Goal: Task Accomplishment & Management: Use online tool/utility

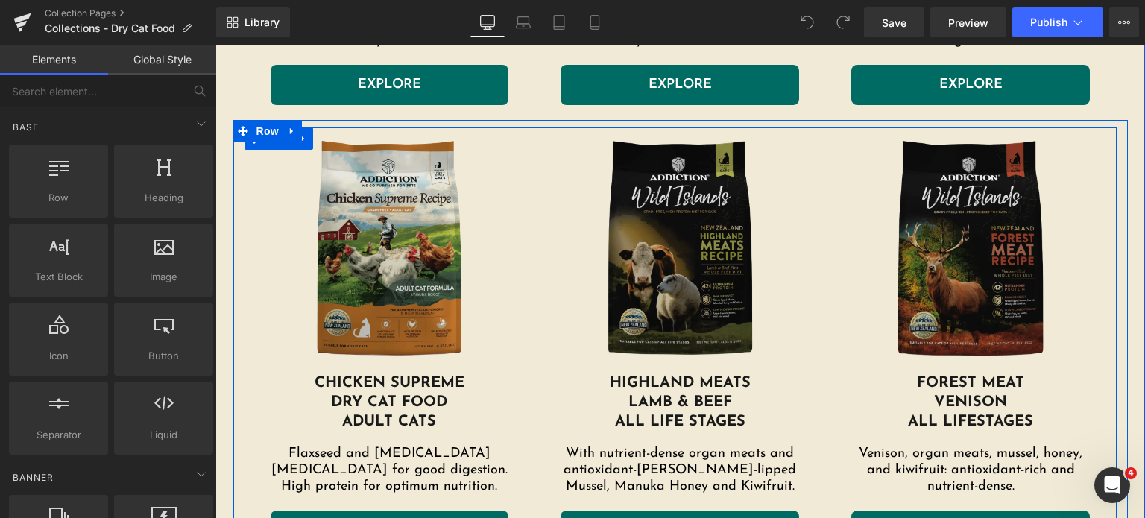
scroll to position [882, 0]
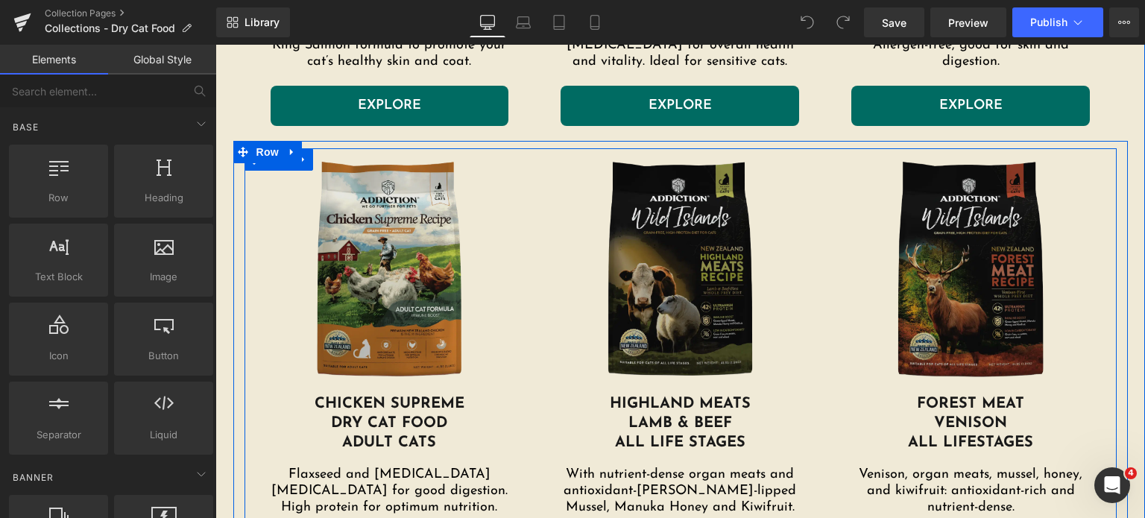
click at [389, 256] on img at bounding box center [390, 271] width 239 height 246
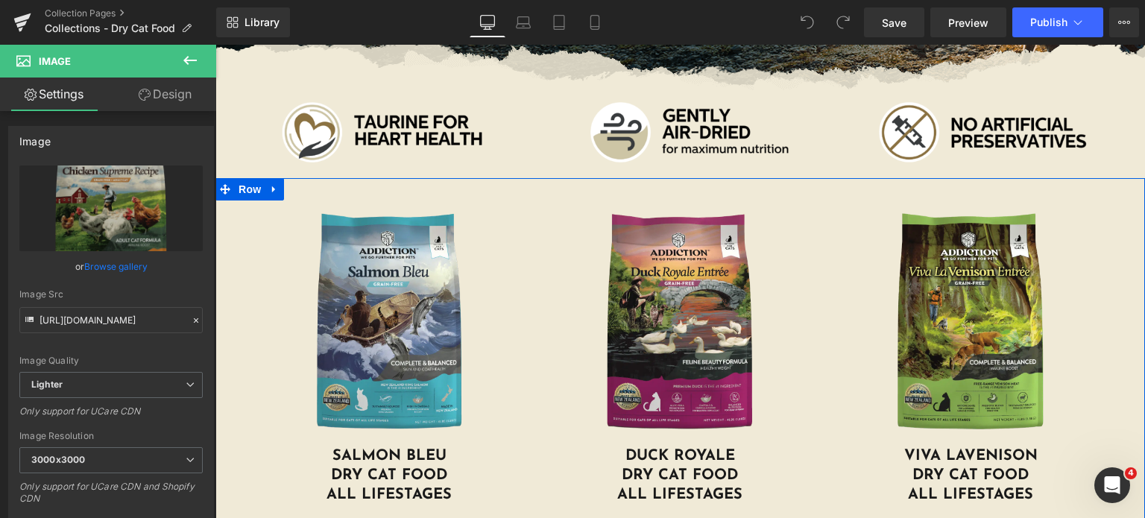
scroll to position [303, 0]
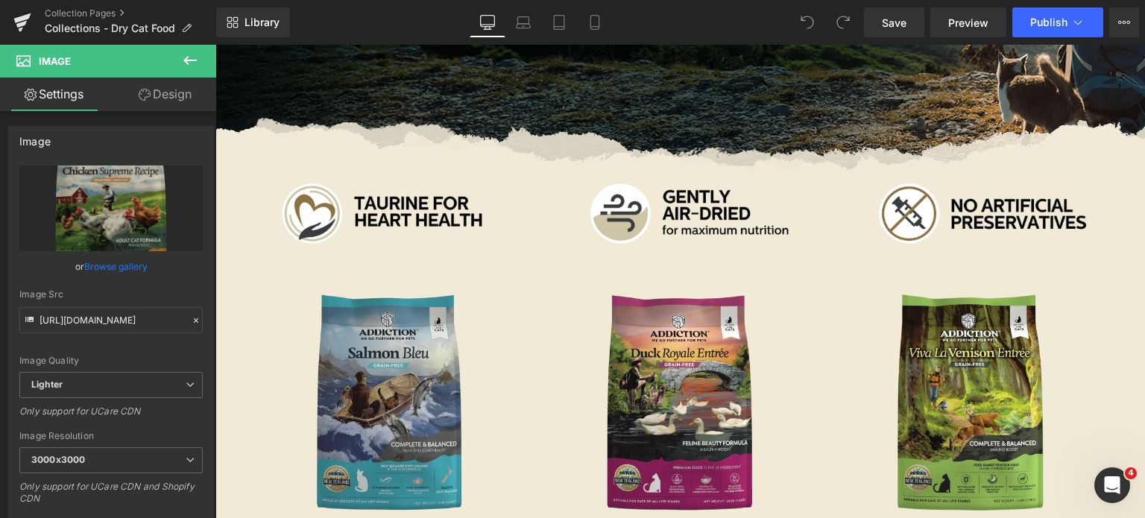
click at [408, 344] on img at bounding box center [390, 405] width 239 height 246
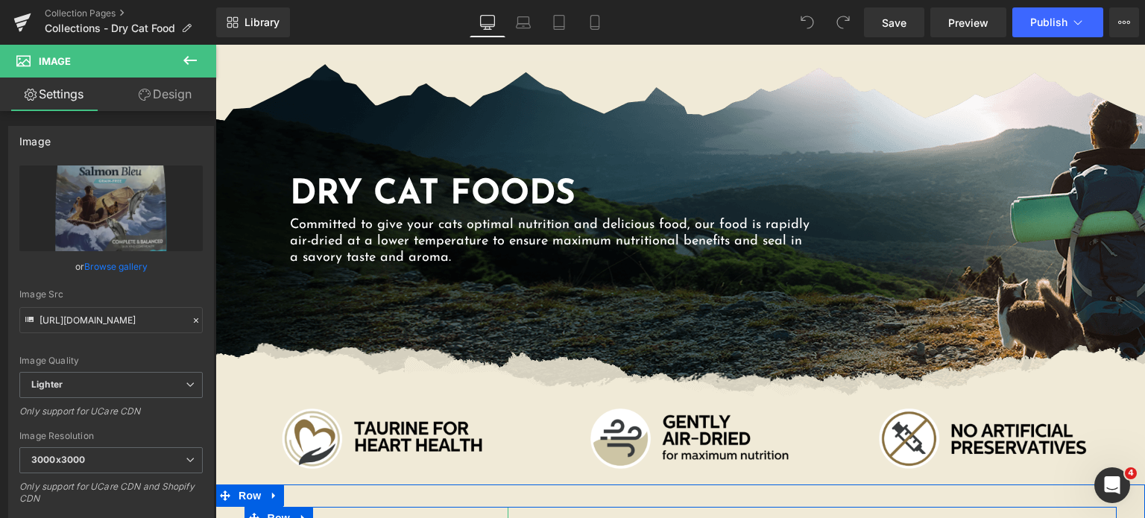
scroll to position [0, 0]
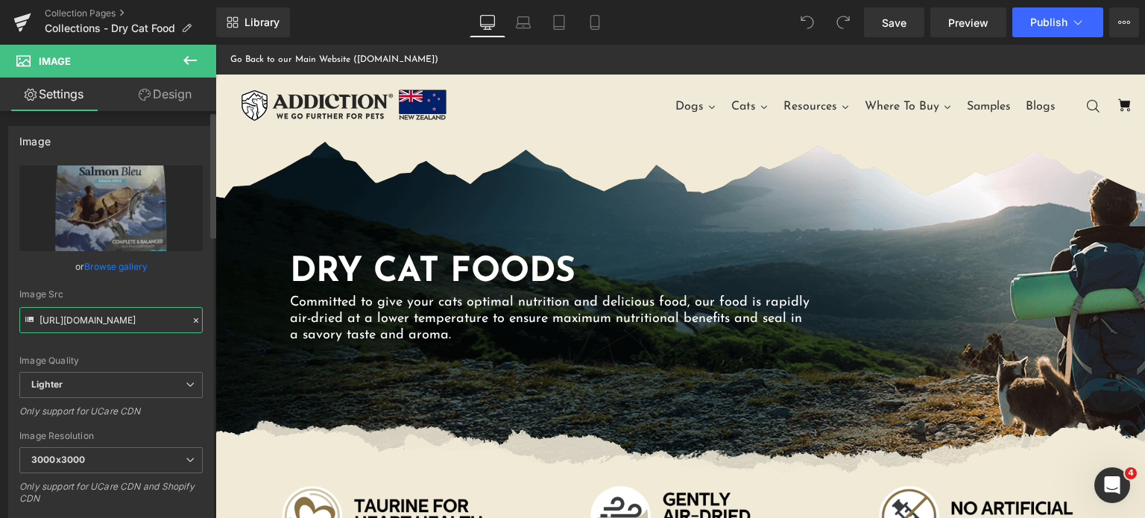
drag, startPoint x: 78, startPoint y: 323, endPoint x: 151, endPoint y: 325, distance: 73.1
click at [124, 323] on input "https://ucarecdn.com/38ef527e-55cf-4c02-b006-89d513ea961b/-/format/auto/-/previ…" at bounding box center [110, 320] width 183 height 26
click at [153, 324] on input "https://ucarecdn.com/38ef527e-55cf-4c02-b006-89d513ea961b/-/format/auto/-/previ…" at bounding box center [110, 320] width 183 height 26
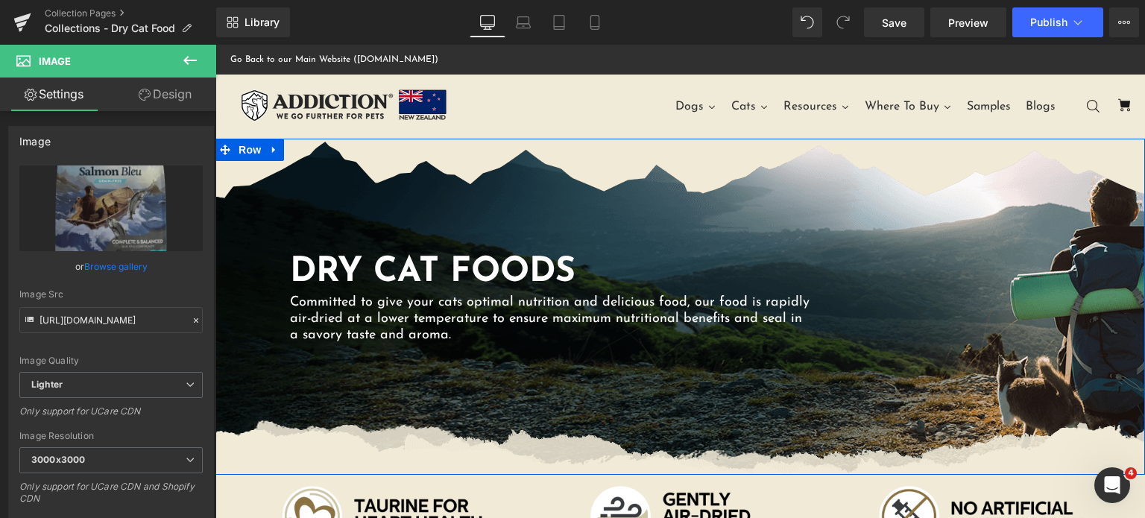
click at [487, 192] on div "Dry Cat Foods Heading Committed to give your cats optimal nutrition and delicio…" at bounding box center [680, 307] width 930 height 336
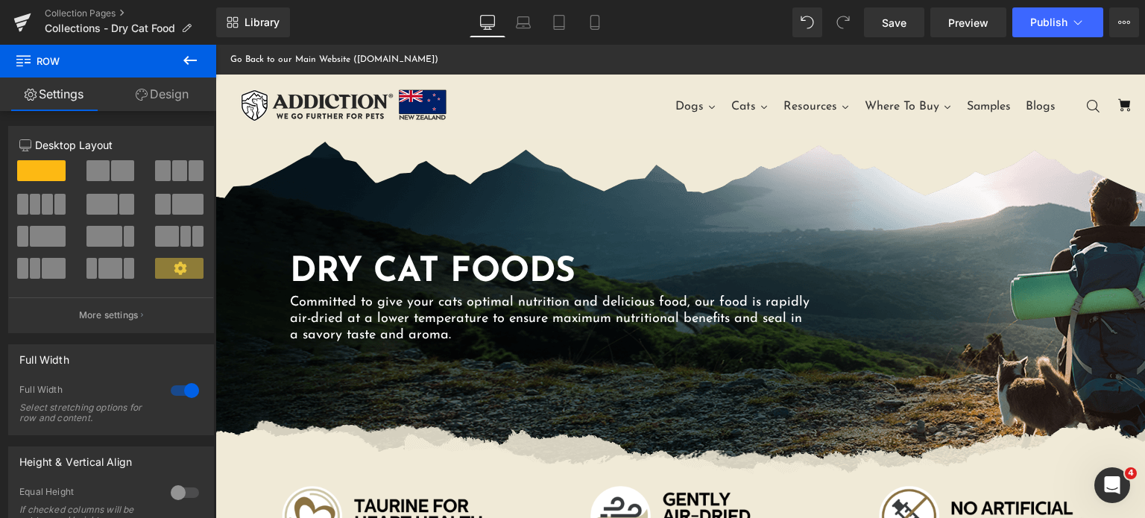
click at [188, 68] on icon at bounding box center [190, 60] width 18 height 18
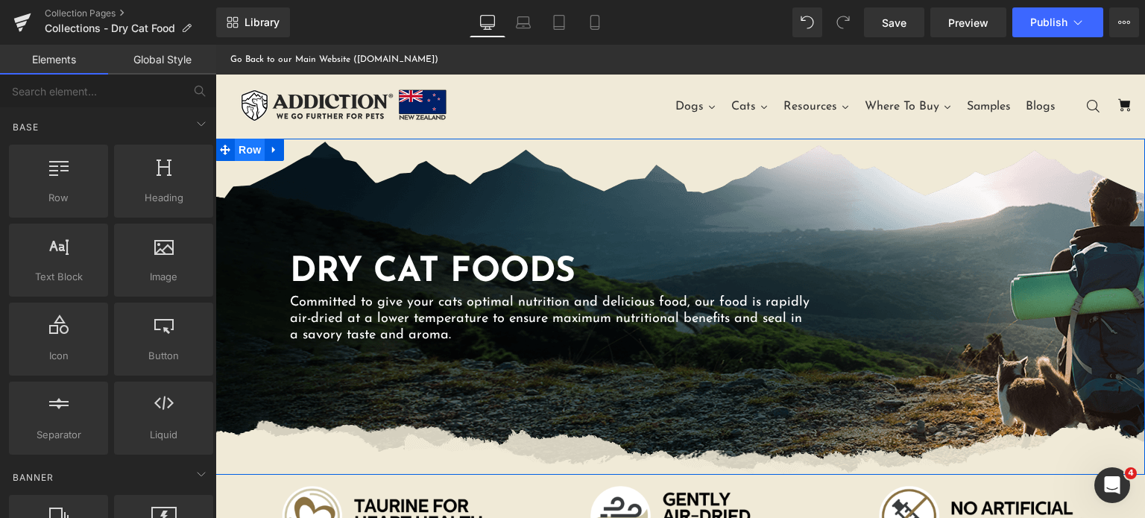
click at [242, 156] on span "Row" at bounding box center [250, 150] width 30 height 22
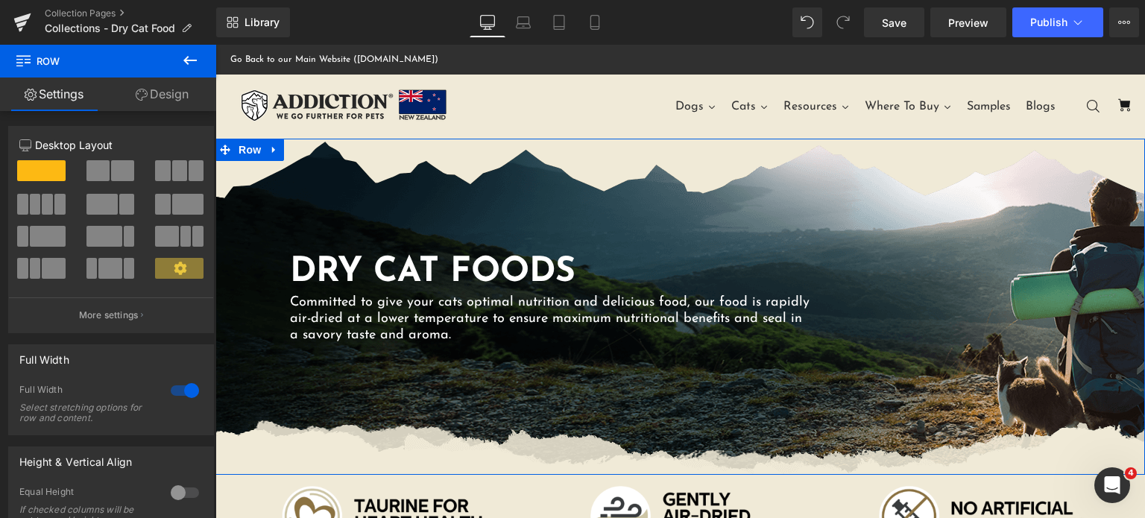
click at [627, 227] on div "Dry Cat Foods Heading Committed to give your cats optimal nutrition and delicio…" at bounding box center [680, 307] width 930 height 336
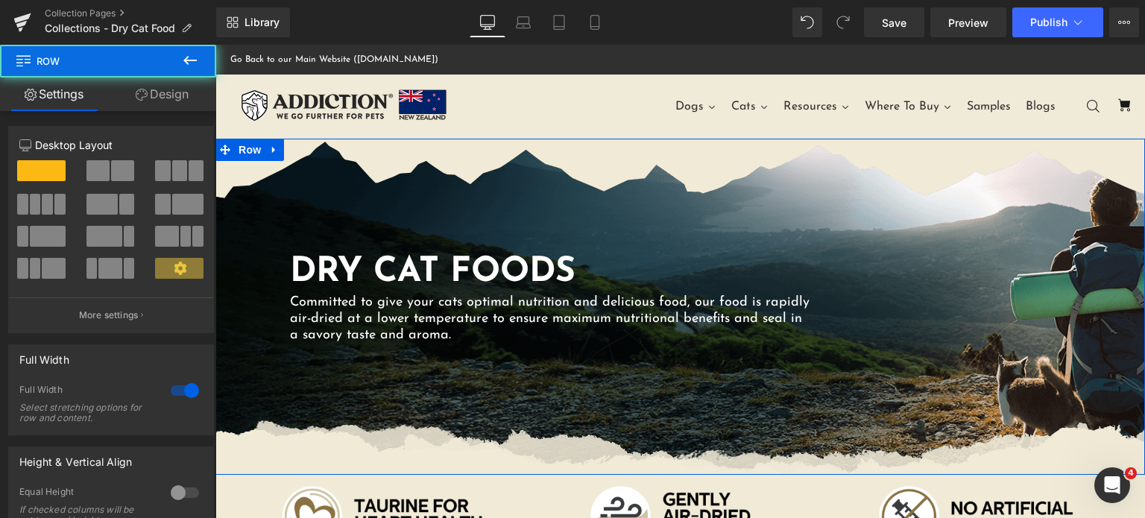
click at [686, 408] on div "Dry Cat Foods Heading Committed to give your cats optimal nutrition and delicio…" at bounding box center [680, 307] width 930 height 336
click at [611, 189] on div "Dry Cat Foods Heading Committed to give your cats optimal nutrition and delicio…" at bounding box center [680, 307] width 930 height 336
click at [608, 192] on div "Dry Cat Foods Heading Committed to give your cats optimal nutrition and delicio…" at bounding box center [680, 307] width 930 height 336
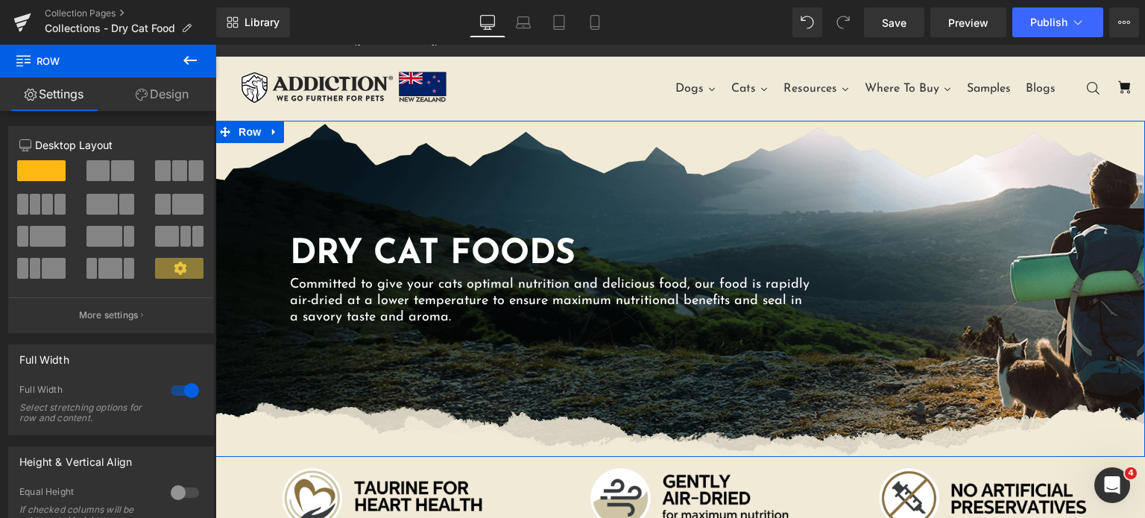
click at [155, 109] on link "Design" at bounding box center [162, 95] width 108 height 34
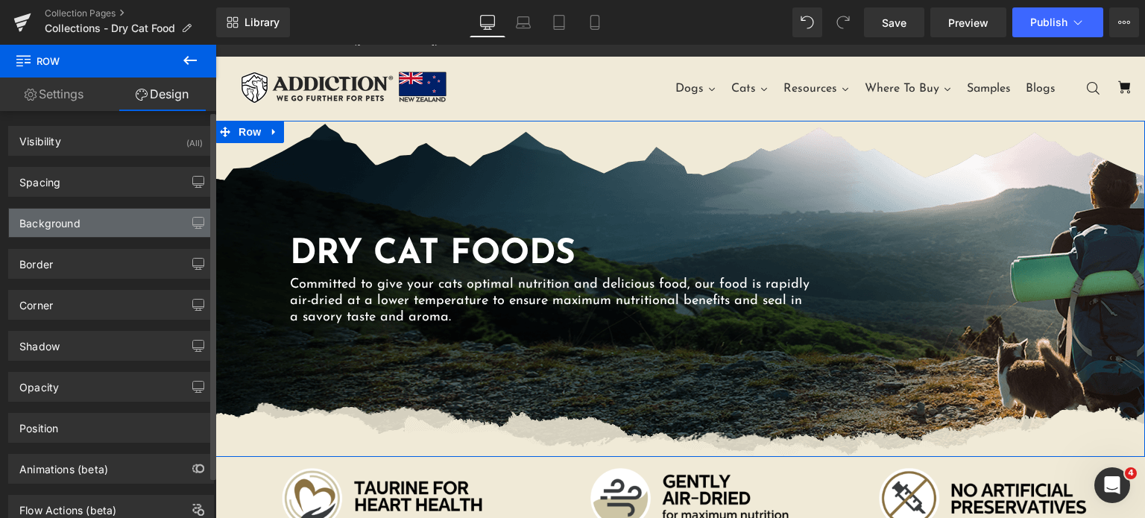
type input "https://ucarecdn.com/4774efaa-028e-4964-80ec-f23b7bcb16ae/-/format/auto/-/previ…"
click at [110, 218] on div "Background" at bounding box center [111, 223] width 204 height 28
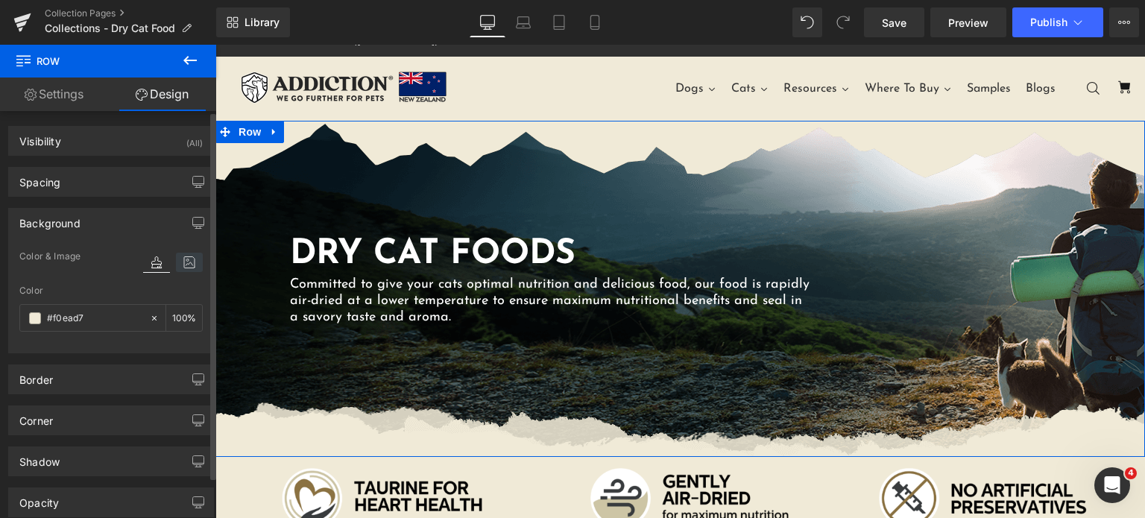
click at [186, 267] on icon at bounding box center [189, 262] width 27 height 19
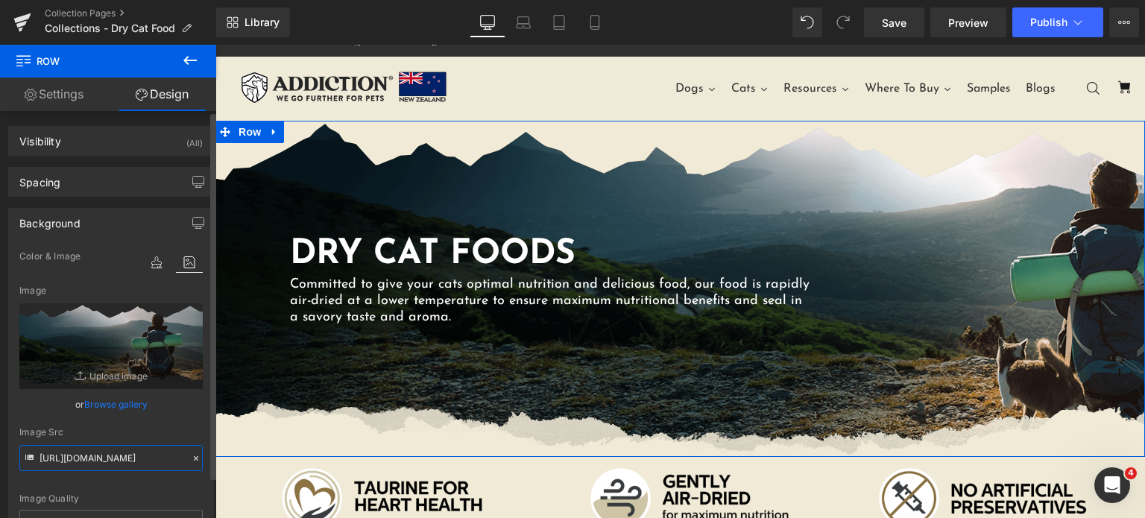
click at [116, 455] on input "https://ucarecdn.com/4774efaa-028e-4964-80ec-f23b7bcb16ae/-/format/auto/-/previ…" at bounding box center [110, 458] width 183 height 26
drag, startPoint x: 116, startPoint y: 455, endPoint x: 199, endPoint y: 447, distance: 83.8
click at [199, 447] on div "image Color & Image image #f0ead7 Color #f0ead7 100 % https://ucarecdn.com/4774…" at bounding box center [111, 425] width 204 height 356
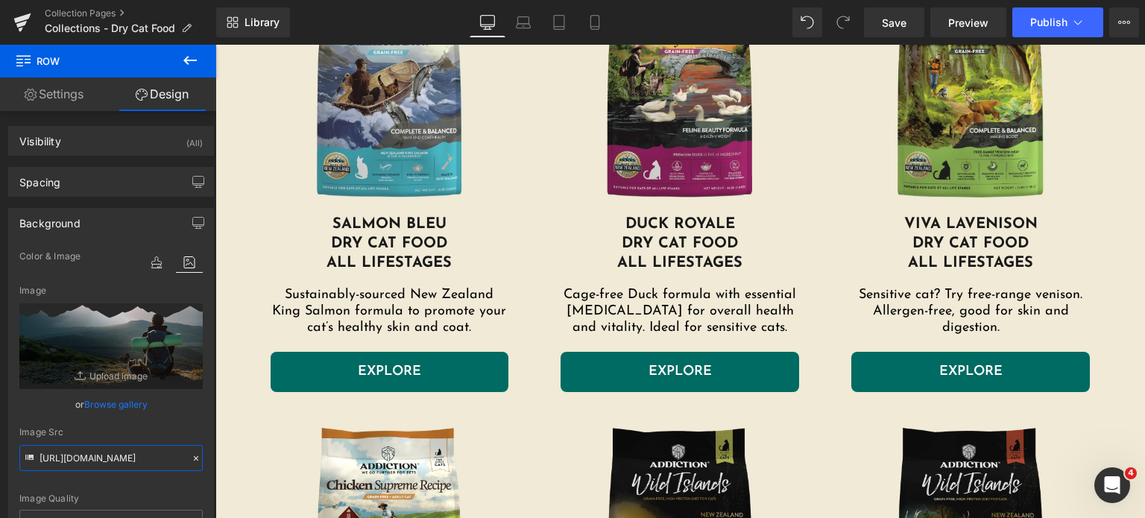
scroll to position [614, 0]
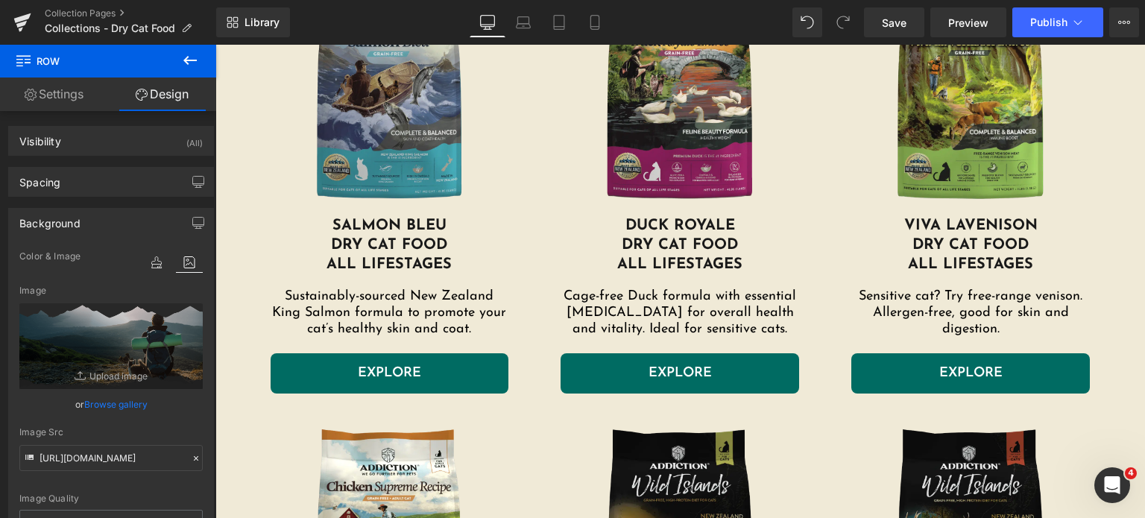
click at [355, 116] on img at bounding box center [390, 93] width 239 height 246
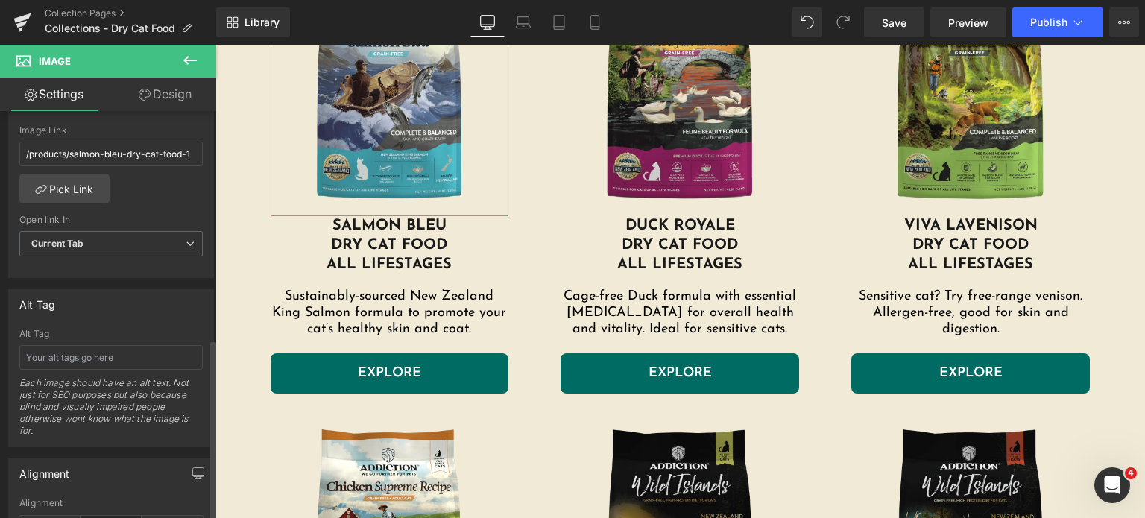
scroll to position [551, 0]
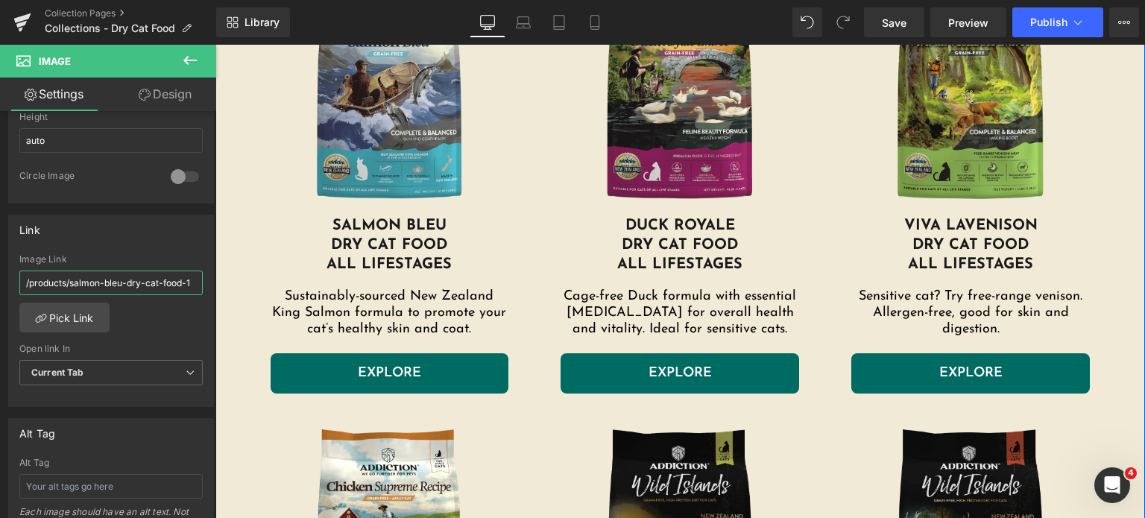
drag, startPoint x: 359, startPoint y: 326, endPoint x: 223, endPoint y: 277, distance: 144.6
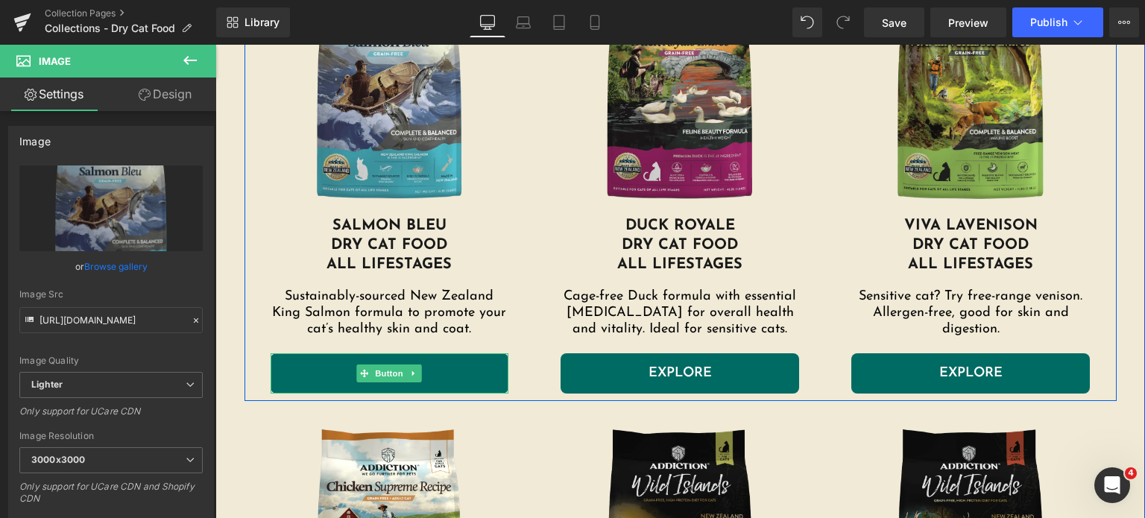
click at [288, 382] on link "EXPLORE" at bounding box center [390, 373] width 239 height 40
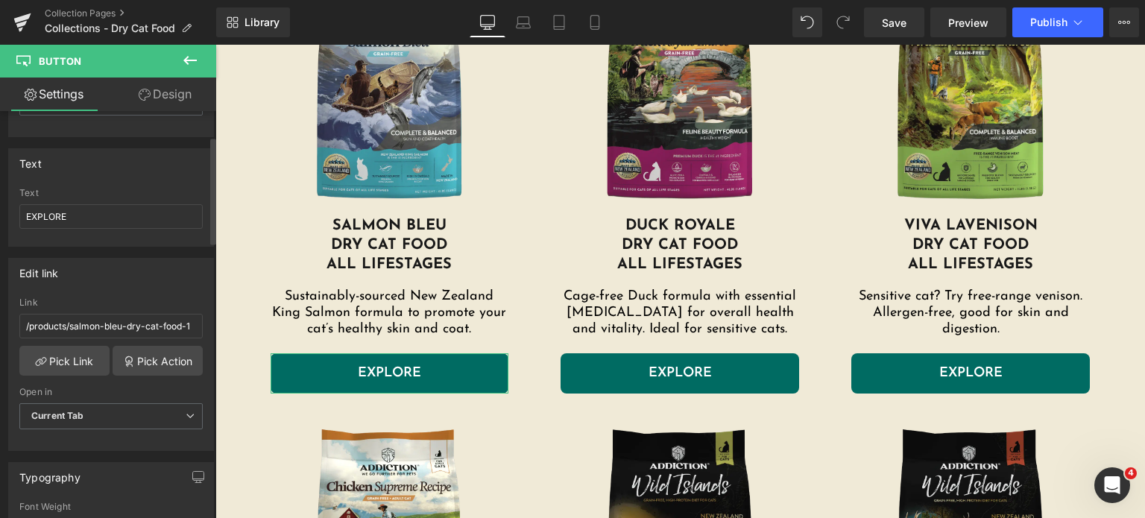
scroll to position [95, 0]
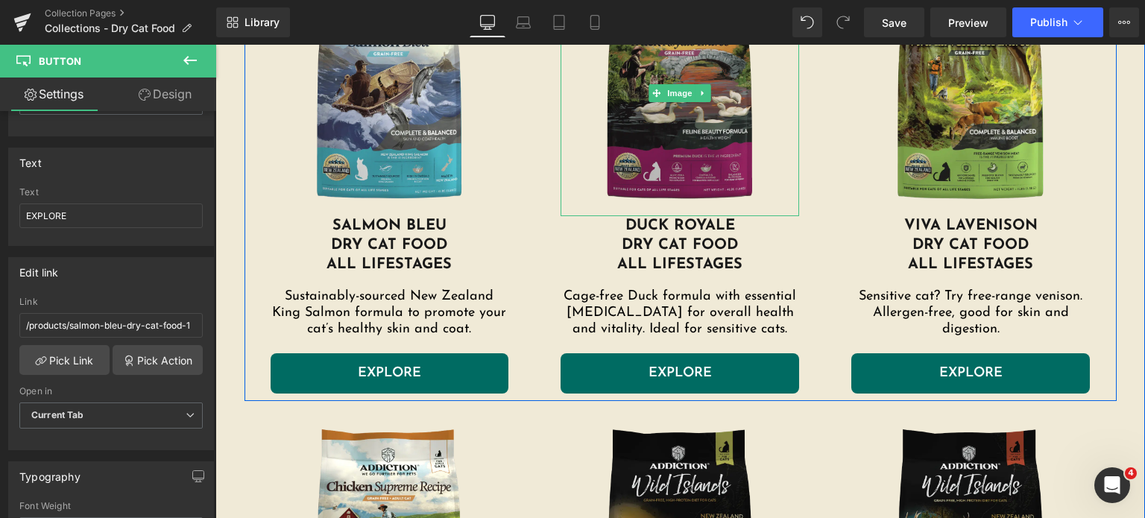
click at [616, 157] on img at bounding box center [680, 93] width 239 height 246
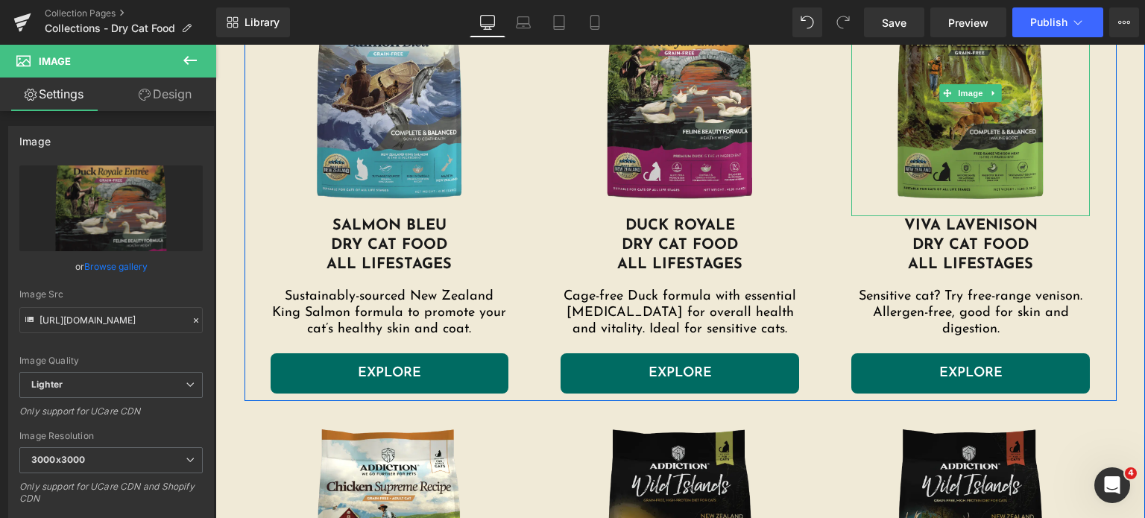
click at [924, 159] on img at bounding box center [970, 93] width 239 height 246
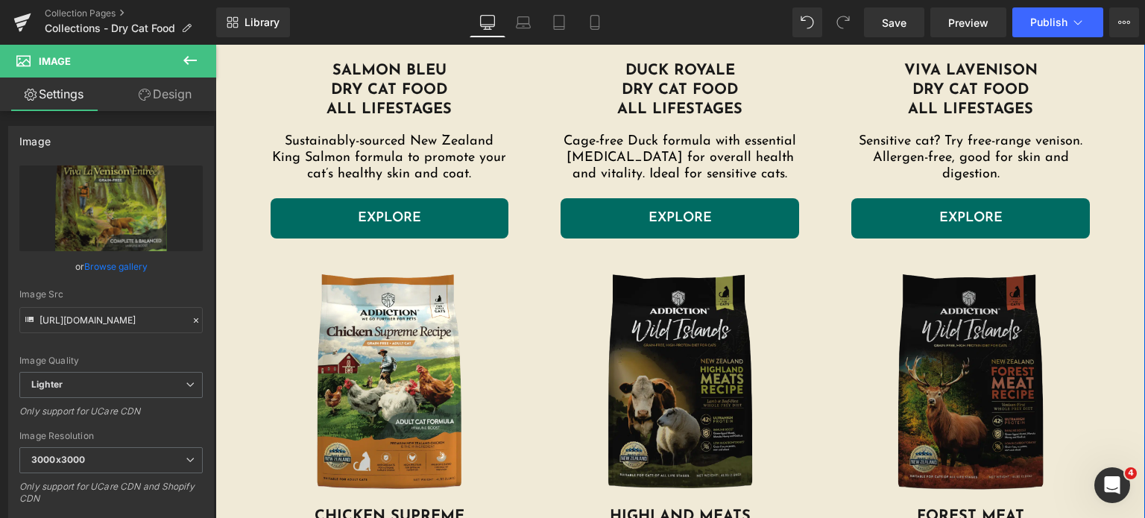
scroll to position [769, 0]
click at [923, 391] on img at bounding box center [970, 384] width 239 height 246
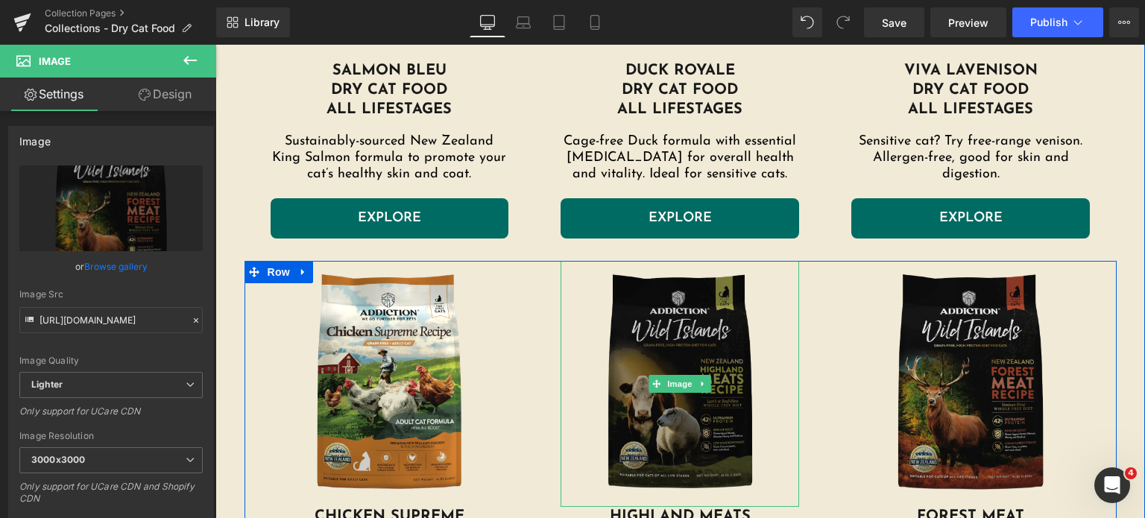
click at [613, 385] on img at bounding box center [680, 384] width 239 height 246
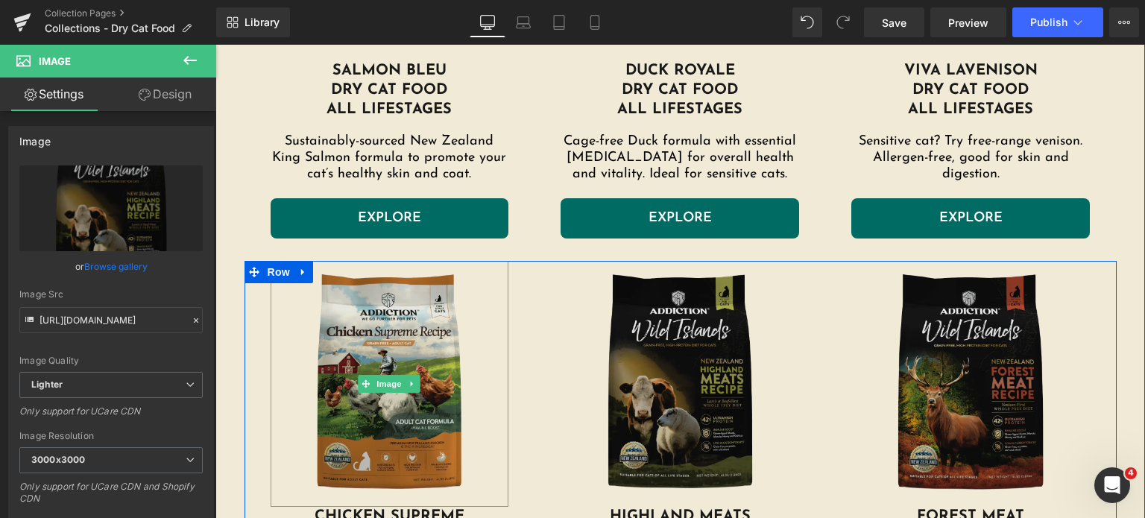
click at [400, 367] on img at bounding box center [390, 384] width 239 height 246
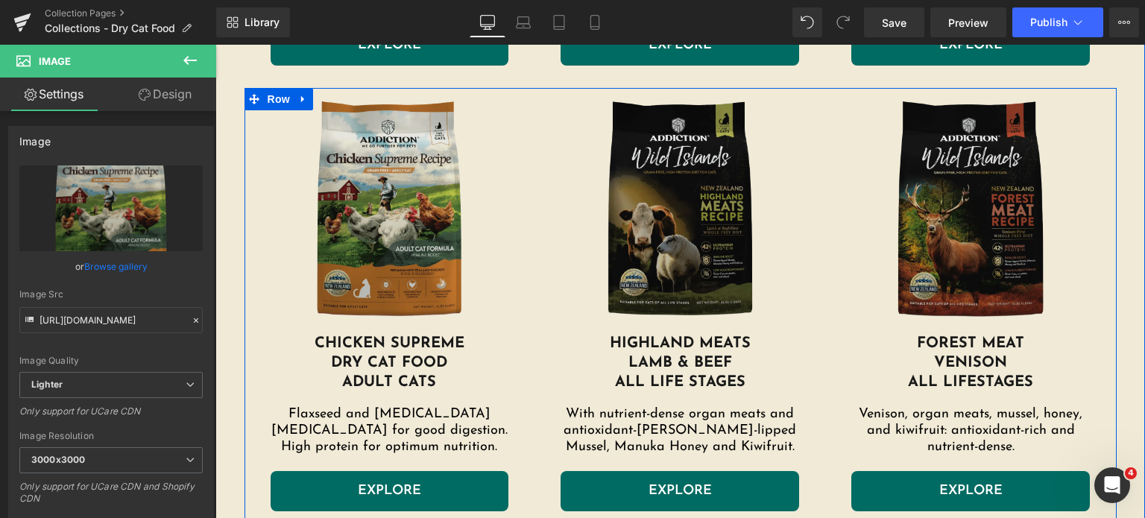
scroll to position [1403, 0]
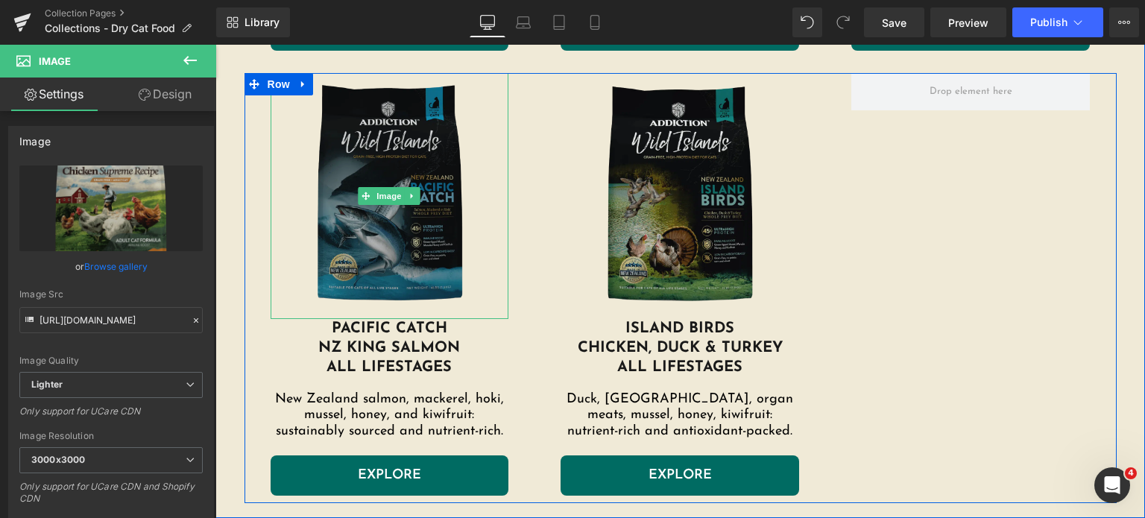
click at [394, 239] on img at bounding box center [390, 196] width 239 height 246
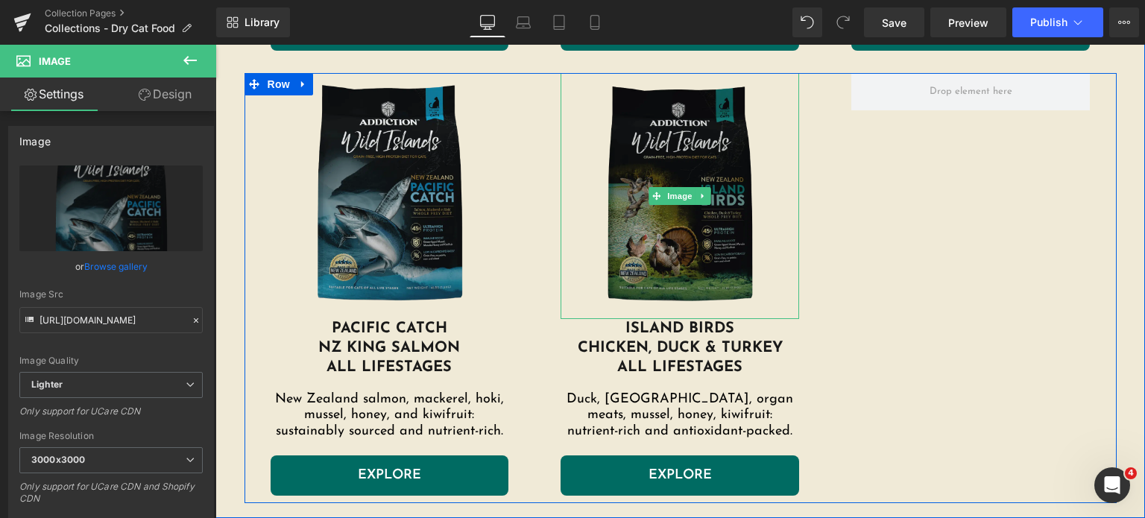
click at [605, 246] on img at bounding box center [680, 196] width 239 height 246
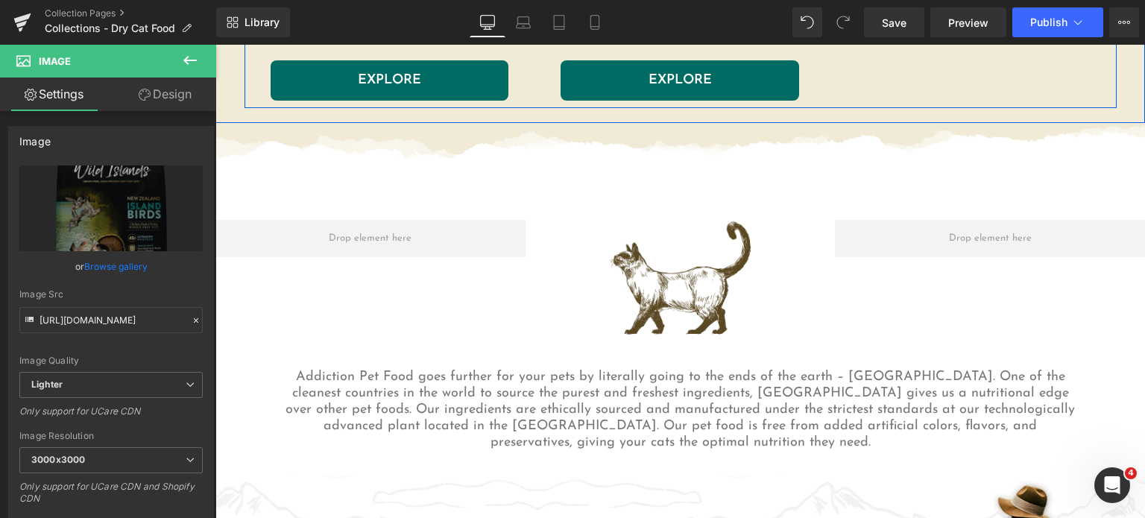
scroll to position [1828, 0]
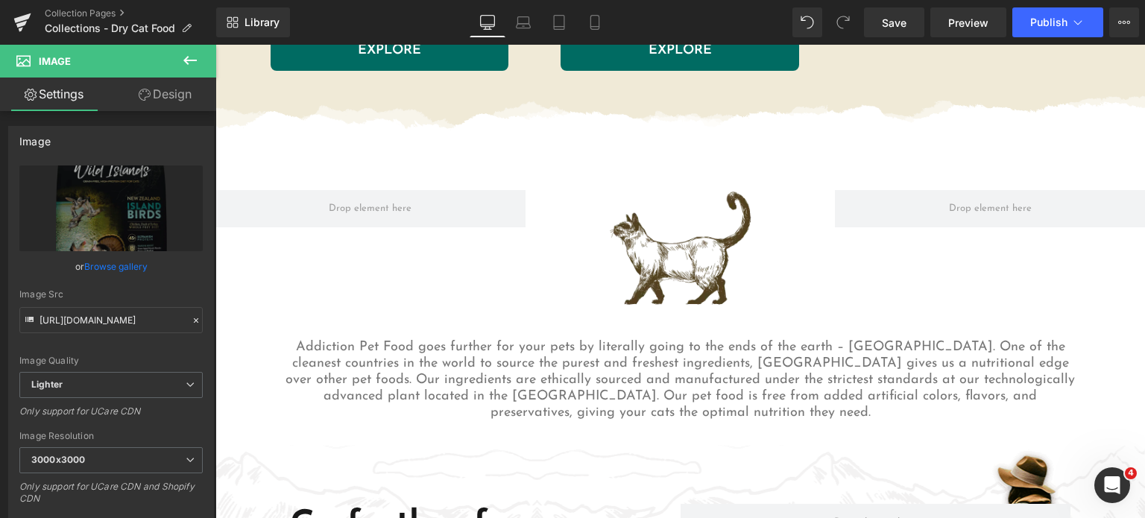
click at [679, 259] on img at bounding box center [680, 250] width 155 height 120
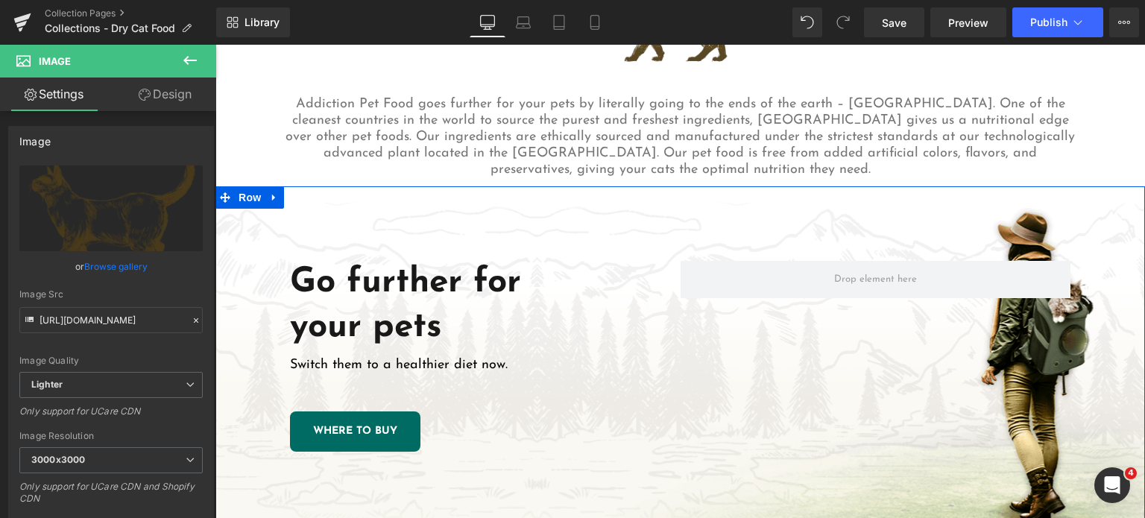
scroll to position [2063, 0]
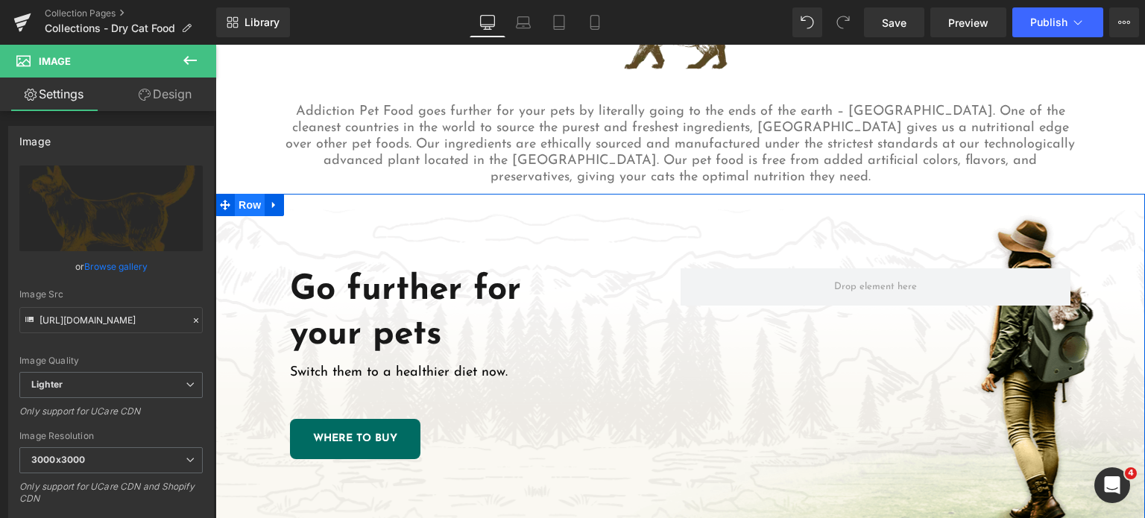
click at [244, 200] on span "Row" at bounding box center [250, 205] width 30 height 22
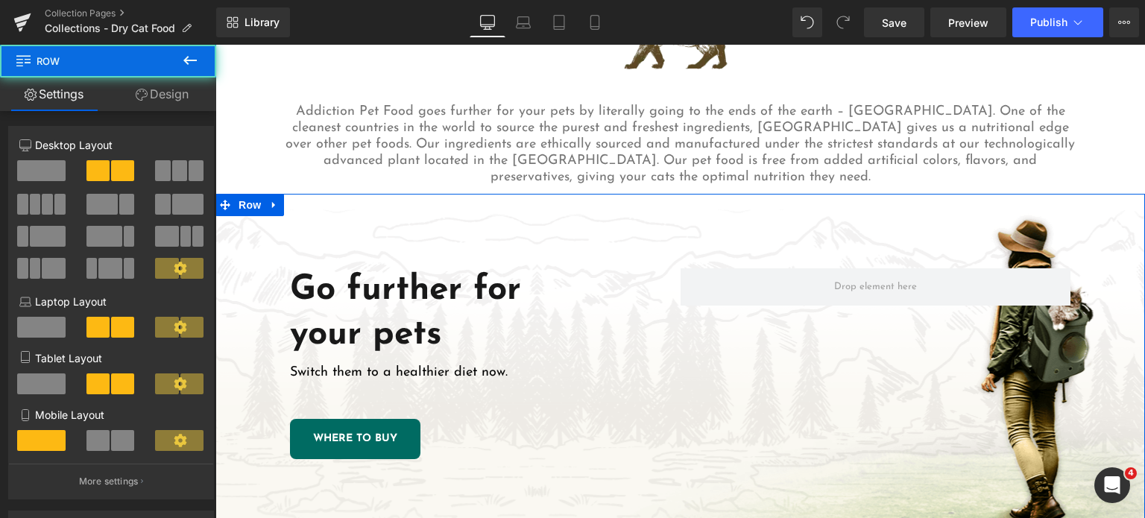
click at [179, 107] on link "Design" at bounding box center [162, 95] width 108 height 34
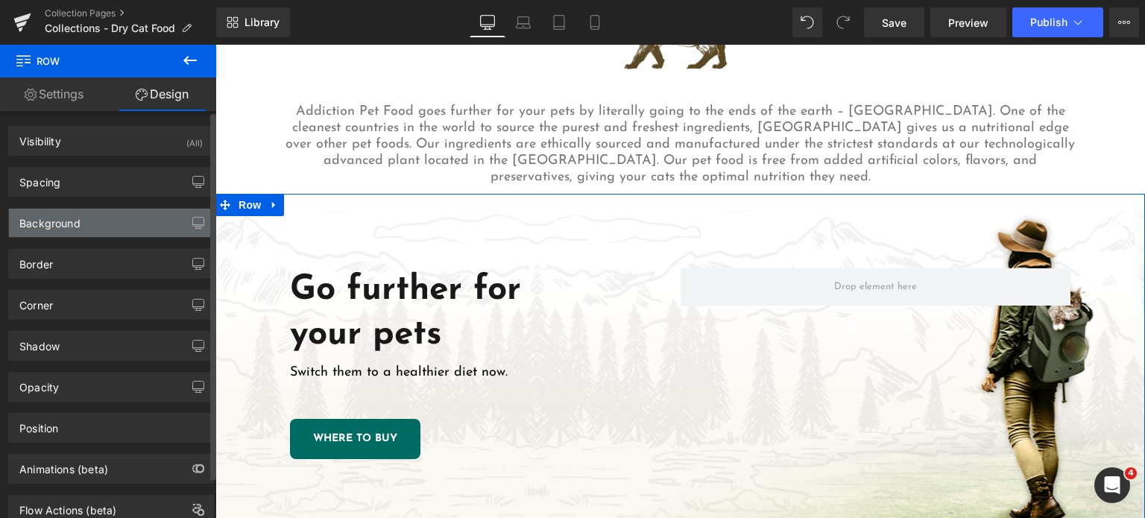
click at [92, 218] on div "Background" at bounding box center [111, 223] width 204 height 28
type input "transparent"
type input "0"
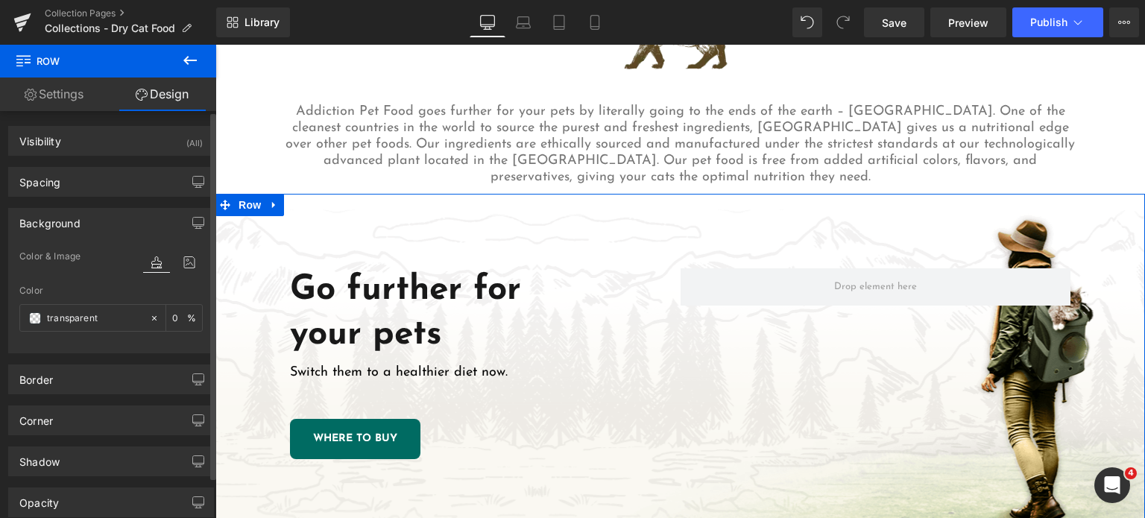
type input "https://ucarecdn.com/6580d075-9bca-4044-96f8-0b7b7389e161/-/format/auto/-/previ…"
click at [183, 264] on icon at bounding box center [189, 262] width 27 height 19
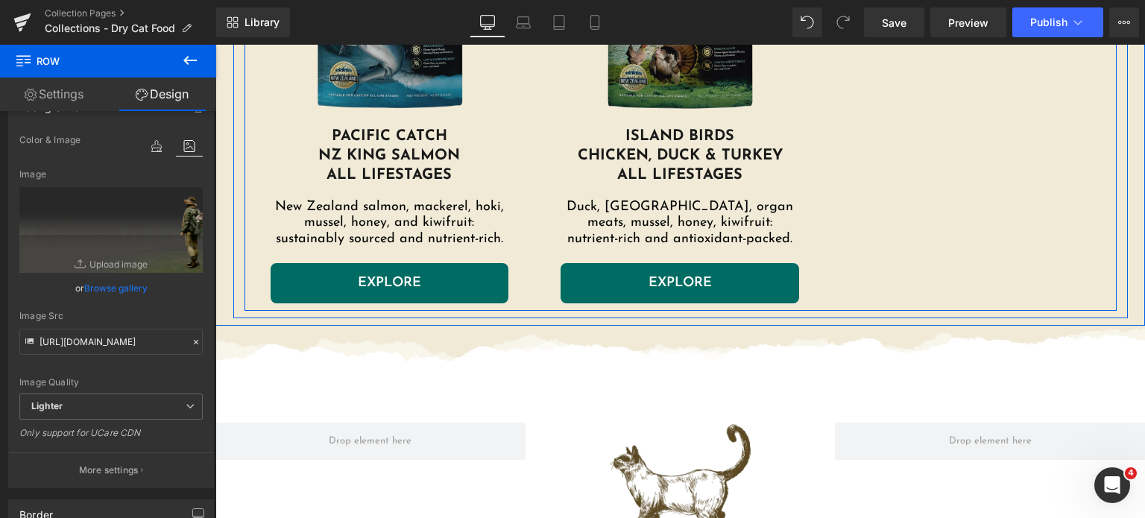
scroll to position [1597, 0]
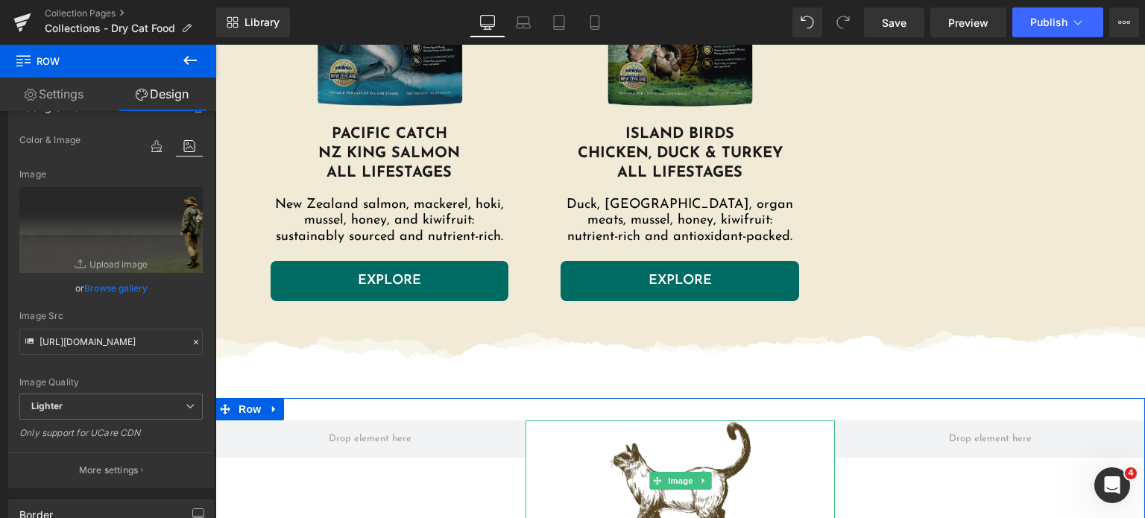
click at [649, 465] on img at bounding box center [680, 480] width 155 height 120
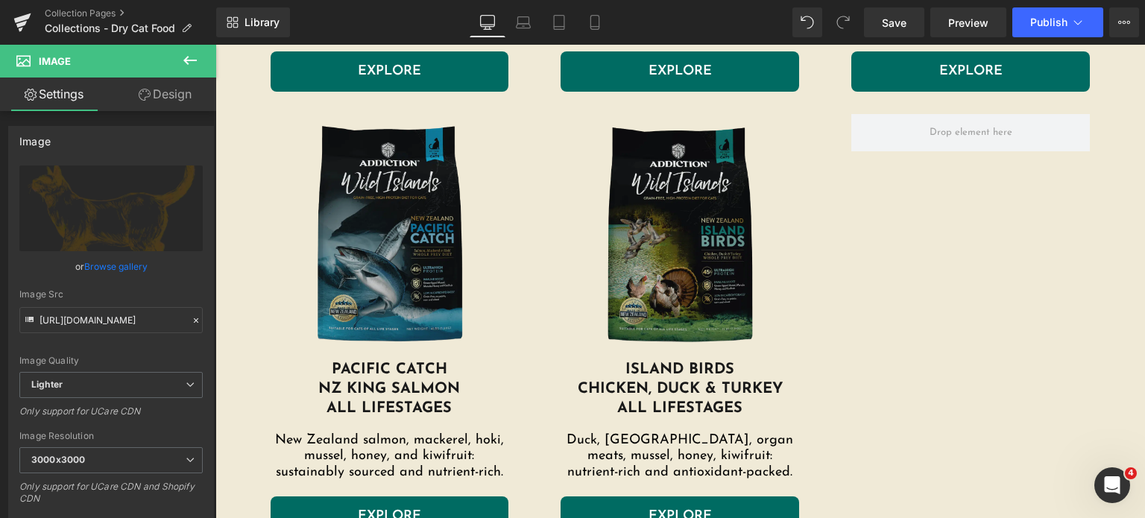
scroll to position [1499, 0]
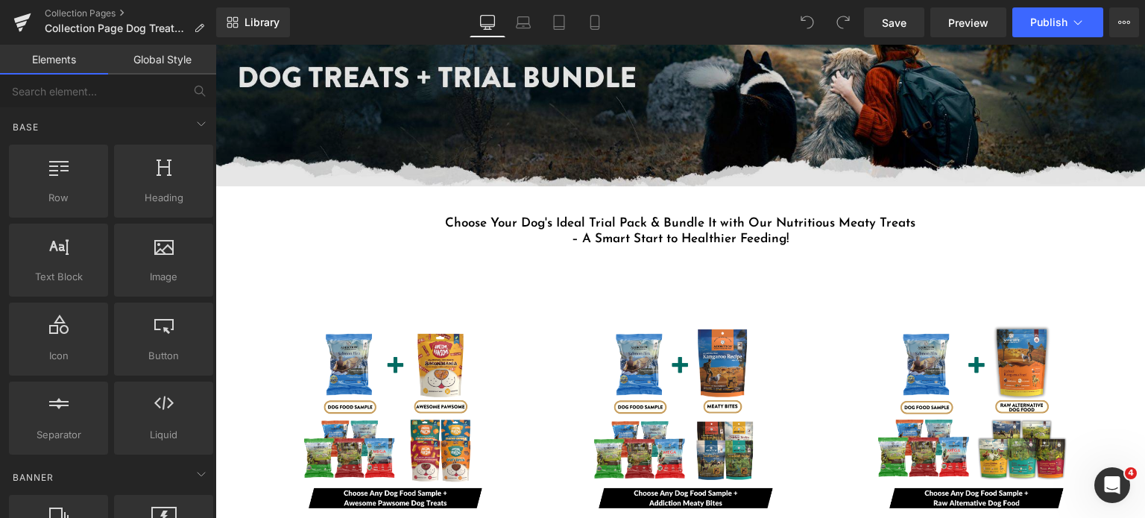
scroll to position [185, 0]
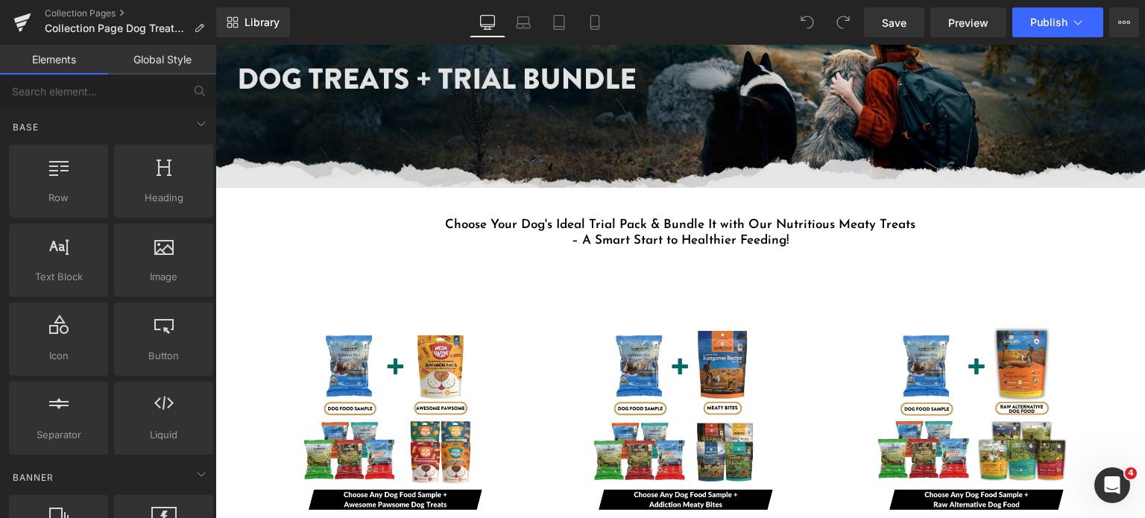
click at [675, 154] on img at bounding box center [680, 79] width 930 height 218
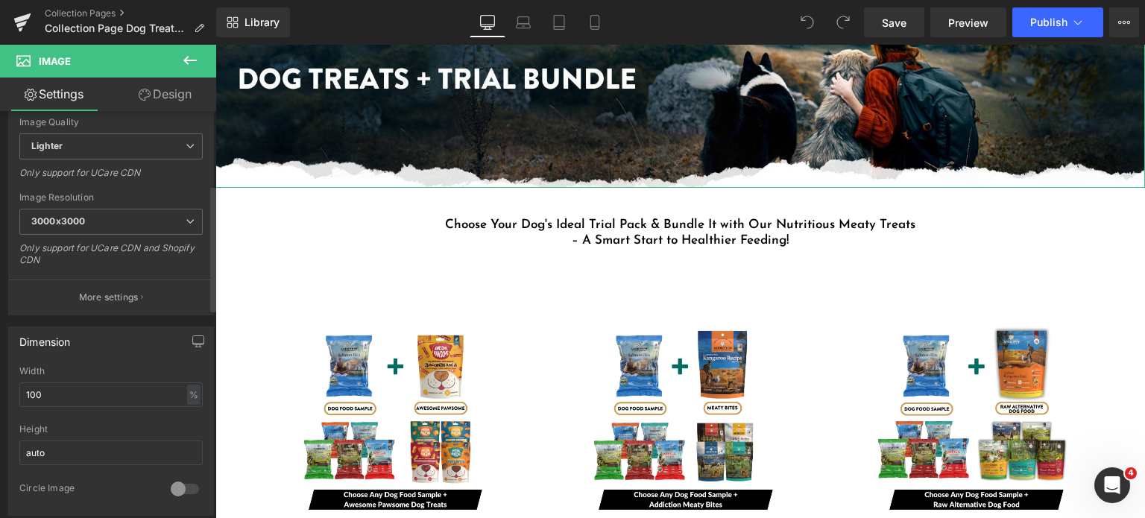
scroll to position [0, 0]
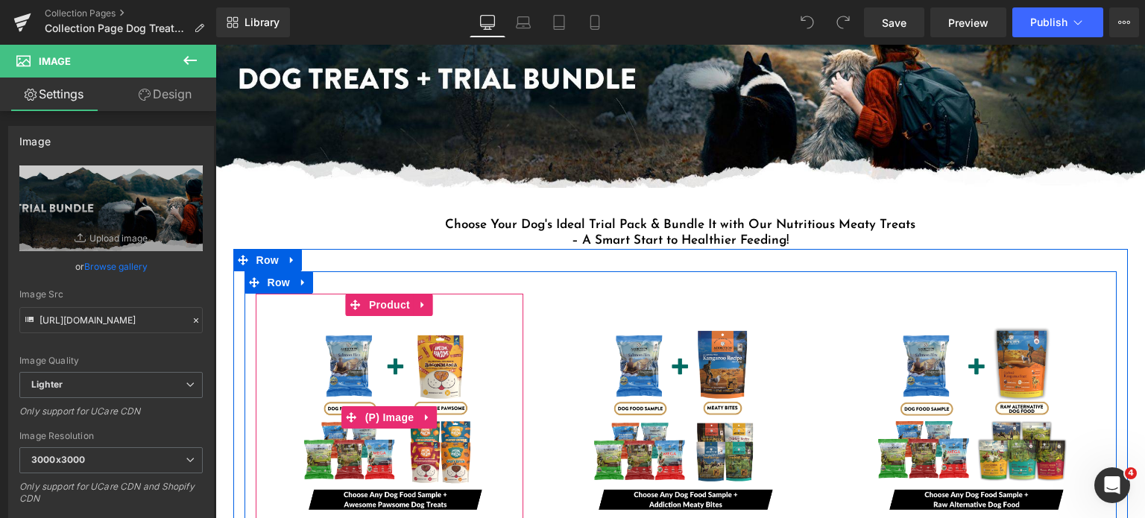
click at [408, 374] on img at bounding box center [389, 417] width 203 height 203
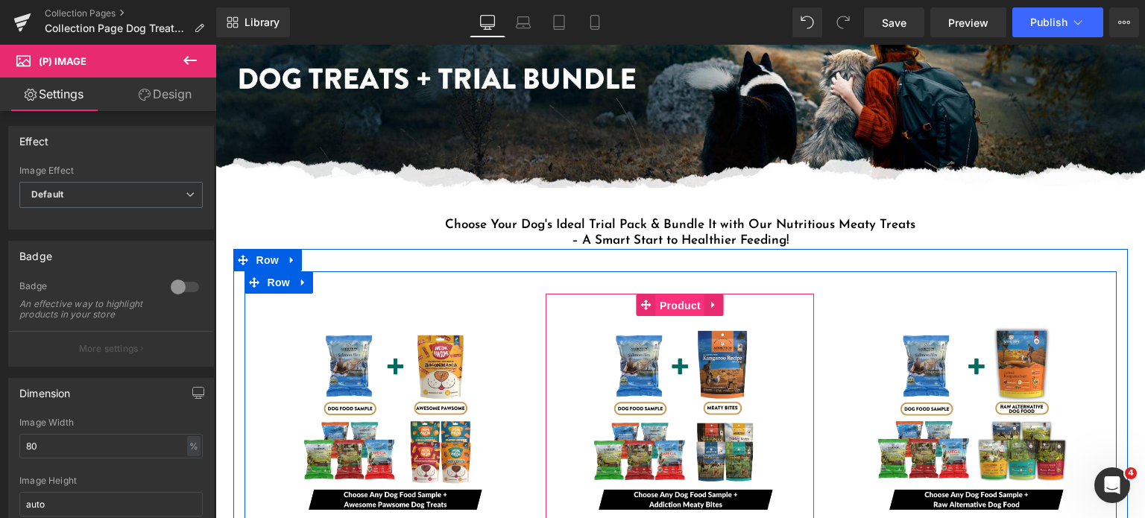
click at [656, 303] on span "Product" at bounding box center [680, 305] width 48 height 22
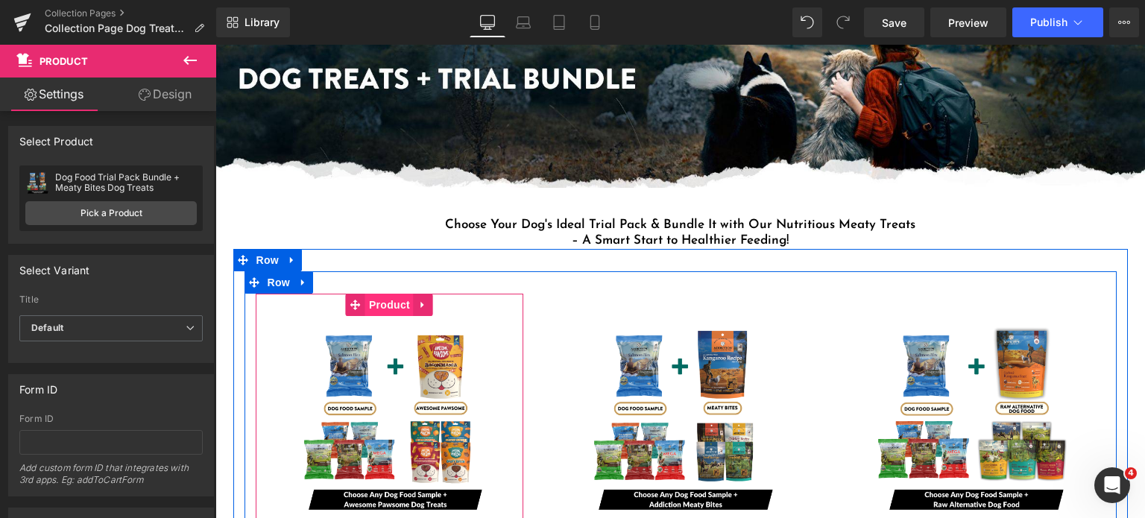
click at [372, 303] on span "Product" at bounding box center [389, 305] width 48 height 22
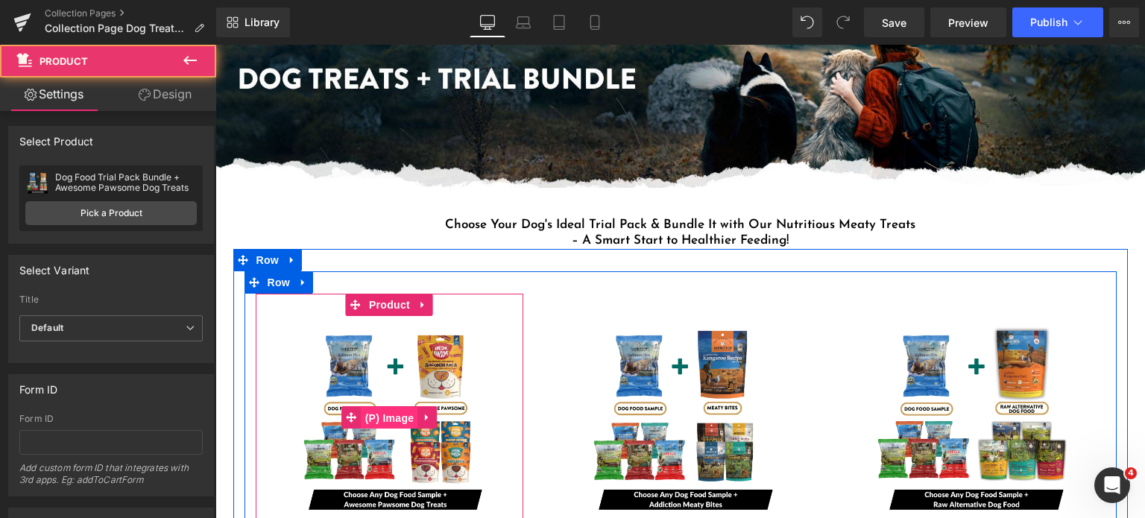
click at [376, 408] on span "(P) Image" at bounding box center [390, 418] width 57 height 22
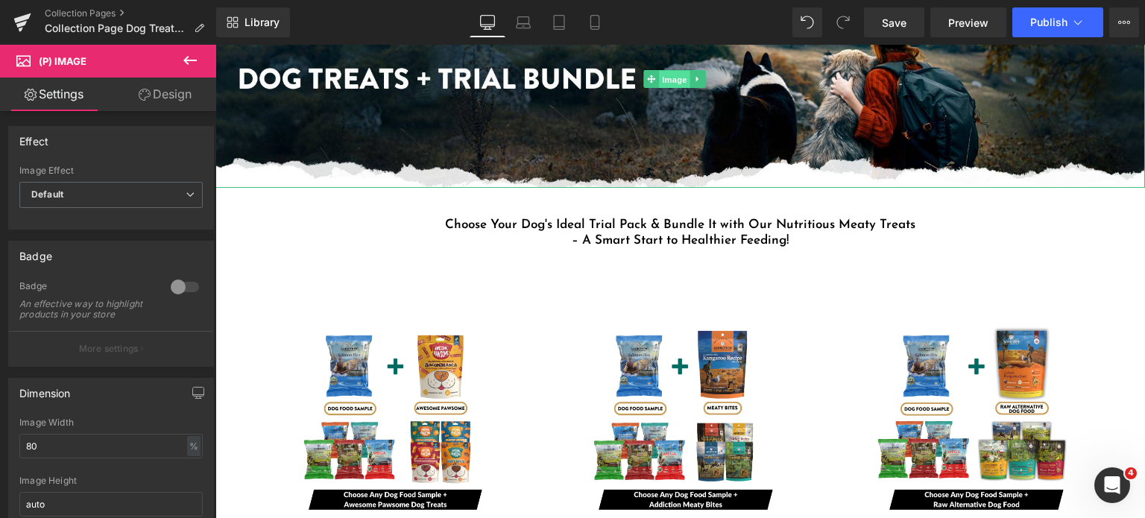
click at [681, 80] on span "Image" at bounding box center [674, 80] width 31 height 18
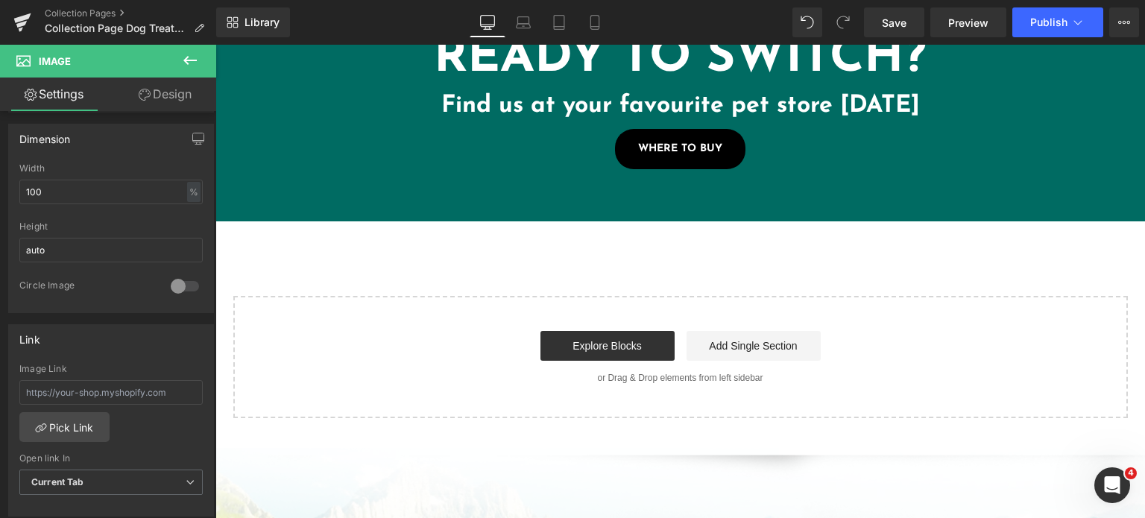
scroll to position [954, 0]
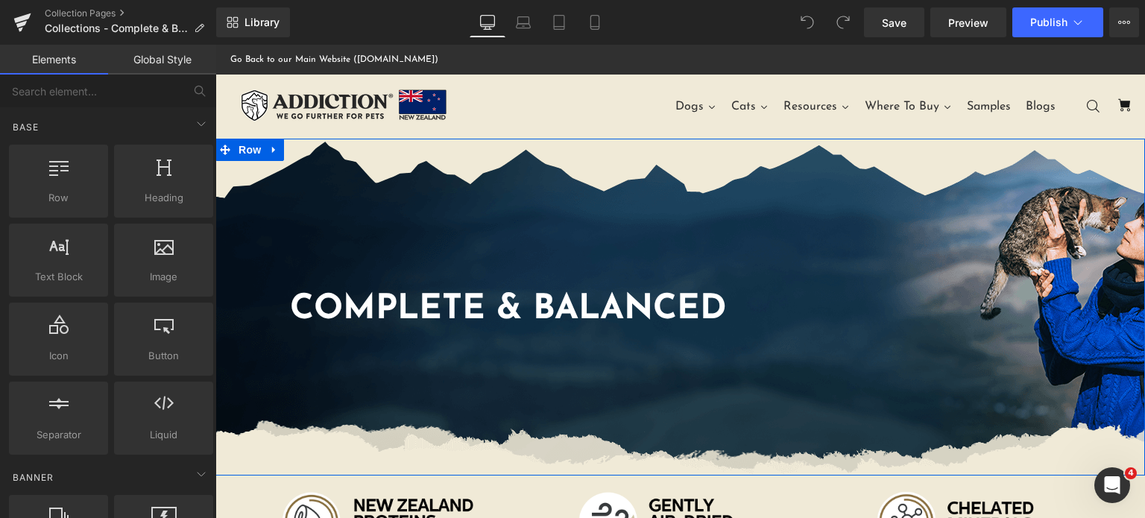
click at [468, 221] on div "Complete & Balanced Heading Row" at bounding box center [680, 307] width 930 height 337
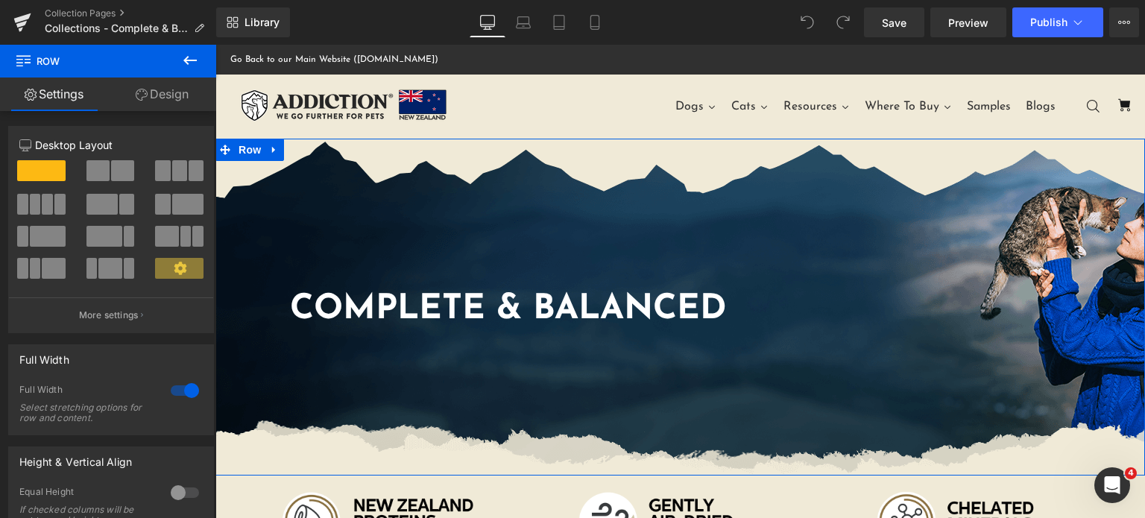
click at [152, 91] on link "Design" at bounding box center [162, 95] width 108 height 34
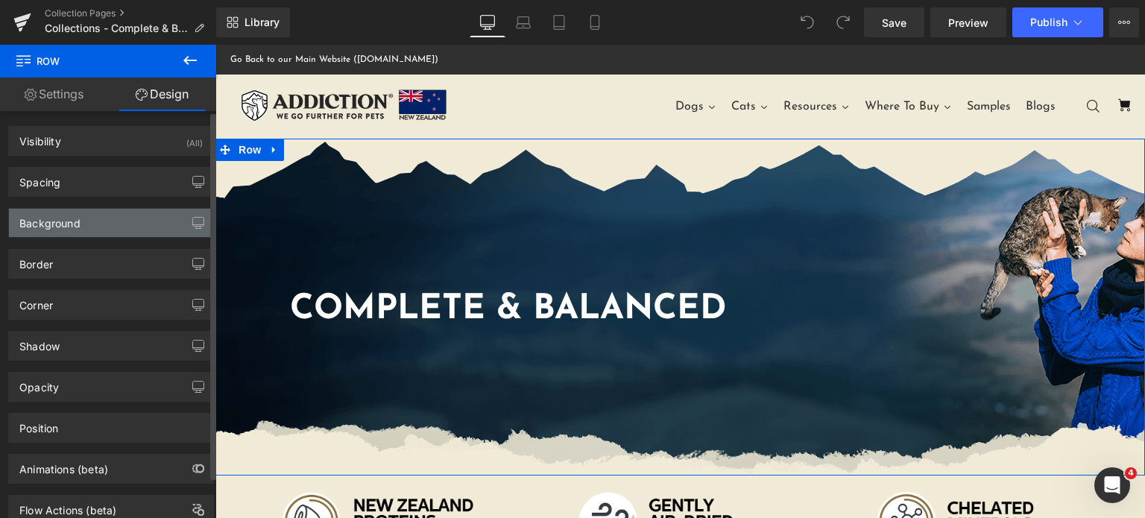
type input "https://ucarecdn.com/f74792be-f77d-458d-a65c-1f94b3058aba/-/format/auto/-/previ…"
click at [86, 222] on div "Background" at bounding box center [111, 223] width 204 height 28
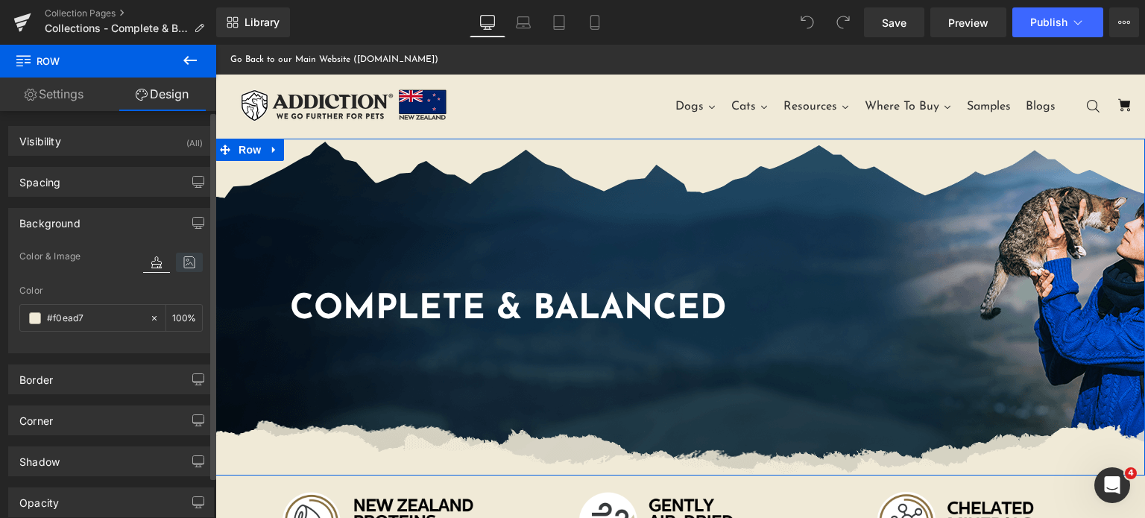
click at [179, 259] on icon at bounding box center [189, 262] width 27 height 19
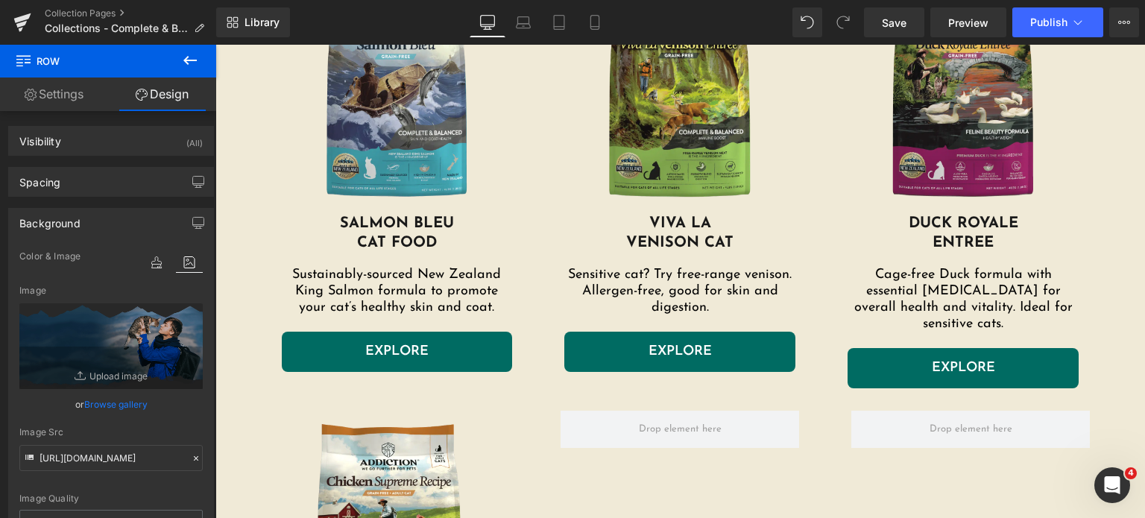
scroll to position [602, 0]
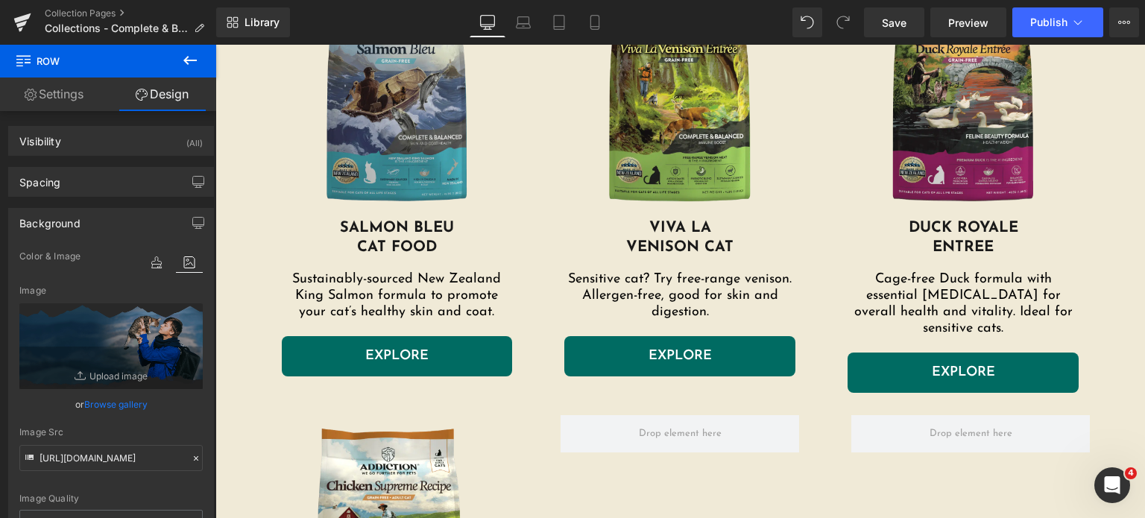
click at [351, 149] on img at bounding box center [397, 99] width 231 height 239
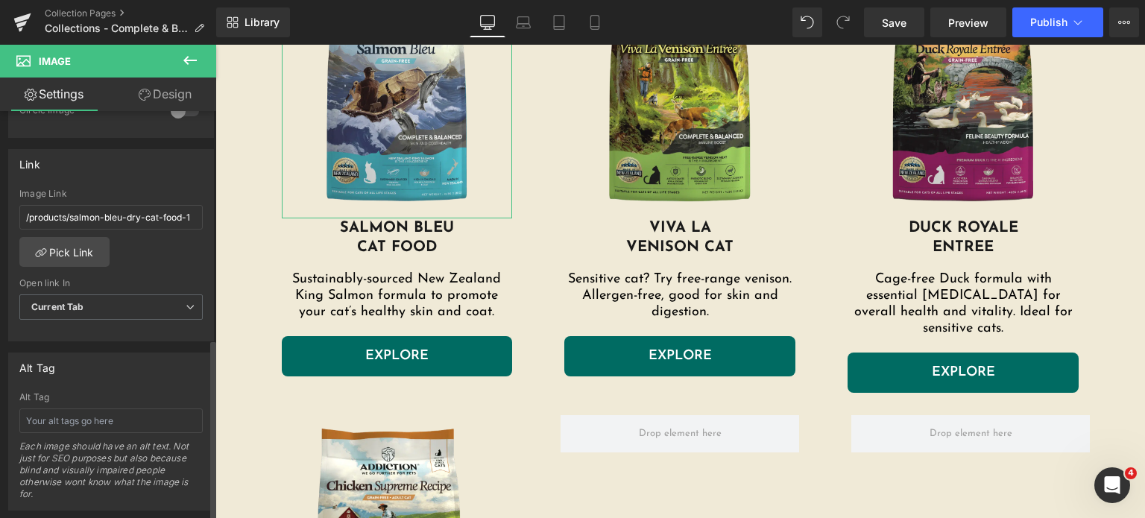
scroll to position [628, 0]
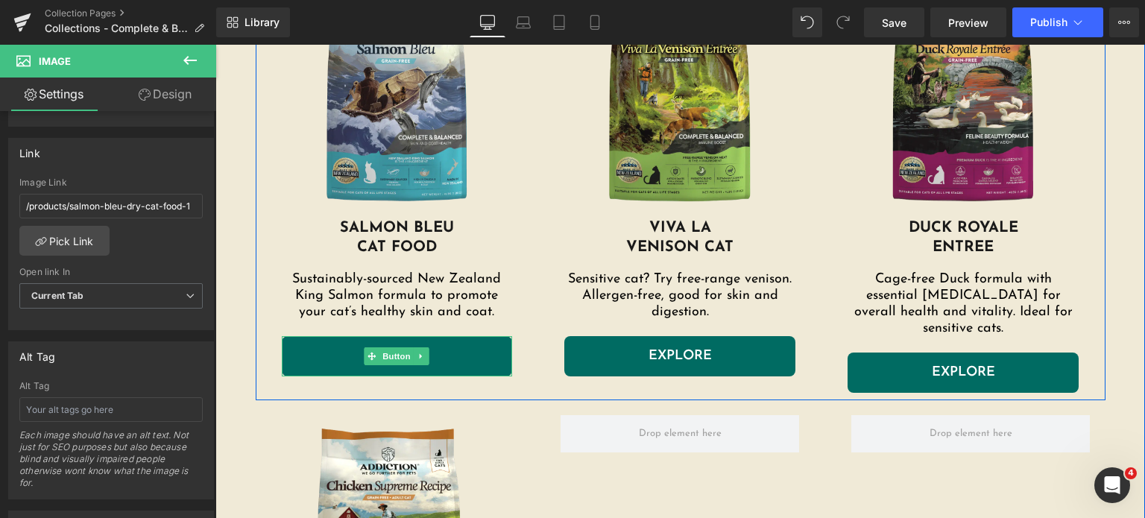
click at [305, 351] on link "EXPLORE" at bounding box center [397, 356] width 231 height 40
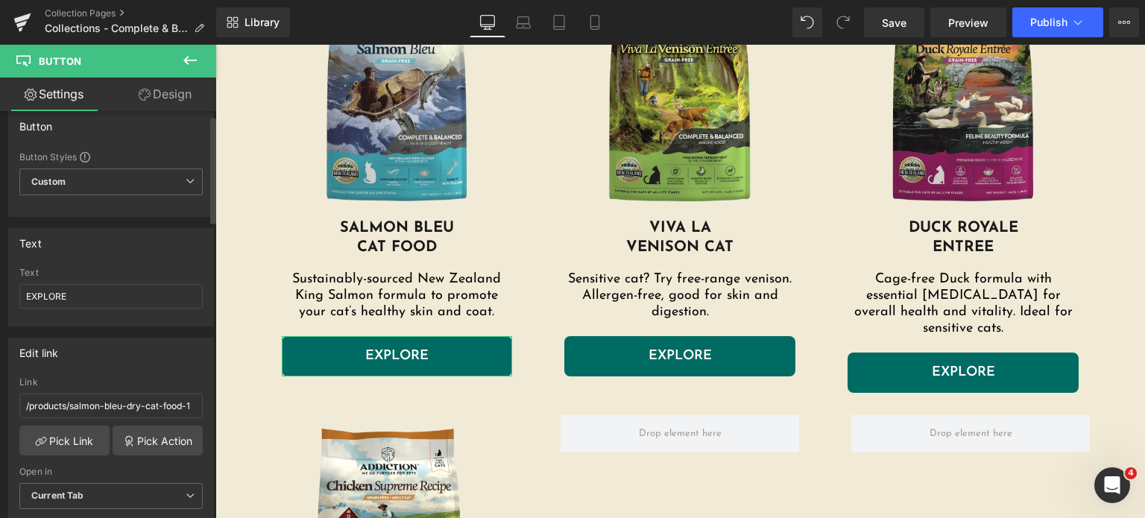
scroll to position [15, 0]
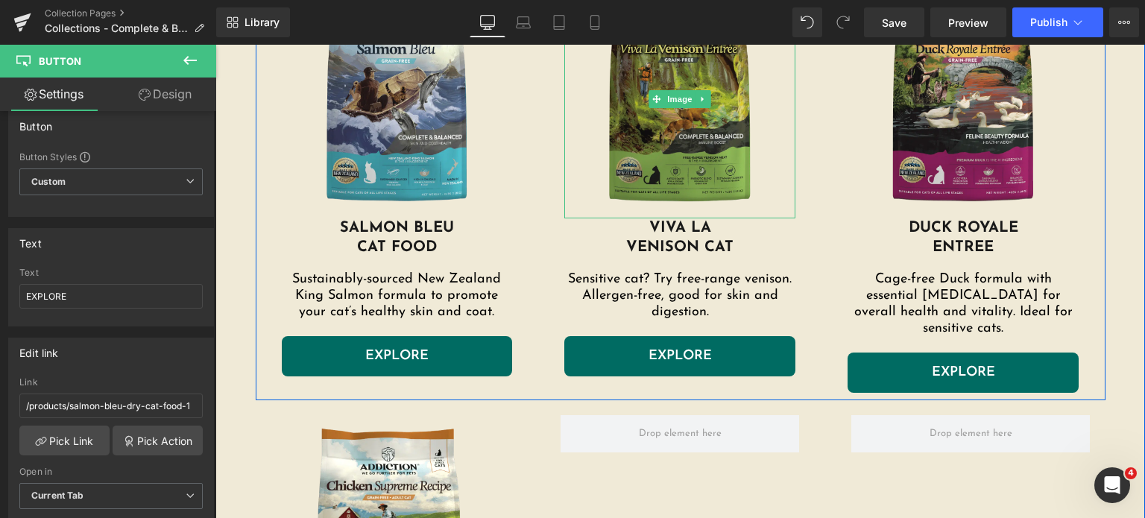
click at [626, 129] on img at bounding box center [679, 99] width 231 height 239
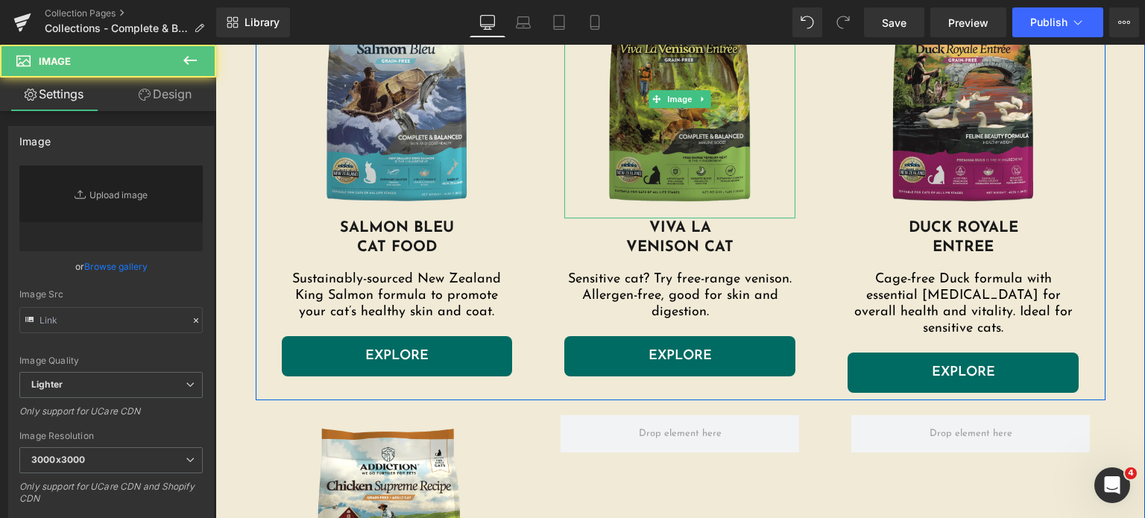
type input "https://ucarecdn.com/e4133d7f-6e07-4520-855d-5ae5d916db84/-/format/auto/-/previ…"
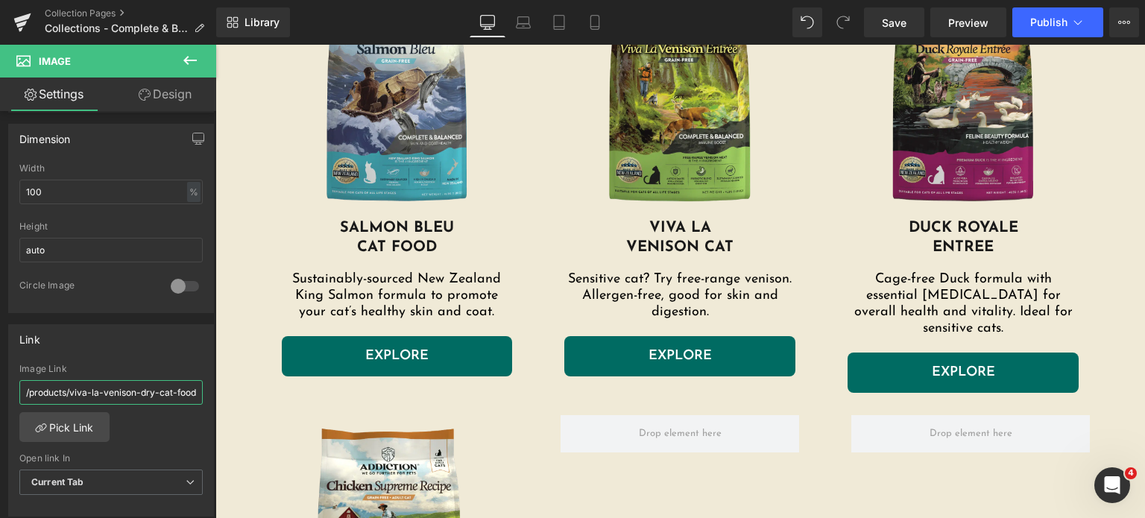
scroll to position [0, 3]
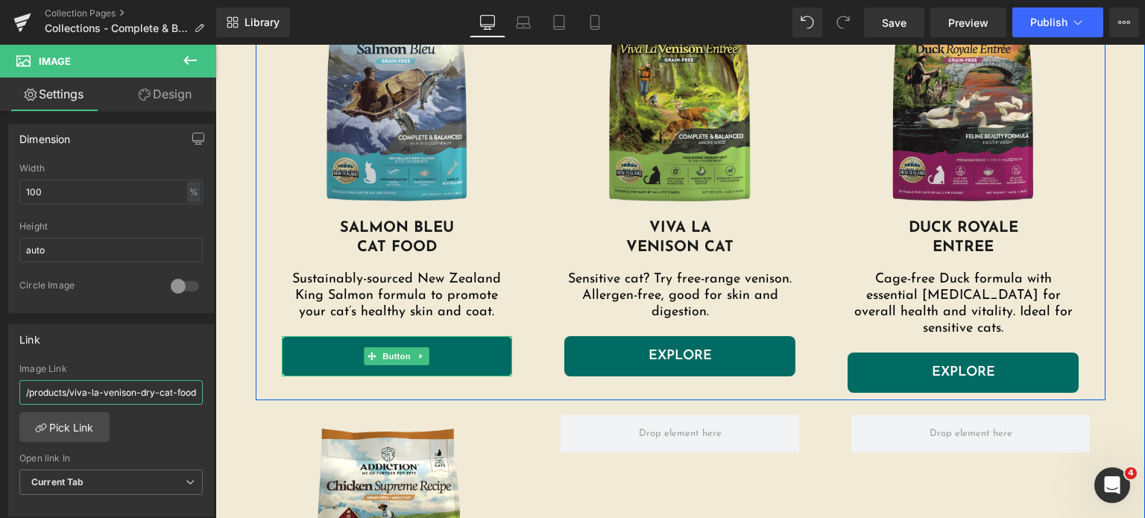
drag, startPoint x: 353, startPoint y: 435, endPoint x: 313, endPoint y: 362, distance: 83.7
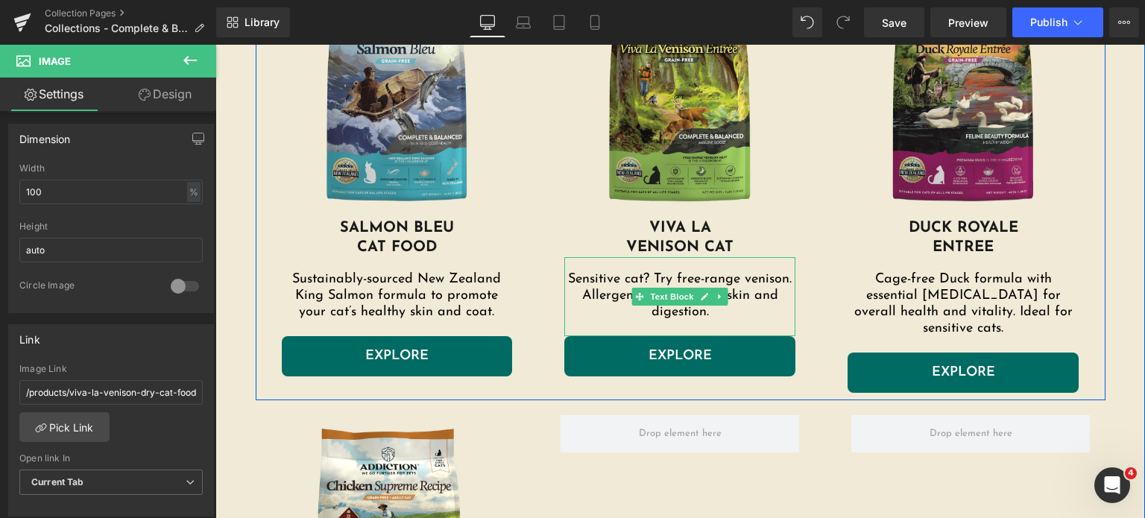
click at [631, 359] on link "EXPLORE" at bounding box center [679, 356] width 231 height 40
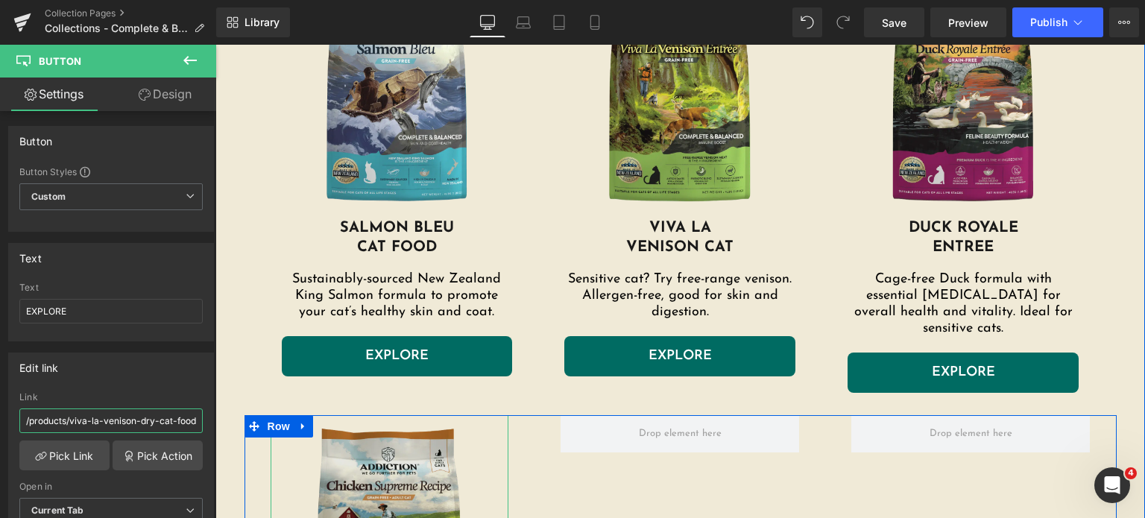
drag, startPoint x: 358, startPoint y: 461, endPoint x: 373, endPoint y: 446, distance: 21.6
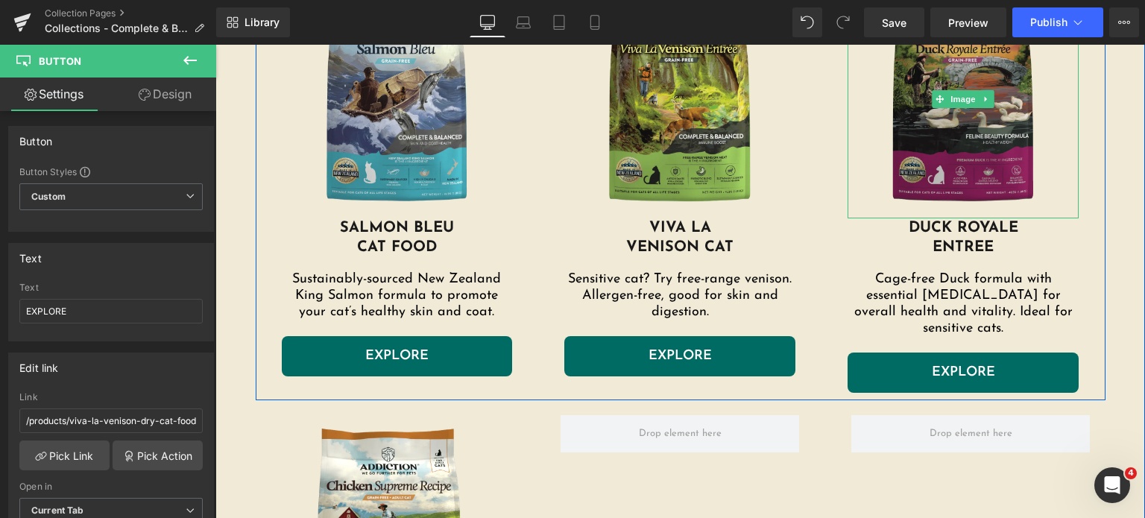
click at [914, 133] on img at bounding box center [963, 99] width 231 height 239
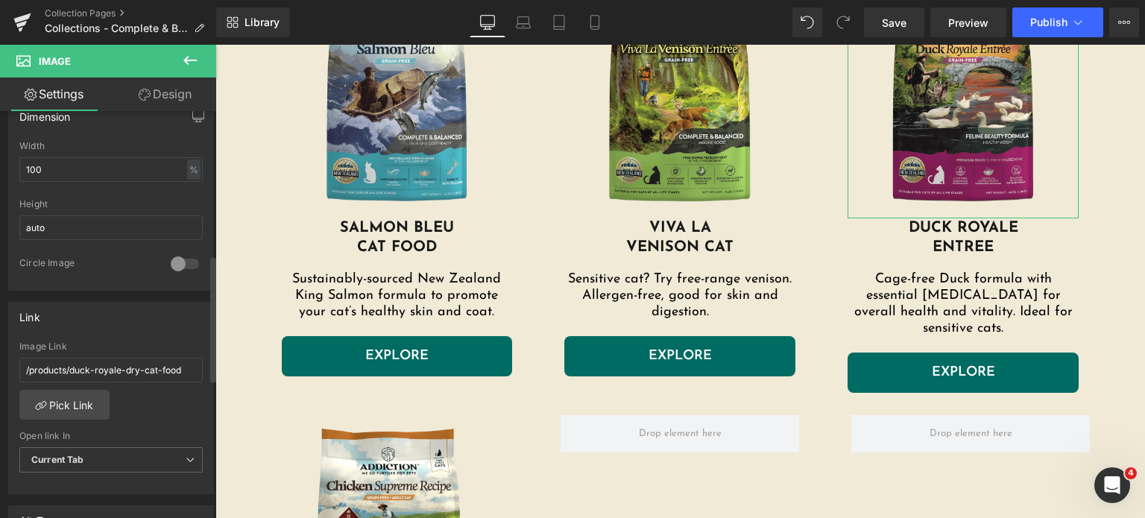
scroll to position [464, 0]
click at [119, 359] on input "/products/duck-royale-dry-cat-food" at bounding box center [110, 369] width 183 height 25
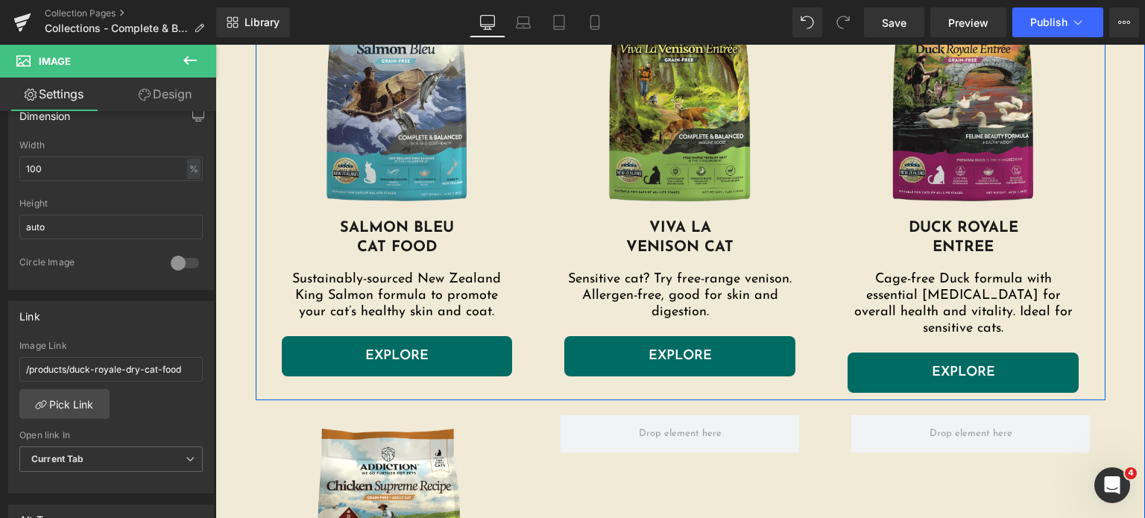
click at [875, 353] on link "EXPLORE" at bounding box center [963, 373] width 231 height 40
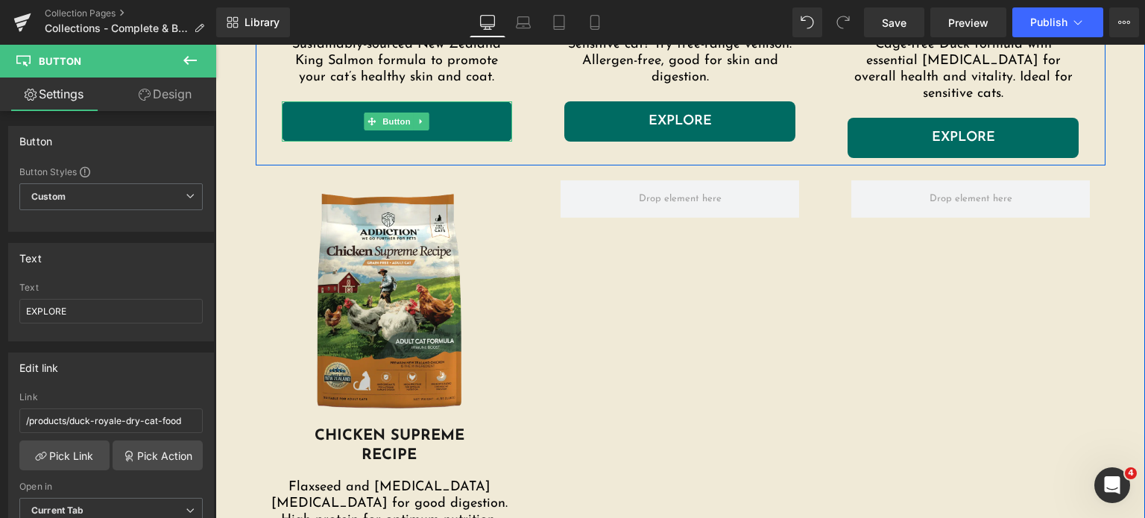
scroll to position [936, 0]
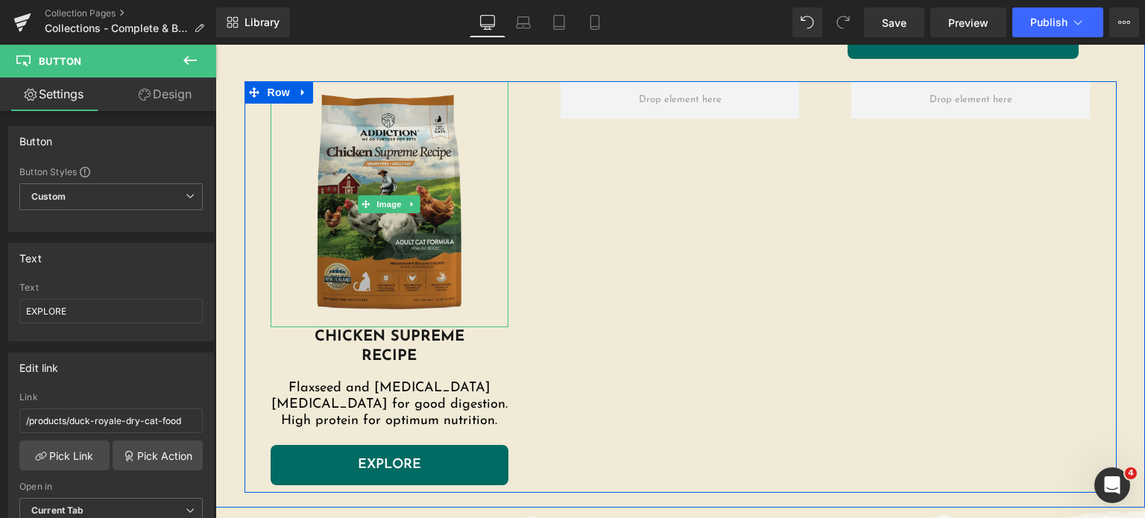
click at [391, 250] on img at bounding box center [390, 204] width 239 height 246
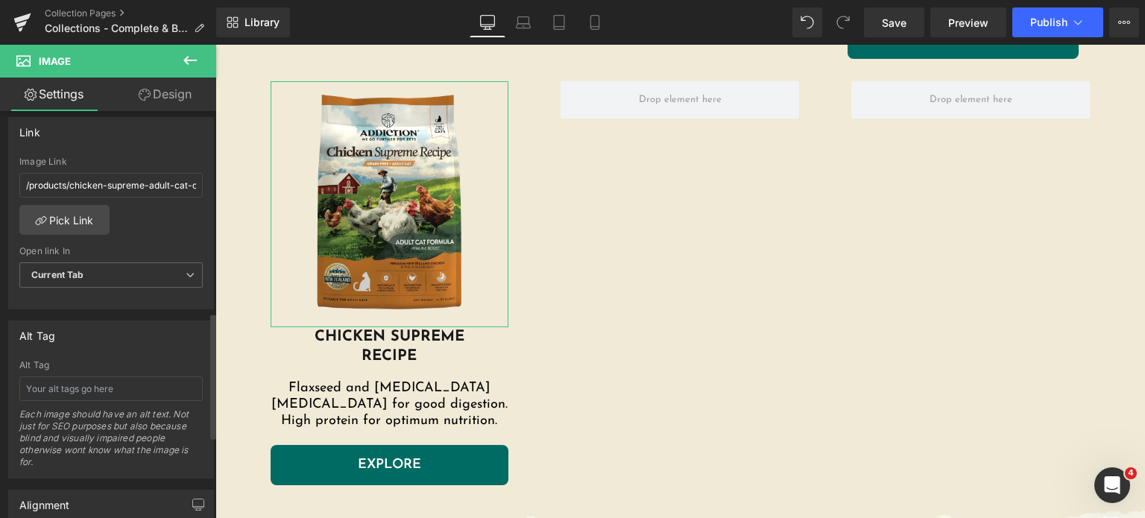
scroll to position [649, 0]
click at [119, 175] on input "/products/chicken-supreme-adult-cat-dry-food" at bounding box center [110, 184] width 183 height 25
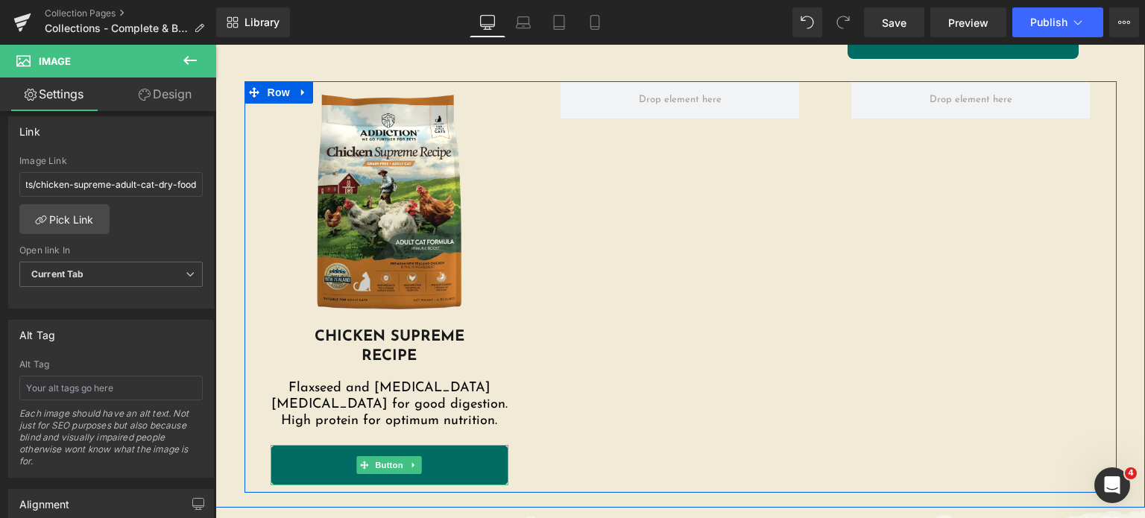
click at [346, 446] on link "EXPLORE" at bounding box center [390, 465] width 239 height 40
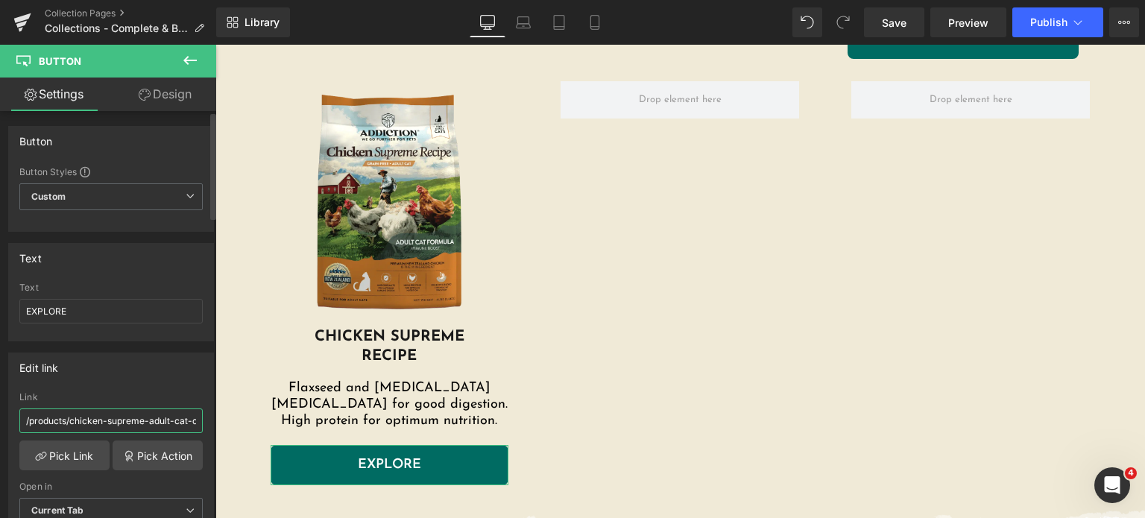
click at [158, 430] on input "/products/chicken-supreme-adult-cat-dry-food" at bounding box center [110, 420] width 183 height 25
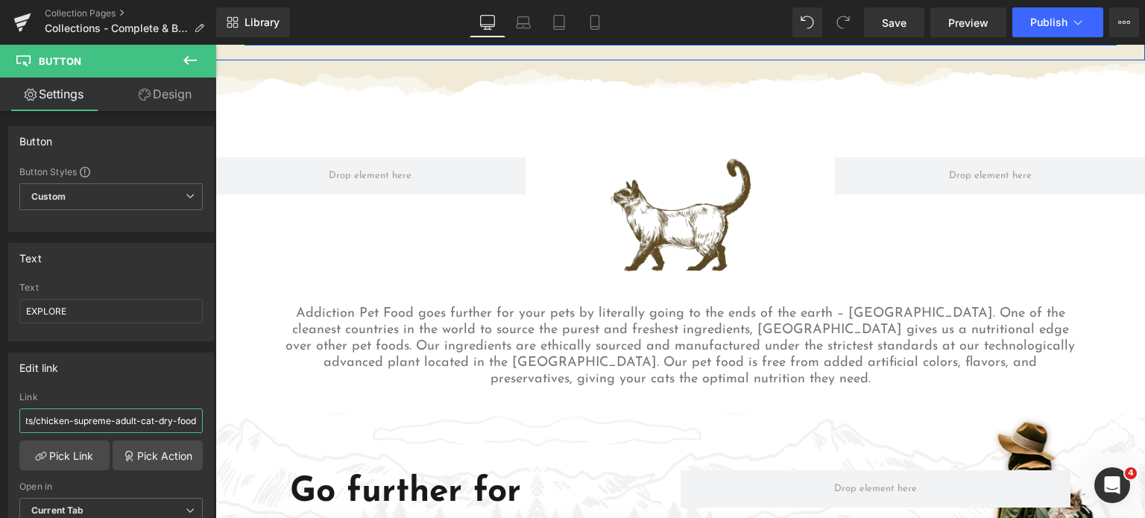
scroll to position [1401, 0]
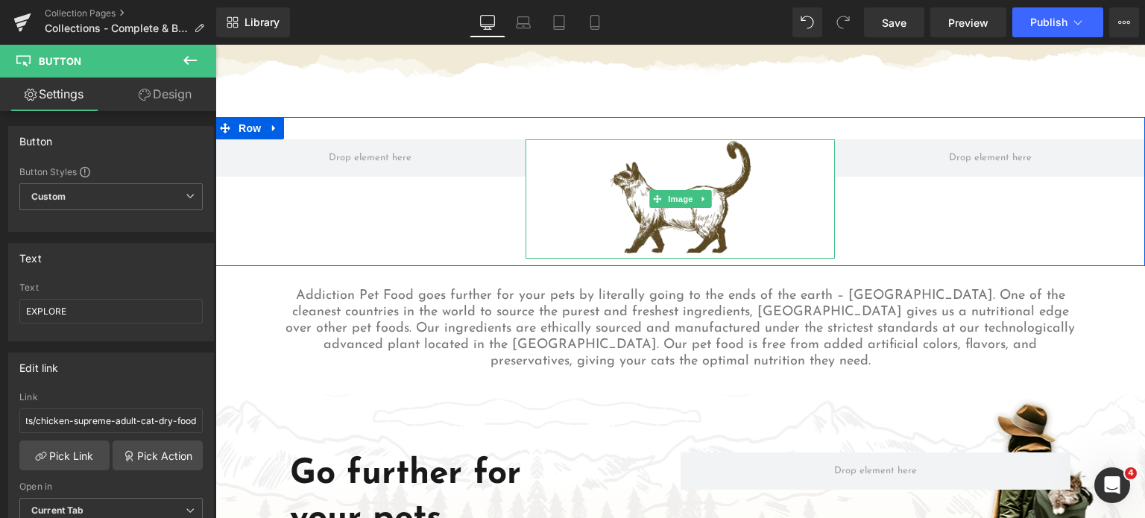
click at [584, 178] on div at bounding box center [681, 199] width 310 height 120
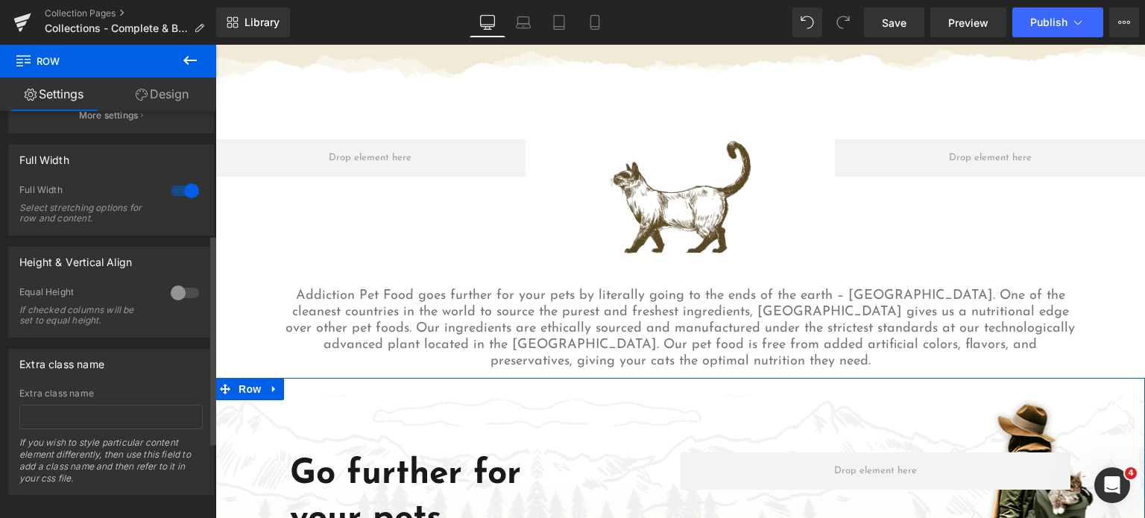
scroll to position [387, 0]
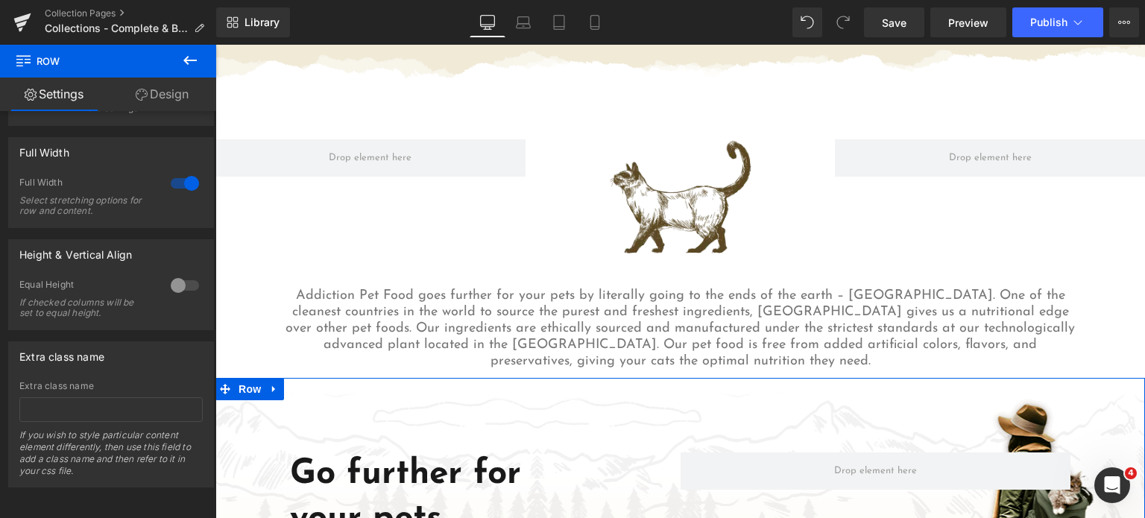
click at [163, 104] on link "Design" at bounding box center [162, 95] width 108 height 34
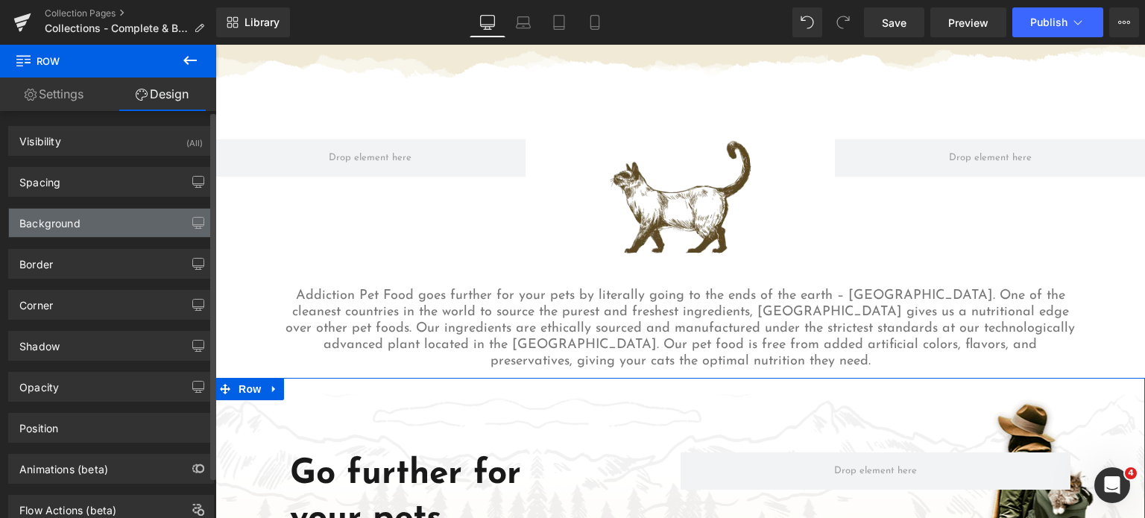
click at [95, 224] on div "Background" at bounding box center [111, 223] width 204 height 28
type input "transparent"
type input "0"
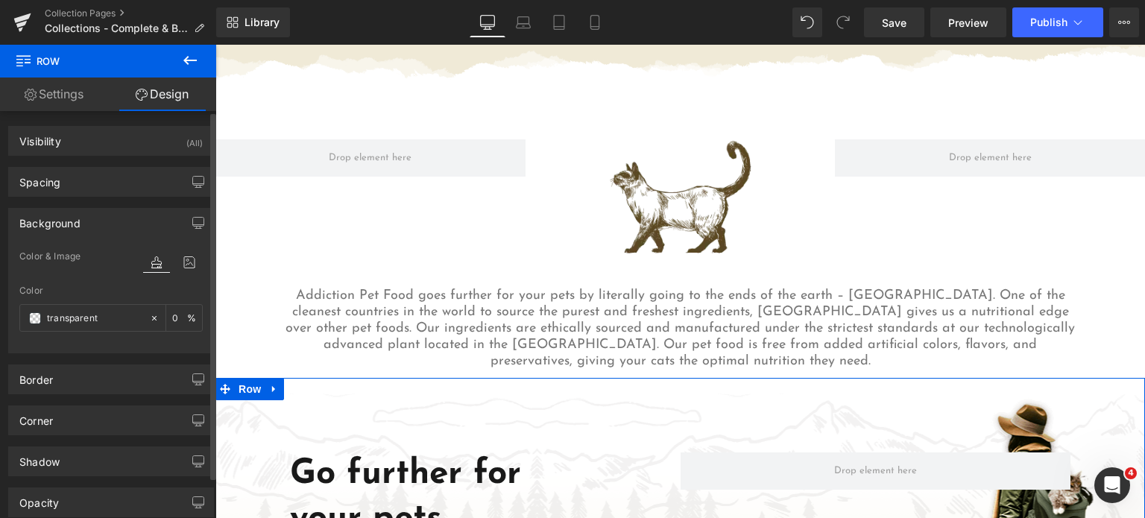
type input "https://ucarecdn.com/00ef03c4-ae14-4805-bbc1-fb8cf17125ba/-/format/auto/-/previ…"
click at [185, 262] on icon at bounding box center [189, 262] width 27 height 19
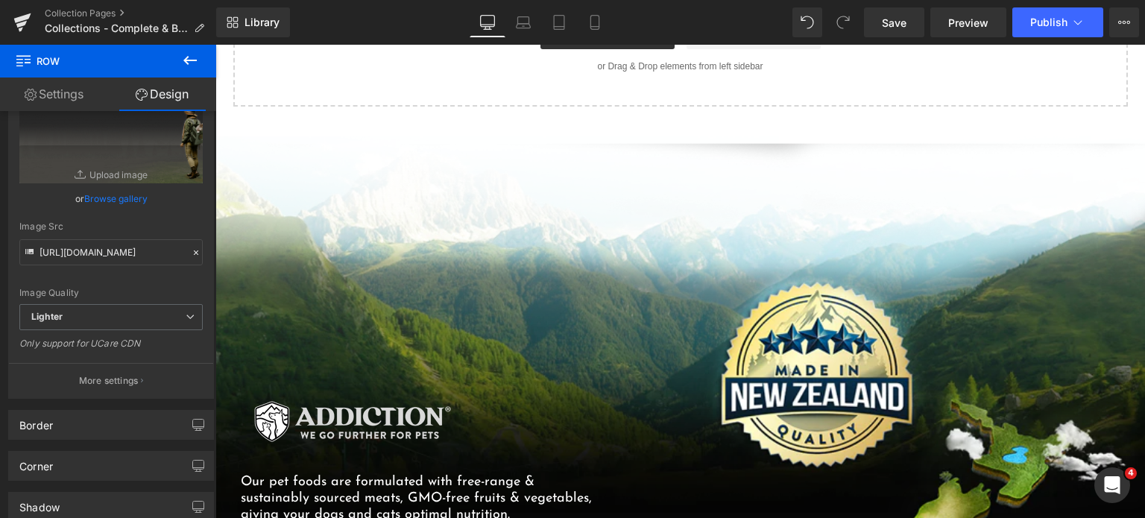
scroll to position [2347, 0]
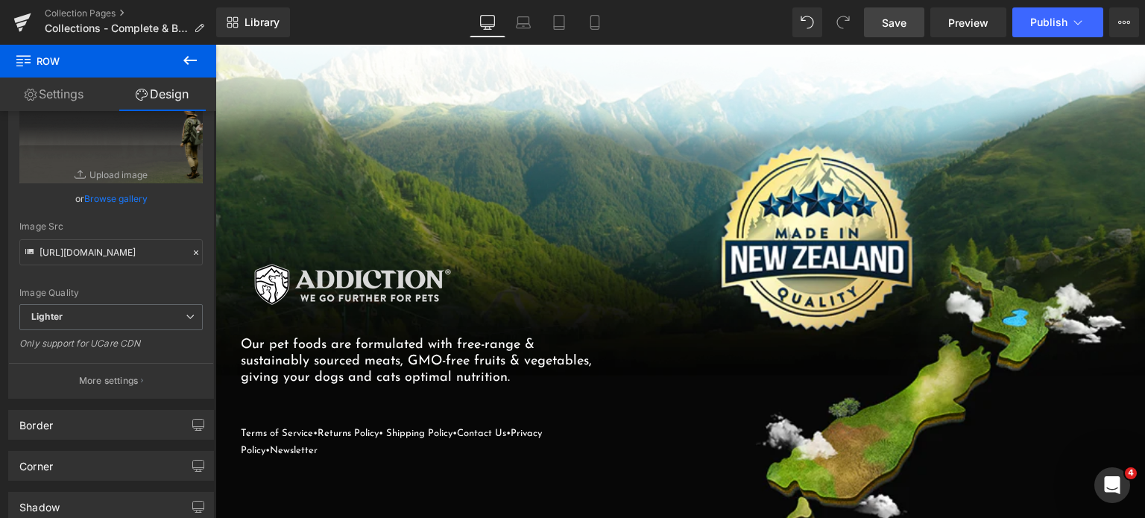
click at [894, 17] on span "Save" at bounding box center [894, 23] width 25 height 16
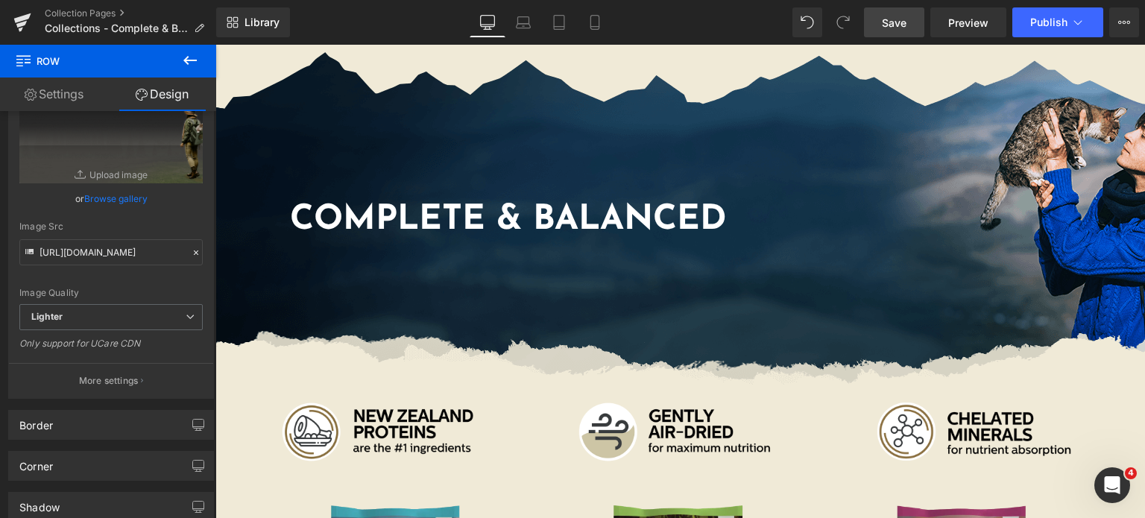
scroll to position [78, 0]
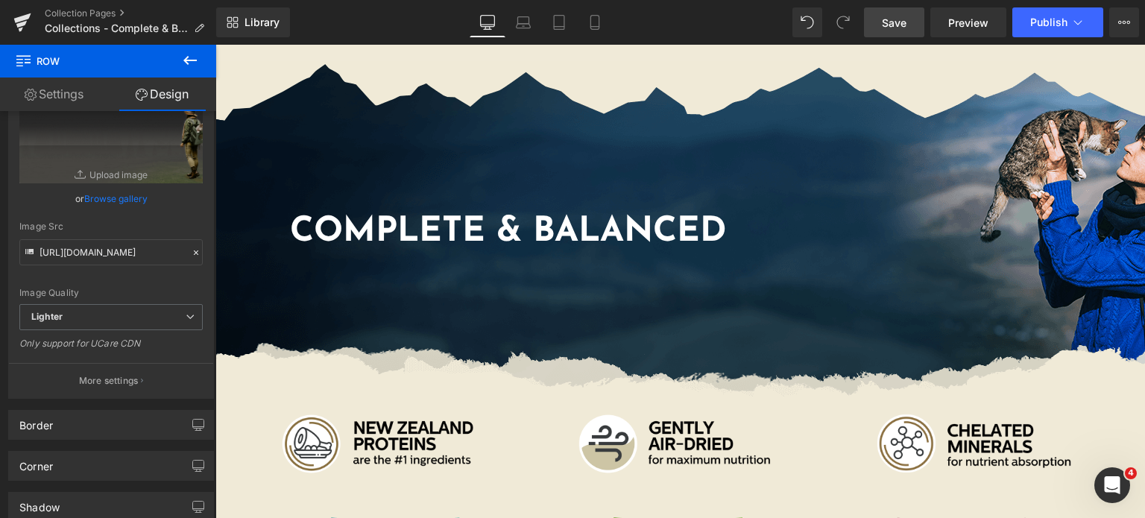
click at [519, 151] on div "Complete & Balanced Heading Row" at bounding box center [680, 229] width 930 height 337
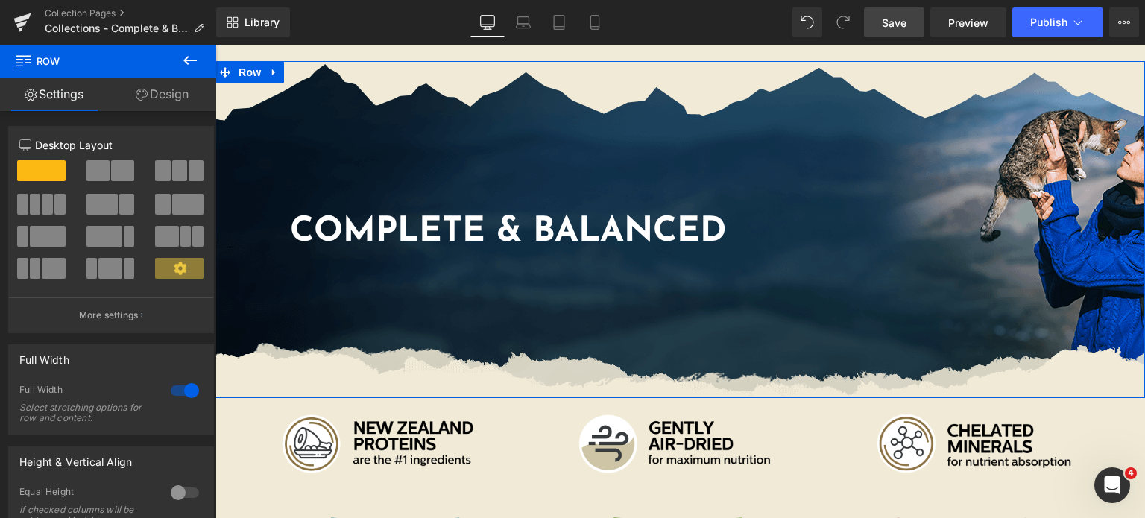
click at [367, 142] on div "Complete & Balanced Heading Row" at bounding box center [680, 229] width 930 height 337
click at [147, 92] on link "Design" at bounding box center [162, 95] width 108 height 34
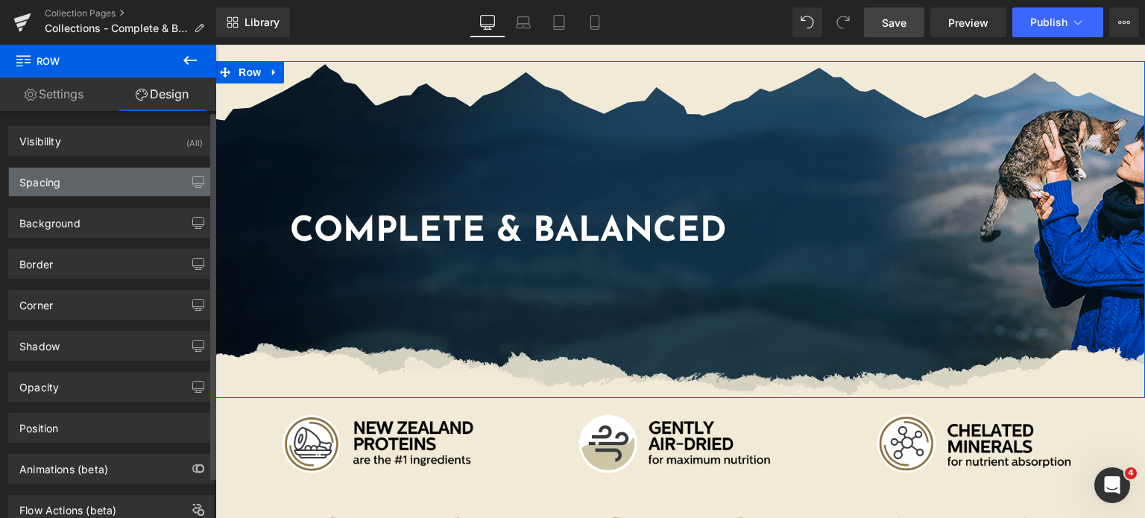
click at [69, 177] on div "Spacing" at bounding box center [111, 182] width 204 height 28
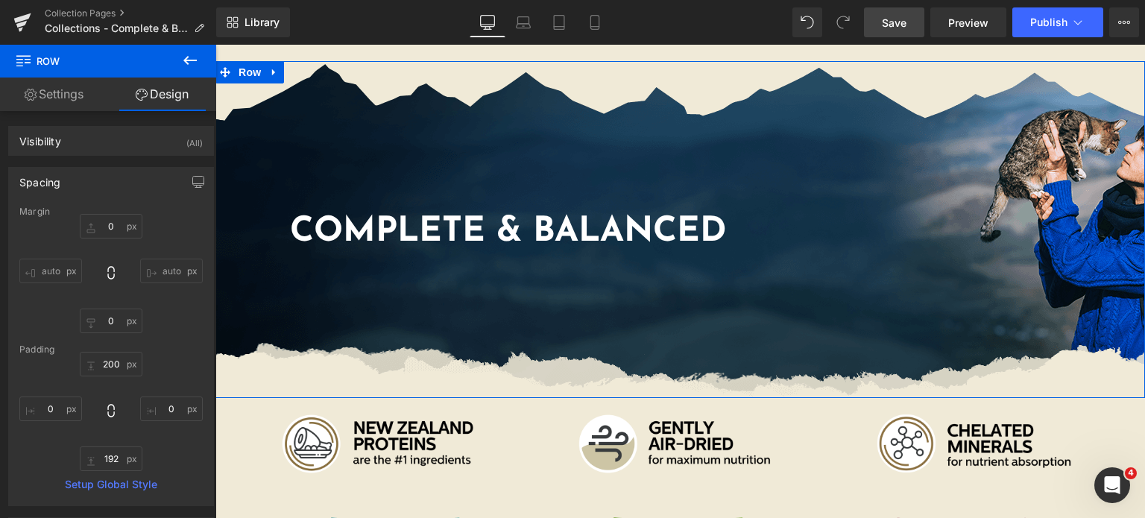
click at [67, 88] on link "Settings" at bounding box center [54, 95] width 108 height 34
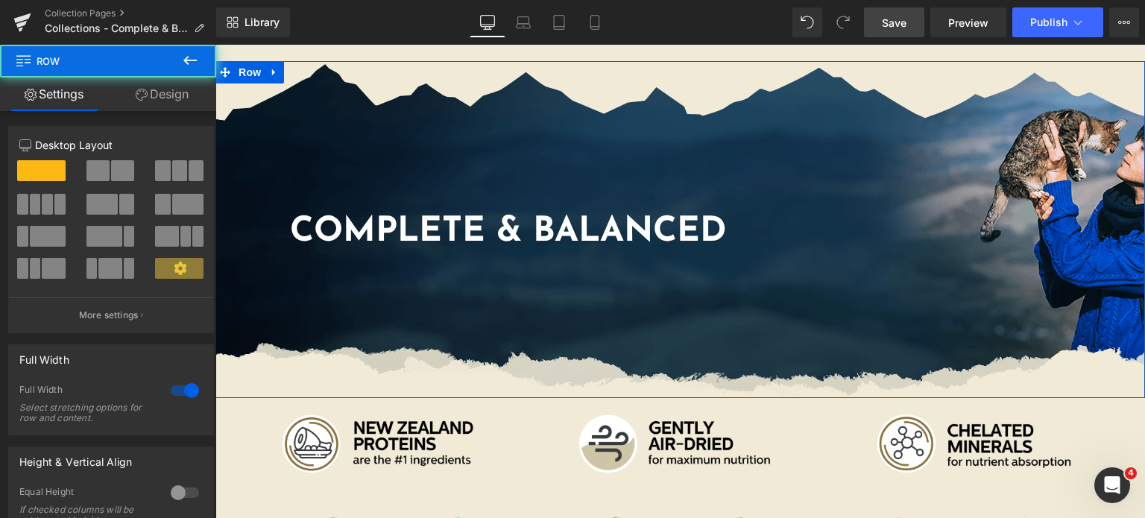
click at [347, 119] on div "Complete & Balanced Heading Row" at bounding box center [680, 229] width 930 height 337
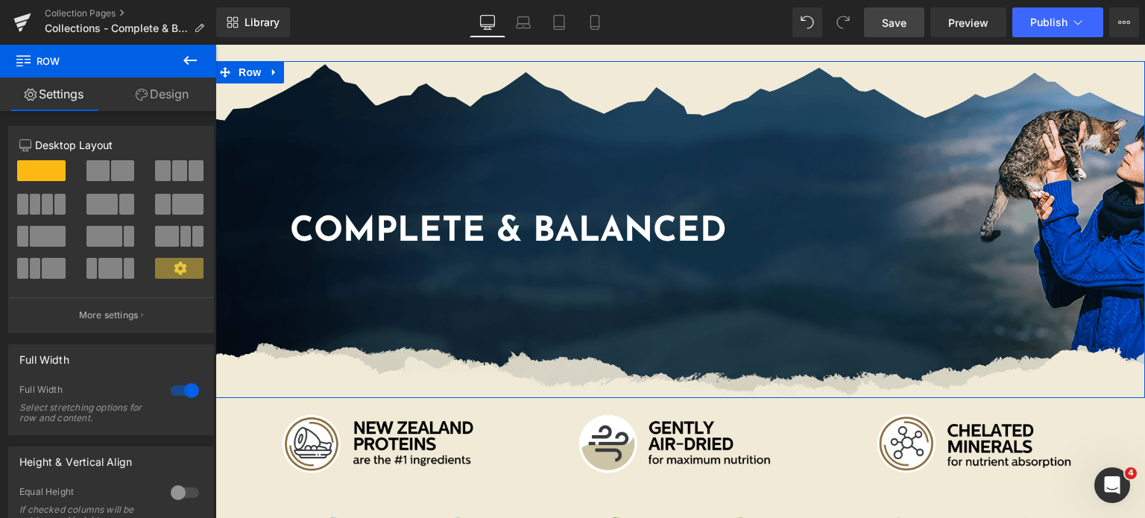
click at [167, 83] on link "Design" at bounding box center [162, 95] width 108 height 34
type input "0"
type input "200"
type input "0"
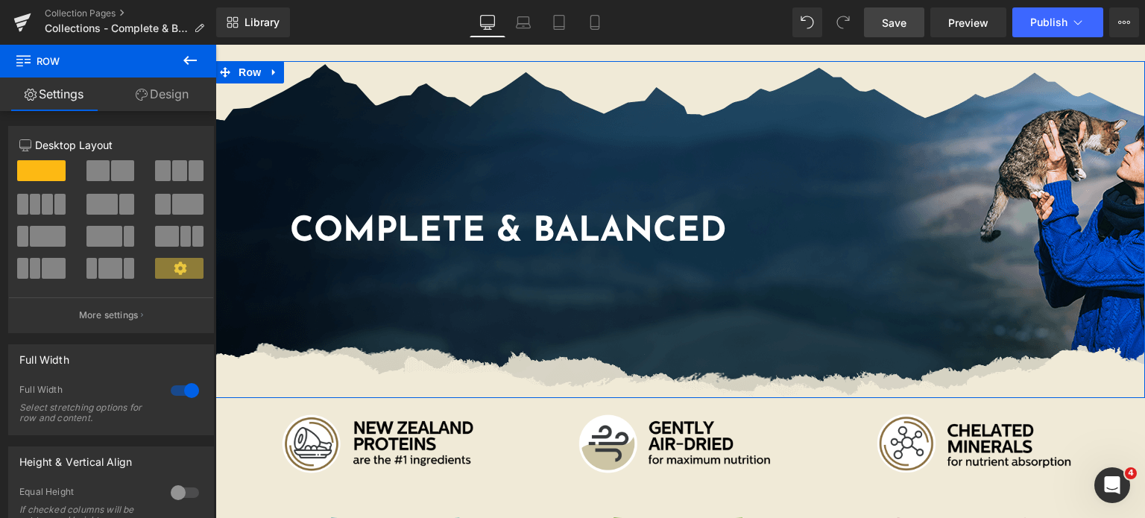
type input "192"
type input "0"
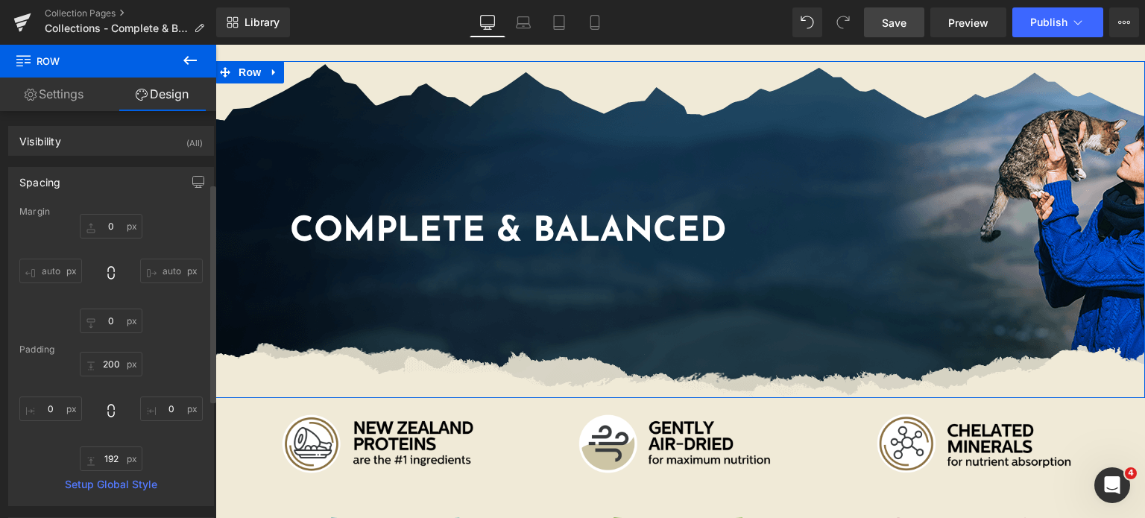
scroll to position [355, 0]
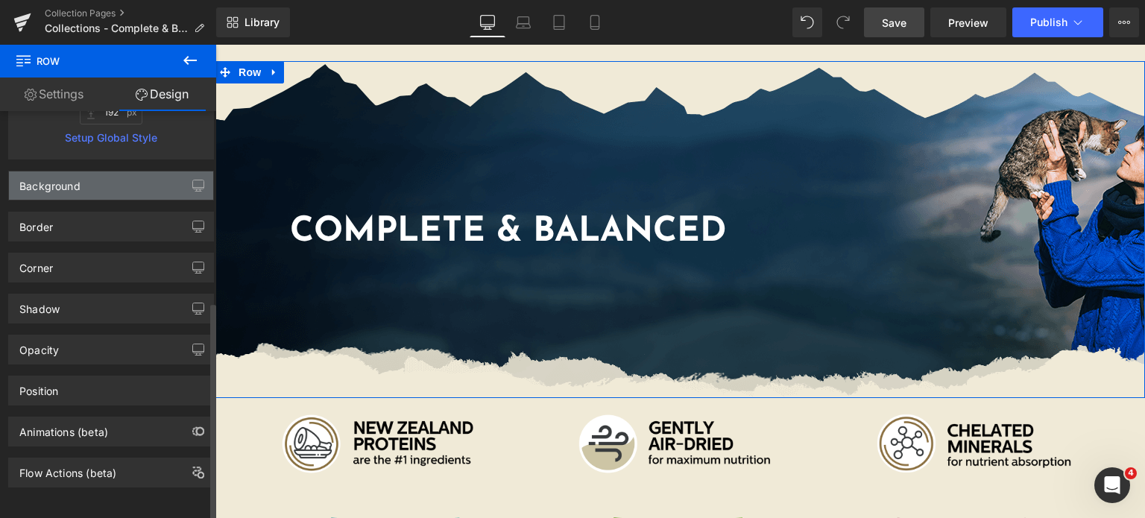
click at [108, 190] on div "Background" at bounding box center [111, 185] width 204 height 28
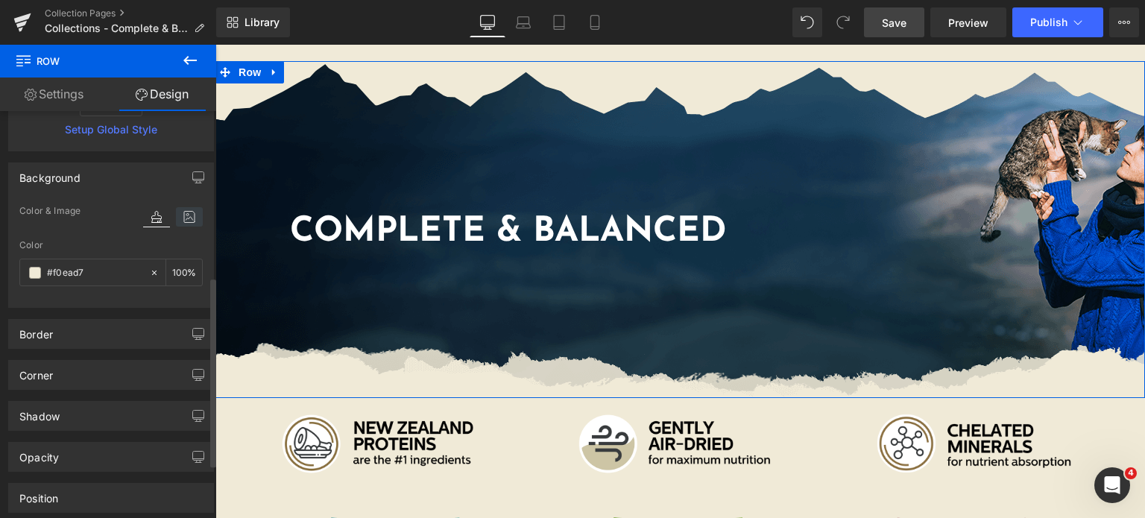
click at [176, 209] on icon at bounding box center [189, 216] width 27 height 19
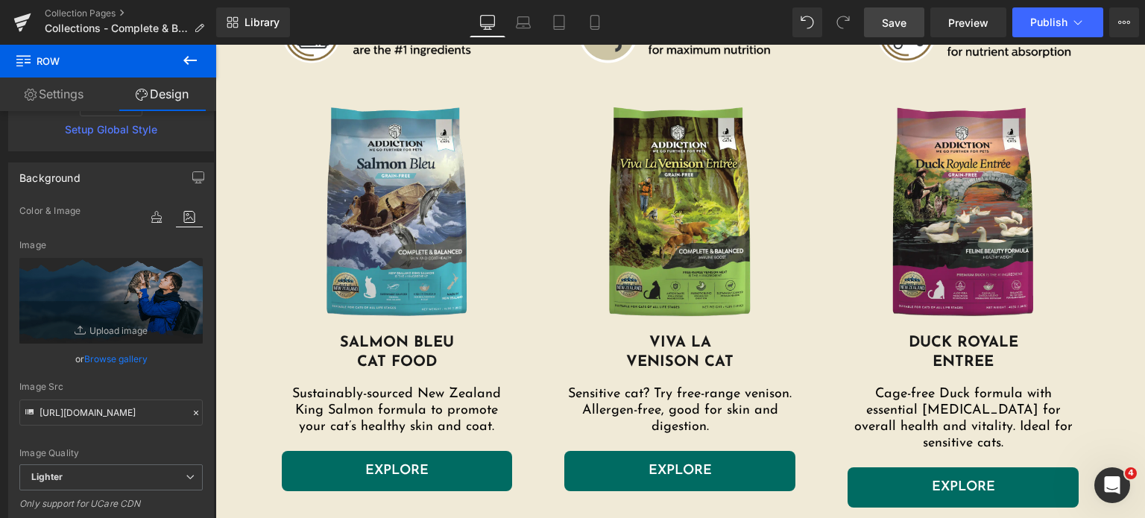
scroll to position [498, 0]
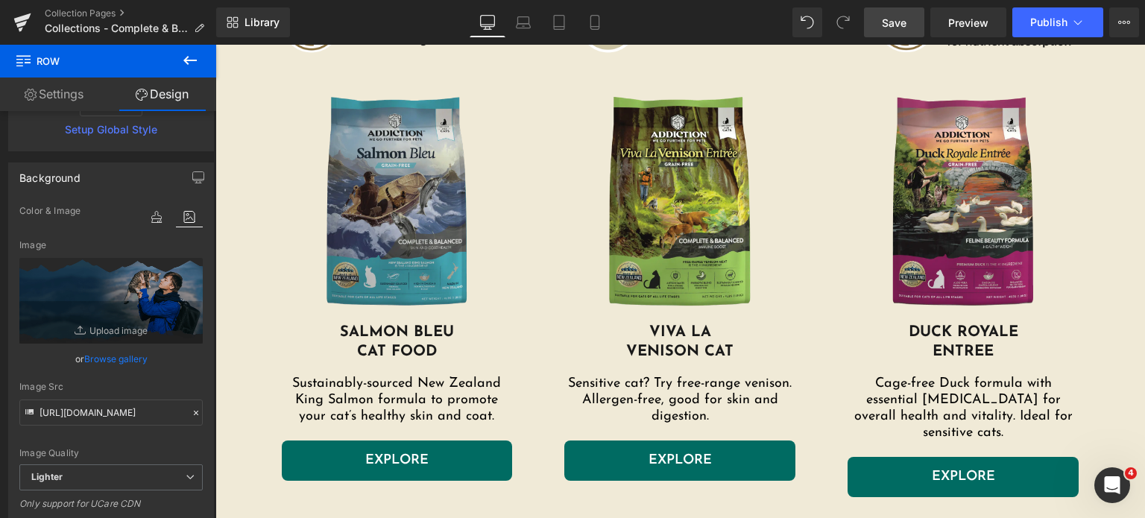
click at [359, 295] on img at bounding box center [397, 203] width 231 height 239
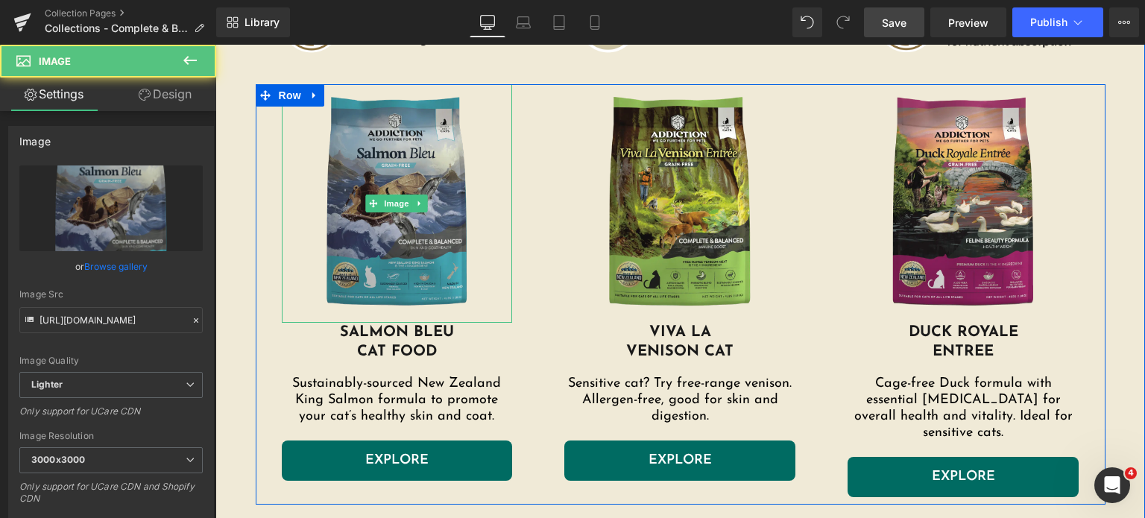
click at [391, 247] on img at bounding box center [397, 203] width 231 height 239
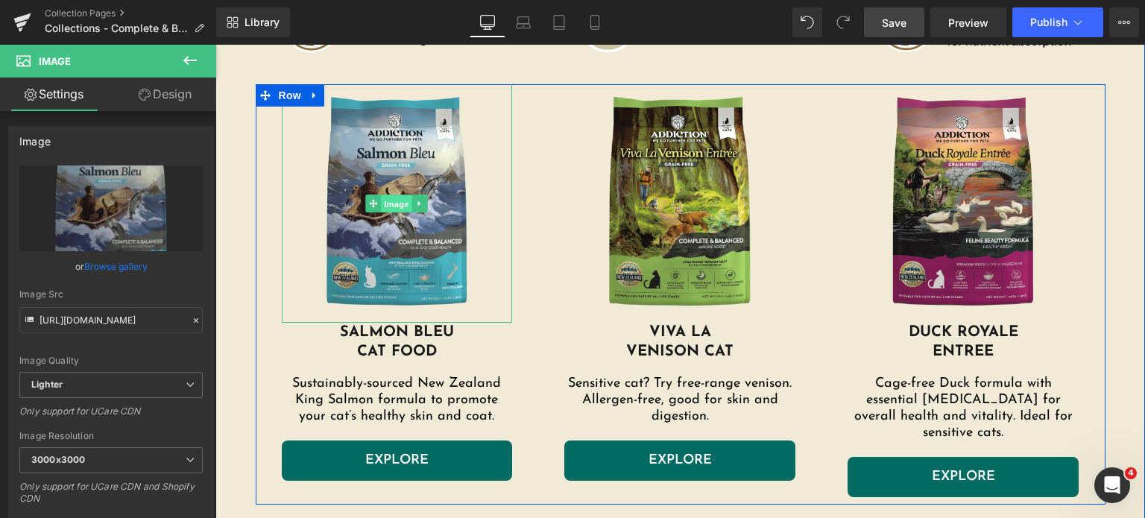
click at [388, 198] on span "Image" at bounding box center [397, 204] width 31 height 18
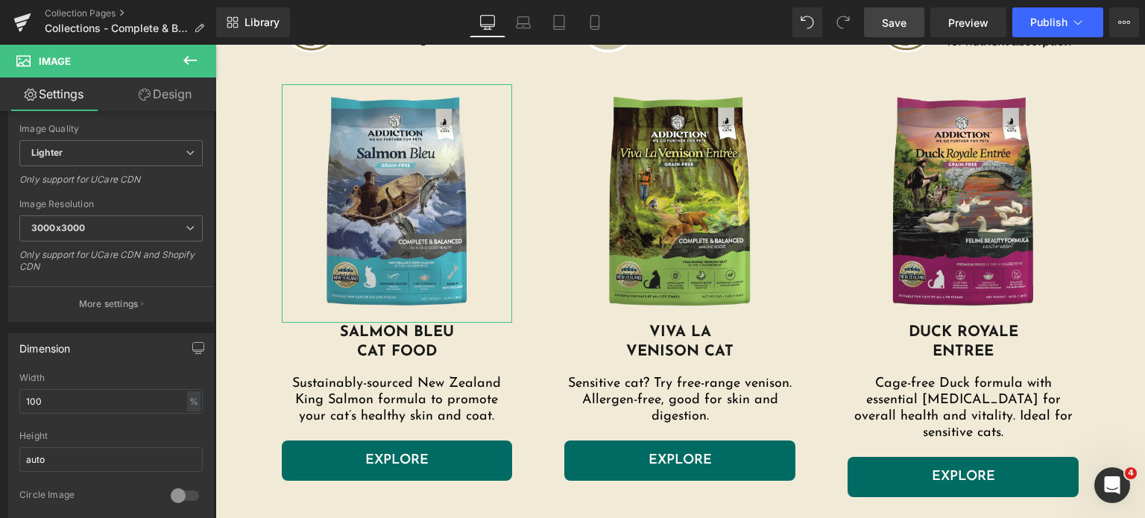
scroll to position [361, 0]
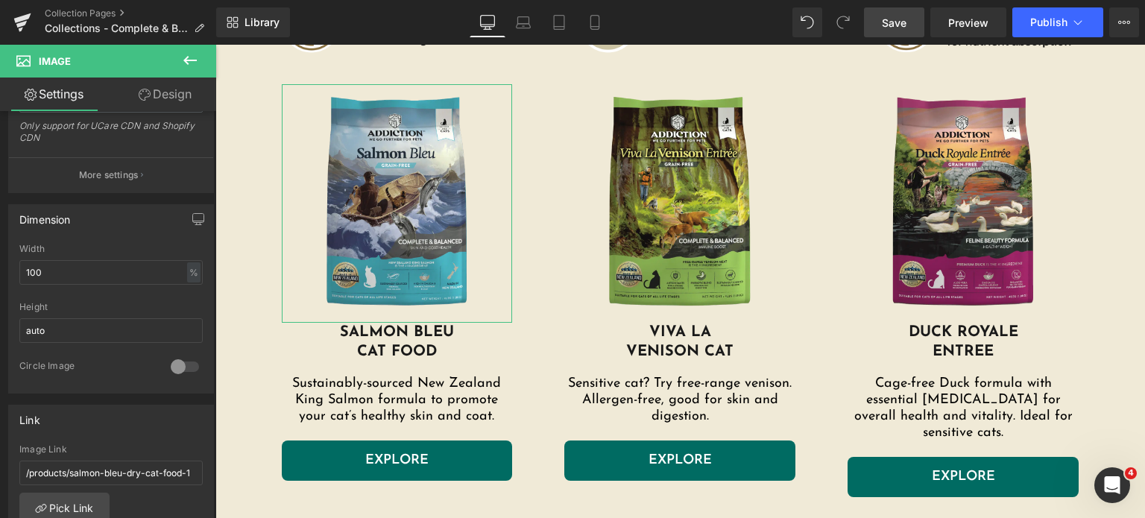
click at [165, 91] on link "Design" at bounding box center [165, 95] width 108 height 34
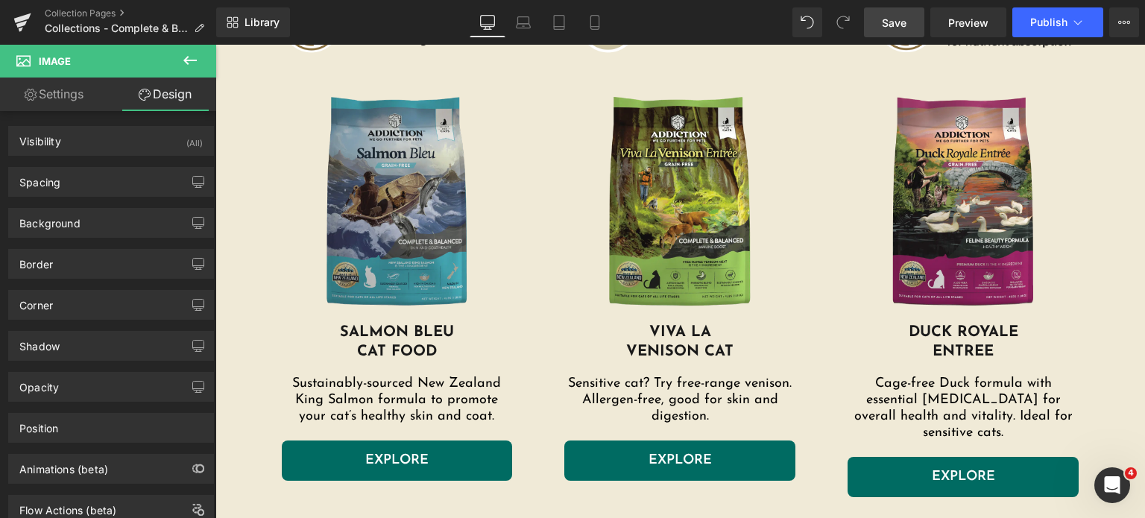
click at [445, 195] on img at bounding box center [397, 203] width 231 height 239
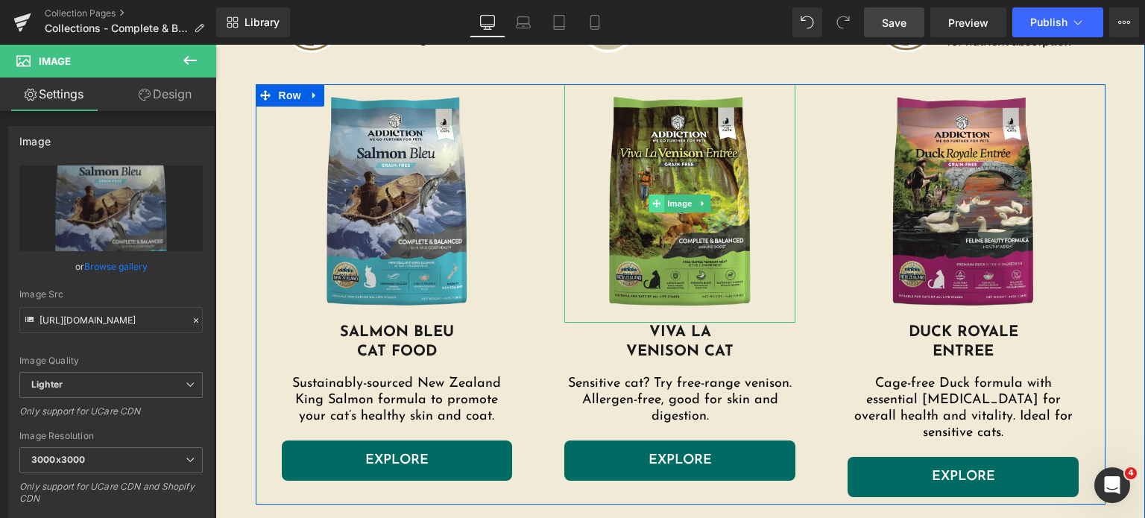
click at [653, 204] on icon at bounding box center [657, 203] width 8 height 9
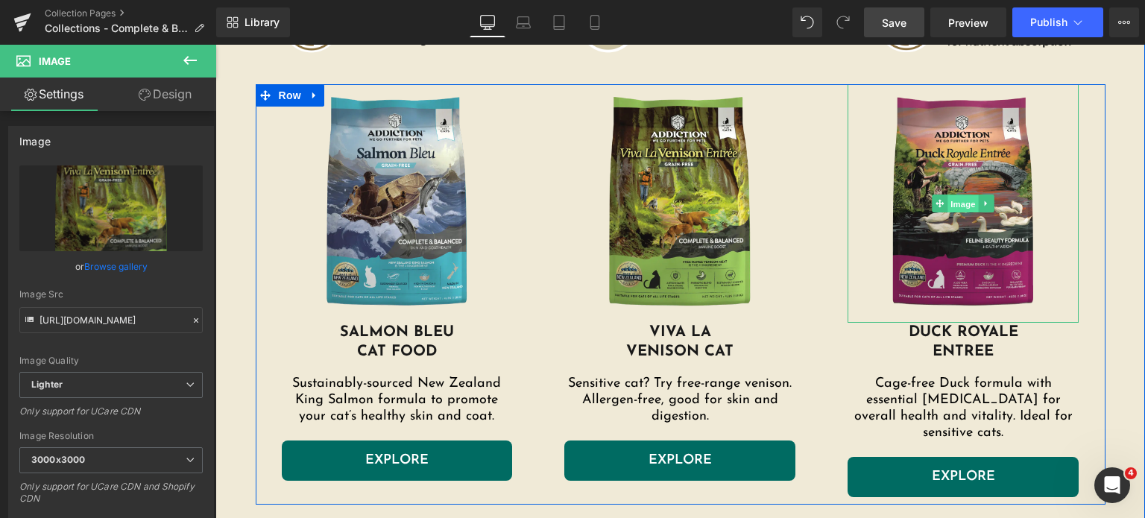
click at [953, 205] on span "Image" at bounding box center [963, 204] width 31 height 18
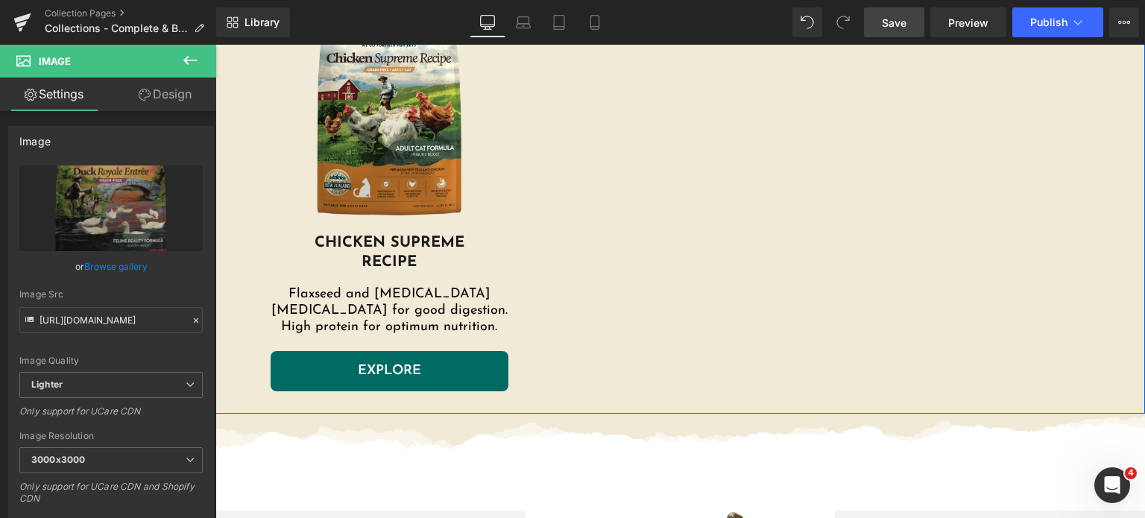
scroll to position [1085, 0]
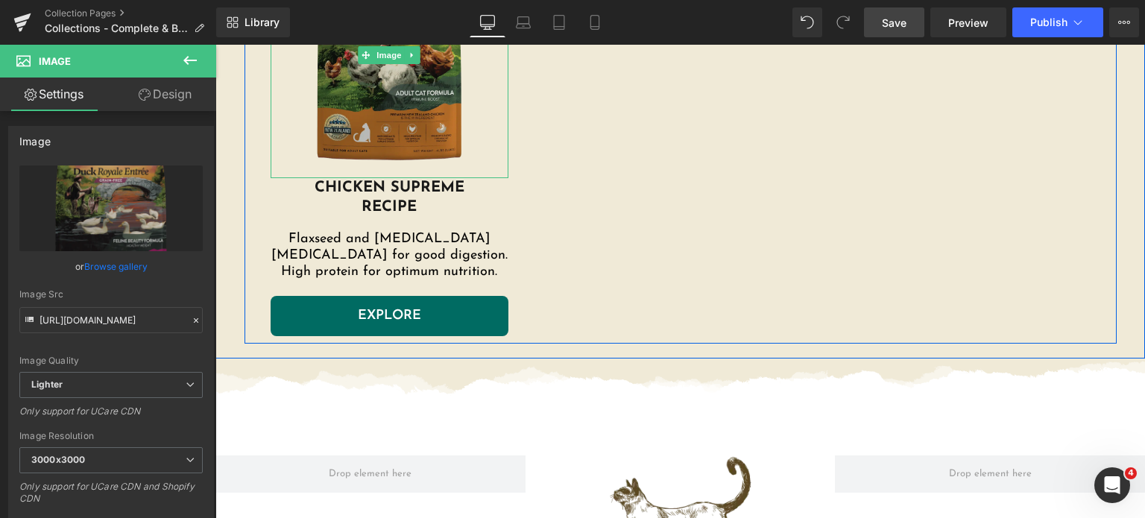
click at [355, 110] on img at bounding box center [390, 55] width 239 height 246
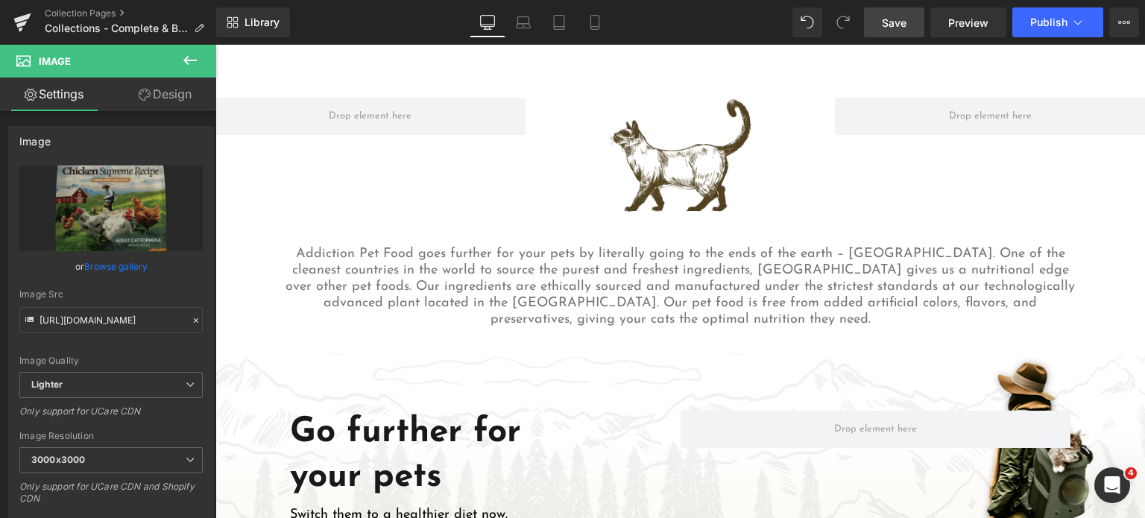
scroll to position [1479, 0]
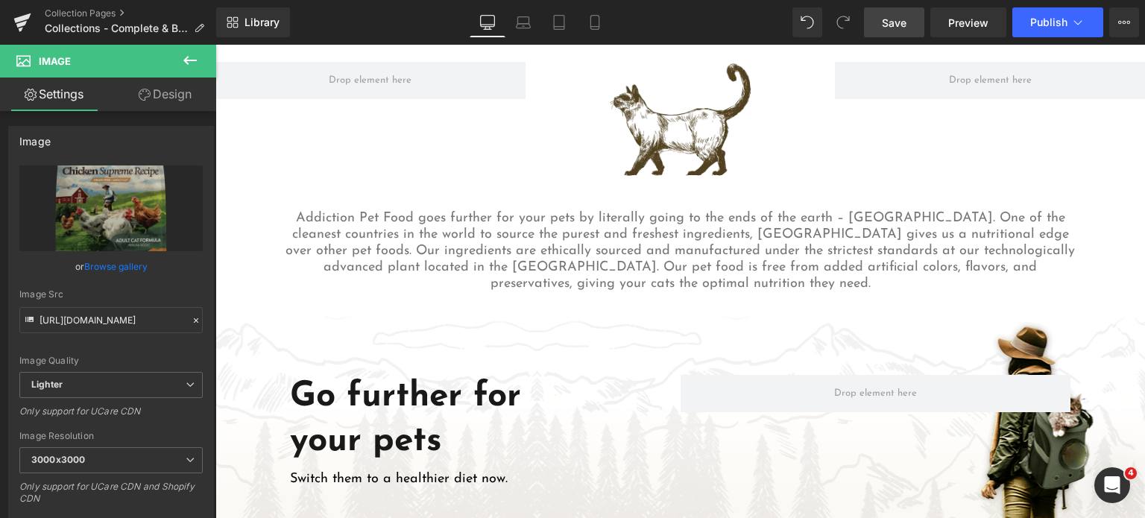
click at [628, 136] on img at bounding box center [680, 122] width 155 height 120
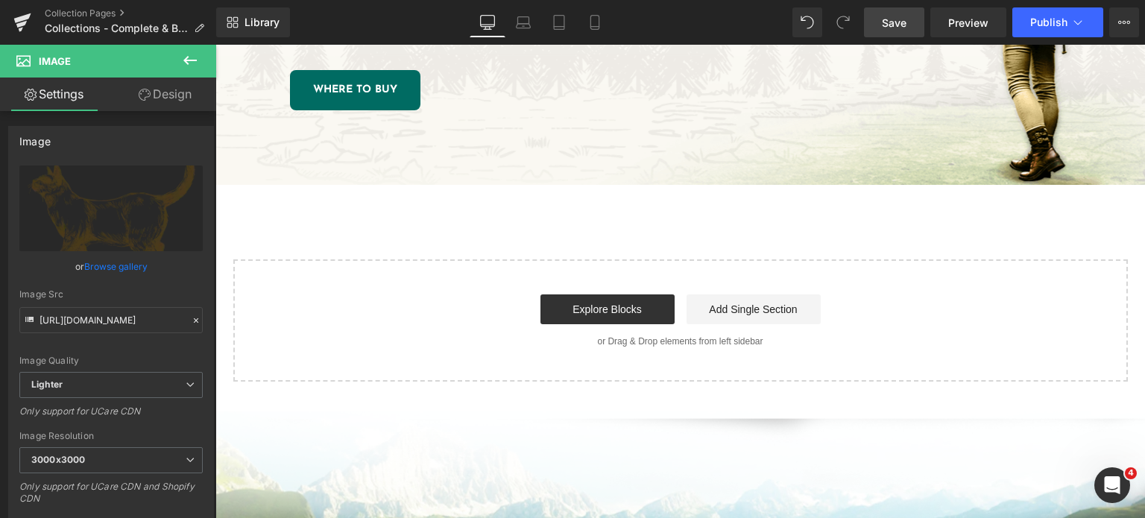
scroll to position [1935, 0]
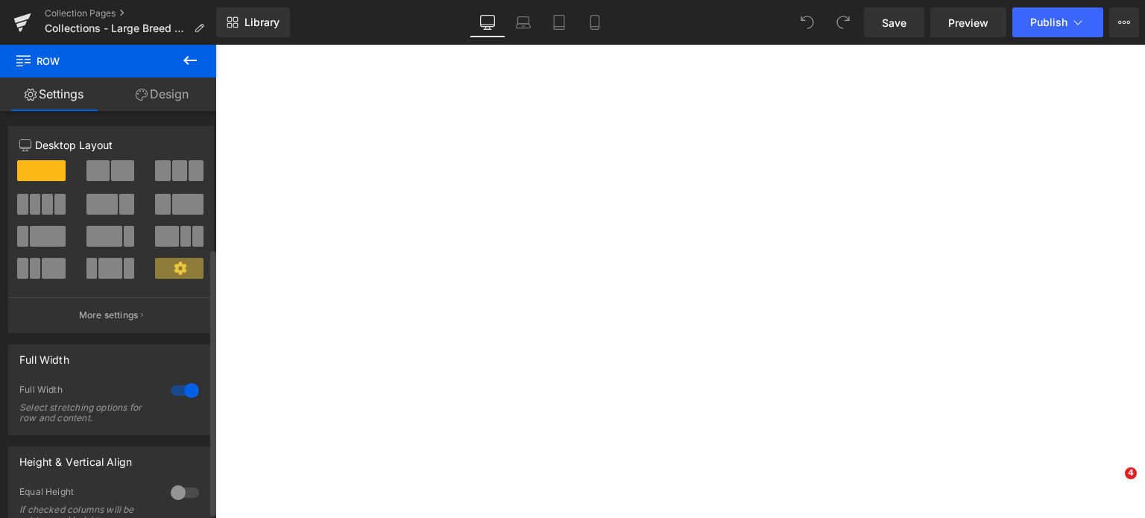
scroll to position [218, 0]
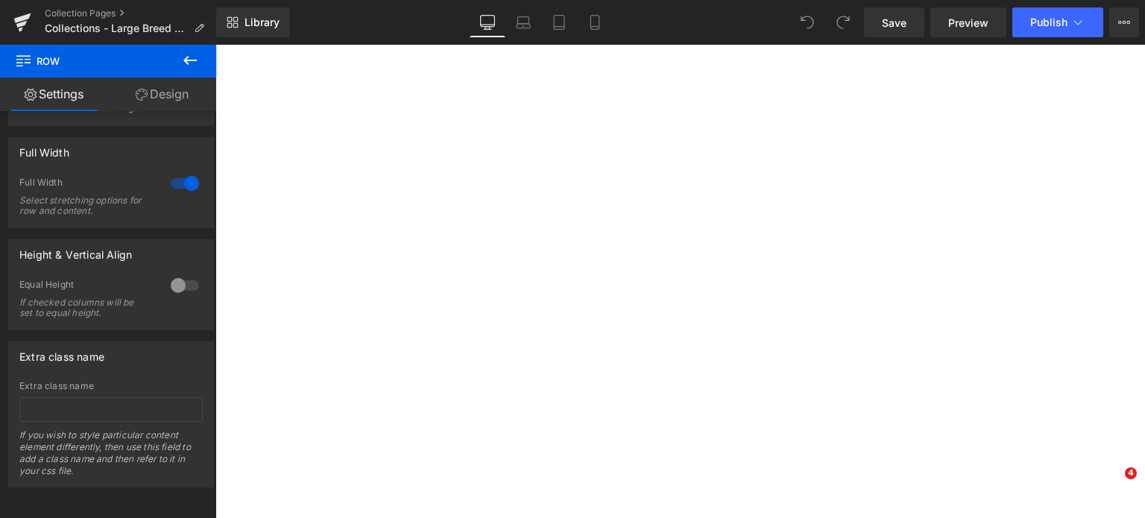
click at [137, 92] on icon at bounding box center [142, 95] width 12 height 12
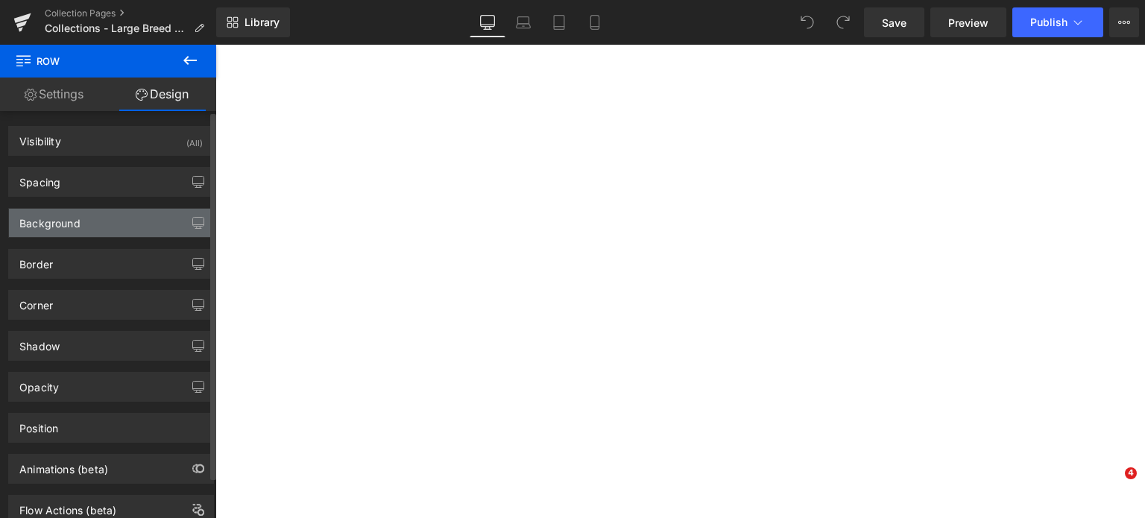
type input "#f0ead7"
type input "100"
click at [90, 227] on div "Background" at bounding box center [111, 223] width 204 height 28
type input "https://addictionpet.com/wp-content/uploads/2021/03/dry-dog-seamless.png"
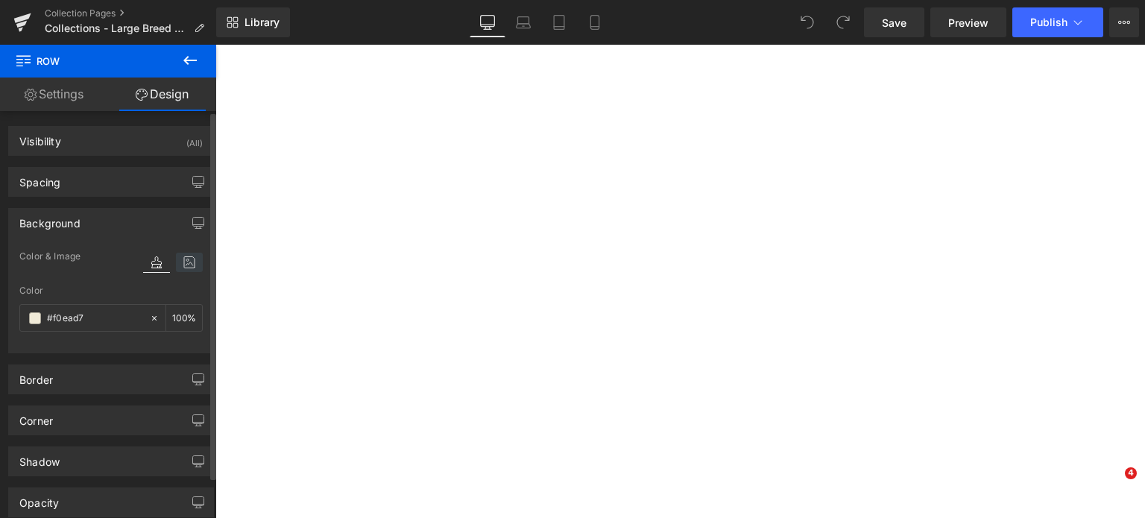
click at [179, 265] on icon at bounding box center [189, 262] width 27 height 19
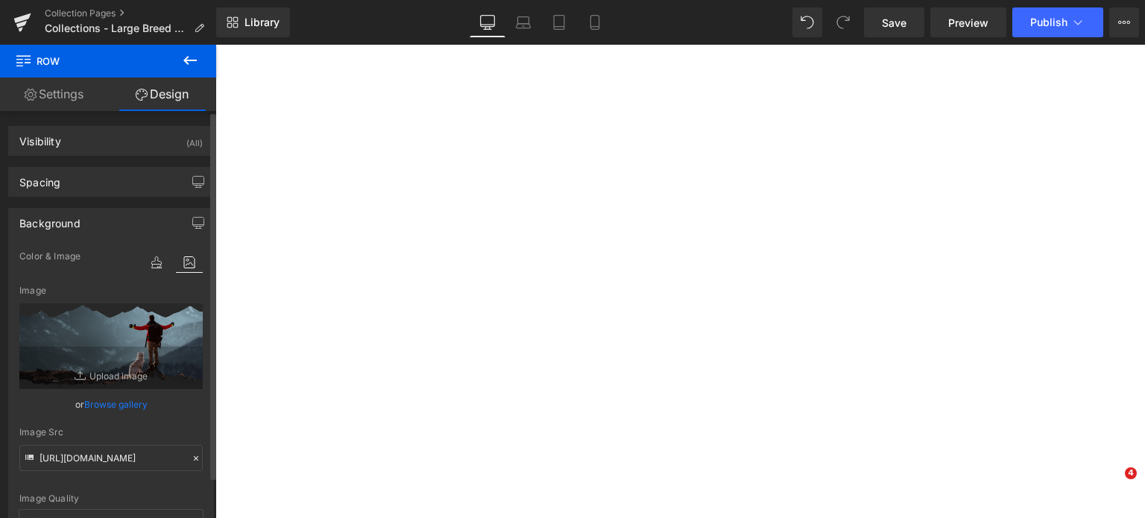
click at [128, 473] on div "Image Quality Lighter Lightest Lighter Lighter Lightest Only support for UCare …" at bounding box center [110, 378] width 183 height 262
click at [89, 447] on input "https://addictionpet.com/wp-content/uploads/2021/03/dry-dog-seamless.png" at bounding box center [110, 458] width 183 height 26
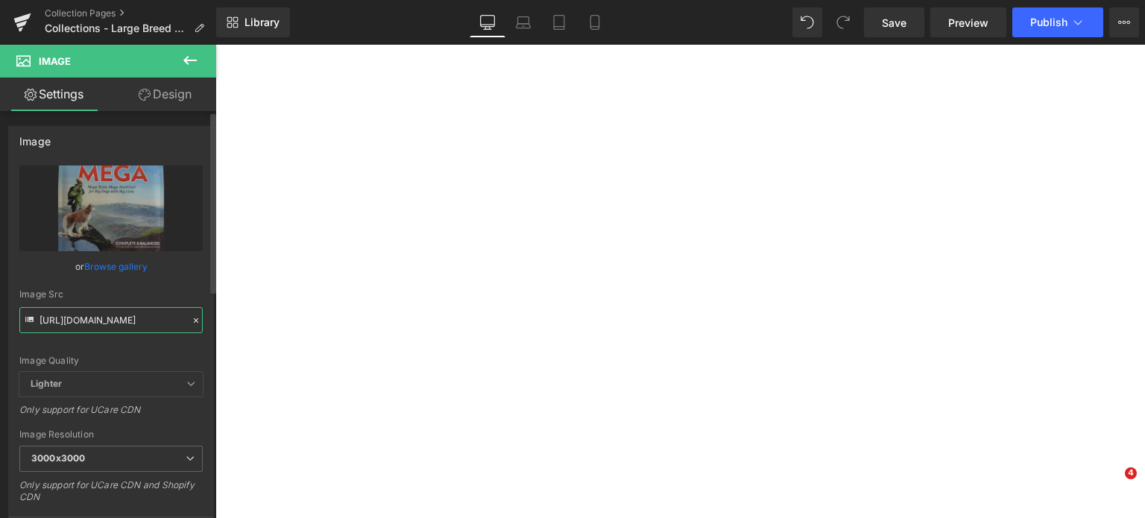
click at [121, 318] on input "https://addictionpet.com/wp-content/uploads/2024/08/mega-adult-dog.png.webp" at bounding box center [110, 320] width 183 height 26
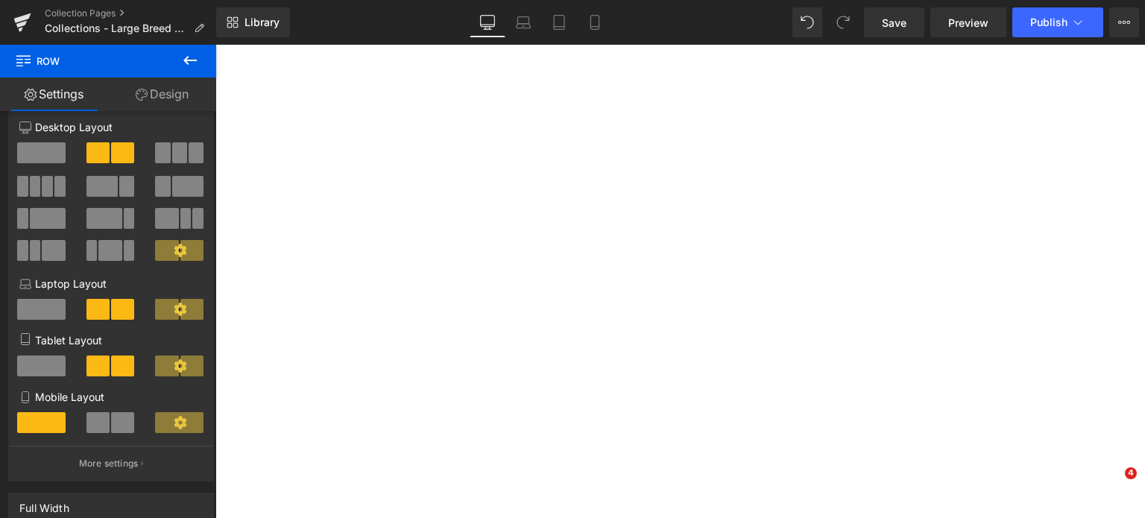
scroll to position [0, 0]
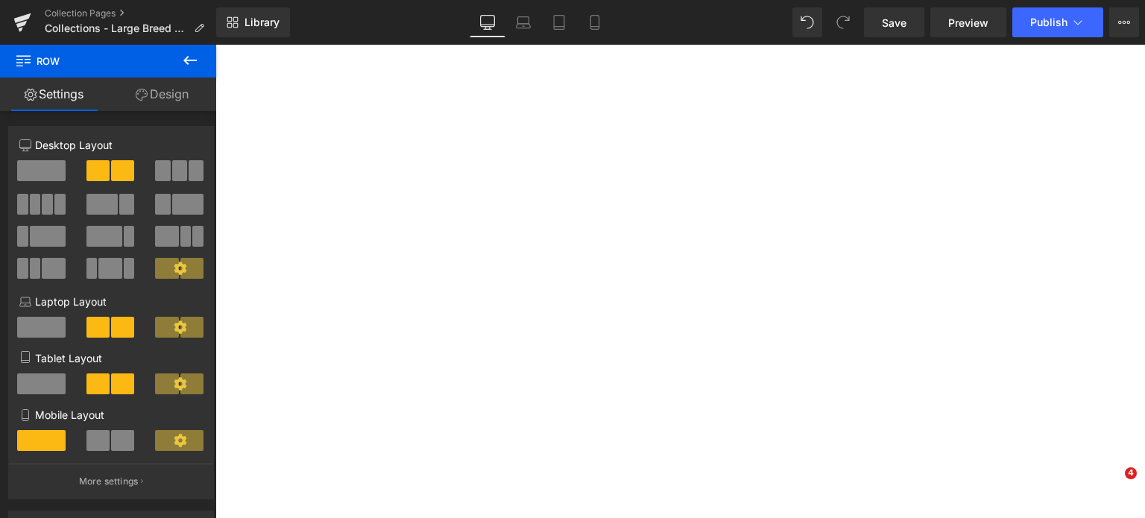
click at [162, 89] on link "Design" at bounding box center [162, 95] width 108 height 34
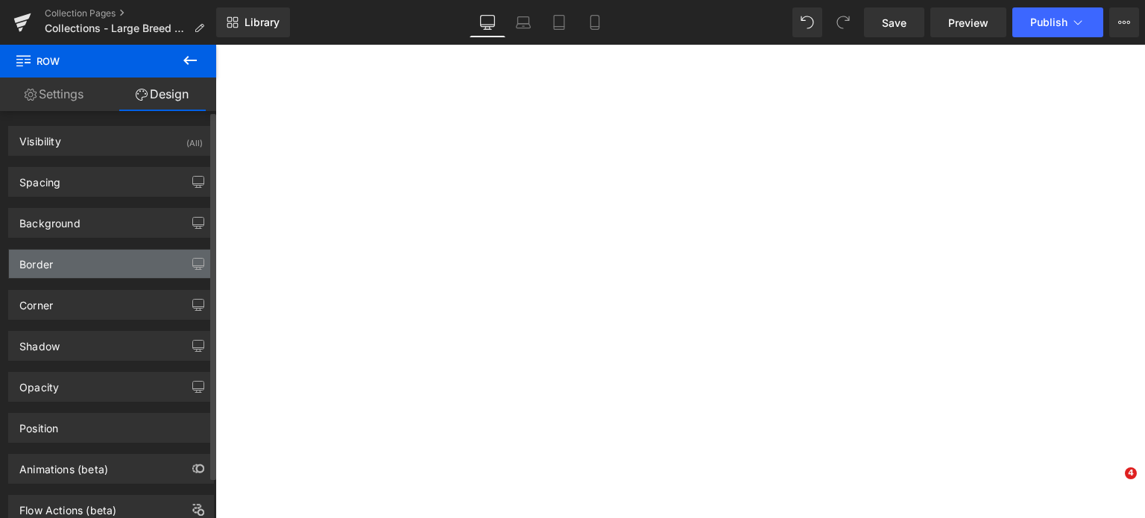
click at [109, 250] on div "Border" at bounding box center [111, 264] width 204 height 28
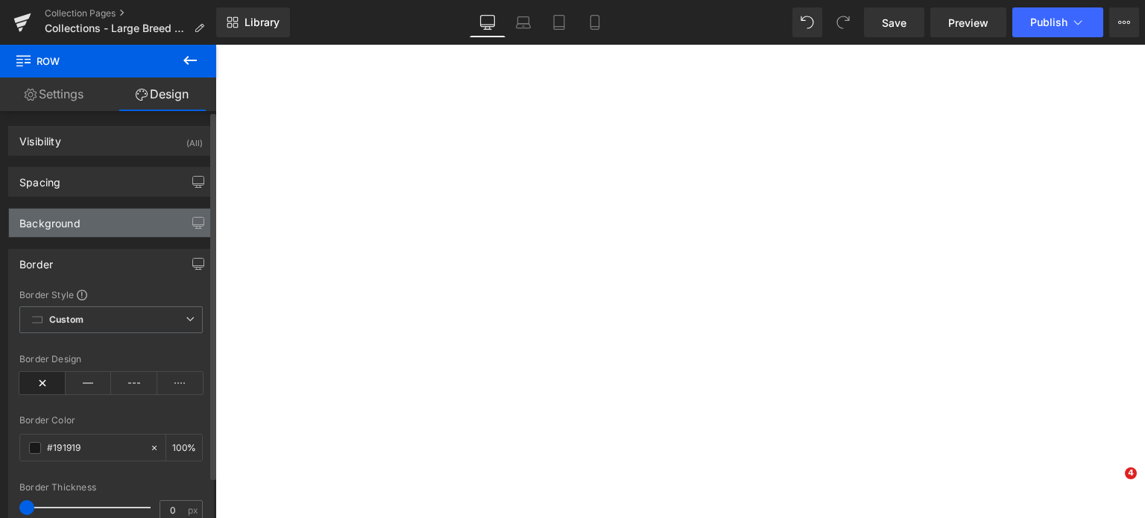
click at [107, 227] on div "Background" at bounding box center [111, 223] width 204 height 28
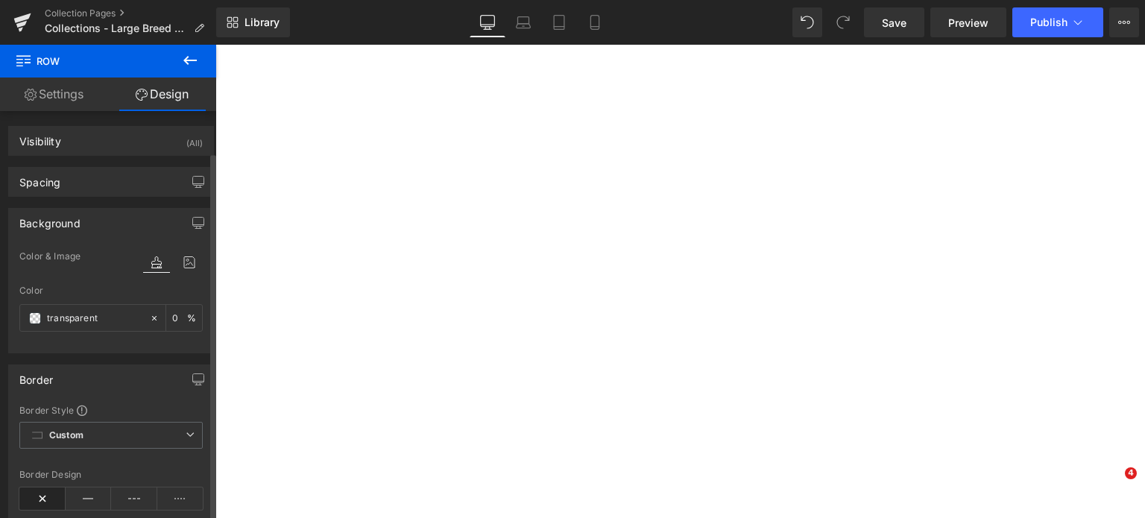
scroll to position [92, 0]
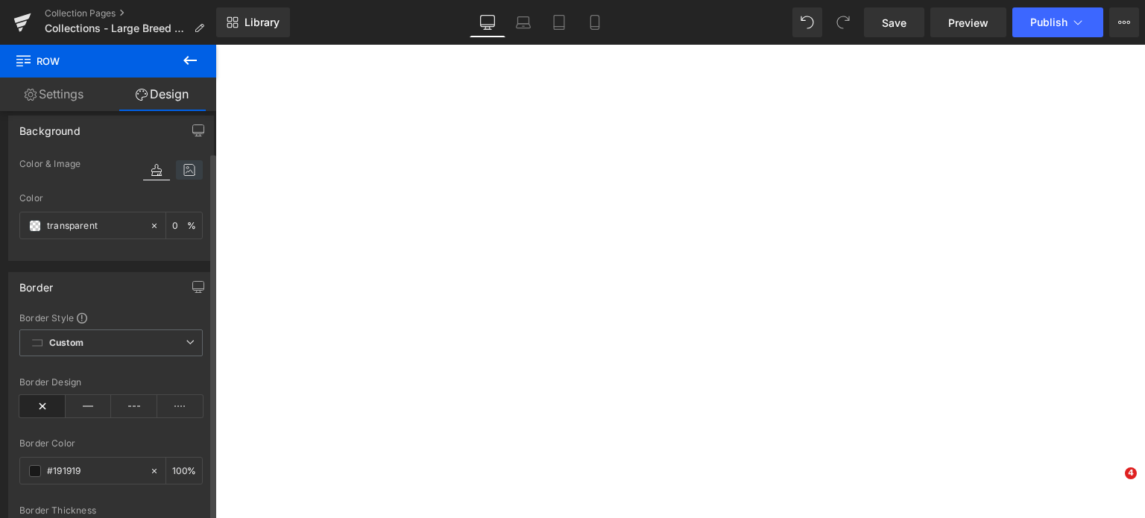
click at [187, 174] on icon at bounding box center [189, 169] width 27 height 19
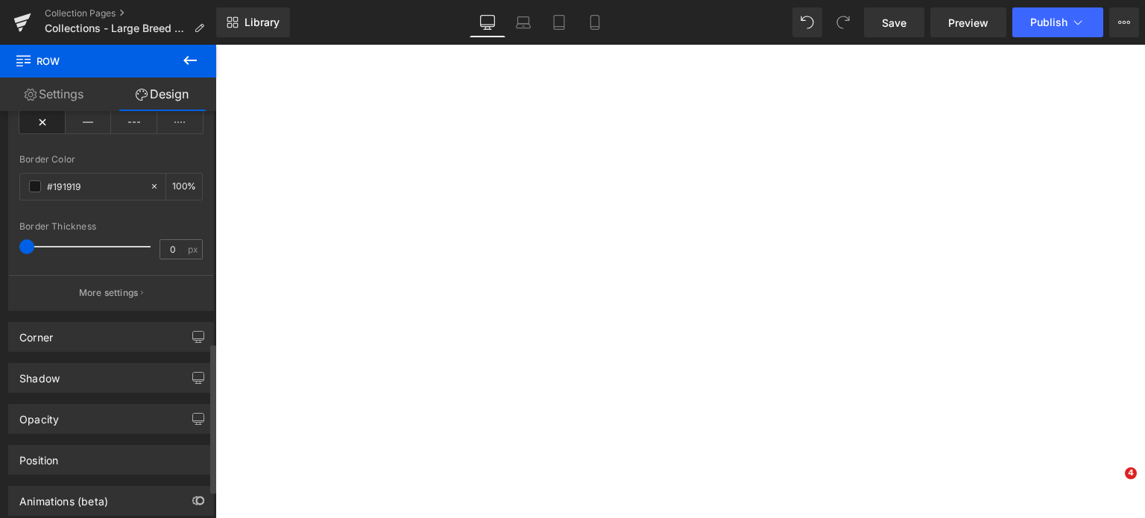
scroll to position [704, 0]
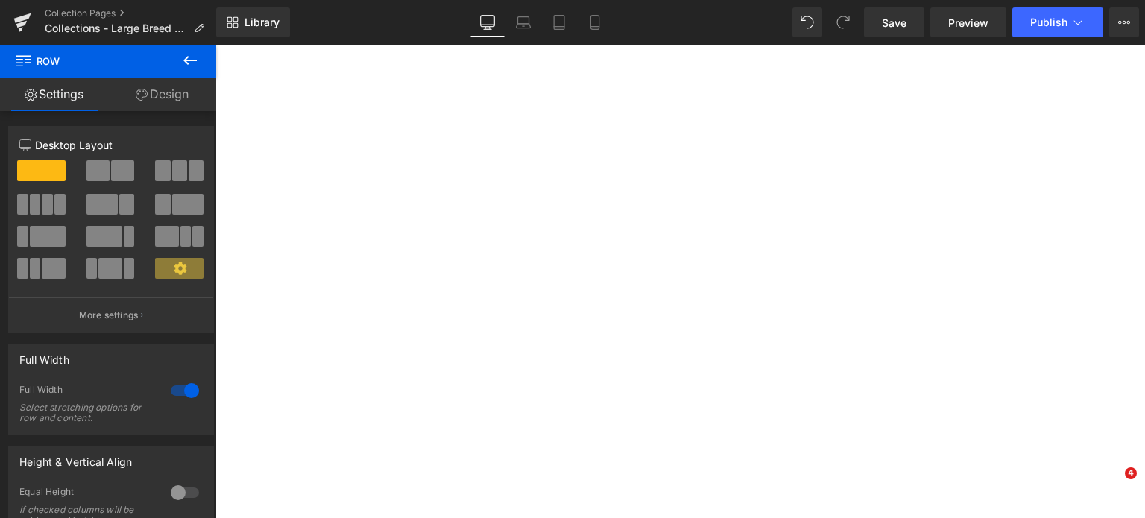
click at [152, 92] on link "Design" at bounding box center [162, 95] width 108 height 34
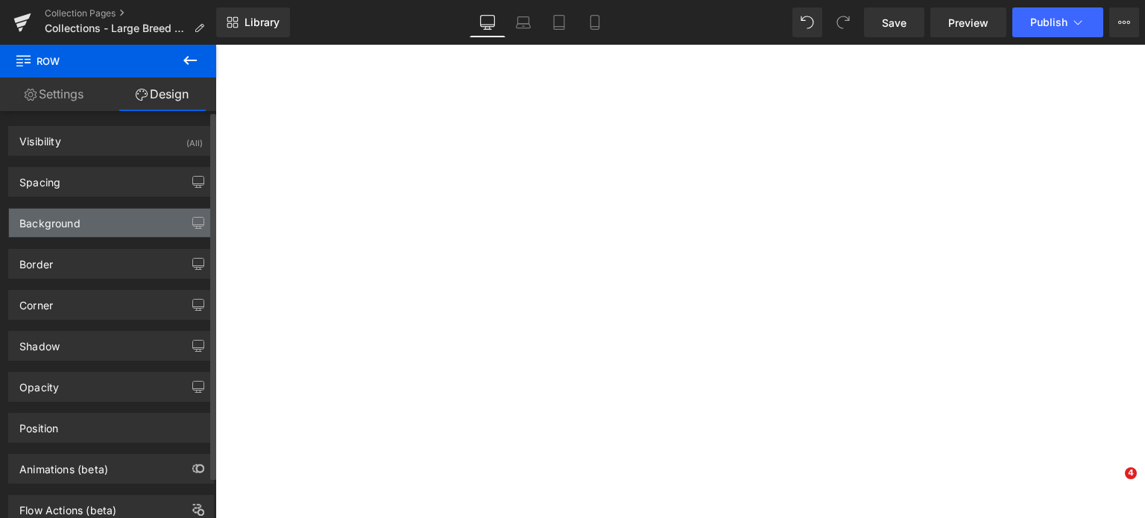
click at [79, 230] on div "Background" at bounding box center [111, 223] width 204 height 28
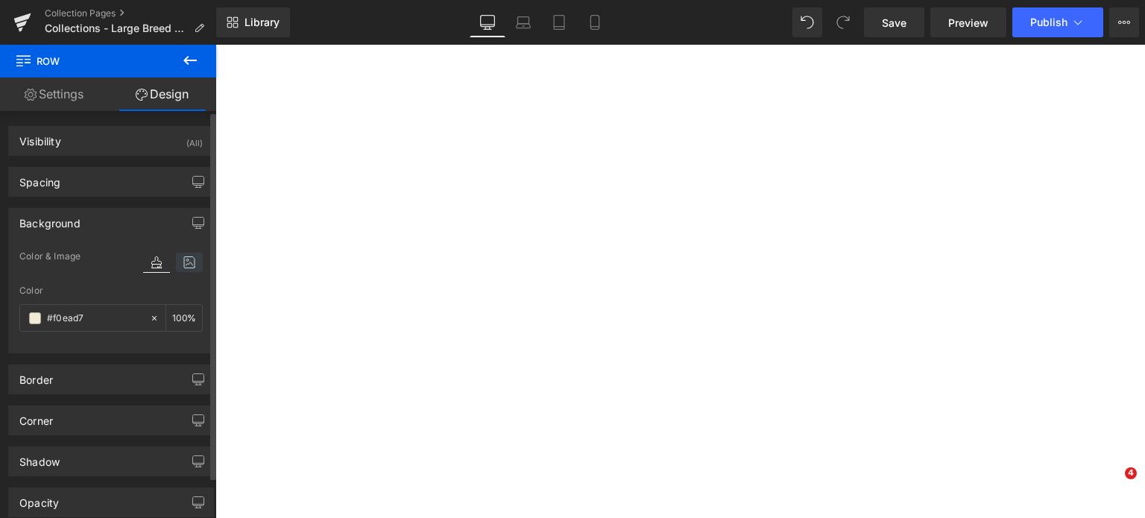
click at [188, 261] on icon at bounding box center [189, 262] width 27 height 19
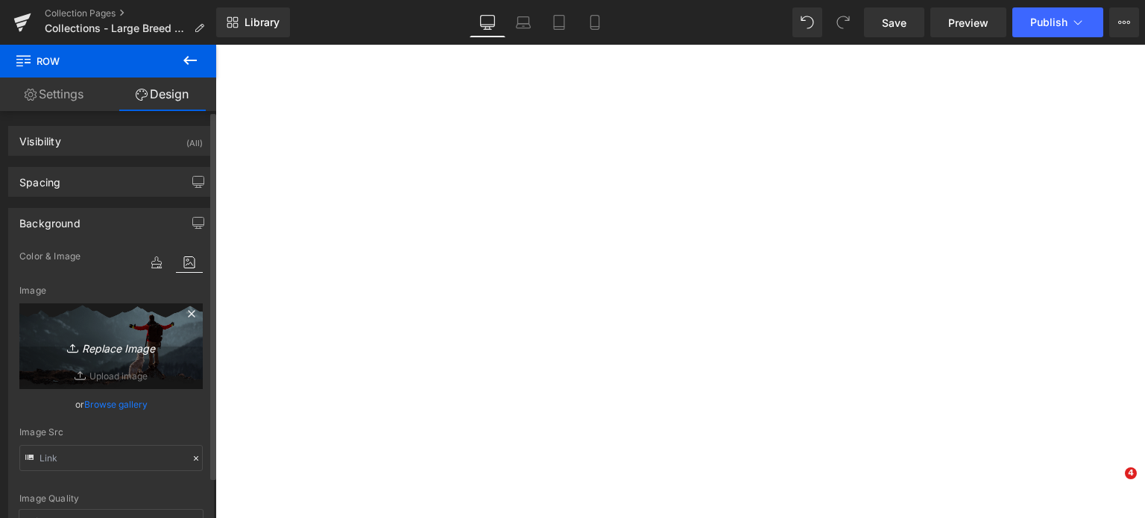
click at [110, 341] on icon "Replace Image" at bounding box center [110, 346] width 119 height 19
type input "C:\fakepath\dry-dog-seamless.png"
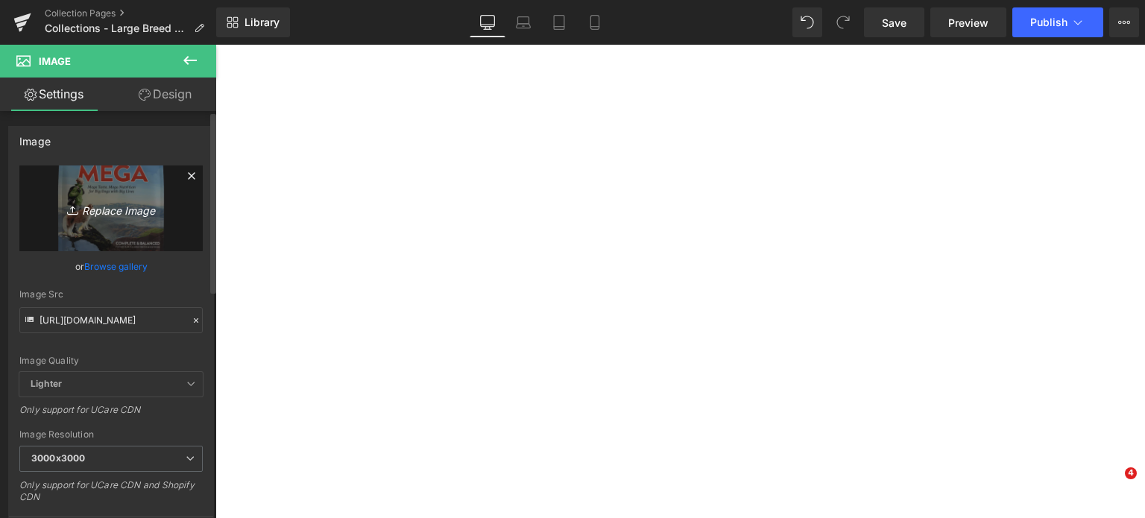
click at [98, 204] on icon "Replace Image" at bounding box center [110, 208] width 119 height 19
type input "C:\fakepath\mega-adult-dog.png.webp"
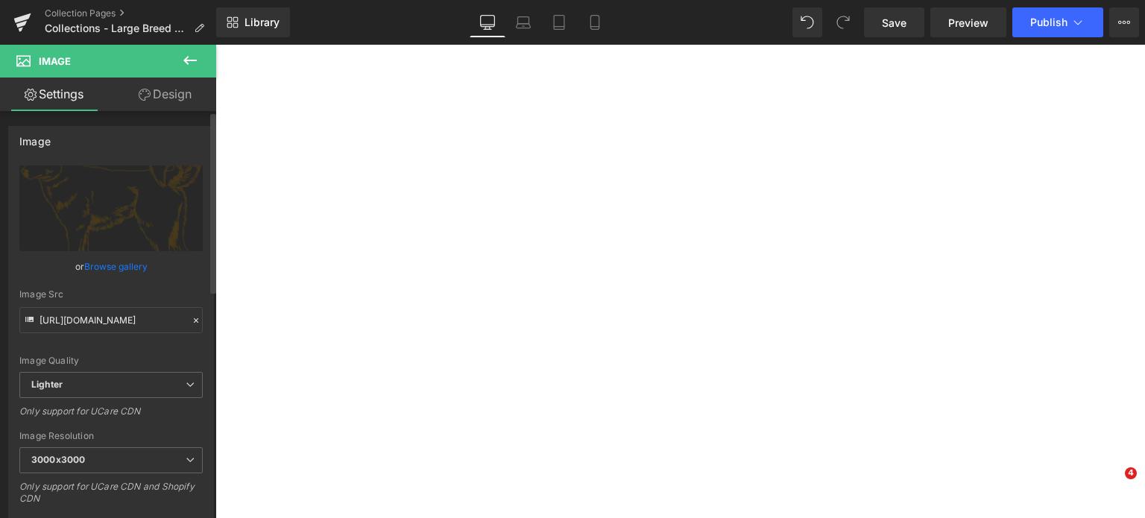
click at [165, 260] on div "or Browse gallery" at bounding box center [110, 267] width 183 height 16
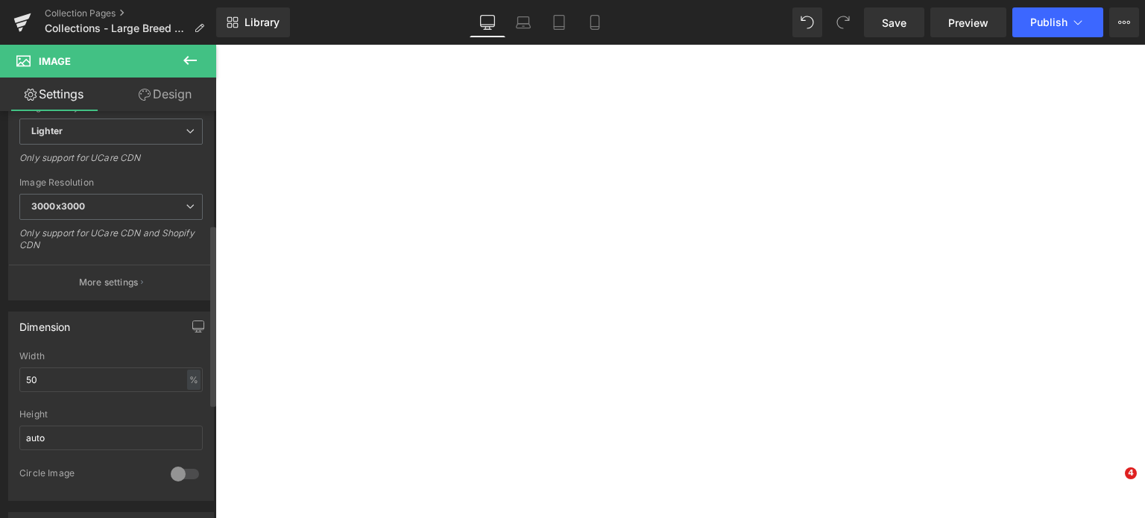
scroll to position [256, 0]
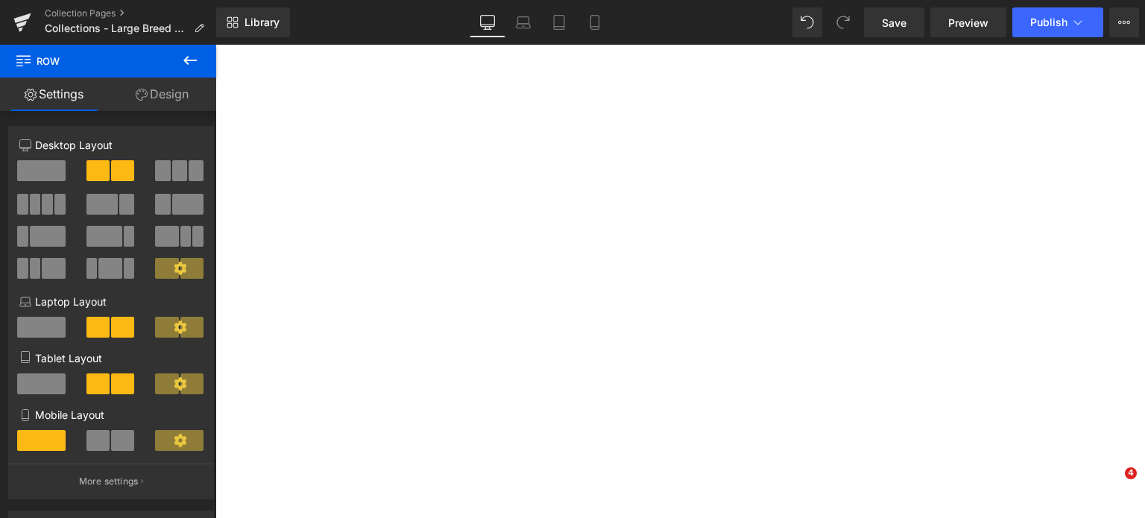
click at [161, 92] on link "Design" at bounding box center [162, 95] width 108 height 34
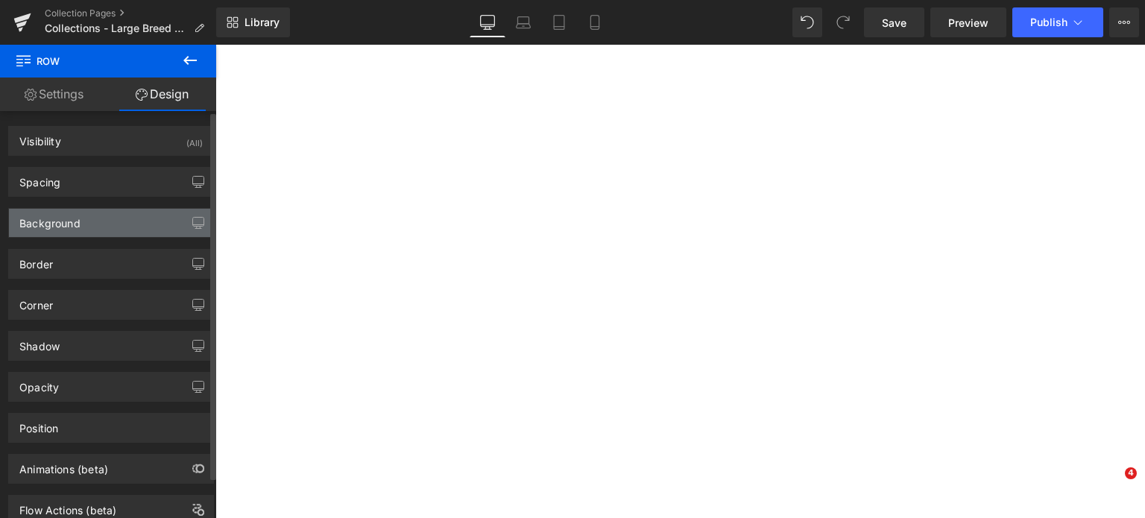
click at [78, 223] on div "Background" at bounding box center [49, 219] width 61 height 21
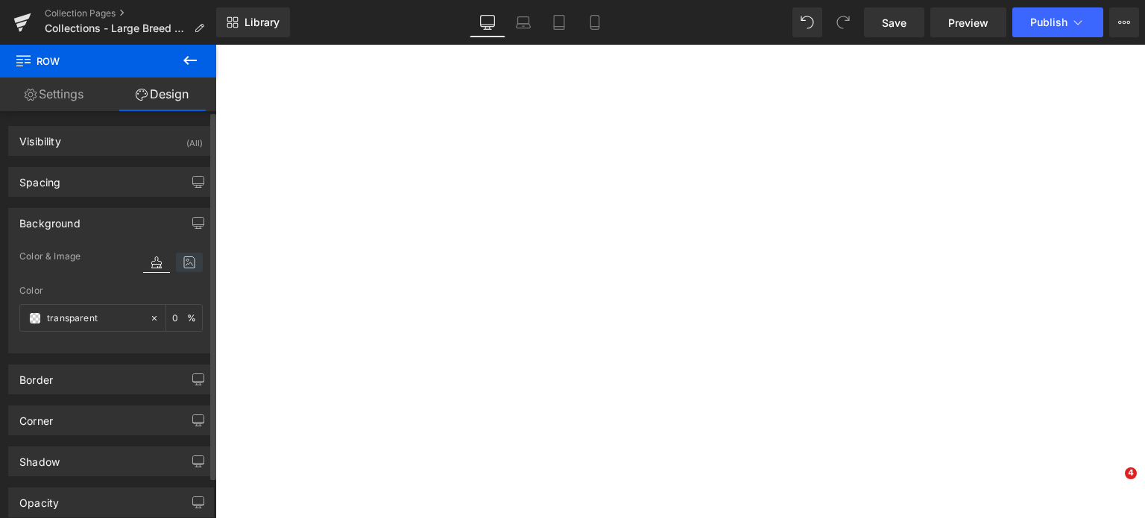
click at [192, 268] on icon at bounding box center [189, 262] width 27 height 19
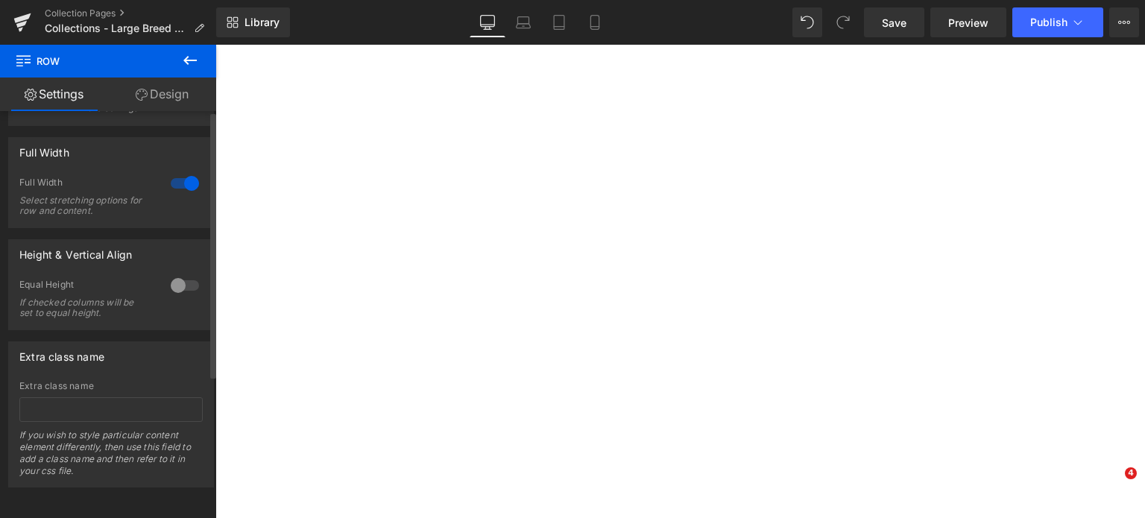
scroll to position [0, 0]
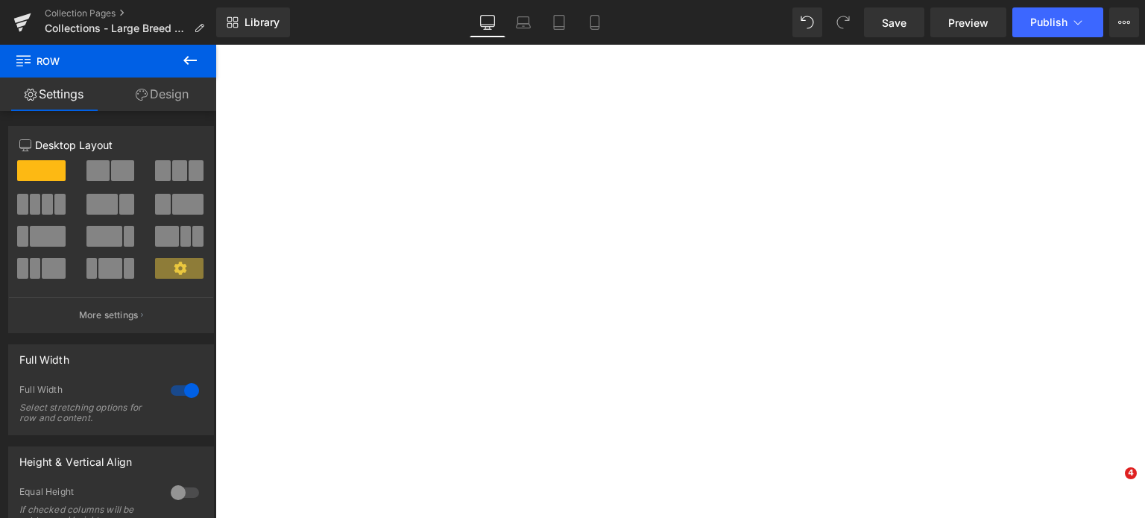
click at [157, 110] on link "Design" at bounding box center [162, 95] width 108 height 34
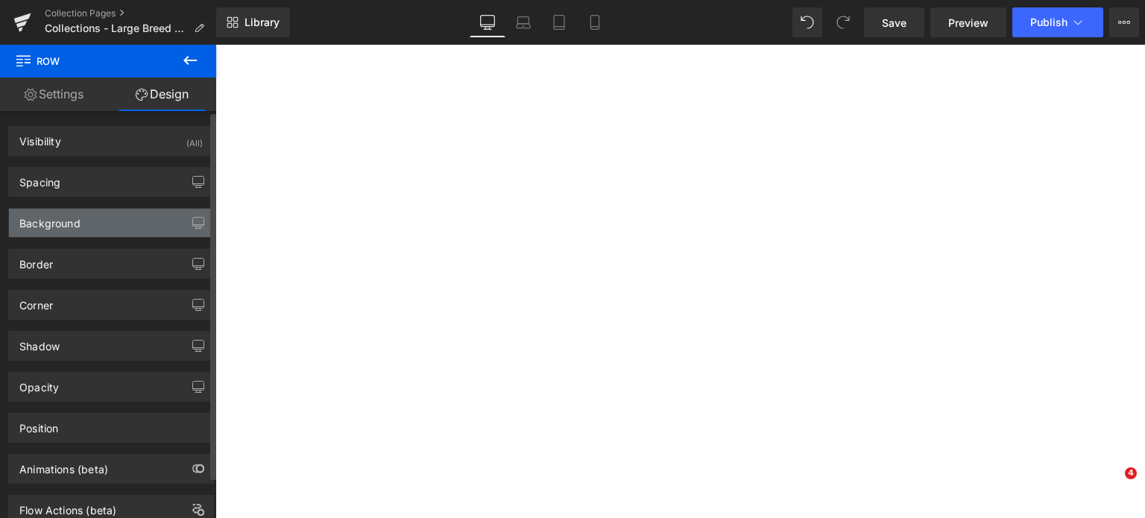
click at [93, 216] on div "Background" at bounding box center [111, 223] width 204 height 28
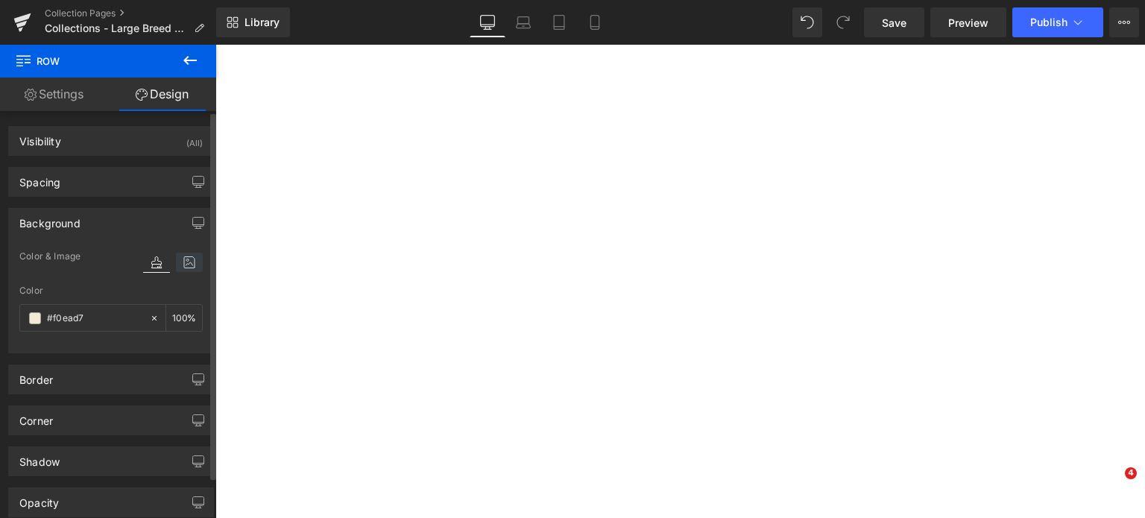
click at [188, 262] on icon at bounding box center [189, 262] width 27 height 19
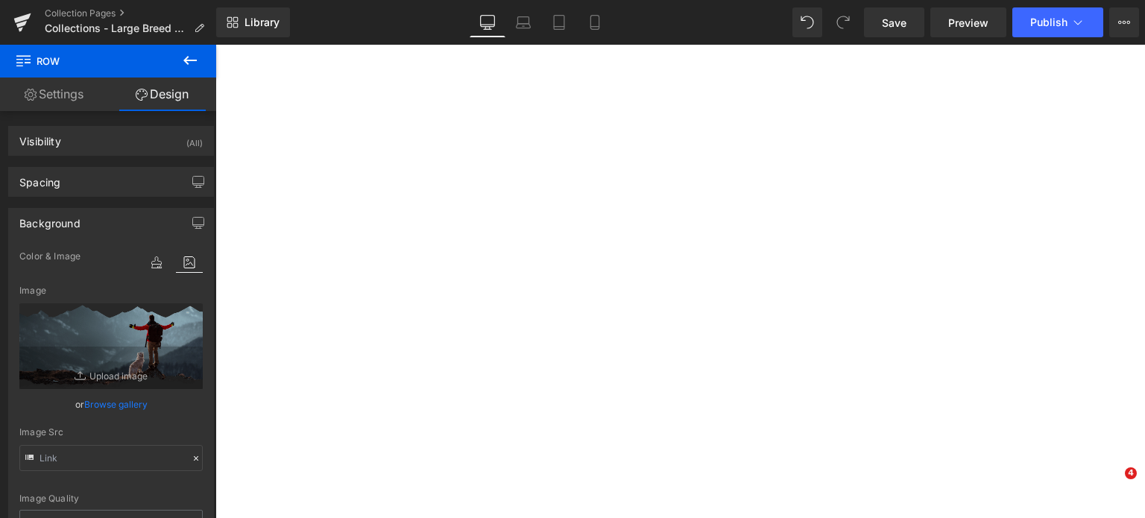
click at [891, 37] on div "Library Desktop Desktop Laptop Tablet Mobile Save Preview Publish Scheduled Vie…" at bounding box center [680, 22] width 929 height 45
click at [891, 32] on link "Save" at bounding box center [894, 22] width 60 height 30
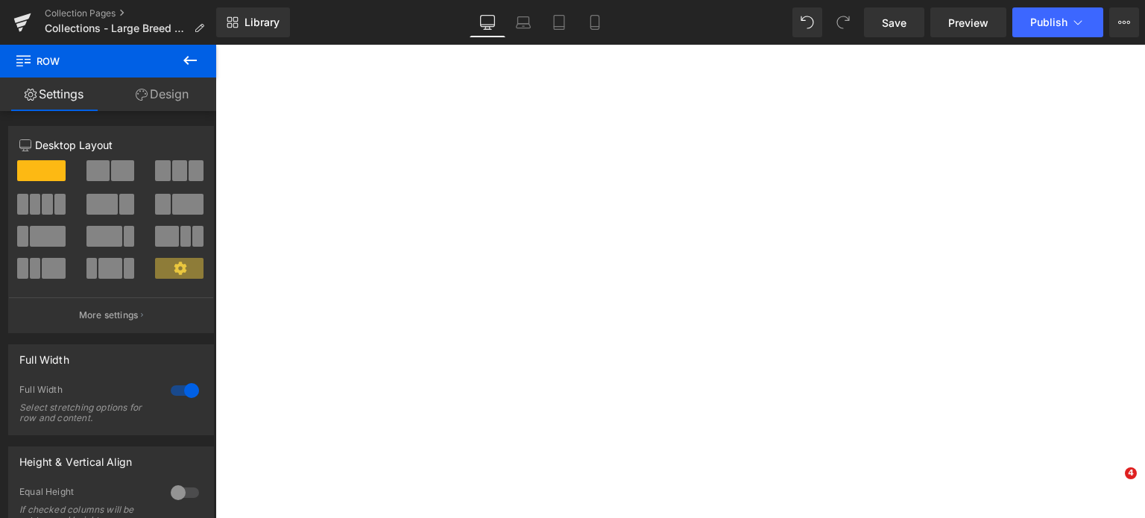
click at [157, 97] on link "Design" at bounding box center [162, 95] width 108 height 34
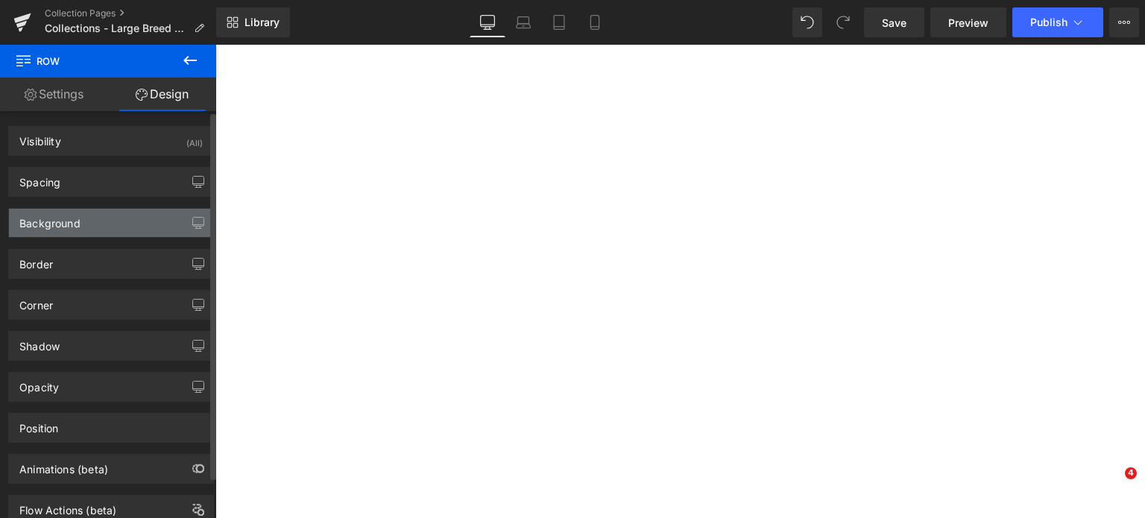
click at [88, 222] on div "Background" at bounding box center [111, 223] width 204 height 28
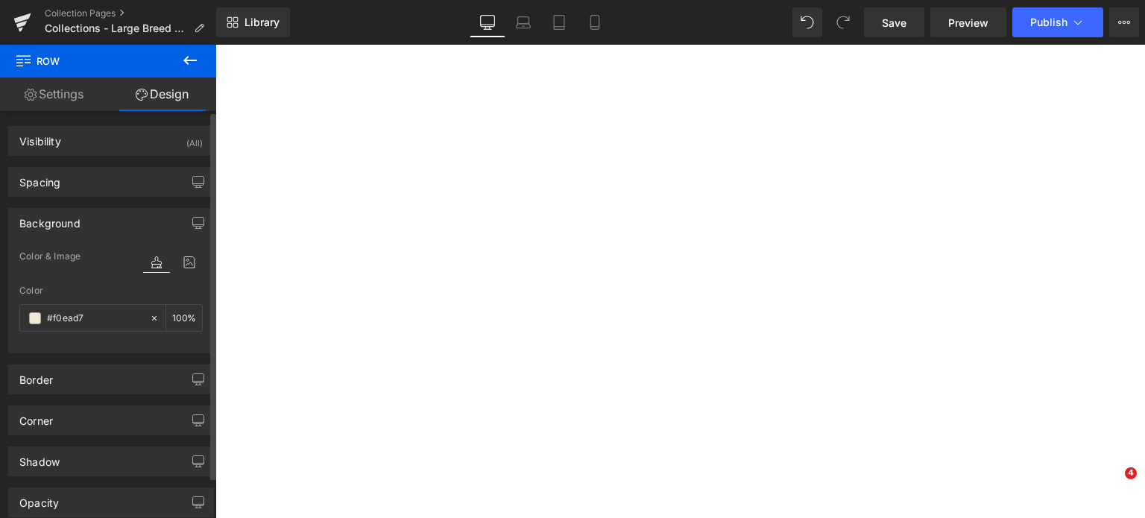
click at [198, 281] on div "Color & Image color Color % Image Replace Image Upload image or Browse gallery …" at bounding box center [111, 299] width 204 height 105
click at [169, 256] on div at bounding box center [173, 262] width 60 height 19
click at [176, 256] on icon at bounding box center [189, 262] width 27 height 19
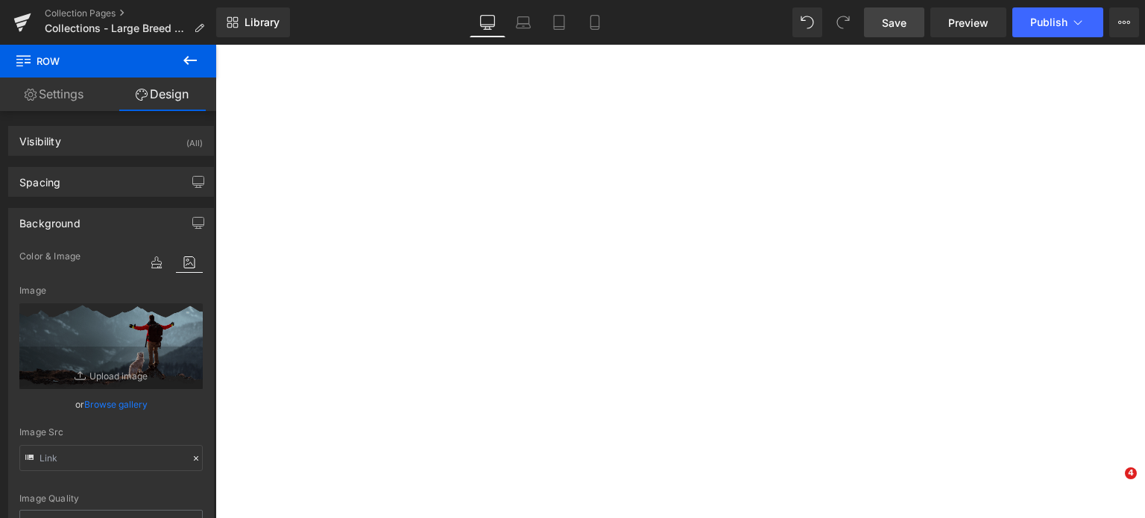
click at [889, 34] on link "Save" at bounding box center [894, 22] width 60 height 30
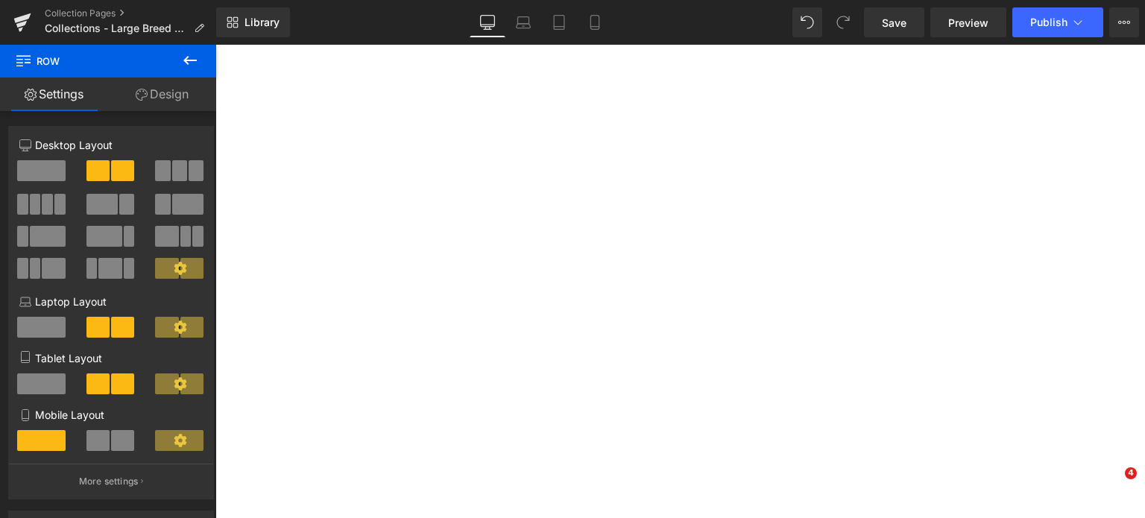
click at [175, 86] on link "Design" at bounding box center [162, 95] width 108 height 34
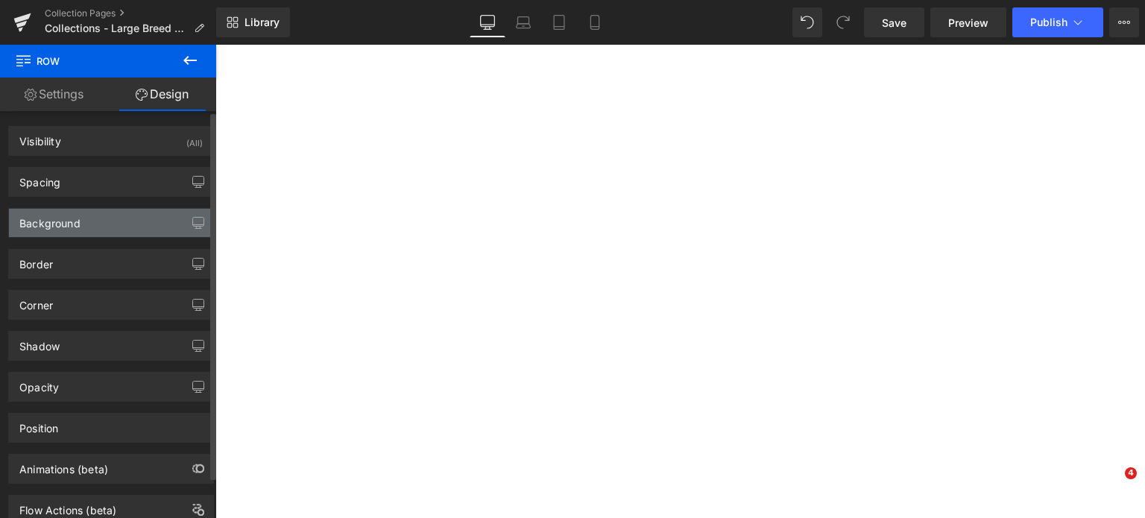
click at [89, 222] on div "Background" at bounding box center [111, 223] width 204 height 28
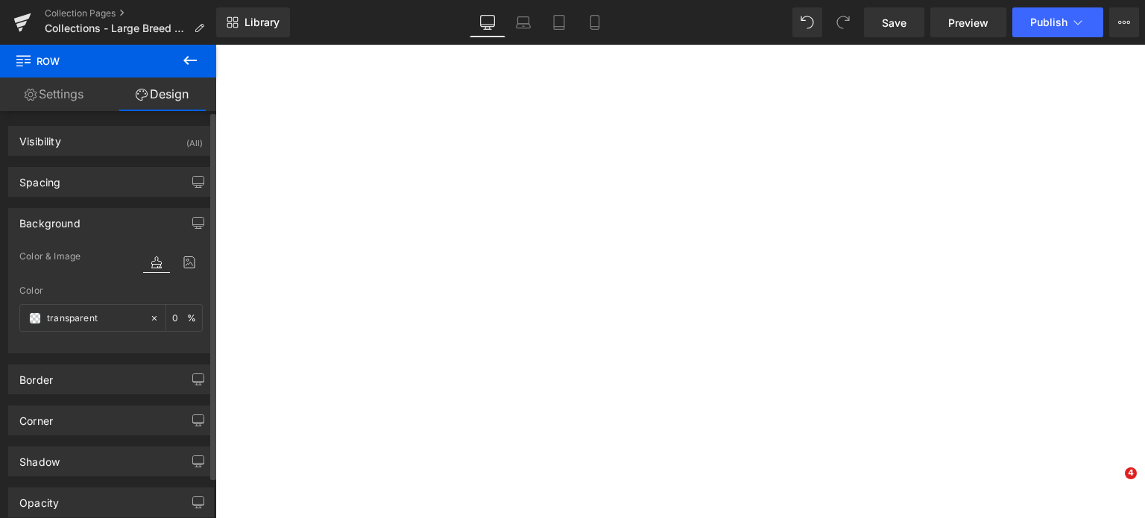
click at [185, 277] on div at bounding box center [173, 277] width 60 height 10
click at [179, 263] on icon at bounding box center [189, 262] width 27 height 19
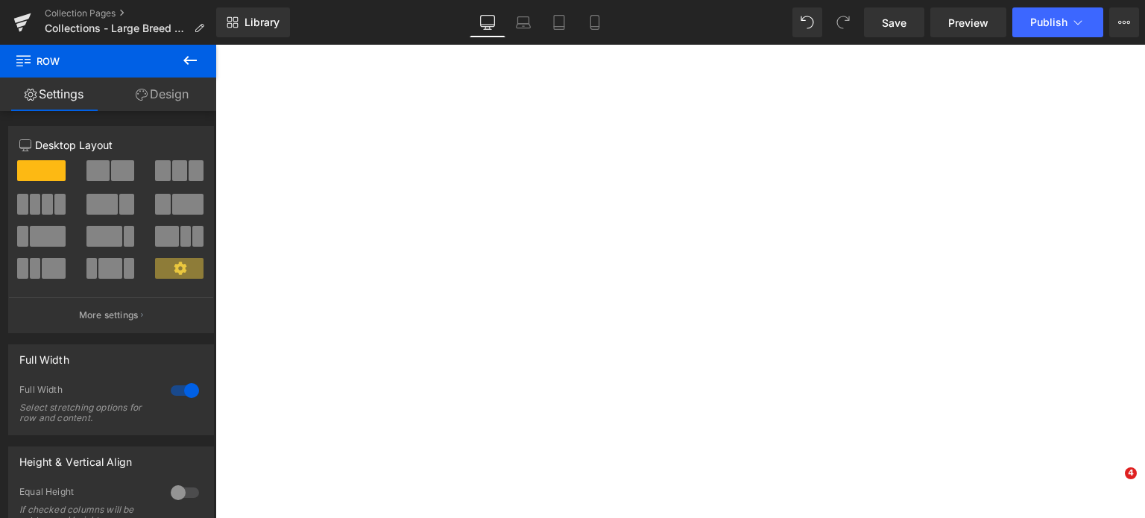
click at [176, 83] on link "Design" at bounding box center [162, 95] width 108 height 34
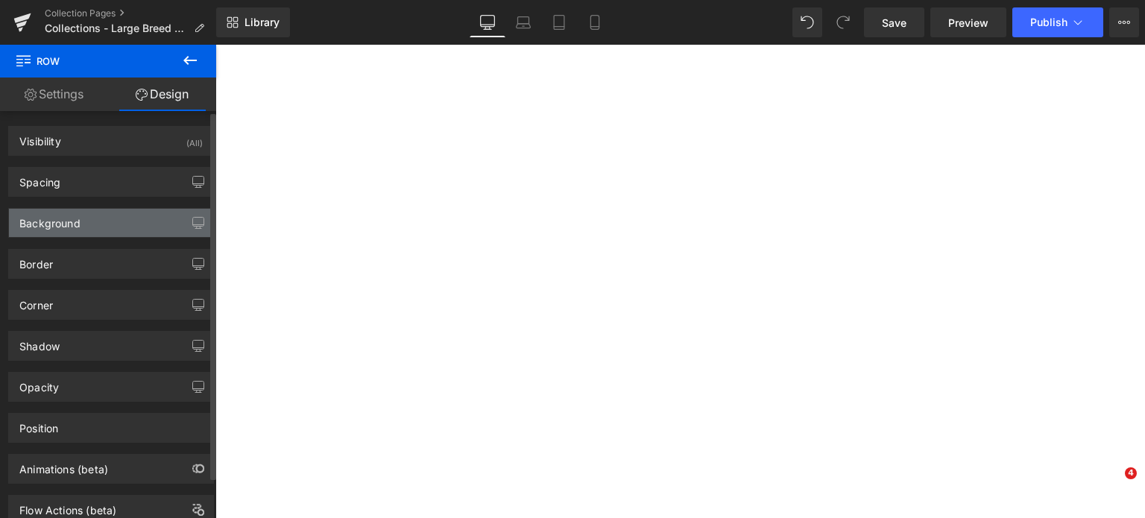
click at [66, 214] on div "Background" at bounding box center [49, 219] width 61 height 21
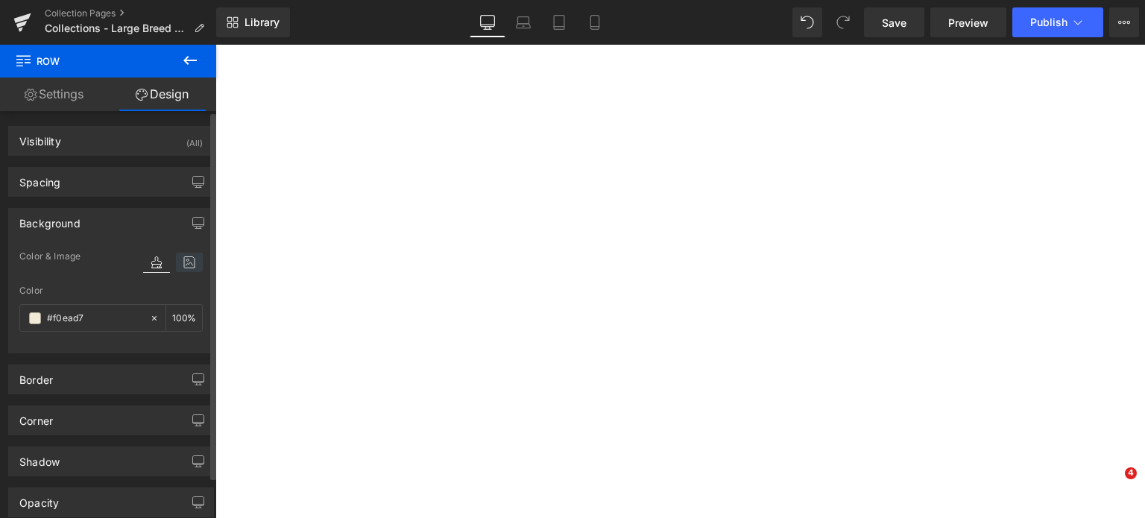
click at [185, 265] on icon at bounding box center [189, 262] width 27 height 19
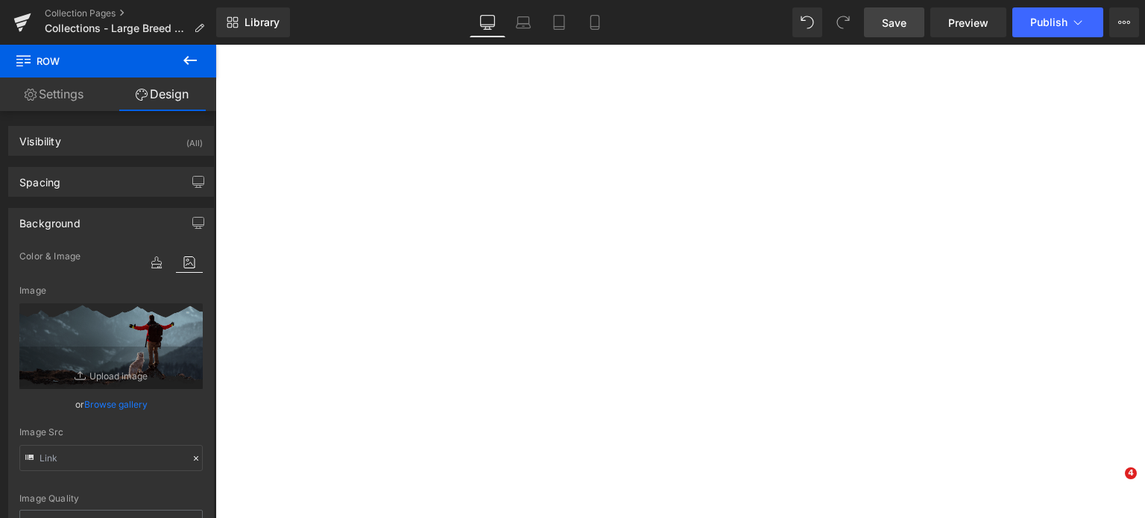
click at [880, 29] on link "Save" at bounding box center [894, 22] width 60 height 30
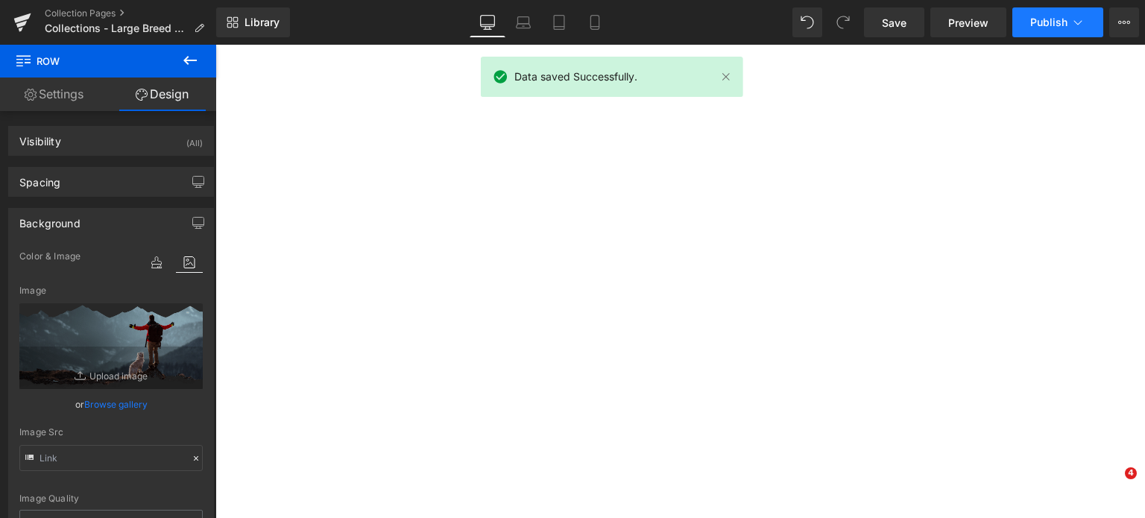
click at [1032, 20] on span "Publish" at bounding box center [1048, 22] width 37 height 12
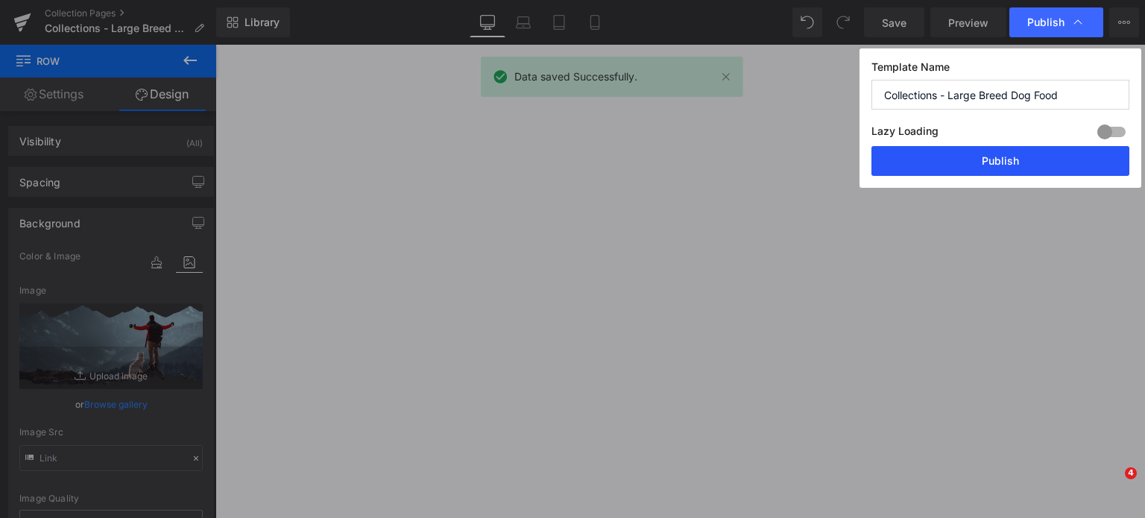
click at [975, 170] on button "Publish" at bounding box center [1000, 161] width 258 height 30
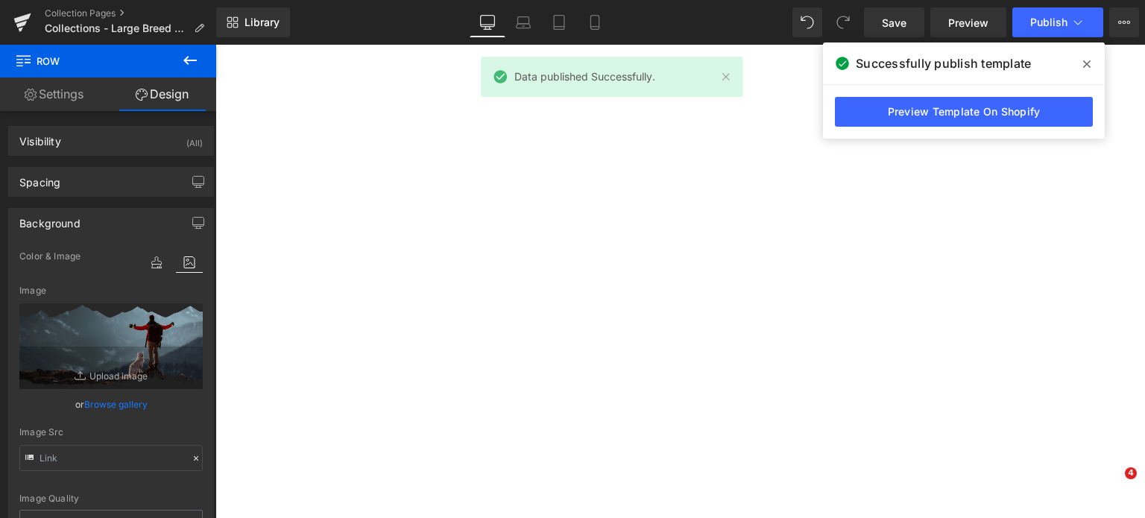
click at [1095, 63] on span at bounding box center [1087, 64] width 24 height 24
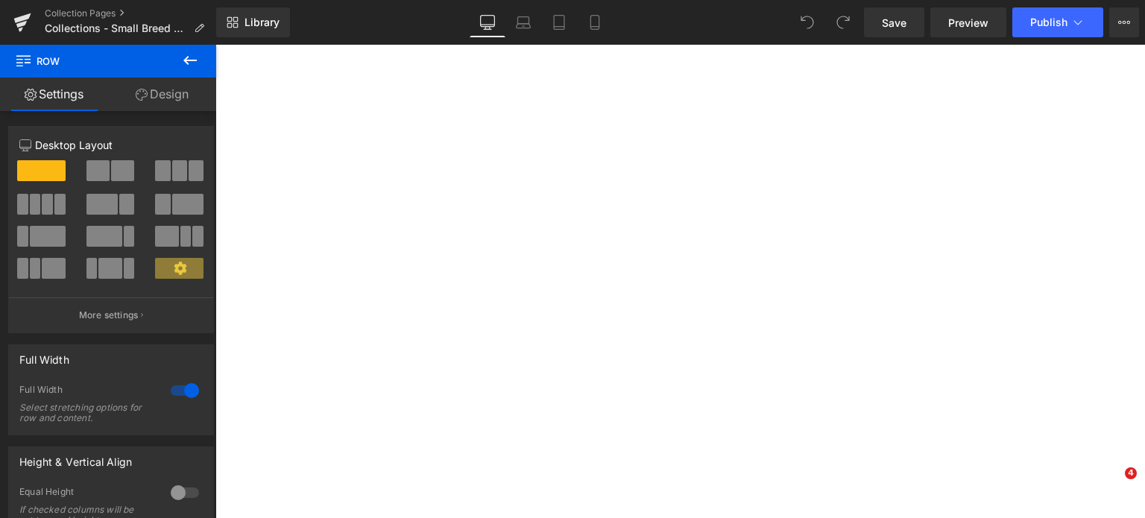
click at [161, 103] on link "Design" at bounding box center [162, 95] width 108 height 34
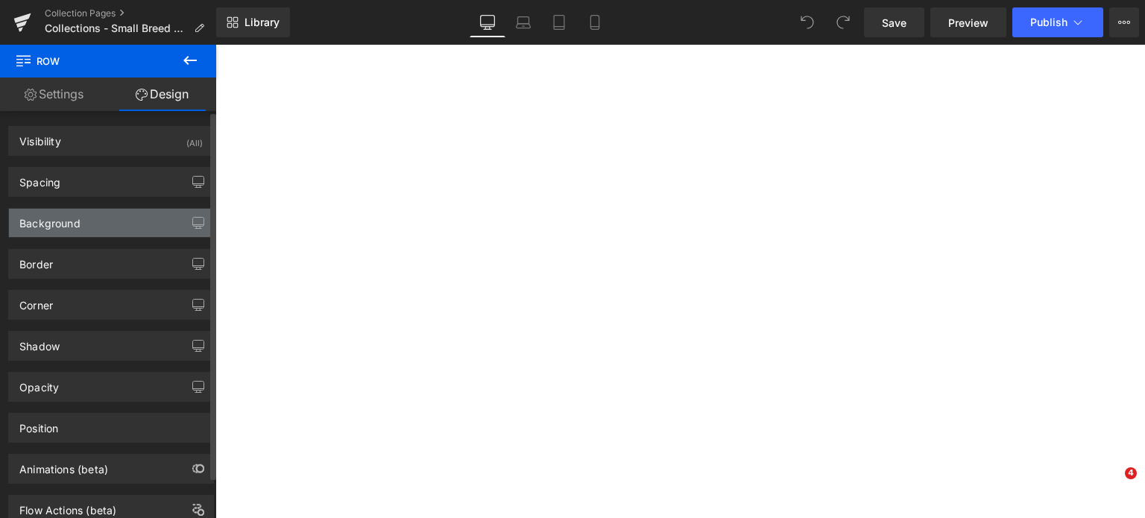
type input "[URL][DOMAIN_NAME]"
click at [90, 227] on div "Background" at bounding box center [111, 223] width 204 height 28
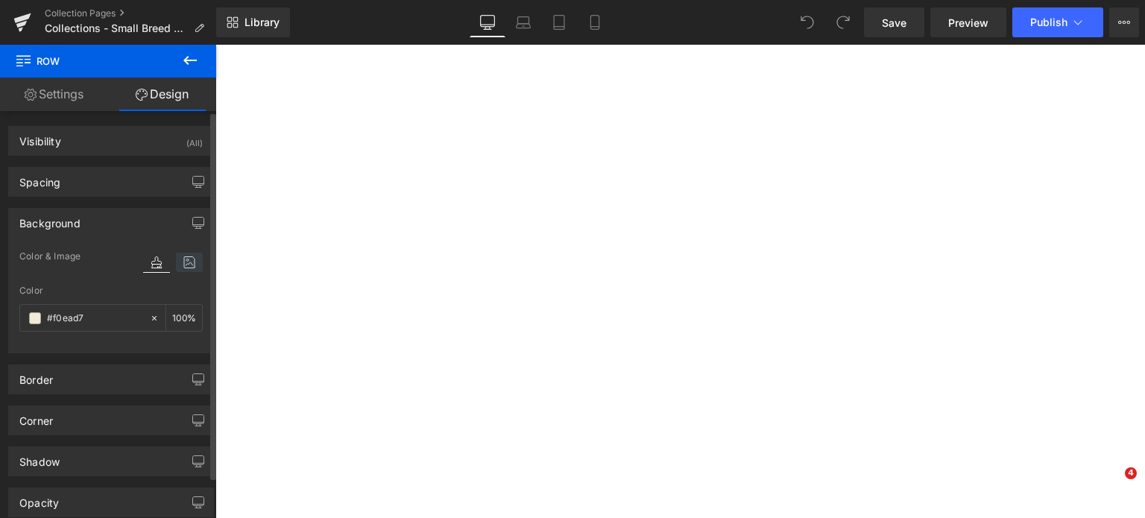
click at [189, 256] on icon at bounding box center [189, 262] width 27 height 19
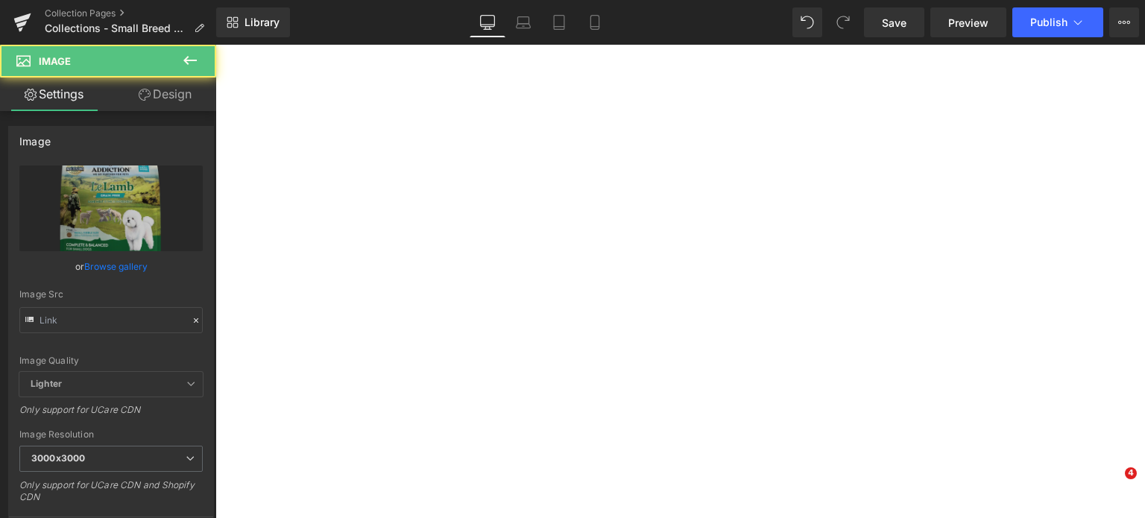
type input "[URL][DOMAIN_NAME]"
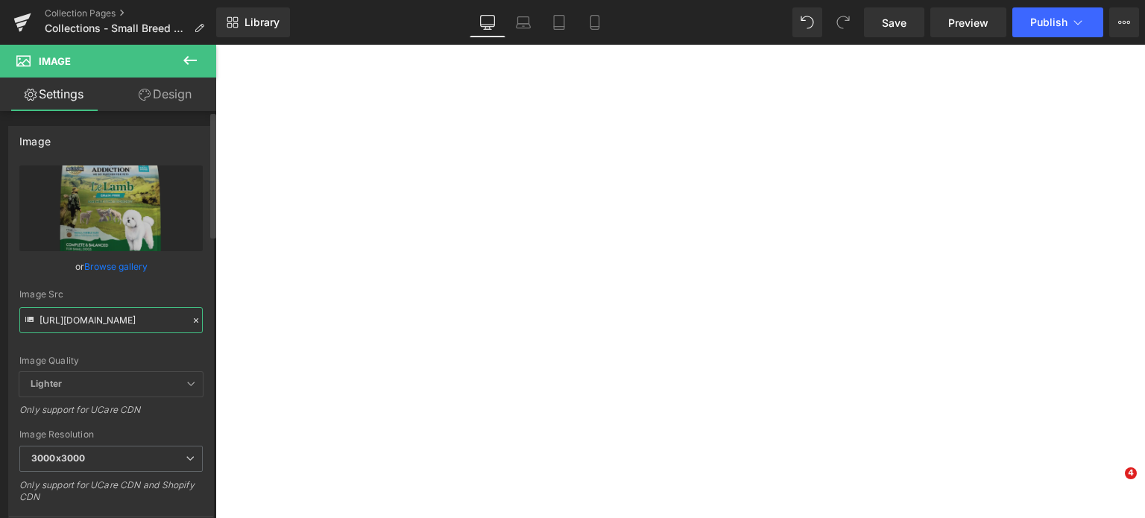
click at [143, 315] on input "[URL][DOMAIN_NAME]" at bounding box center [110, 320] width 183 height 26
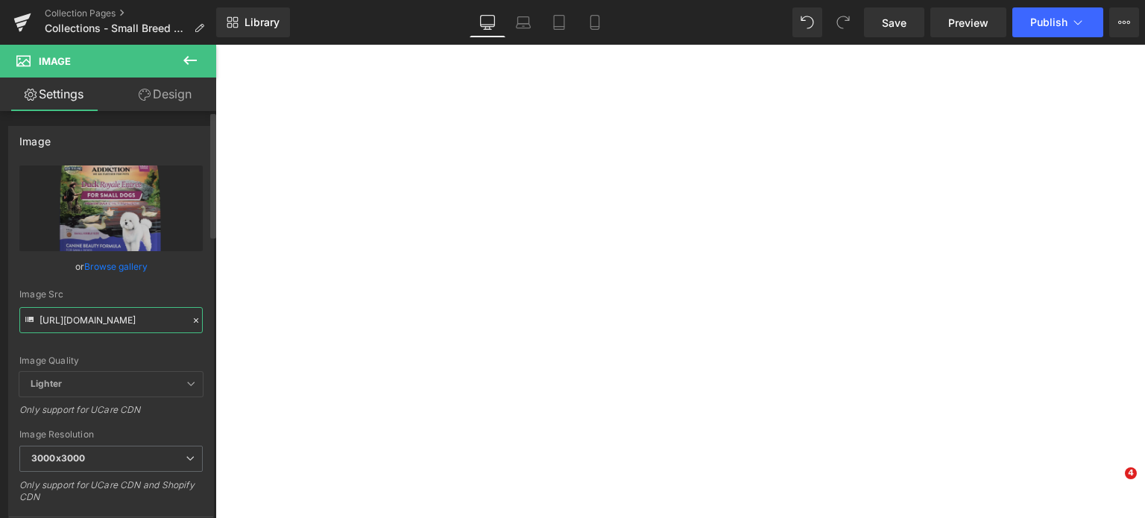
click at [101, 314] on input "[URL][DOMAIN_NAME]" at bounding box center [110, 320] width 183 height 26
click at [102, 316] on input "[URL][DOMAIN_NAME]" at bounding box center [110, 320] width 183 height 26
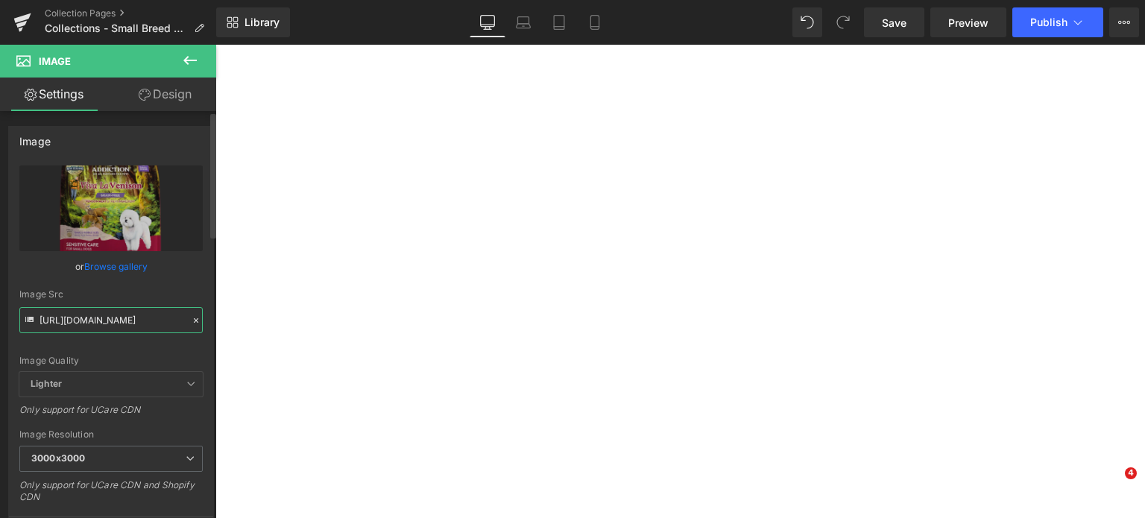
click at [125, 319] on input "[URL][DOMAIN_NAME]" at bounding box center [110, 320] width 183 height 26
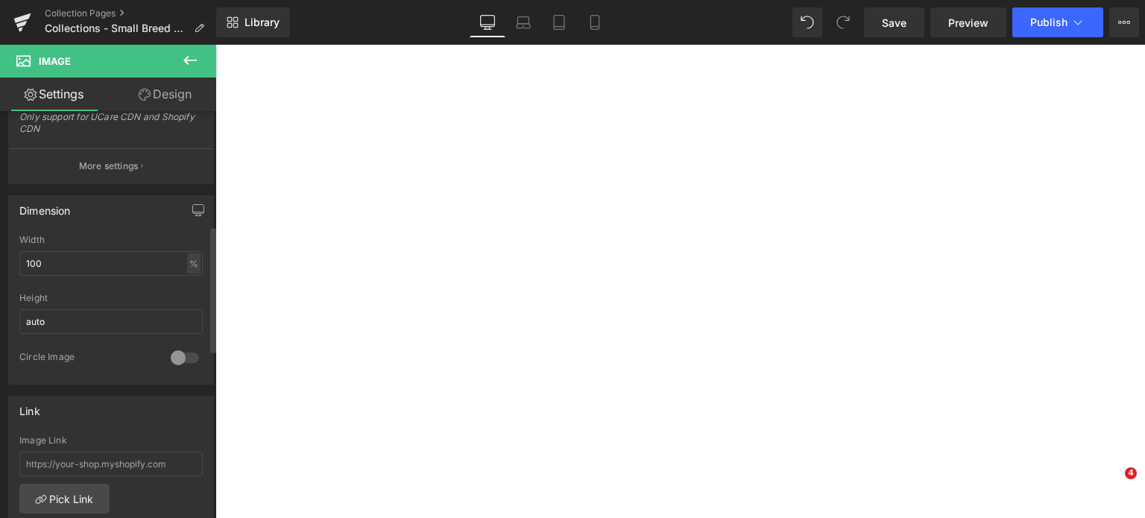
scroll to position [369, 0]
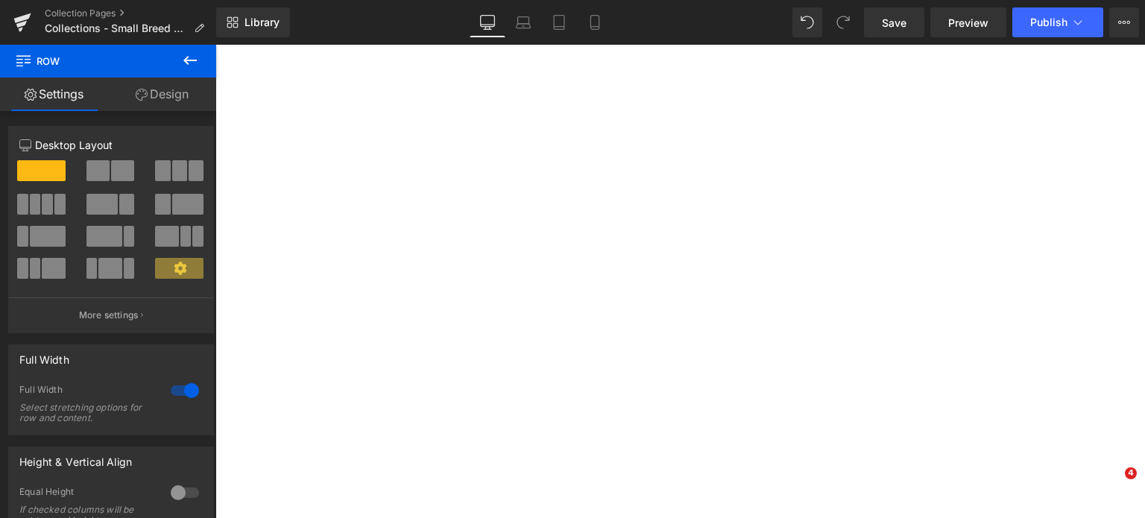
click at [151, 84] on link "Design" at bounding box center [162, 95] width 108 height 34
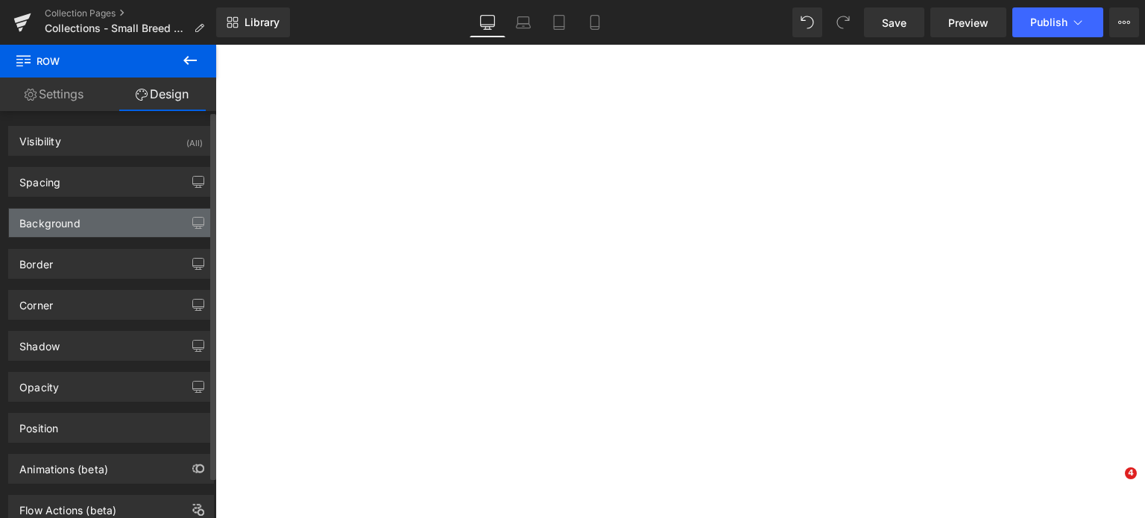
click at [48, 236] on div "Background" at bounding box center [111, 223] width 204 height 28
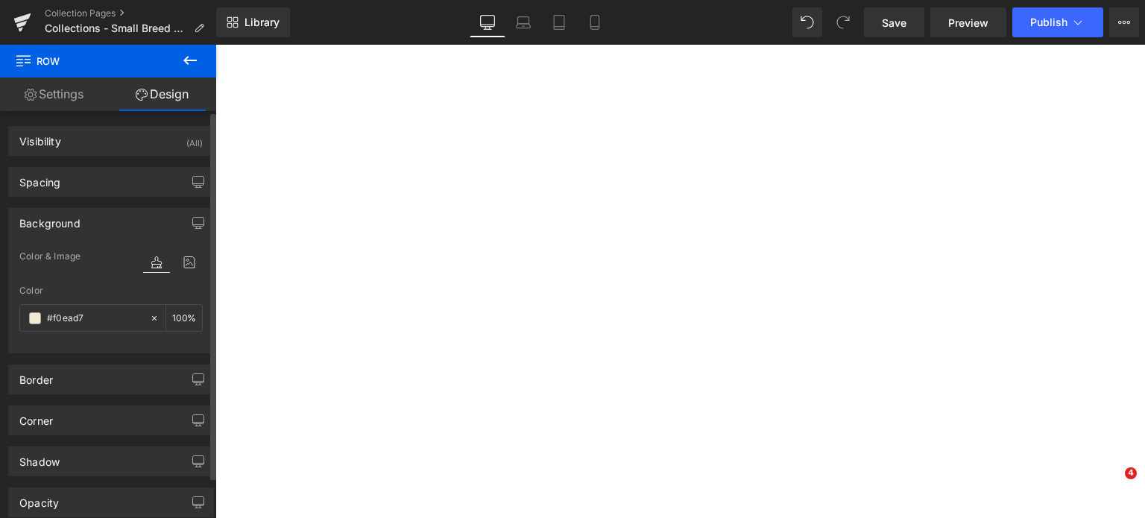
click at [199, 255] on div "Color & Image color #f0ead7 Color #f0ead7 100 % [URL][DOMAIN_NAME] Image Replac…" at bounding box center [111, 299] width 204 height 105
click at [180, 257] on icon at bounding box center [189, 262] width 27 height 19
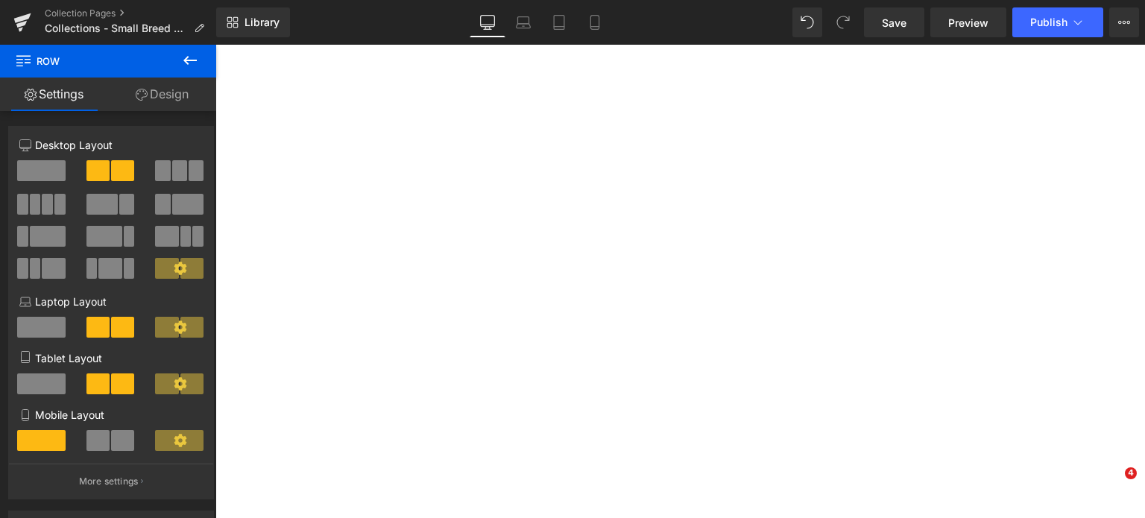
click at [140, 95] on icon at bounding box center [142, 95] width 12 height 12
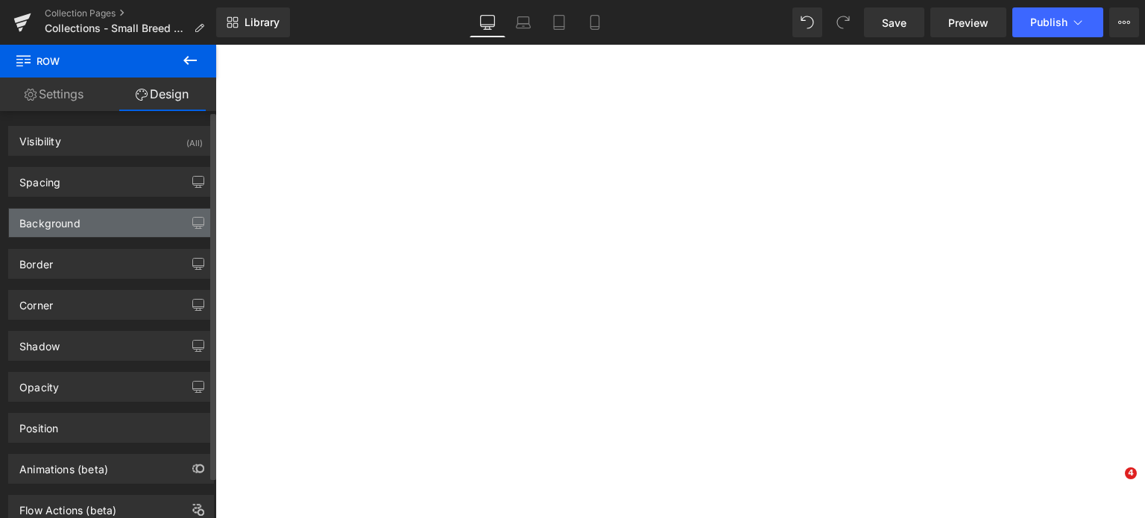
type input "https://ucarecdn.com/551f37e2-c62a-4b4e-81e8-86302f11822d/-/format/auto/-/previ…"
click at [92, 223] on div "Background" at bounding box center [111, 223] width 204 height 28
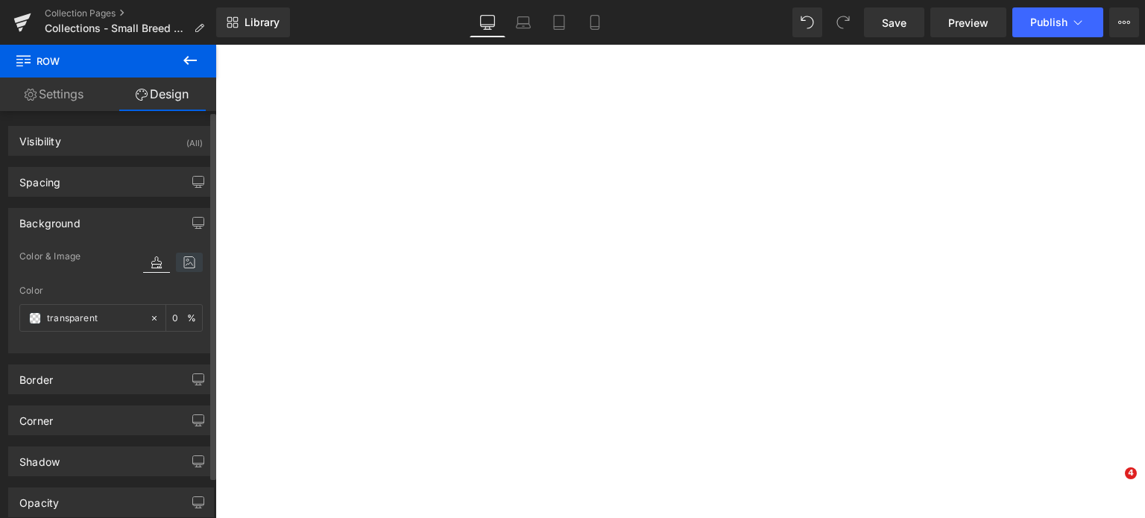
click at [176, 256] on icon at bounding box center [189, 262] width 27 height 19
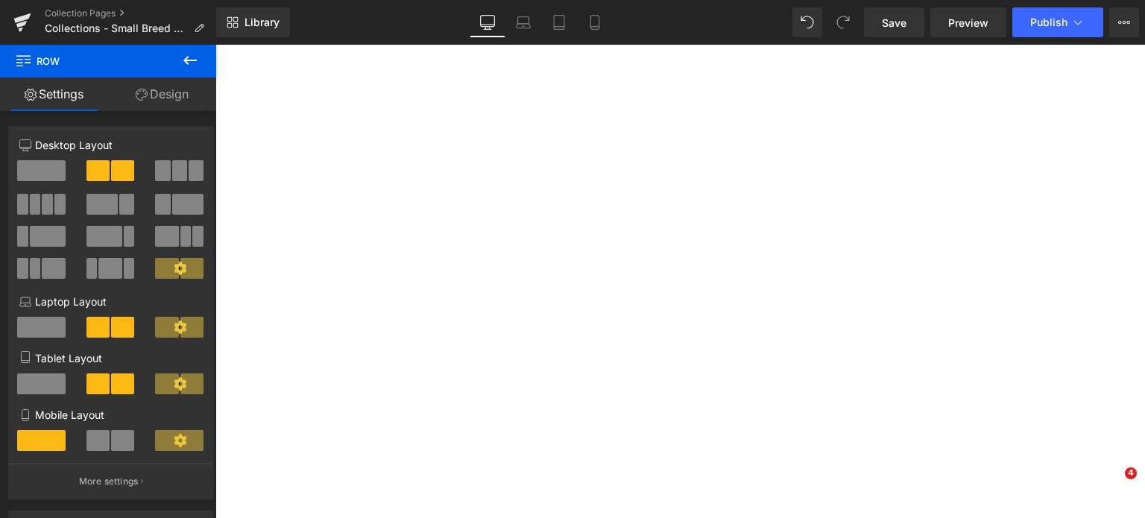
click at [137, 104] on link "Design" at bounding box center [162, 95] width 108 height 34
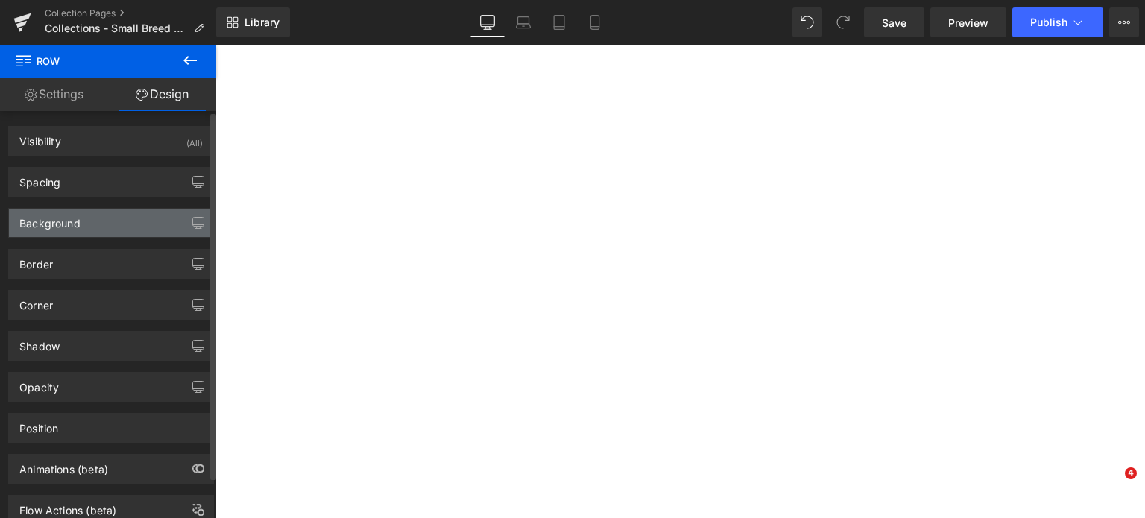
click at [95, 234] on div "Background" at bounding box center [111, 223] width 204 height 28
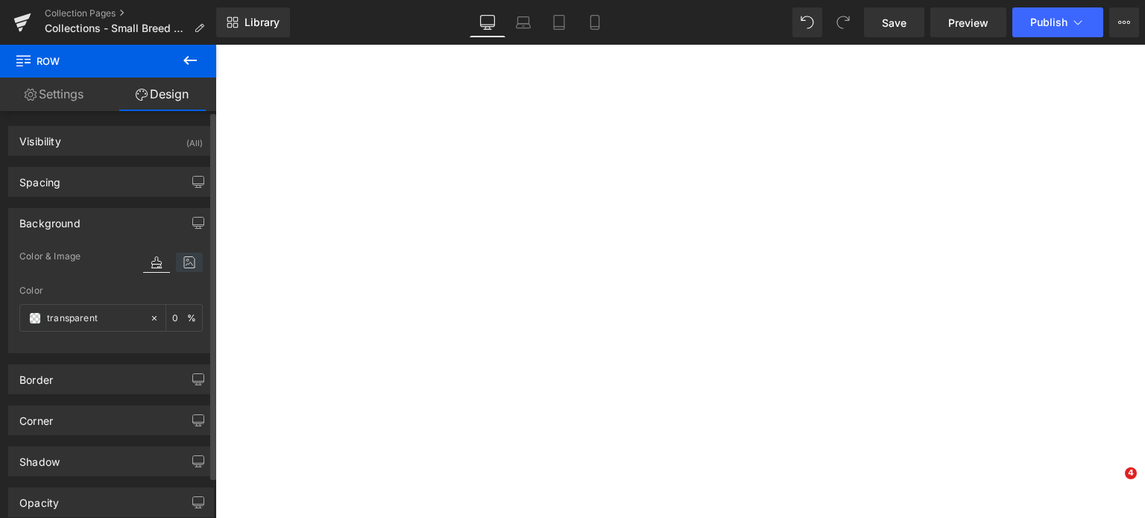
click at [191, 261] on icon at bounding box center [189, 262] width 27 height 19
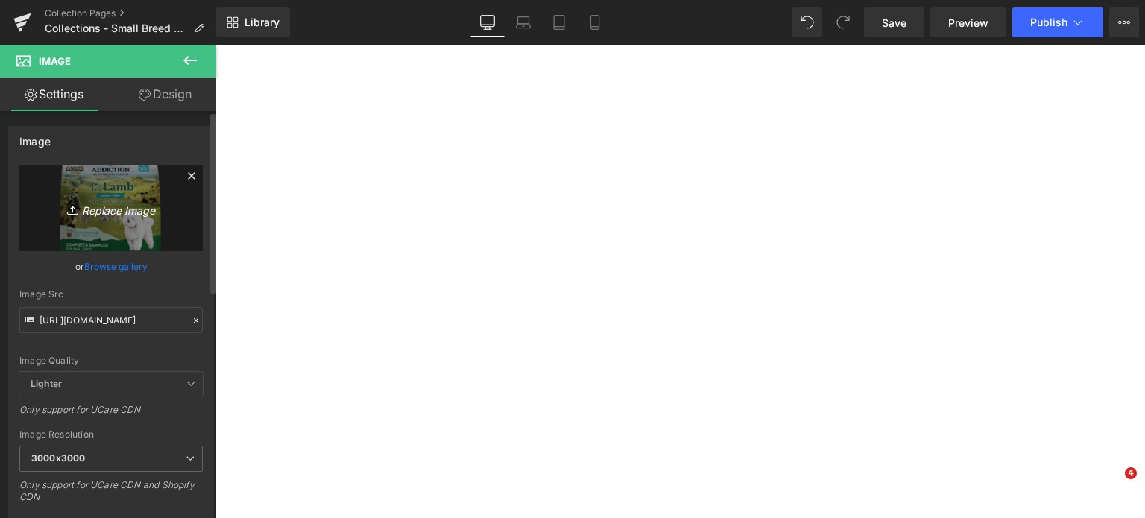
click at [99, 215] on icon "Replace Image" at bounding box center [110, 208] width 119 height 19
type input "C:\fakepath\llsd-product-img-1-1080x1080.png.webp"
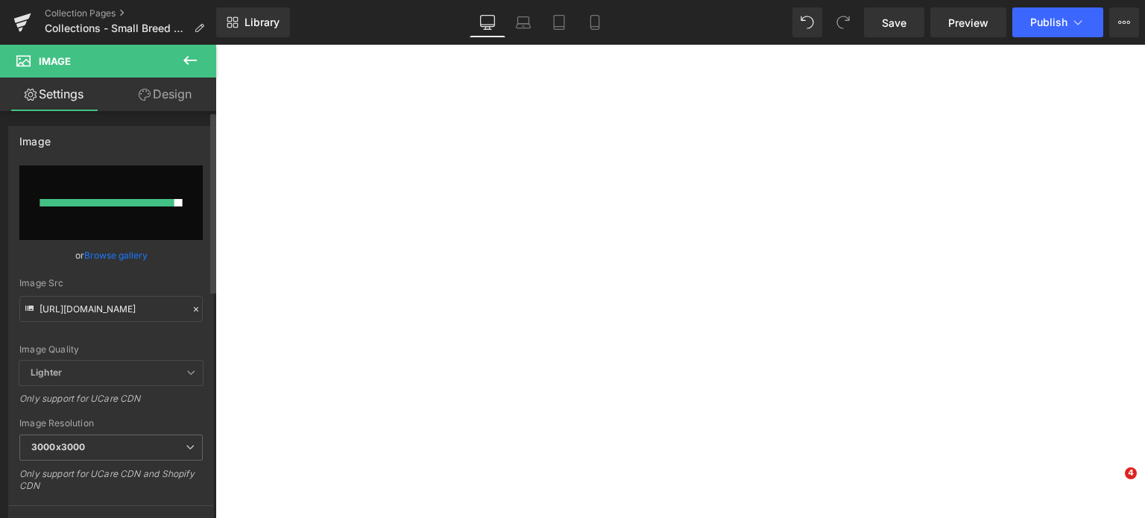
type input "https://ucarecdn.com/74a33411-2b35-4a66-8c58-e59b2f4032e7/-/format/auto/-/previ…"
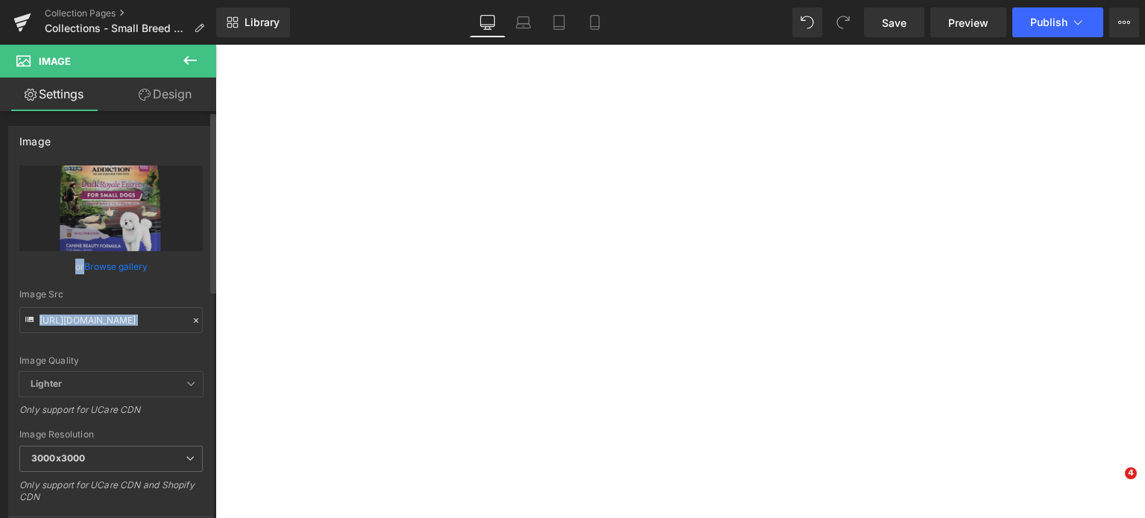
drag, startPoint x: 113, startPoint y: 173, endPoint x: 87, endPoint y: 283, distance: 112.6
click at [87, 283] on div "https://addictionpet.com/wp-content/uploads/2024/03/drsd-pdt-img-1-1080x1080.pn…" at bounding box center [111, 358] width 204 height 386
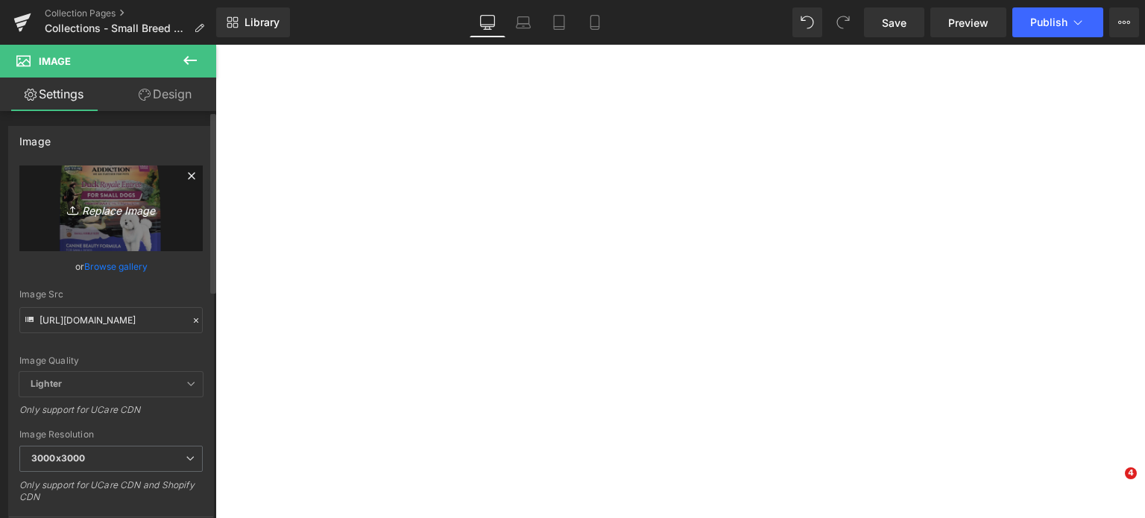
click at [113, 226] on link "Replace Image" at bounding box center [110, 208] width 183 height 86
type input "C:\fakepath\drsd-pdt-img-1-1080x1080.png.webp"
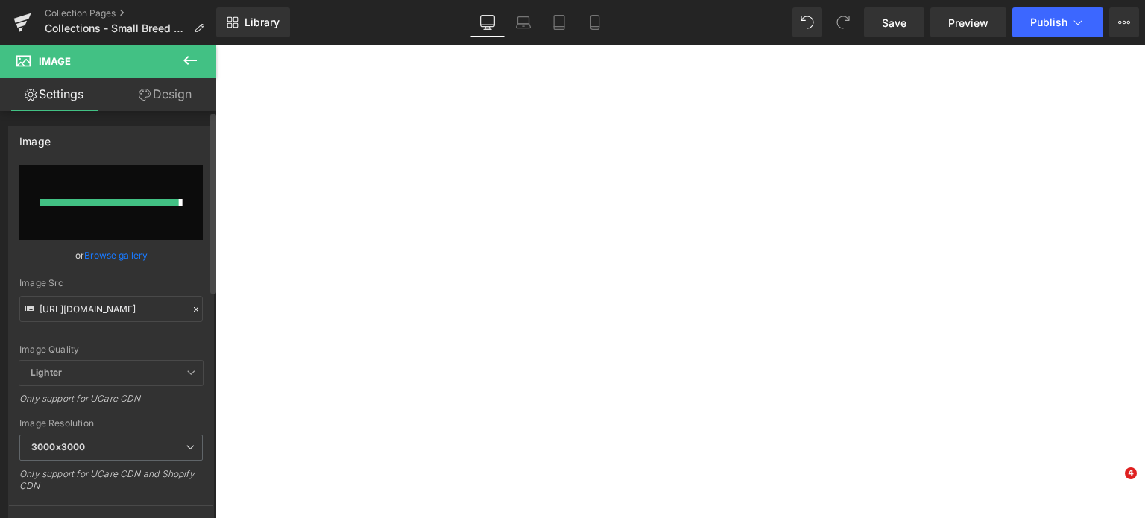
type input "[URL][DOMAIN_NAME]"
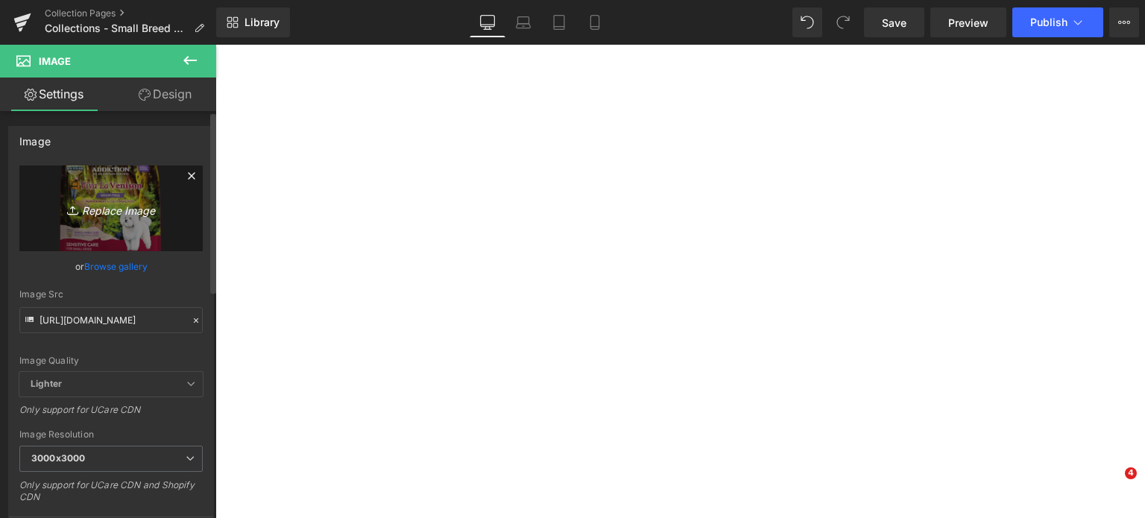
click at [148, 190] on link "Replace Image" at bounding box center [110, 208] width 183 height 86
type input "C:\fakepath\vvsd-pdt-img-1-1080x1080.png.webp"
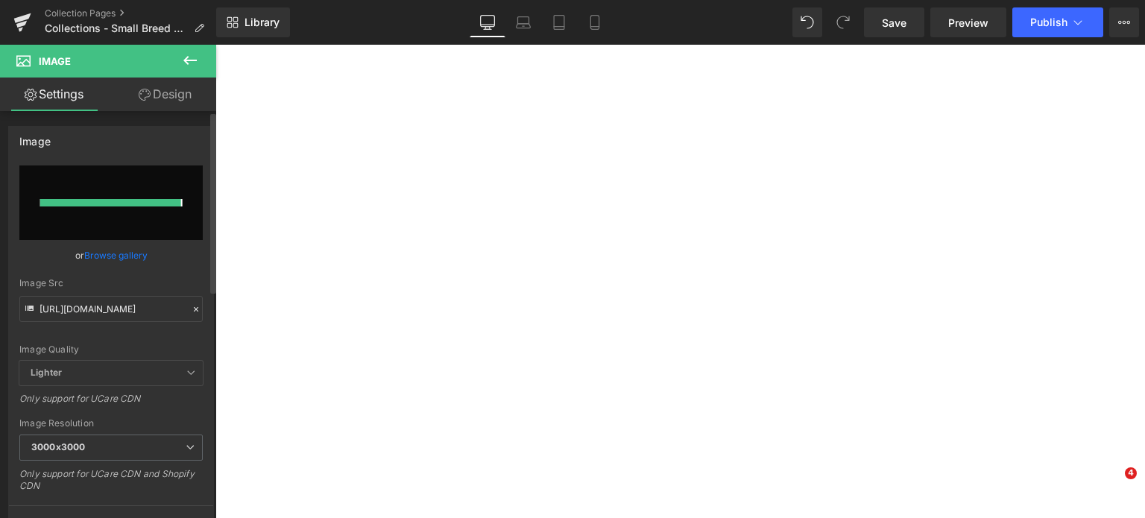
type input "https://ucarecdn.com/d439b686-dda3-4b89-9f07-d082e6accd0f/-/format/auto/-/previ…"
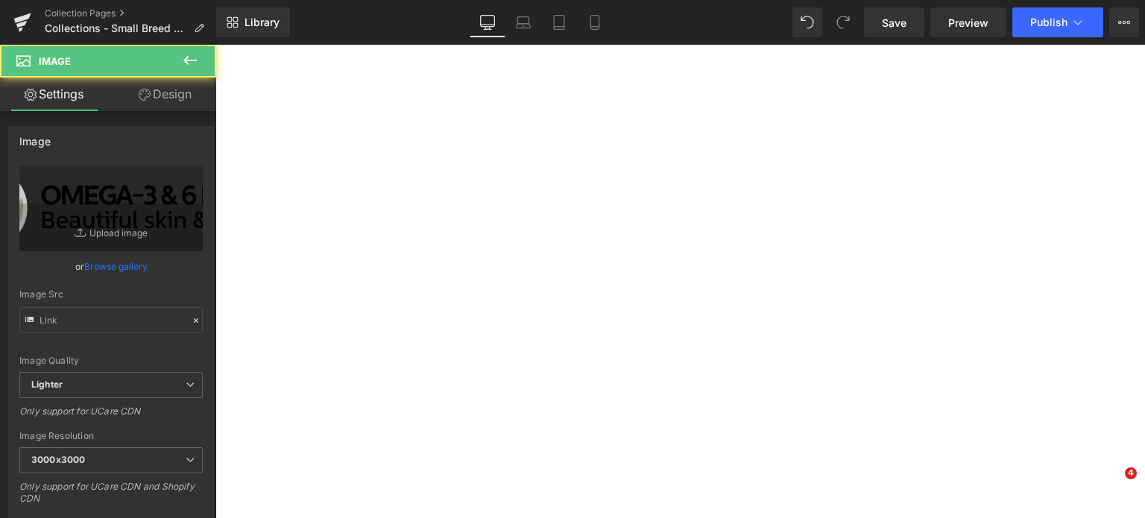
type input "https://ucarecdn.com/149278d3-89fb-491b-9184-8485470e1c0c/-/format/auto/-/previ…"
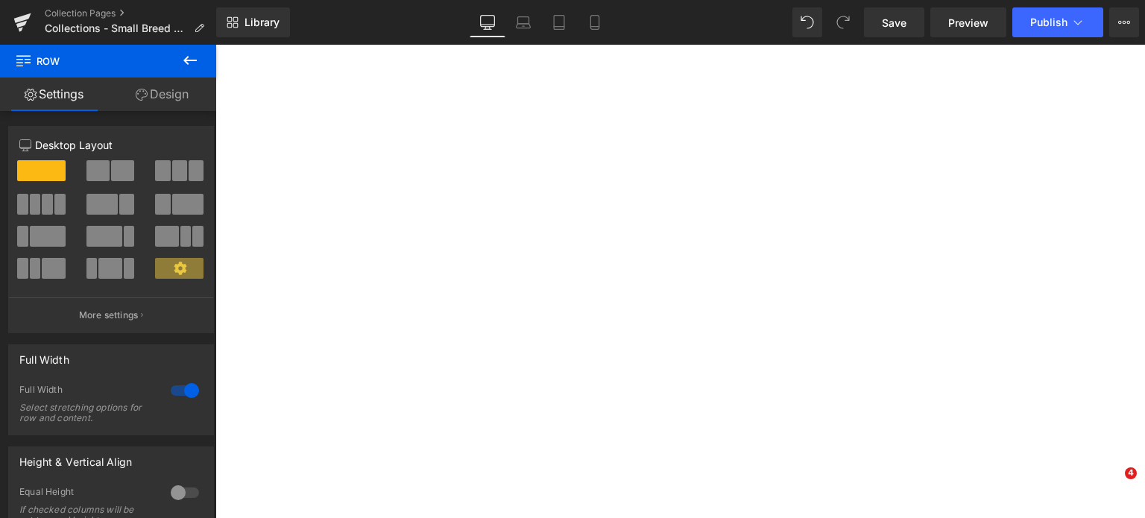
click at [168, 92] on link "Design" at bounding box center [162, 95] width 108 height 34
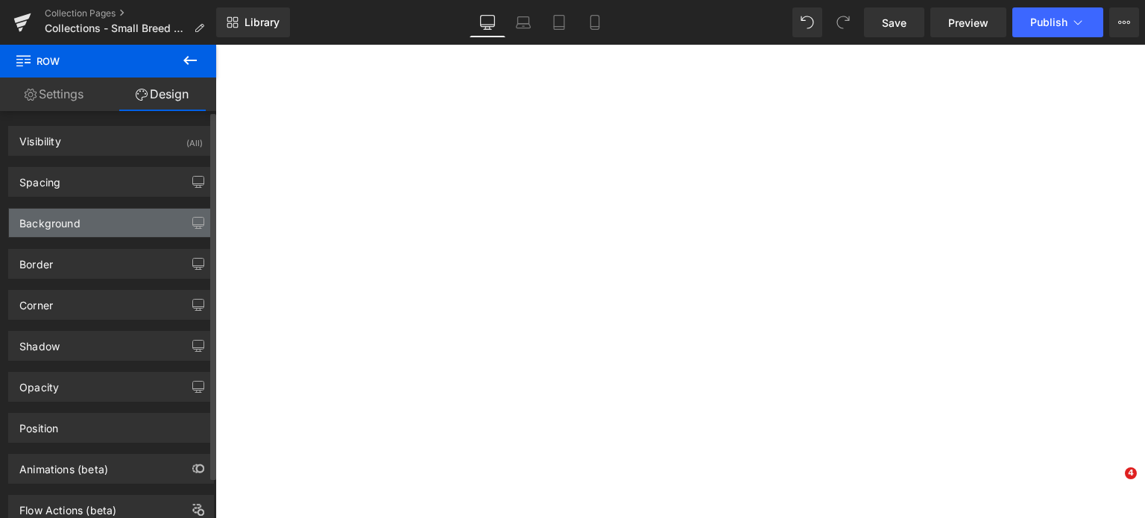
click at [66, 216] on div "Background" at bounding box center [49, 219] width 61 height 21
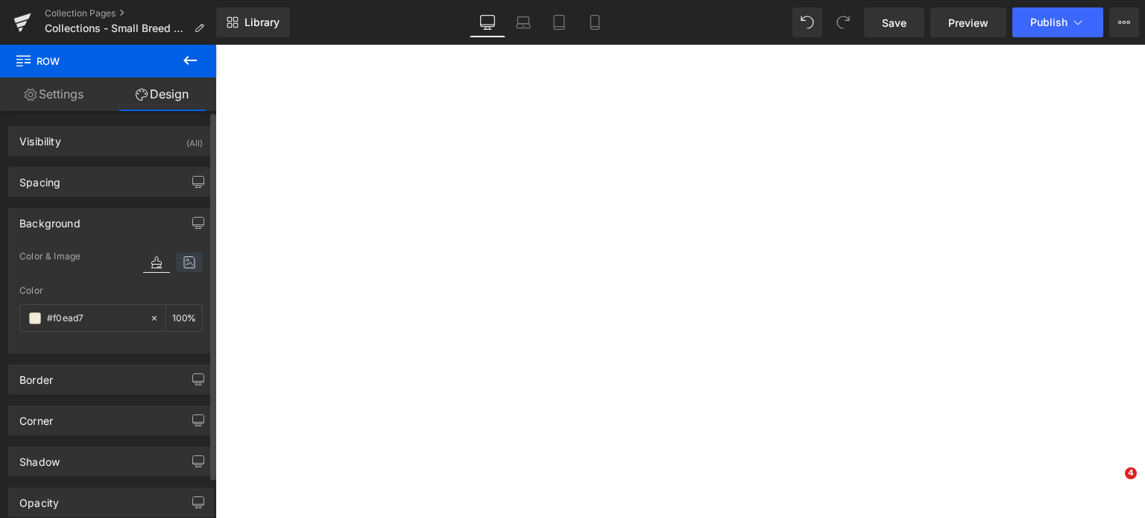
click at [176, 263] on icon at bounding box center [189, 262] width 27 height 19
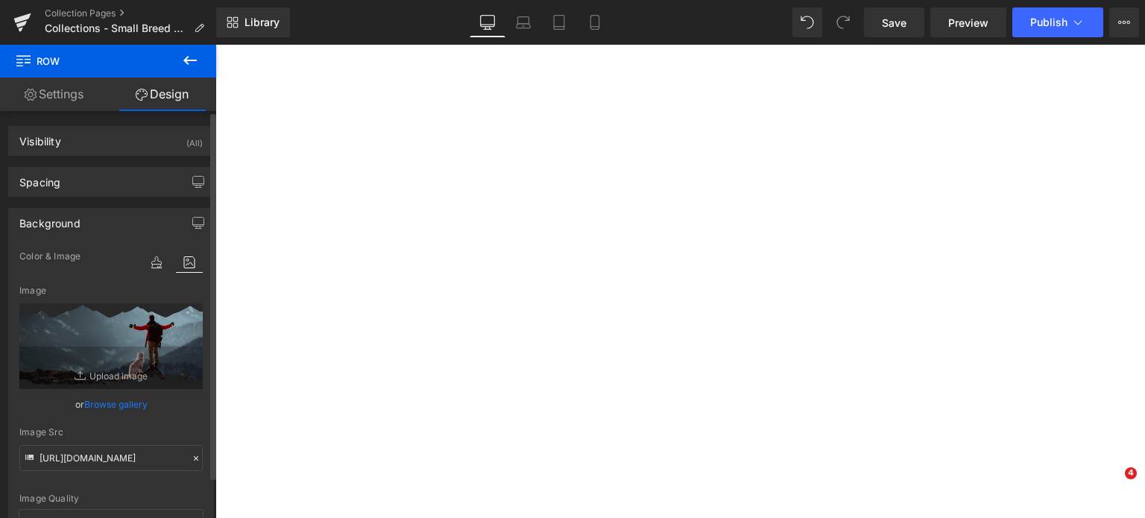
click at [111, 407] on link "Browse gallery" at bounding box center [115, 404] width 63 height 26
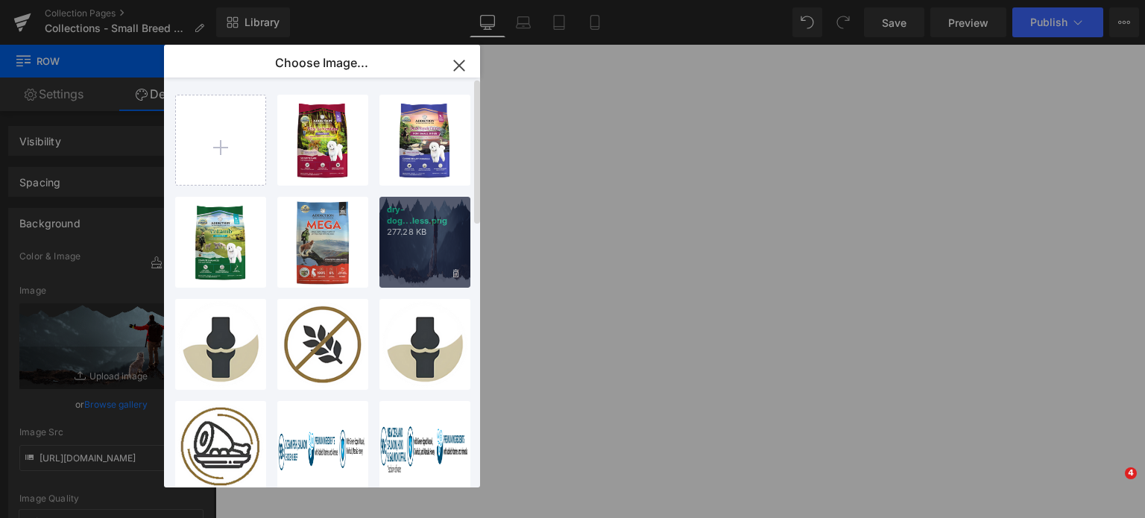
click at [416, 244] on div "dry-dog...less.png 277.28 KB" at bounding box center [424, 242] width 91 height 91
type input "https://ucarecdn.com/39c1802f-66cc-4edf-850f-74675f52503f/-/format/auto/-/previ…"
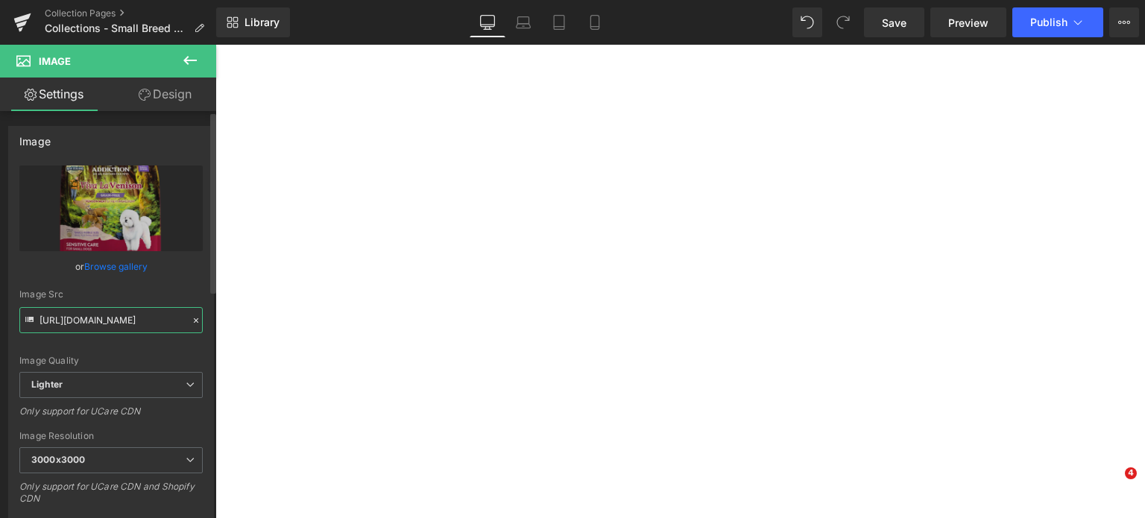
click at [102, 310] on input "https://ucarecdn.com/d439b686-dda3-4b89-9f07-d082e6accd0f/-/format/auto/-/previ…" at bounding box center [110, 320] width 183 height 26
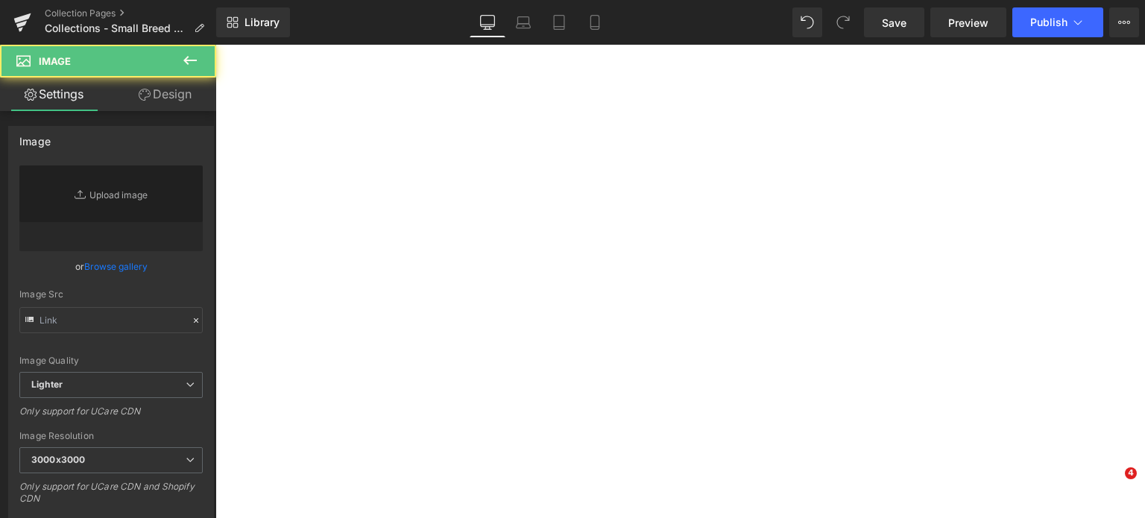
type input "https://ucarecdn.com/918160fd-33e6-4baa-8006-a9b7210203fd/-/format/auto/-/previ…"
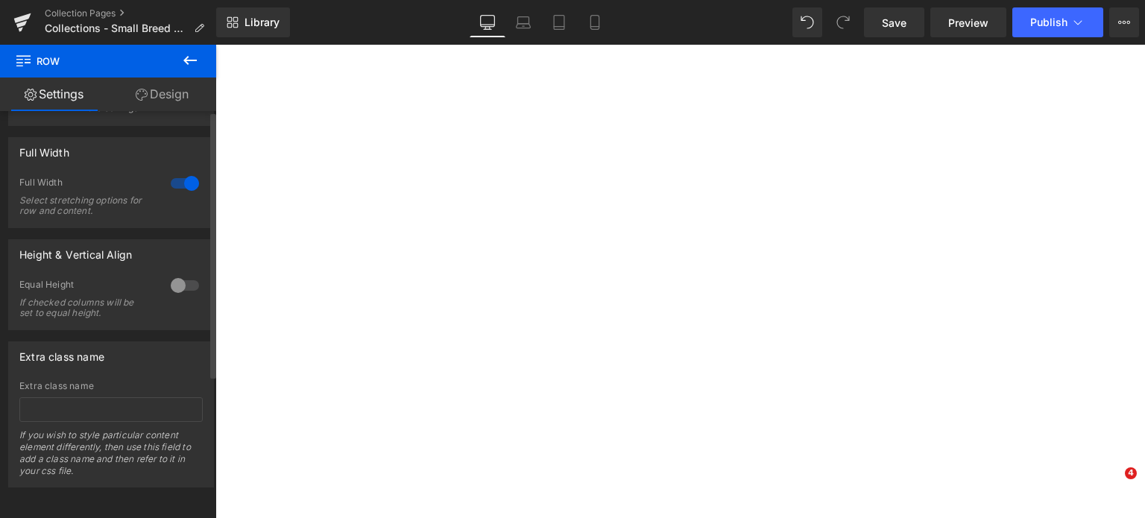
scroll to position [0, 0]
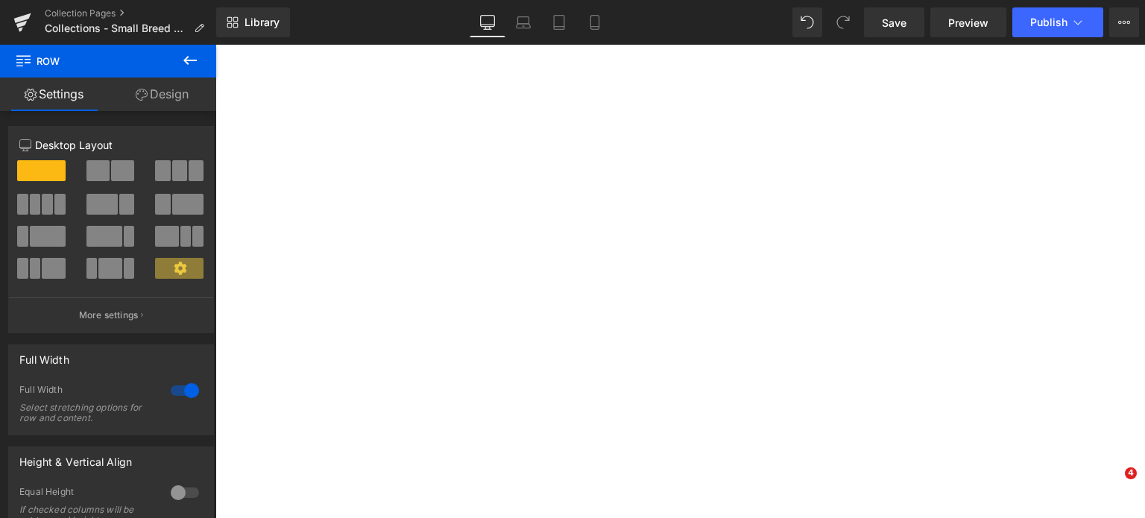
click at [151, 101] on link "Design" at bounding box center [162, 95] width 108 height 34
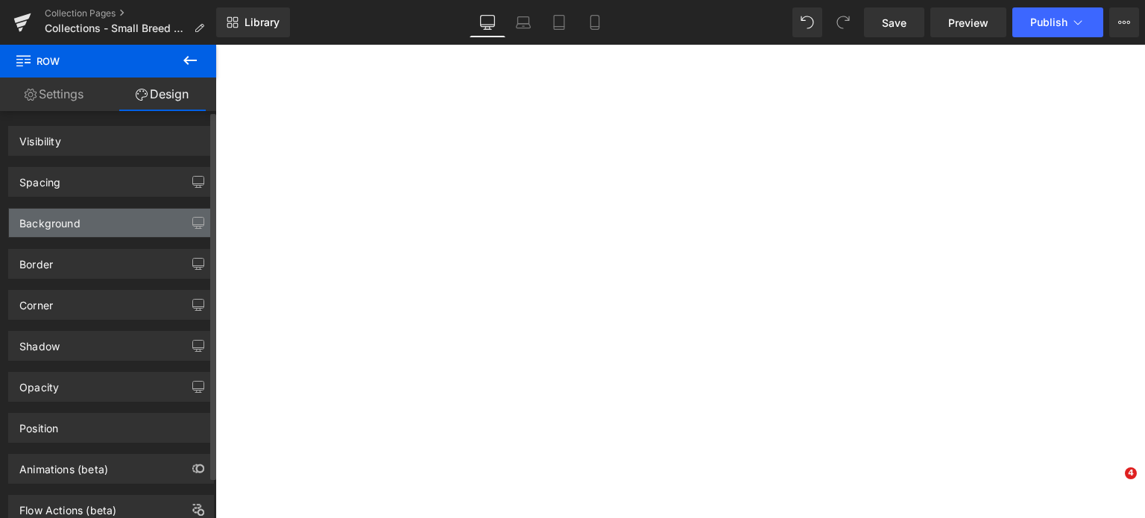
click at [97, 226] on div "Background" at bounding box center [111, 223] width 204 height 28
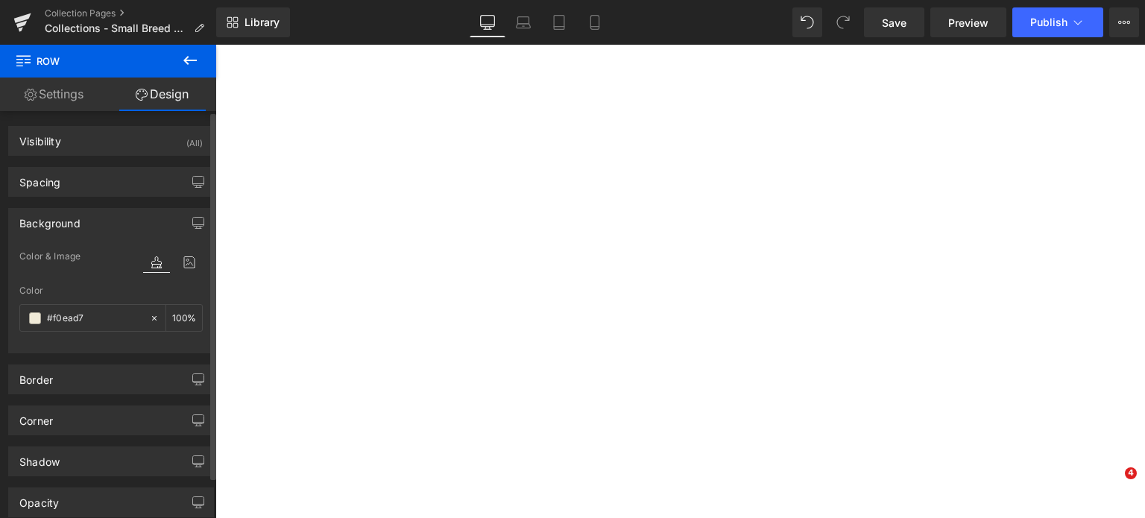
type input "#f0ead7"
type input "100"
type input "https://ucarecdn.com/39c1802f-66cc-4edf-850f-74675f52503f/-/format/auto/-/previ…"
click at [180, 265] on icon at bounding box center [189, 262] width 27 height 19
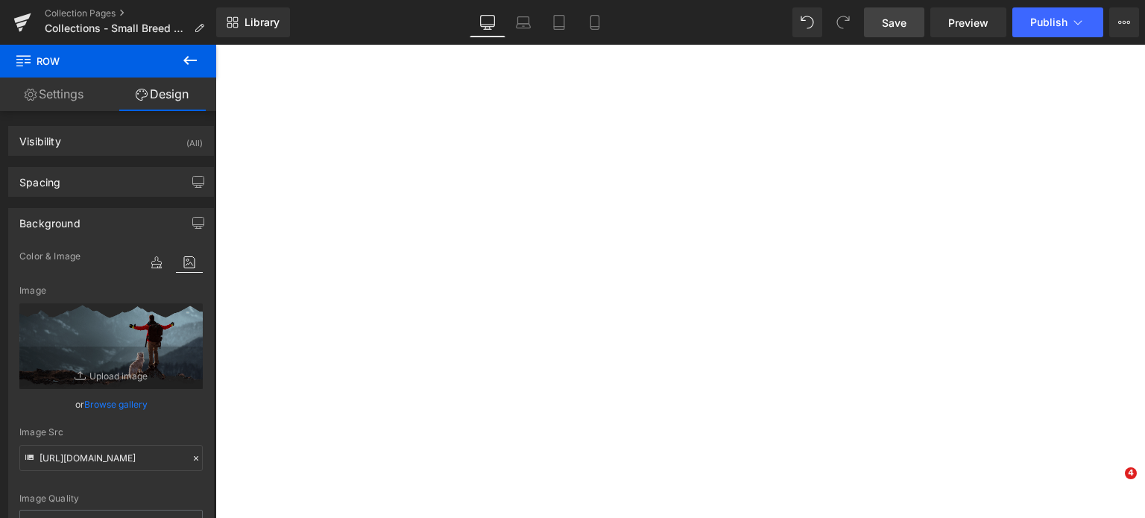
click at [886, 19] on span "Save" at bounding box center [894, 23] width 25 height 16
click at [1058, 28] on button "Publish" at bounding box center [1057, 22] width 91 height 30
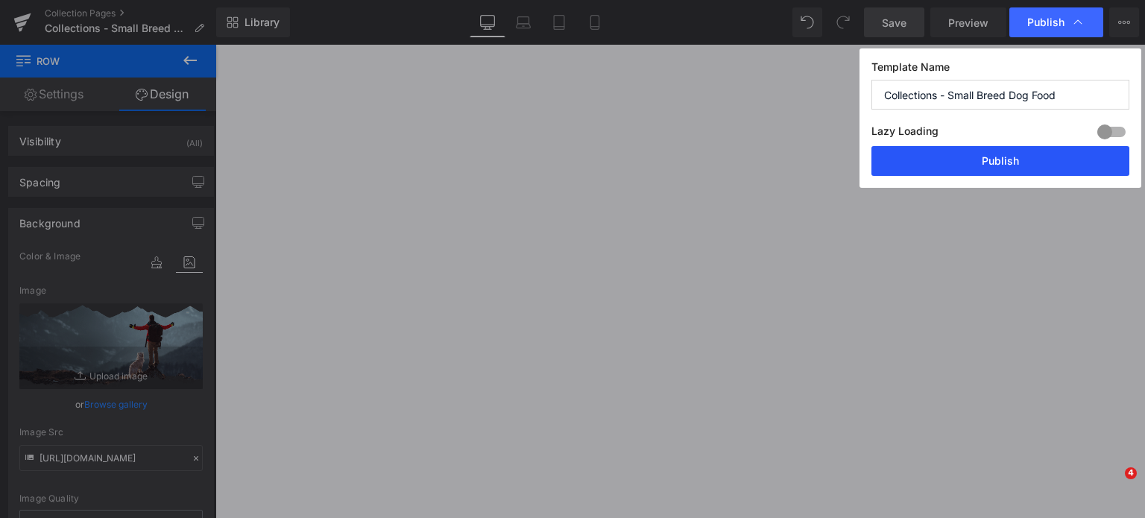
click at [1014, 163] on button "Publish" at bounding box center [1000, 161] width 258 height 30
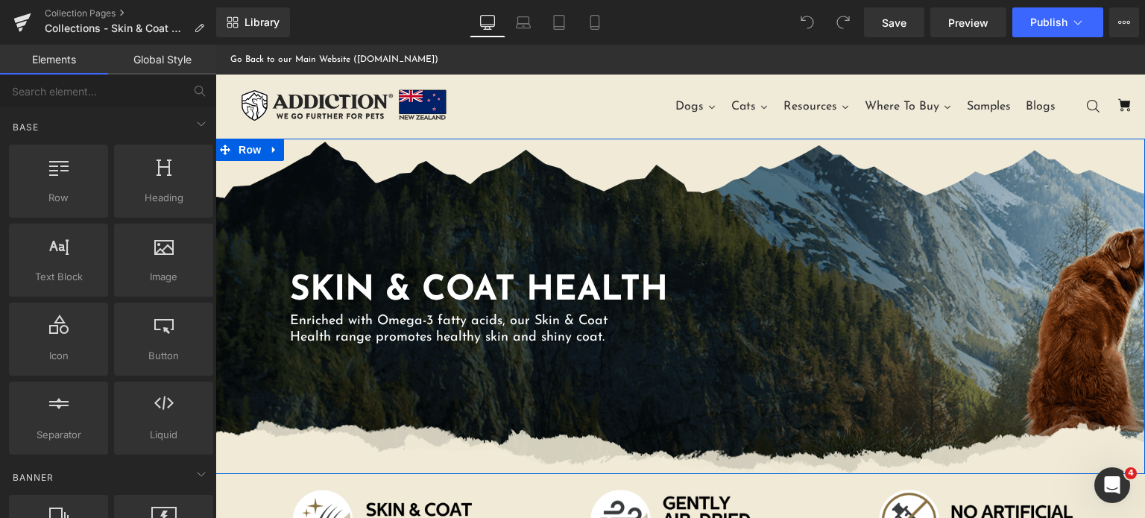
click at [731, 210] on div "SKIN & COAT HEALTH Heading Enriched with Omega-3 fatty acids, our Skin & Coat H…" at bounding box center [680, 306] width 930 height 335
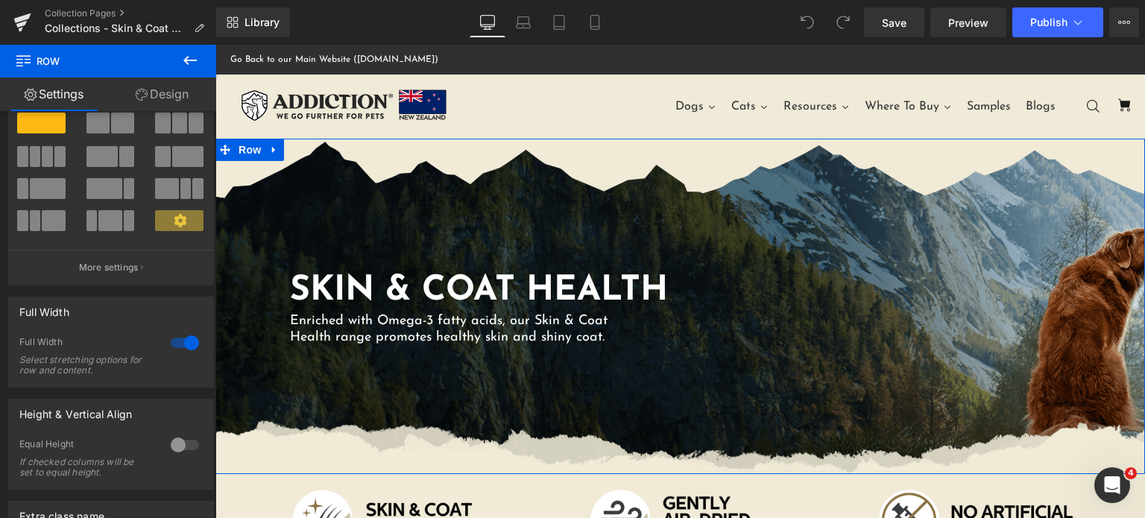
click at [153, 94] on link "Design" at bounding box center [162, 95] width 108 height 34
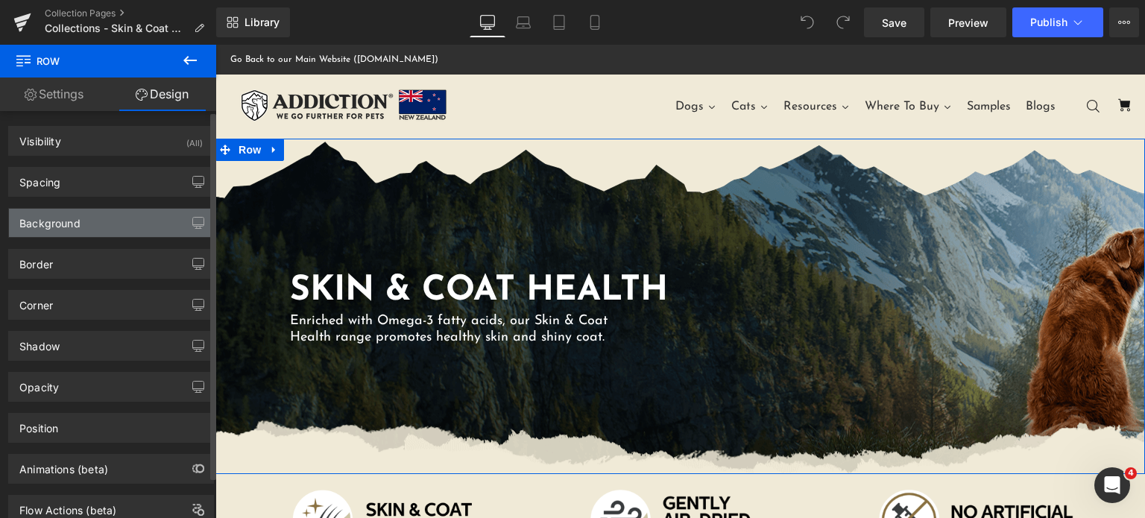
click at [75, 219] on div "Background" at bounding box center [49, 219] width 61 height 21
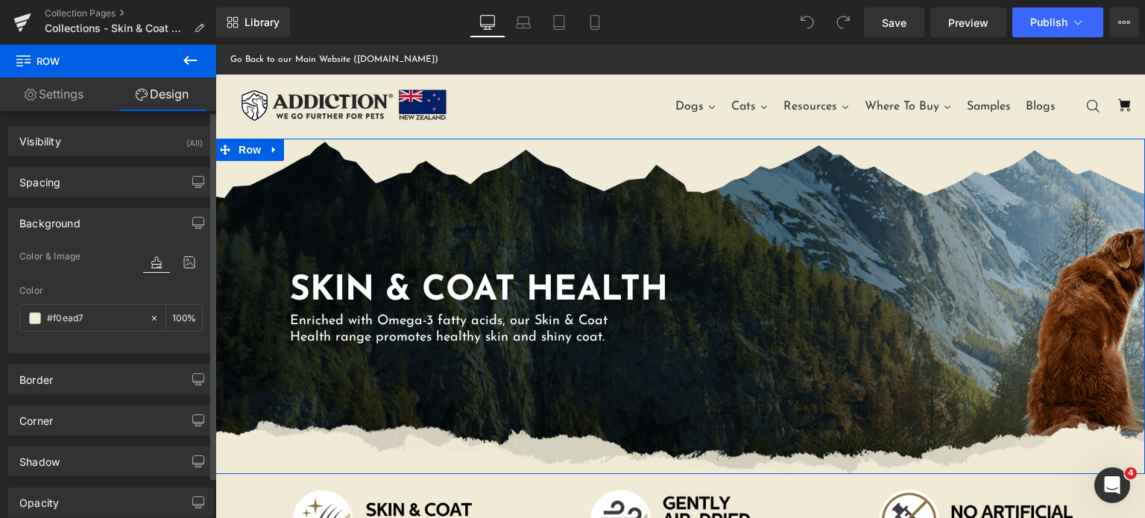
click at [166, 256] on div at bounding box center [173, 262] width 60 height 19
click at [176, 259] on icon at bounding box center [189, 262] width 27 height 19
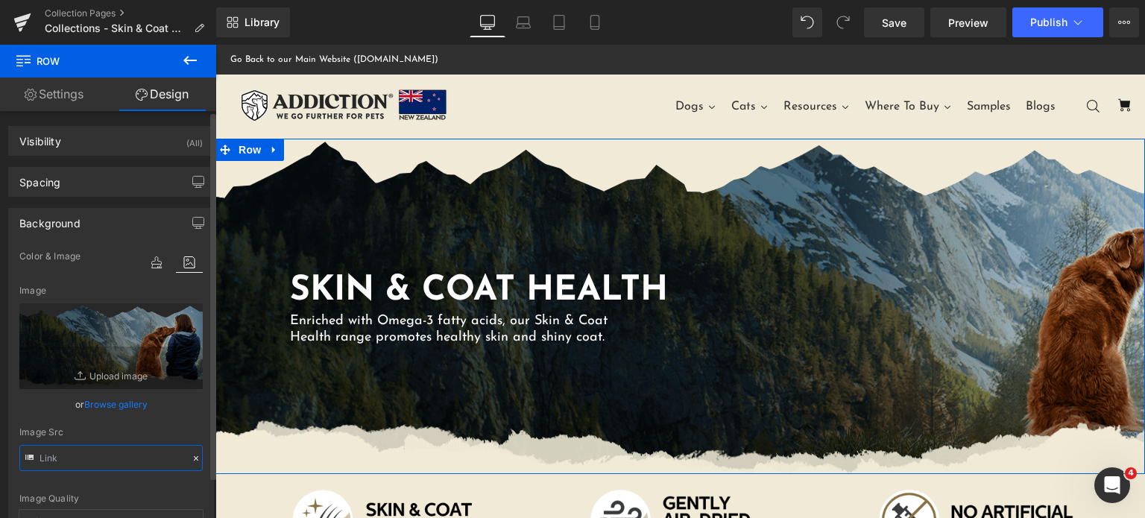
click at [85, 452] on input "text" at bounding box center [110, 458] width 183 height 26
type input "[URL][DOMAIN_NAME]"
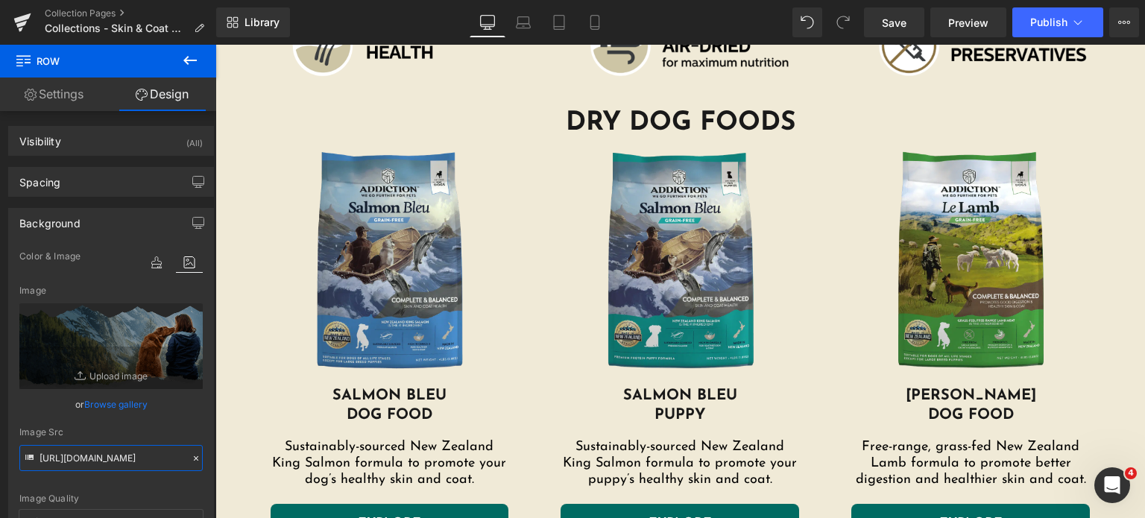
scroll to position [465, 0]
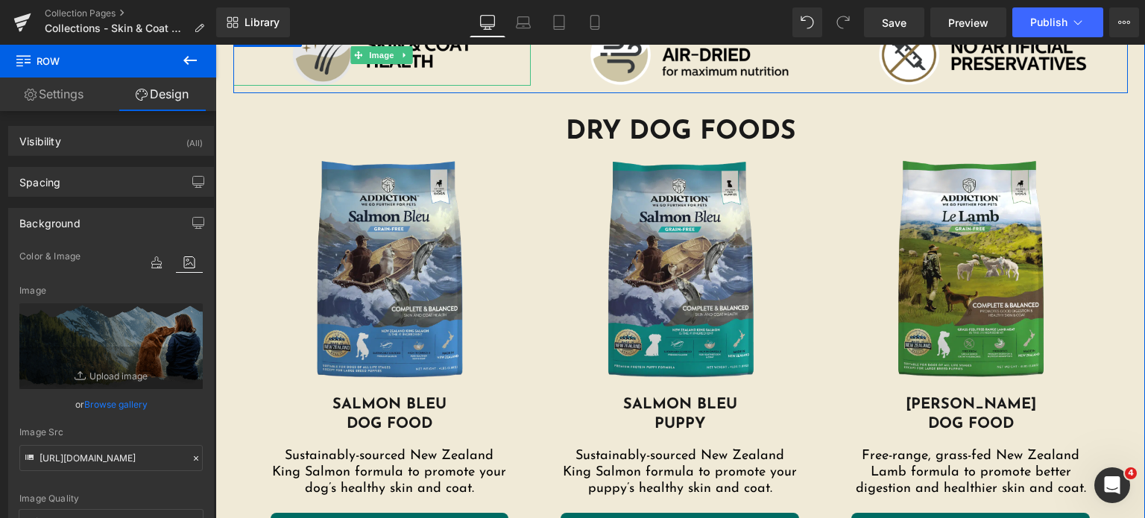
click at [309, 70] on img at bounding box center [382, 55] width 298 height 61
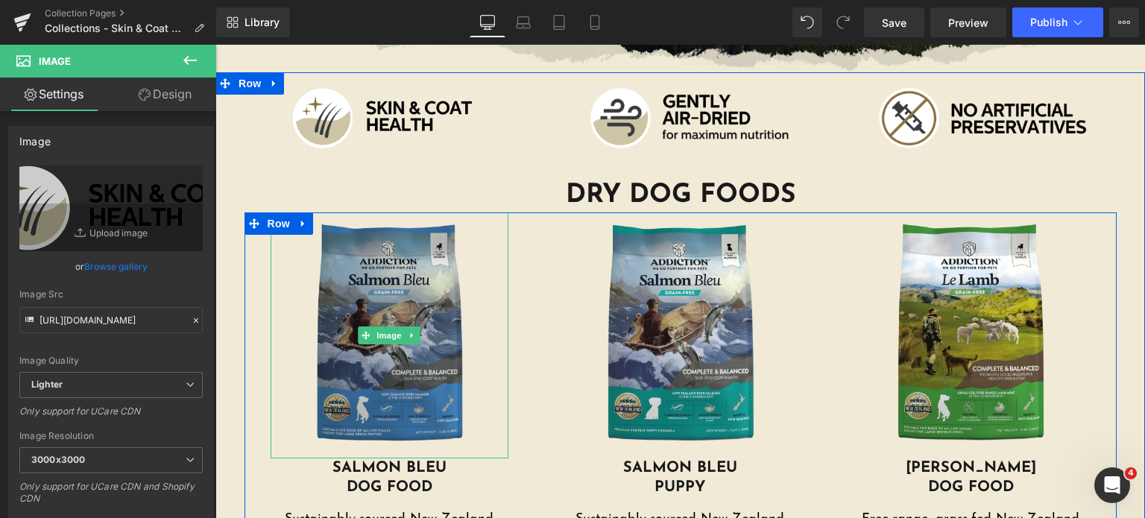
scroll to position [400, 0]
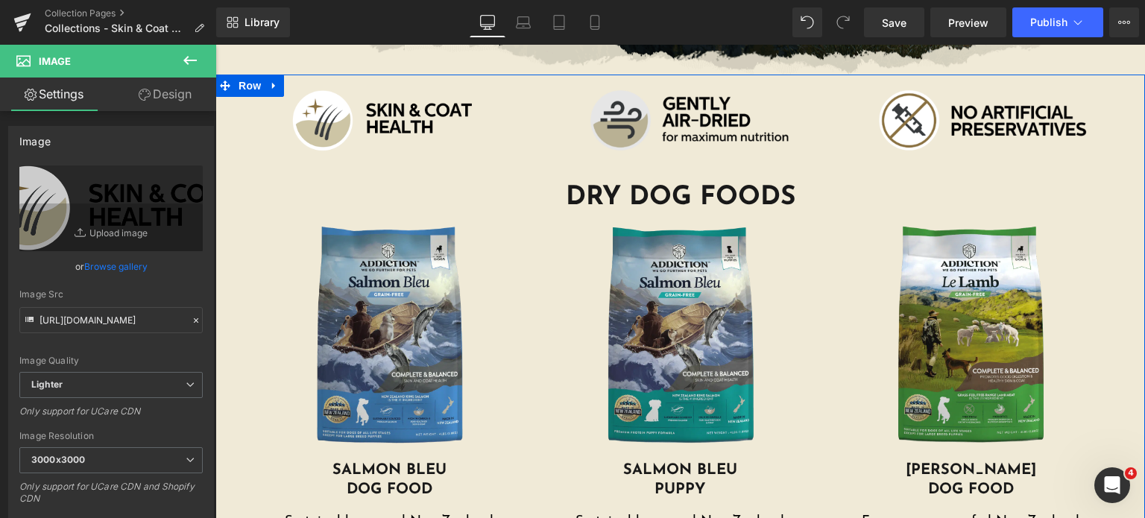
click at [597, 119] on img at bounding box center [680, 120] width 298 height 61
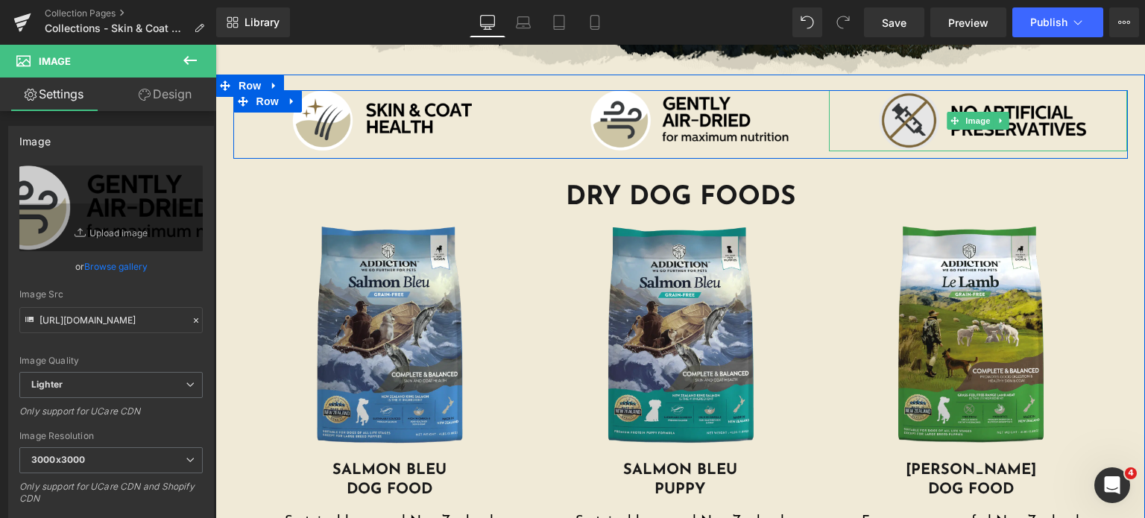
click at [916, 127] on img at bounding box center [978, 120] width 298 height 61
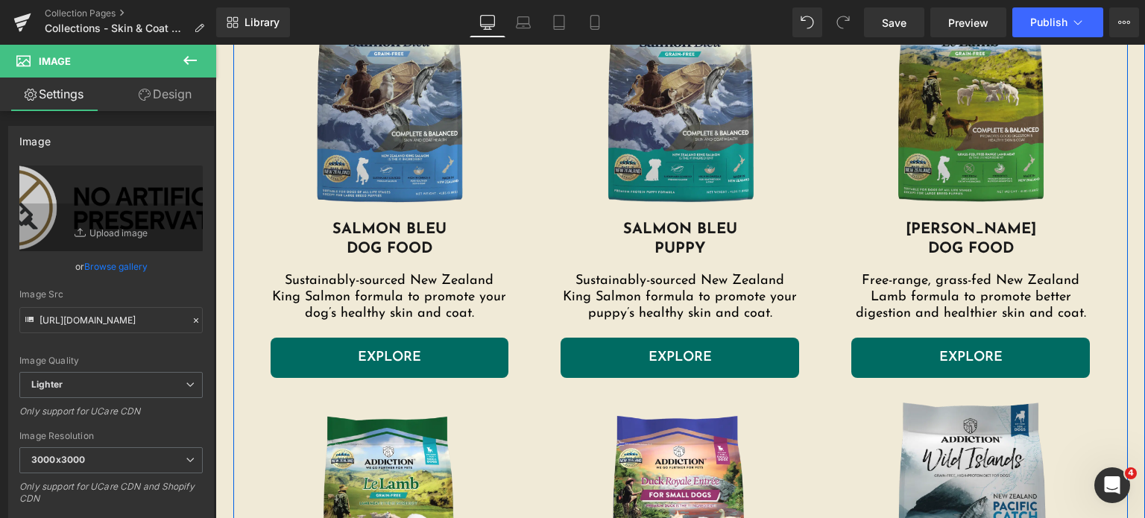
scroll to position [674, 0]
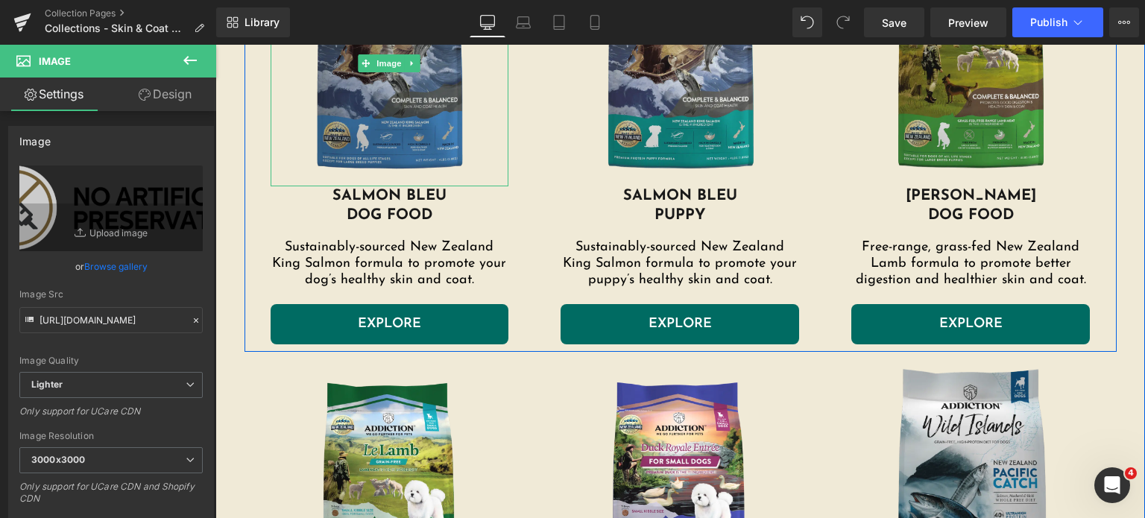
click at [357, 136] on img at bounding box center [390, 63] width 239 height 246
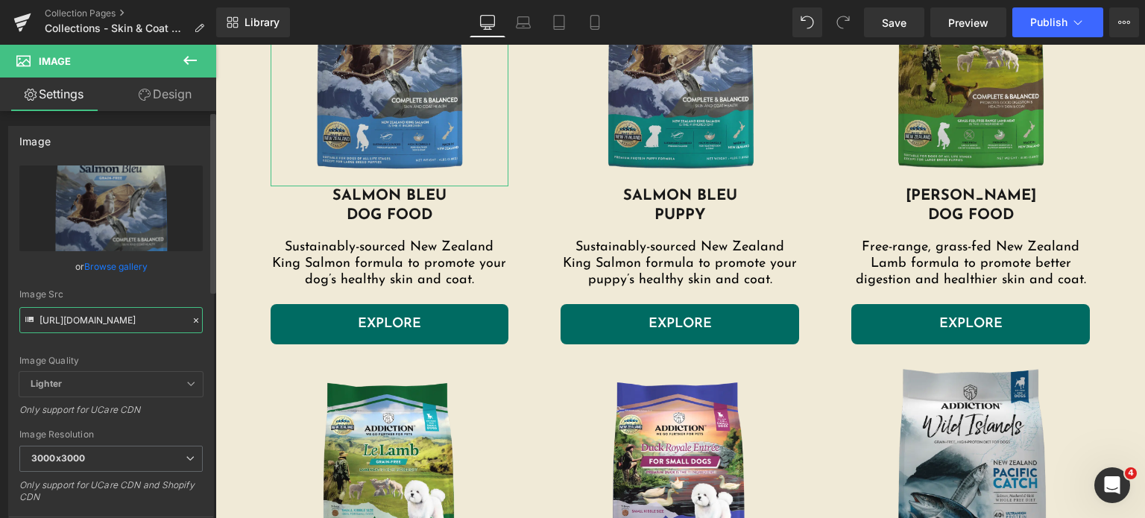
click at [75, 324] on input "https://addictionpet.com/wp-content/uploads/2024/08/salmon-bleu-dog.png.webp" at bounding box center [110, 320] width 183 height 26
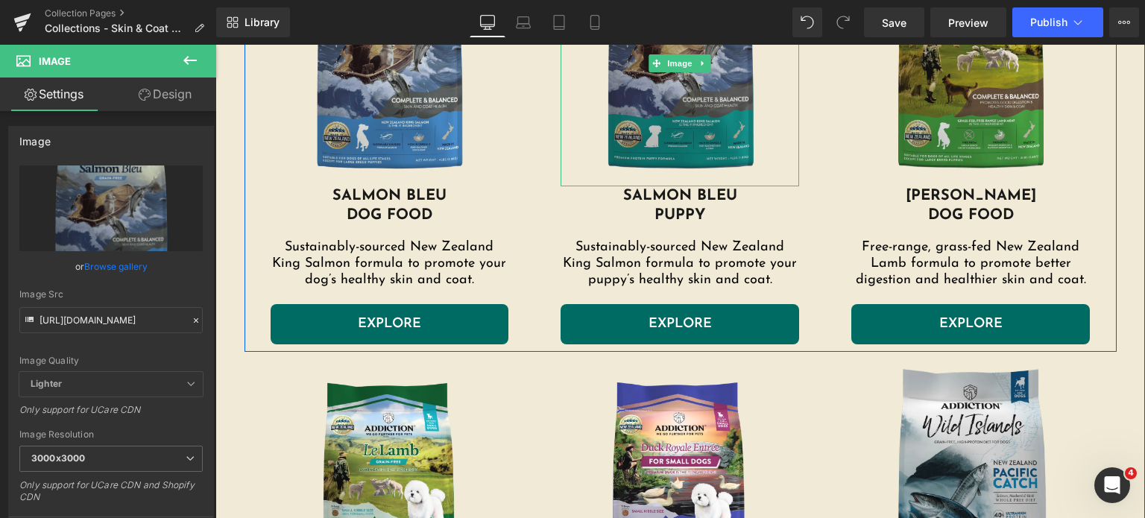
click at [622, 163] on img at bounding box center [680, 63] width 239 height 246
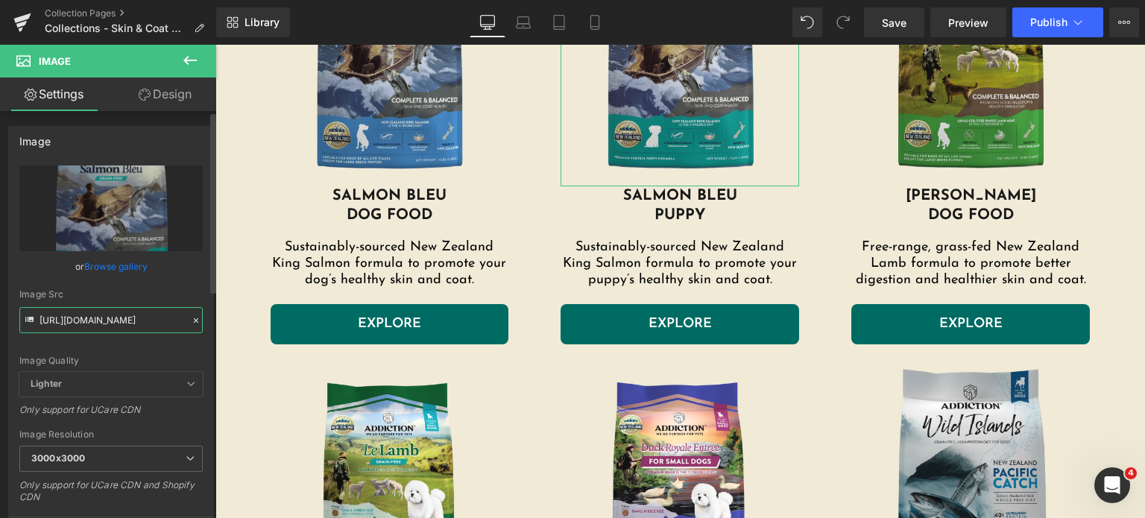
click at [95, 324] on input "https://addictionpet.com/wp-content/uploads/2024/08/salmon-bleu-puppy.png.webp" at bounding box center [110, 320] width 183 height 26
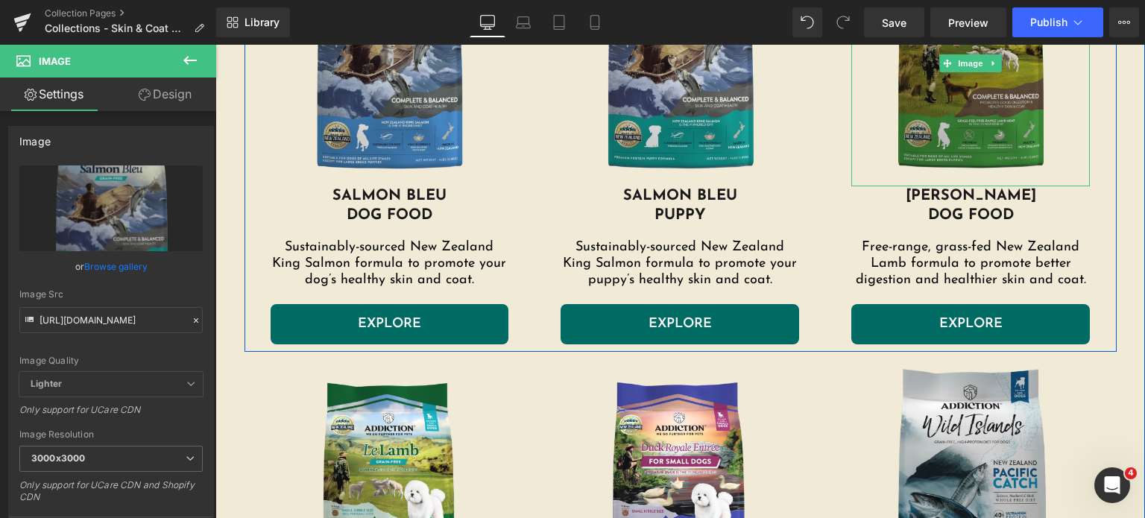
click at [923, 124] on img at bounding box center [970, 63] width 239 height 246
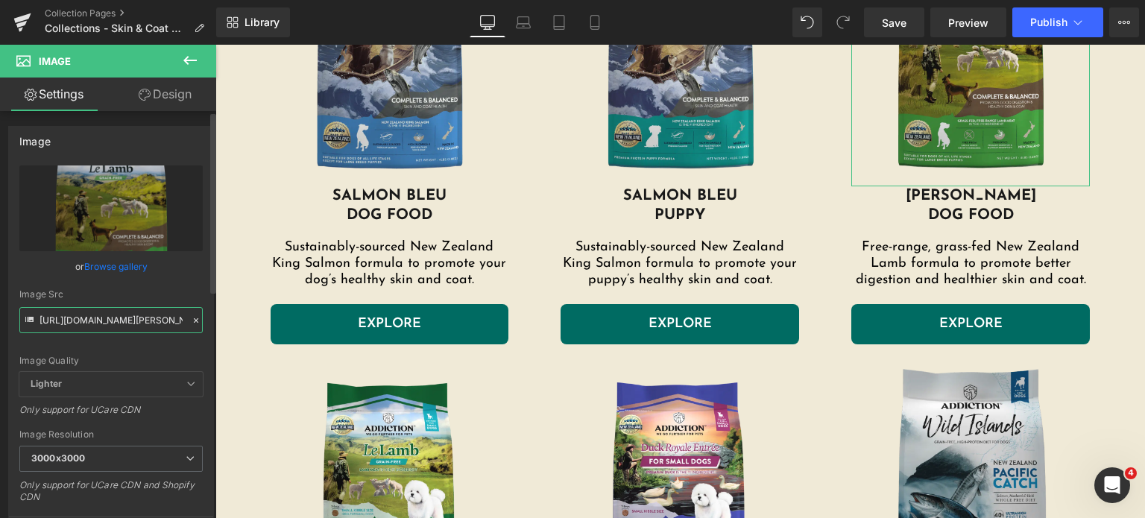
click at [54, 312] on input "https://addictionpet.com/wp-content/uploads/2024/08/le-lamb-dog.png.webp" at bounding box center [110, 320] width 183 height 26
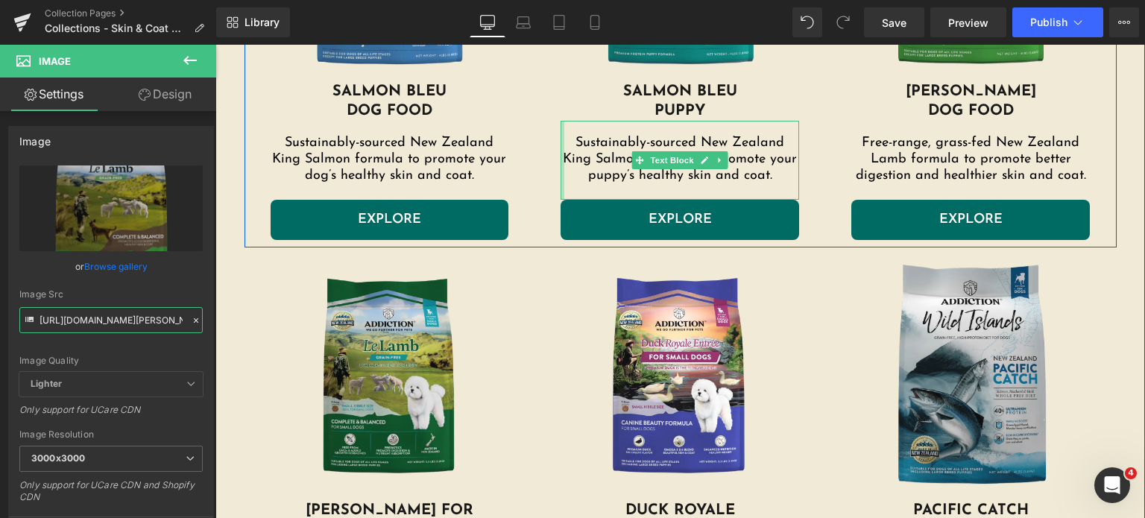
scroll to position [778, 0]
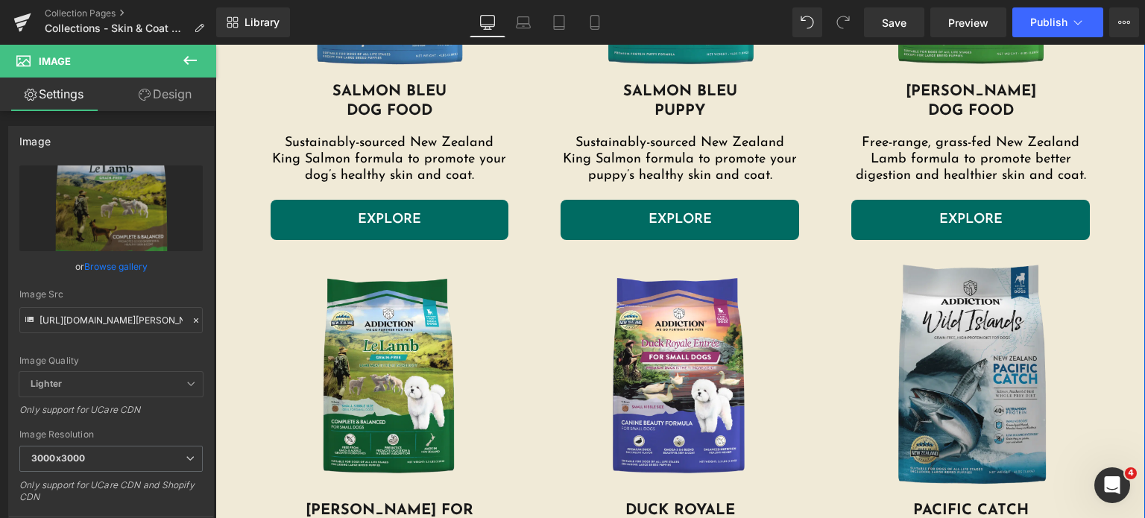
click at [384, 380] on div "Image" at bounding box center [390, 378] width 239 height 246
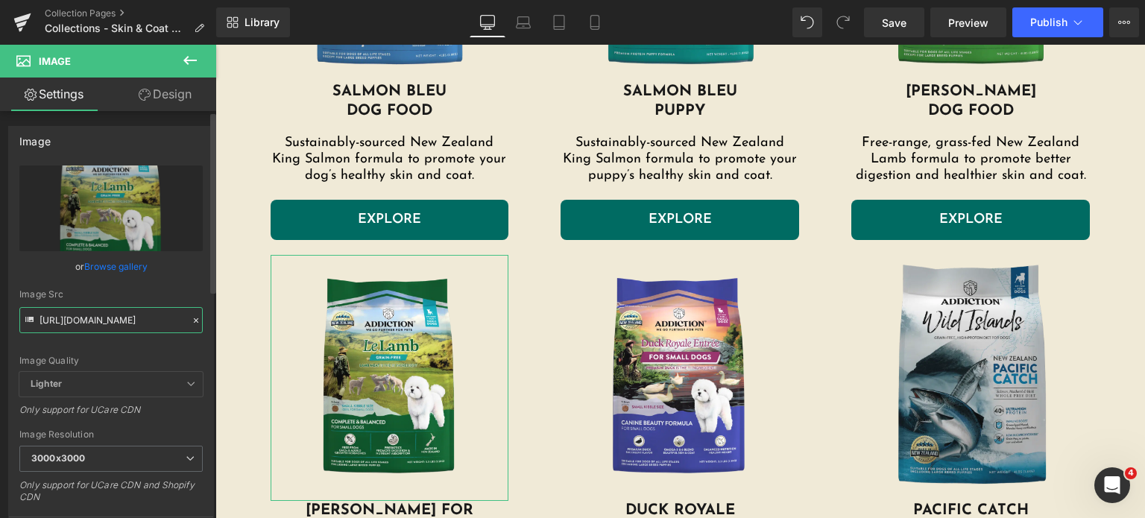
click at [113, 315] on input "https://addictionpet.com/wp-content/uploads/2024/03/llsd-product-img-1-1080x108…" at bounding box center [110, 320] width 183 height 26
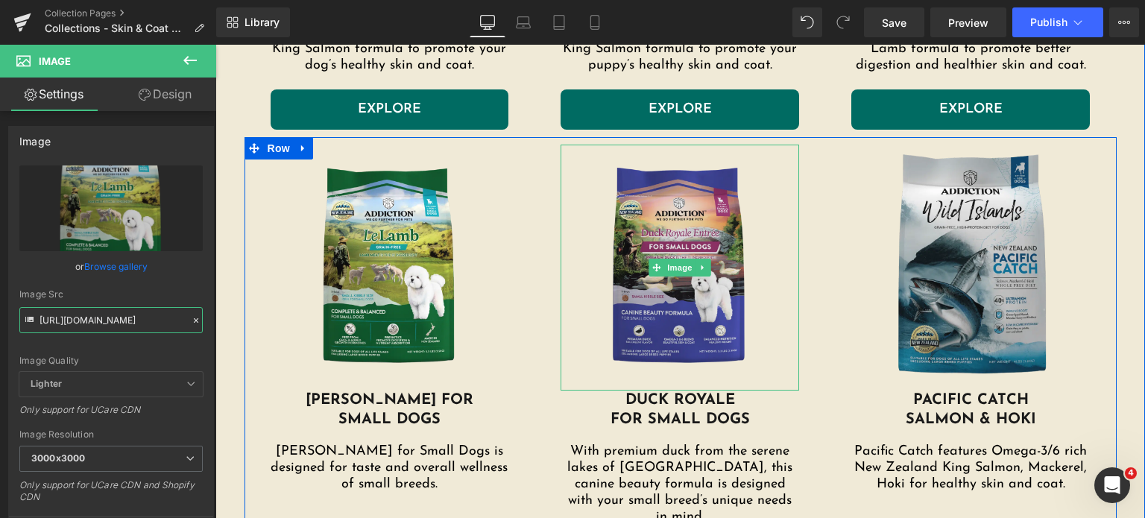
scroll to position [890, 0]
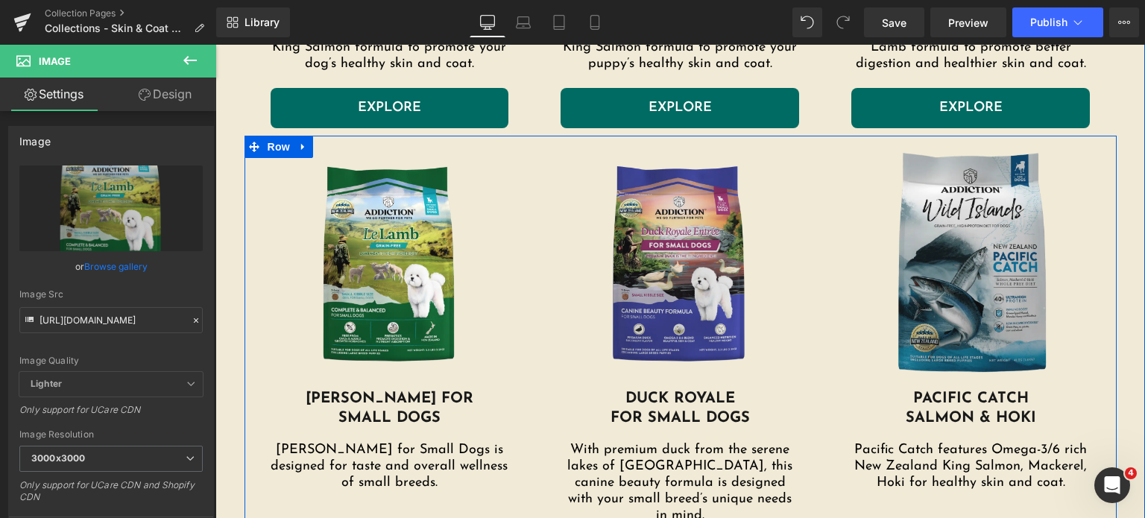
click at [662, 348] on img at bounding box center [680, 266] width 239 height 246
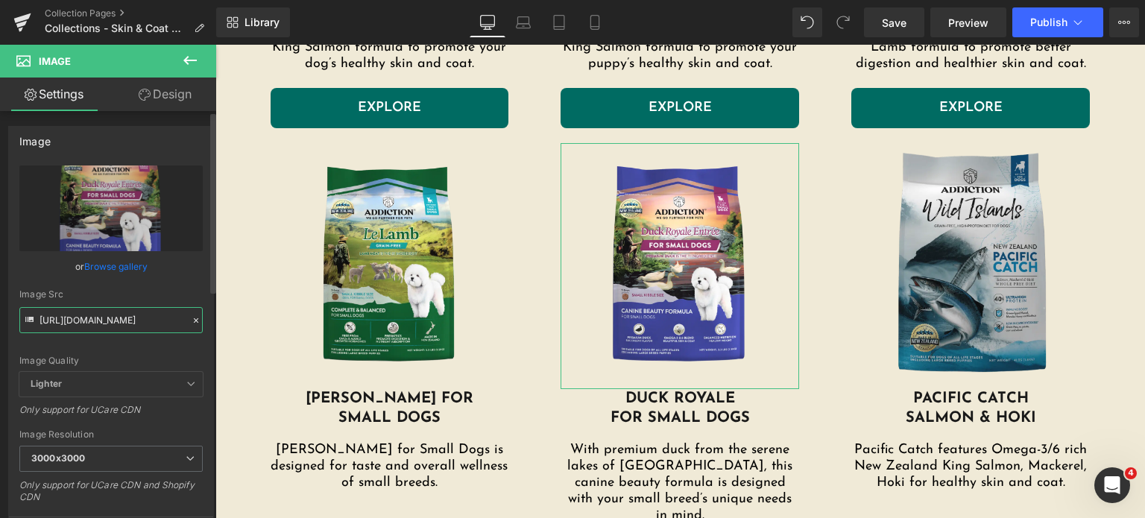
click at [79, 326] on input "https://addictionpet.com/wp-content/uploads/2024/03/drsd-pdt-img-1-1080x1080.pn…" at bounding box center [110, 320] width 183 height 26
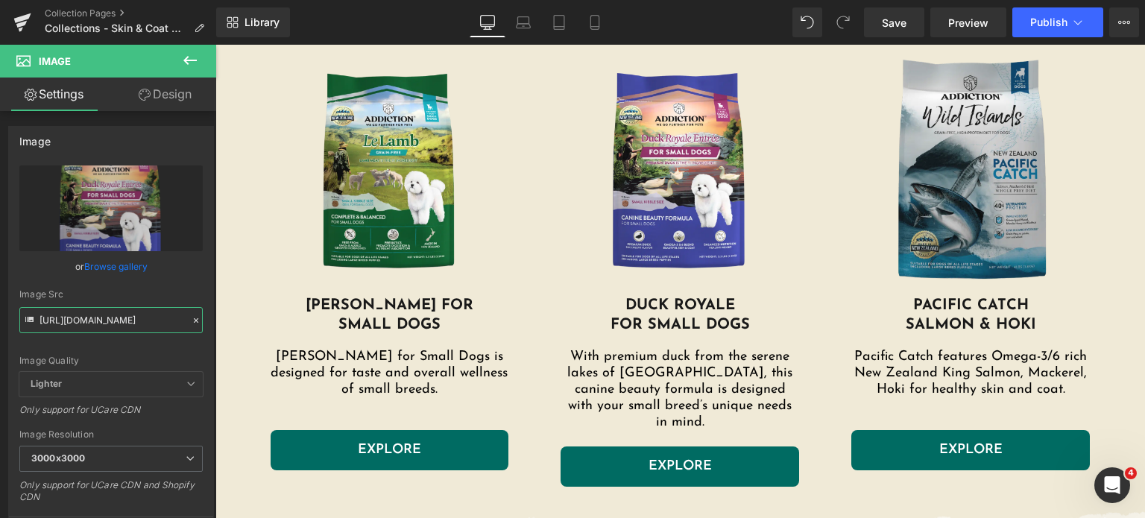
scroll to position [984, 0]
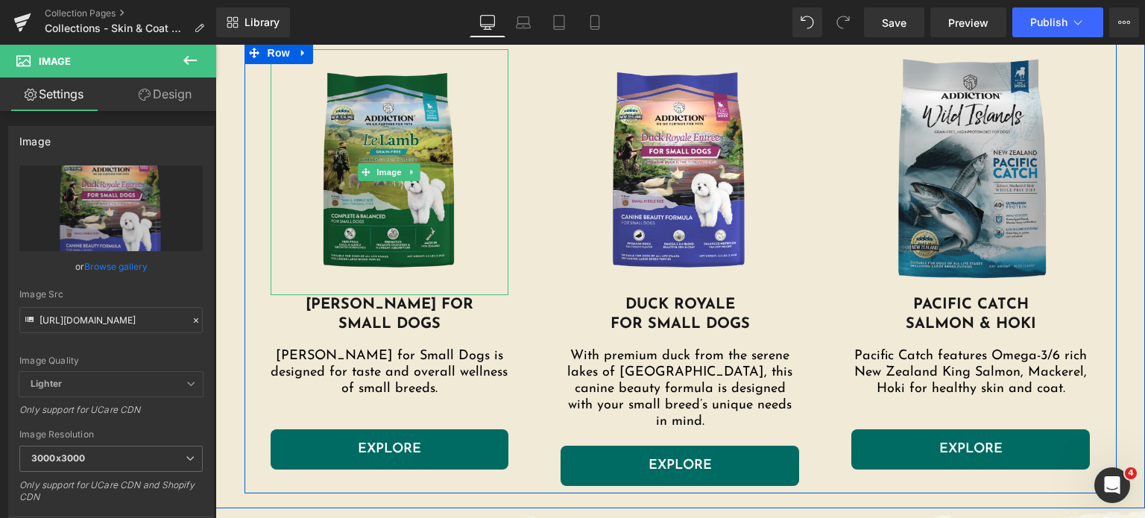
click at [405, 220] on img at bounding box center [390, 172] width 239 height 246
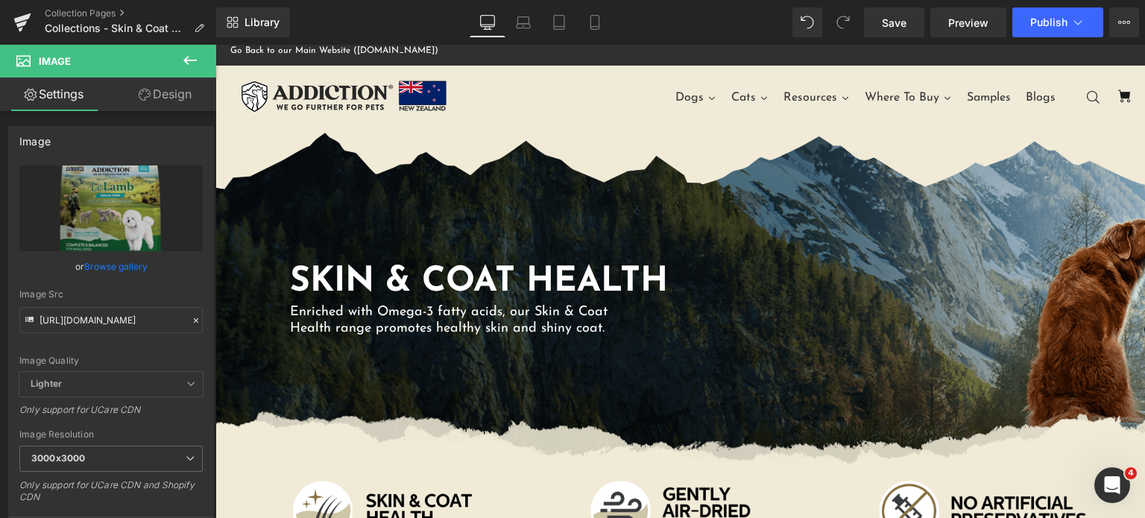
scroll to position [8, 0]
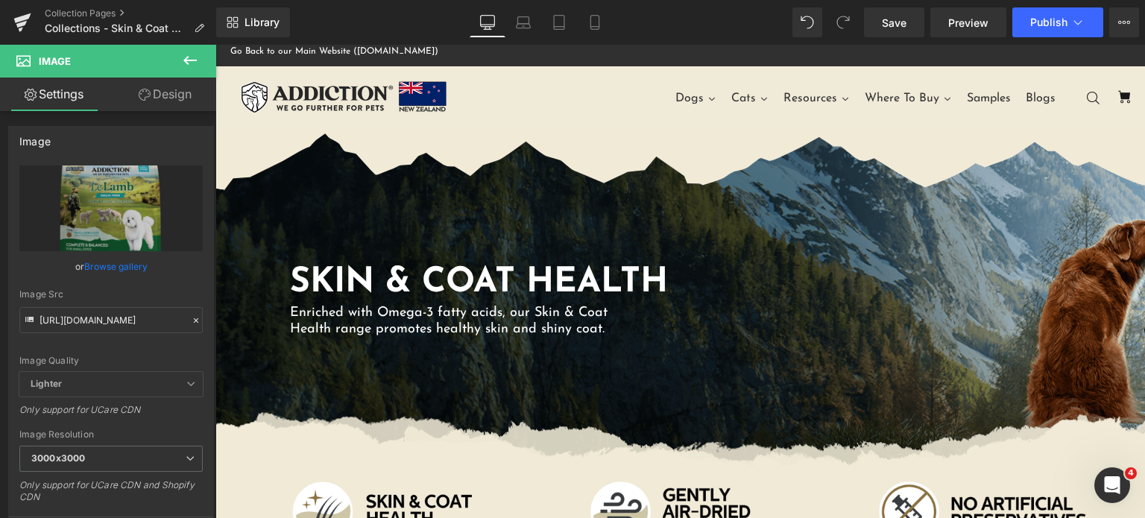
click at [526, 237] on div "SKIN & COAT HEALTH Heading Enriched with Omega-3 fatty acids, our Skin & Coat H…" at bounding box center [680, 297] width 930 height 335
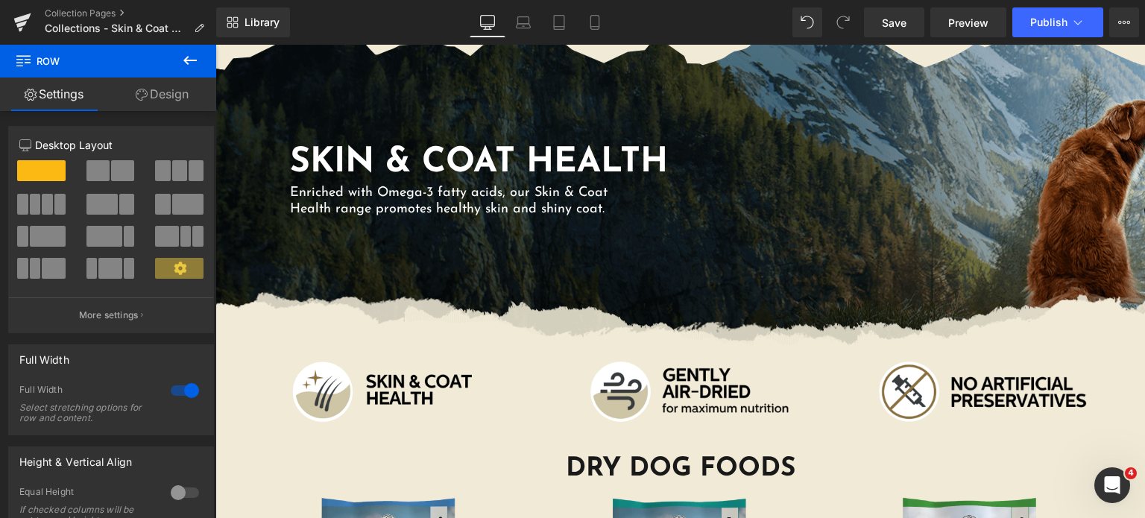
scroll to position [104, 0]
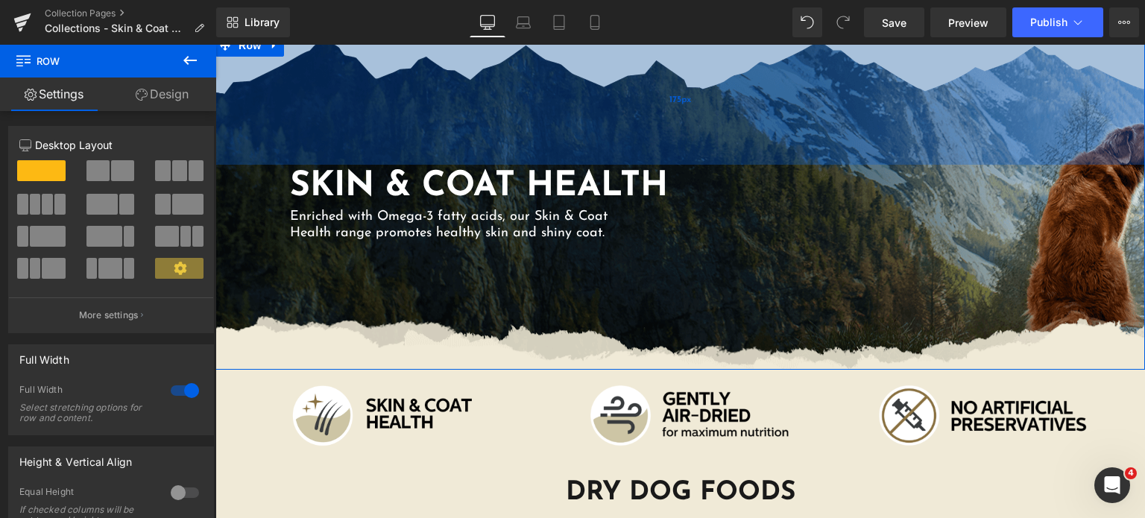
click at [350, 65] on div "175px" at bounding box center [680, 99] width 930 height 130
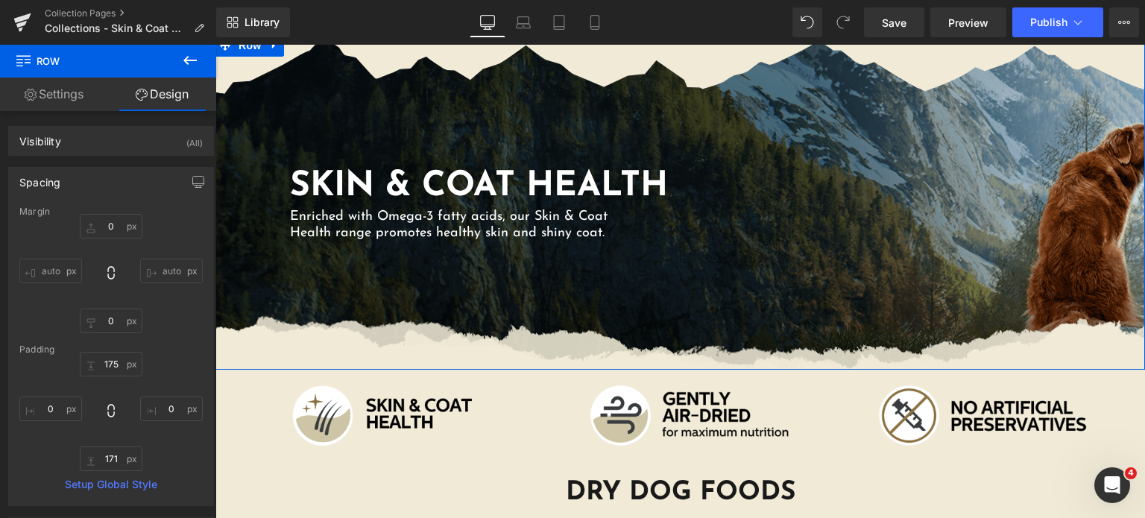
click at [78, 169] on div "Spacing" at bounding box center [111, 182] width 204 height 28
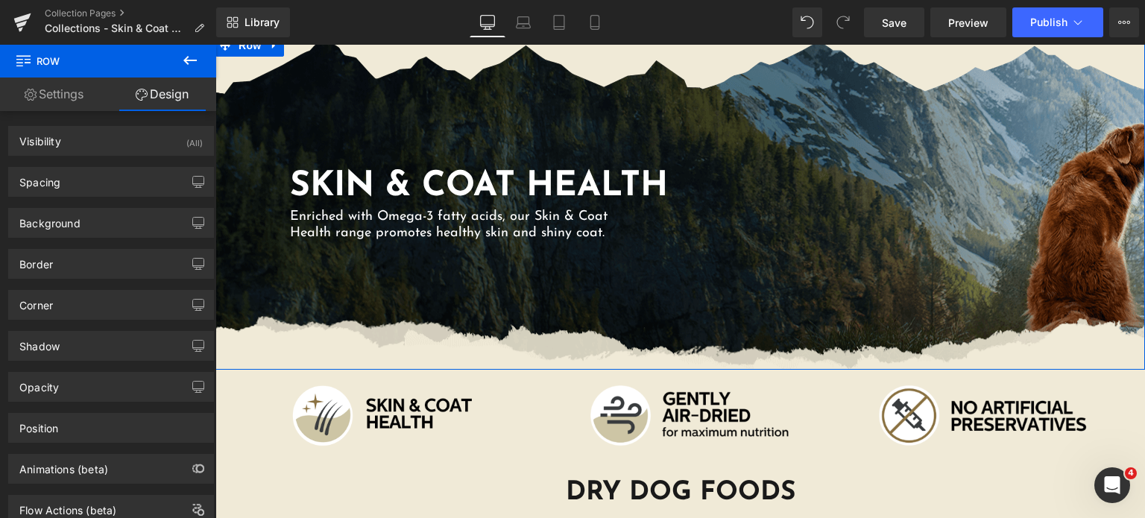
click at [86, 197] on div "Background Color & Image color Color #f0ead7 100 % Image Replace Image Upload i…" at bounding box center [111, 217] width 223 height 41
click at [89, 204] on div "Background Color & Image color Color #f0ead7 100 % Image Replace Image Upload i…" at bounding box center [111, 217] width 223 height 41
click at [92, 218] on div "Background" at bounding box center [111, 223] width 204 height 28
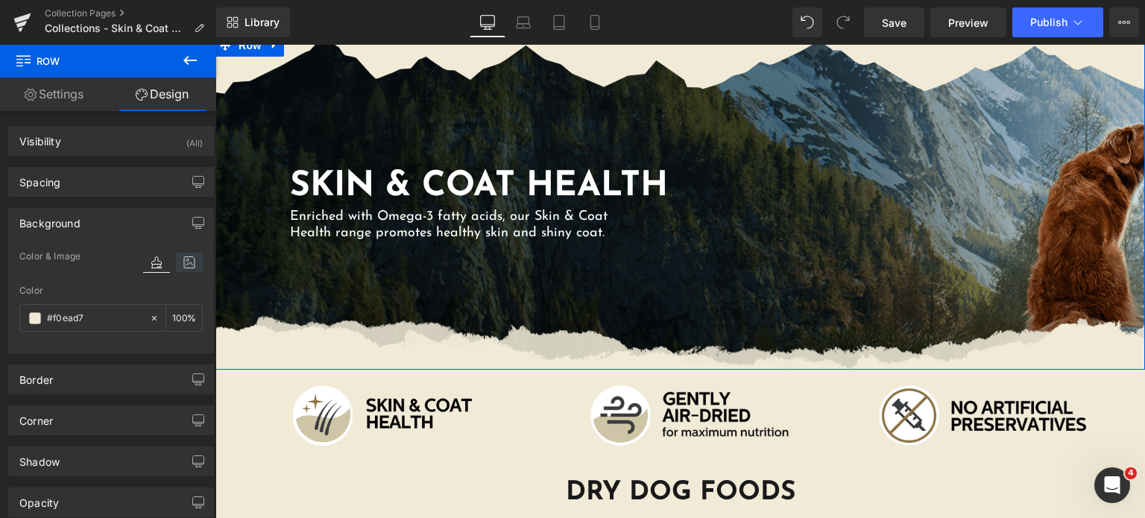
click at [176, 257] on icon at bounding box center [189, 262] width 27 height 19
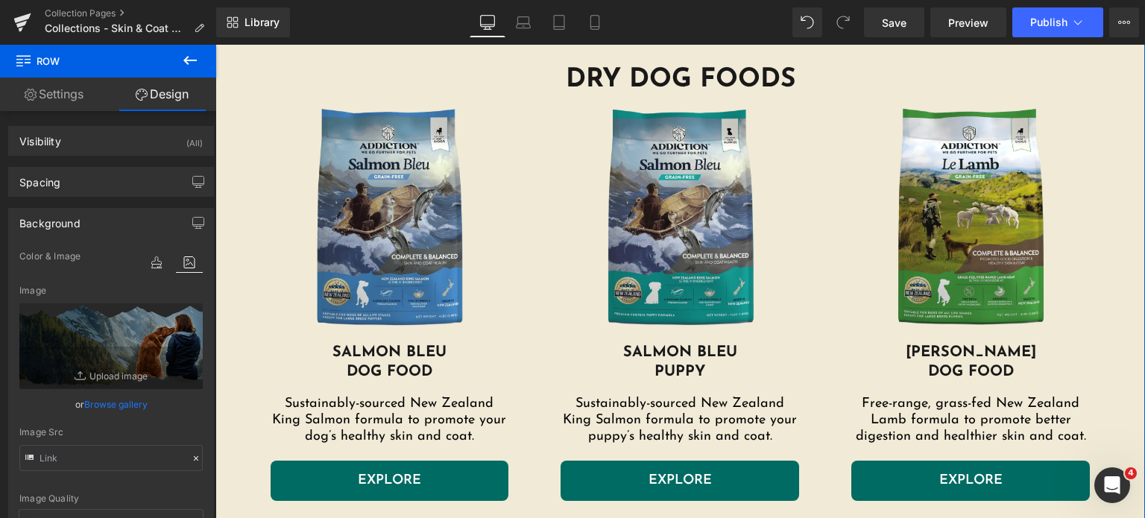
scroll to position [490, 0]
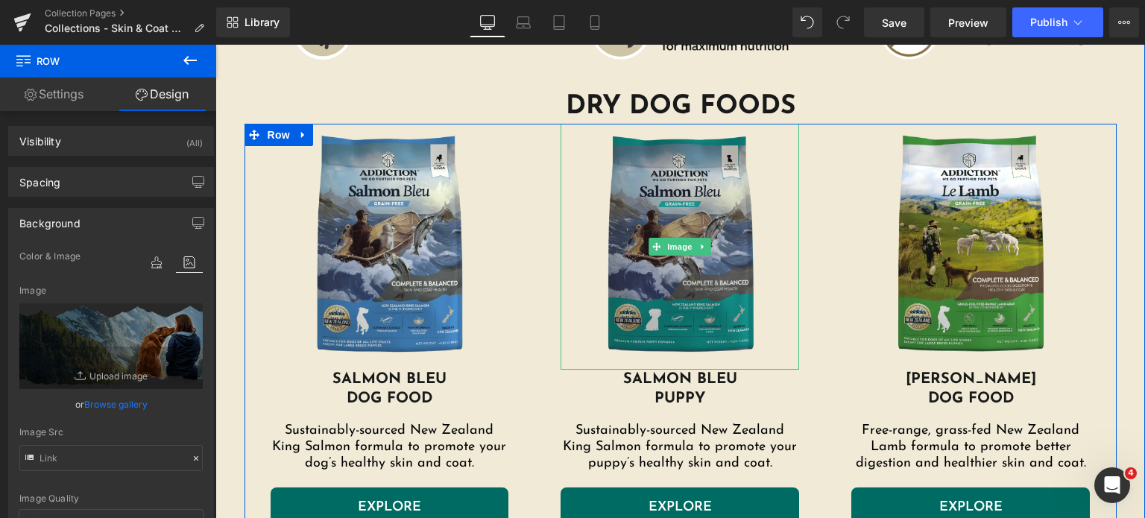
click at [622, 288] on img at bounding box center [680, 247] width 239 height 246
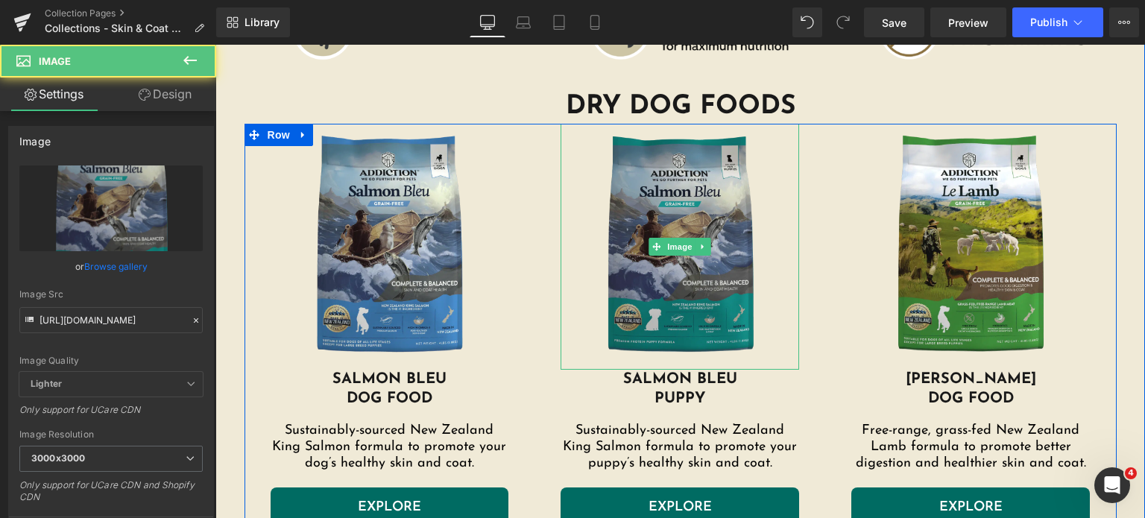
click at [683, 346] on img at bounding box center [680, 247] width 239 height 246
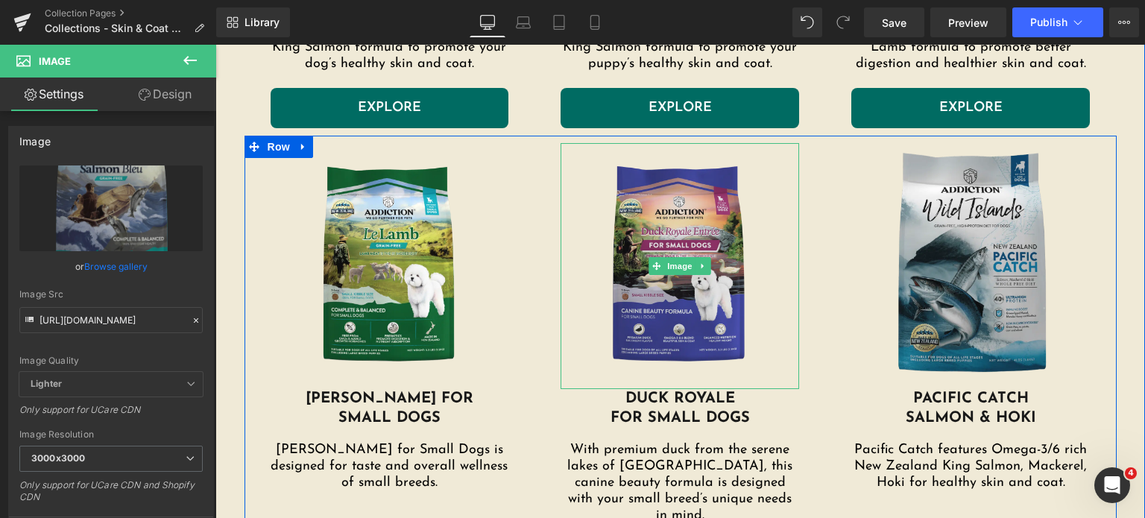
scroll to position [921, 0]
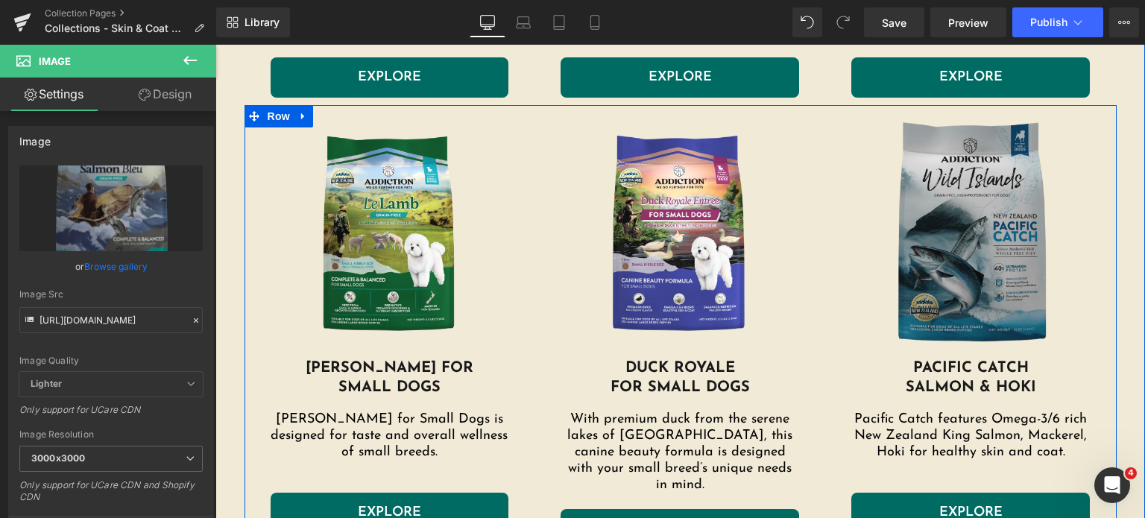
click at [943, 247] on img at bounding box center [970, 236] width 239 height 246
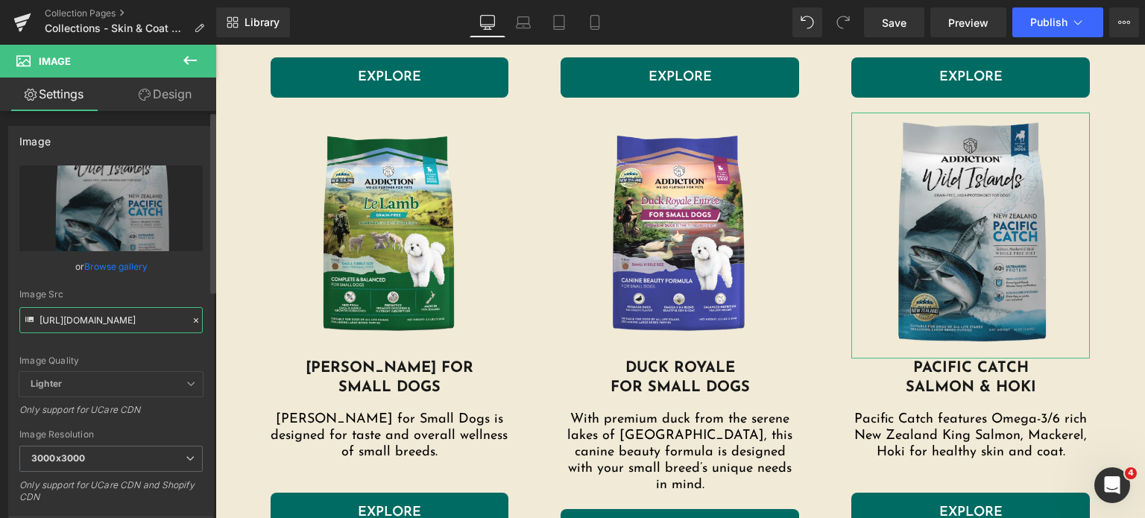
click at [116, 325] on input "[URL][DOMAIN_NAME]" at bounding box center [110, 320] width 183 height 26
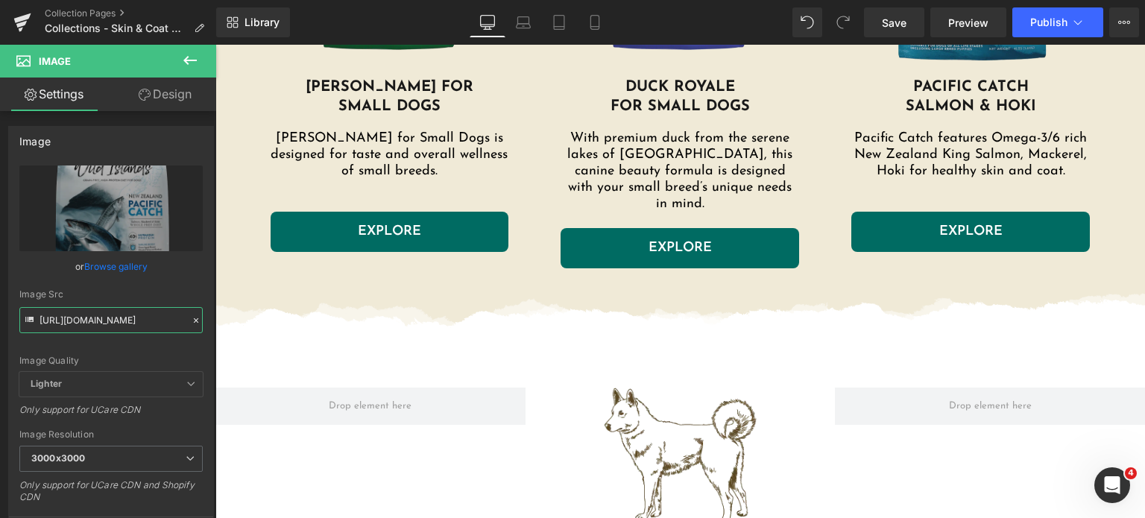
scroll to position [1205, 0]
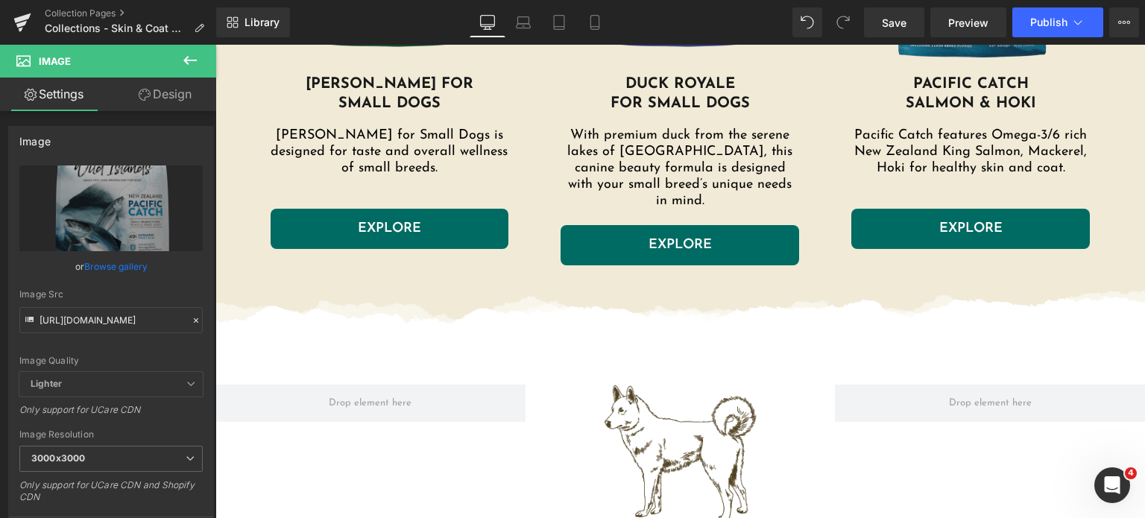
click at [689, 448] on img at bounding box center [680, 454] width 155 height 138
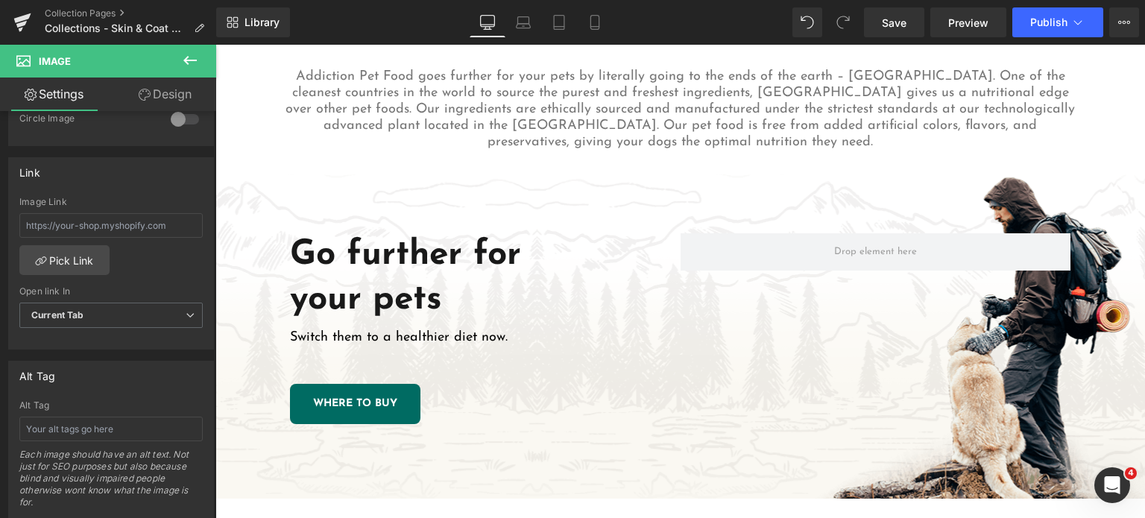
scroll to position [1729, 0]
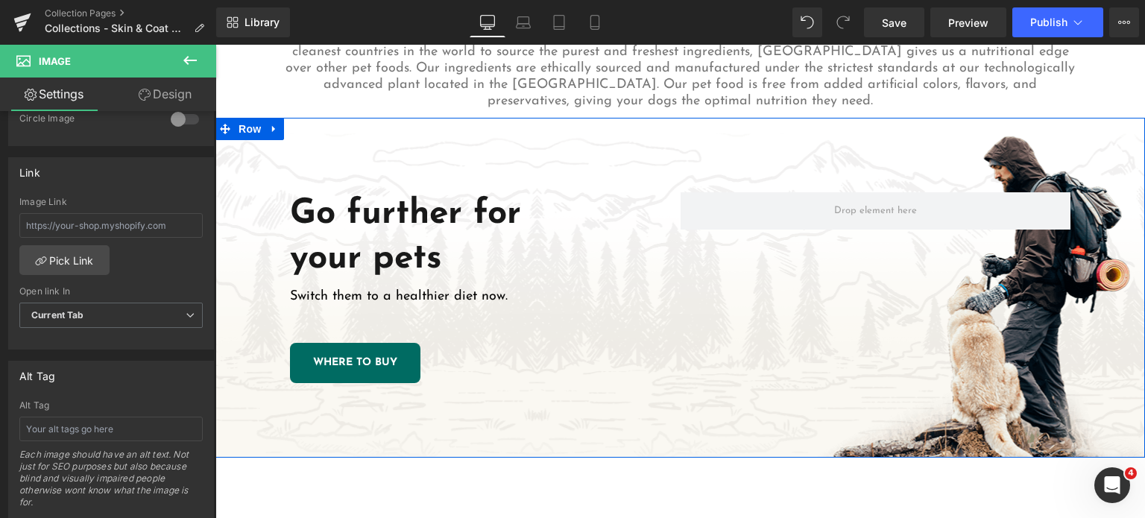
click at [662, 140] on div "Go further for your pets Heading Switch them to a healthier diet now. Text Bloc…" at bounding box center [680, 288] width 930 height 340
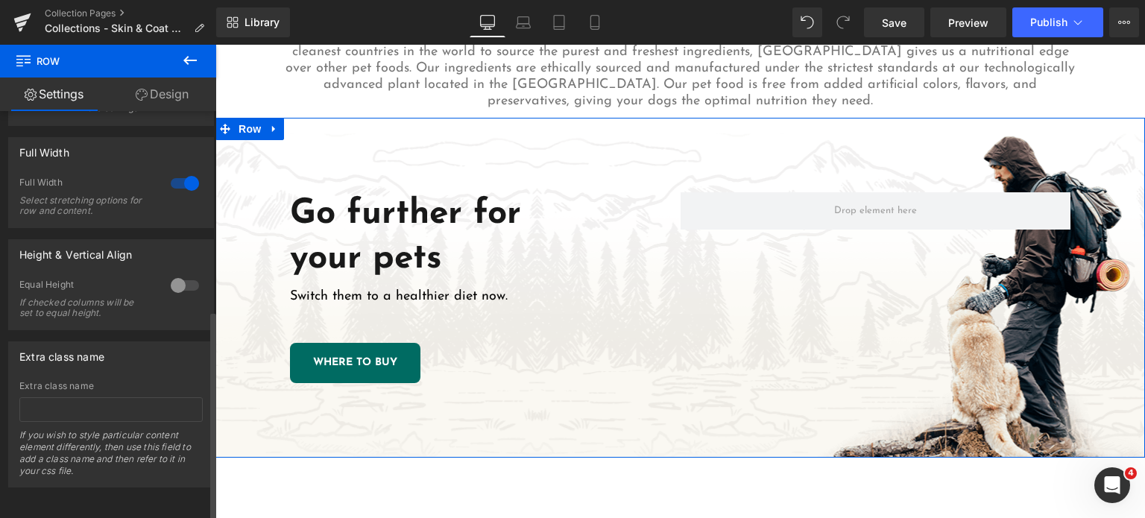
scroll to position [387, 0]
click at [157, 80] on link "Design" at bounding box center [162, 95] width 108 height 34
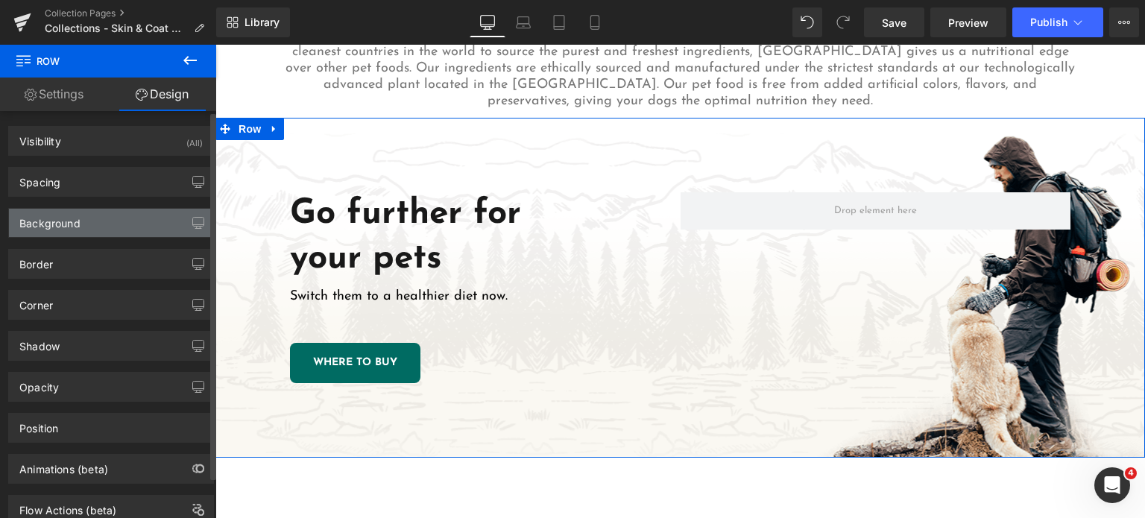
click at [88, 222] on div "Background" at bounding box center [111, 223] width 204 height 28
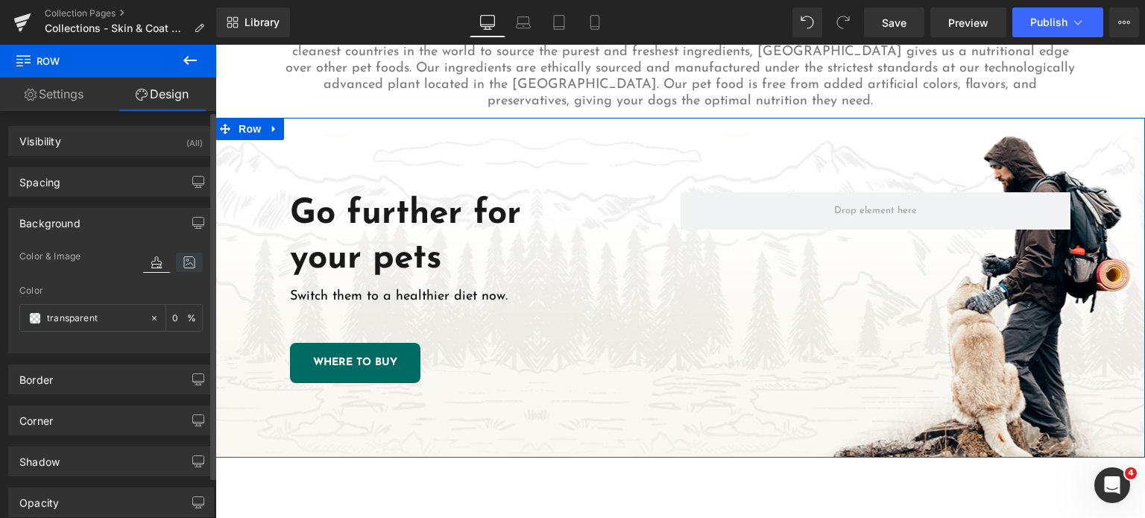
click at [180, 259] on icon at bounding box center [189, 262] width 27 height 19
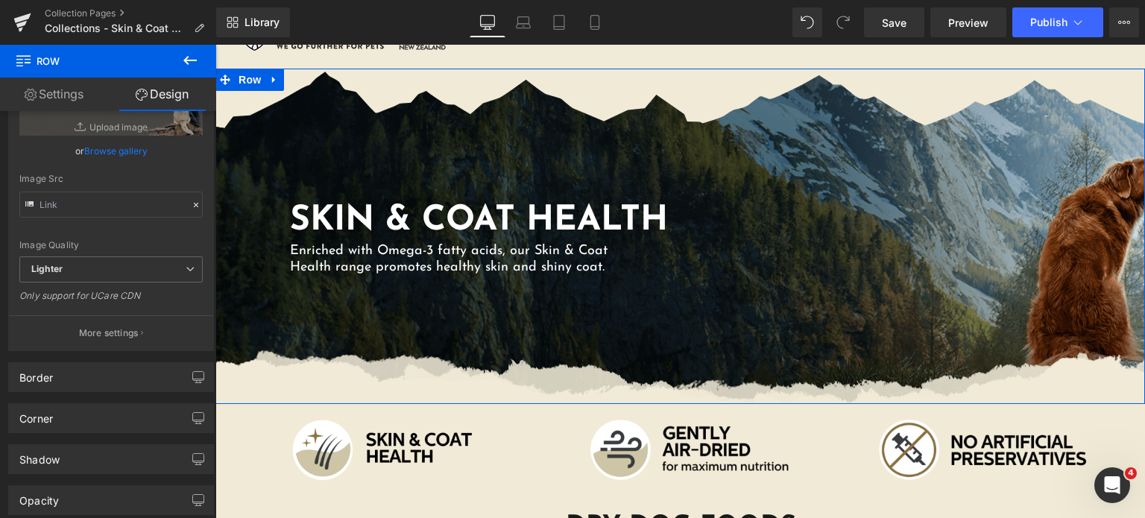
scroll to position [71, 0]
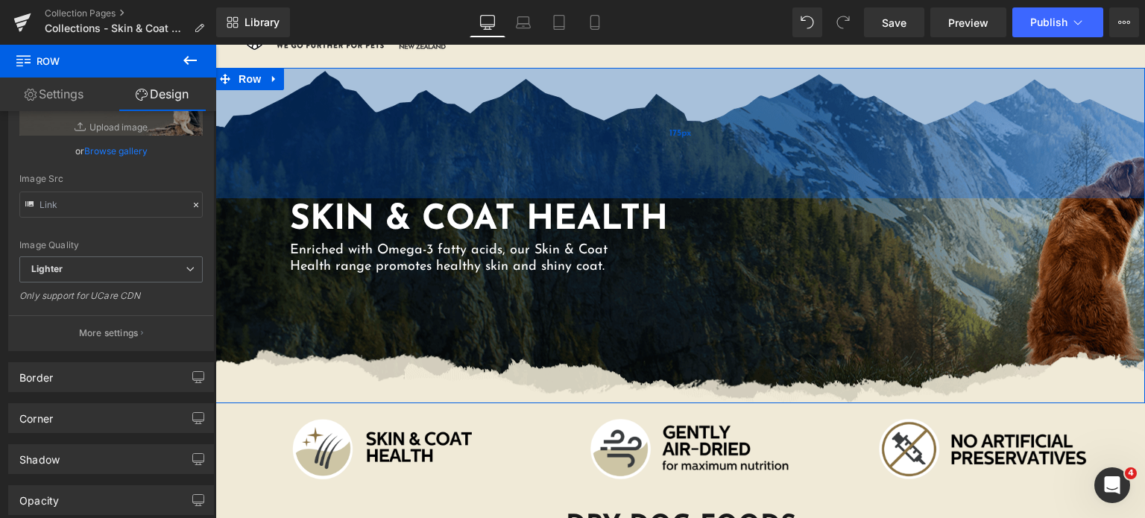
click at [612, 152] on div "175px" at bounding box center [680, 133] width 930 height 130
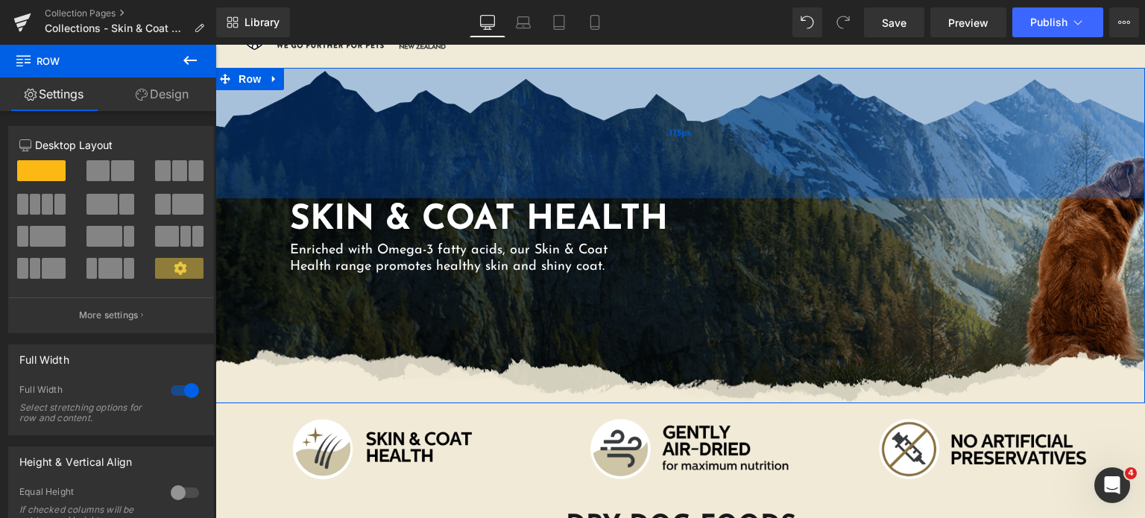
click at [323, 160] on div "175px" at bounding box center [680, 133] width 930 height 130
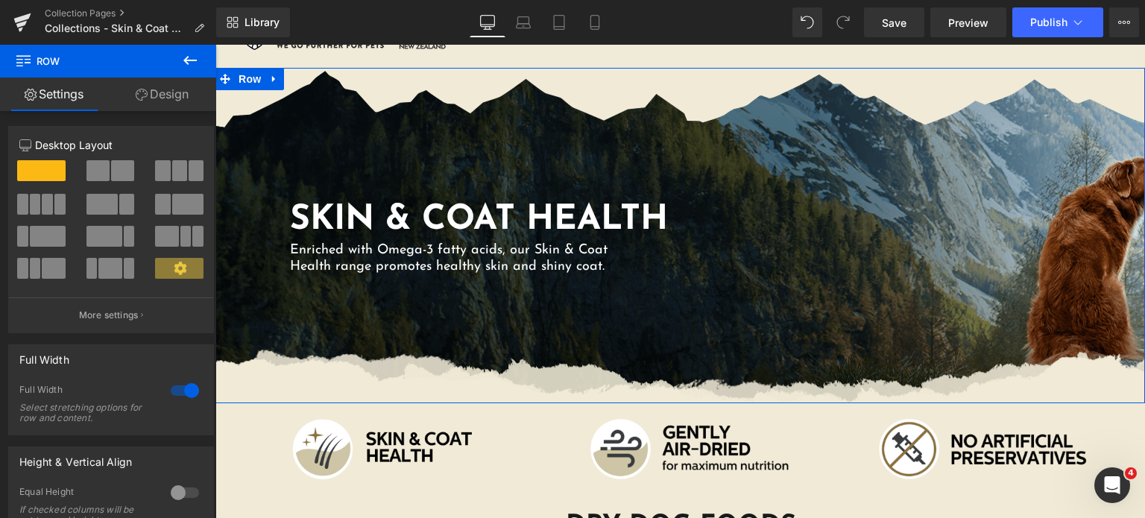
click at [154, 104] on link "Design" at bounding box center [162, 95] width 108 height 34
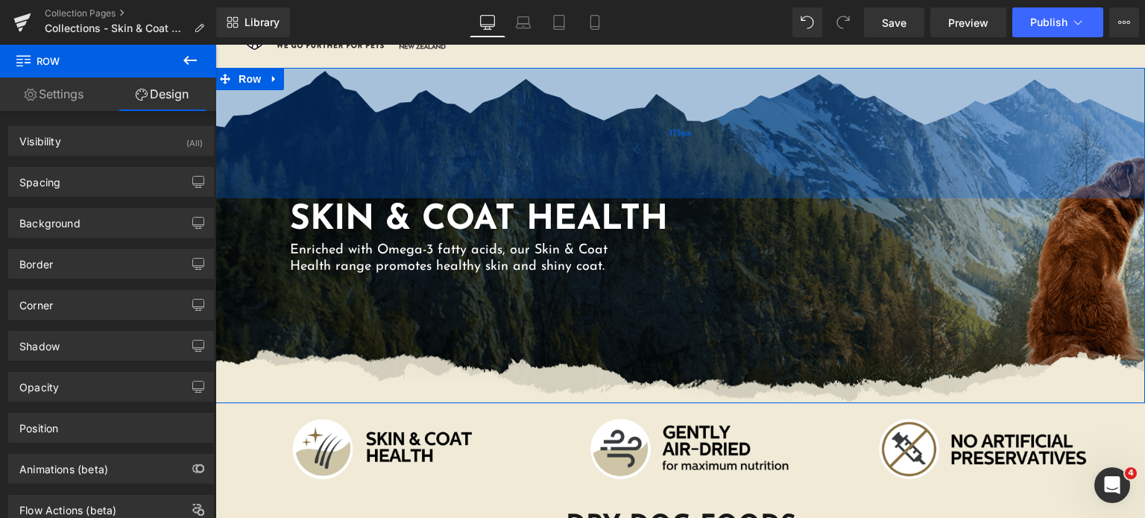
click at [247, 176] on div "175px" at bounding box center [680, 133] width 930 height 130
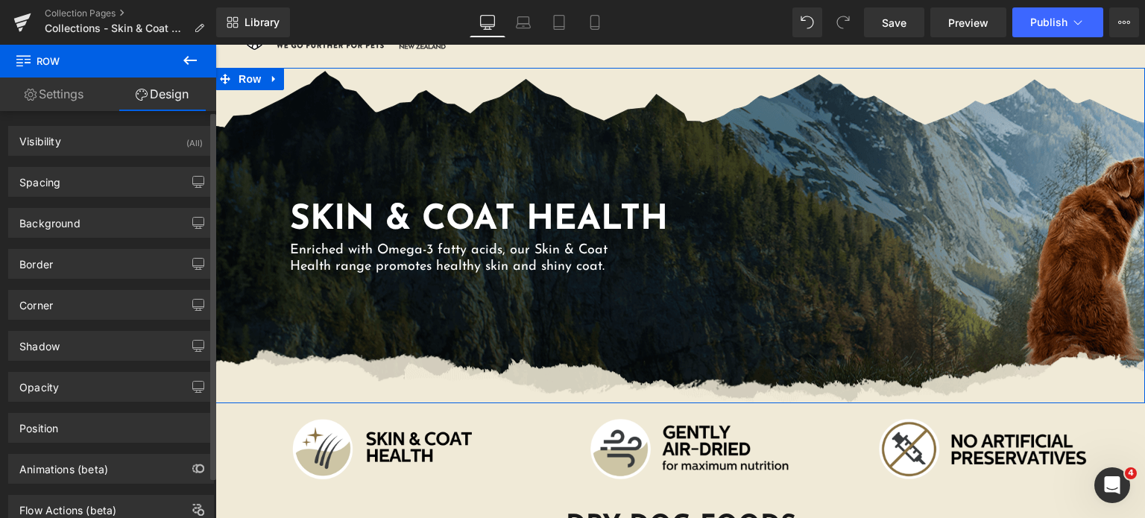
click at [51, 116] on div "Visibility (All) 0|0|0|0 1 Show on Desktop 1 Show on Laptop 1 Show on Tablet 1 …" at bounding box center [111, 135] width 223 height 41
click at [260, 236] on div "SKIN & COAT HEALTH Heading Enriched with Omega-3 fatty acids, our Skin & Coat H…" at bounding box center [680, 237] width 930 height 78
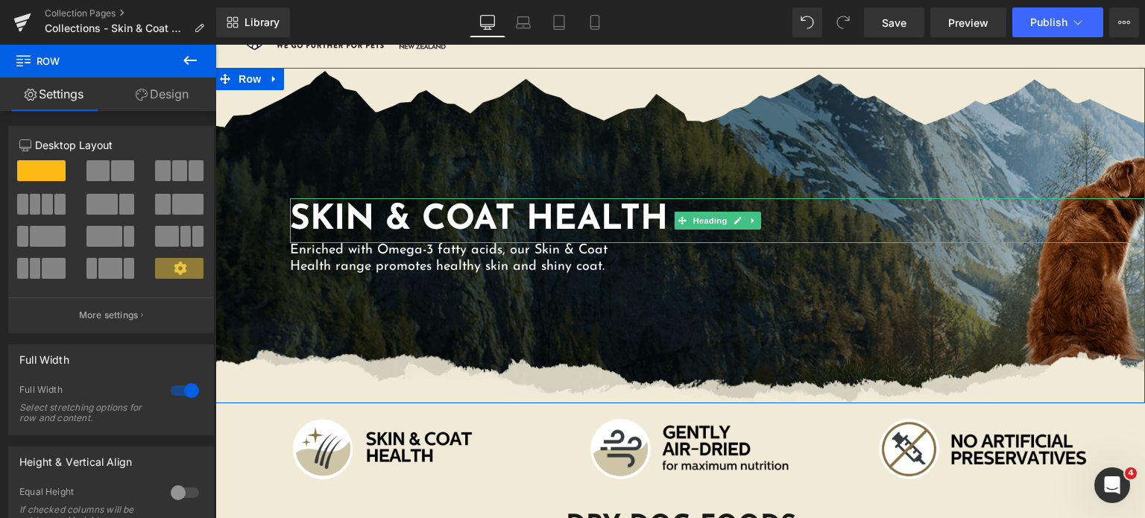
click at [769, 202] on h1 "SKIN & COAT HEALTH" at bounding box center [717, 220] width 855 height 45
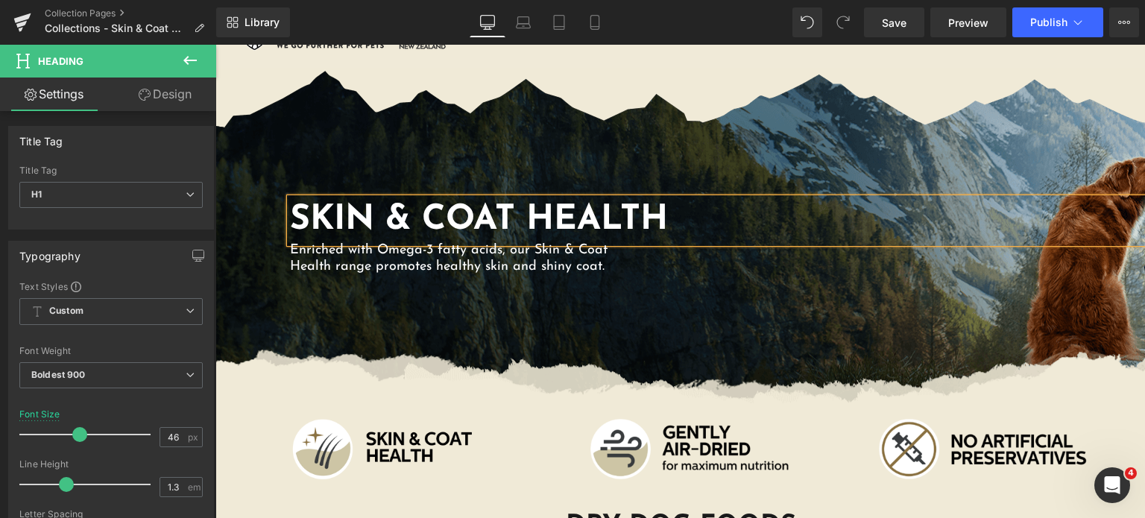
click at [173, 92] on link "Design" at bounding box center [165, 95] width 108 height 34
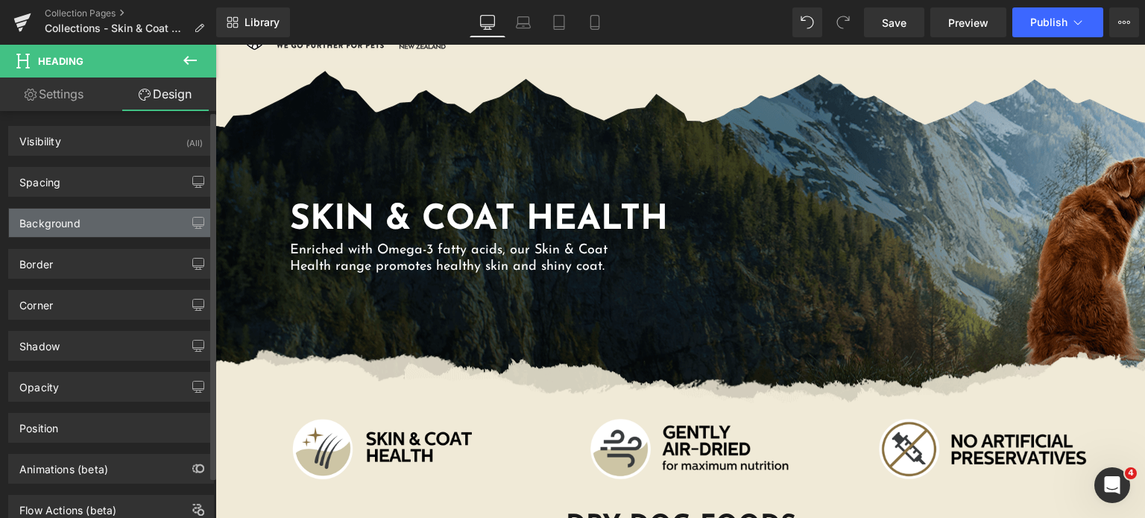
click at [98, 236] on div "Background" at bounding box center [111, 223] width 204 height 28
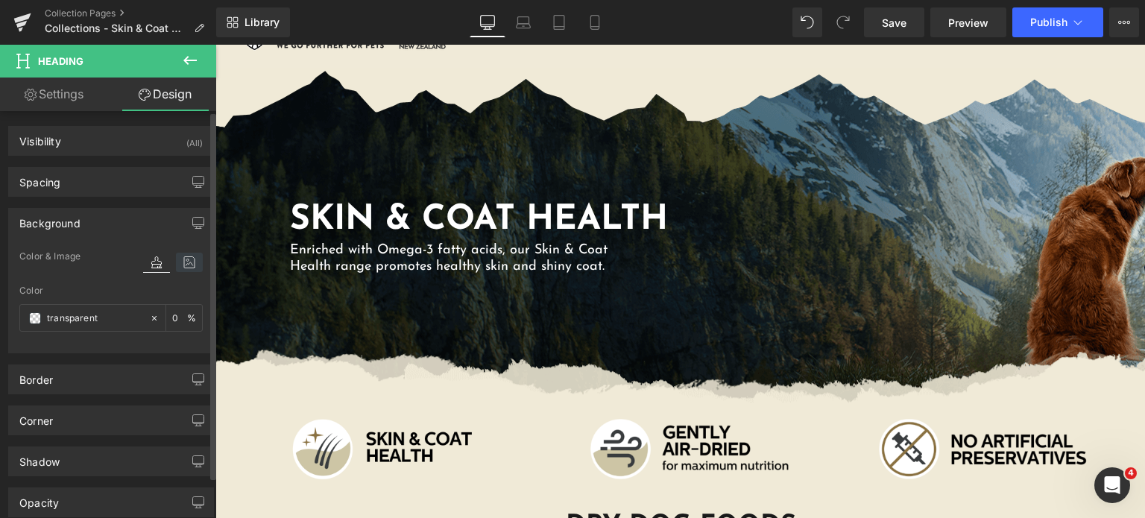
click at [180, 260] on icon at bounding box center [189, 262] width 27 height 19
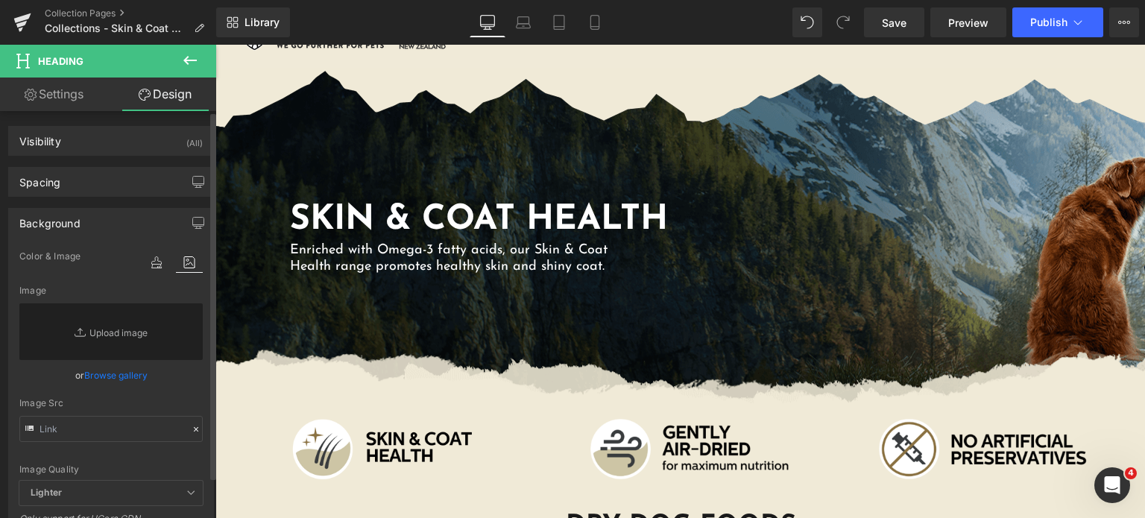
click at [102, 375] on link "Browse gallery" at bounding box center [115, 375] width 63 height 26
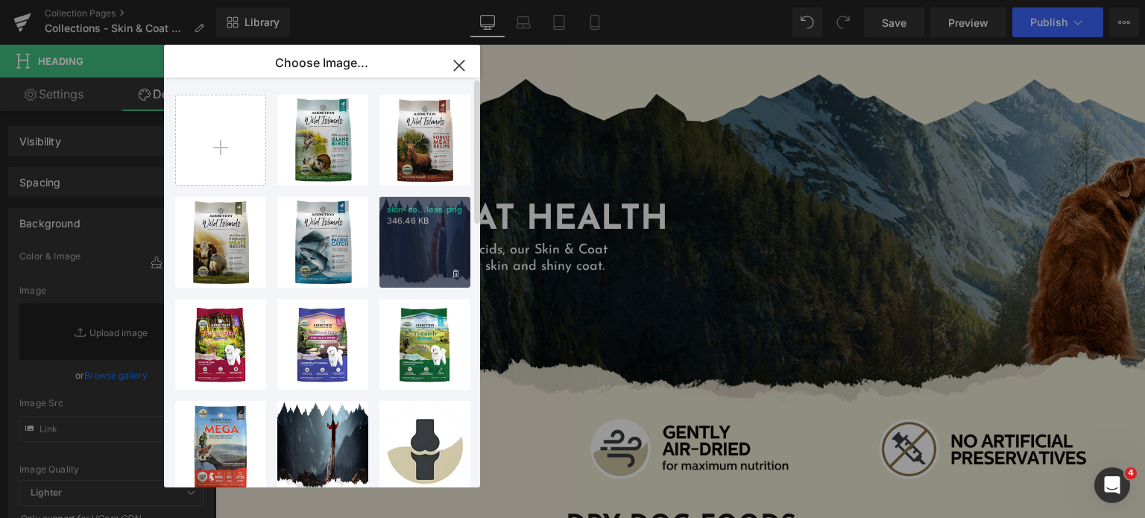
click at [417, 244] on div "skin-co...less.png 346.46 KB" at bounding box center [424, 242] width 91 height 91
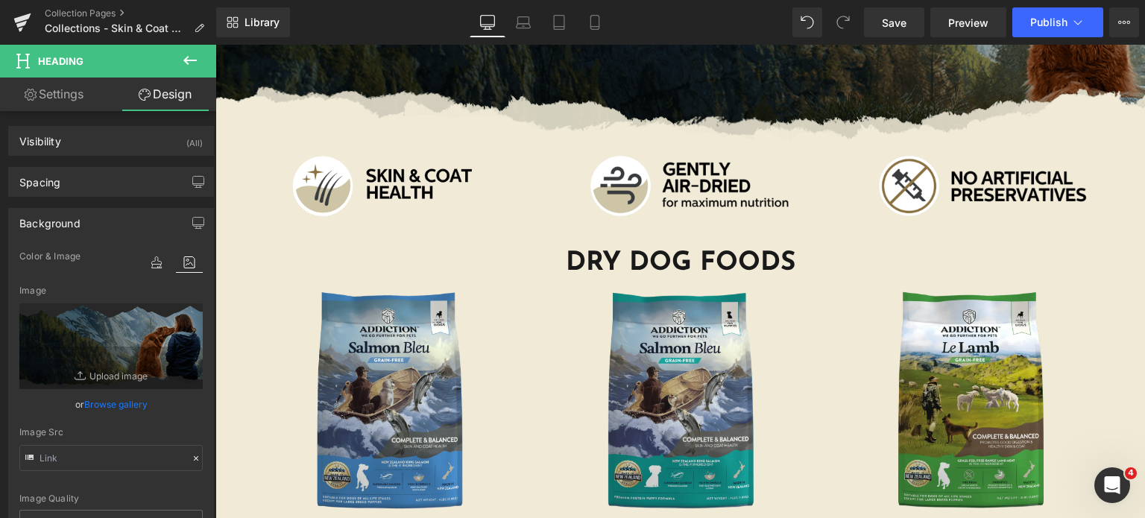
scroll to position [337, 0]
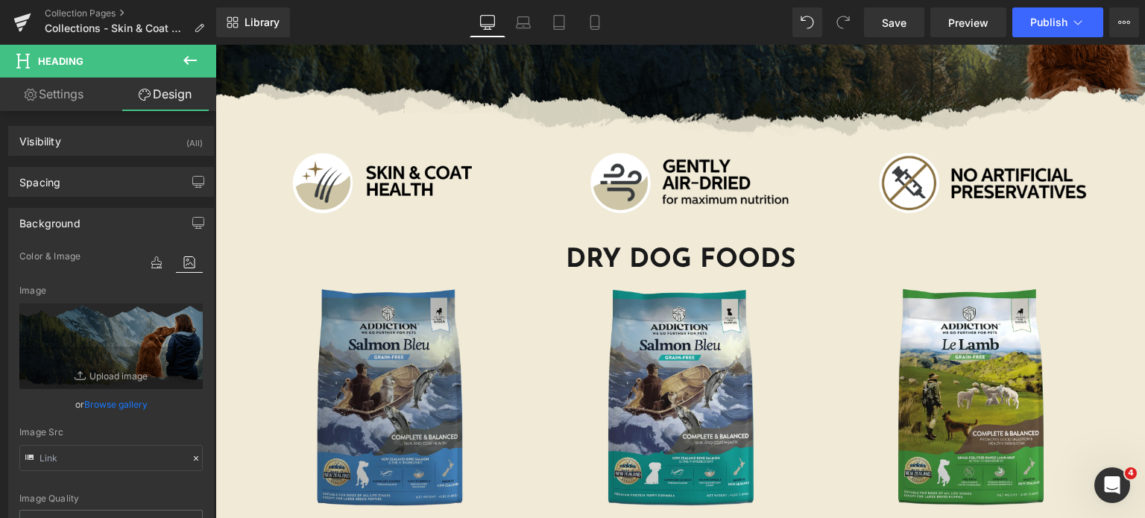
click at [366, 336] on img at bounding box center [390, 400] width 239 height 246
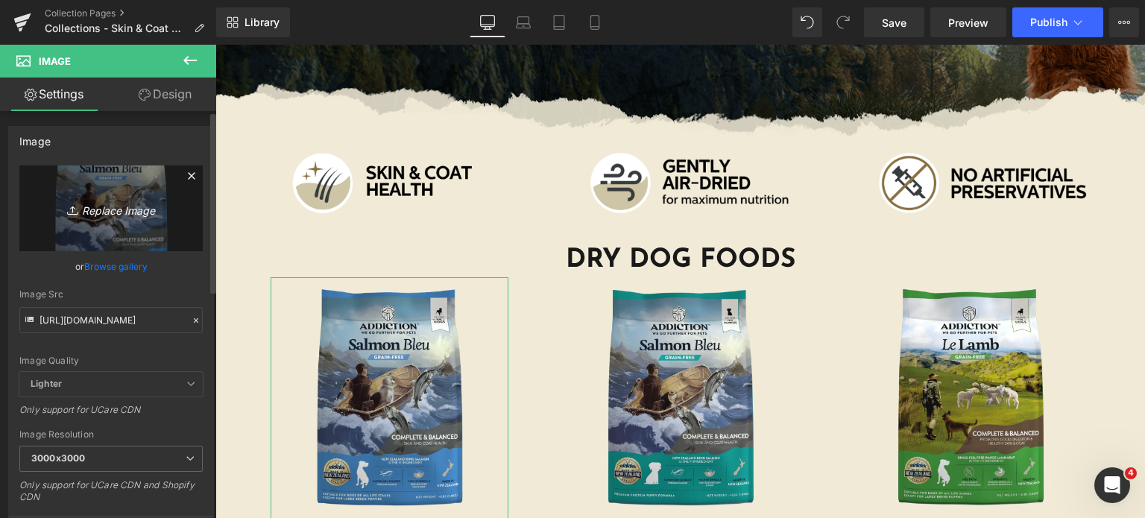
click at [90, 215] on icon "Replace Image" at bounding box center [110, 208] width 119 height 19
type input "C:\fakepath\salmon-bleu-dog.png.webp"
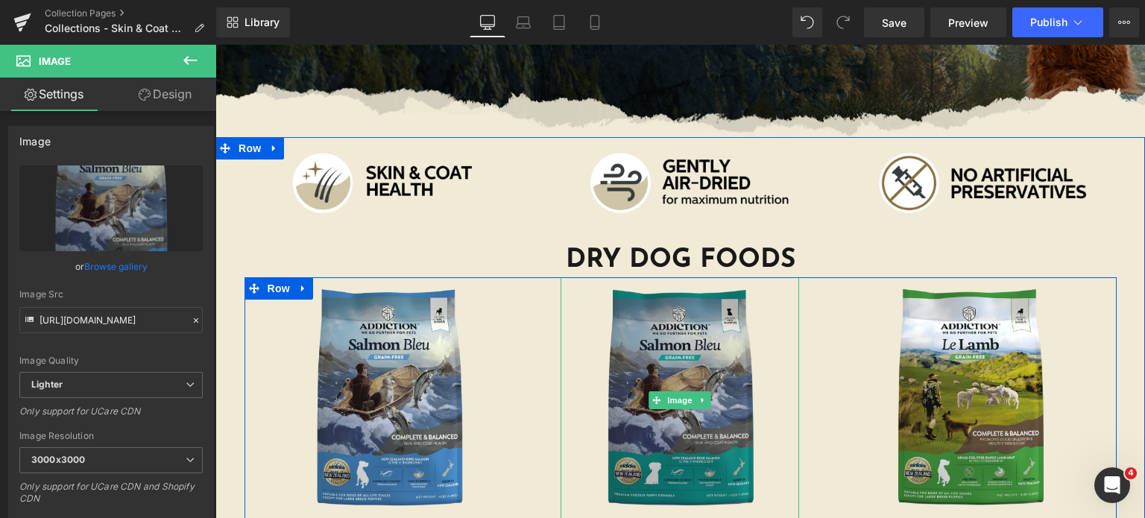
click at [589, 346] on img at bounding box center [680, 400] width 239 height 246
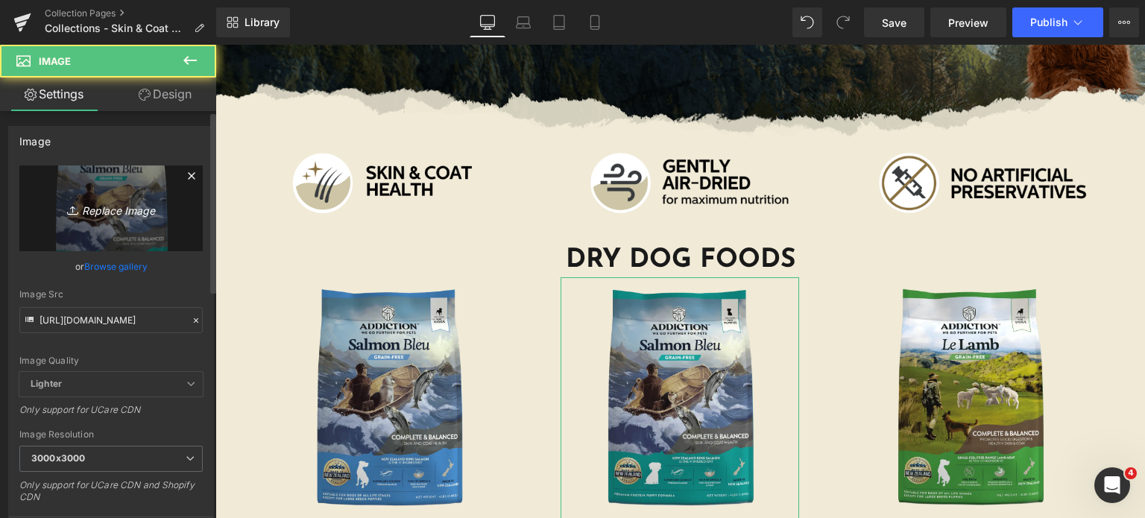
click at [119, 206] on icon "Replace Image" at bounding box center [110, 208] width 119 height 19
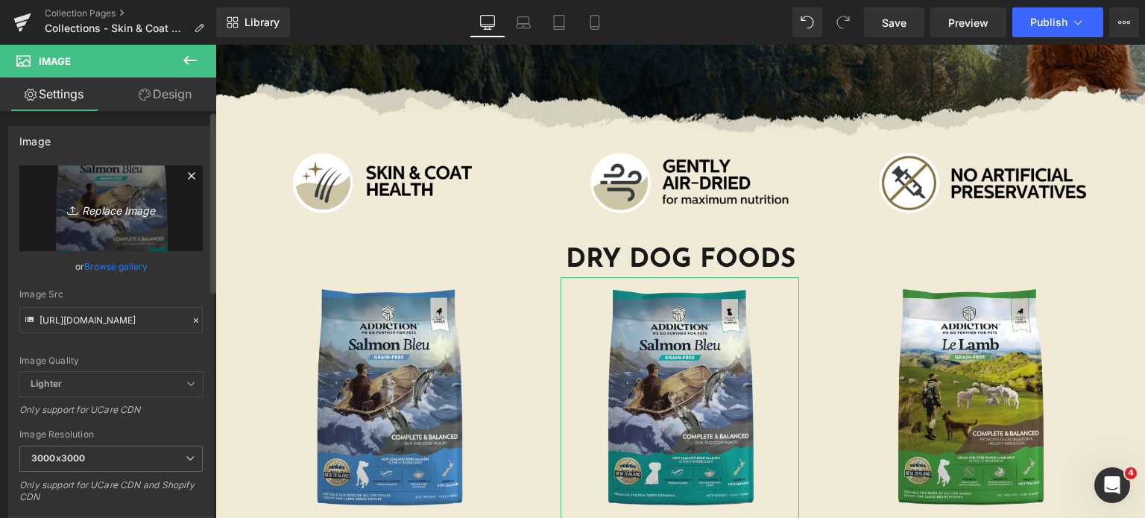
type input "C:\fakepath\salmon-bleu-puppy.png.webp"
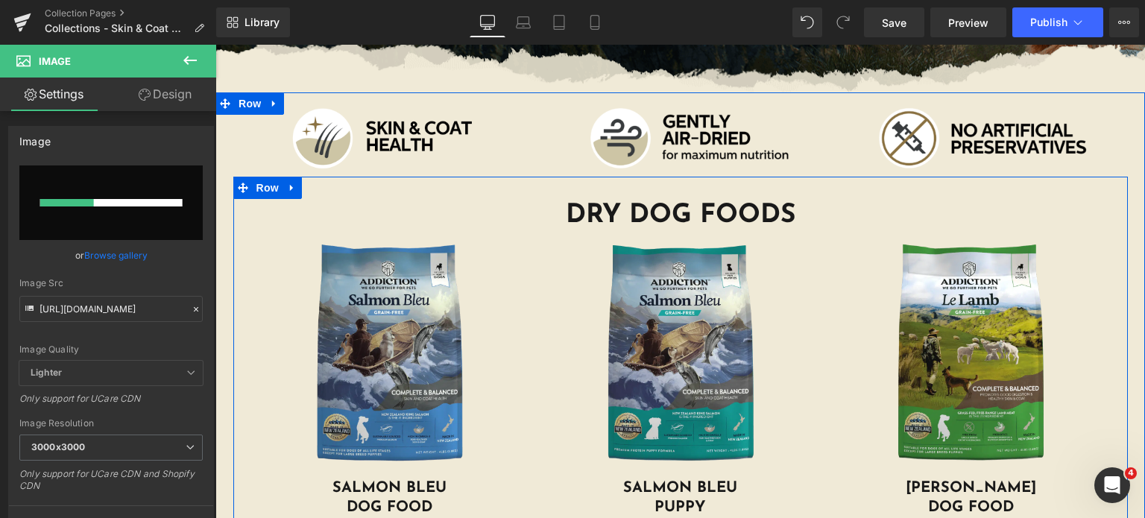
scroll to position [383, 0]
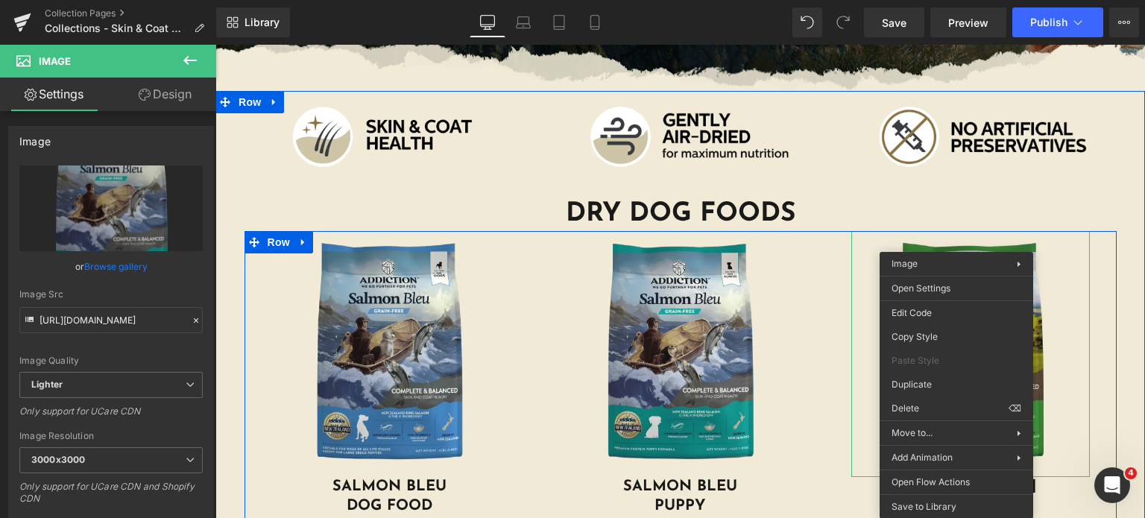
click at [859, 274] on img at bounding box center [970, 354] width 239 height 246
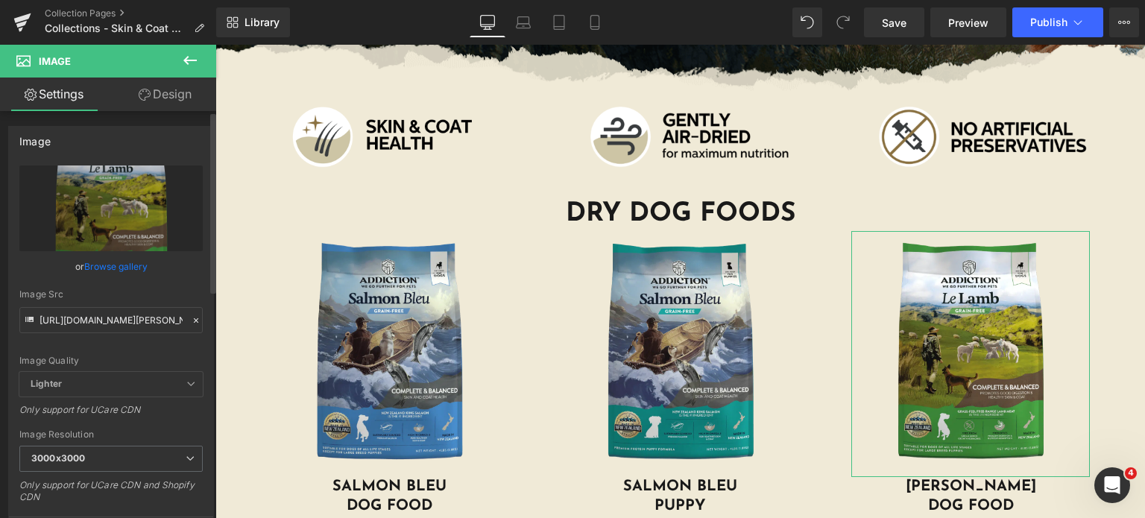
click at [113, 266] on link "Browse gallery" at bounding box center [115, 266] width 63 height 26
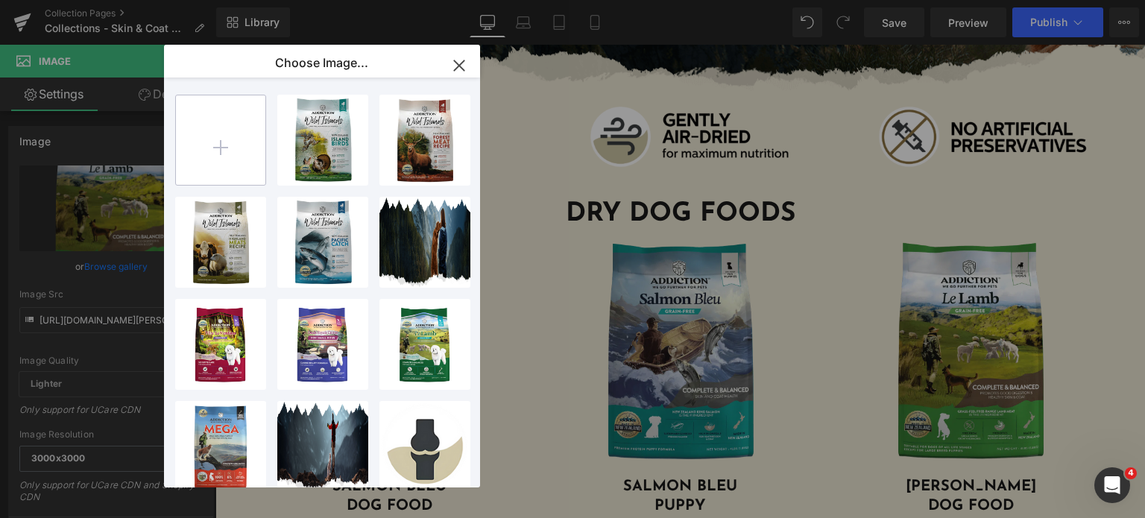
click at [213, 129] on input "file" at bounding box center [220, 139] width 89 height 89
type input "C:\fakepath\le-lamb-dog.png.webp"
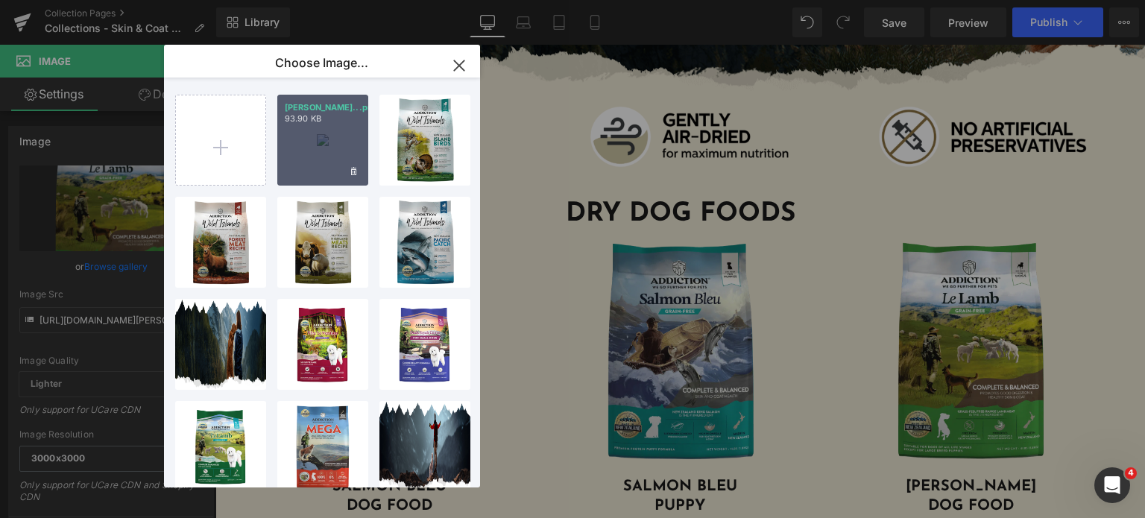
click at [335, 136] on div "le-lamb...png.webp 93.90 KB" at bounding box center [322, 140] width 91 height 91
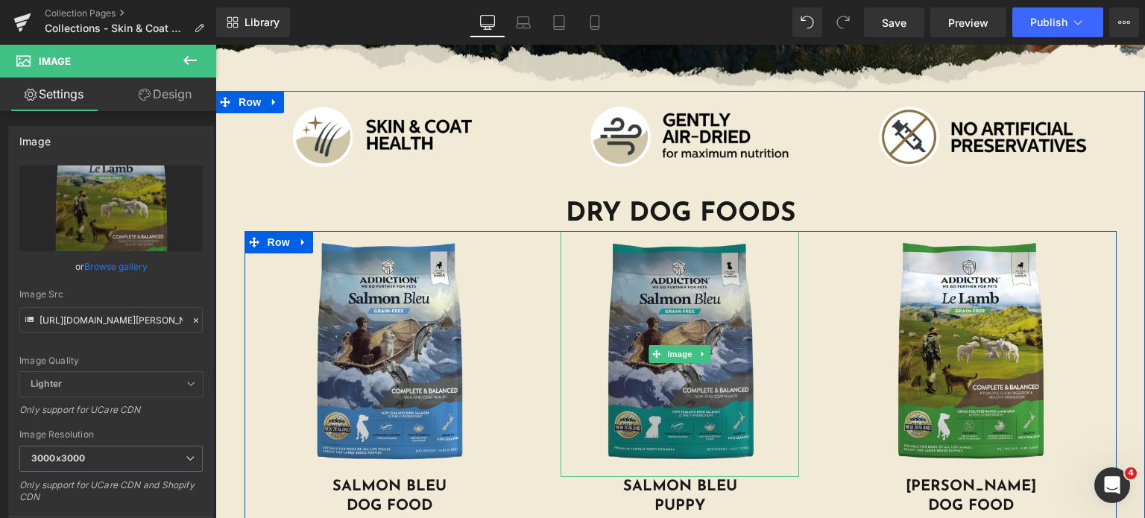
click at [657, 420] on img at bounding box center [680, 354] width 239 height 246
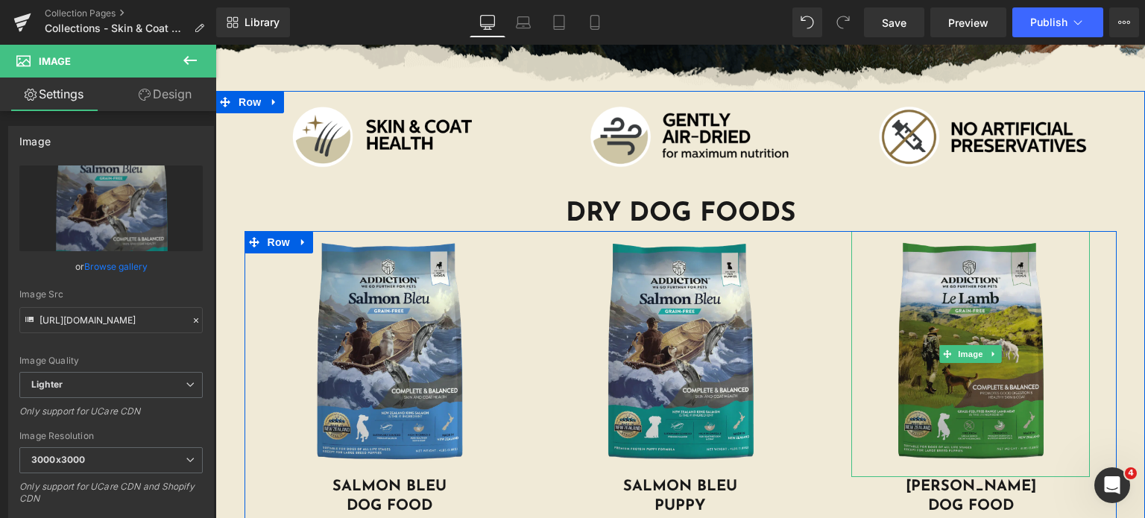
click at [961, 392] on img at bounding box center [970, 354] width 239 height 246
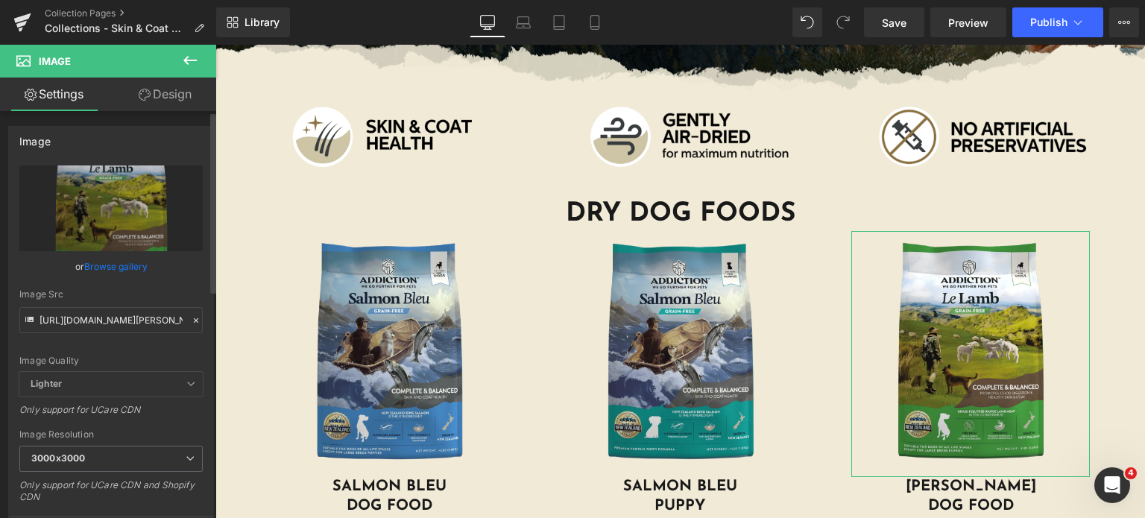
click at [112, 257] on link "Browse gallery" at bounding box center [115, 266] width 63 height 26
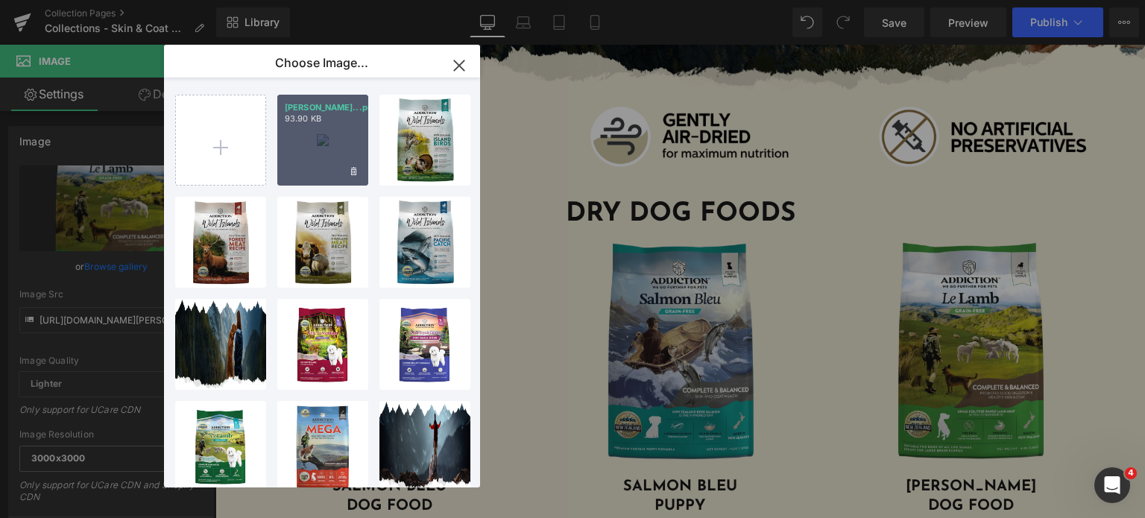
click at [298, 181] on div "le-lamb...png.webp 93.90 KB" at bounding box center [322, 140] width 91 height 91
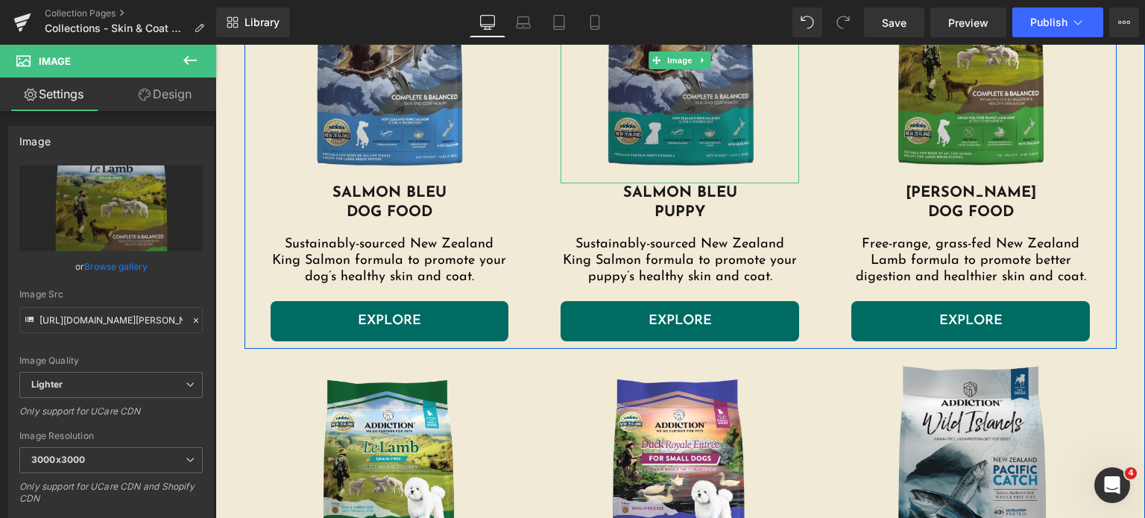
scroll to position [795, 0]
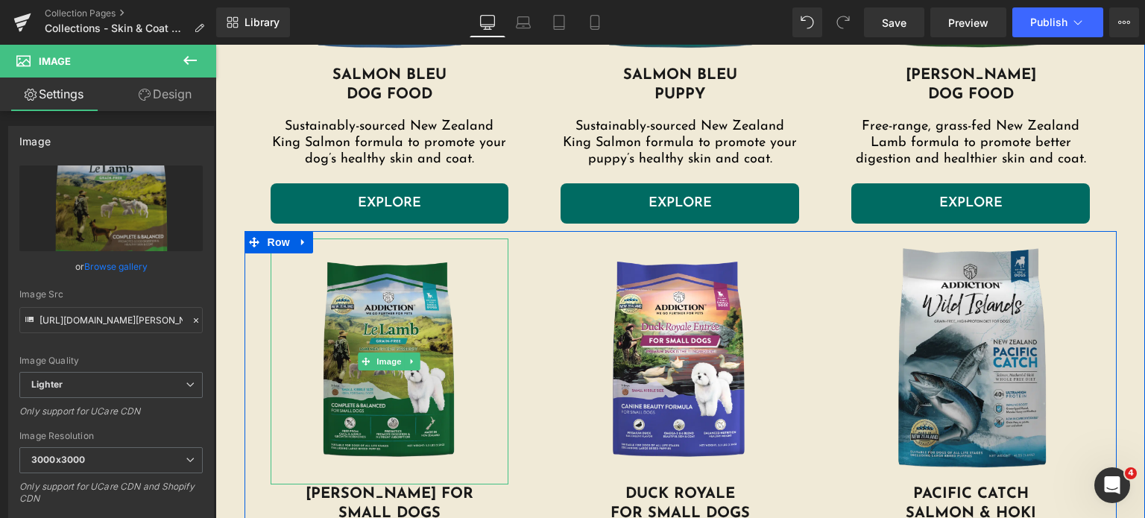
click at [379, 384] on img at bounding box center [390, 362] width 239 height 246
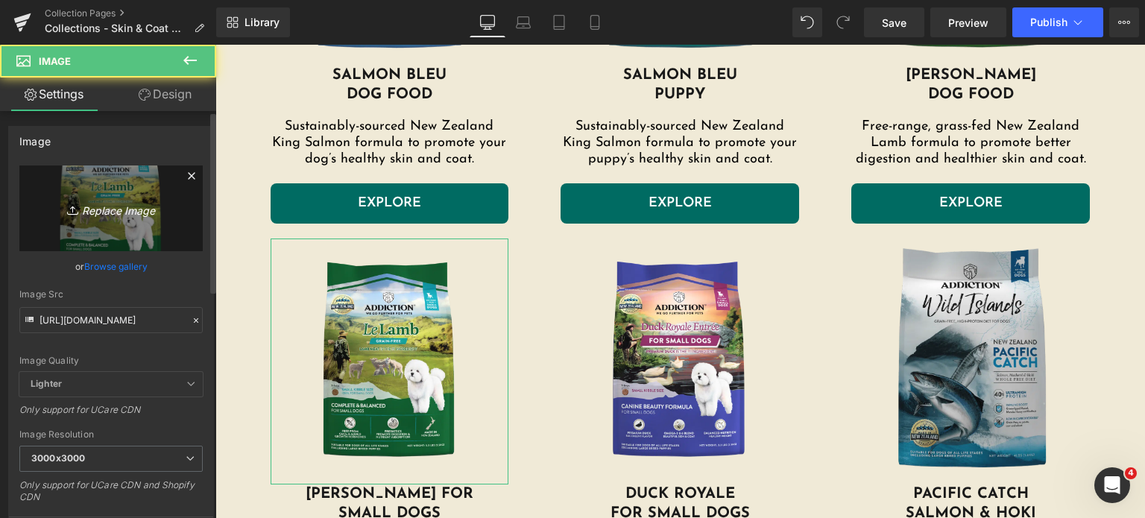
click at [114, 209] on icon "Replace Image" at bounding box center [110, 208] width 119 height 19
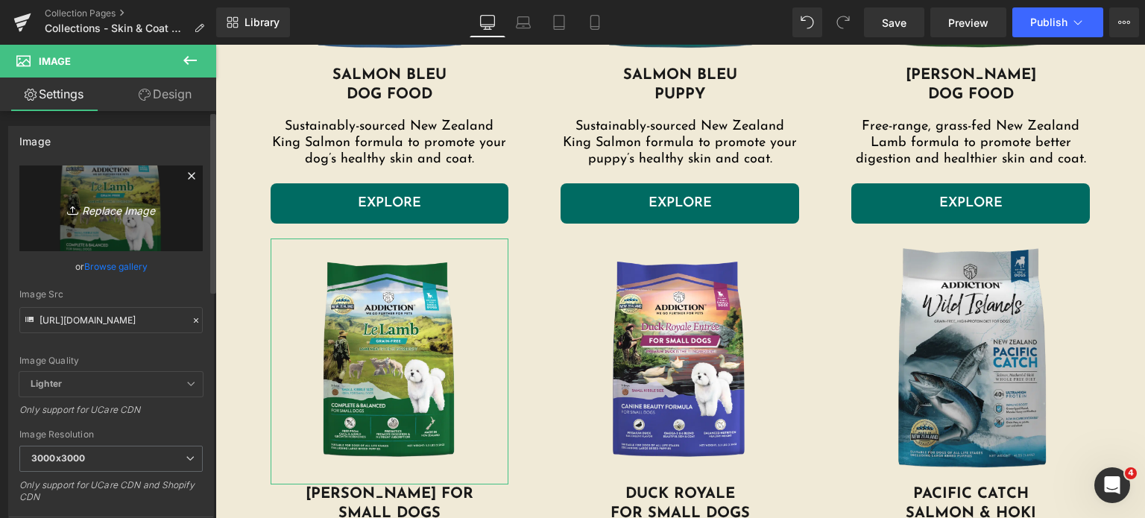
type input "C:\fakepath\llsd-product-img-1-1080x1080.png (1).webp"
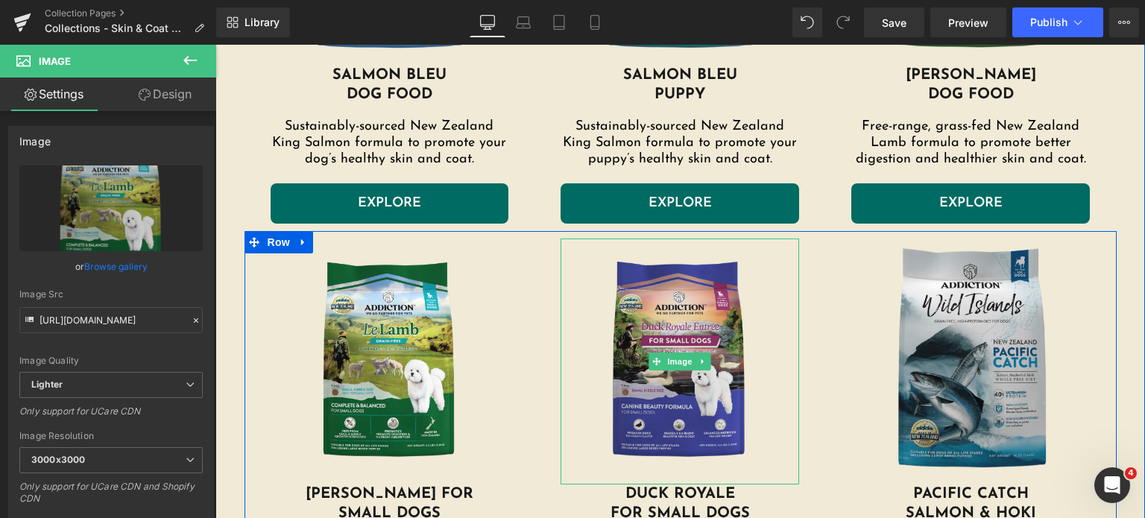
click at [655, 282] on img at bounding box center [680, 362] width 239 height 246
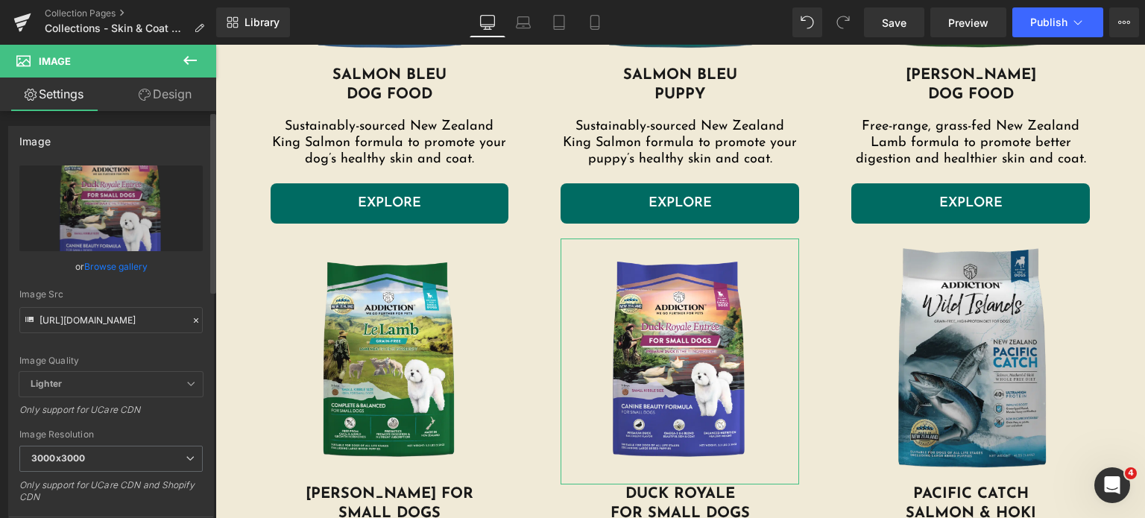
click at [110, 271] on link "Browse gallery" at bounding box center [115, 266] width 63 height 26
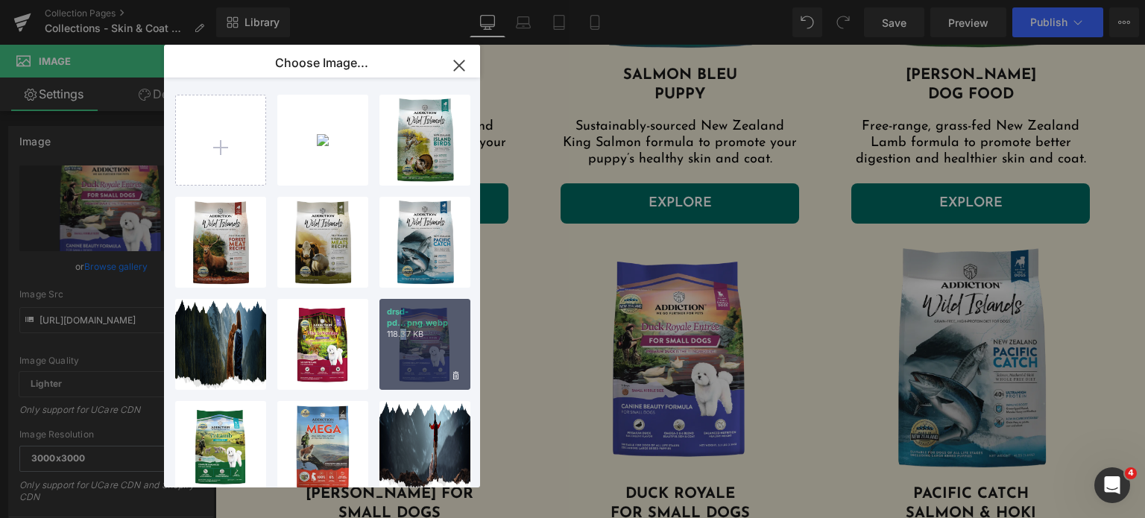
click at [403, 357] on div "drsd-pd...png.webp 118.37 KB" at bounding box center [424, 344] width 91 height 91
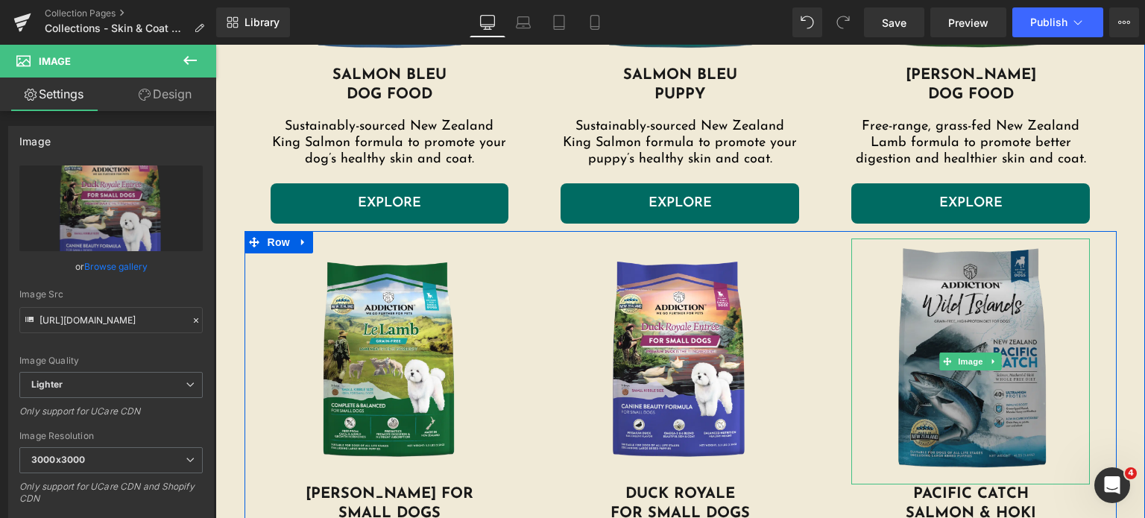
click at [909, 289] on img at bounding box center [970, 362] width 239 height 246
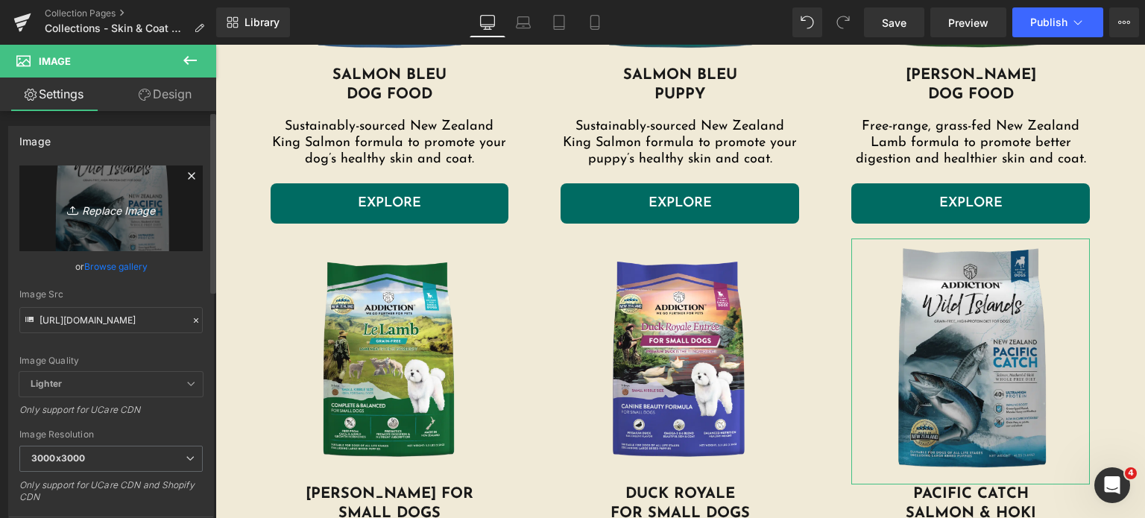
click at [95, 213] on icon "Replace Image" at bounding box center [110, 208] width 119 height 19
type input "C:\fakepath\pacific-catch-dog.png.webp"
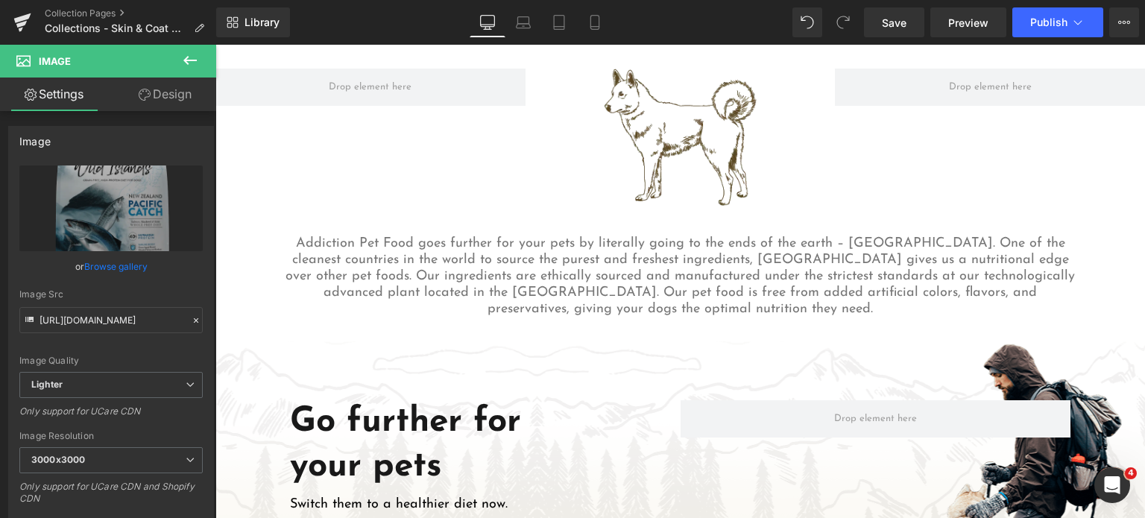
scroll to position [1536, 0]
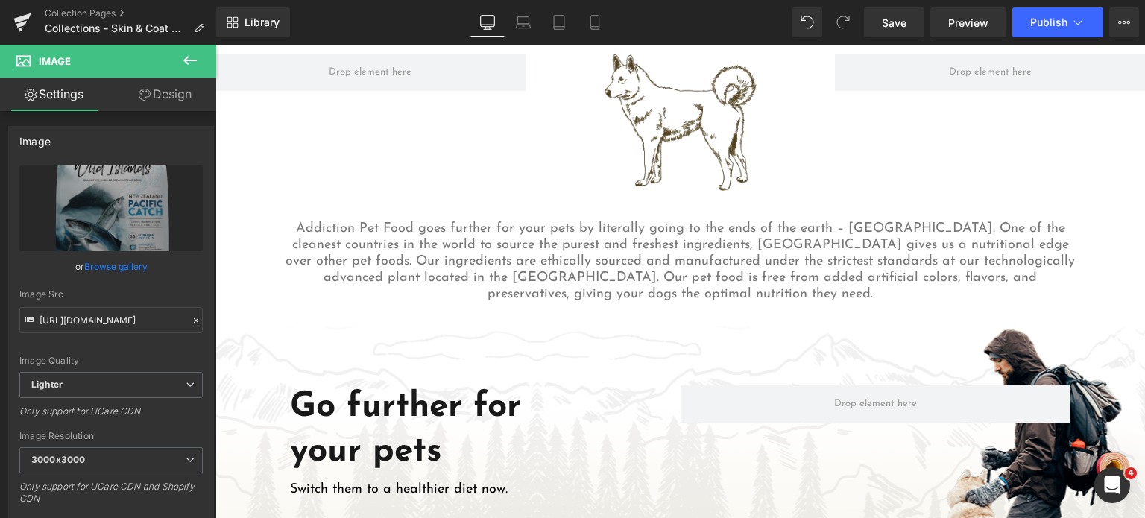
click at [612, 110] on img at bounding box center [680, 123] width 155 height 138
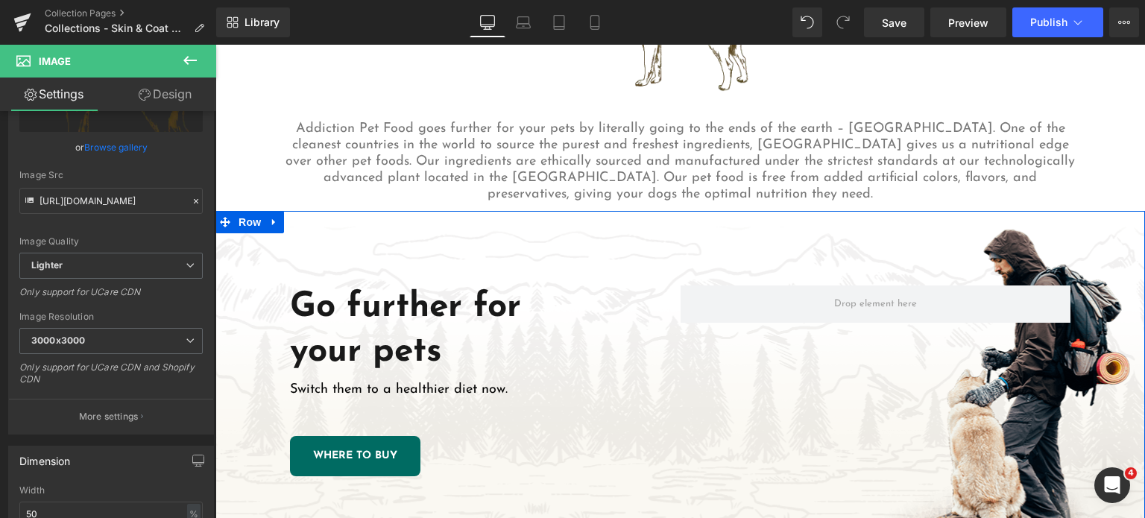
scroll to position [1637, 0]
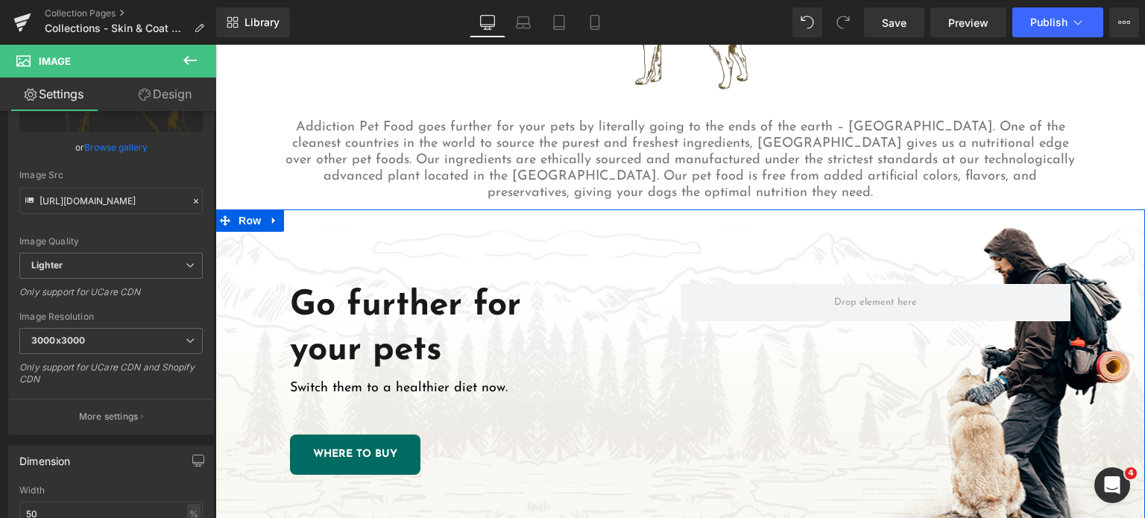
click at [261, 265] on div "Go further for your pets Heading Switch them to a healthier diet now. Text Bloc…" at bounding box center [680, 379] width 930 height 340
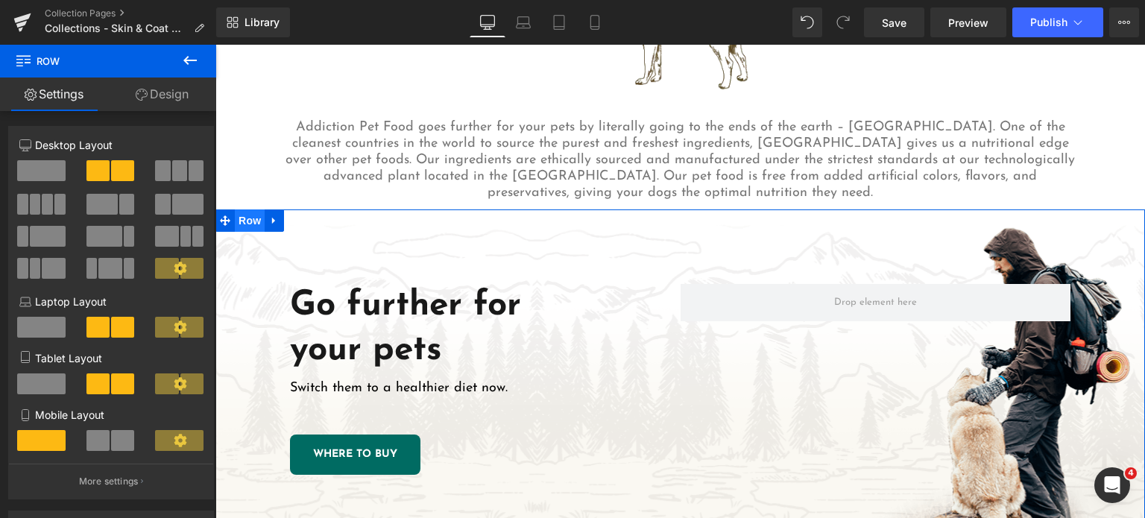
click at [242, 209] on span "Row" at bounding box center [250, 220] width 30 height 22
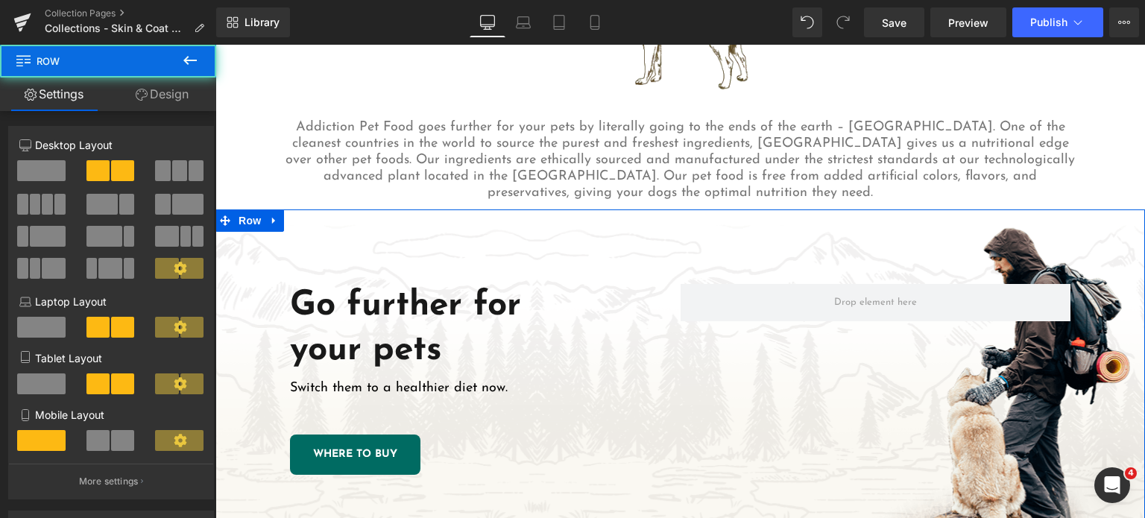
click at [177, 89] on link "Design" at bounding box center [162, 95] width 108 height 34
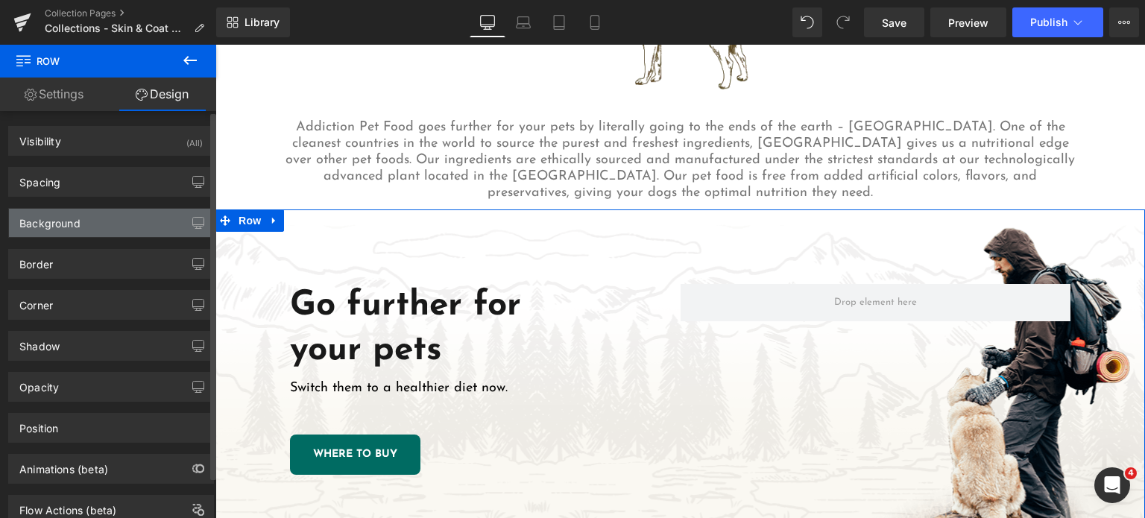
click at [72, 220] on div "Background" at bounding box center [49, 219] width 61 height 21
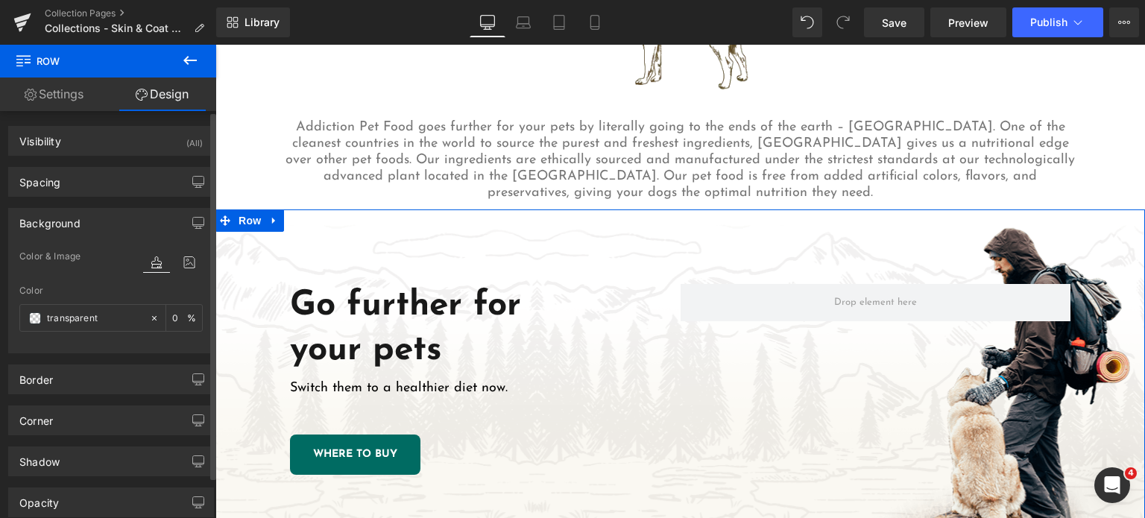
click at [174, 250] on div at bounding box center [173, 262] width 60 height 40
click at [183, 262] on icon at bounding box center [189, 262] width 27 height 19
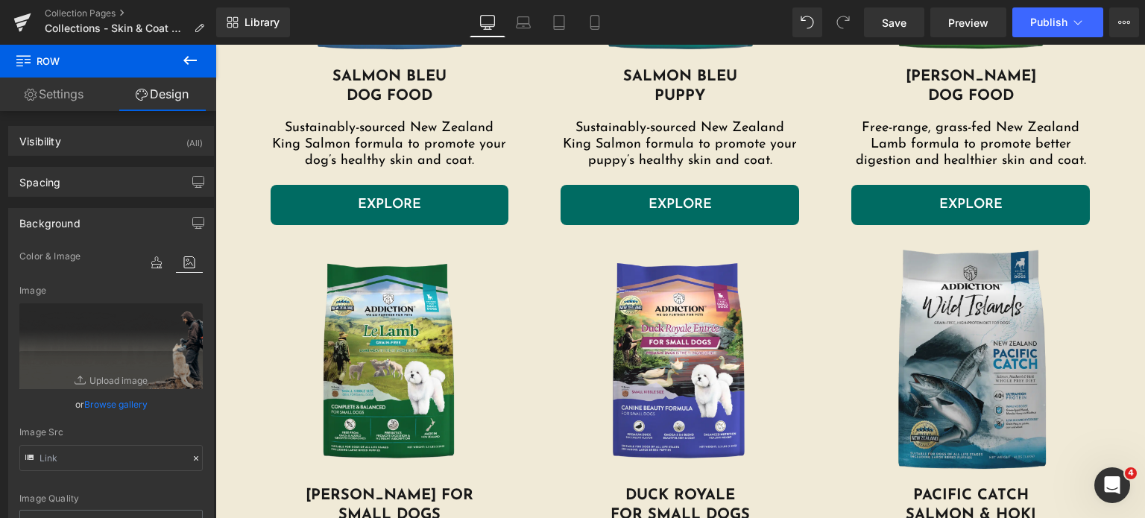
scroll to position [795, 0]
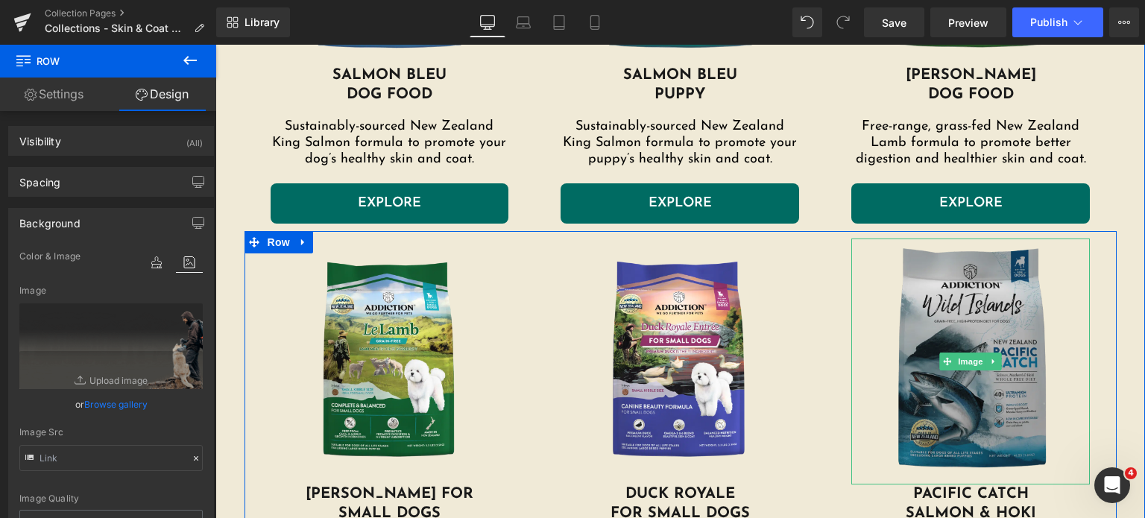
click at [943, 370] on img at bounding box center [970, 362] width 239 height 246
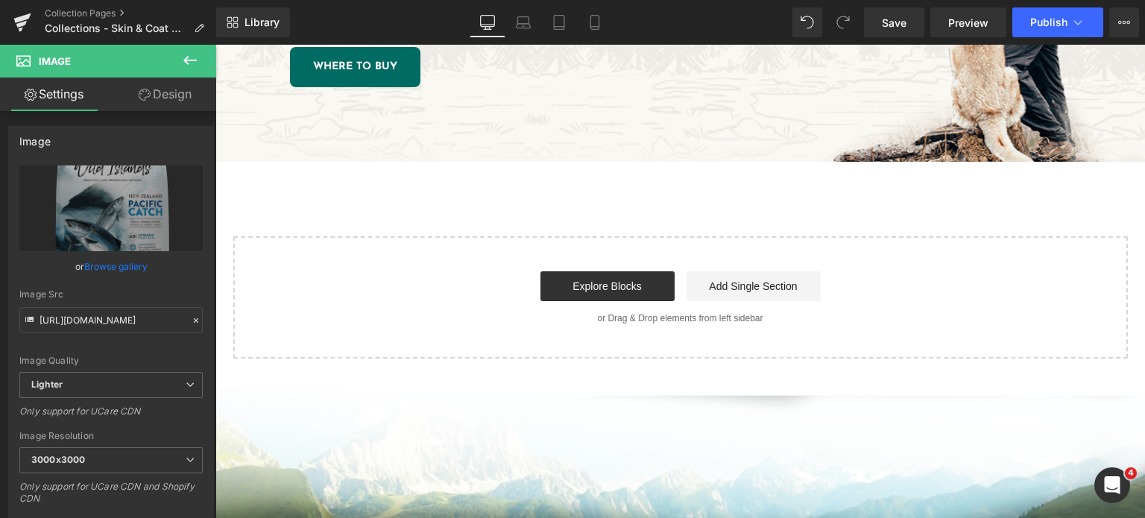
scroll to position [2087, 0]
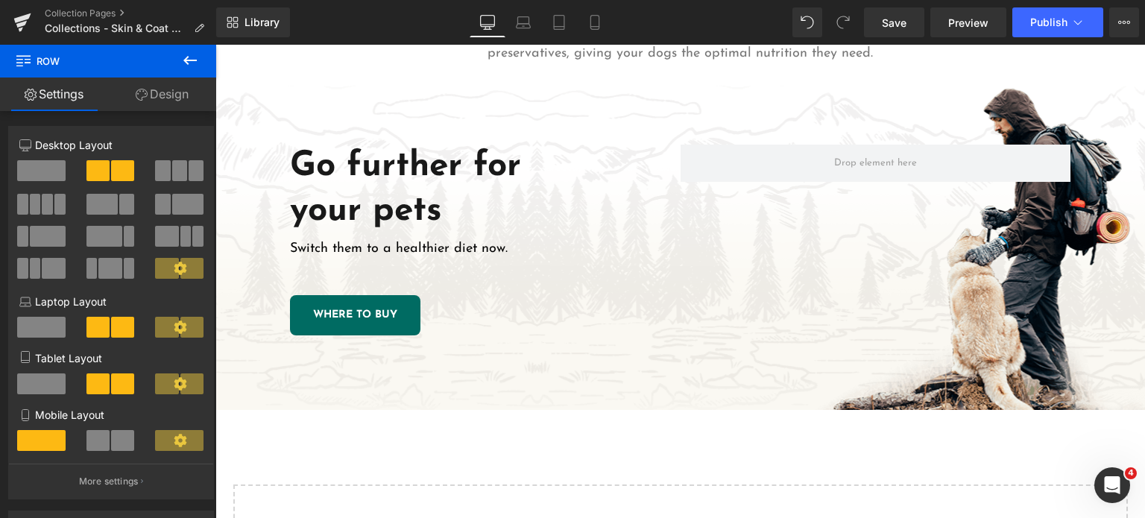
scroll to position [1682, 0]
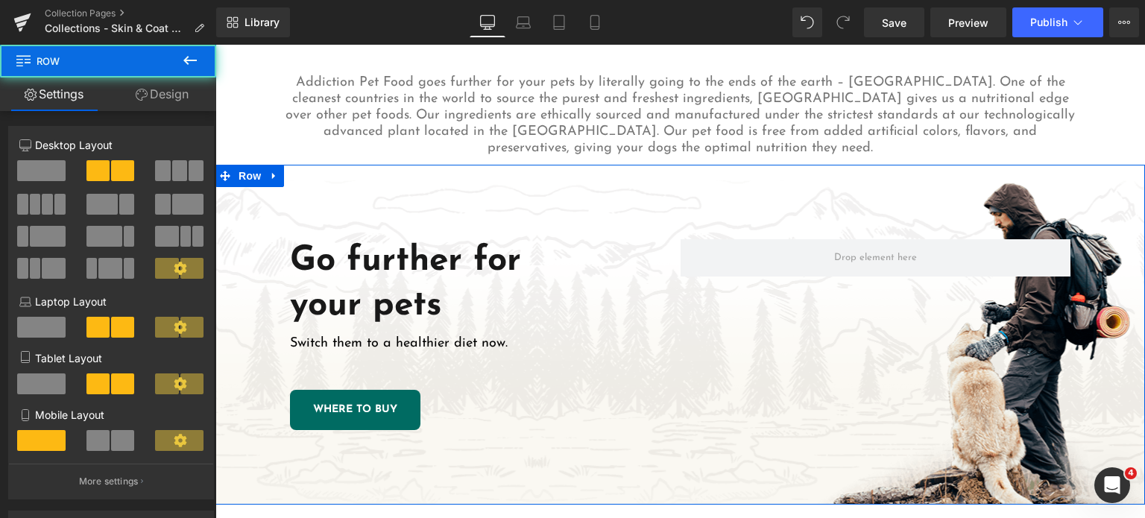
click at [408, 183] on div "Go further for your pets Heading Switch them to a healthier diet now. Text Bloc…" at bounding box center [680, 335] width 930 height 340
click at [160, 104] on link "Design" at bounding box center [162, 95] width 108 height 34
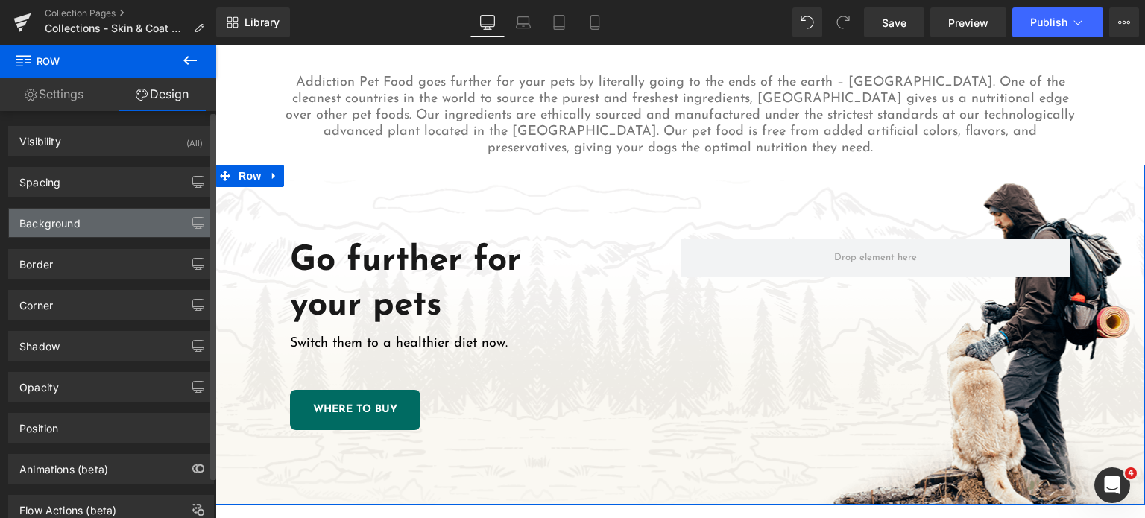
click at [86, 218] on div "Background" at bounding box center [111, 223] width 204 height 28
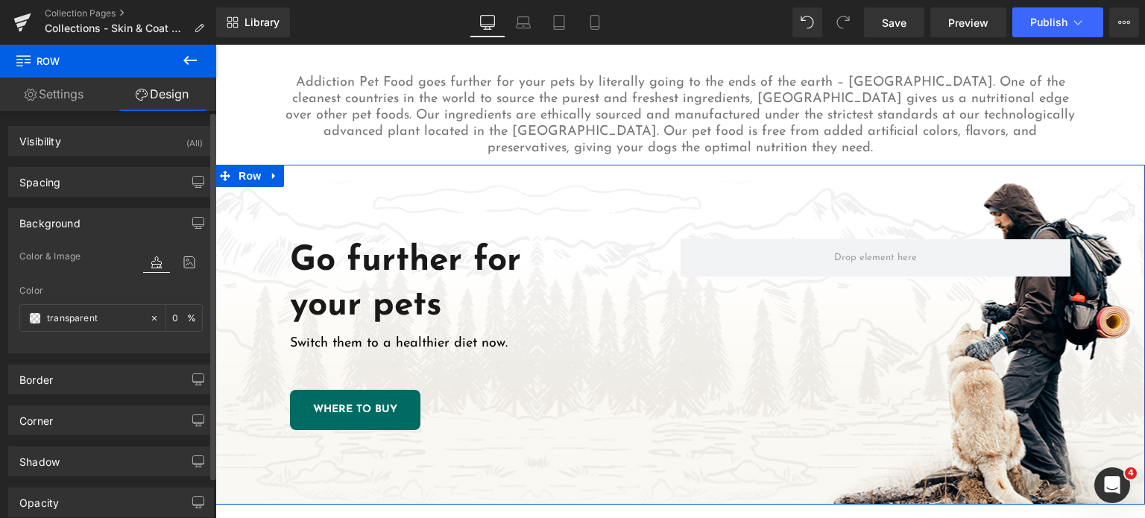
click at [189, 243] on div at bounding box center [173, 262] width 60 height 40
click at [179, 256] on icon at bounding box center [189, 262] width 27 height 19
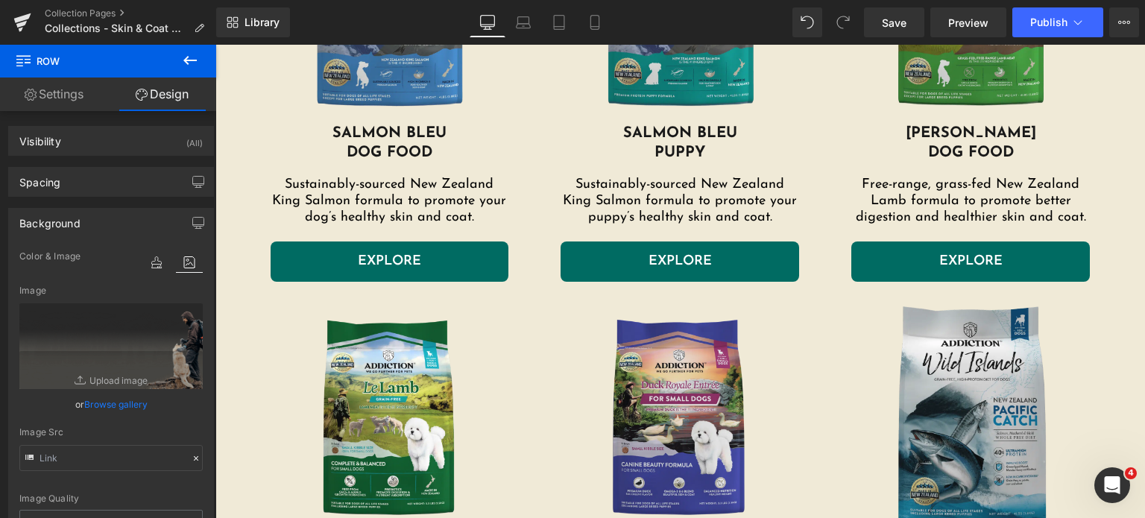
scroll to position [730, 0]
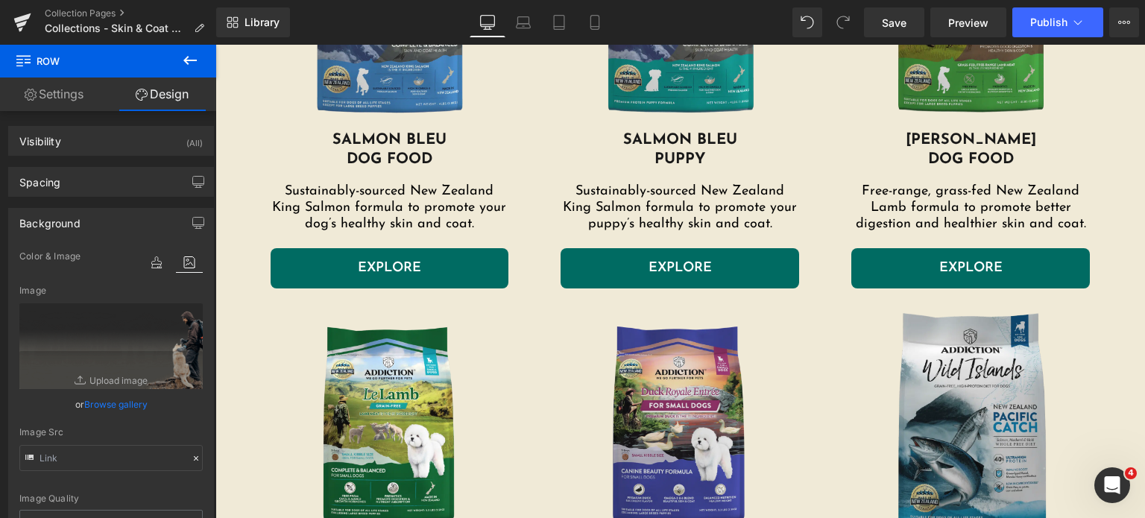
click at [669, 357] on img at bounding box center [680, 426] width 239 height 246
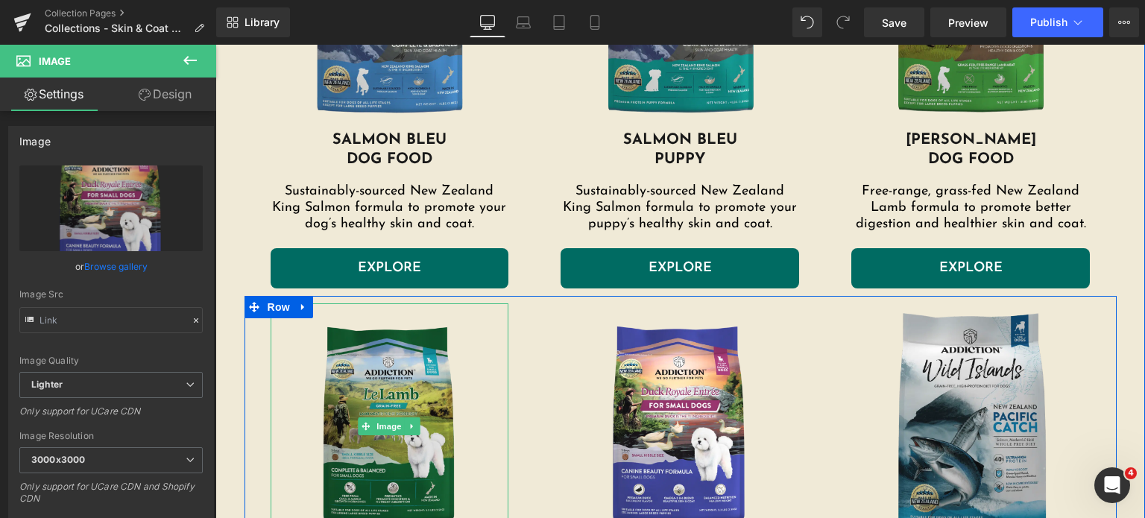
click at [375, 396] on img at bounding box center [390, 426] width 239 height 246
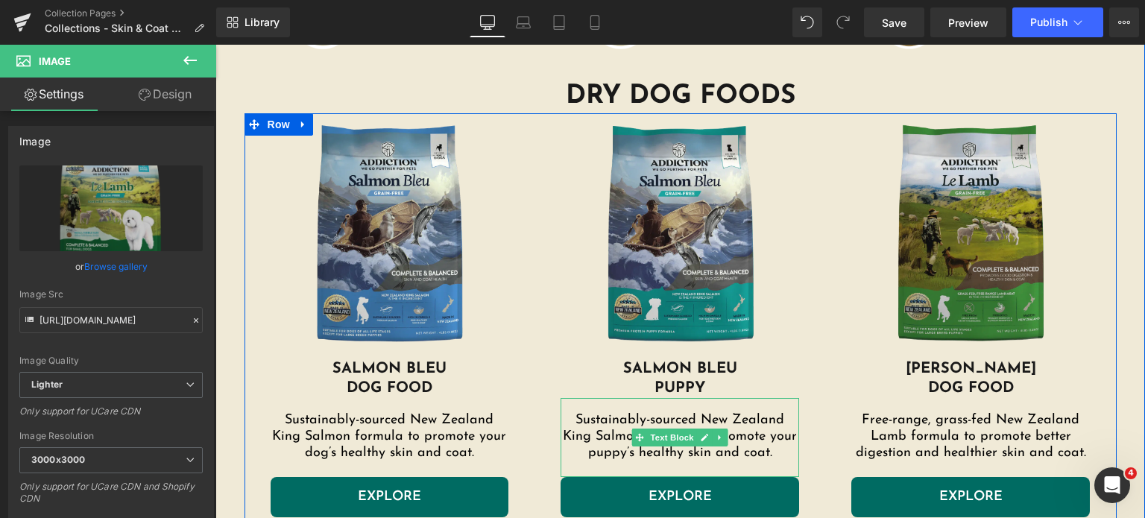
scroll to position [491, 0]
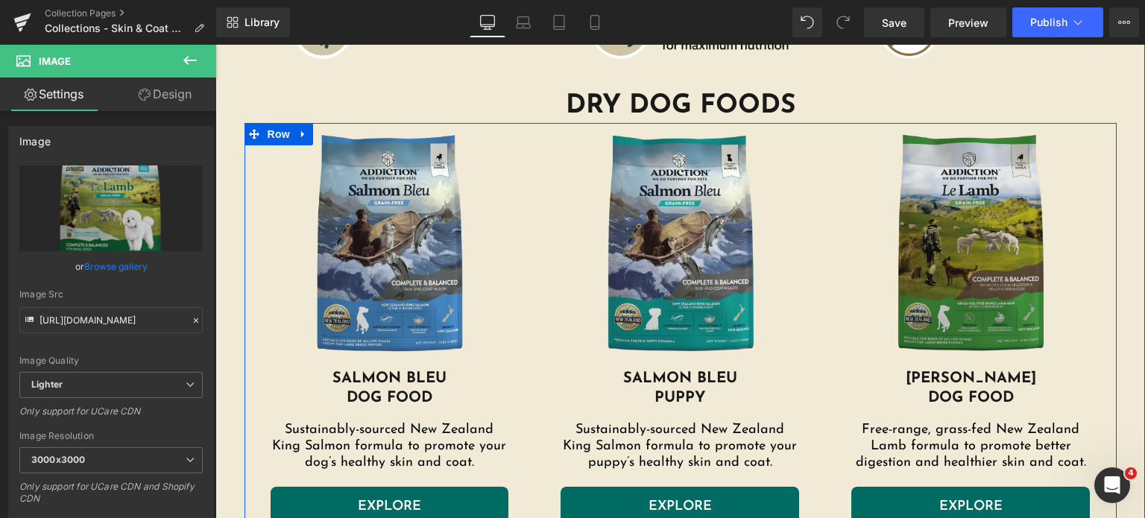
click at [977, 203] on img at bounding box center [970, 246] width 239 height 246
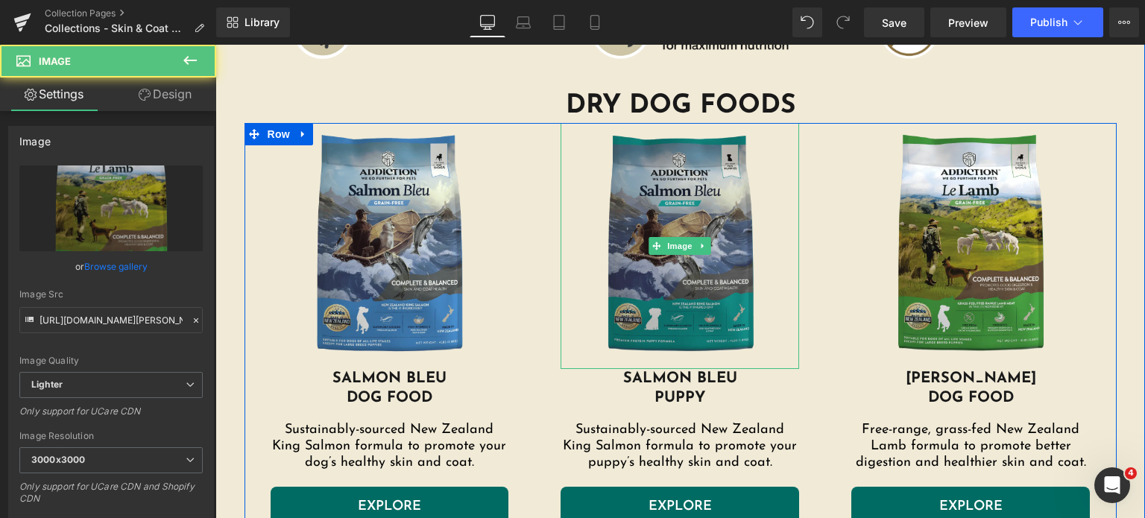
click at [711, 216] on img at bounding box center [680, 246] width 239 height 246
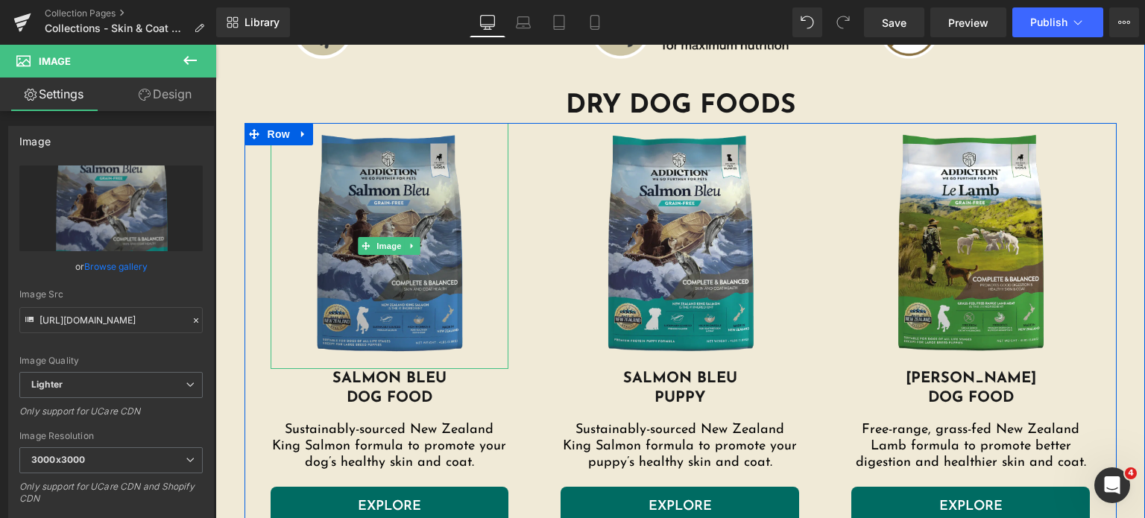
click at [438, 238] on img at bounding box center [390, 246] width 239 height 246
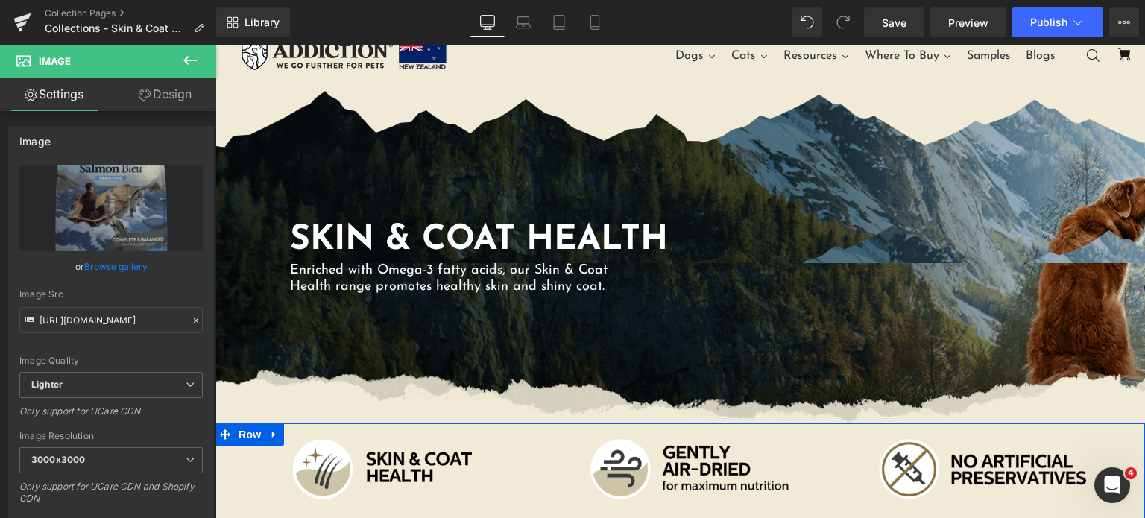
scroll to position [0, 0]
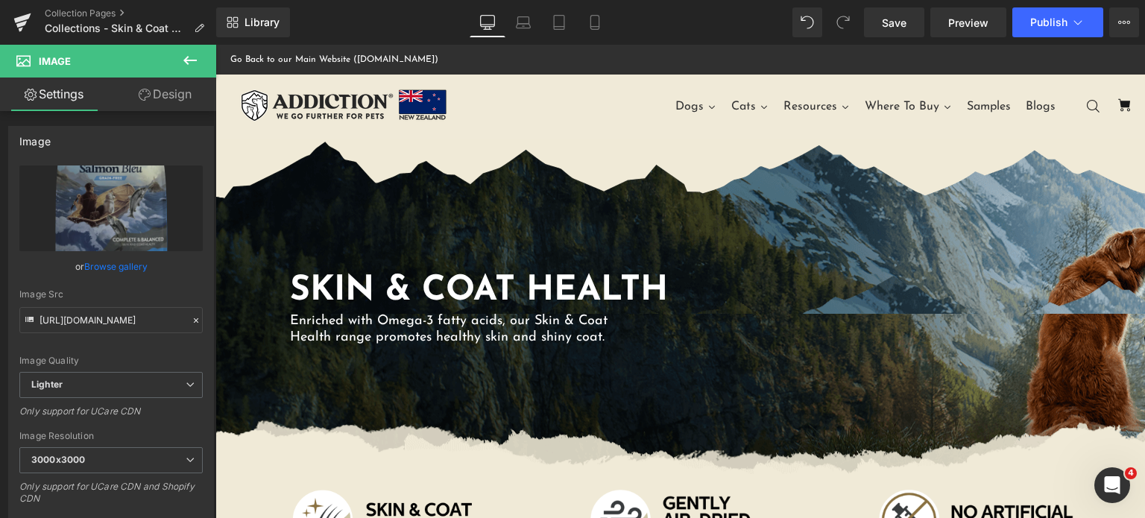
click at [476, 238] on div "SKIN & COAT HEALTH Heading Enriched with Omega-3 fatty acids, our Skin & Coat H…" at bounding box center [680, 306] width 930 height 335
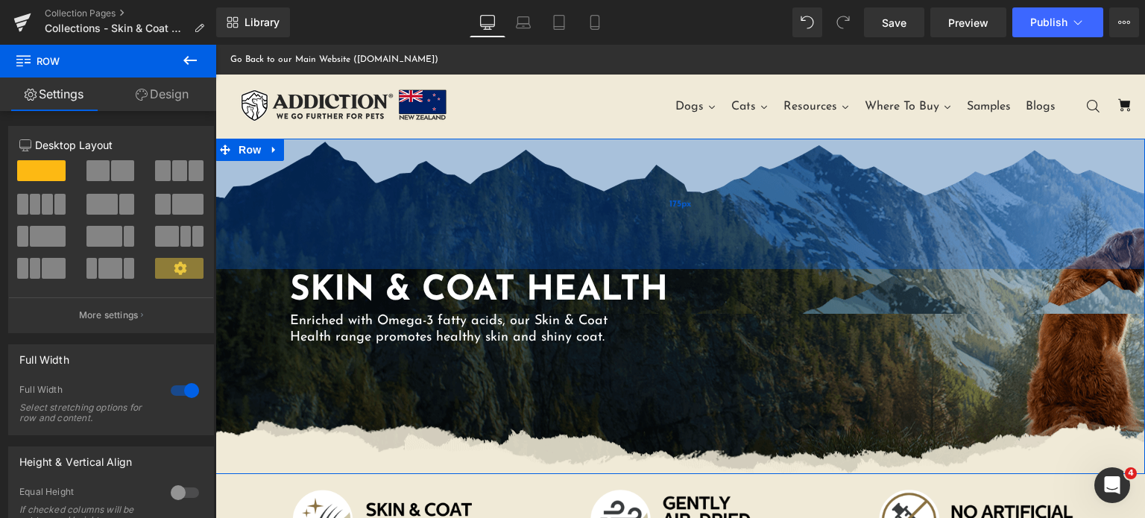
click at [745, 194] on div "175px" at bounding box center [680, 204] width 930 height 130
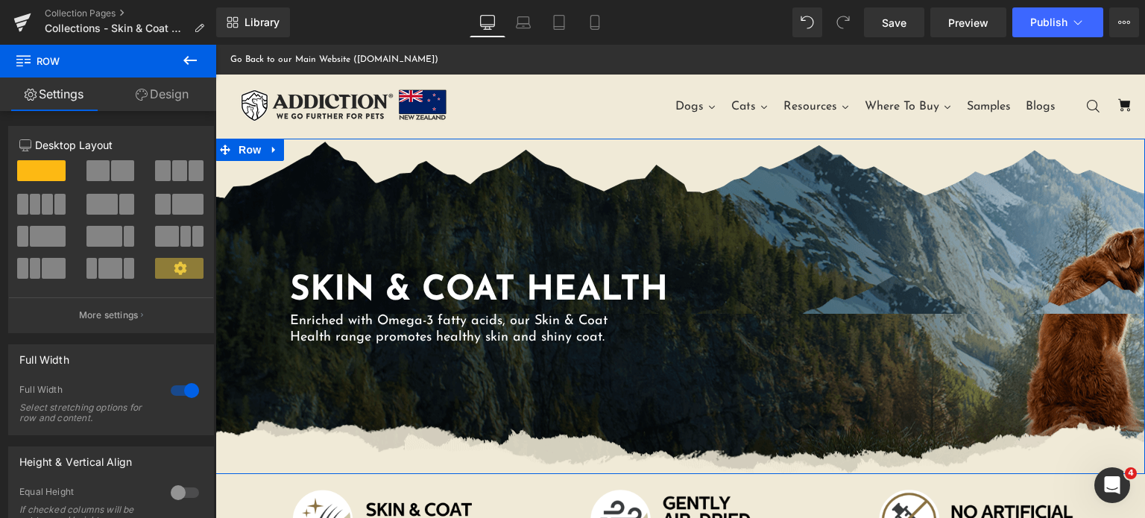
click at [150, 98] on link "Design" at bounding box center [162, 95] width 108 height 34
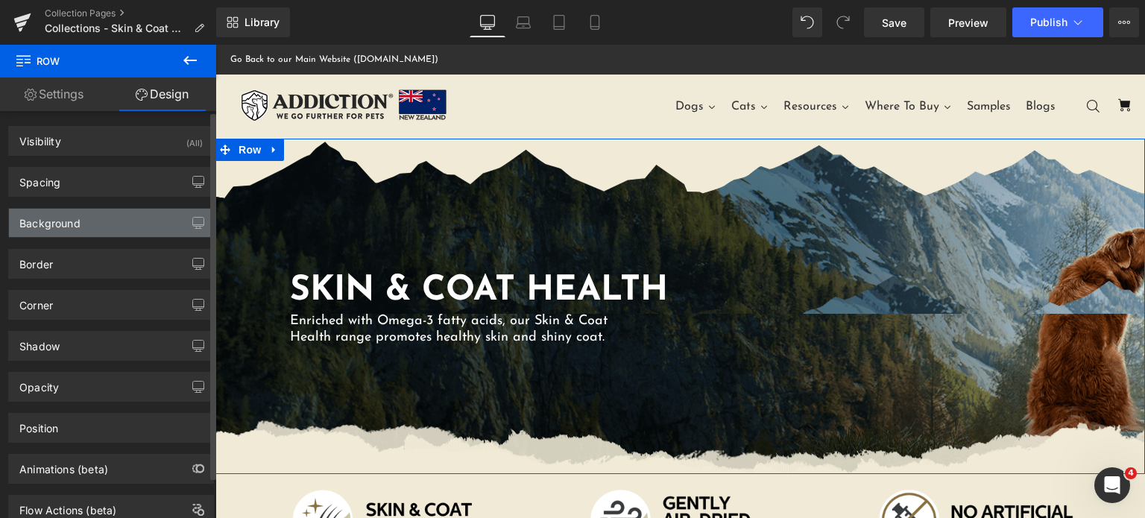
click at [34, 224] on div "Background" at bounding box center [49, 219] width 61 height 21
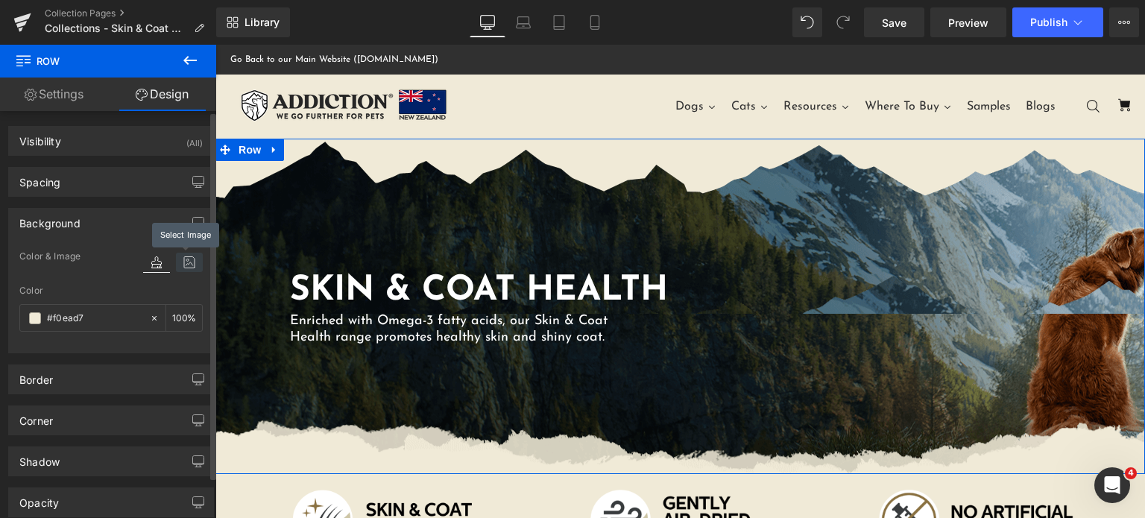
click at [187, 264] on icon at bounding box center [189, 262] width 27 height 19
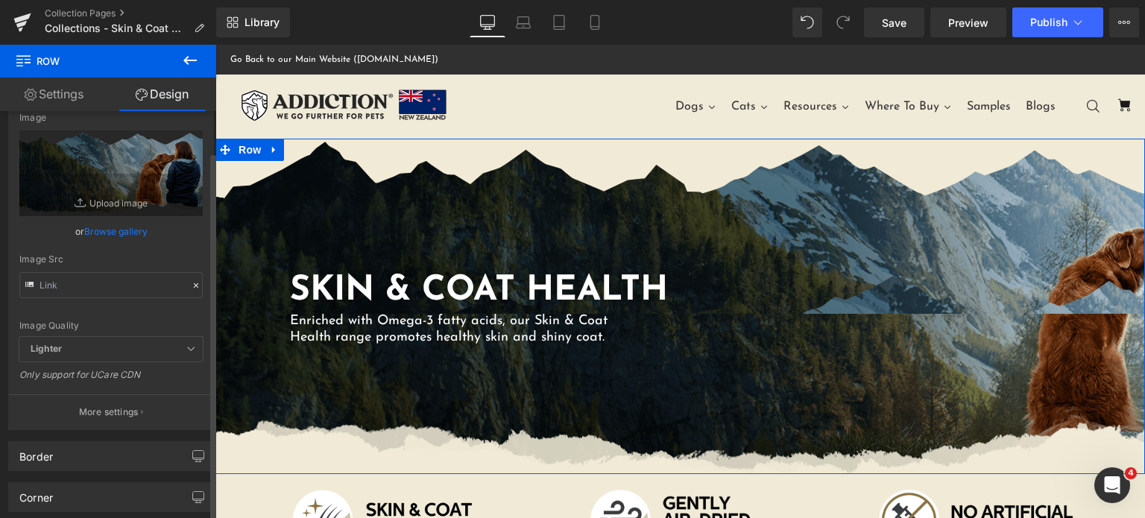
scroll to position [183, 0]
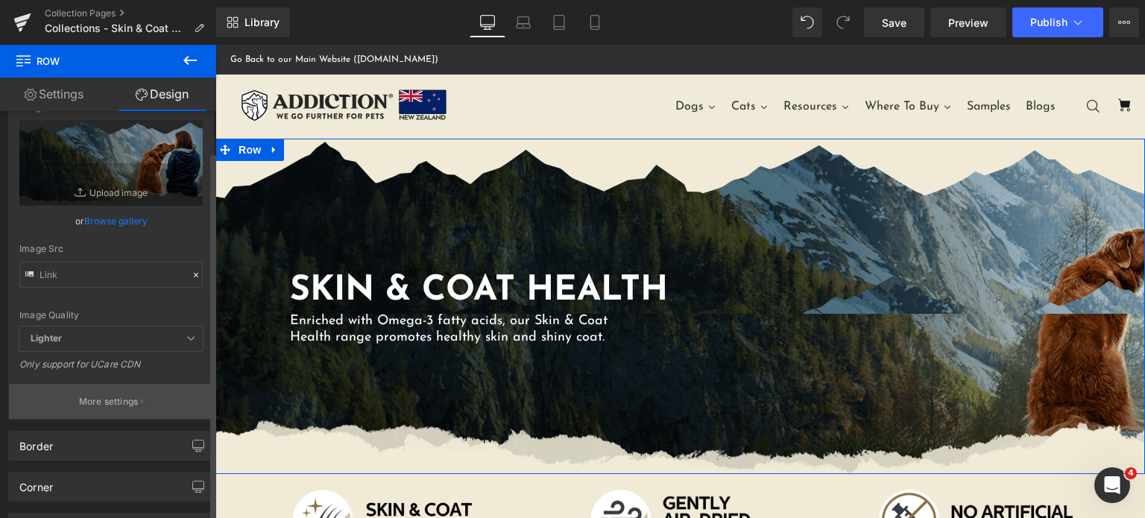
click at [86, 410] on button "More settings" at bounding box center [111, 401] width 204 height 35
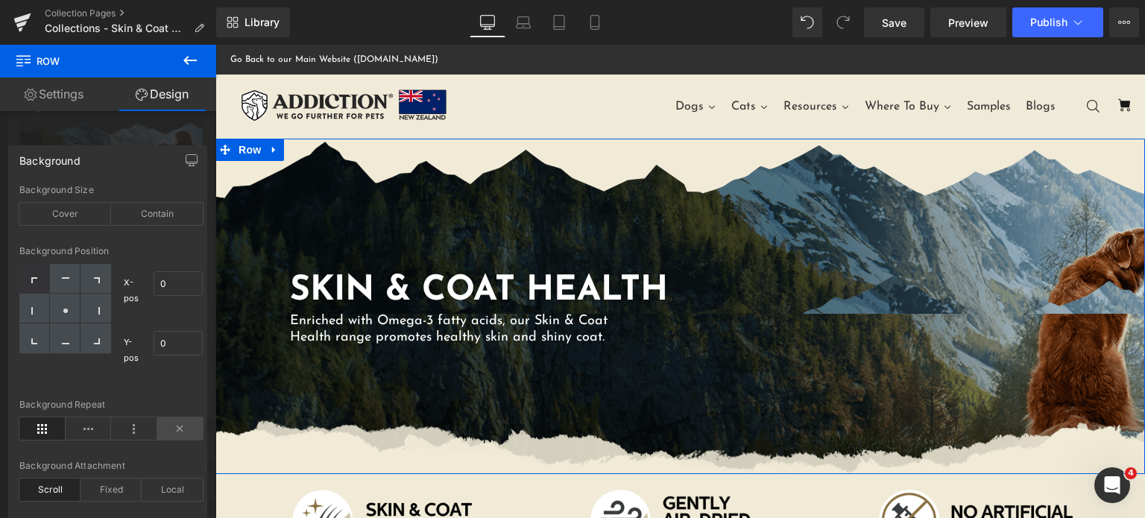
click at [178, 431] on icon at bounding box center [180, 428] width 46 height 22
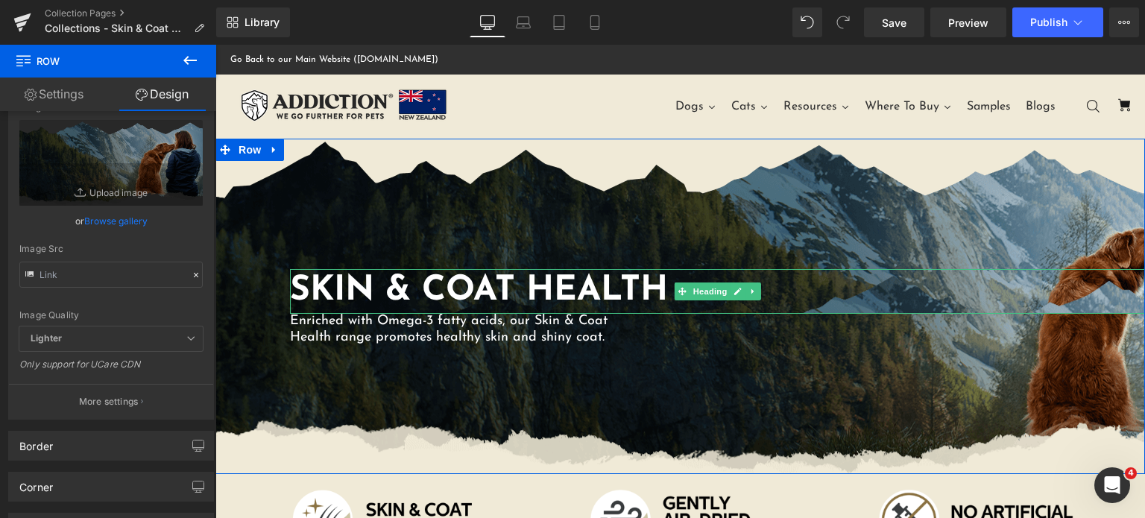
click at [930, 293] on h1 "SKIN & COAT HEALTH" at bounding box center [717, 291] width 855 height 45
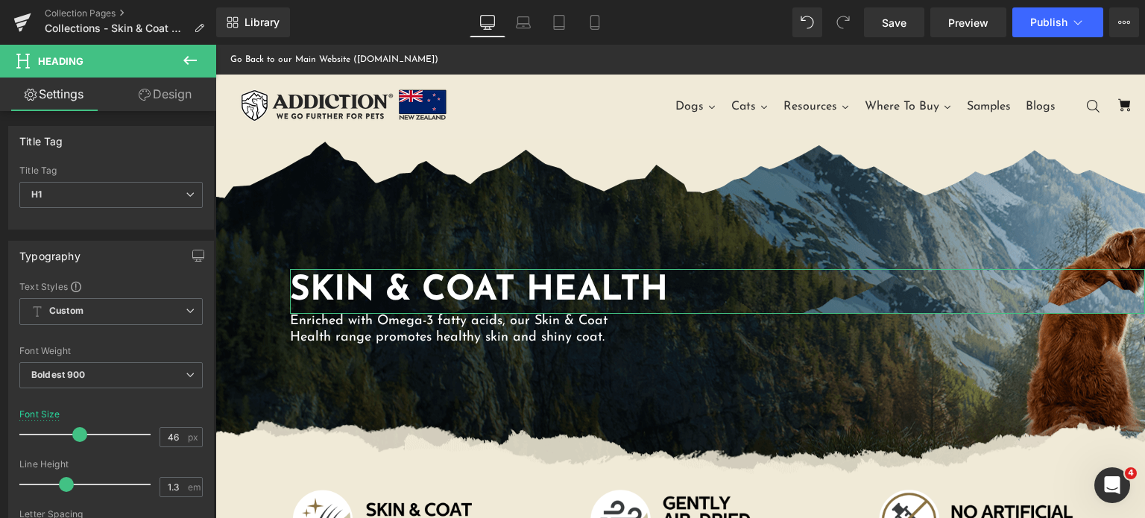
click at [155, 89] on link "Design" at bounding box center [165, 95] width 108 height 34
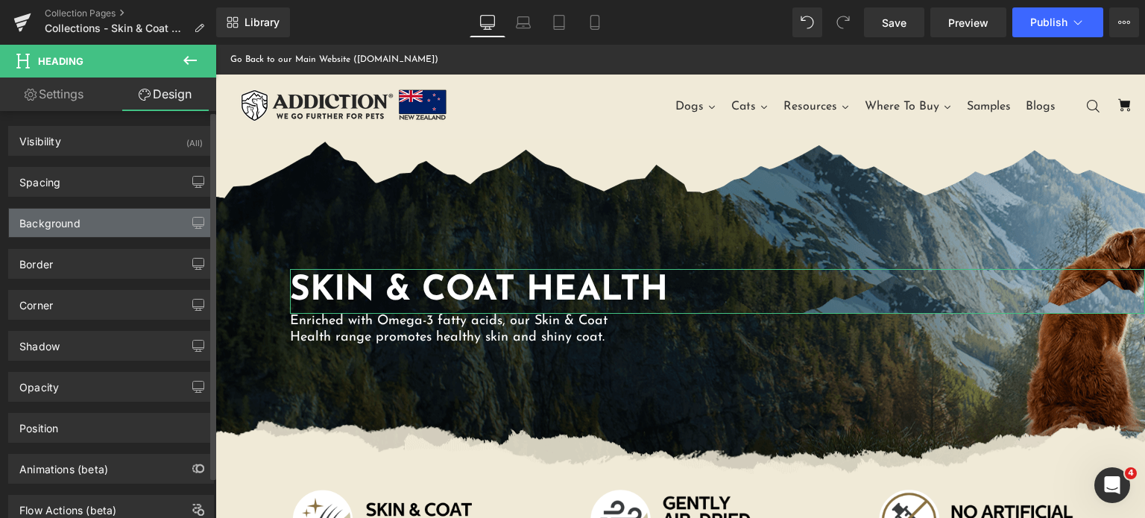
click at [60, 218] on div "Background" at bounding box center [49, 219] width 61 height 21
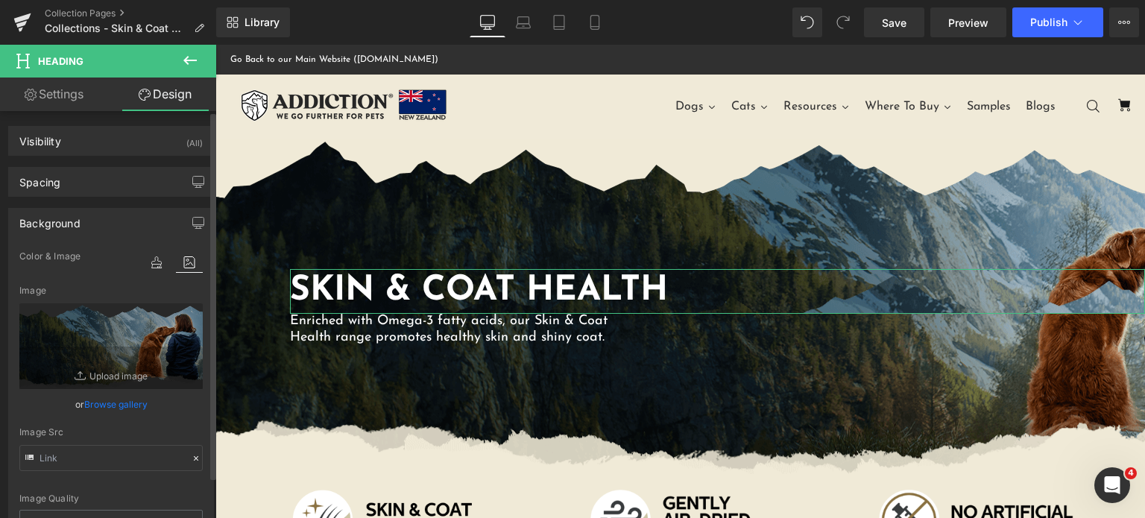
click at [191, 459] on icon at bounding box center [196, 458] width 10 height 10
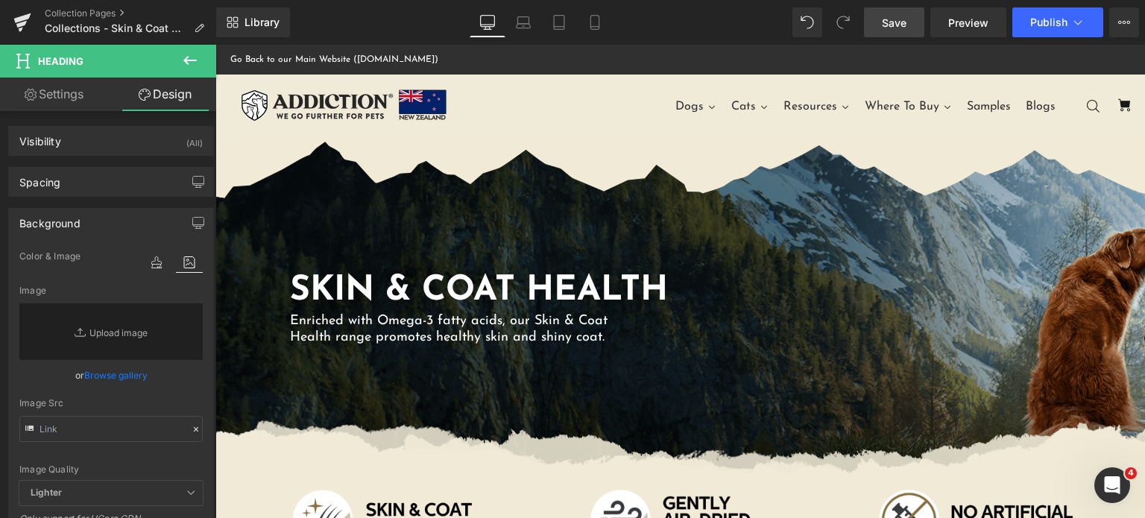
click at [878, 31] on link "Save" at bounding box center [894, 22] width 60 height 30
click at [900, 43] on div "Library Desktop Desktop Laptop Tablet Mobile Save Preview Publish Scheduled Vie…" at bounding box center [680, 22] width 929 height 45
click at [899, 29] on span "Save" at bounding box center [894, 23] width 25 height 16
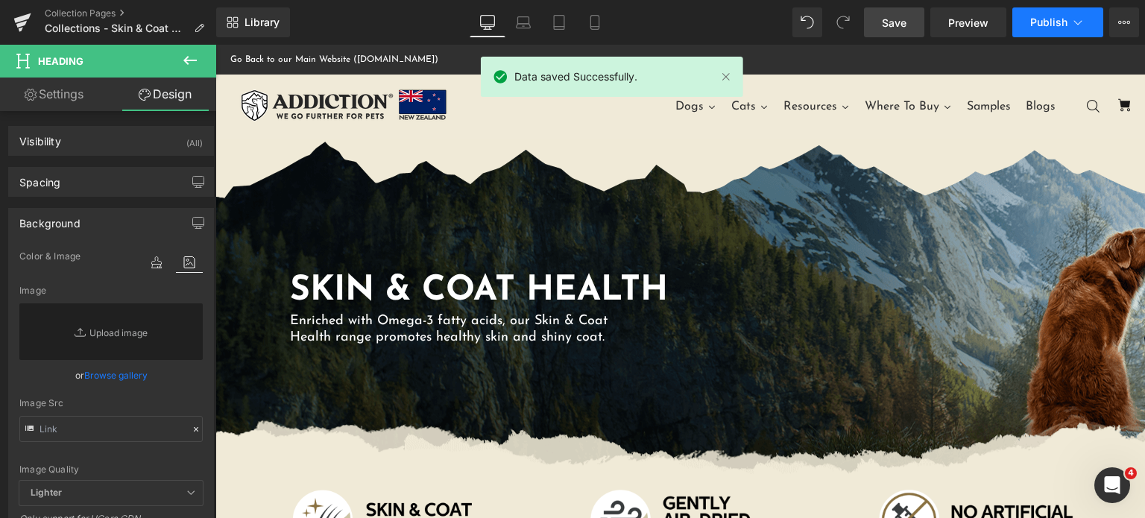
click at [1056, 23] on span "Publish" at bounding box center [1048, 22] width 37 height 12
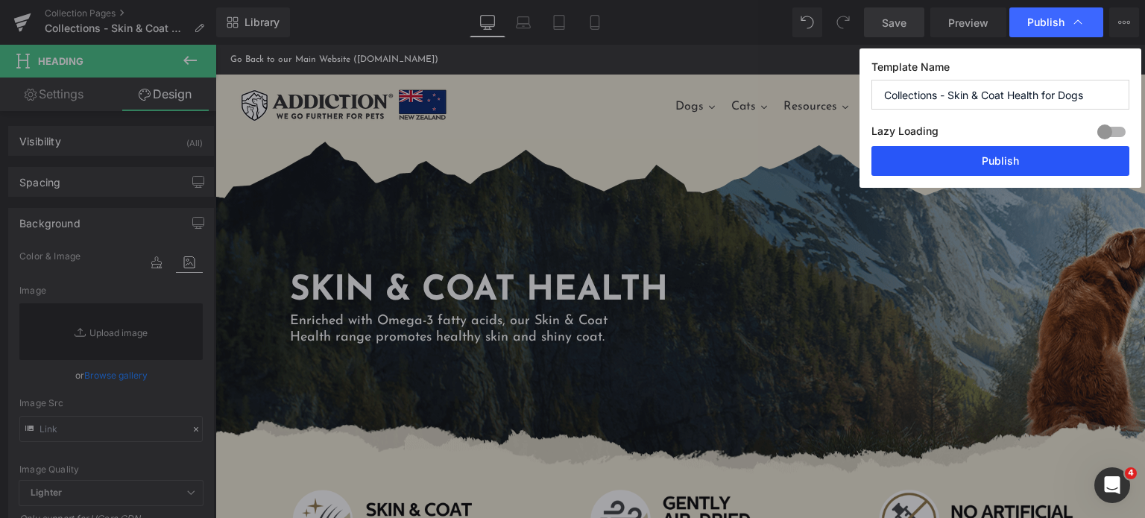
click at [948, 167] on button "Publish" at bounding box center [1000, 161] width 258 height 30
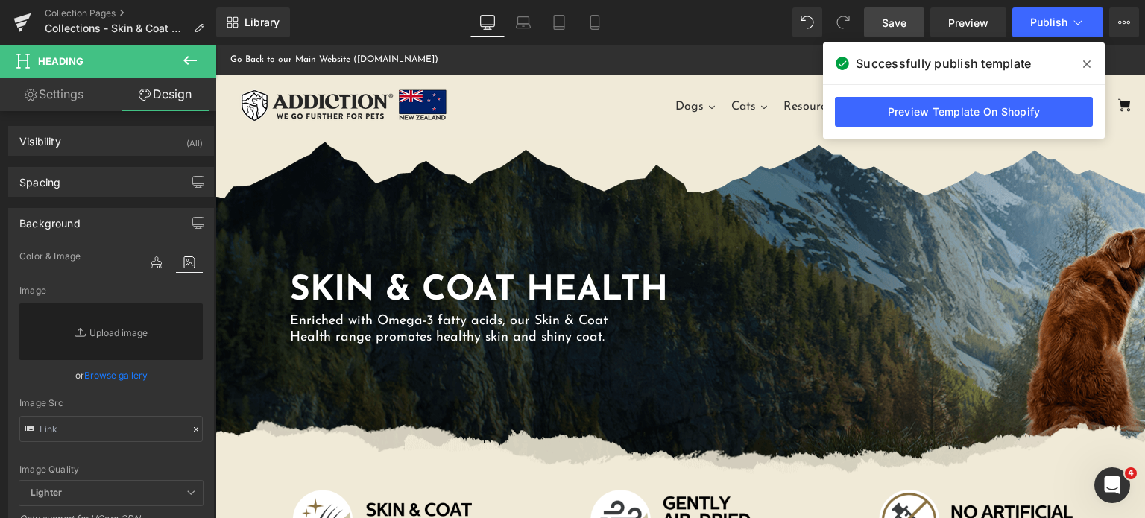
click at [1095, 66] on span at bounding box center [1087, 64] width 24 height 24
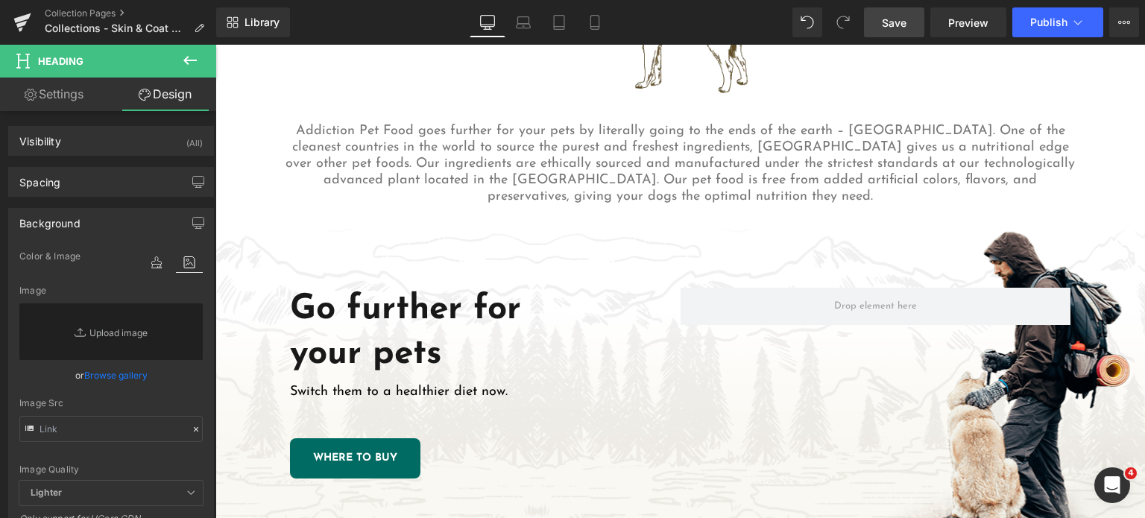
scroll to position [1643, 0]
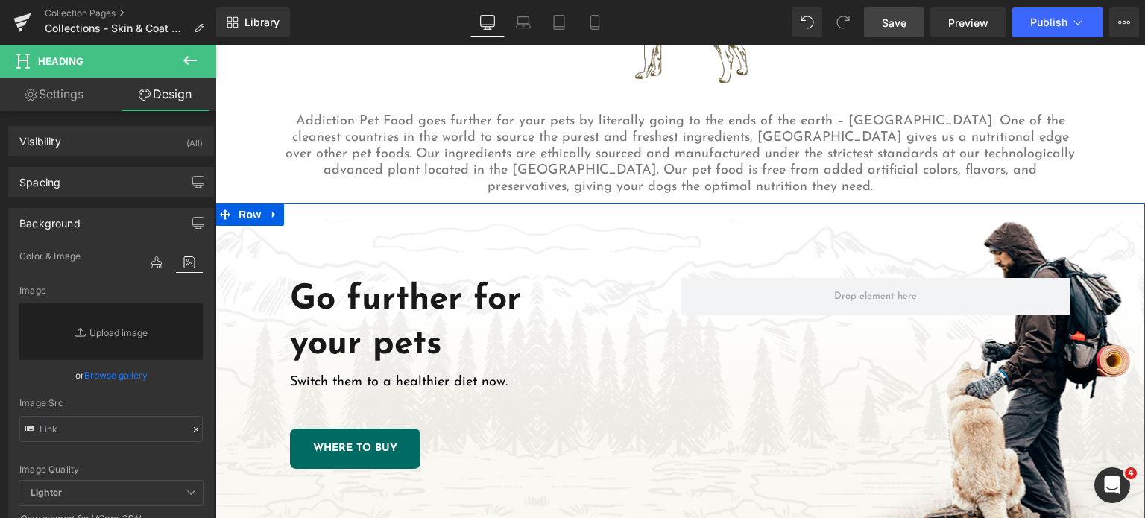
click at [496, 247] on div "Go further for your pets Heading Switch them to a healthier diet now. Text Bloc…" at bounding box center [680, 374] width 930 height 340
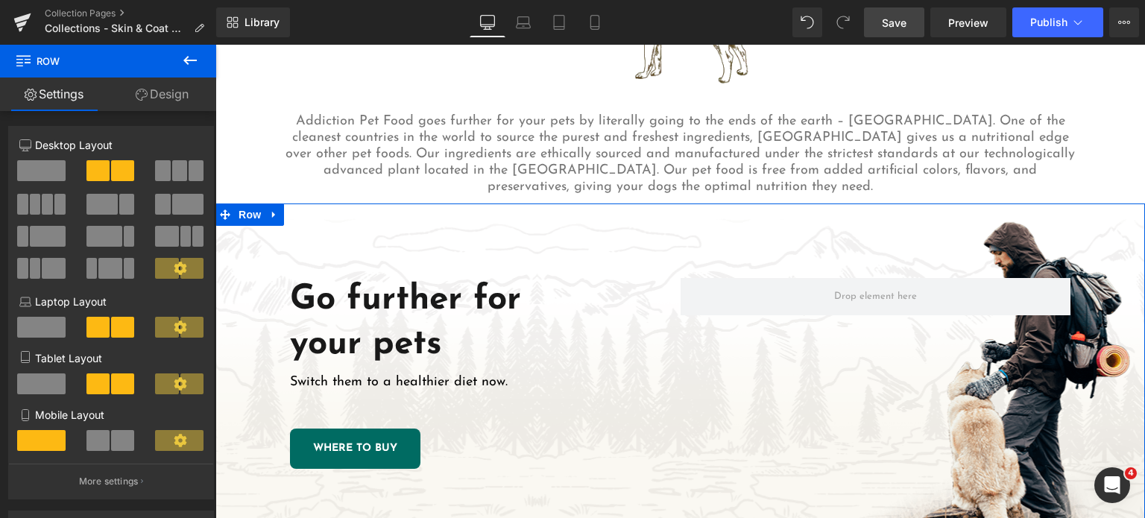
click at [158, 89] on link "Design" at bounding box center [162, 95] width 108 height 34
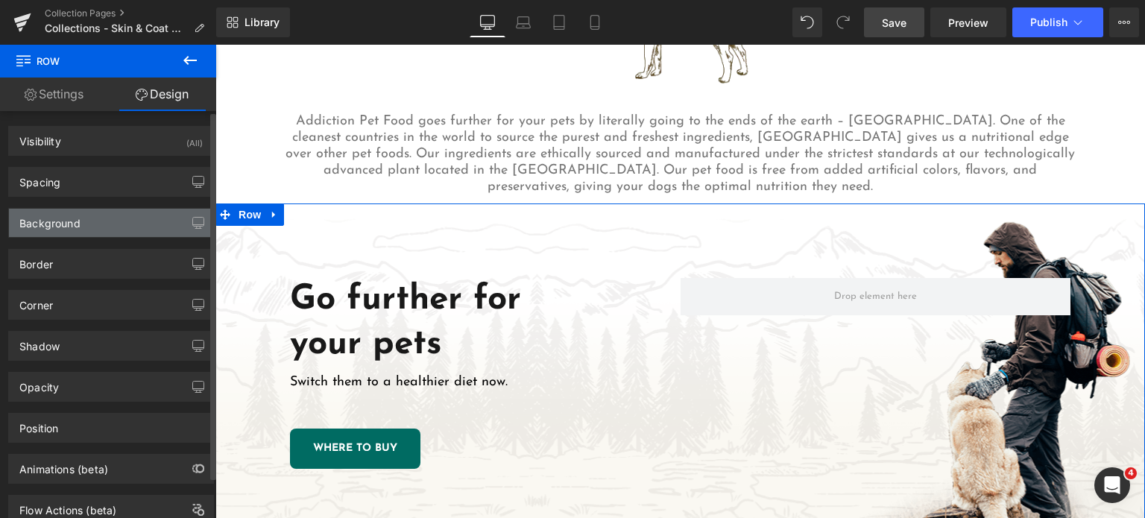
click at [101, 211] on div "Background" at bounding box center [111, 223] width 204 height 28
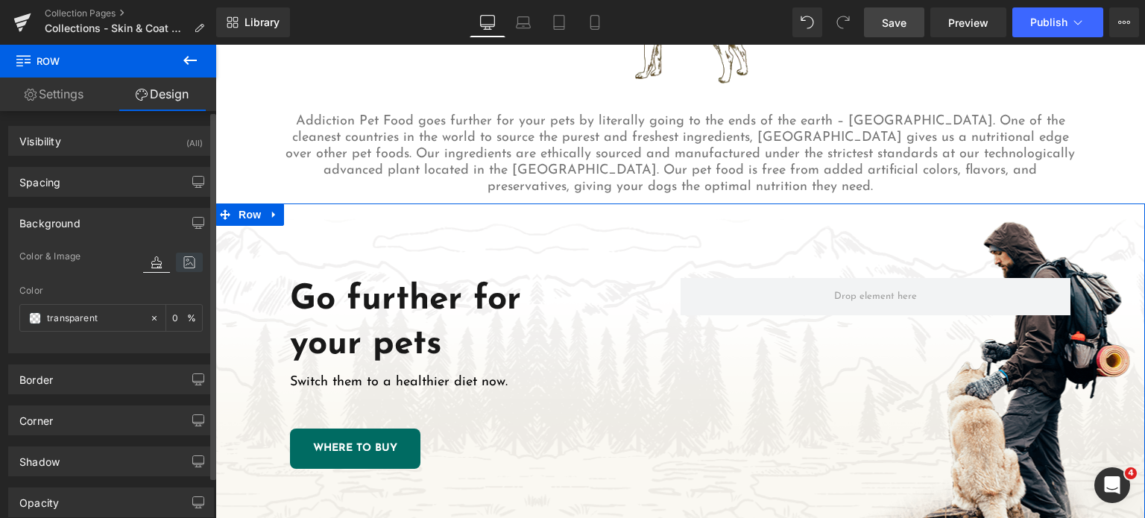
click at [181, 257] on icon at bounding box center [189, 262] width 27 height 19
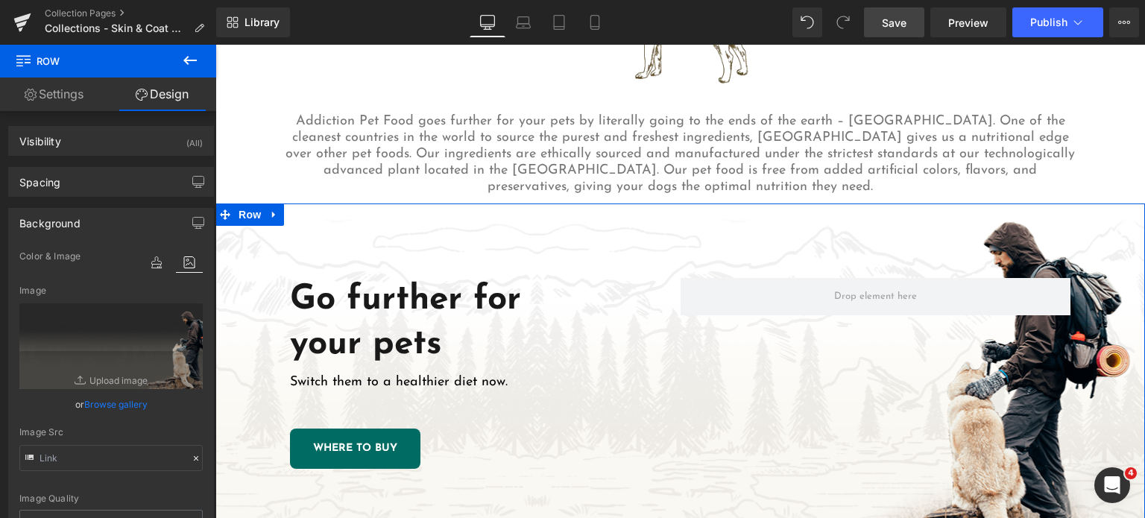
click at [700, 224] on div "Go further for your pets Heading Switch them to a healthier diet now. Text Bloc…" at bounding box center [680, 374] width 930 height 340
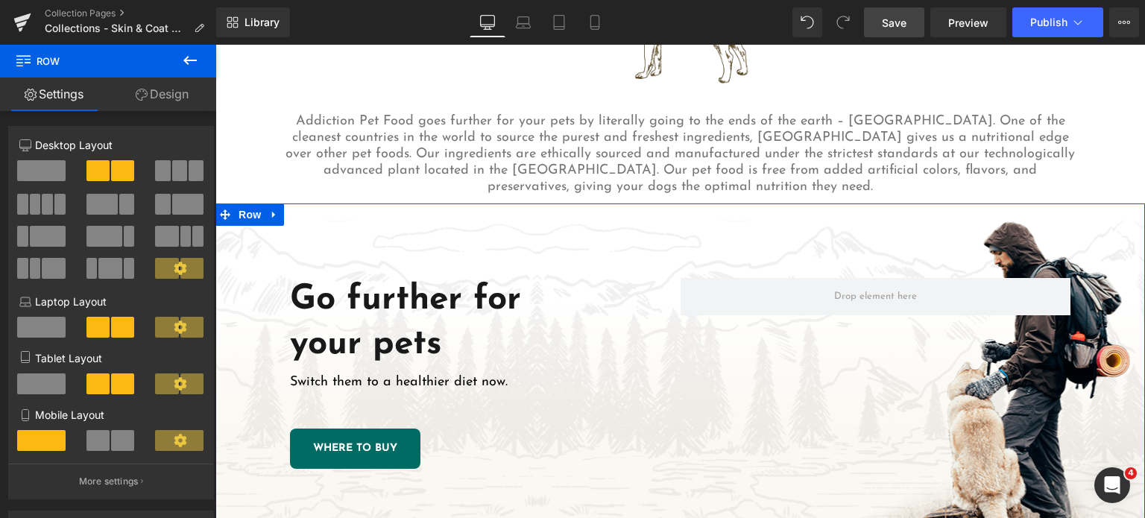
click at [162, 95] on link "Design" at bounding box center [162, 95] width 108 height 34
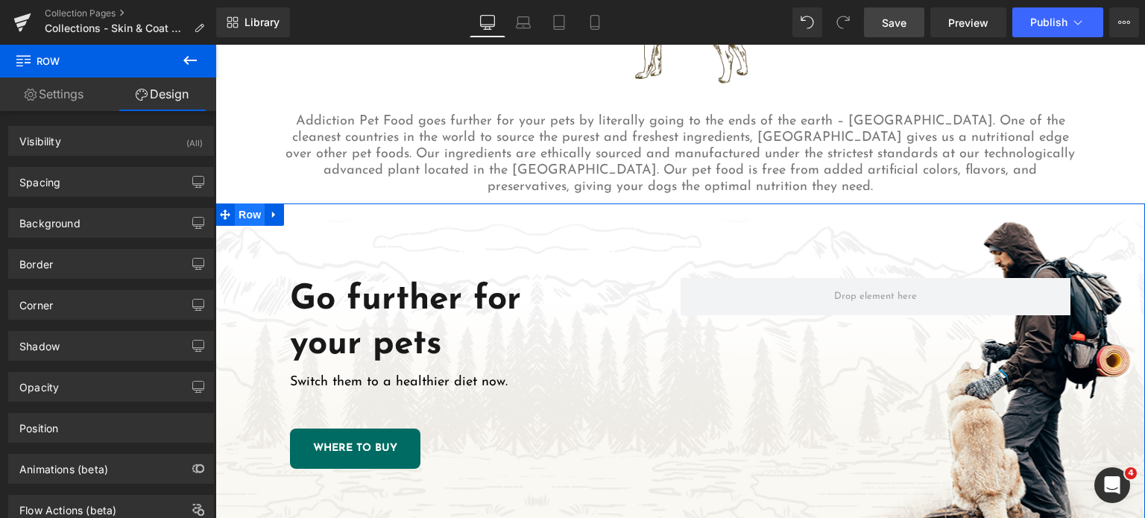
click at [239, 206] on span "Row" at bounding box center [250, 215] width 30 height 22
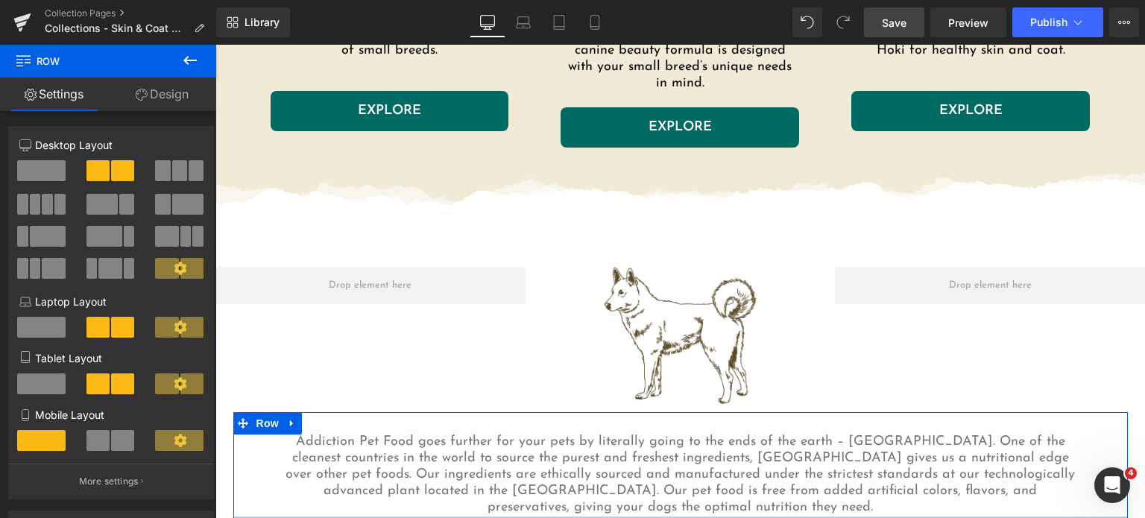
scroll to position [1315, 0]
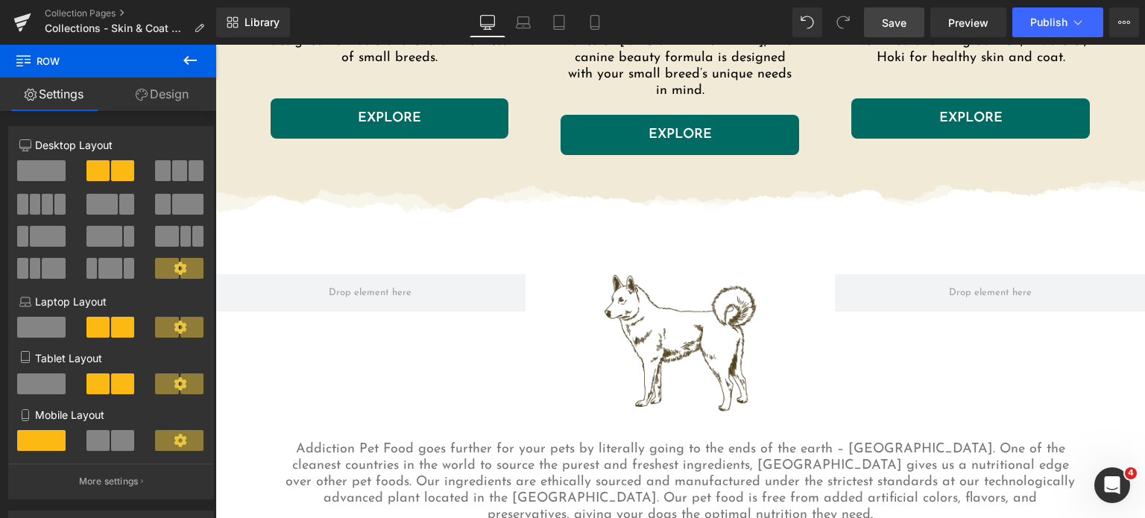
click at [654, 274] on img at bounding box center [680, 343] width 155 height 138
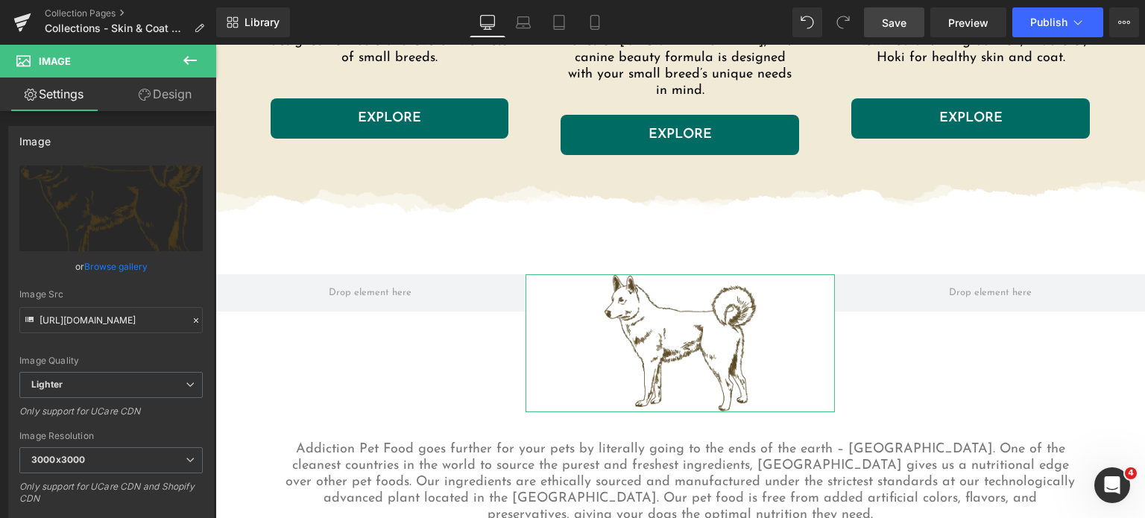
click at [157, 91] on link "Design" at bounding box center [165, 95] width 108 height 34
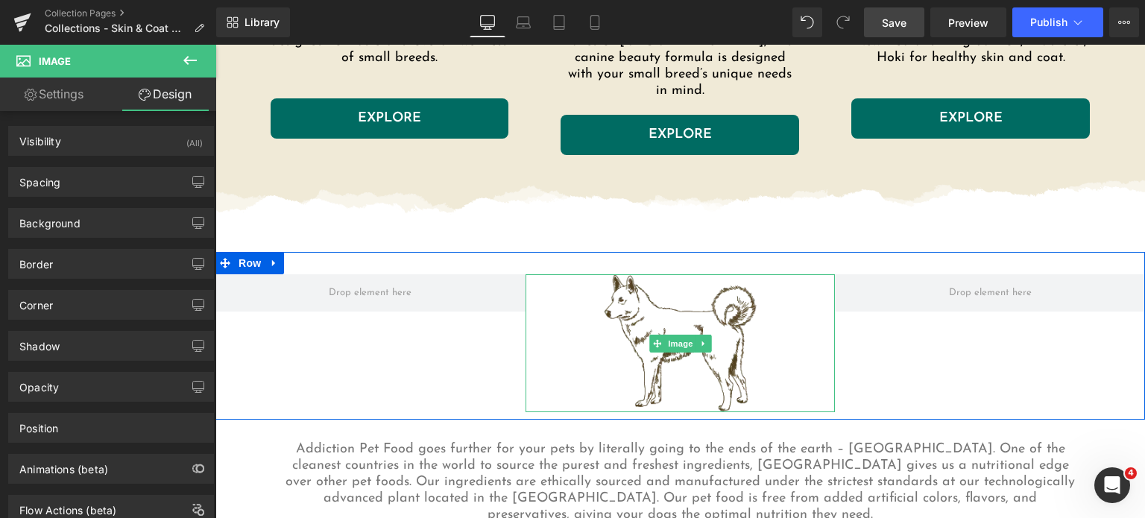
click at [695, 315] on img at bounding box center [680, 343] width 155 height 138
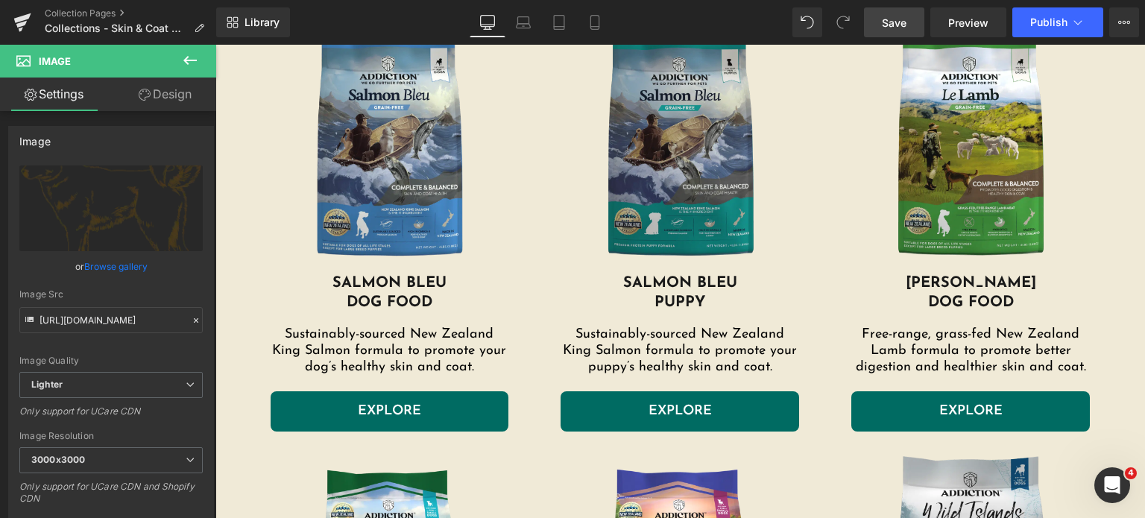
scroll to position [581, 0]
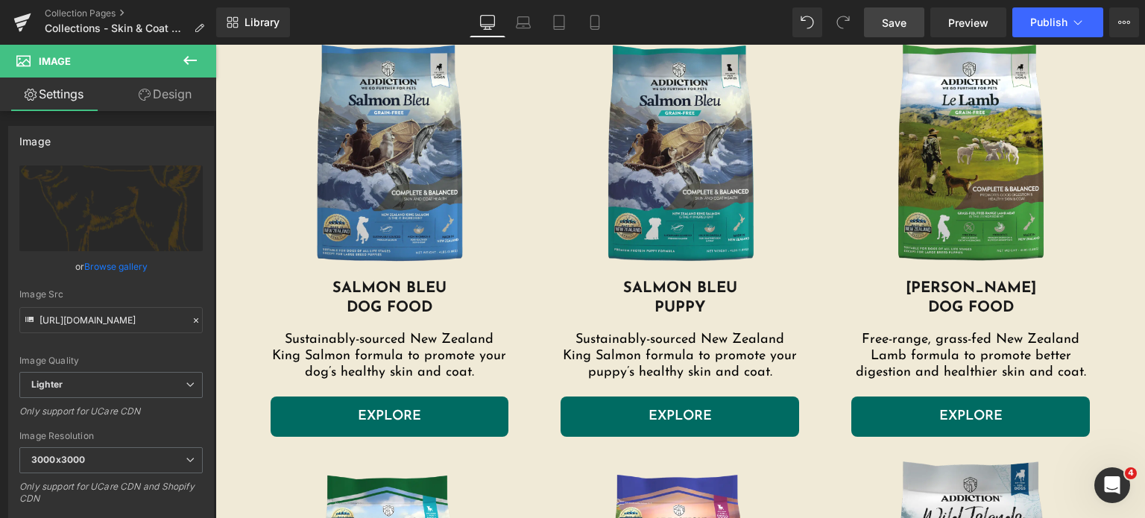
click at [888, 25] on span "Save" at bounding box center [894, 23] width 25 height 16
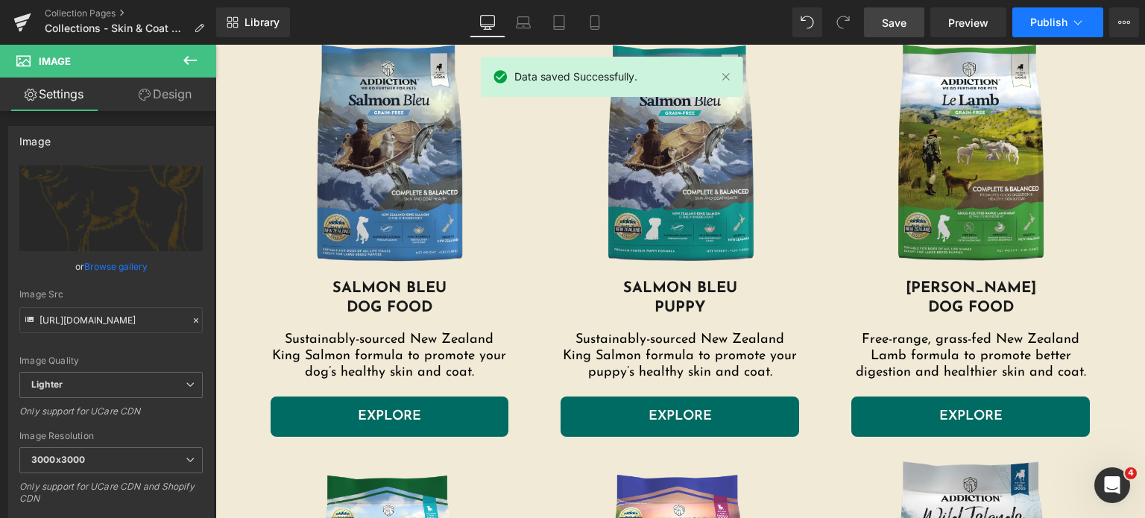
click at [1044, 28] on span "Publish" at bounding box center [1048, 22] width 37 height 12
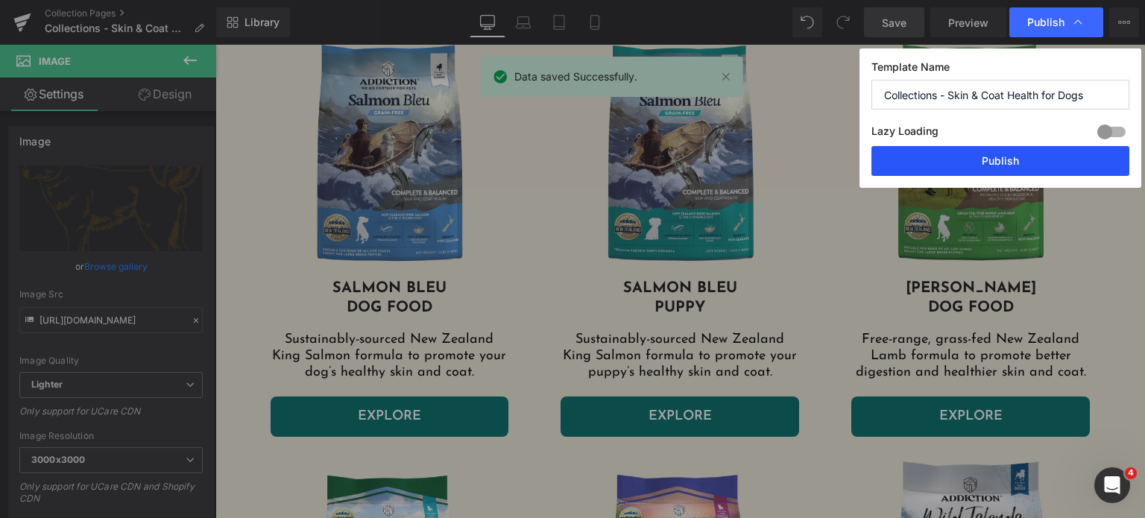
drag, startPoint x: 1044, startPoint y: 28, endPoint x: 971, endPoint y: 165, distance: 155.4
click at [971, 165] on div "Publish Template Name Collections - Skin & Coat Health for Dogs Lazy Loading Bu…" at bounding box center [1000, 117] width 282 height 139
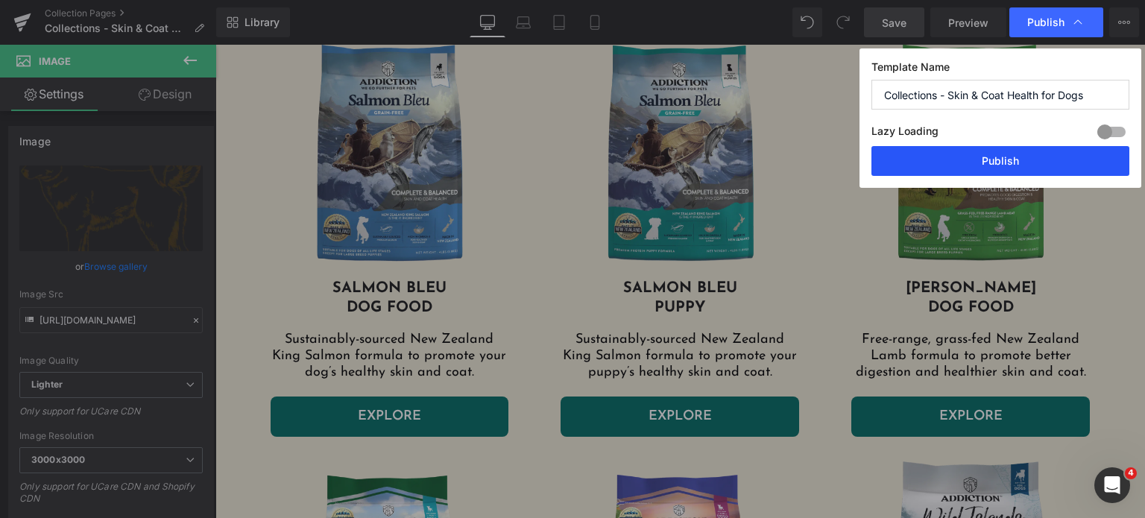
click at [971, 165] on button "Publish" at bounding box center [1000, 161] width 258 height 30
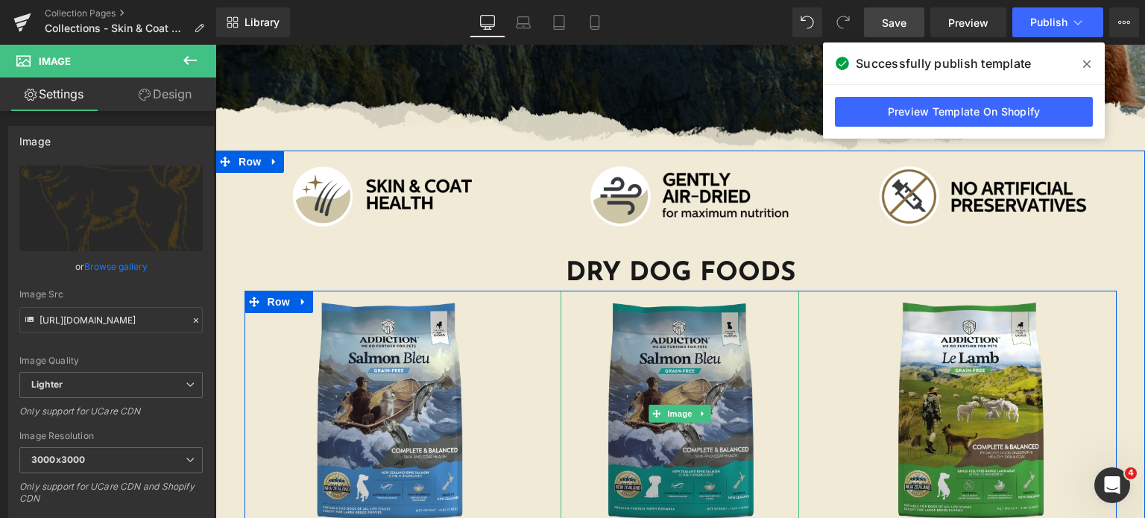
scroll to position [322, 0]
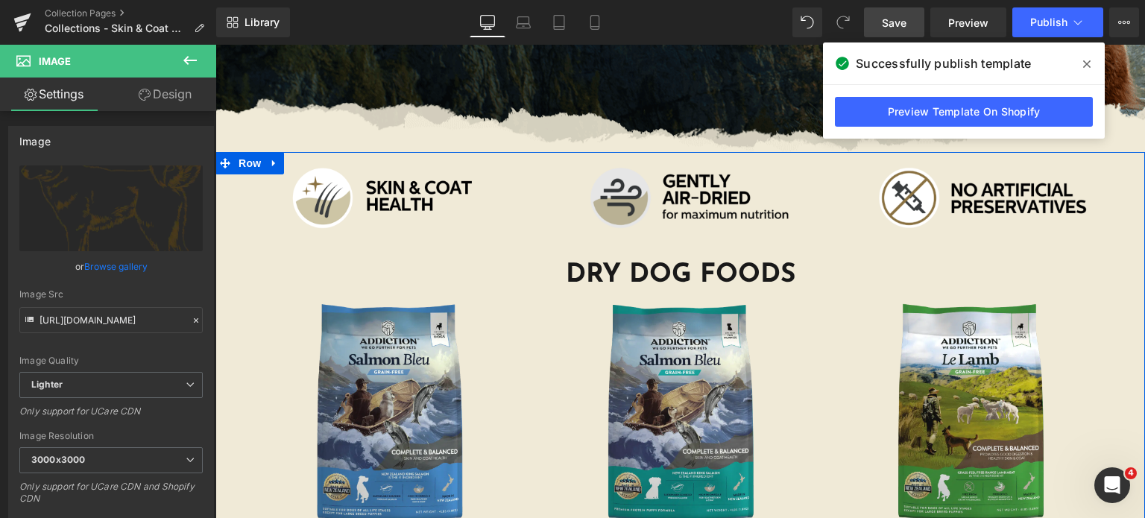
click at [601, 195] on img at bounding box center [680, 198] width 298 height 61
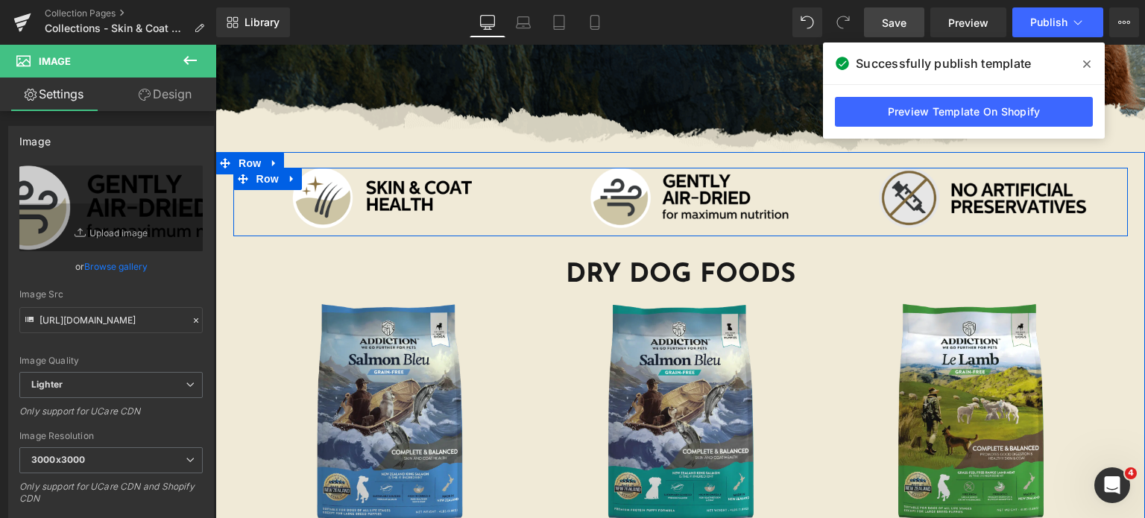
click at [877, 197] on img at bounding box center [978, 198] width 298 height 61
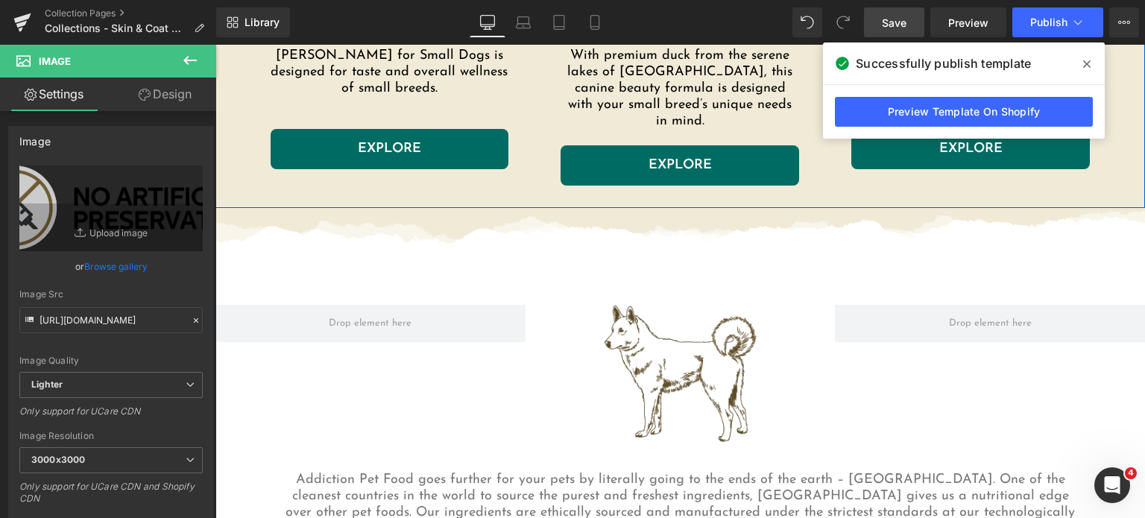
scroll to position [1306, 0]
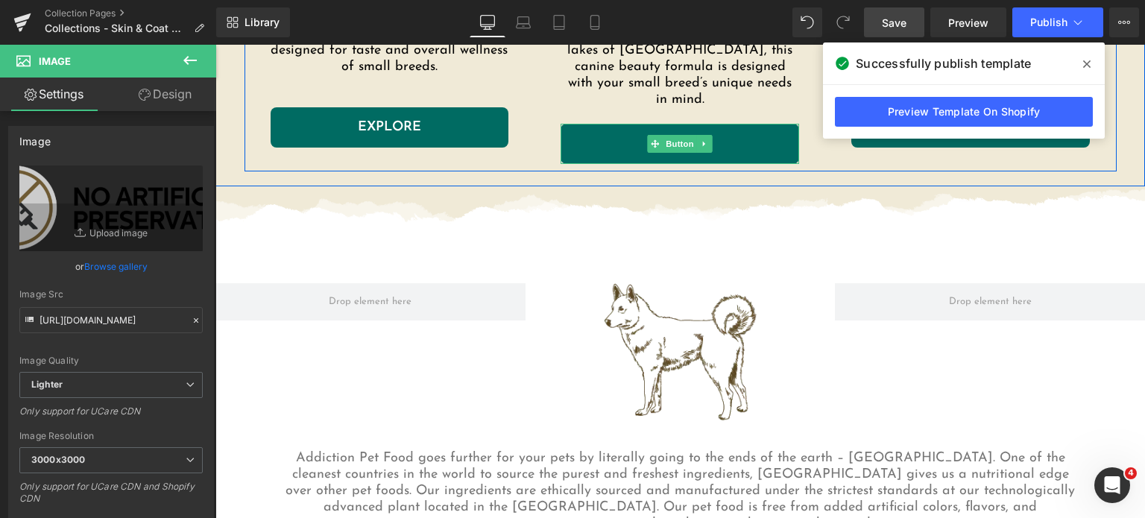
click at [598, 133] on link "EXPLORE" at bounding box center [680, 144] width 239 height 40
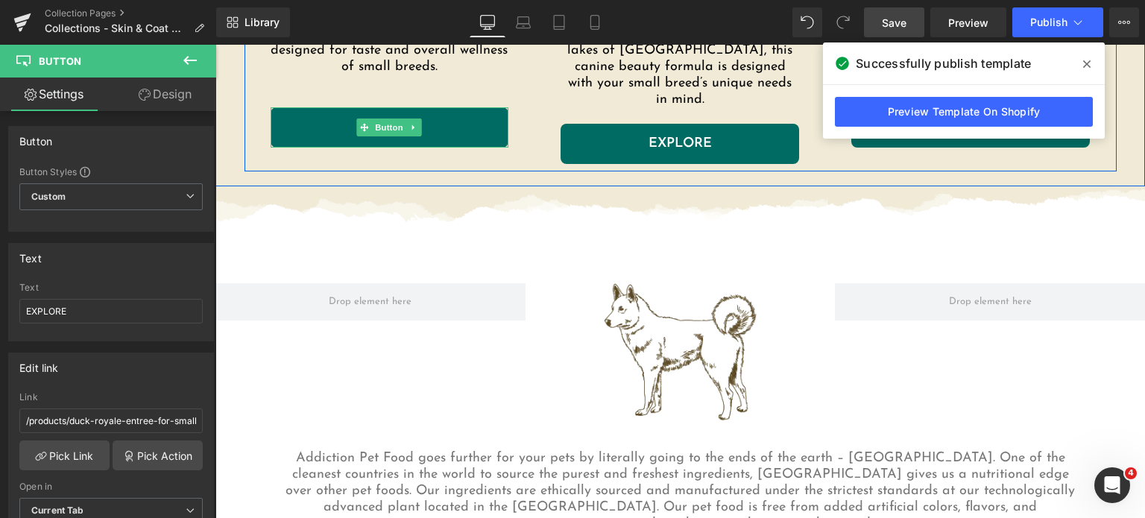
click at [444, 136] on link "EXPLORE" at bounding box center [390, 127] width 239 height 40
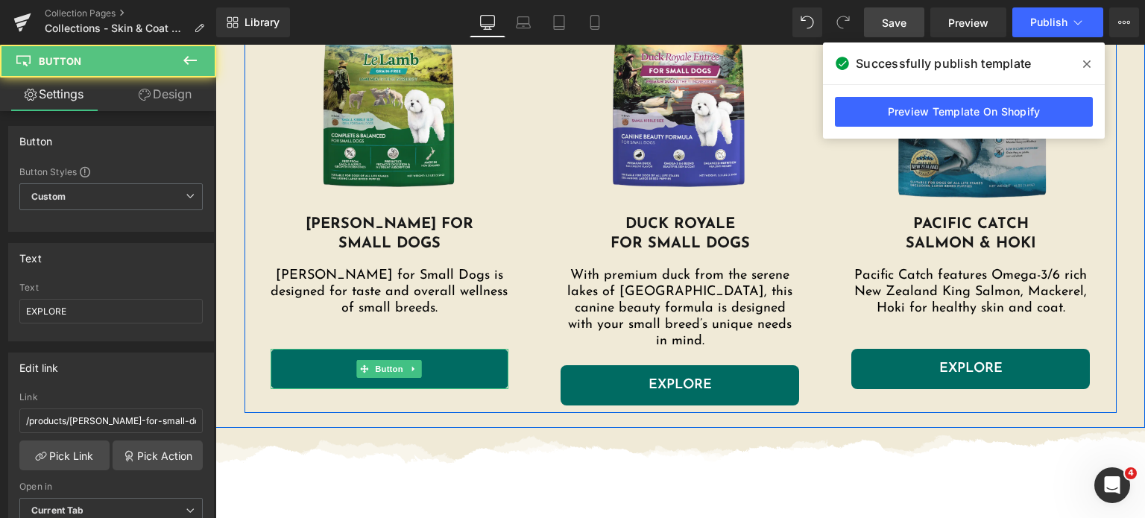
scroll to position [1014, 0]
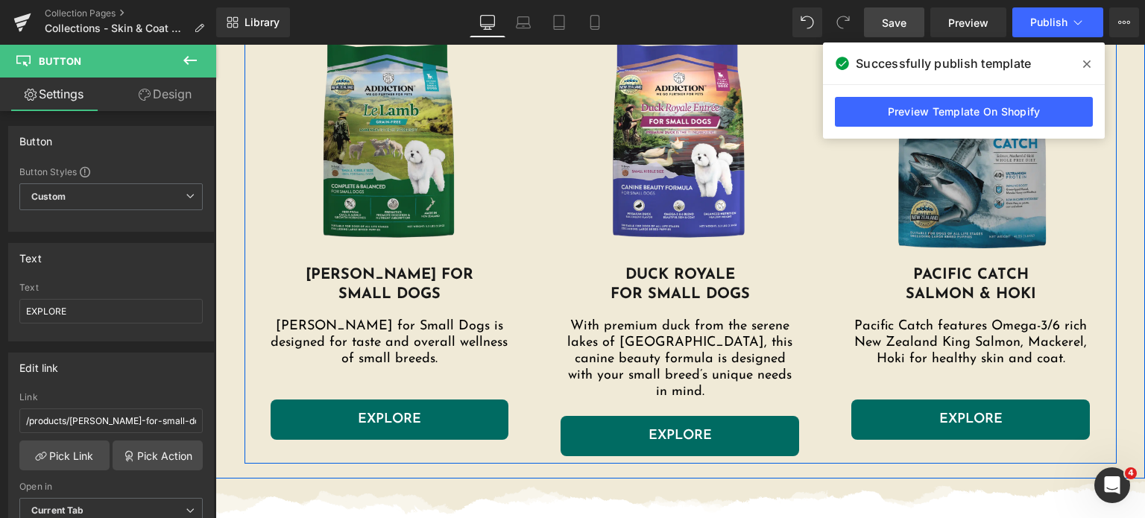
click at [427, 122] on img at bounding box center [390, 142] width 239 height 246
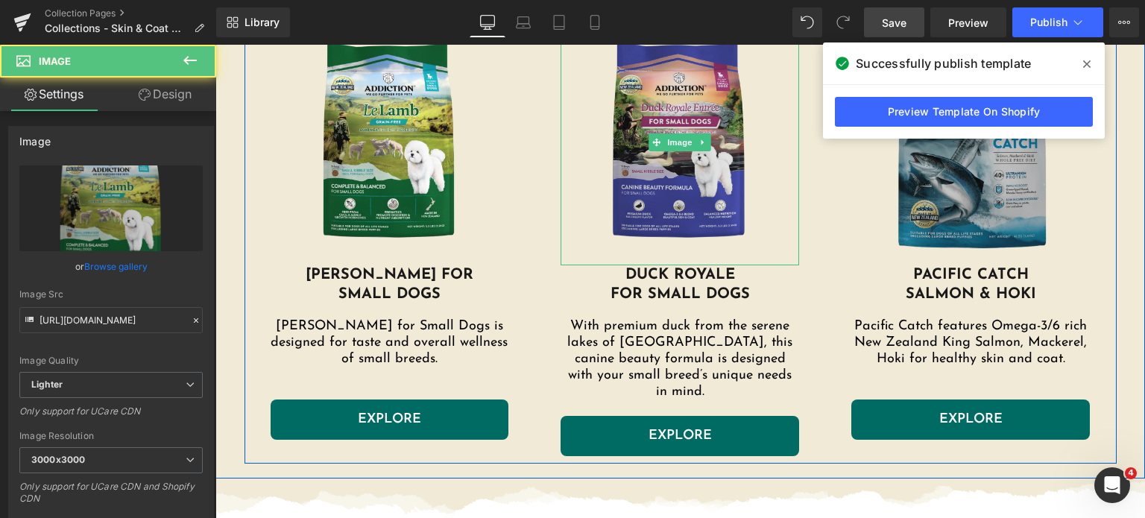
click at [687, 116] on img at bounding box center [680, 142] width 239 height 246
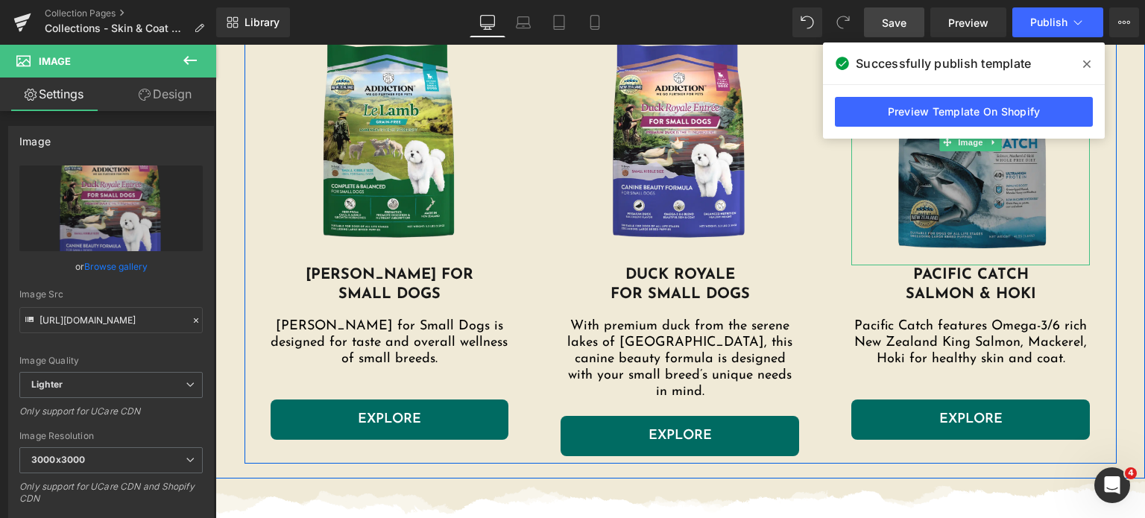
click at [910, 151] on img at bounding box center [970, 142] width 239 height 246
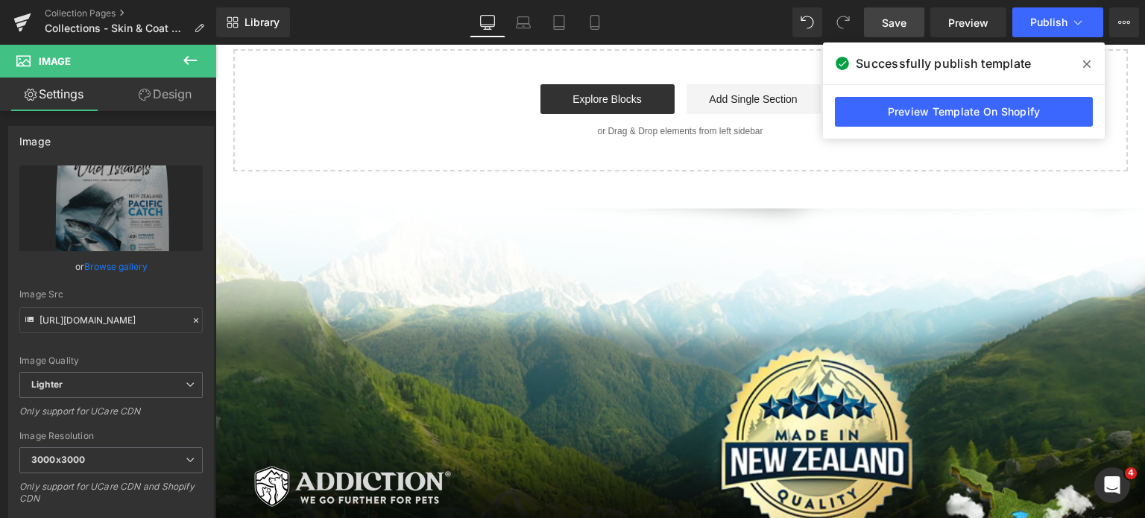
scroll to position [2278, 0]
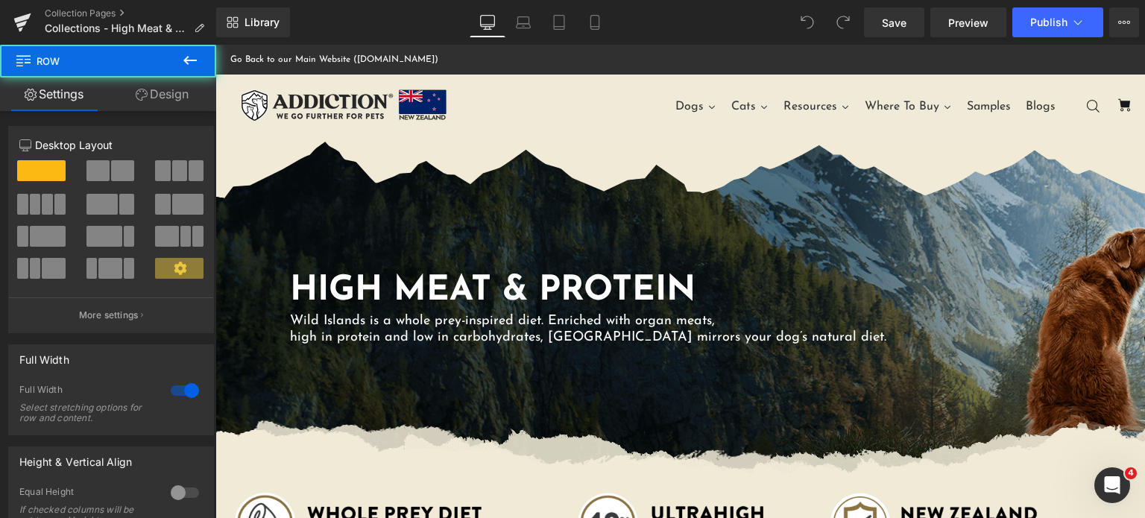
click at [458, 175] on div "HIGH MEAT & PROTEIN Heading Wild Islands is a whole prey-inspired diet. Enriche…" at bounding box center [680, 308] width 930 height 338
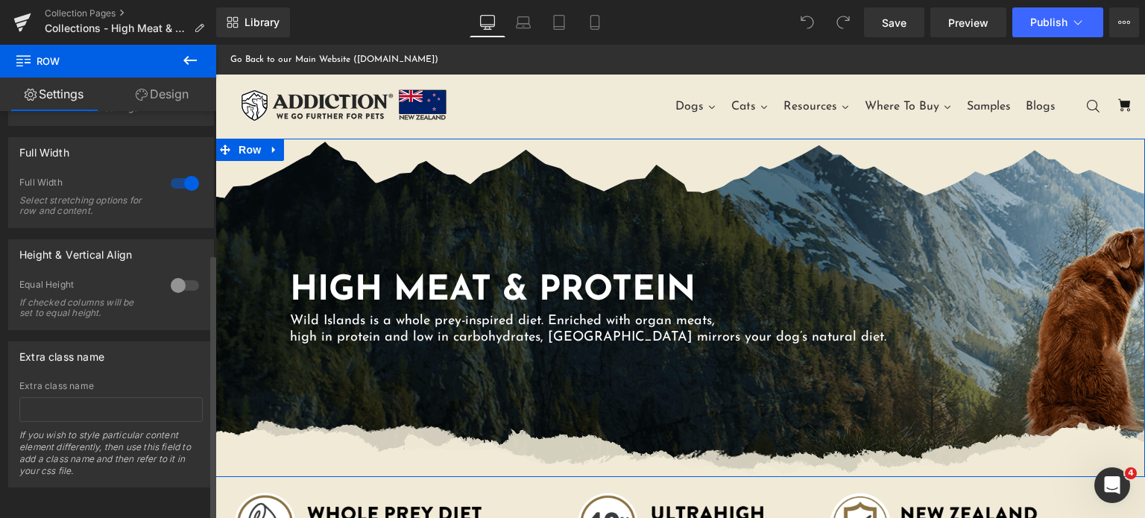
scroll to position [217, 0]
click at [143, 92] on icon at bounding box center [142, 95] width 12 height 12
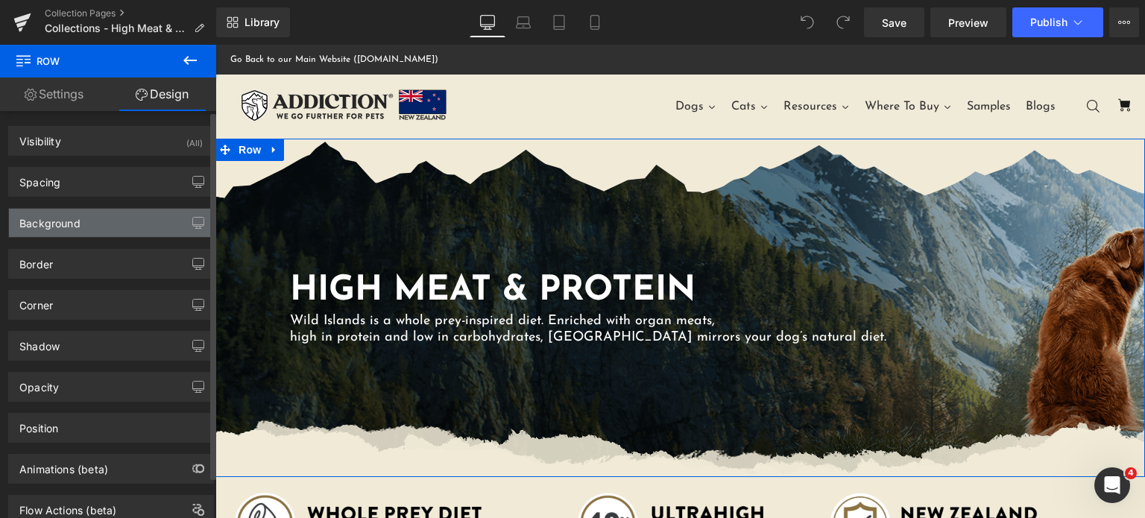
click at [69, 222] on div "Background" at bounding box center [49, 219] width 61 height 21
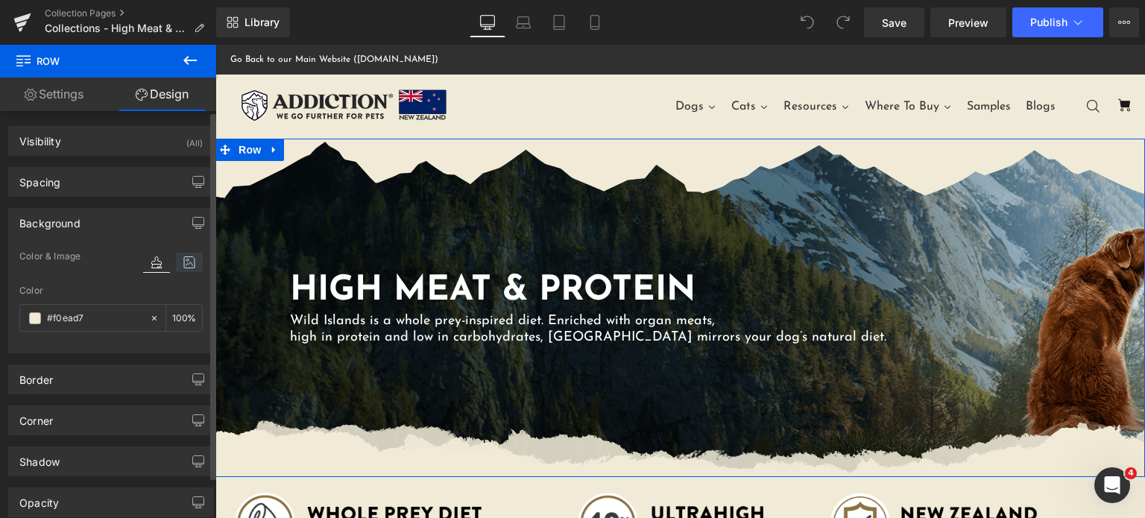
click at [186, 266] on icon at bounding box center [189, 262] width 27 height 19
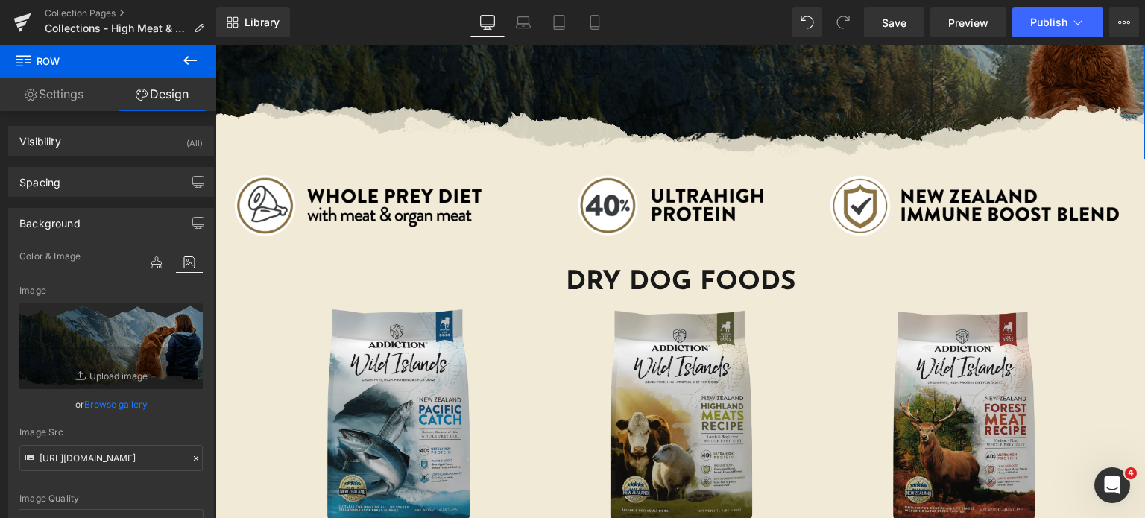
scroll to position [349, 0]
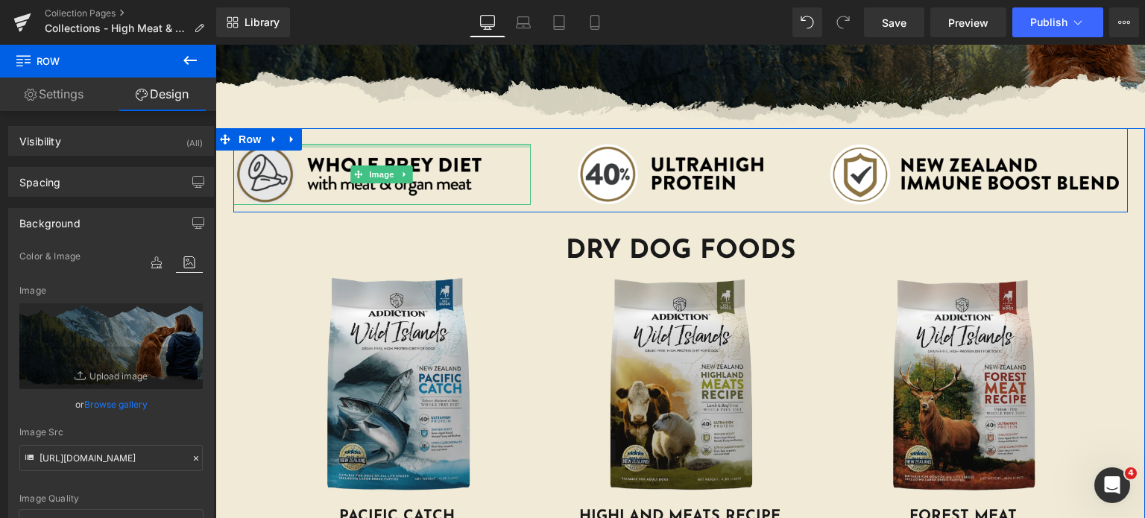
click at [330, 148] on img at bounding box center [382, 174] width 298 height 61
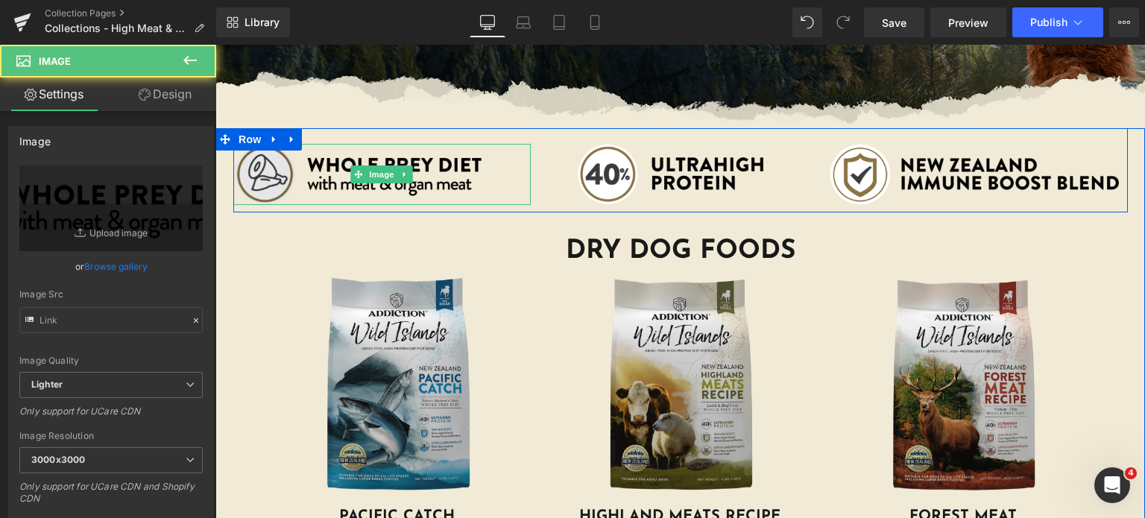
type input "[URL][DOMAIN_NAME]"
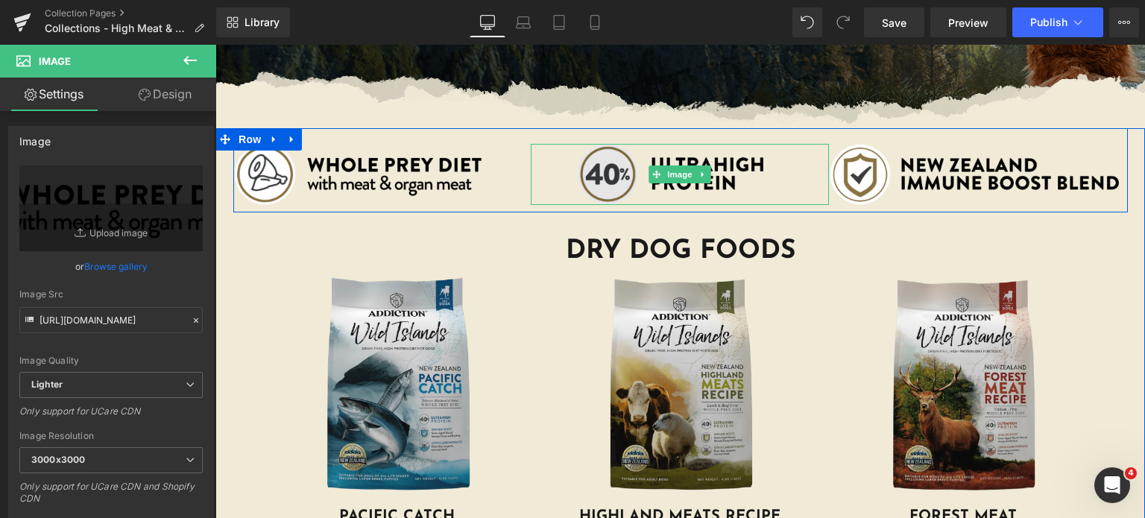
click at [620, 163] on img at bounding box center [680, 174] width 298 height 61
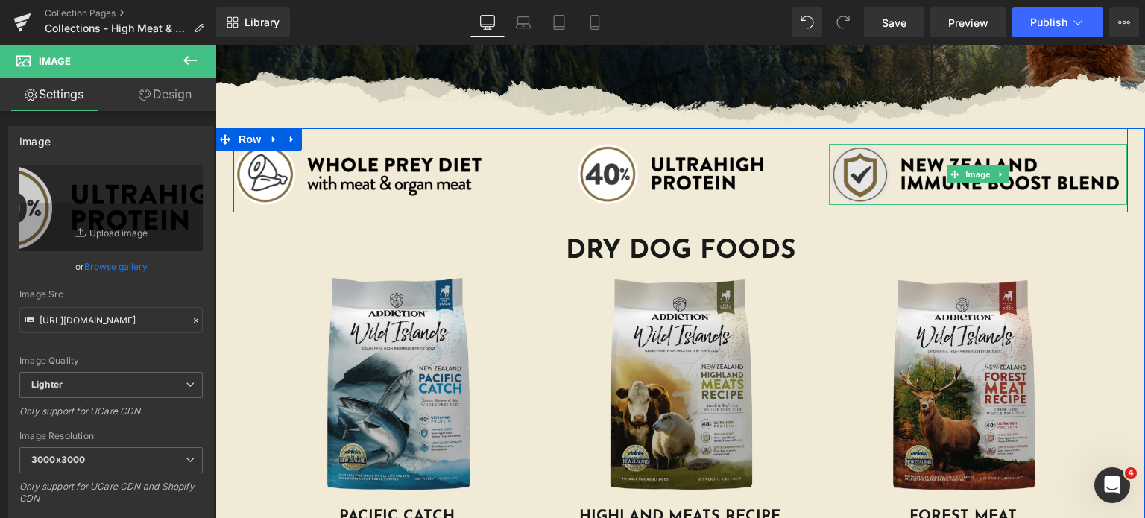
click at [868, 150] on img at bounding box center [978, 174] width 298 height 61
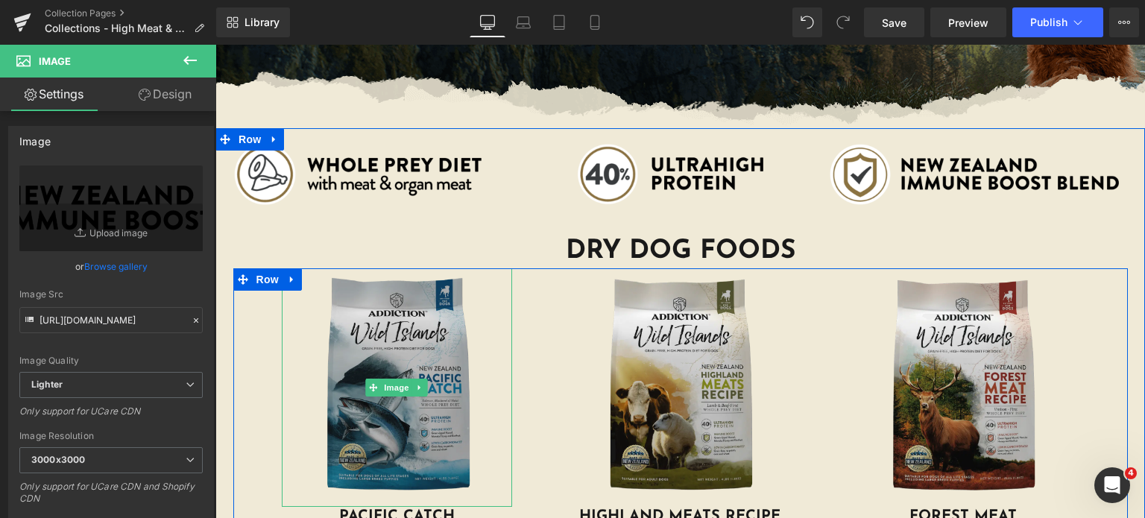
click at [434, 321] on img at bounding box center [397, 387] width 231 height 239
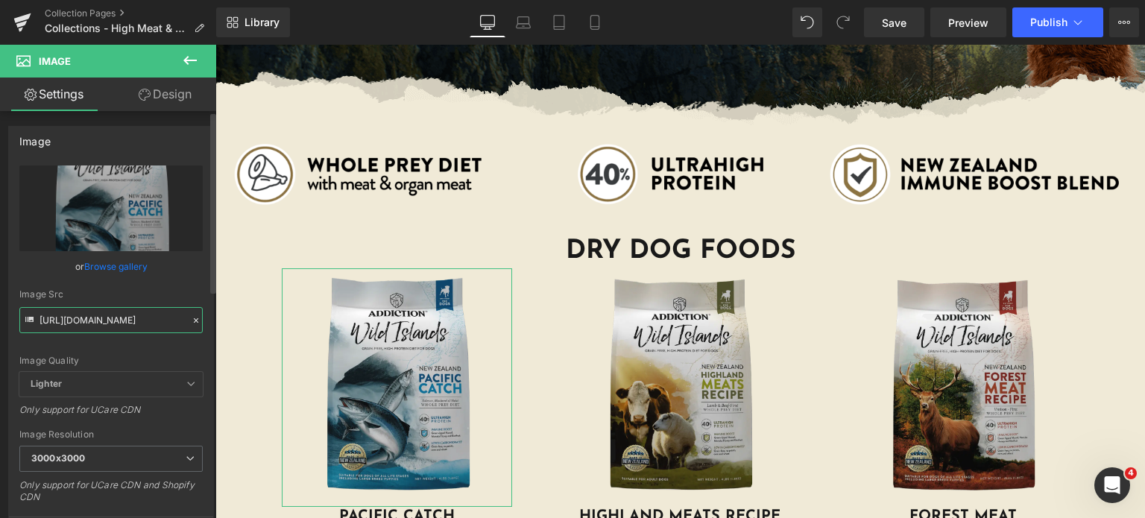
click at [116, 317] on input "[URL][DOMAIN_NAME]" at bounding box center [110, 320] width 183 height 26
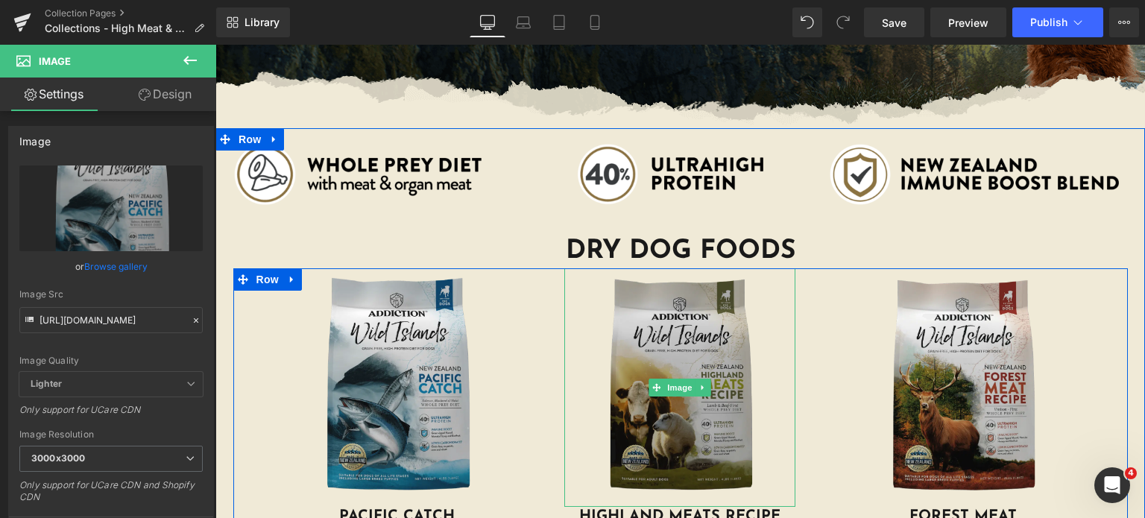
click at [696, 353] on img at bounding box center [679, 387] width 231 height 239
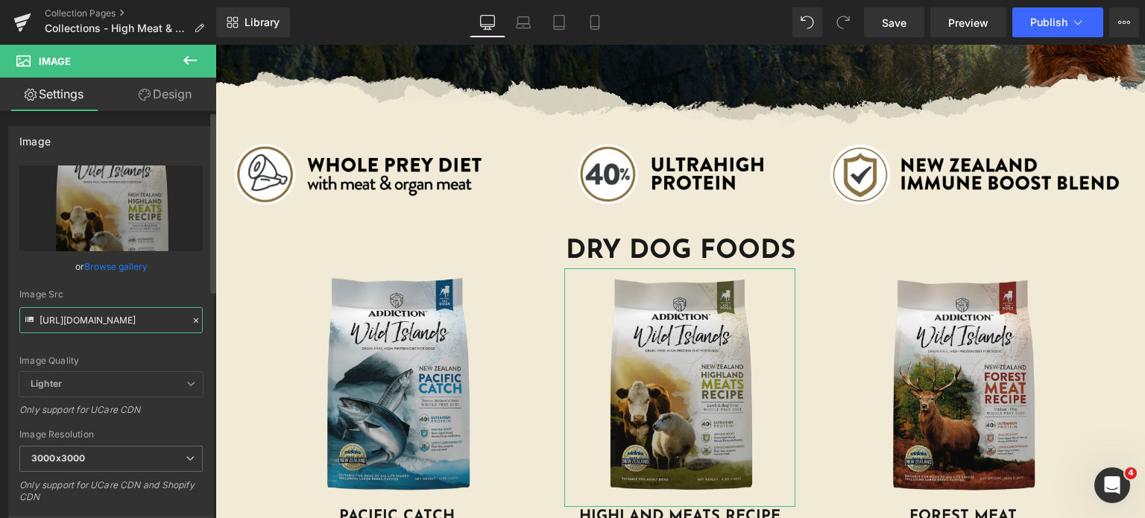
click at [95, 312] on input "[URL][DOMAIN_NAME]" at bounding box center [110, 320] width 183 height 26
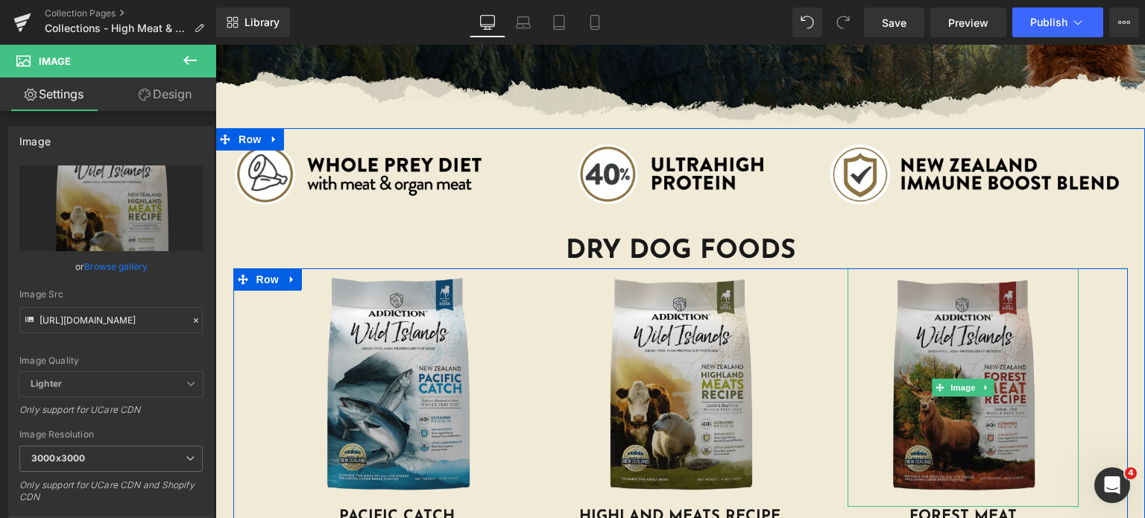
click at [921, 306] on img at bounding box center [963, 387] width 231 height 239
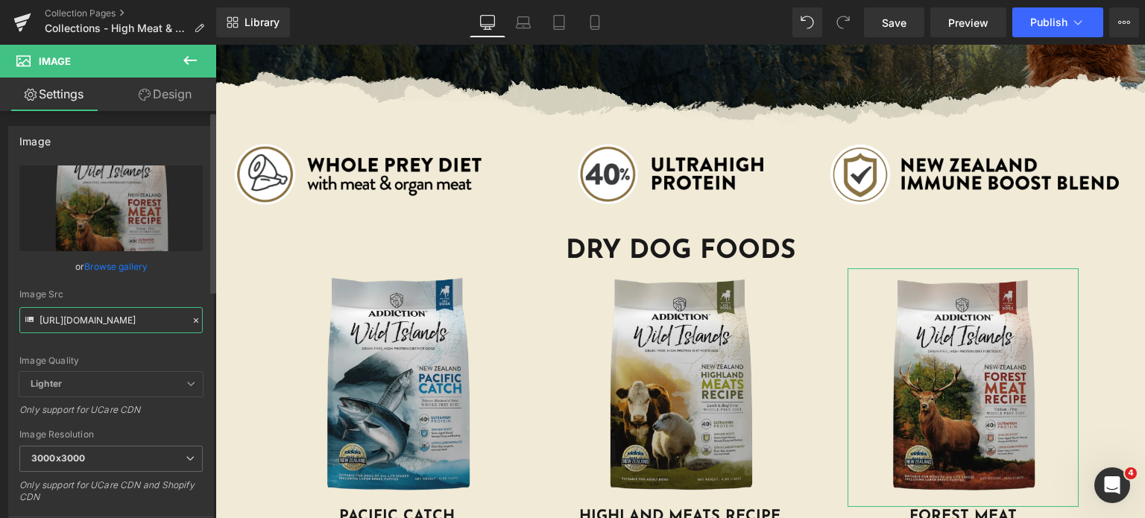
click at [92, 321] on input "[URL][DOMAIN_NAME]" at bounding box center [110, 320] width 183 height 26
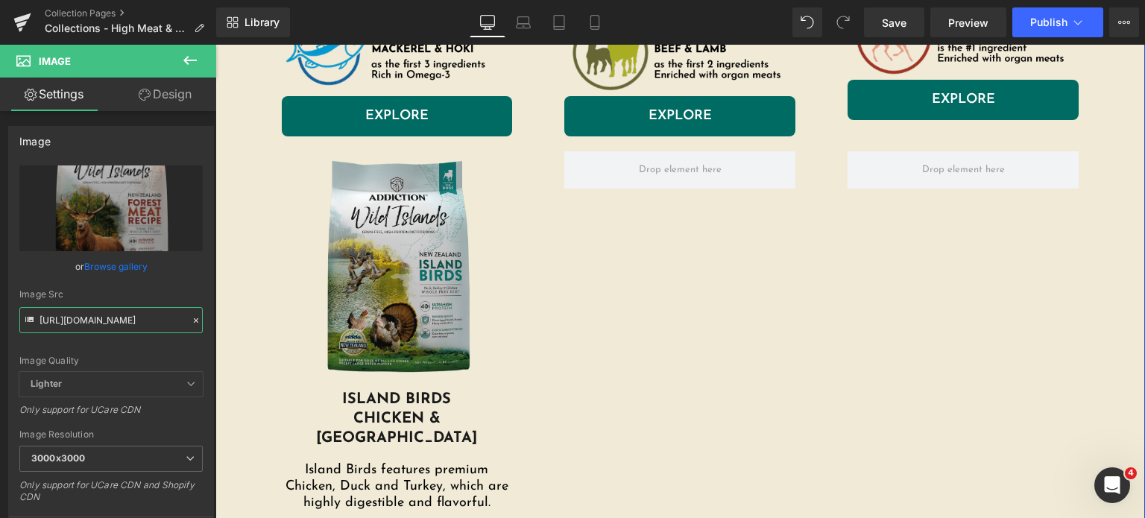
scroll to position [996, 0]
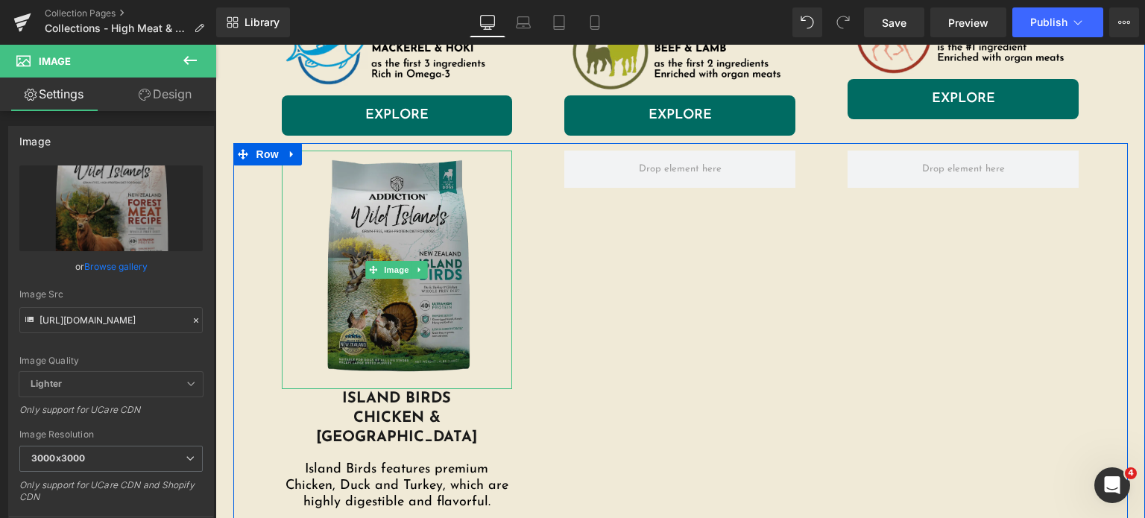
click at [397, 264] on img at bounding box center [397, 270] width 231 height 239
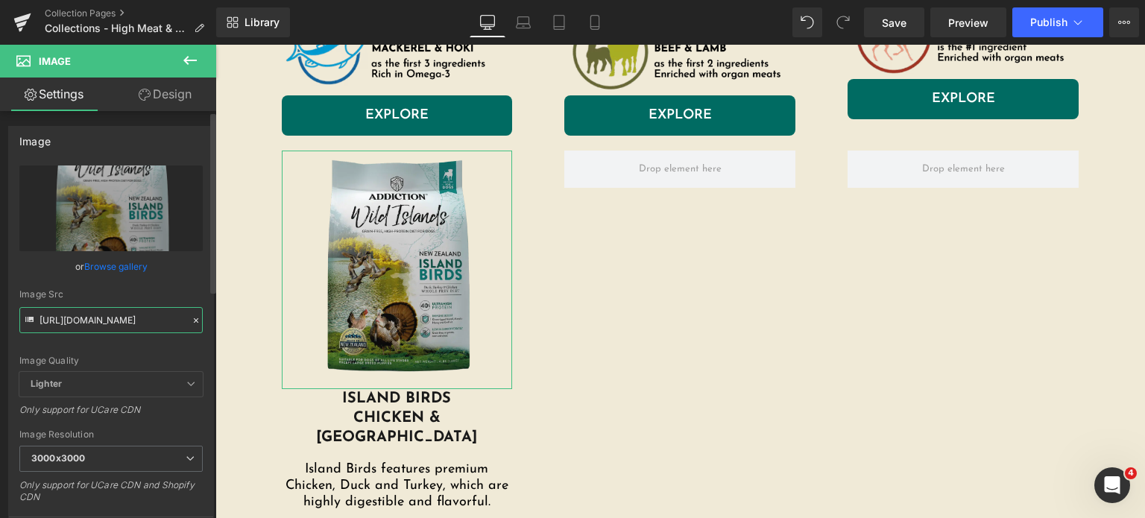
click at [85, 318] on input "[URL][DOMAIN_NAME]" at bounding box center [110, 320] width 183 height 26
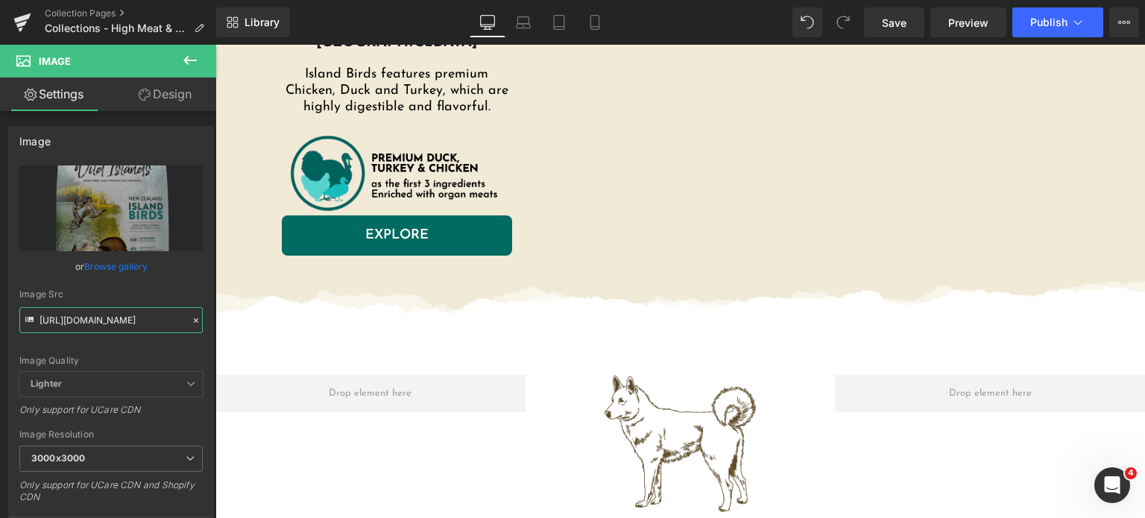
scroll to position [1386, 0]
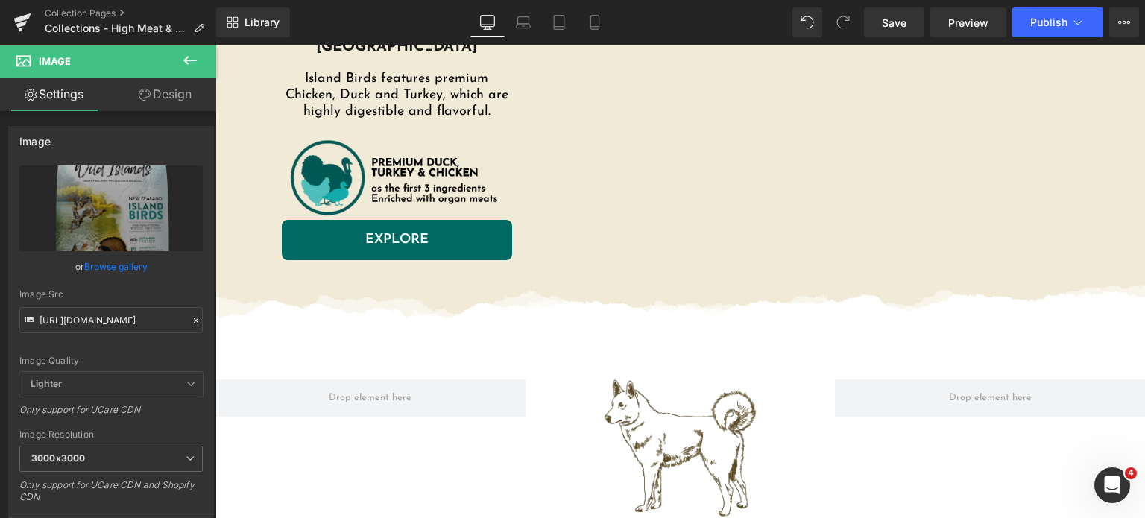
click at [323, 148] on img at bounding box center [397, 178] width 231 height 85
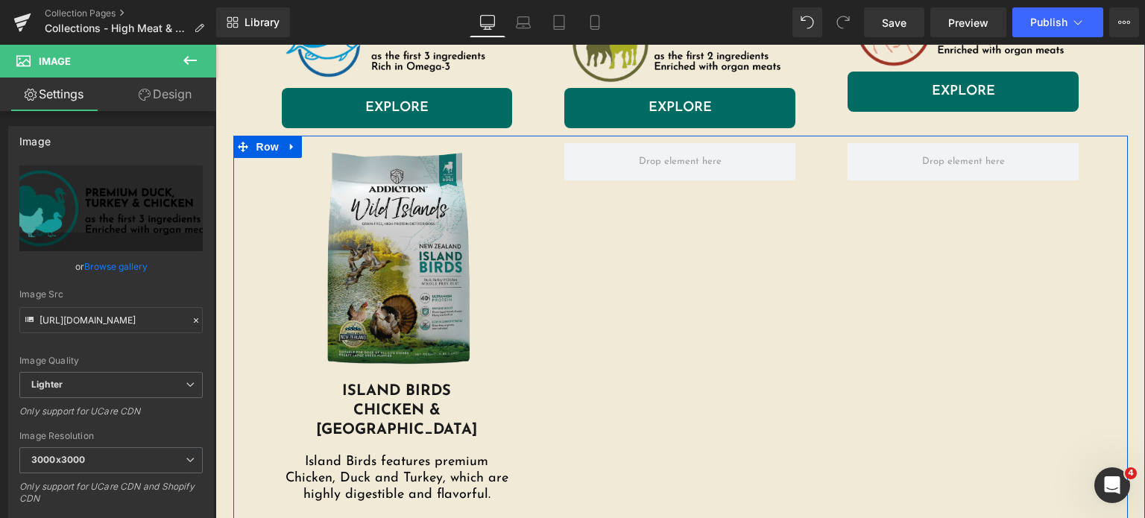
scroll to position [982, 0]
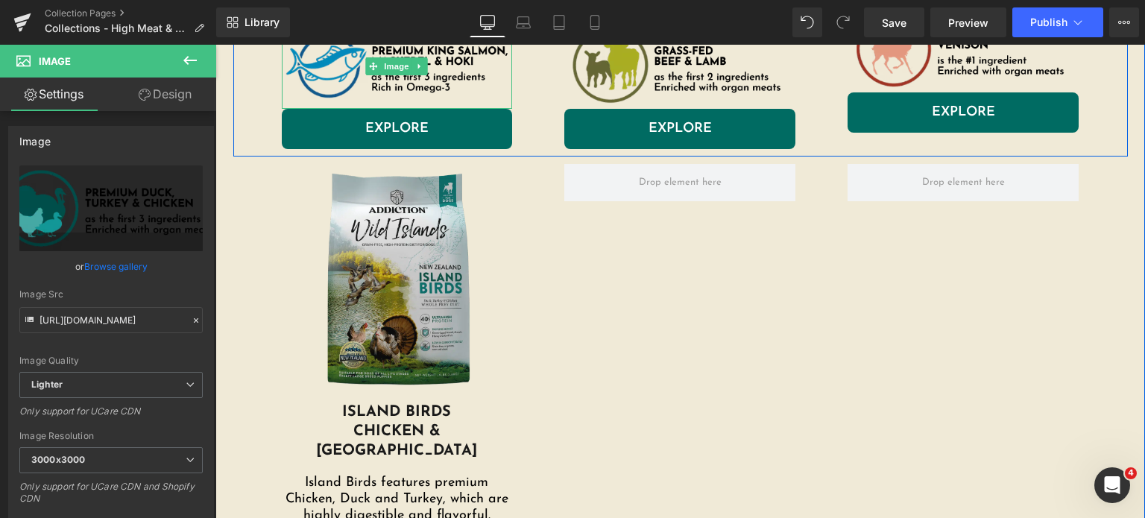
click at [328, 71] on img at bounding box center [397, 66] width 231 height 85
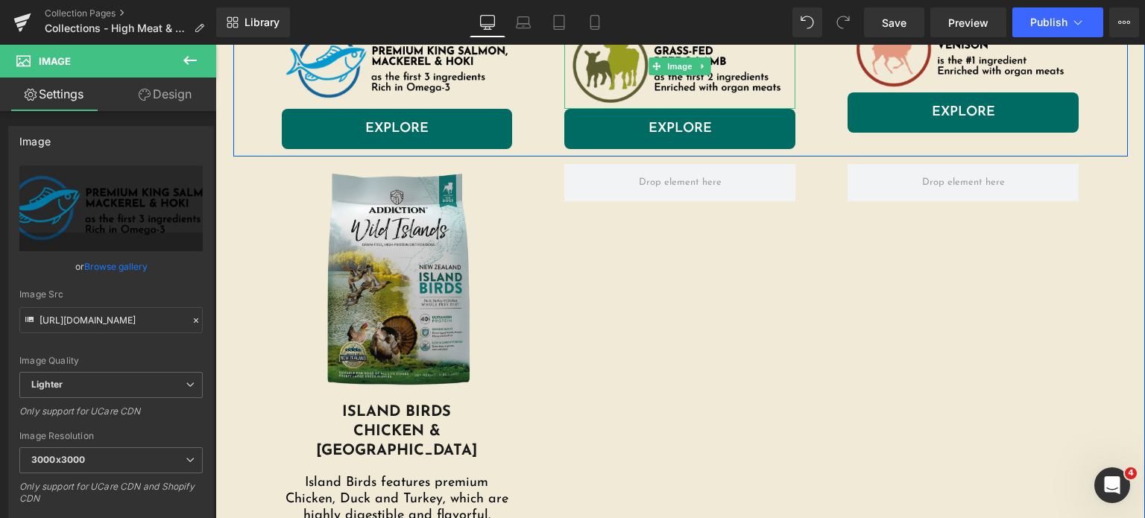
click at [602, 75] on img at bounding box center [679, 66] width 231 height 85
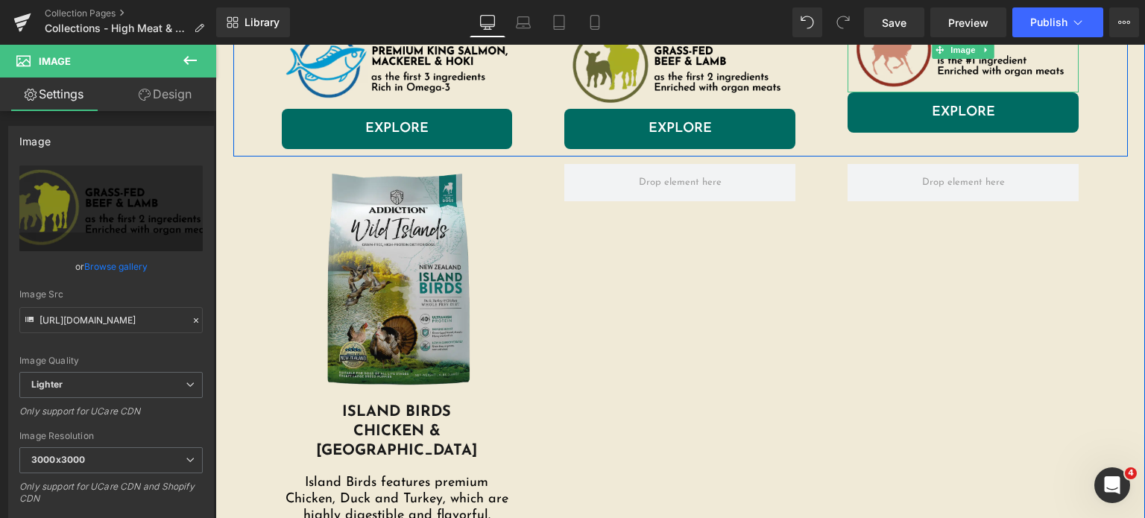
click at [935, 74] on img at bounding box center [963, 49] width 231 height 85
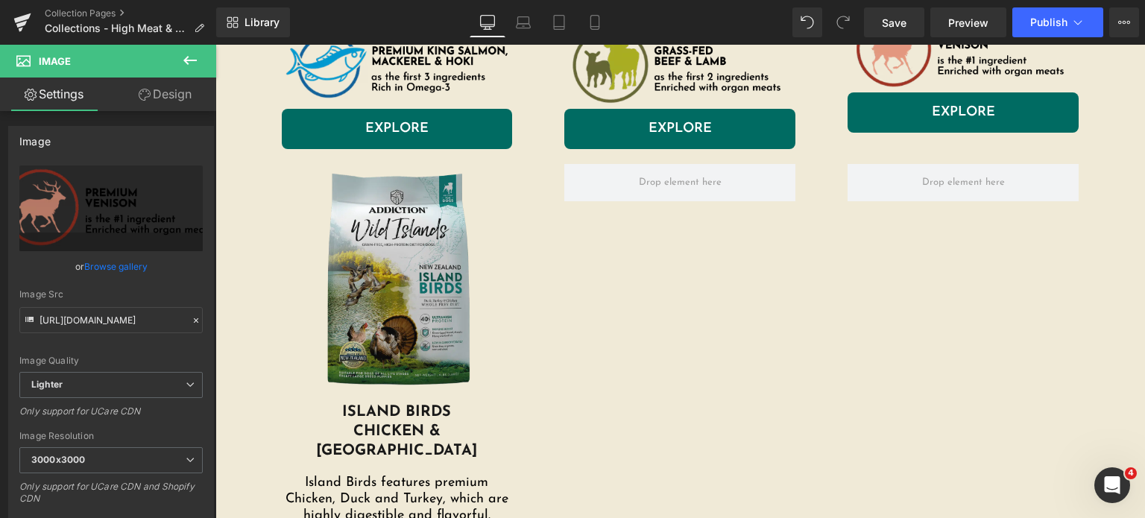
scroll to position [1813, 0]
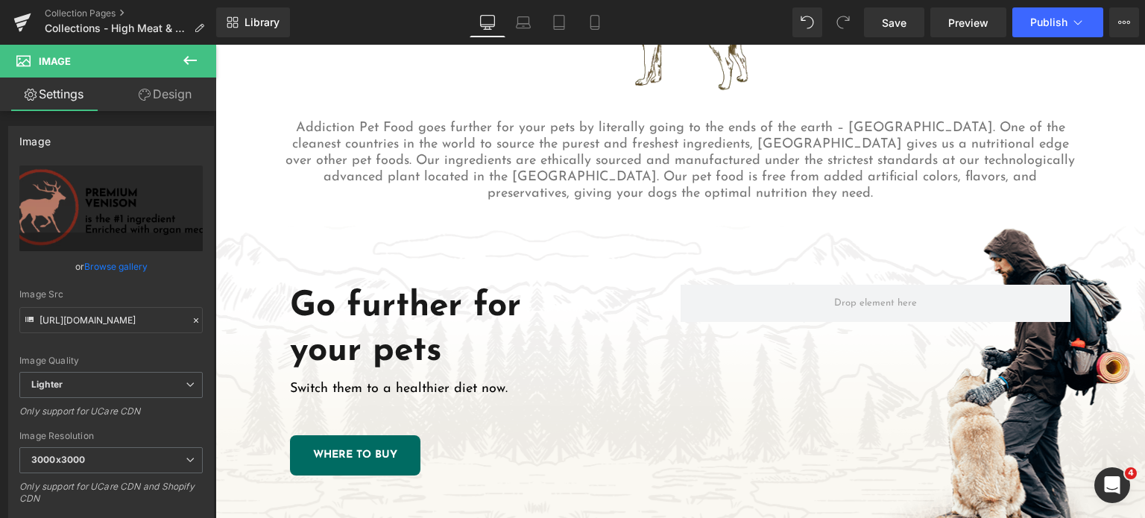
click at [701, 210] on div "Go further for your pets Heading Switch them to a healthier diet now. Text Bloc…" at bounding box center [680, 380] width 930 height 340
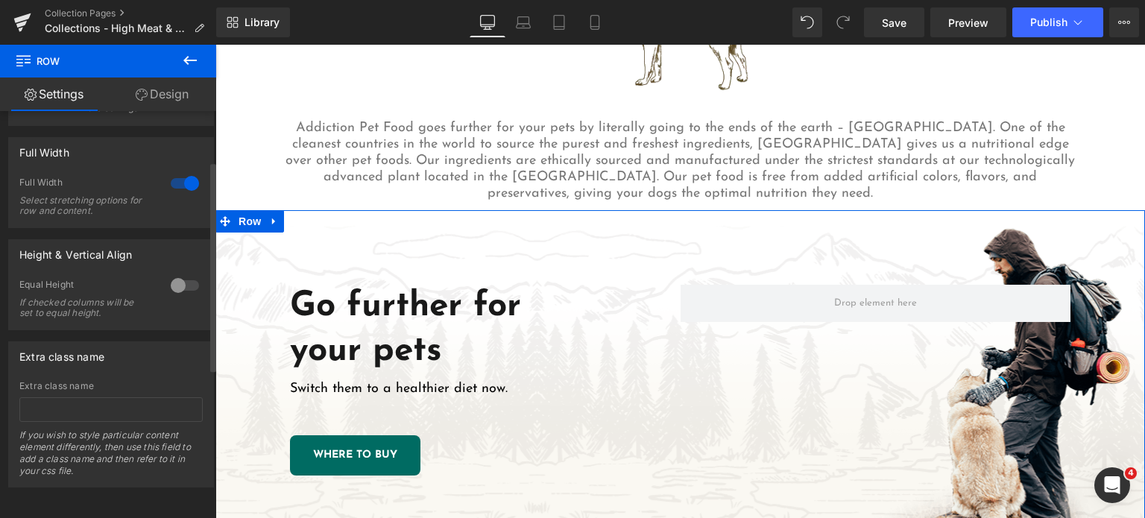
scroll to position [0, 0]
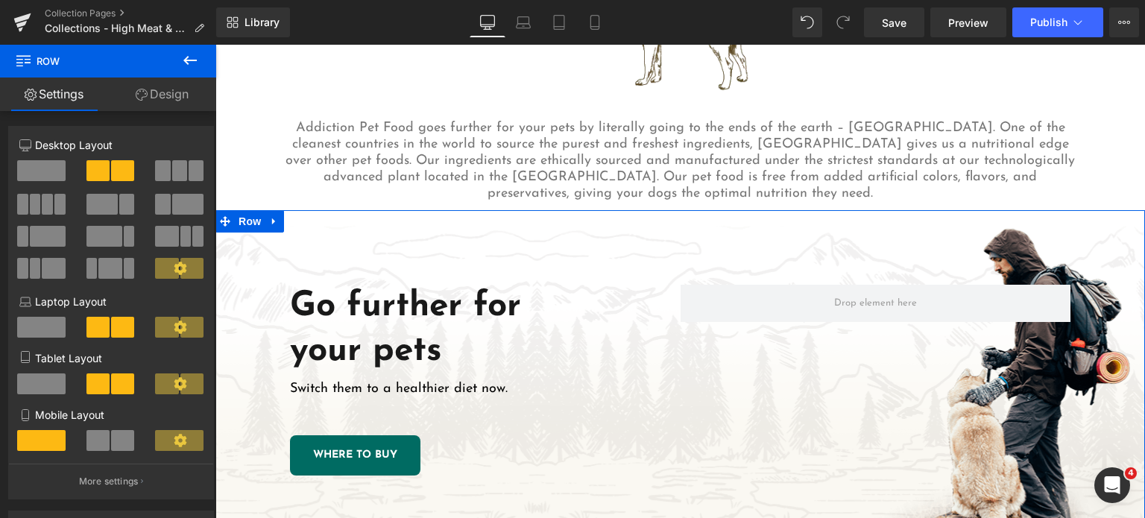
click at [152, 86] on link "Design" at bounding box center [162, 95] width 108 height 34
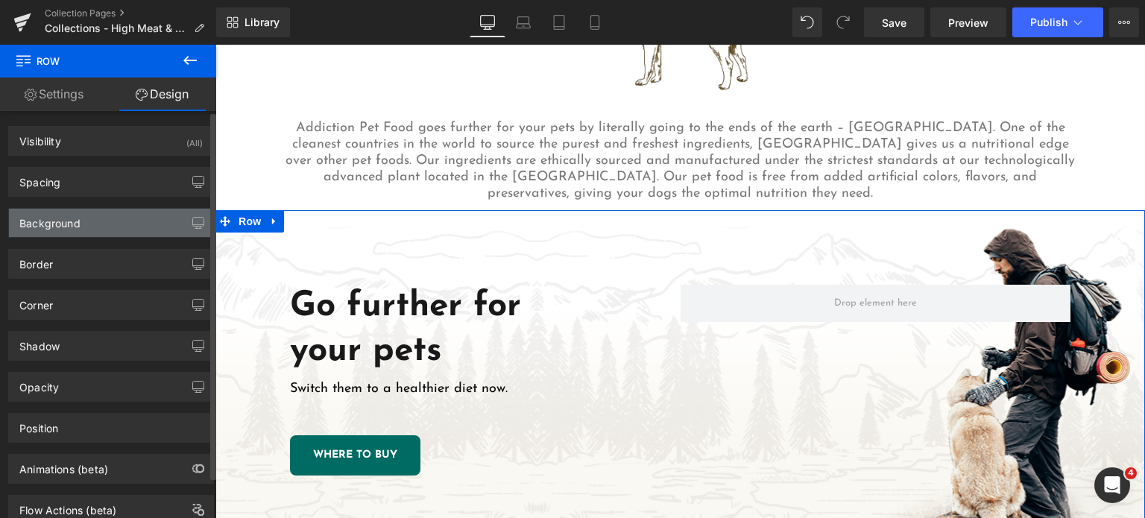
click at [51, 218] on div "Background" at bounding box center [49, 219] width 61 height 21
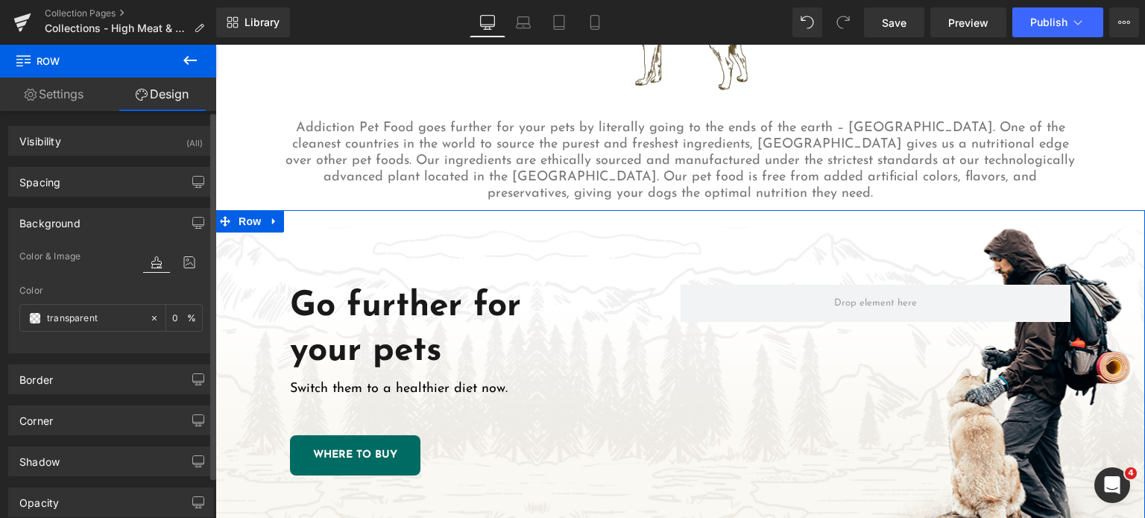
click at [167, 271] on div at bounding box center [173, 262] width 60 height 19
click at [176, 267] on icon at bounding box center [189, 262] width 27 height 19
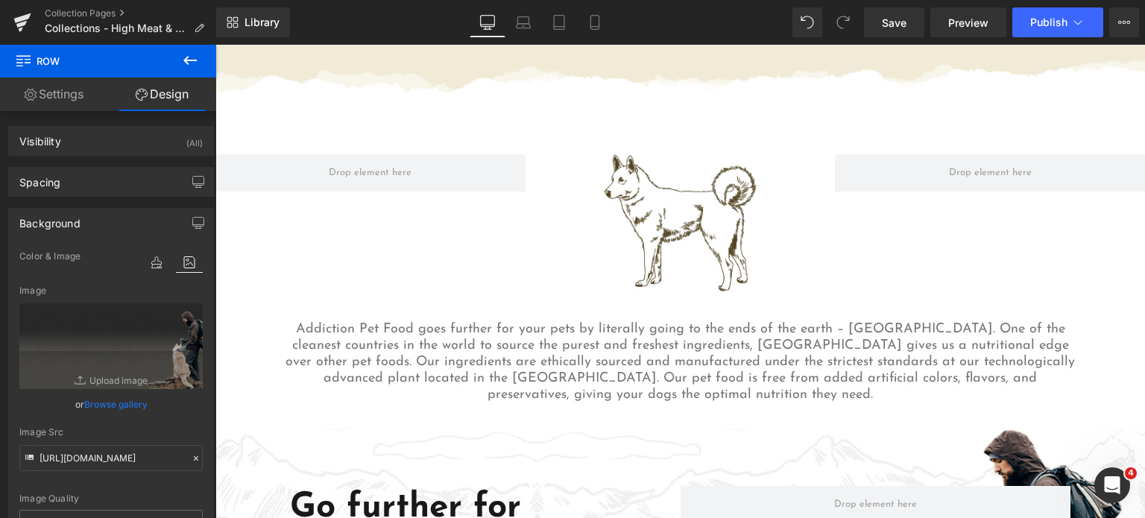
scroll to position [1604, 0]
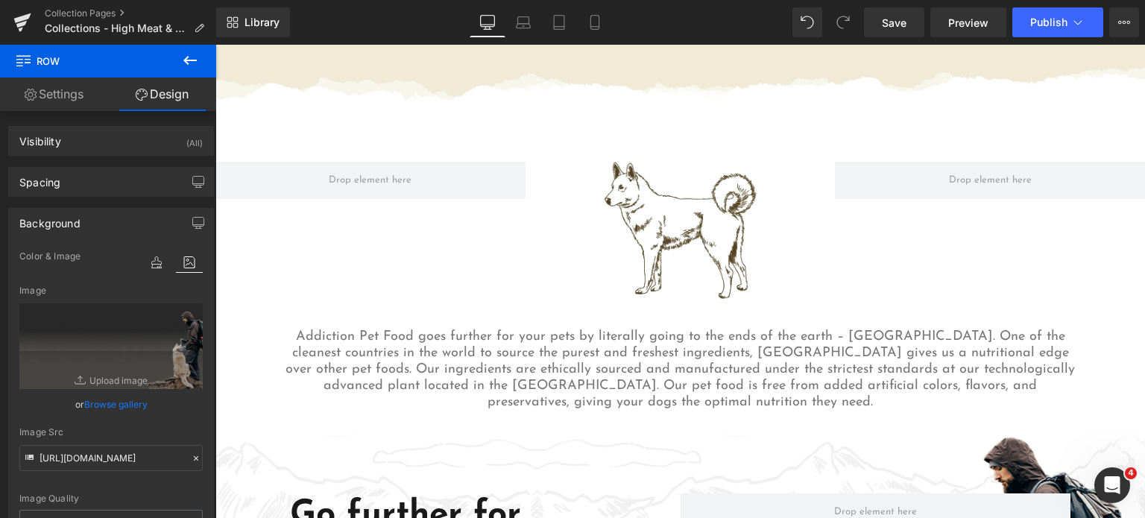
click at [480, 348] on p "Addiction Pet Food goes further for your pets by literally going to the ends of…" at bounding box center [681, 370] width 798 height 82
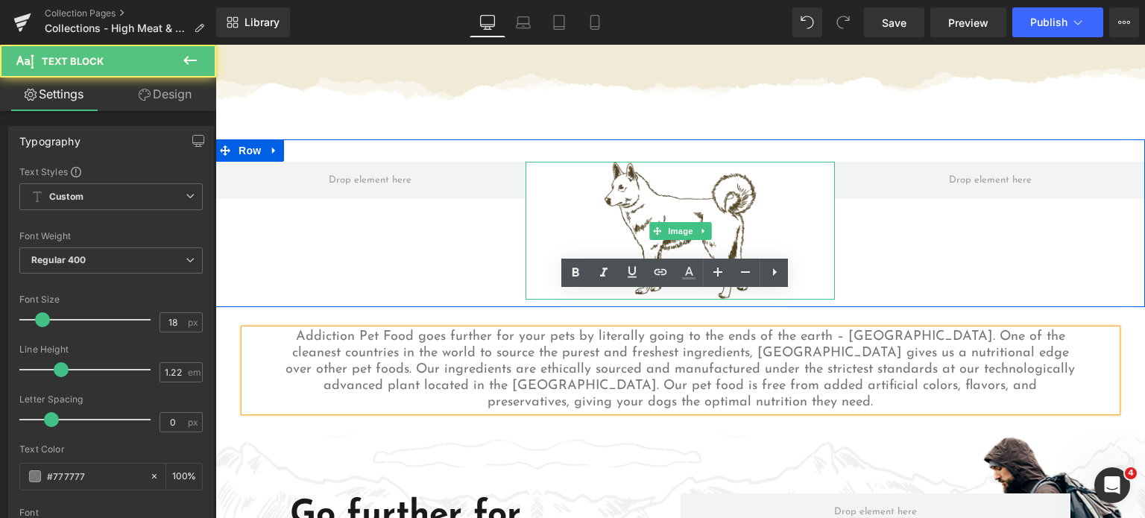
click at [641, 168] on img at bounding box center [680, 231] width 155 height 138
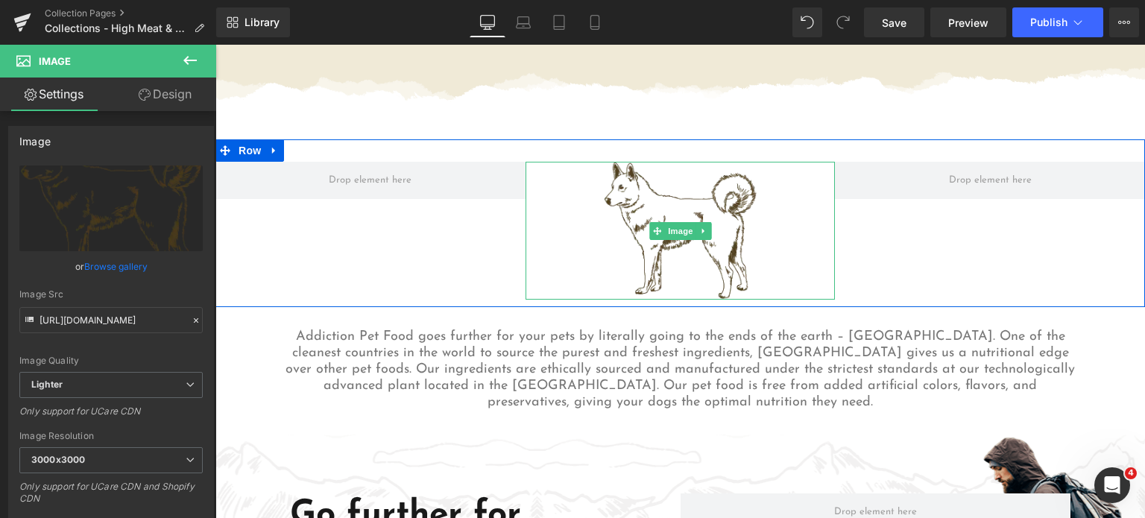
click at [702, 165] on img at bounding box center [680, 231] width 155 height 138
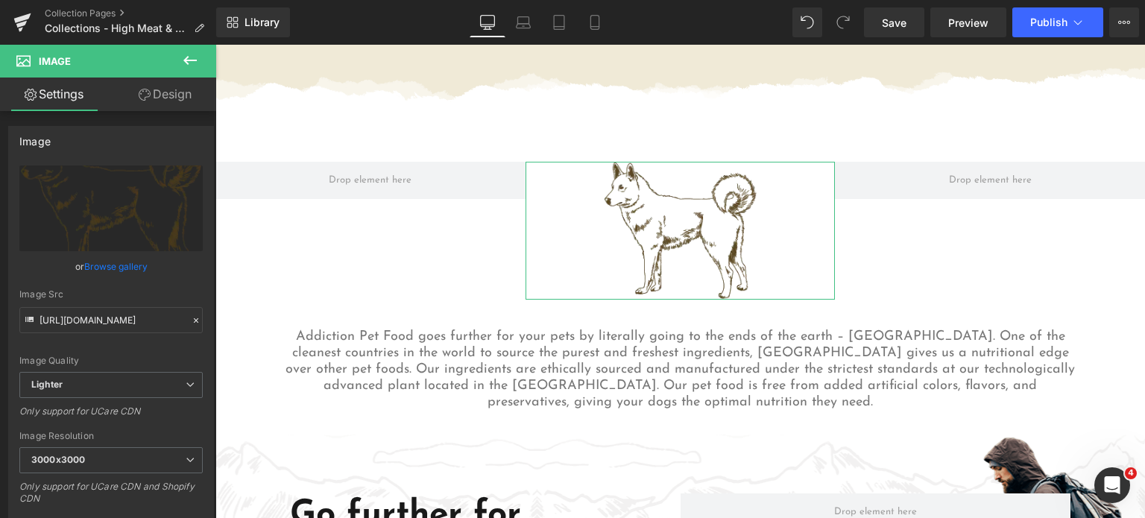
click at [156, 92] on link "Design" at bounding box center [165, 95] width 108 height 34
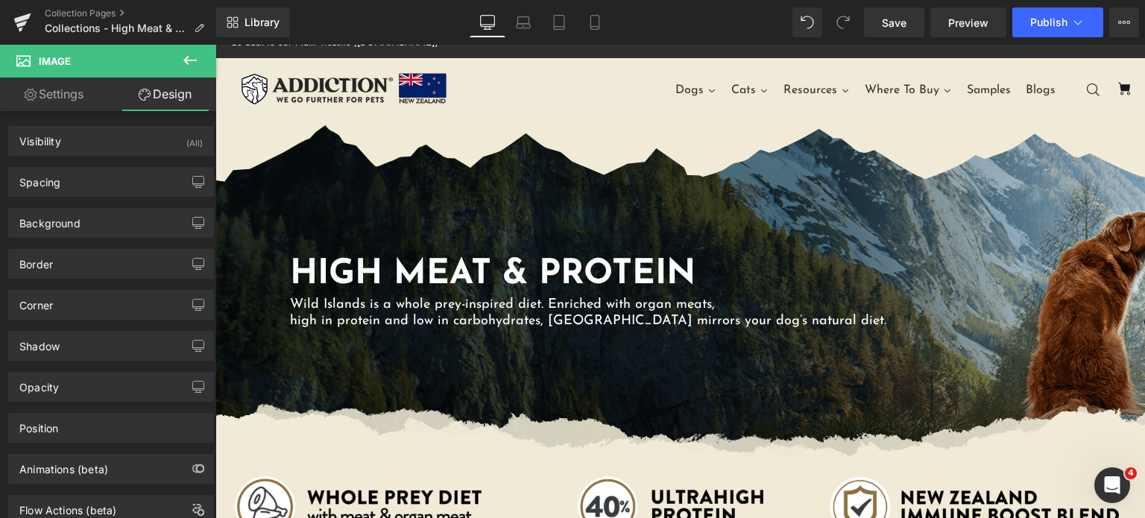
scroll to position [0, 0]
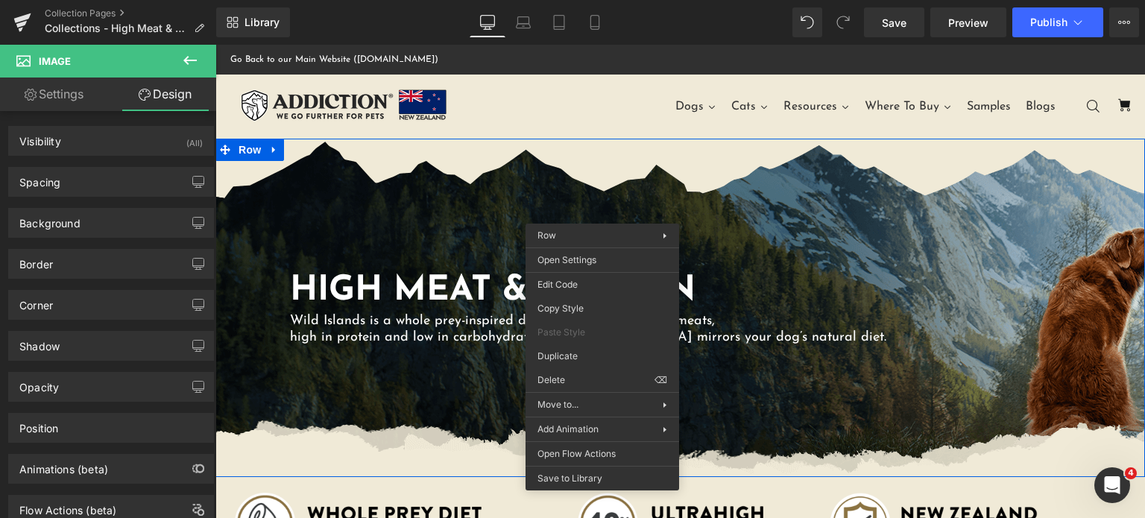
click at [575, 168] on div "HIGH MEAT & PROTEIN Heading Wild Islands is a whole prey-inspired diet. Enriche…" at bounding box center [680, 308] width 930 height 338
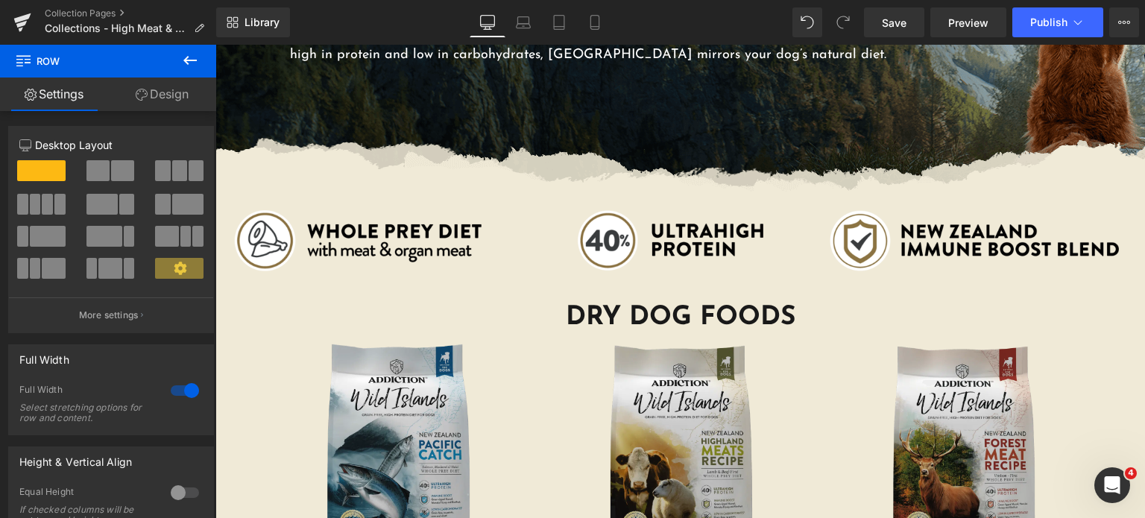
scroll to position [283, 0]
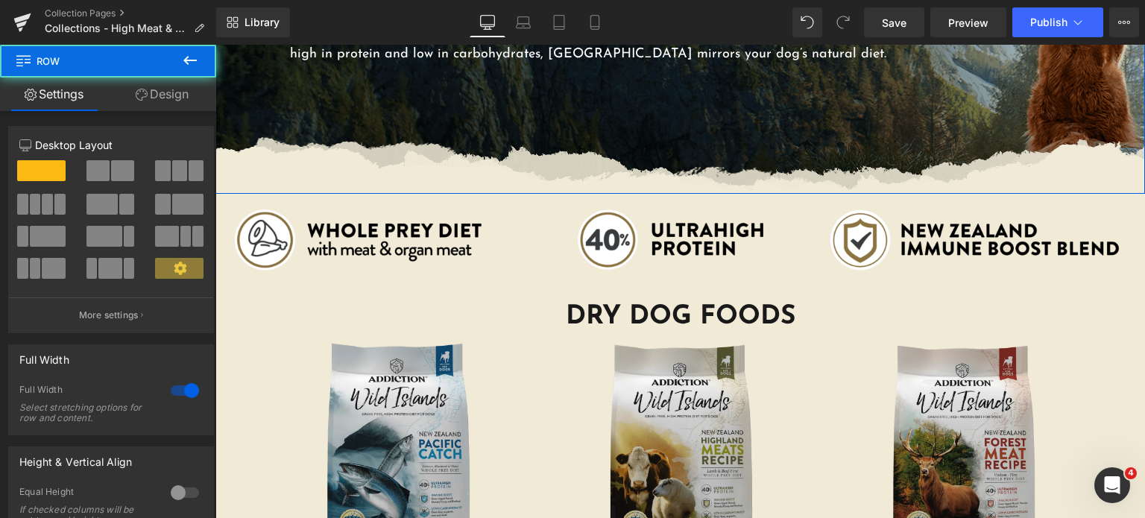
click at [250, 108] on div "HIGH MEAT & PROTEIN Heading Wild Islands is a whole prey-inspired diet. Enriche…" at bounding box center [680, 24] width 930 height 338
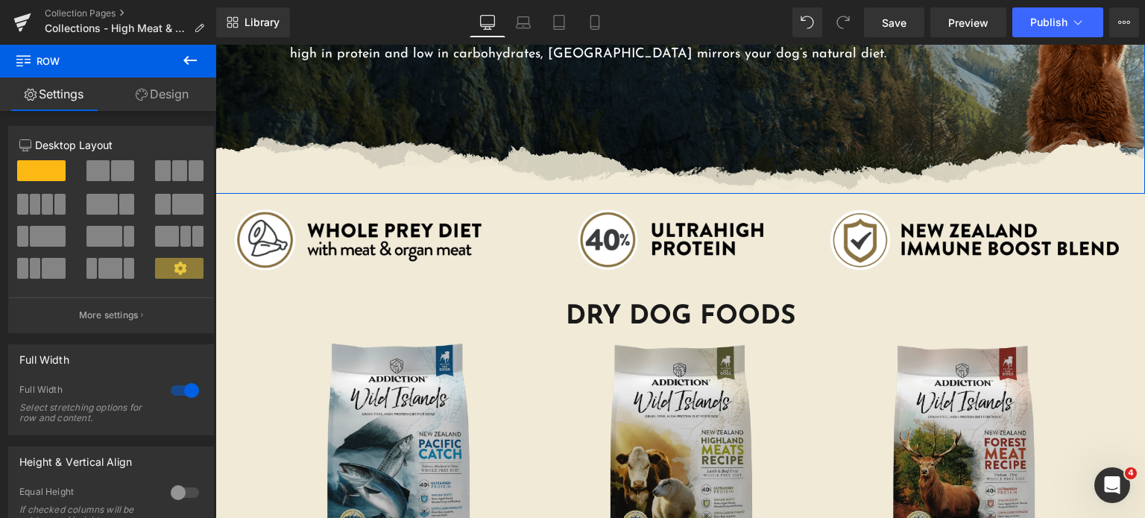
click at [161, 104] on link "Design" at bounding box center [162, 95] width 108 height 34
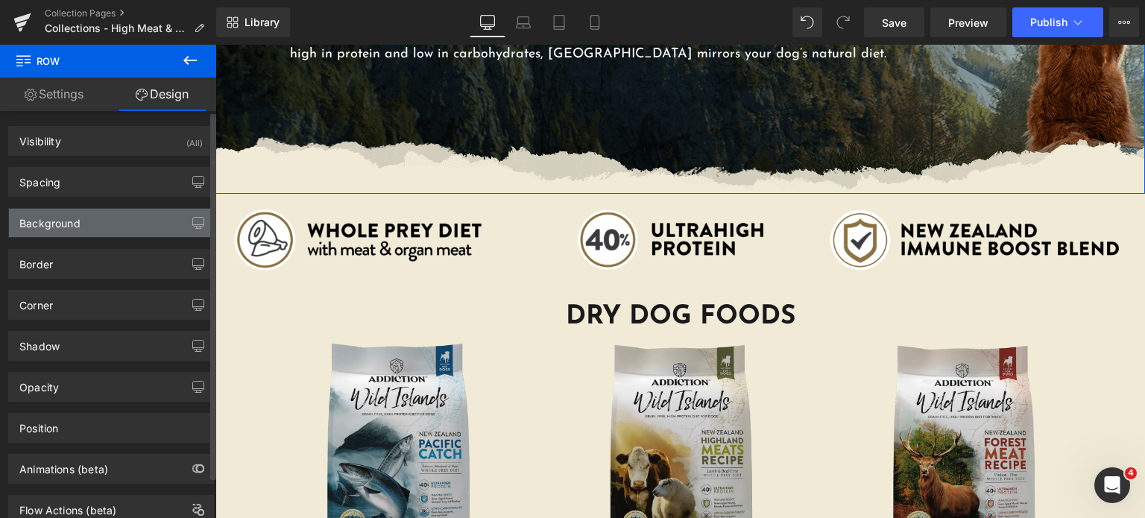
type input "#f0ead7"
type input "100"
click at [88, 227] on div "Background" at bounding box center [111, 223] width 204 height 28
type input "[URL][DOMAIN_NAME]"
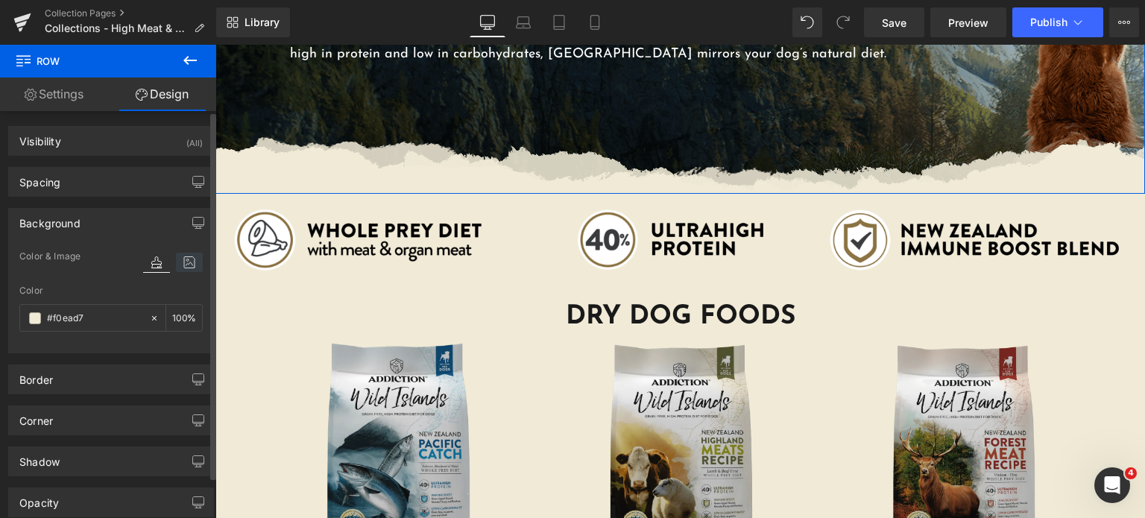
click at [176, 260] on icon at bounding box center [189, 262] width 27 height 19
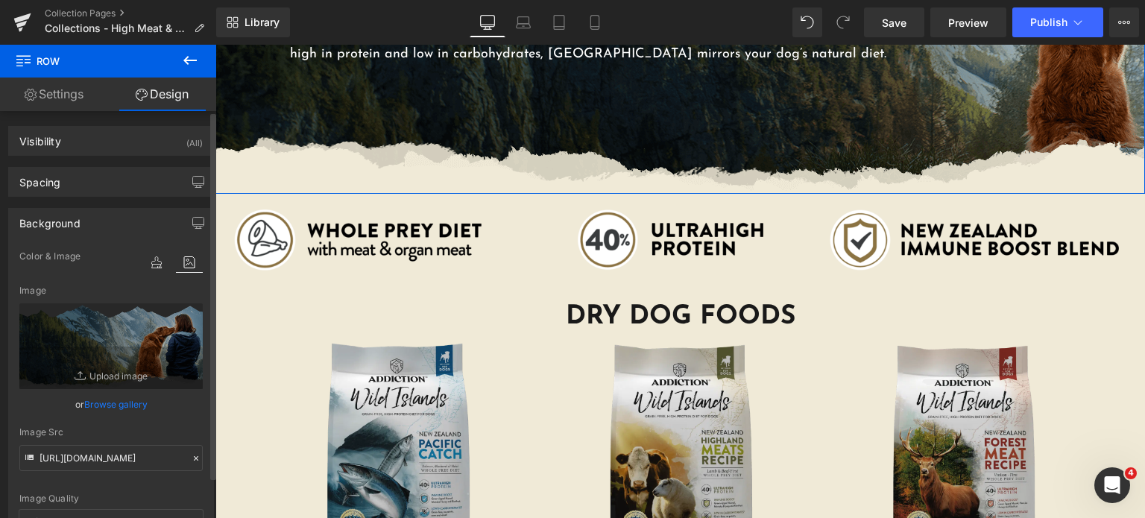
click at [102, 405] on link "Browse gallery" at bounding box center [115, 404] width 63 height 26
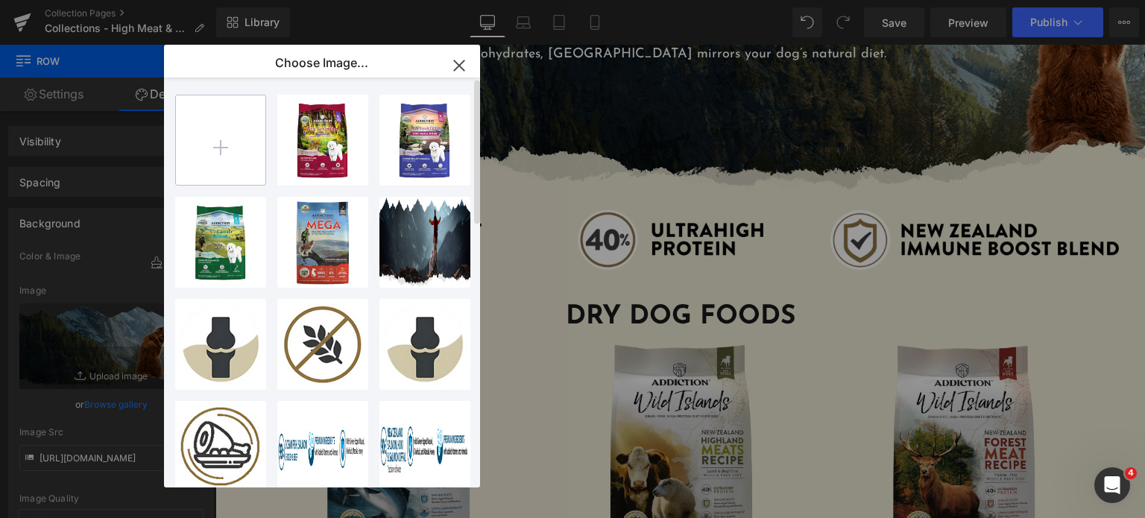
click at [227, 148] on input "file" at bounding box center [220, 139] width 89 height 89
click at [458, 62] on icon "button" at bounding box center [459, 66] width 24 height 24
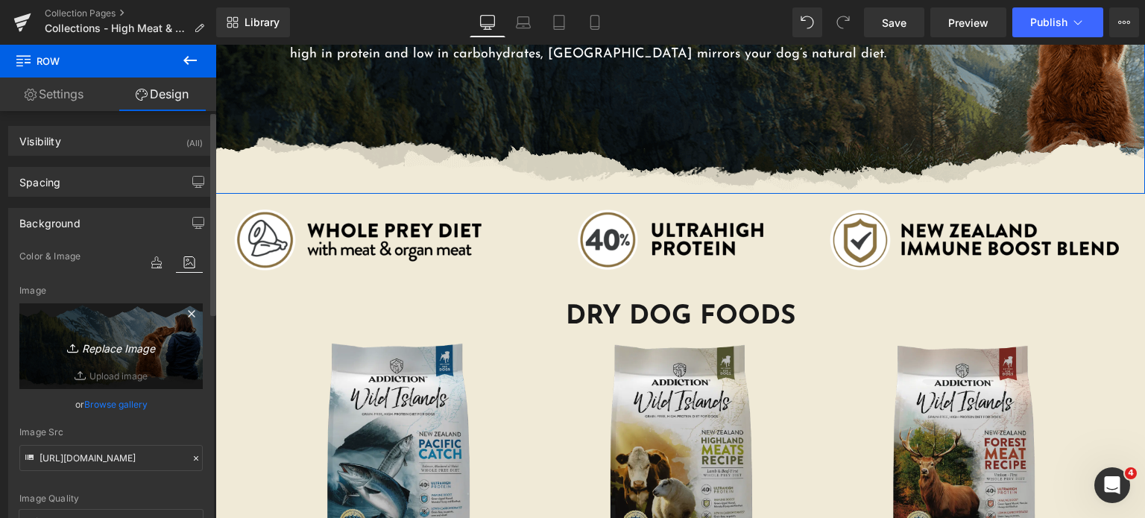
click at [122, 355] on link "Replace Image" at bounding box center [110, 346] width 183 height 86
type input "C:\fakepath\skin-coat-dog-seamless.png"
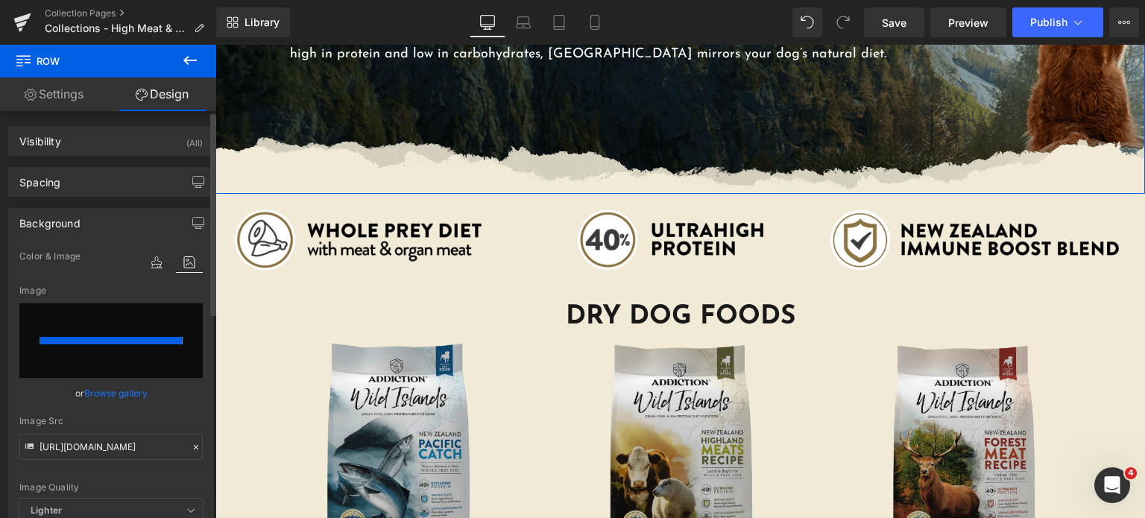
type input "[URL][DOMAIN_NAME]"
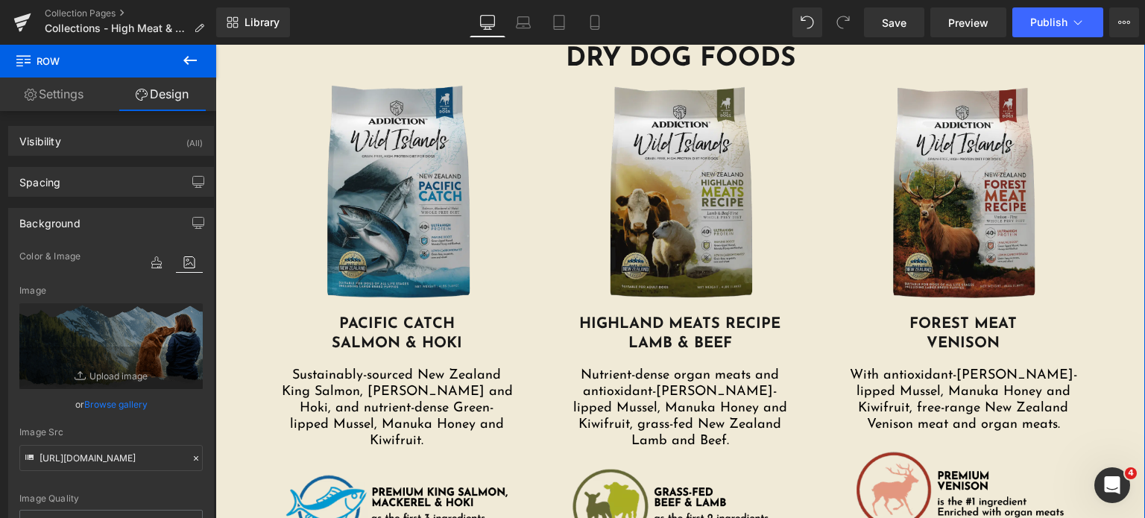
scroll to position [613, 0]
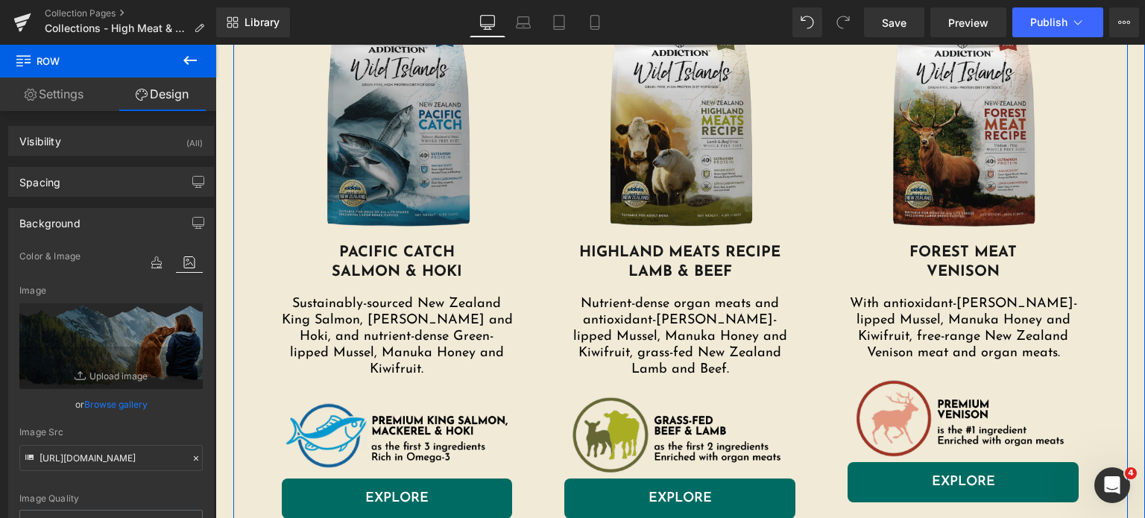
click at [359, 171] on img at bounding box center [397, 123] width 231 height 239
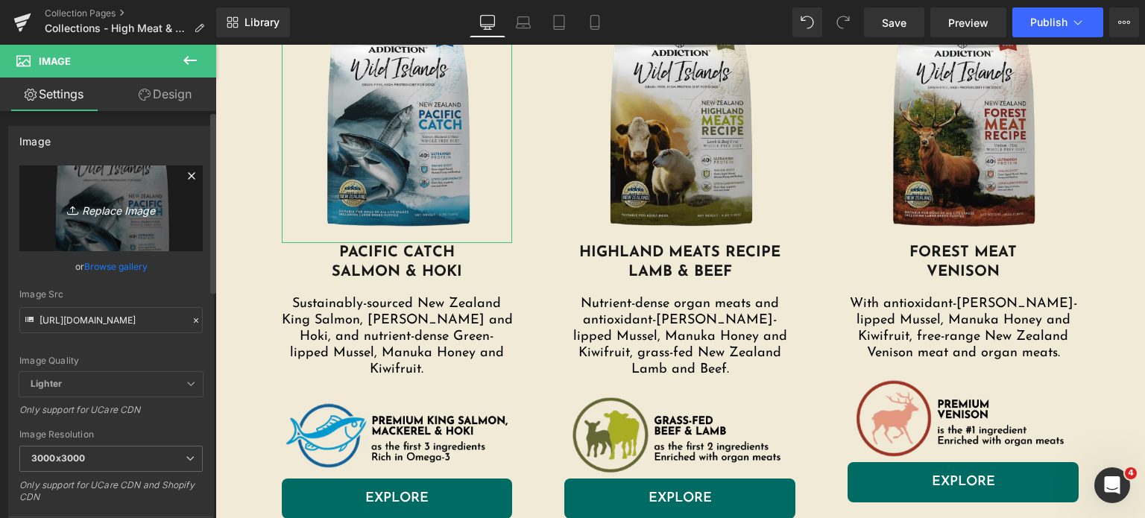
click at [128, 218] on link "Replace Image" at bounding box center [110, 208] width 183 height 86
type input "C:\fakepath\pacific-catch-dog.png.webp"
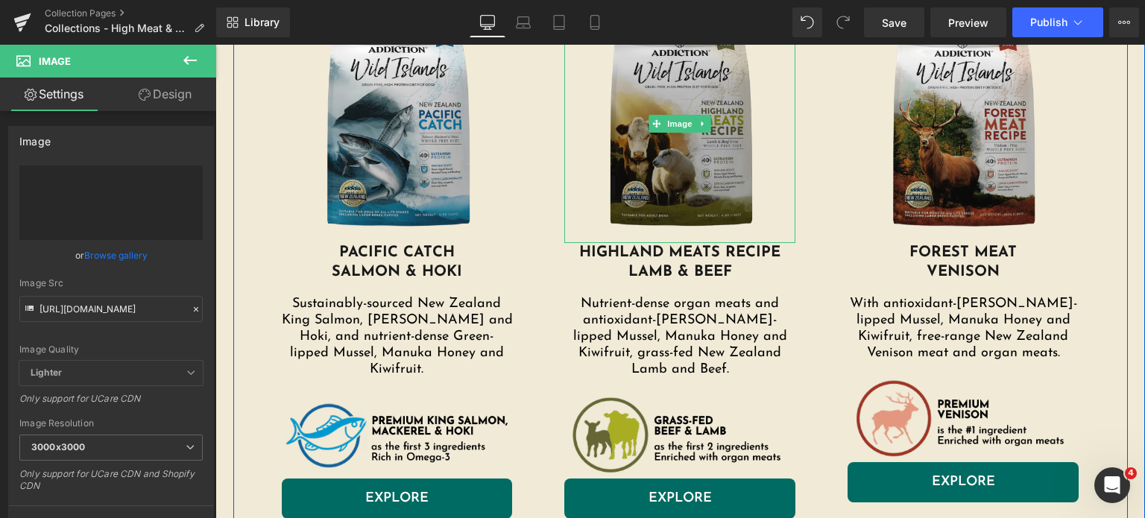
type input "[URL][DOMAIN_NAME]"
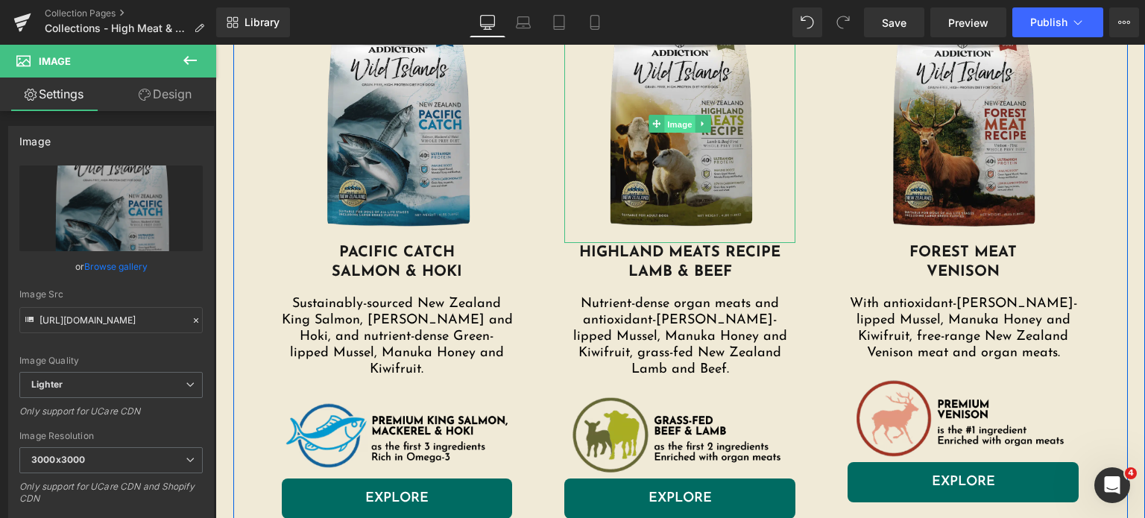
click at [676, 116] on span "Image" at bounding box center [680, 125] width 31 height 18
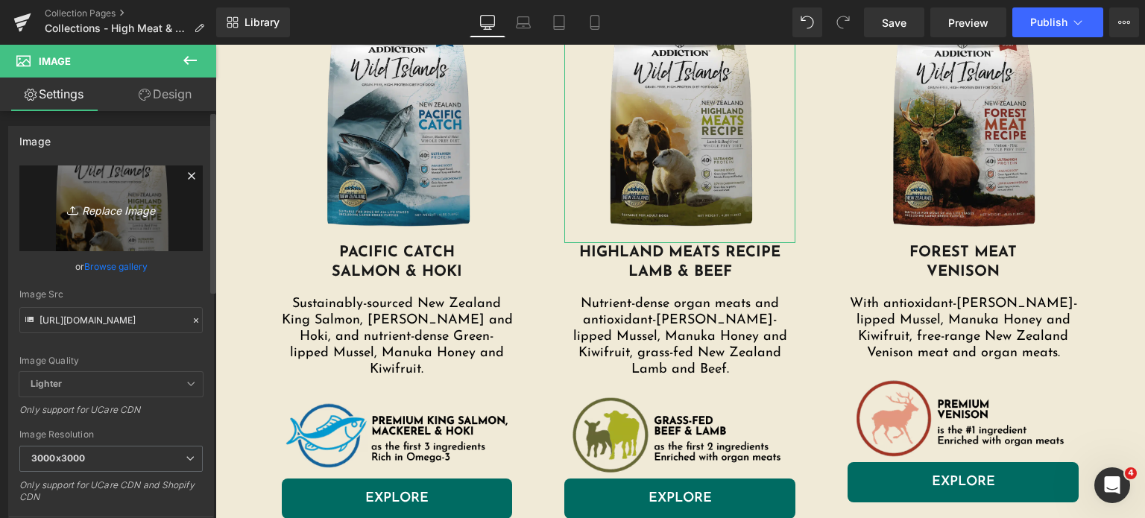
click at [75, 226] on link "Replace Image" at bounding box center [110, 208] width 183 height 86
type input "C:\fakepath\highlands-meat-recipe-dog.png.webp"
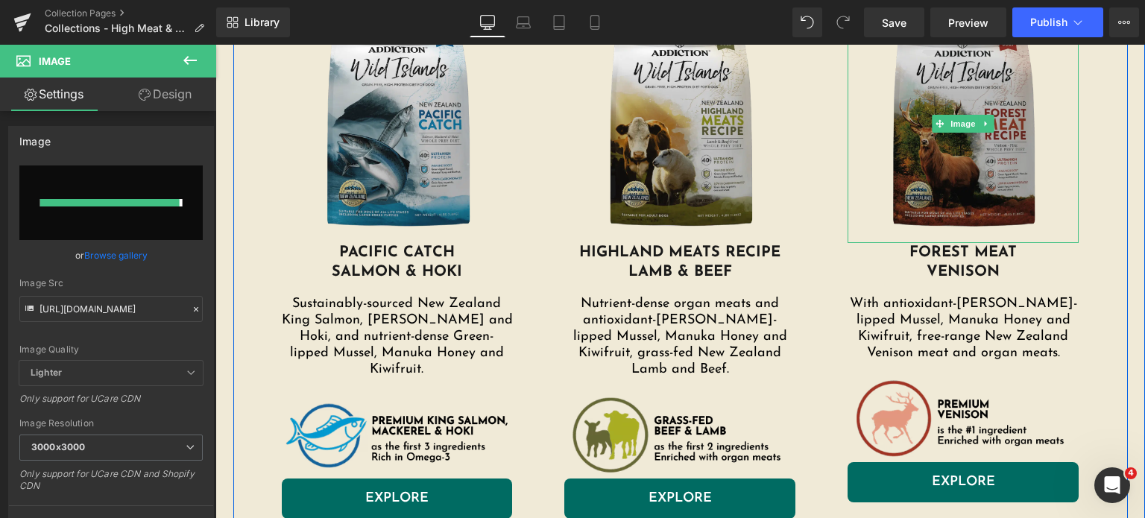
type input "[URL][DOMAIN_NAME]"
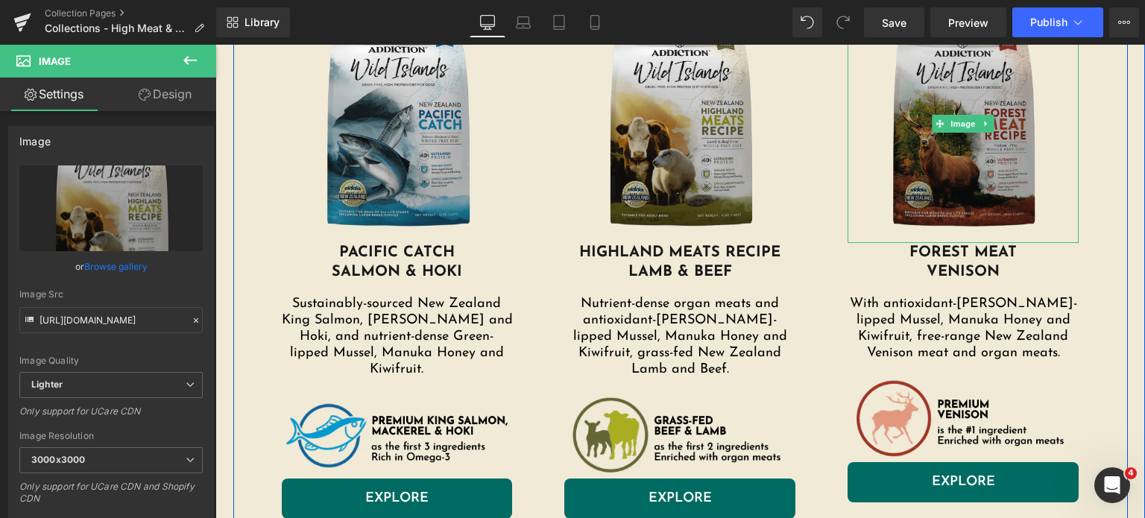
click at [888, 145] on img at bounding box center [963, 123] width 231 height 239
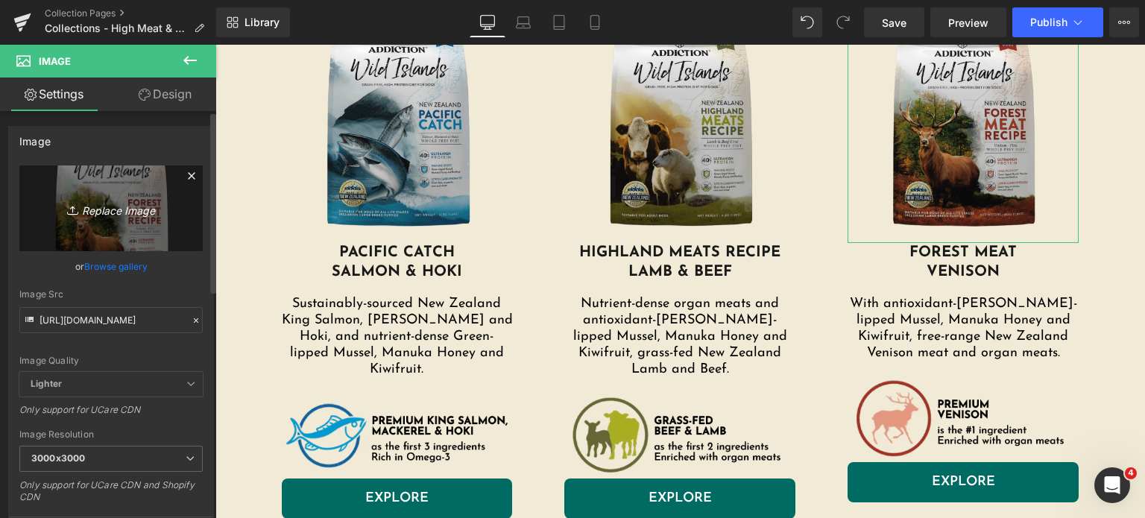
click at [113, 223] on link "Replace Image" at bounding box center [110, 208] width 183 height 86
type input "C:\fakepath\forest-meat-recipe-dog.png.webp"
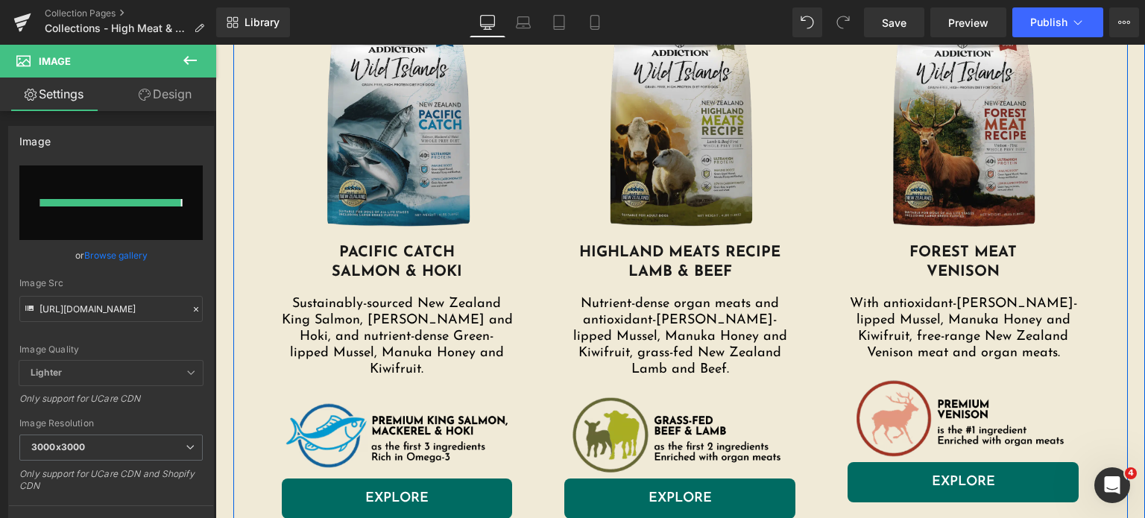
type input "[URL][DOMAIN_NAME]"
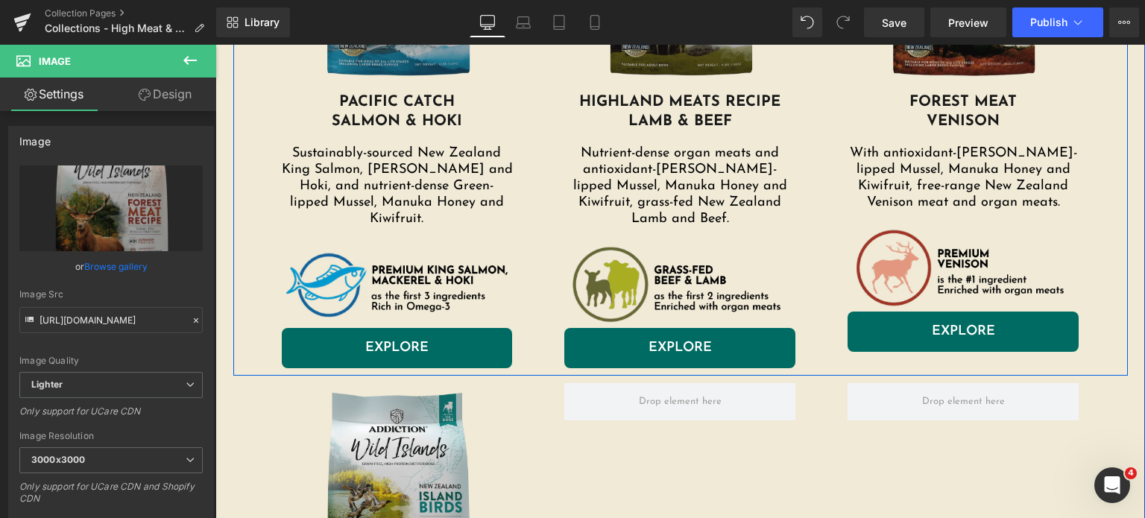
scroll to position [765, 0]
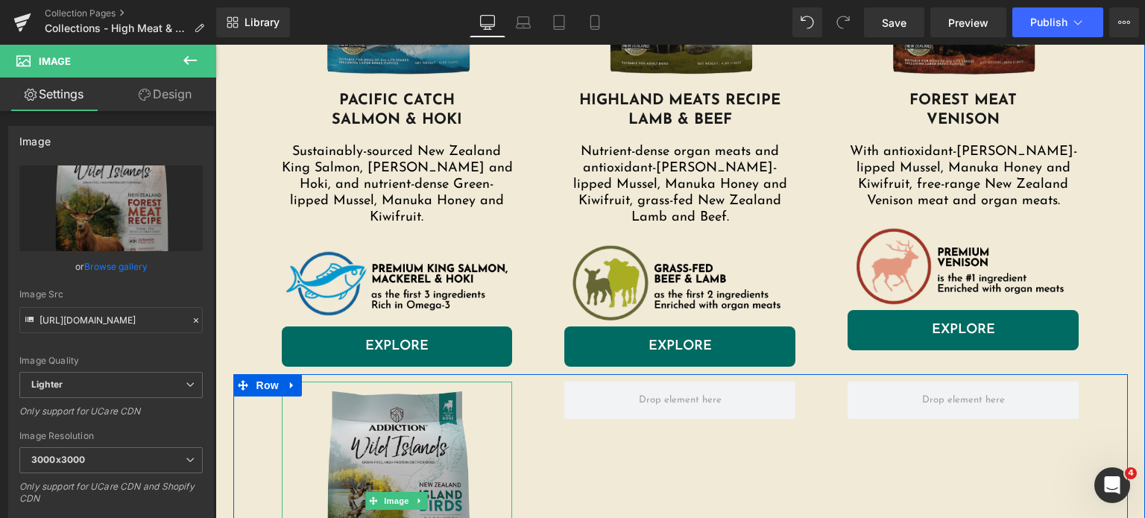
click at [378, 438] on img at bounding box center [397, 501] width 231 height 239
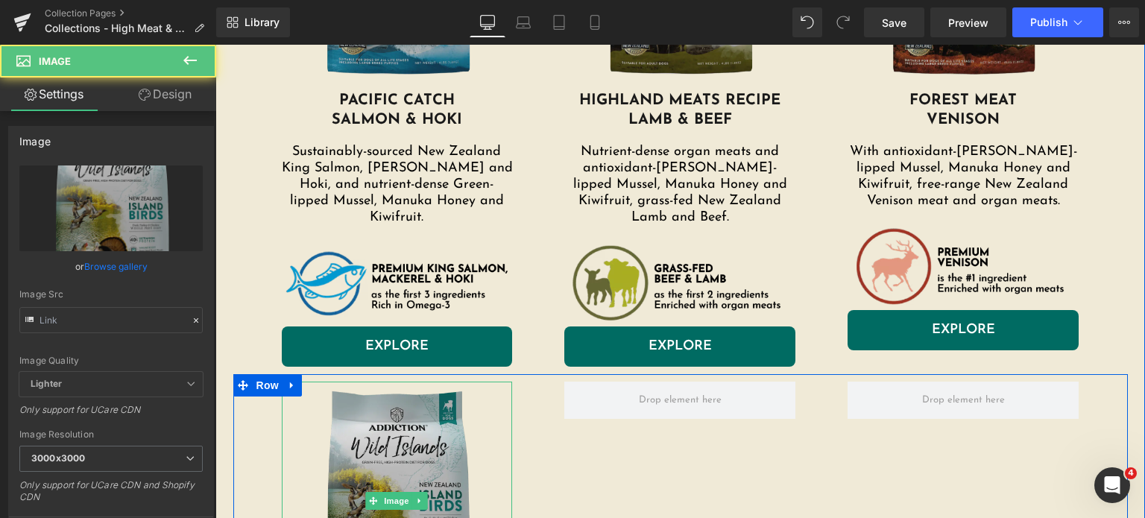
type input "[URL][DOMAIN_NAME]"
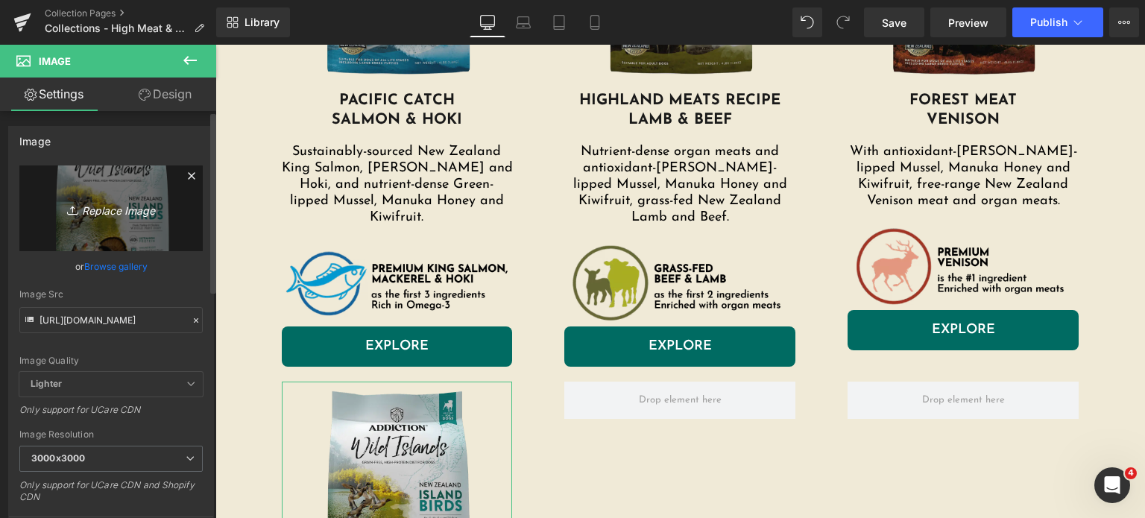
click at [124, 202] on icon "Replace Image" at bounding box center [110, 208] width 119 height 19
type input "C:\fakepath\island-birds-dogs.png.webp"
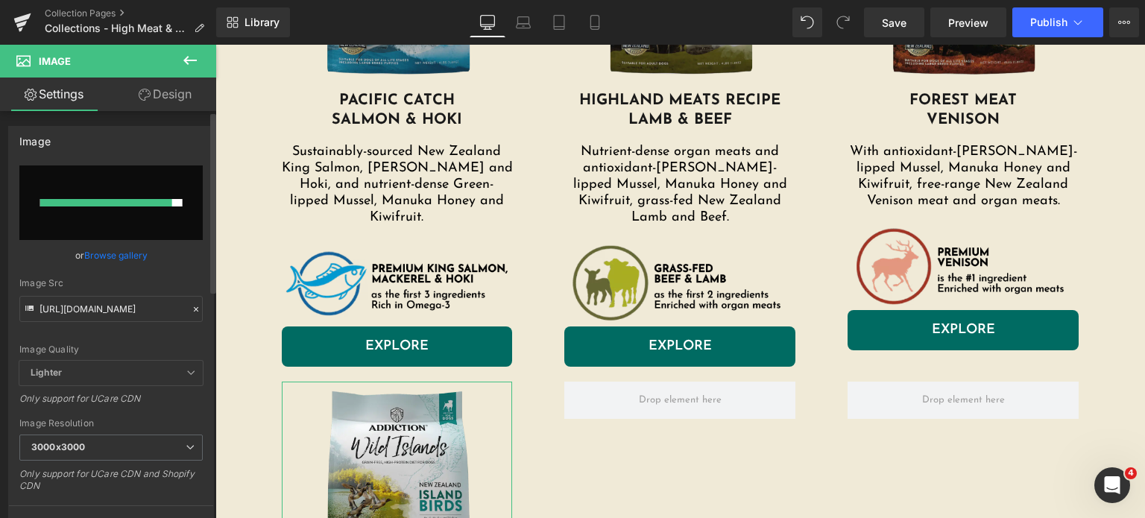
type input "[URL][DOMAIN_NAME]"
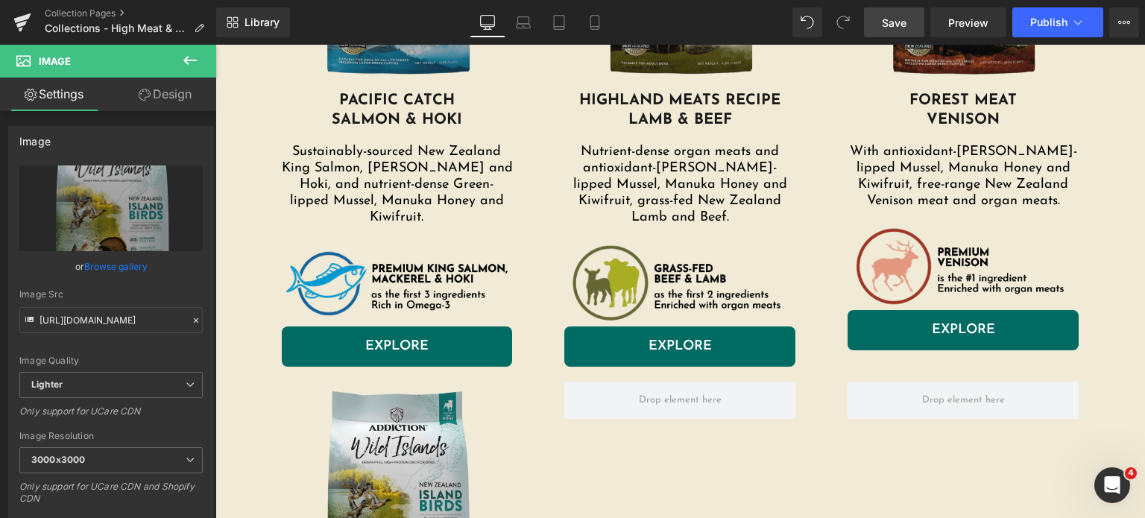
drag, startPoint x: 888, startPoint y: 16, endPoint x: 877, endPoint y: 24, distance: 13.9
click at [877, 24] on link "Save" at bounding box center [894, 22] width 60 height 30
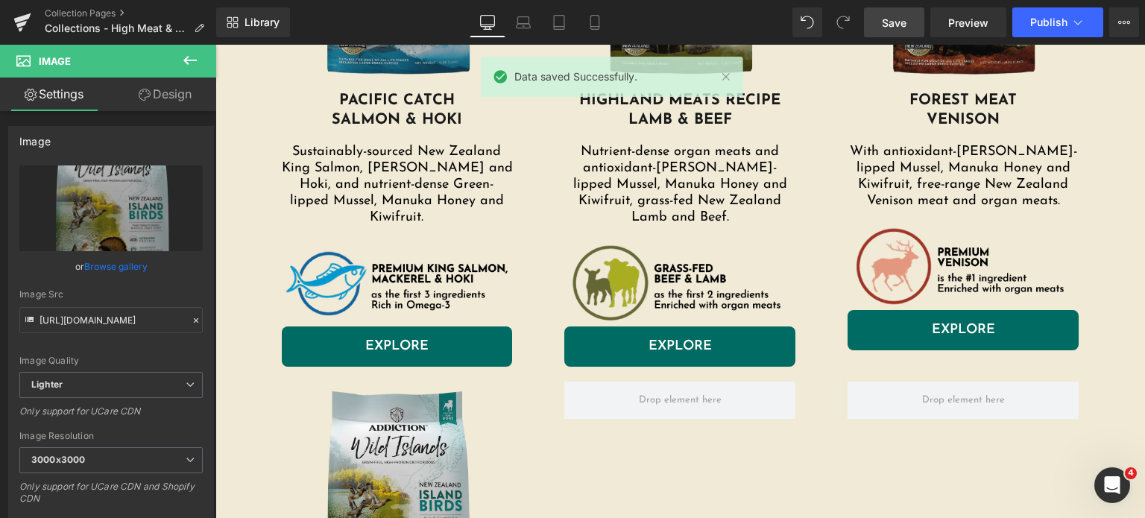
click at [891, 24] on span "Save" at bounding box center [894, 23] width 25 height 16
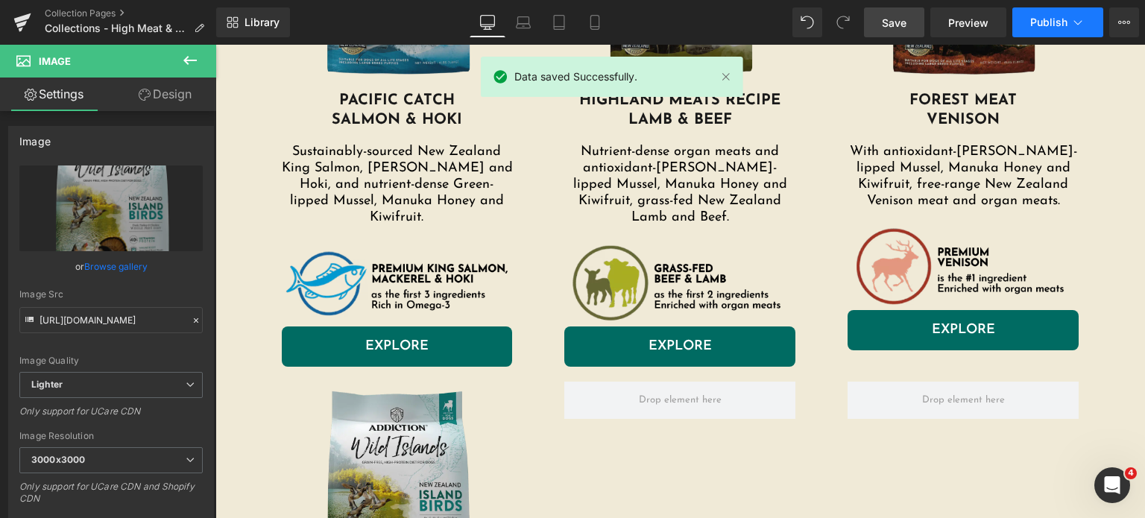
click at [1059, 14] on button "Publish" at bounding box center [1057, 22] width 91 height 30
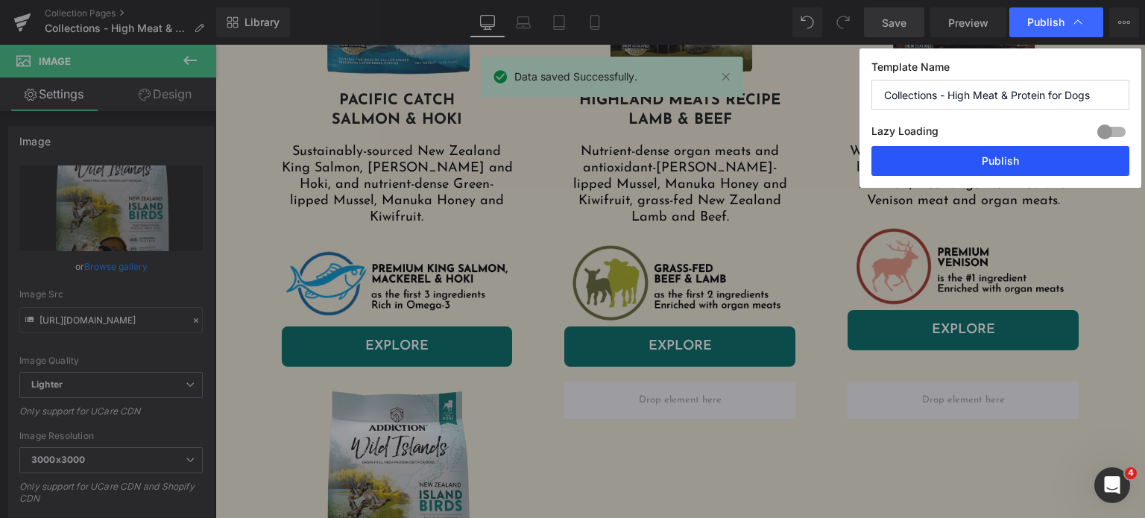
click at [924, 155] on button "Publish" at bounding box center [1000, 161] width 258 height 30
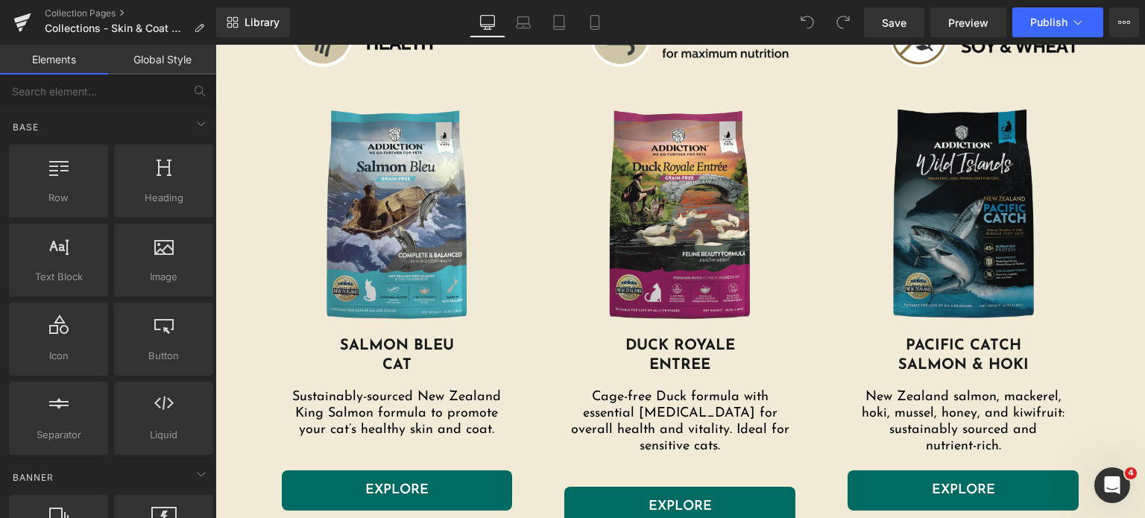
scroll to position [384, 0]
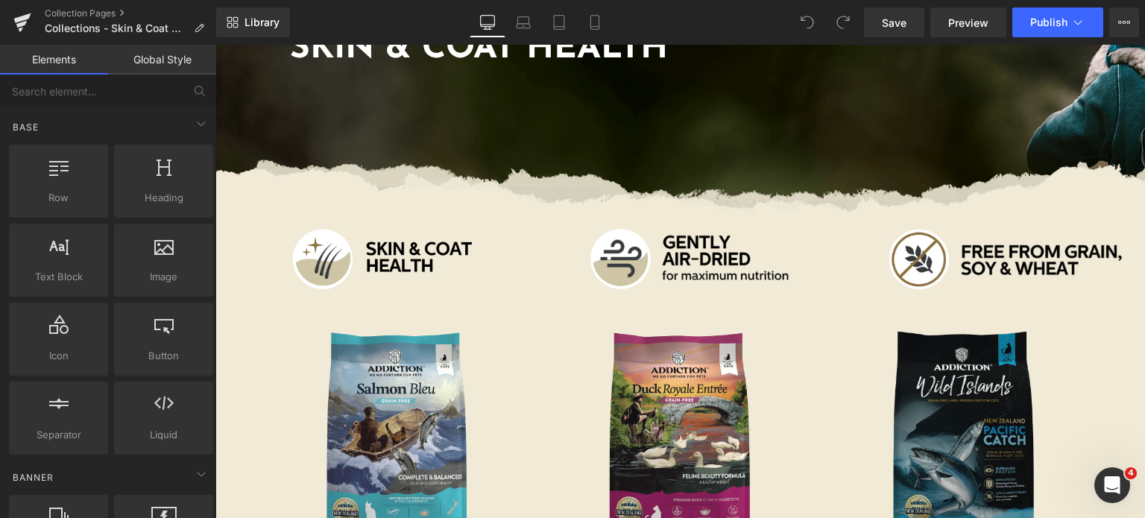
scroll to position [244, 0]
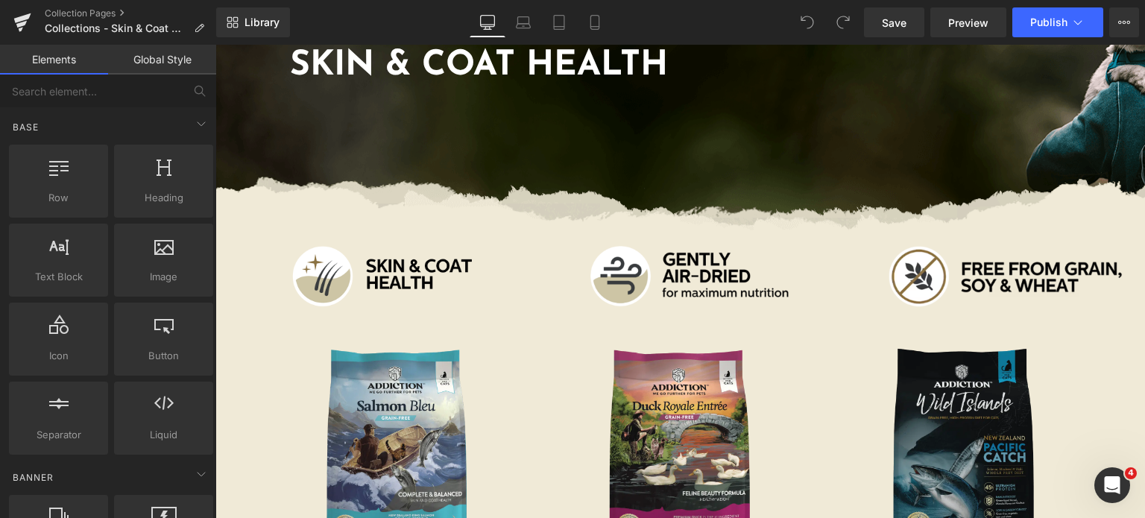
click at [545, 141] on div "Skin & Coat Health Heading Row" at bounding box center [680, 62] width 930 height 335
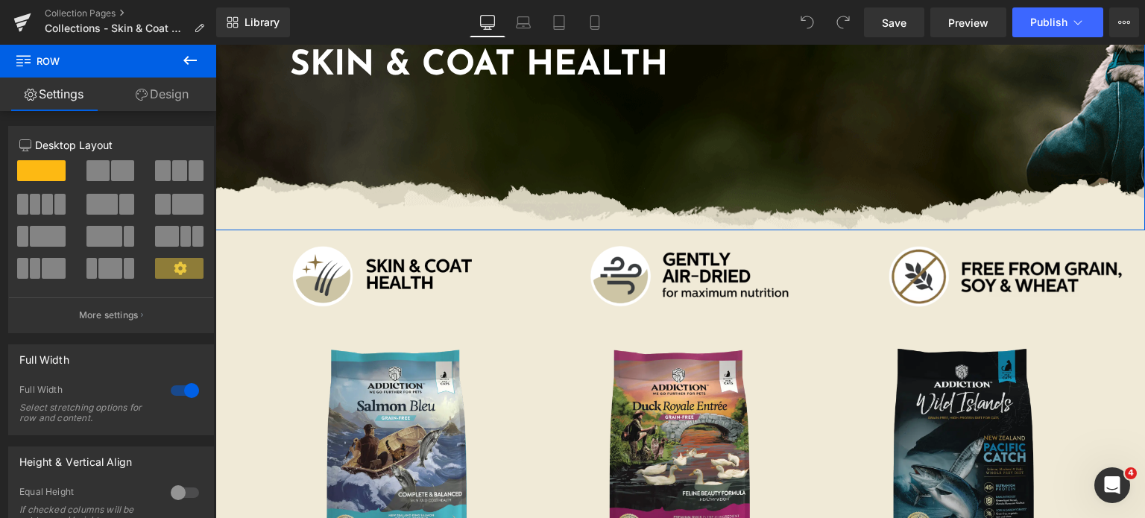
click at [146, 109] on link "Design" at bounding box center [162, 95] width 108 height 34
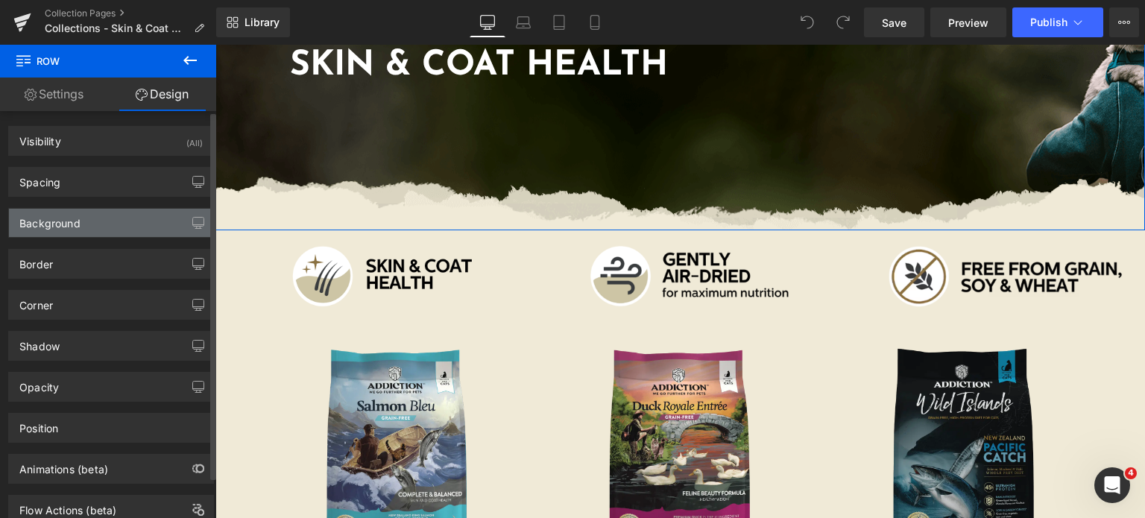
click at [108, 230] on div "Background" at bounding box center [111, 223] width 204 height 28
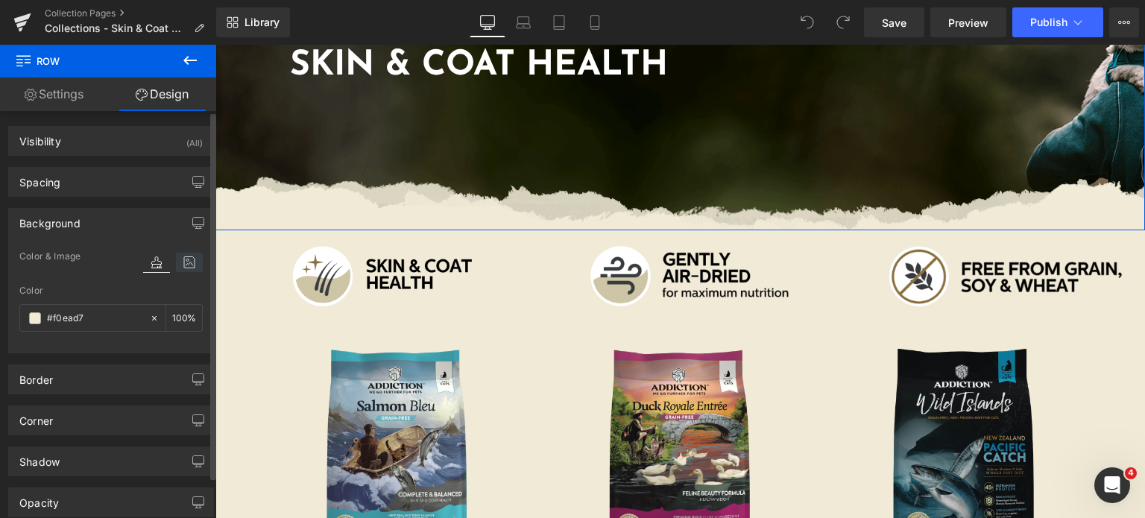
click at [191, 256] on icon at bounding box center [189, 262] width 27 height 19
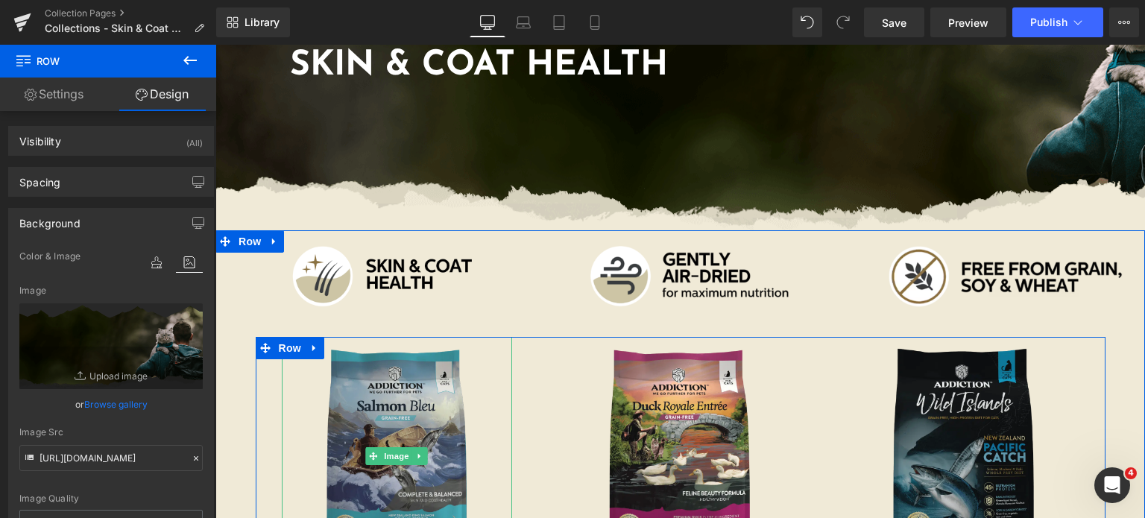
click at [343, 414] on img at bounding box center [397, 456] width 231 height 239
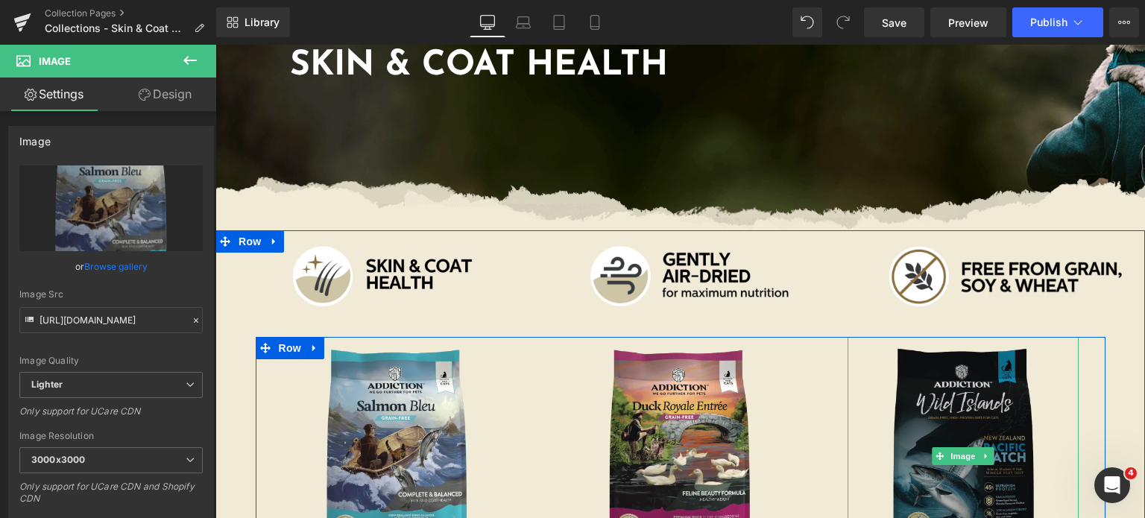
click at [956, 387] on img at bounding box center [963, 456] width 231 height 239
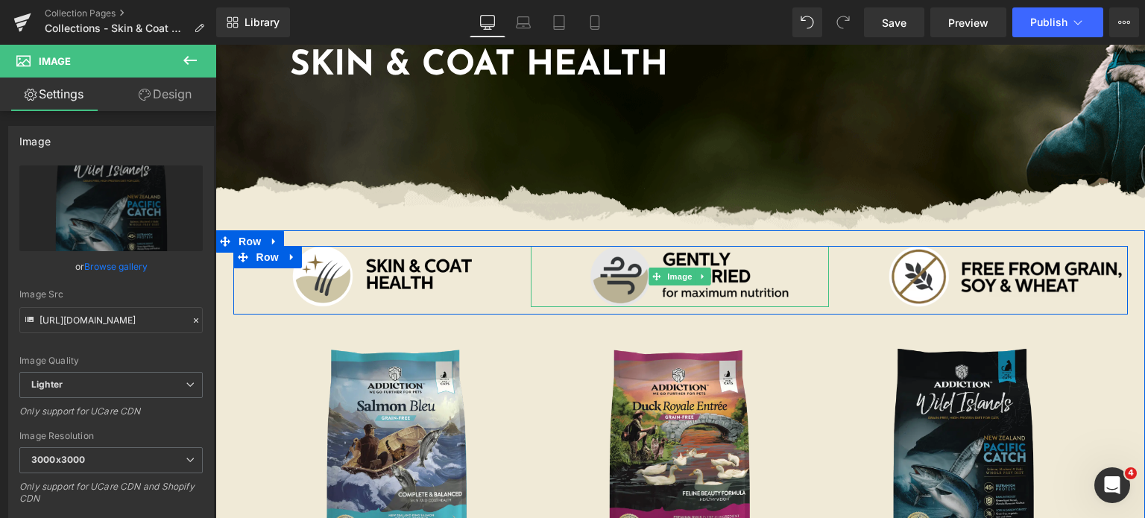
click at [579, 279] on img at bounding box center [680, 276] width 298 height 61
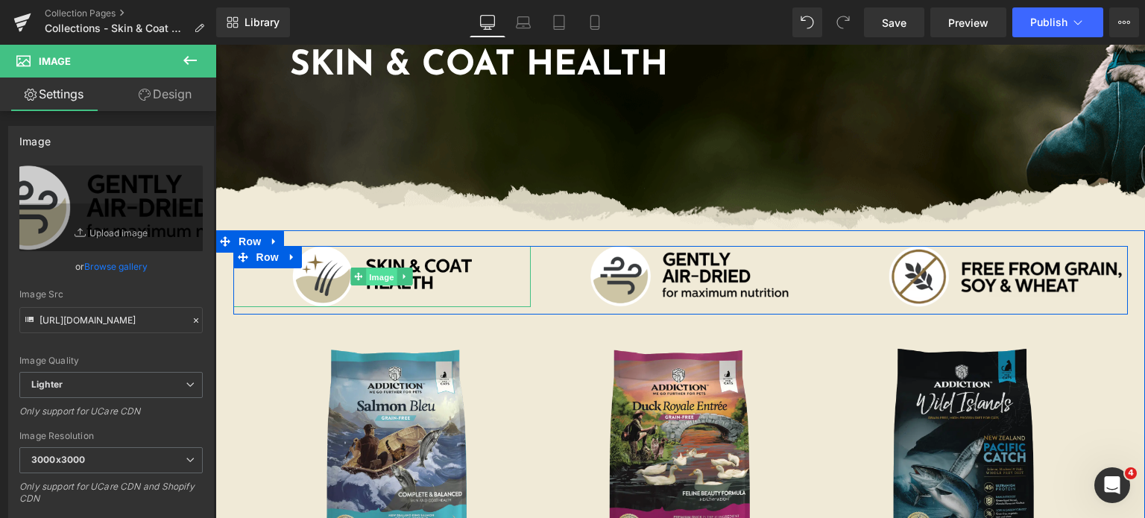
click at [373, 268] on link "Image" at bounding box center [374, 277] width 46 height 18
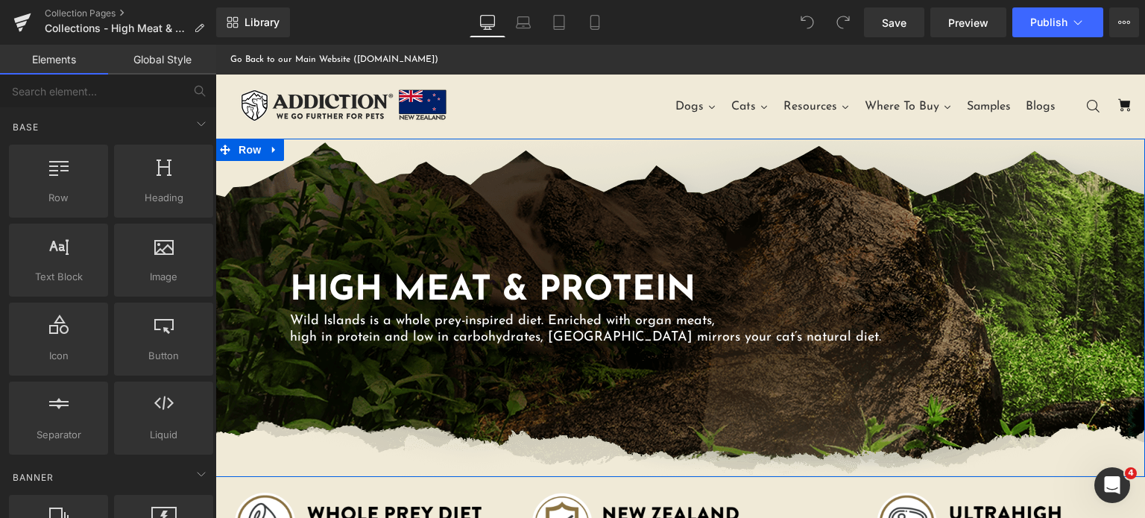
click at [581, 202] on div "High Meat & Protein Heading Wild Islands is a whole prey-inspired diet. Enriche…" at bounding box center [680, 308] width 930 height 338
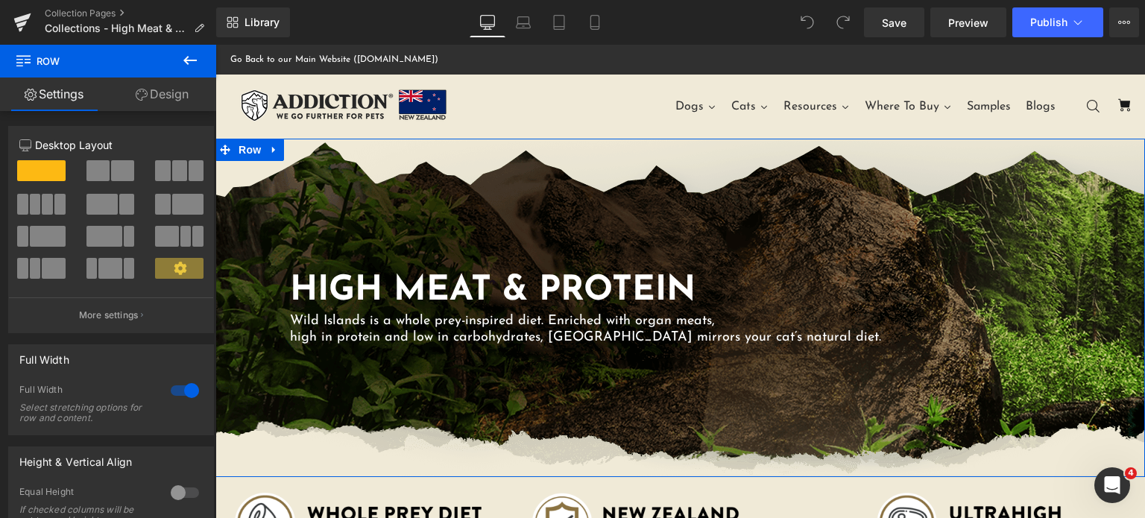
click at [137, 83] on link "Design" at bounding box center [162, 95] width 108 height 34
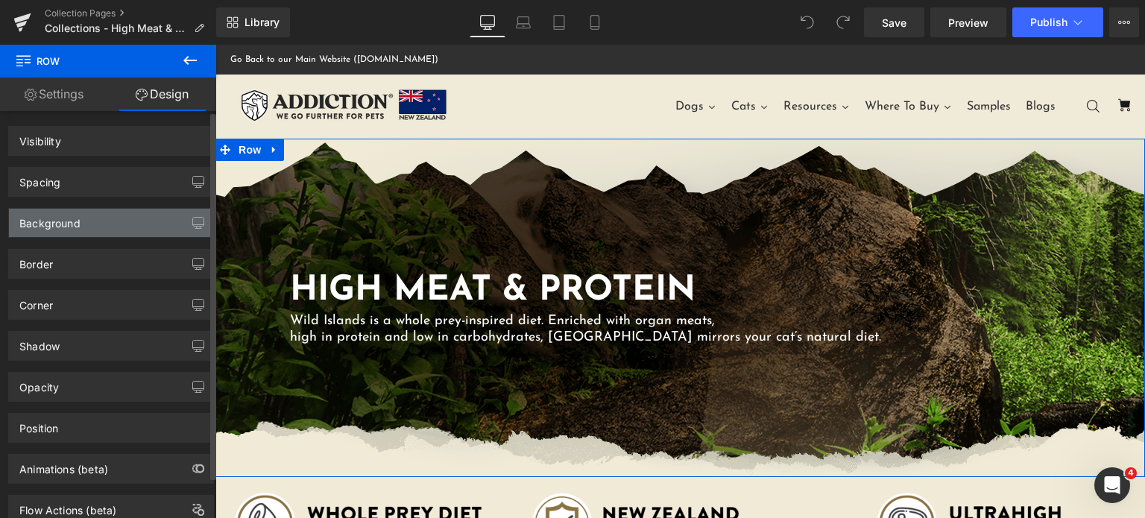
click at [81, 211] on div "Background" at bounding box center [111, 223] width 204 height 28
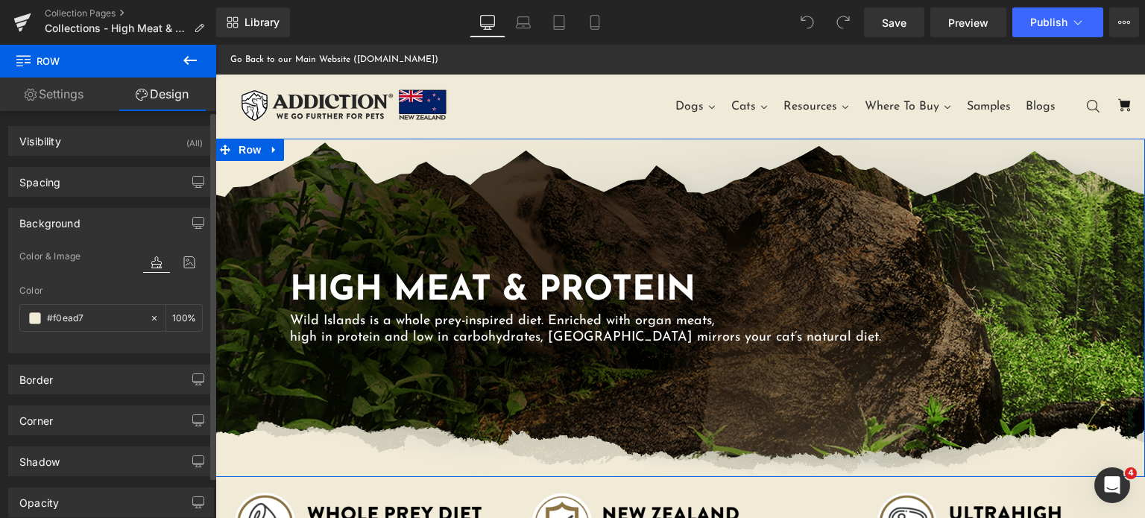
type input "#f0ead7"
type input "100"
type input "https://addictionpet.com/wp-content/uploads/2022/05/af-website-wild-islands-cat…"
click at [182, 262] on icon at bounding box center [189, 262] width 27 height 19
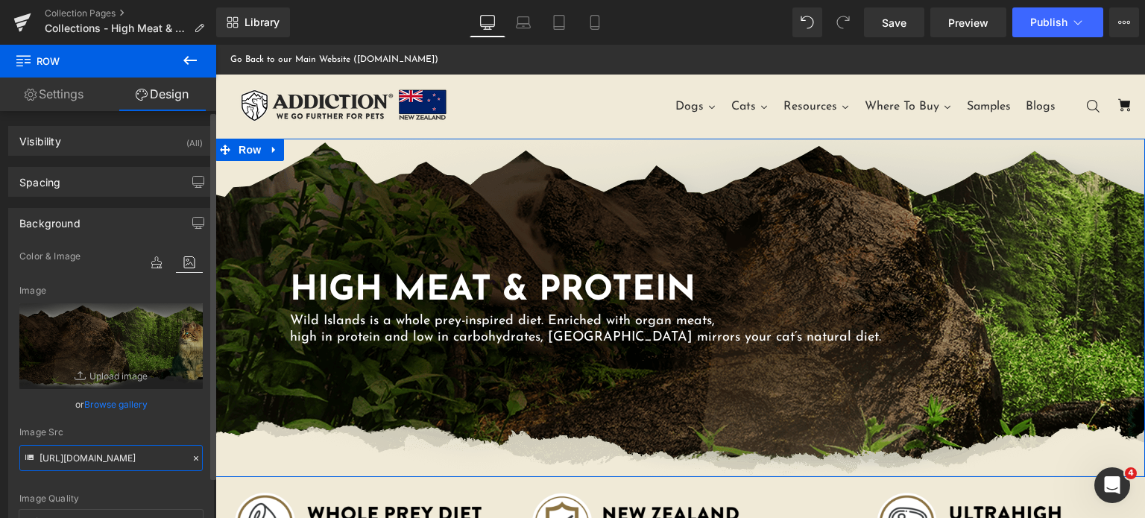
click at [143, 467] on input "https://addictionpet.com/wp-content/uploads/2022/05/af-website-wild-islands-cat…" at bounding box center [110, 458] width 183 height 26
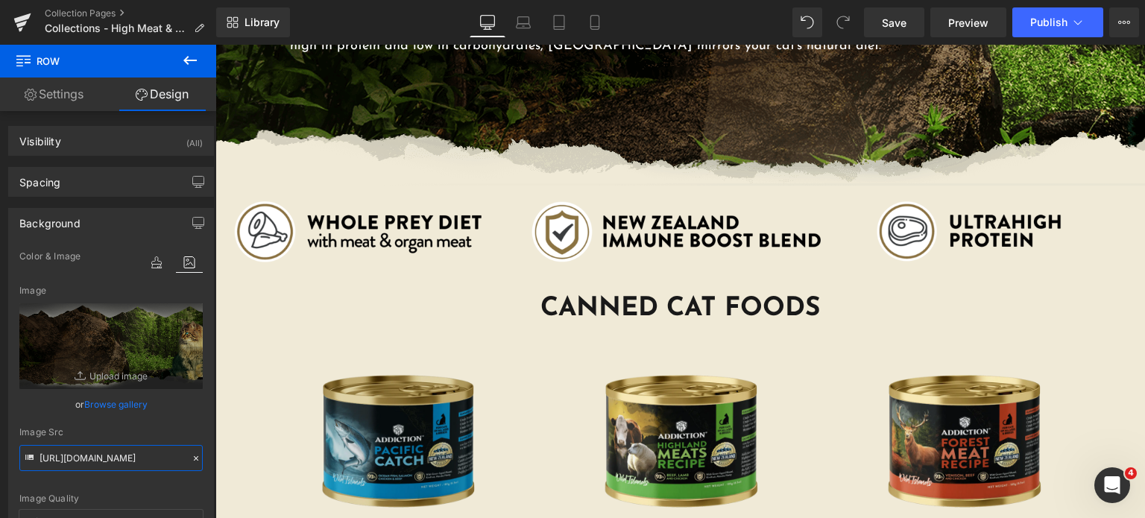
scroll to position [298, 0]
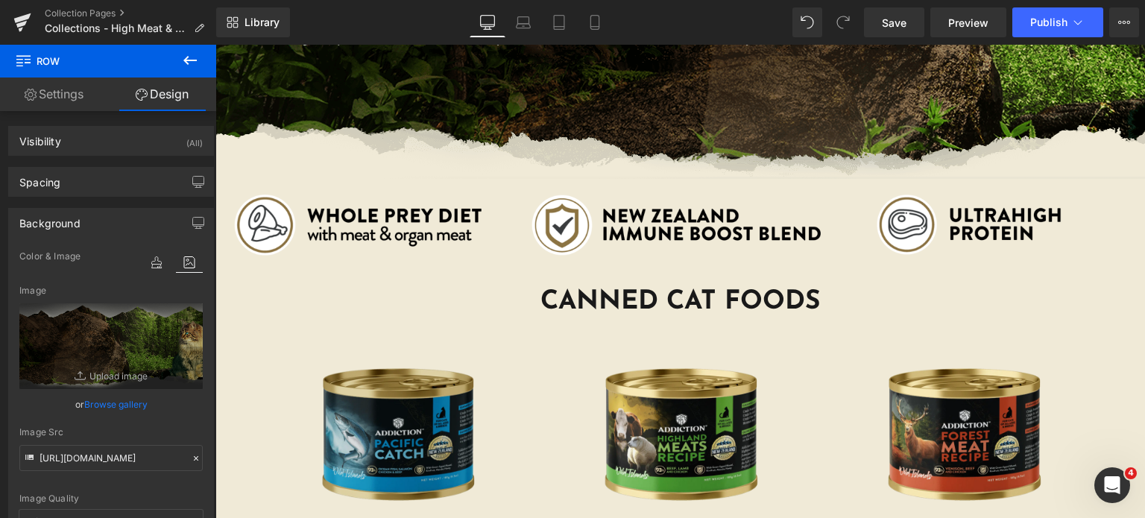
click at [359, 381] on img at bounding box center [397, 434] width 231 height 231
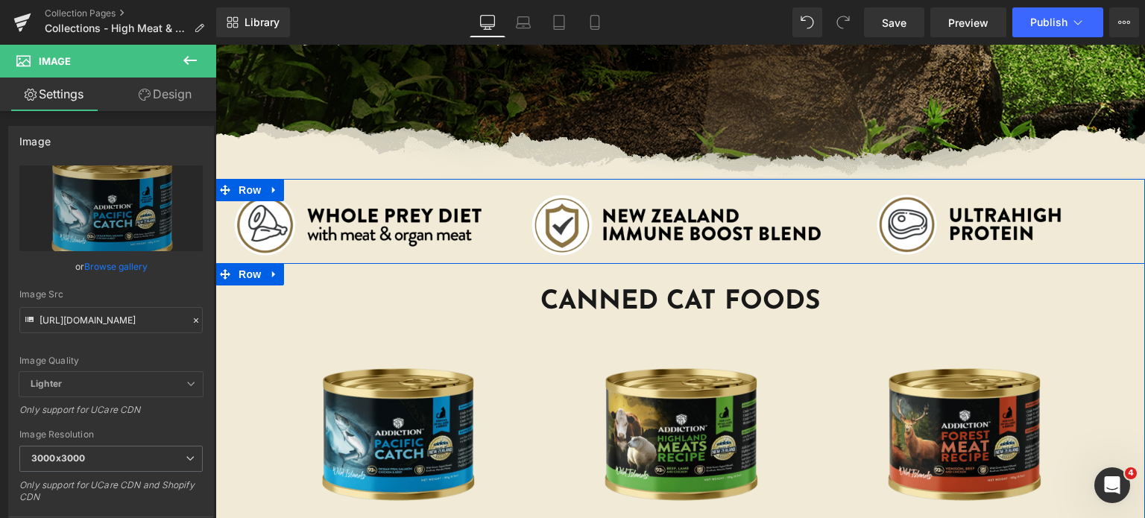
click at [262, 261] on div "Image Image Image Row" at bounding box center [680, 221] width 895 height 84
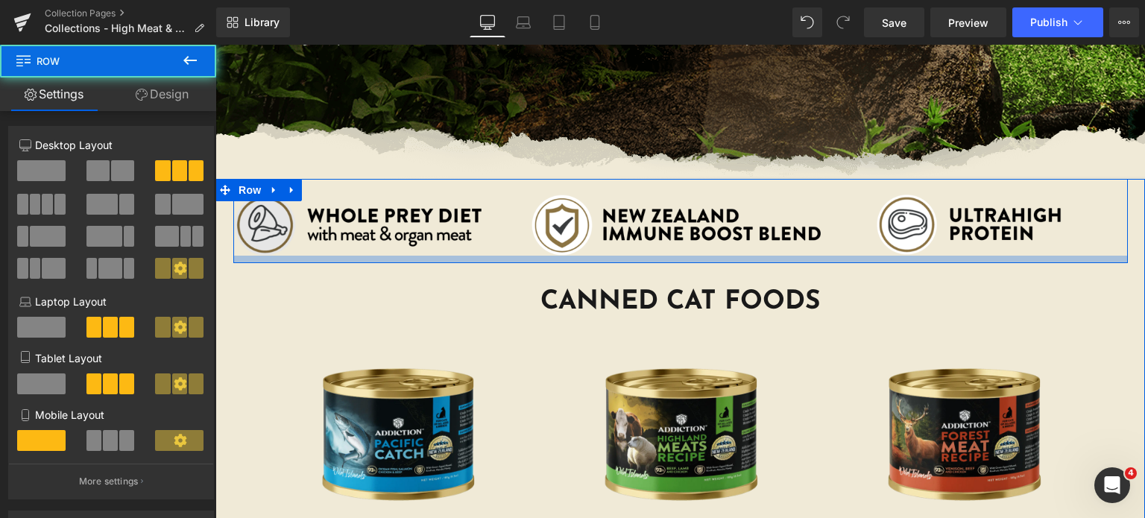
click at [256, 227] on img at bounding box center [382, 225] width 298 height 61
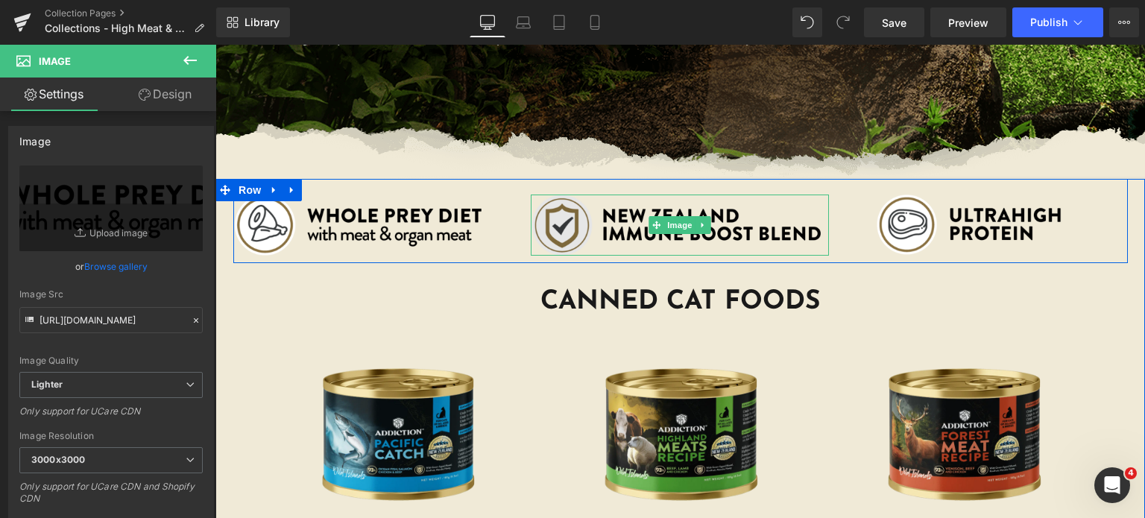
click at [570, 217] on img at bounding box center [680, 225] width 298 height 61
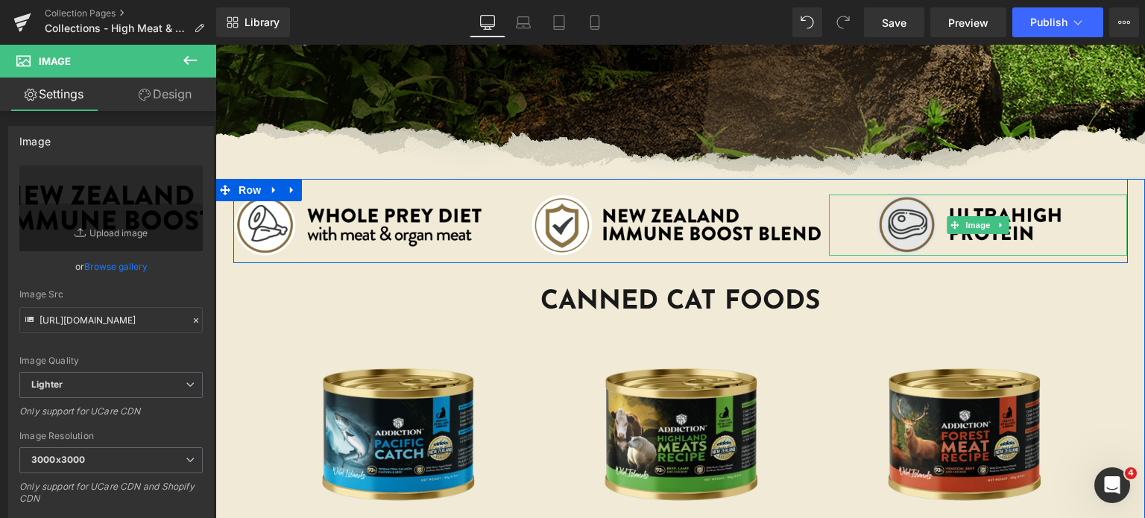
click at [891, 201] on img at bounding box center [978, 225] width 298 height 61
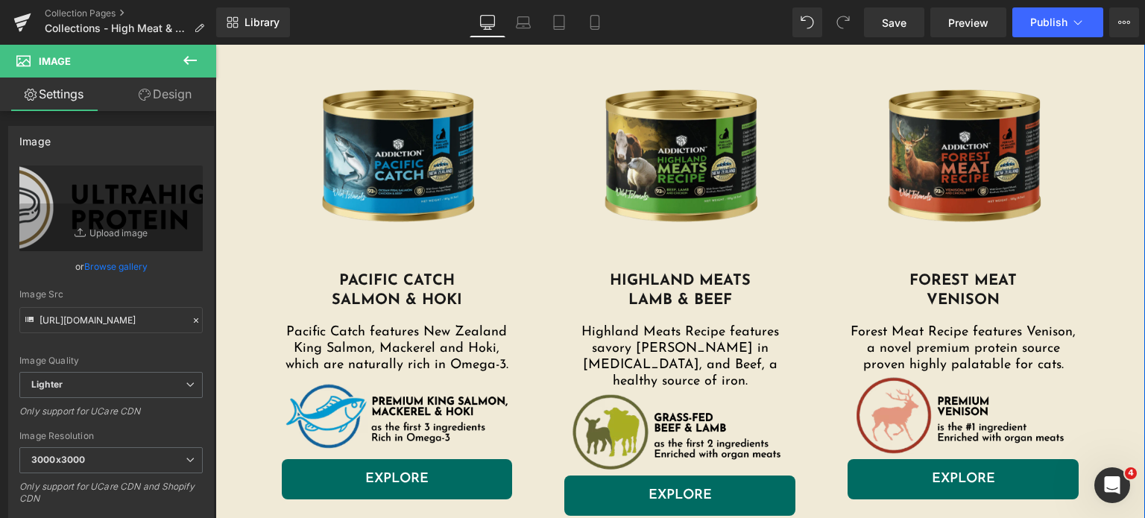
scroll to position [578, 0]
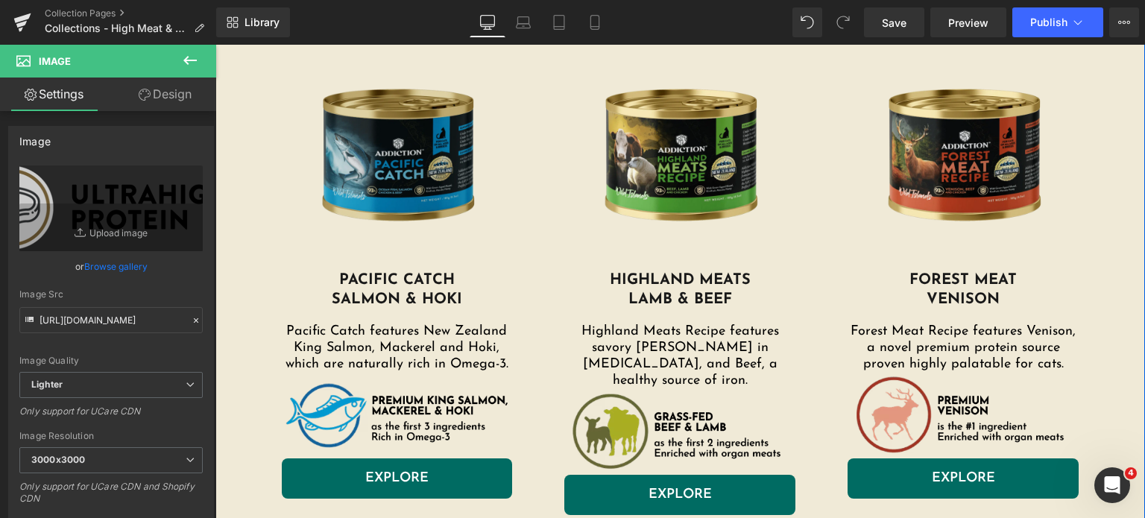
click at [385, 137] on img at bounding box center [397, 155] width 231 height 231
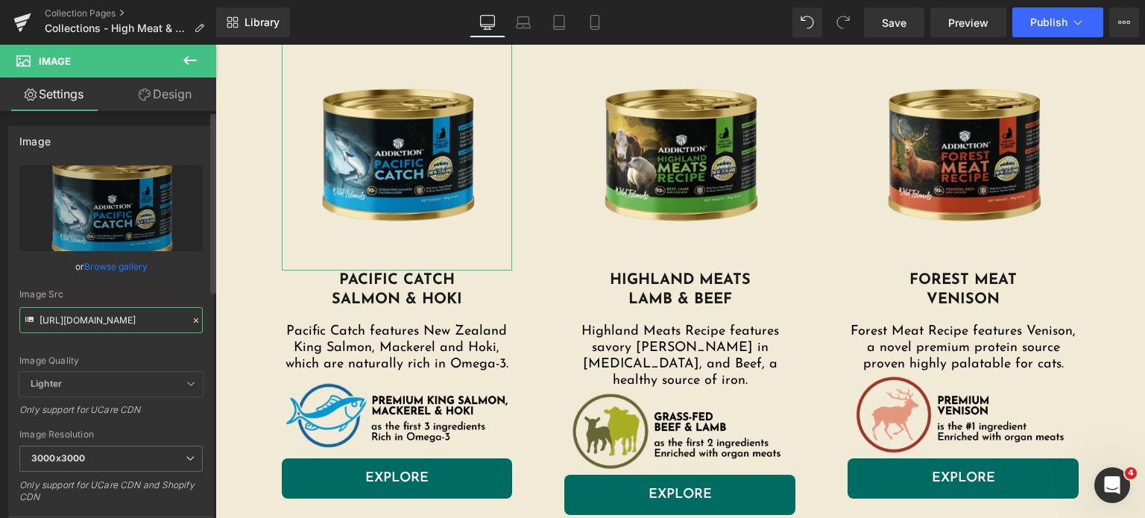
click at [110, 316] on input "https://addictionpet.com/wp-content/uploads/2024/03/wi-canned-pacific-catch.png…" at bounding box center [110, 320] width 183 height 26
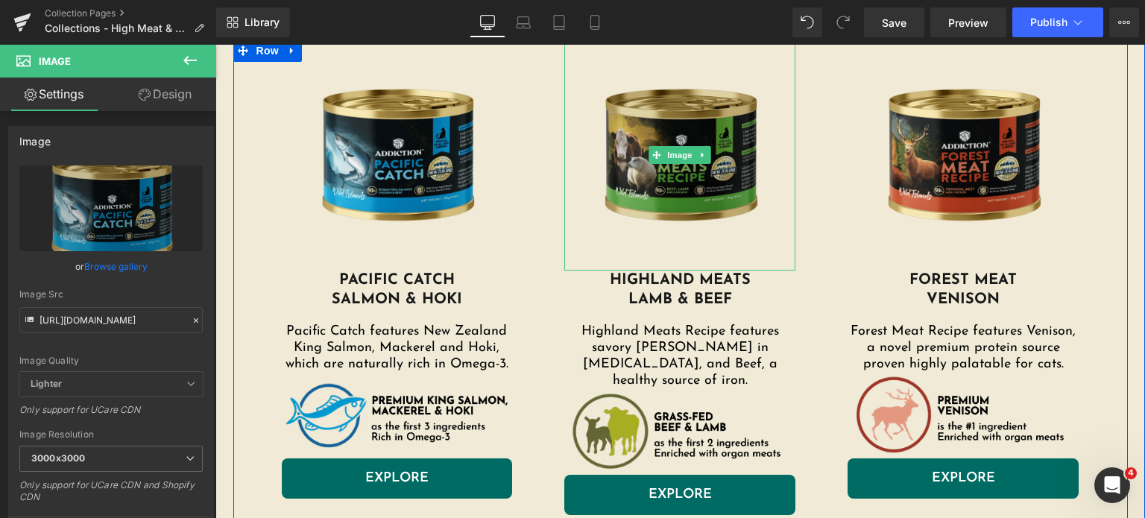
click at [632, 145] on img at bounding box center [679, 155] width 231 height 231
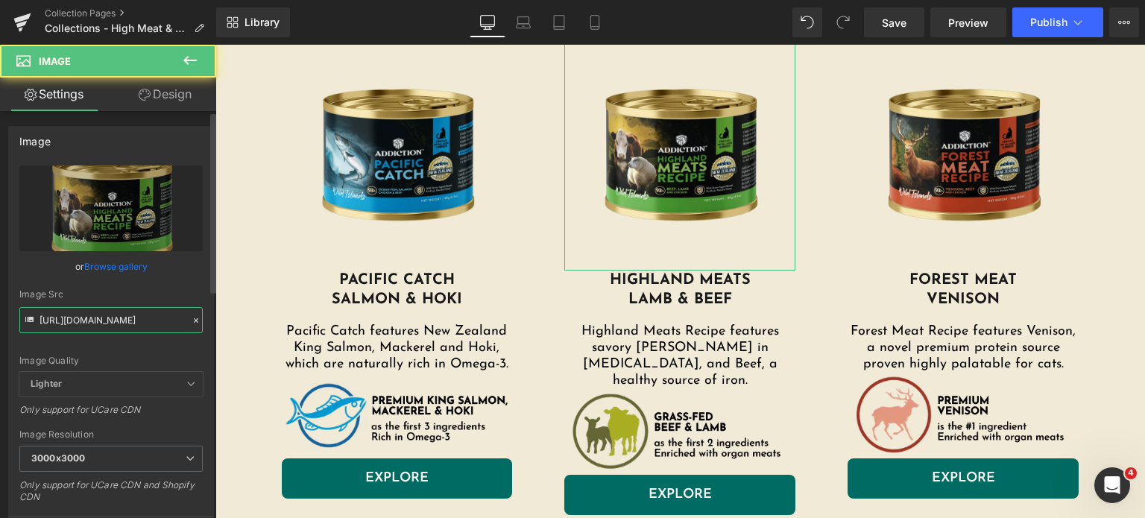
click at [95, 323] on input "https://addictionpet.com/wp-content/uploads/2024/03/wi-canned-highland-meats.pn…" at bounding box center [110, 320] width 183 height 26
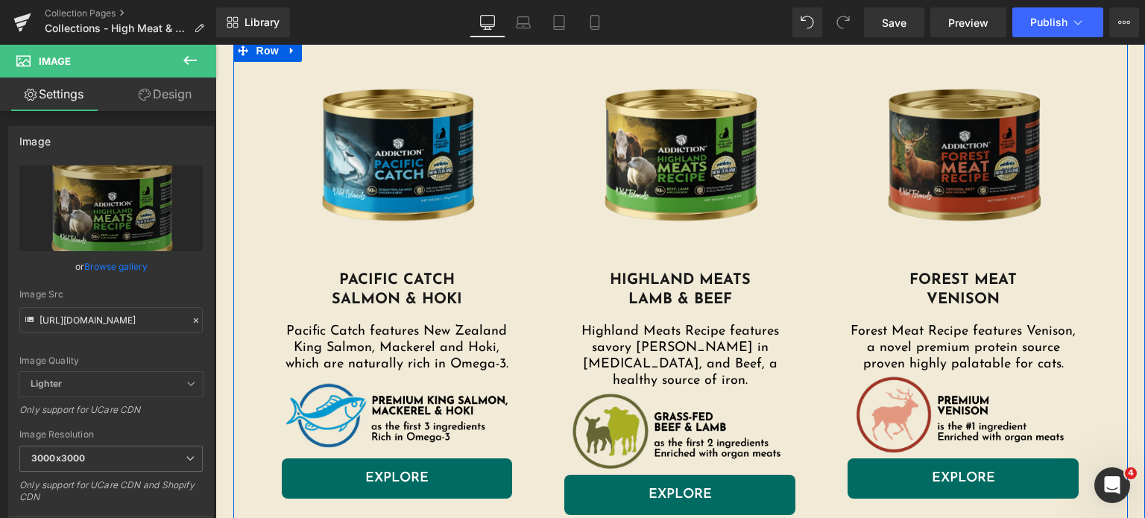
click at [924, 135] on img at bounding box center [963, 155] width 231 height 231
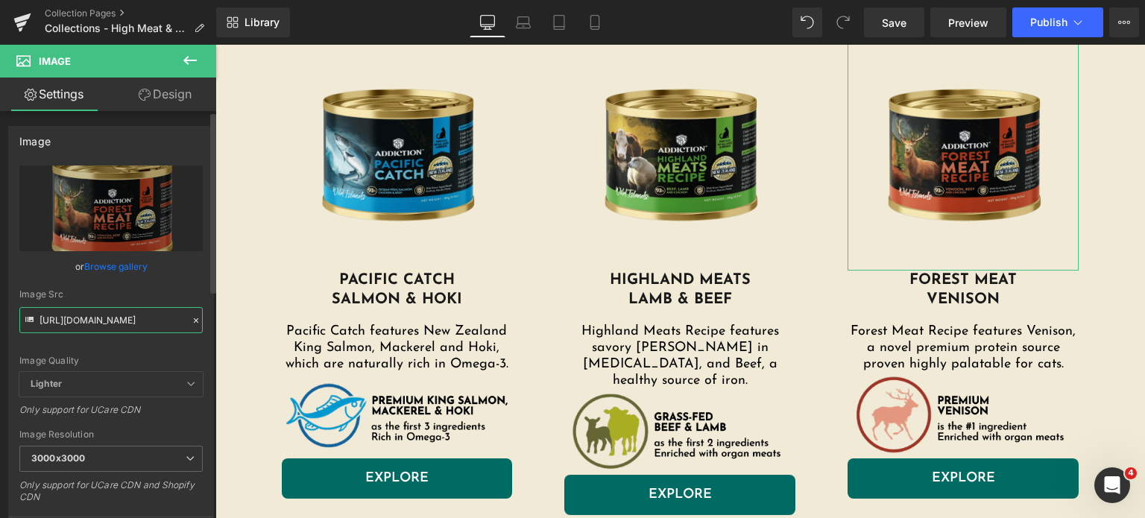
click at [125, 318] on input "https://addictionpet.com/wp-content/uploads/2024/03/wi-canned-forest-meats.png.…" at bounding box center [110, 320] width 183 height 26
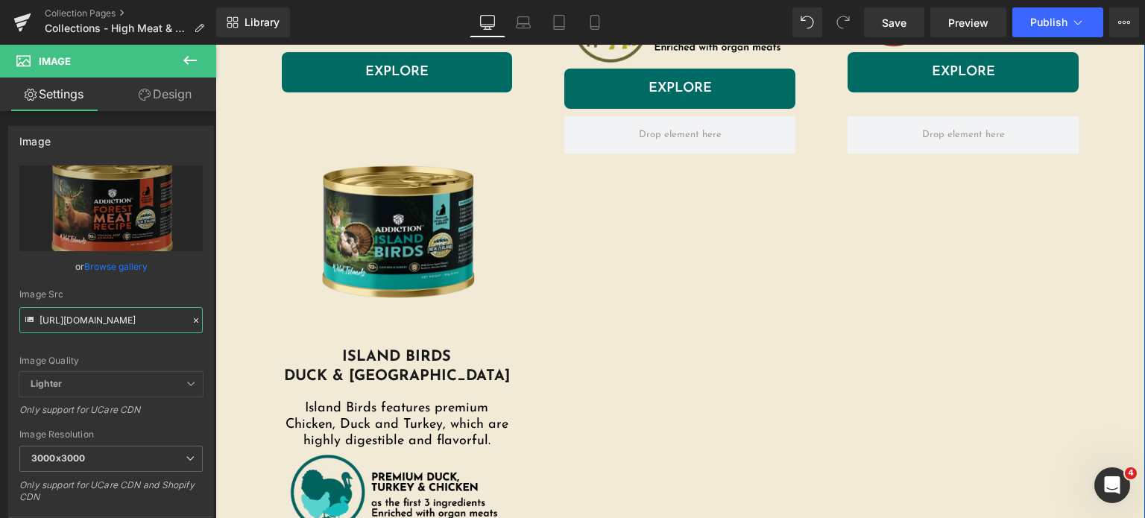
scroll to position [983, 0]
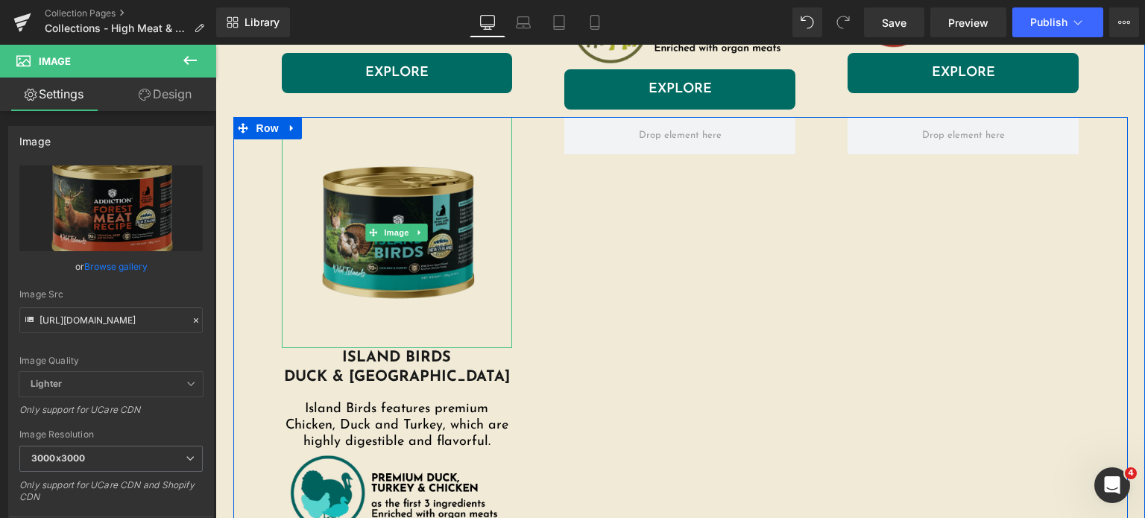
click at [363, 201] on img at bounding box center [397, 232] width 231 height 231
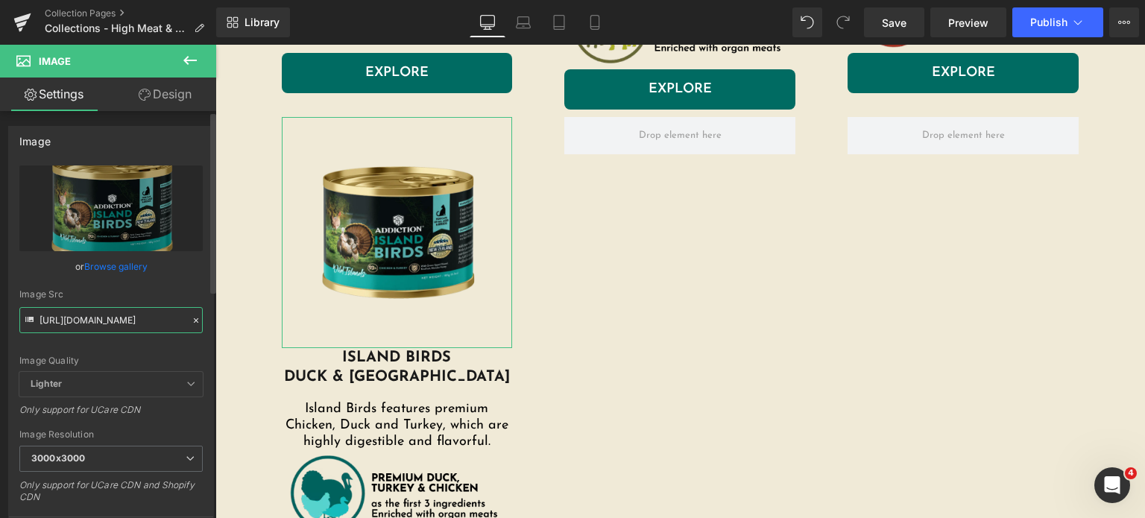
click at [101, 318] on input "https://addictionpet.com/wp-content/uploads/2024/03/wi-canned-island-birds.png.…" at bounding box center [110, 320] width 183 height 26
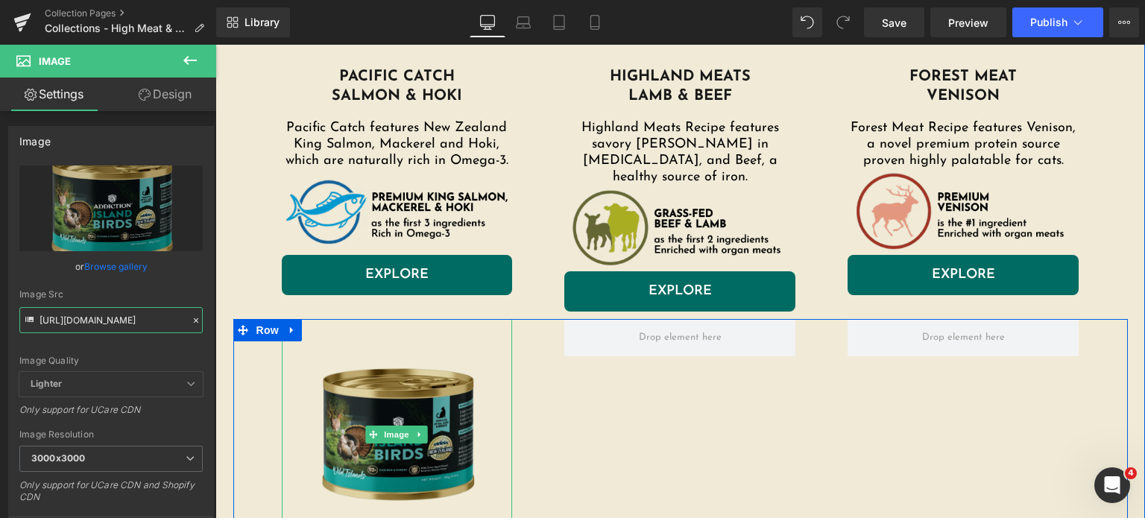
scroll to position [780, 0]
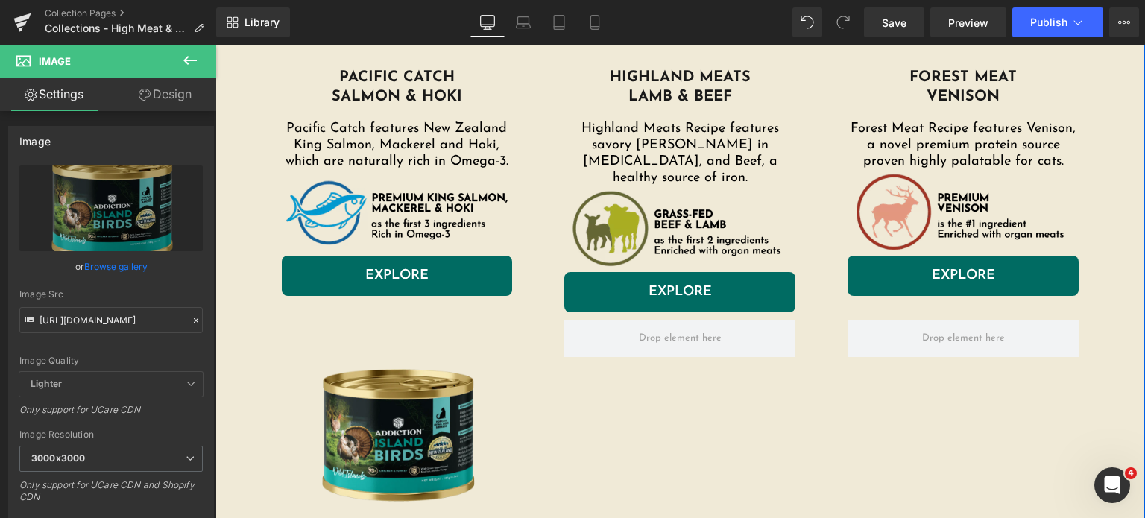
click at [367, 208] on div "Image" at bounding box center [397, 213] width 231 height 85
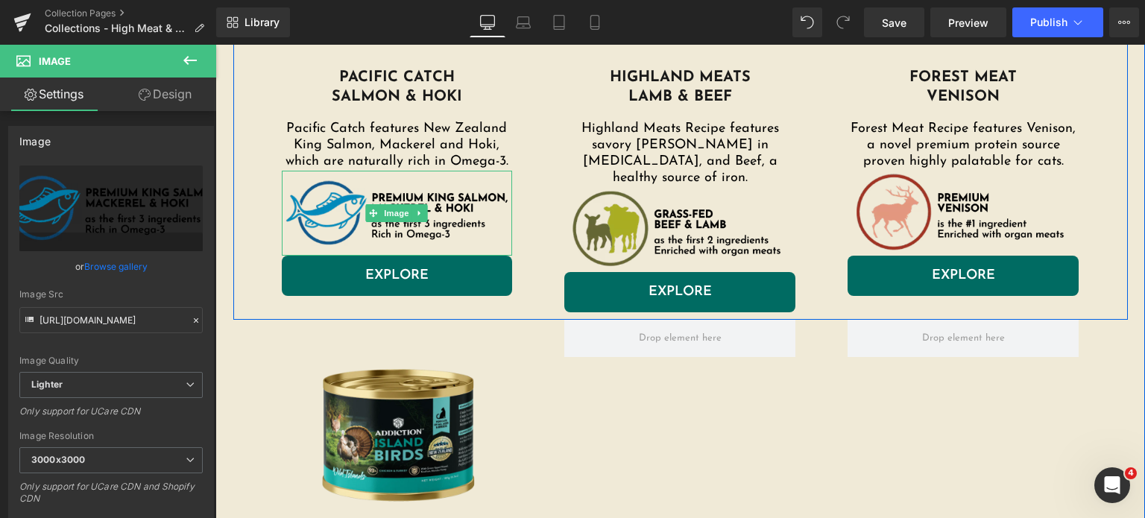
click at [315, 206] on img at bounding box center [397, 213] width 231 height 85
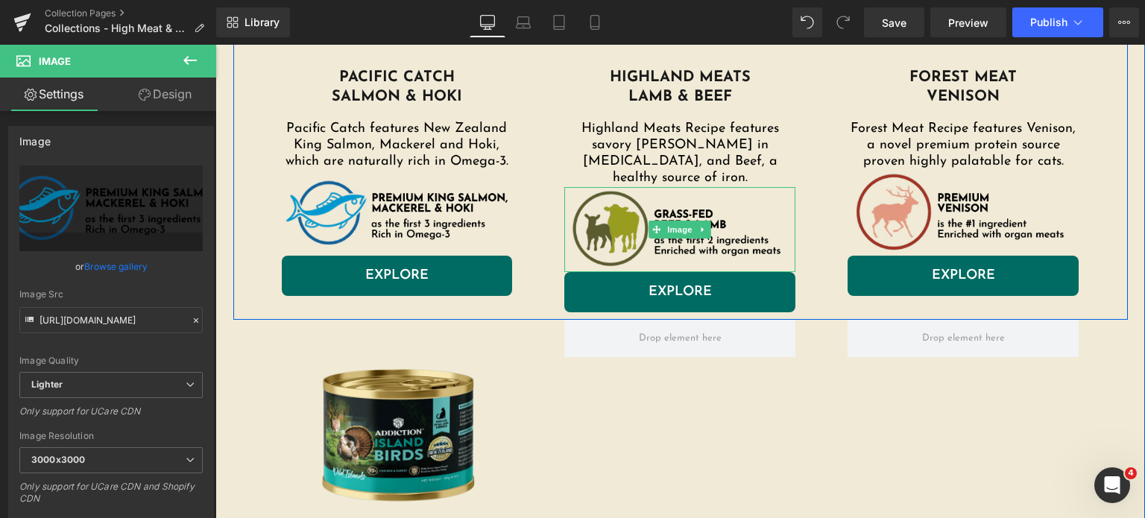
click at [613, 209] on img at bounding box center [679, 229] width 231 height 85
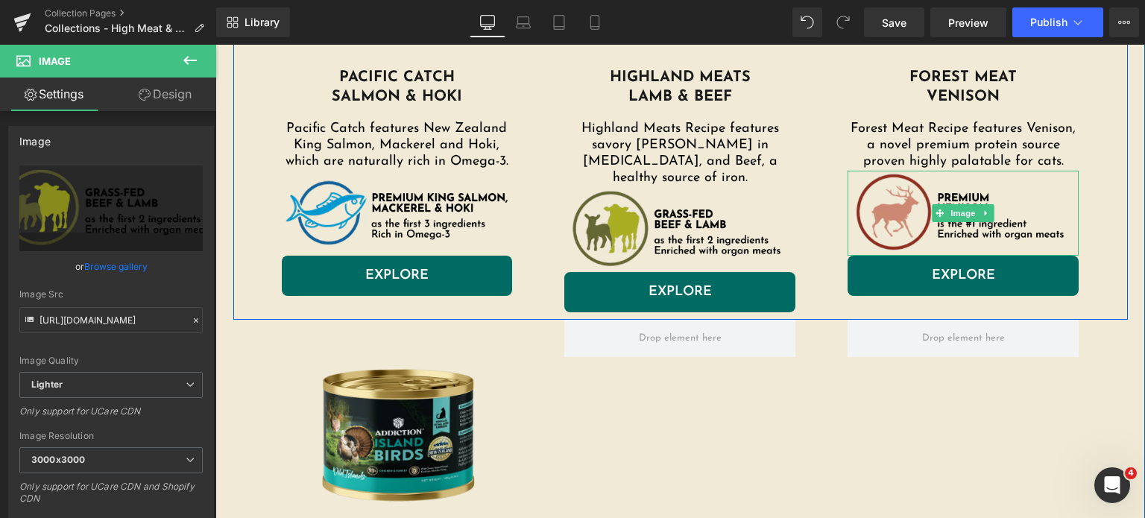
click at [897, 201] on img at bounding box center [963, 213] width 231 height 85
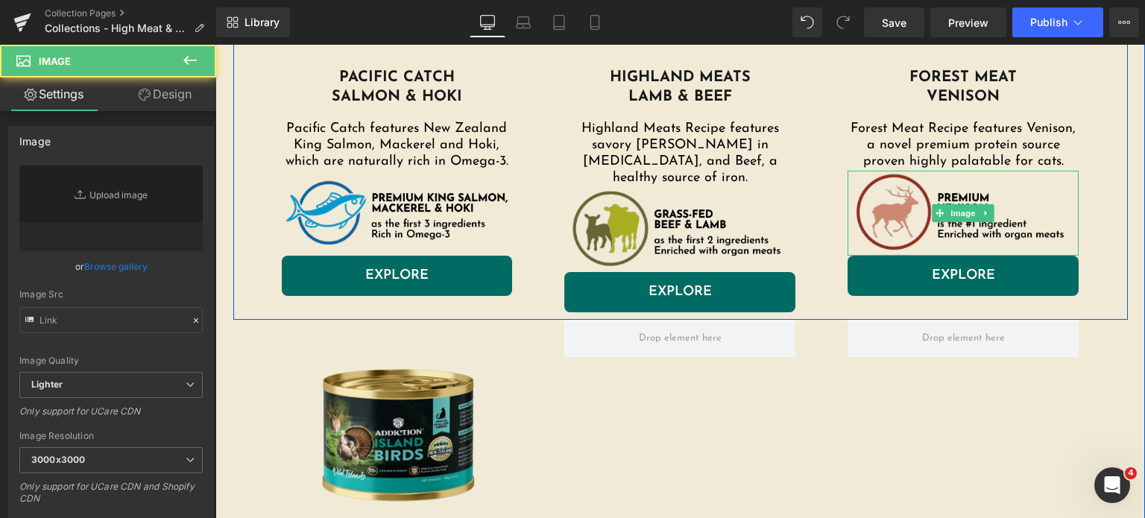
type input "https://ucarecdn.com/8043708b-d01e-449f-a7f2-dca93992b235/-/format/auto/-/previ…"
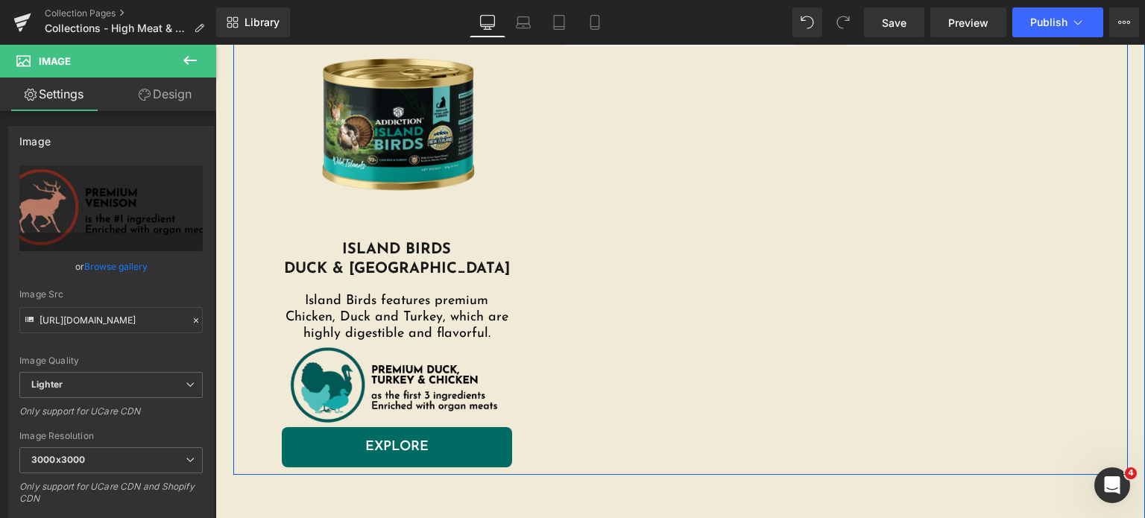
scroll to position [1093, 0]
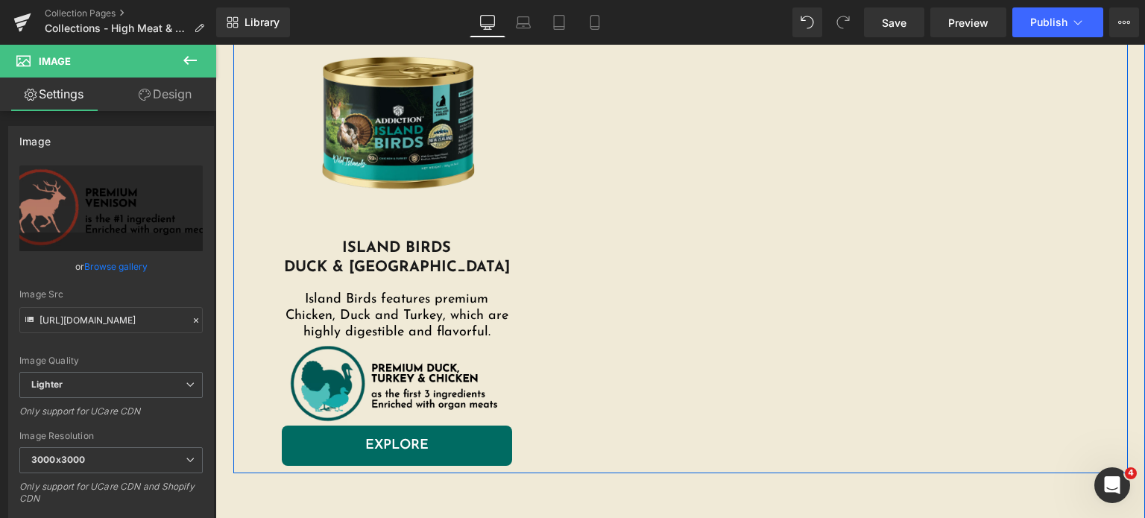
click at [382, 382] on img at bounding box center [397, 383] width 231 height 85
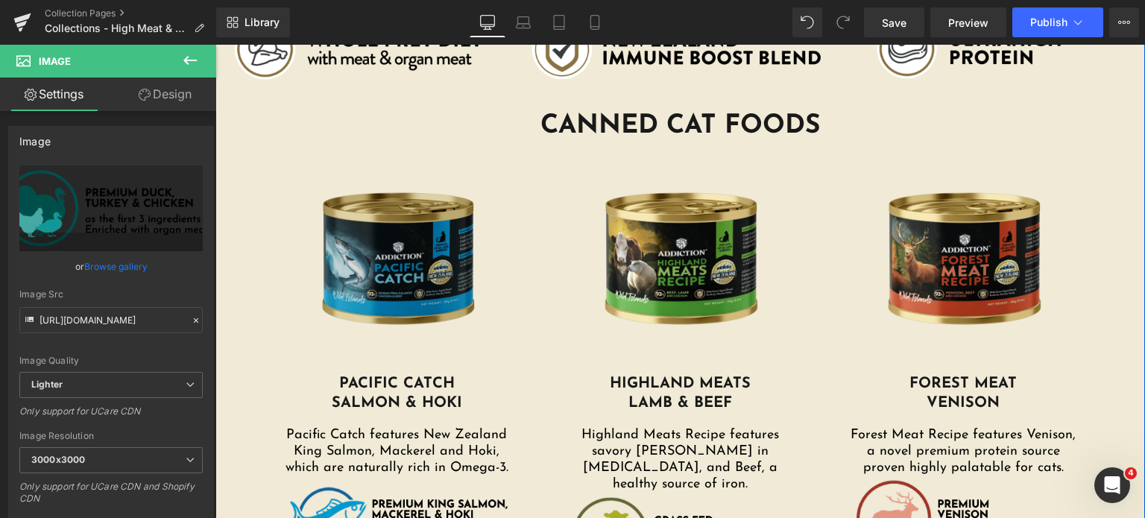
scroll to position [474, 0]
click at [394, 247] on img at bounding box center [397, 258] width 231 height 231
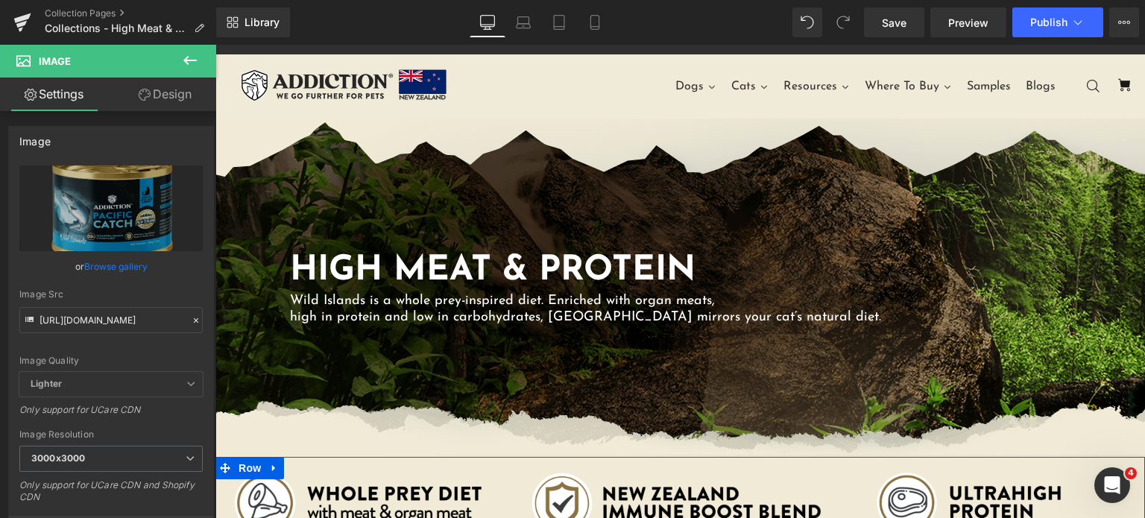
scroll to position [0, 0]
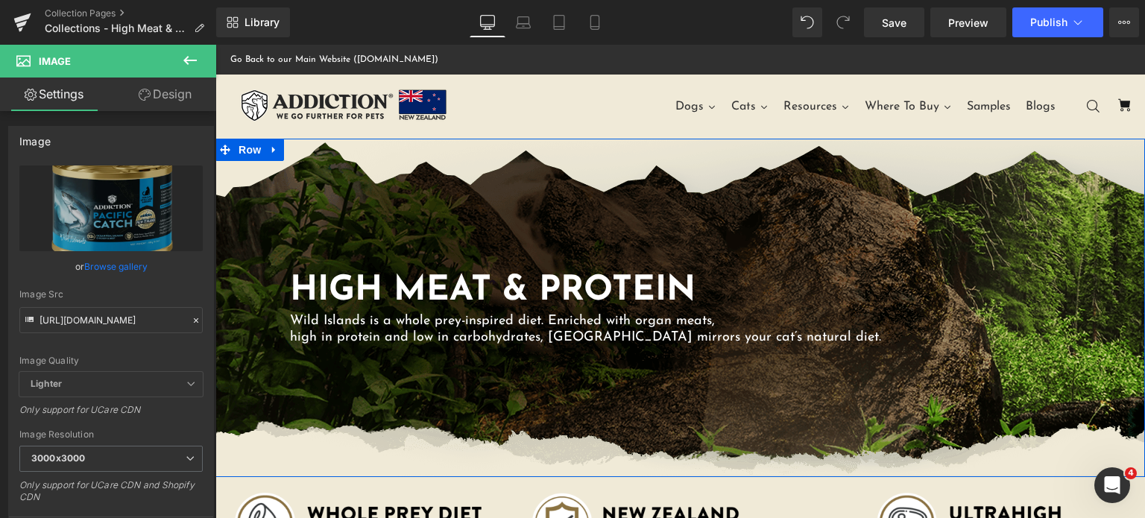
click at [373, 198] on div "High Meat & Protein Heading Wild Islands is a whole prey-inspired diet. Enriche…" at bounding box center [680, 308] width 930 height 338
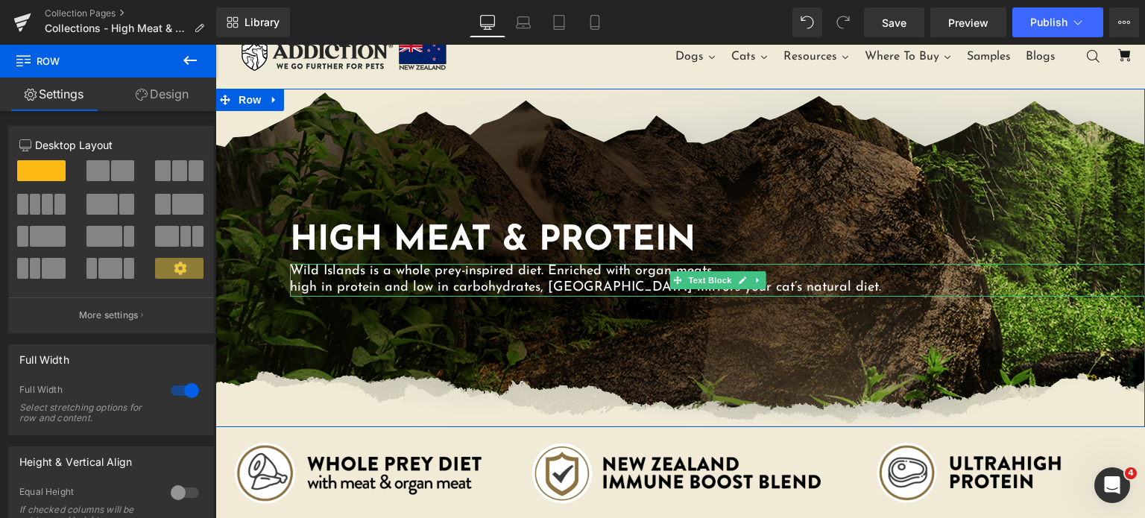
scroll to position [49, 0]
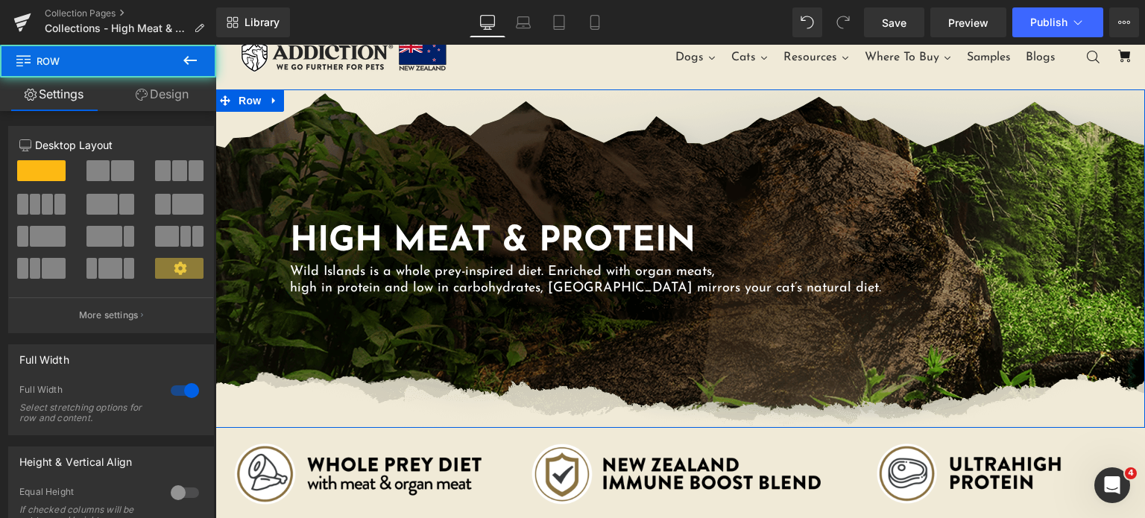
click at [483, 142] on div "High Meat & Protein Heading Wild Islands is a whole prey-inspired diet. Enriche…" at bounding box center [680, 258] width 930 height 338
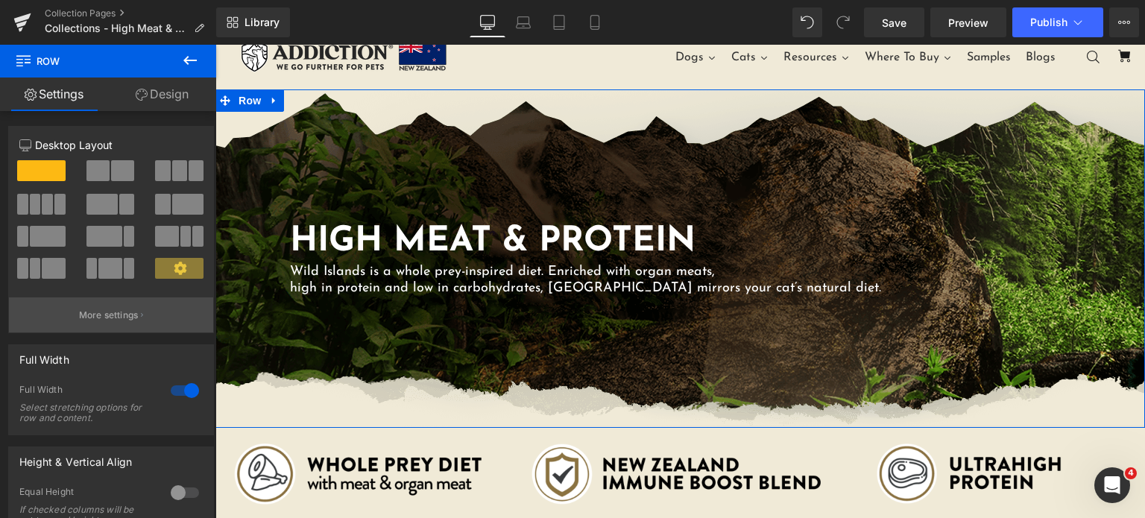
click at [206, 303] on button "More settings" at bounding box center [111, 314] width 204 height 35
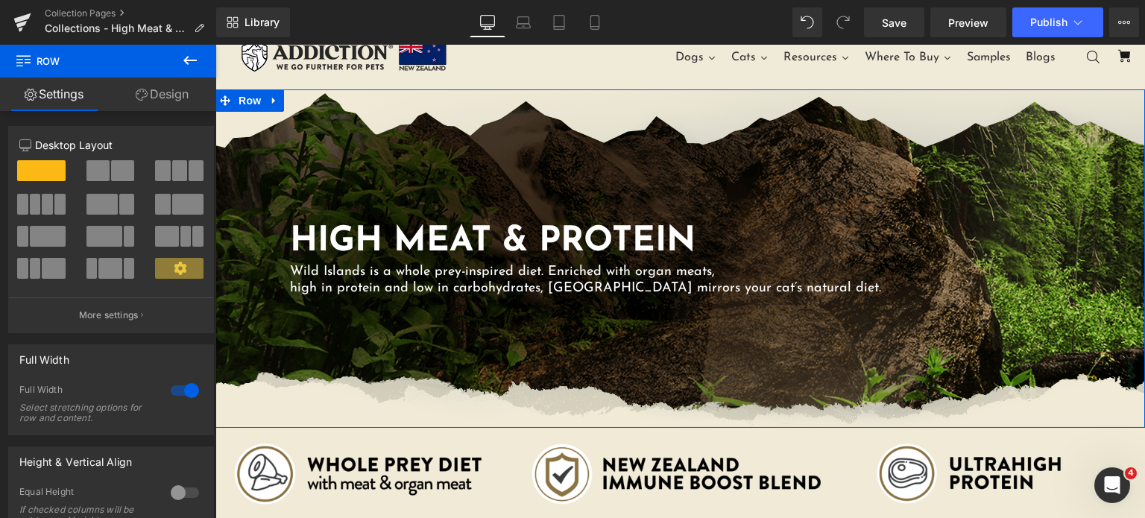
click at [148, 92] on link "Design" at bounding box center [162, 95] width 108 height 34
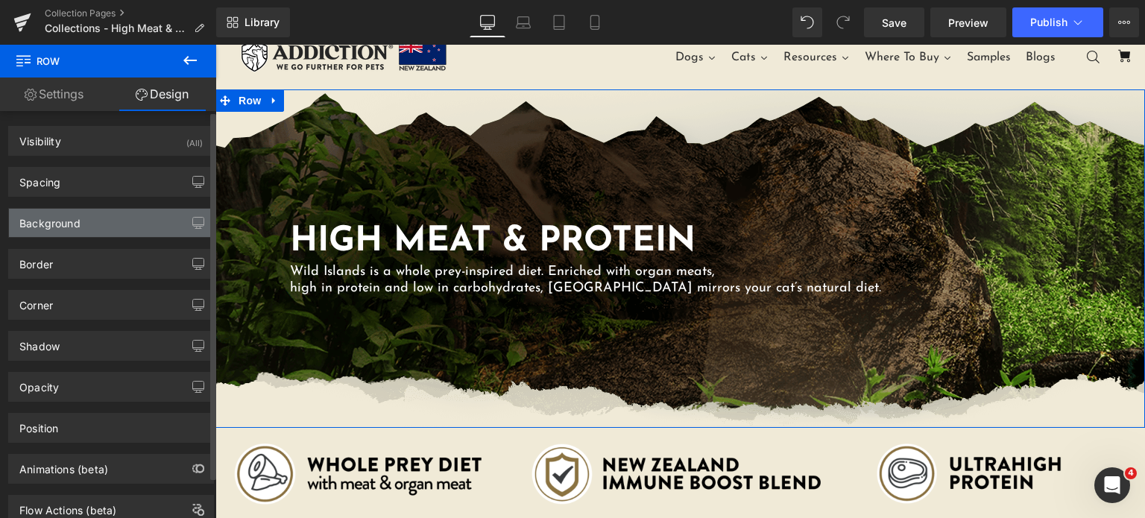
click at [86, 218] on div "Background" at bounding box center [111, 223] width 204 height 28
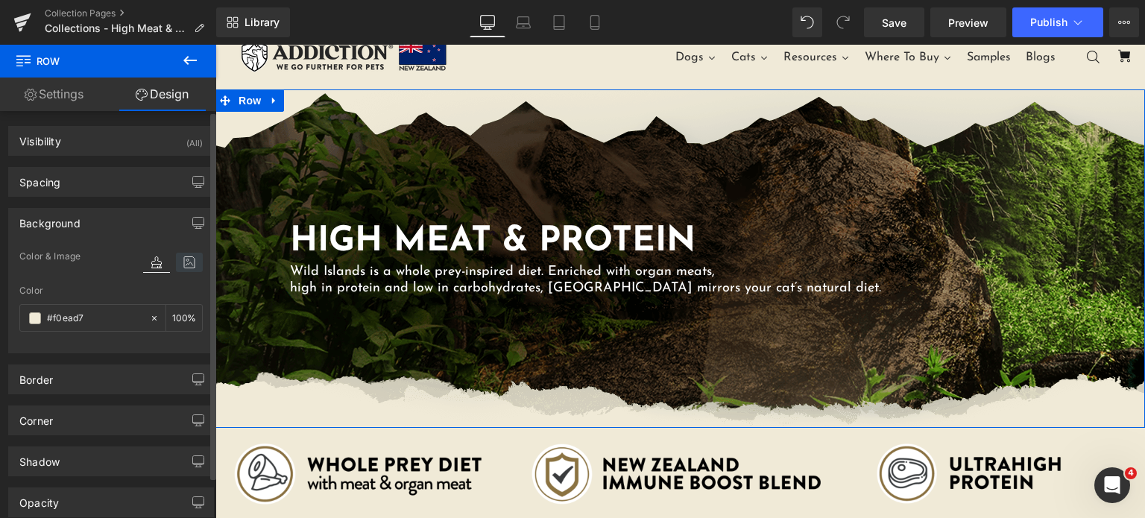
click at [185, 268] on icon at bounding box center [189, 262] width 27 height 19
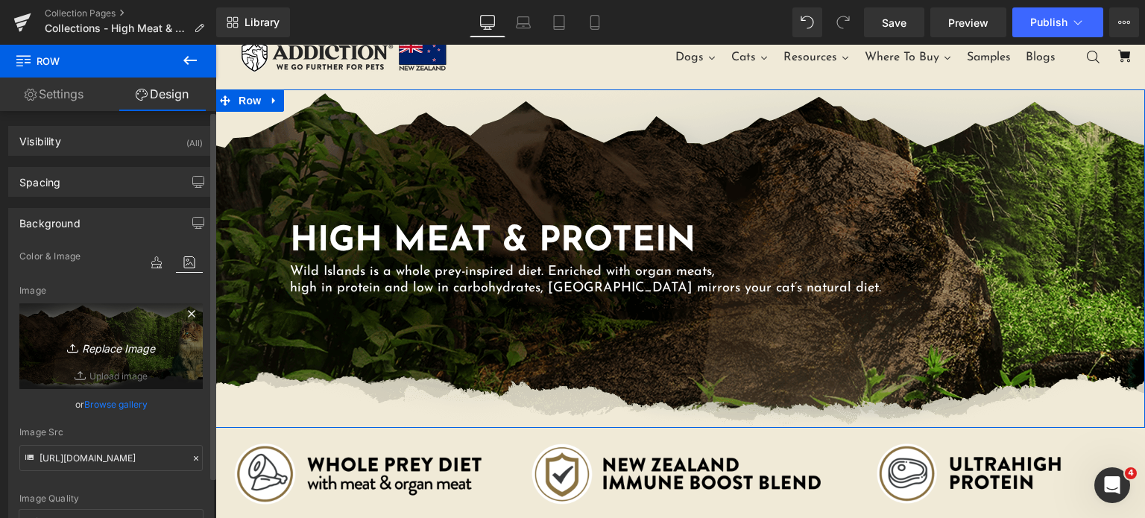
click at [116, 347] on icon "Replace Image" at bounding box center [110, 346] width 119 height 19
type input "C:\fakepath\af-website-wild-islands-category-page-cat-02.png"
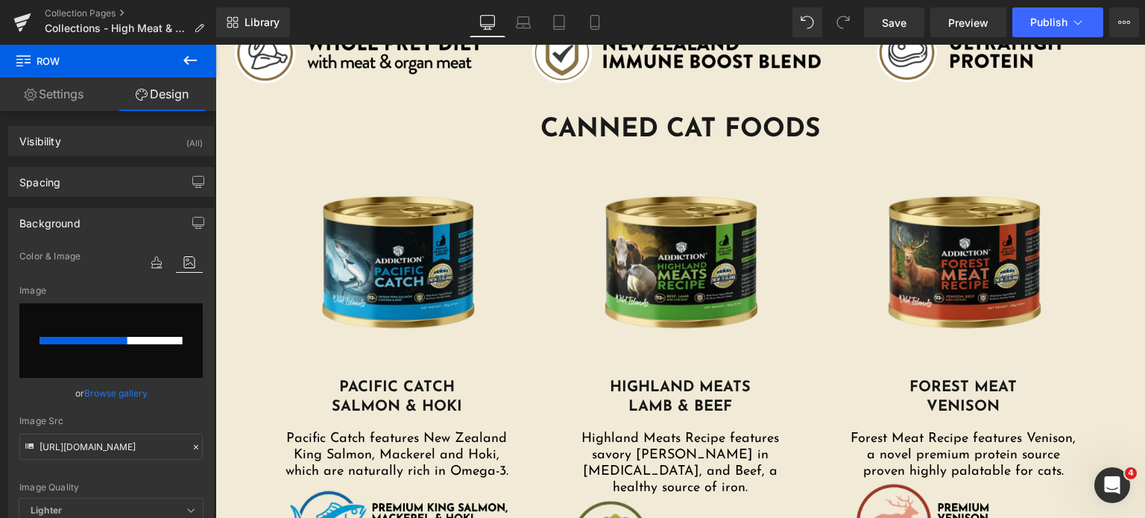
scroll to position [471, 0]
type input "https://ucarecdn.com/f81ea079-13f7-447d-bcd4-afe55bddb619/-/format/auto/-/previ…"
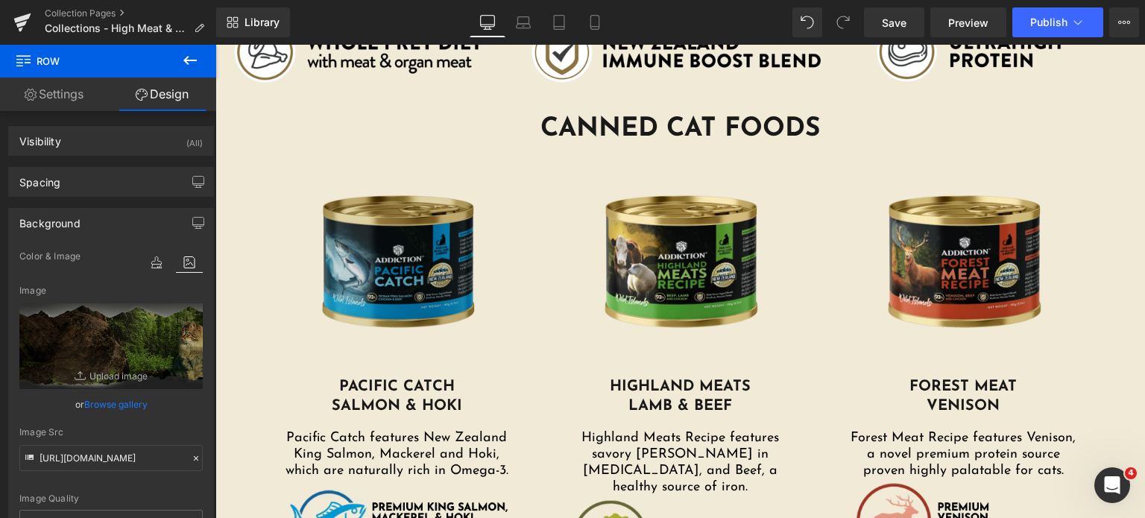
click at [391, 251] on img at bounding box center [397, 261] width 231 height 231
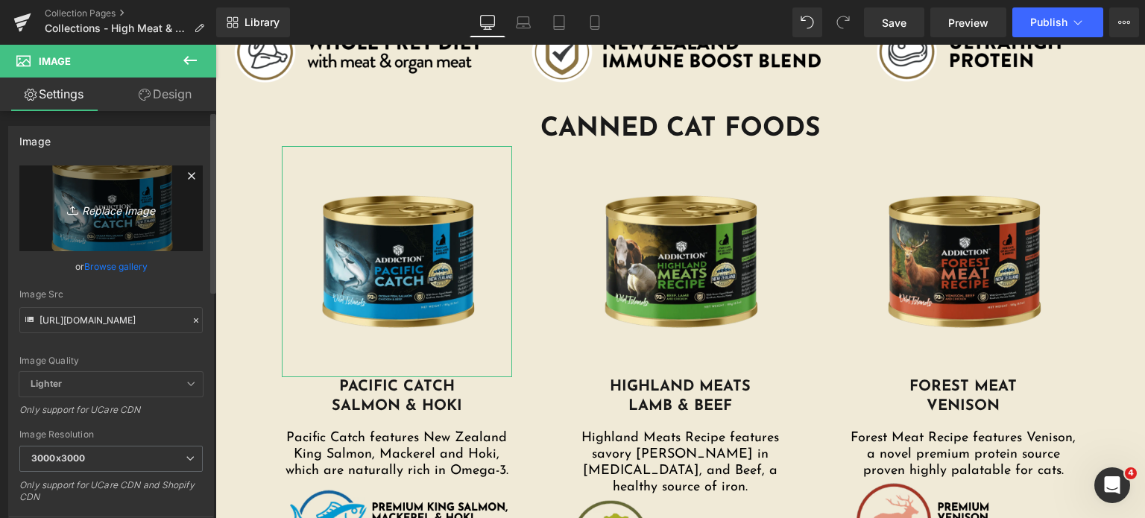
click at [93, 201] on icon "Replace Image" at bounding box center [110, 208] width 119 height 19
type input "C:\fakepath\wi-canned-pacific-catch.png.webp"
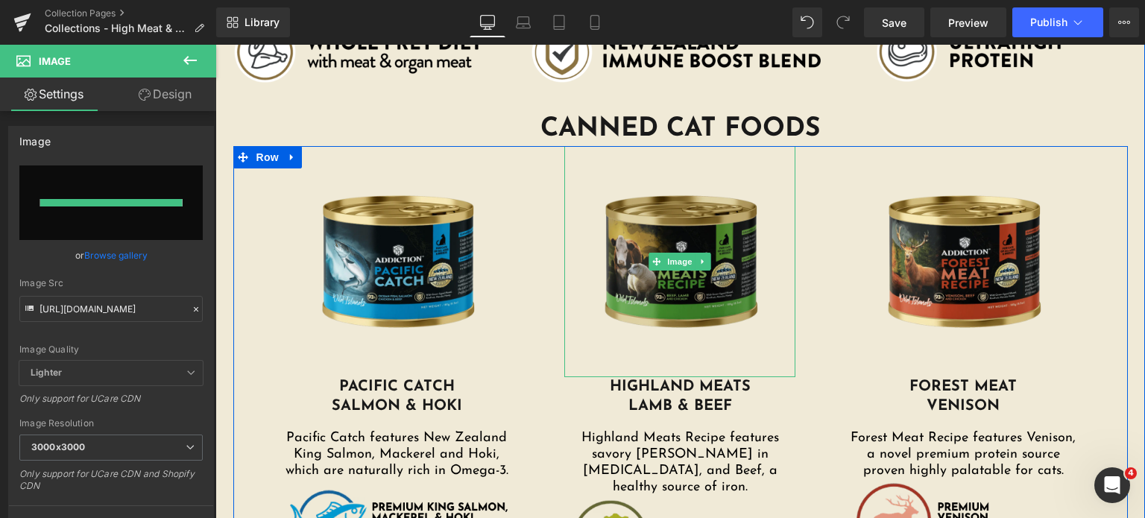
type input "https://ucarecdn.com/e2b4e760-dd58-4964-8b48-74388740af92/-/format/auto/-/previ…"
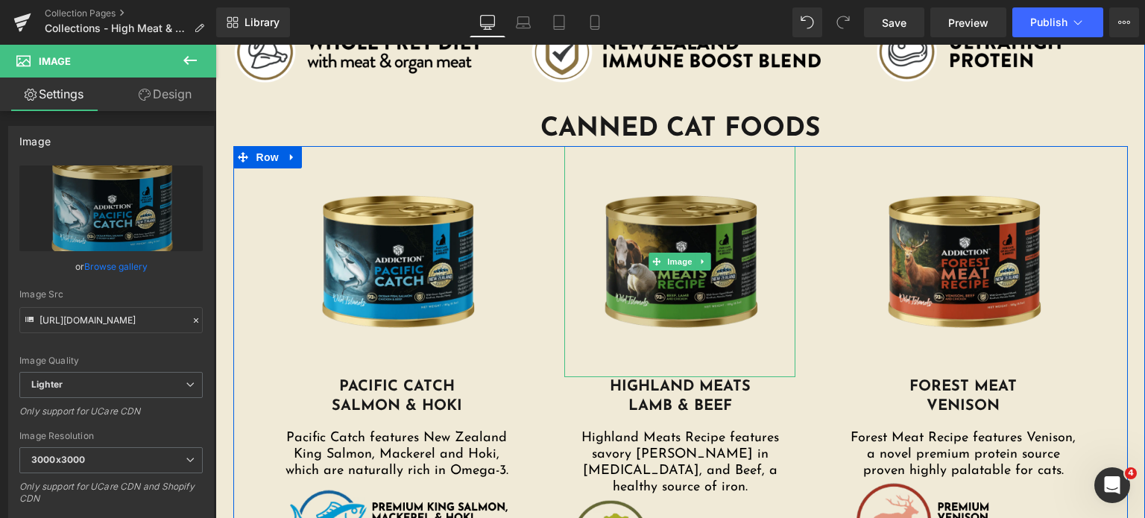
click at [722, 280] on img at bounding box center [679, 261] width 231 height 231
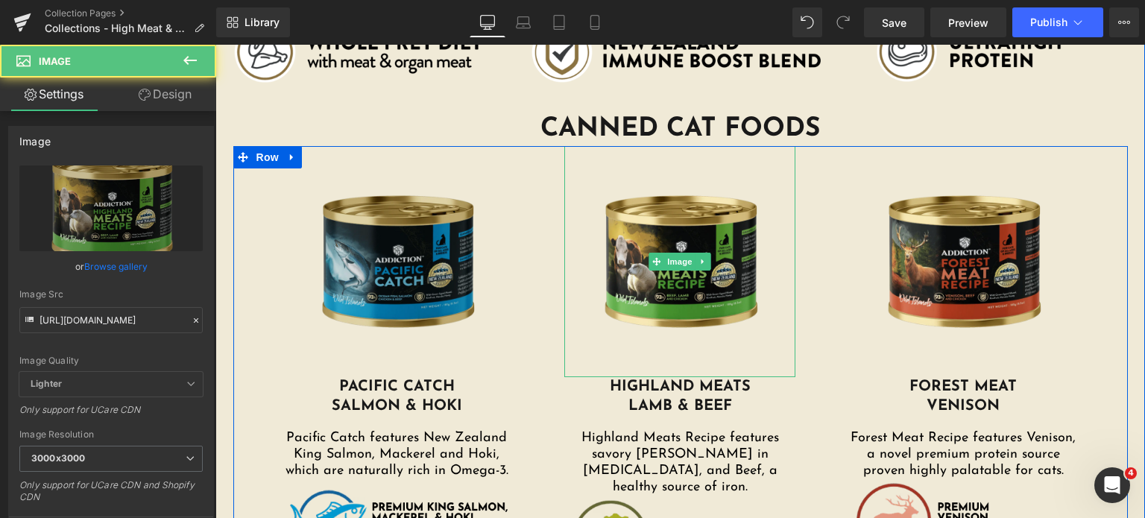
click at [291, 227] on img at bounding box center [397, 261] width 231 height 231
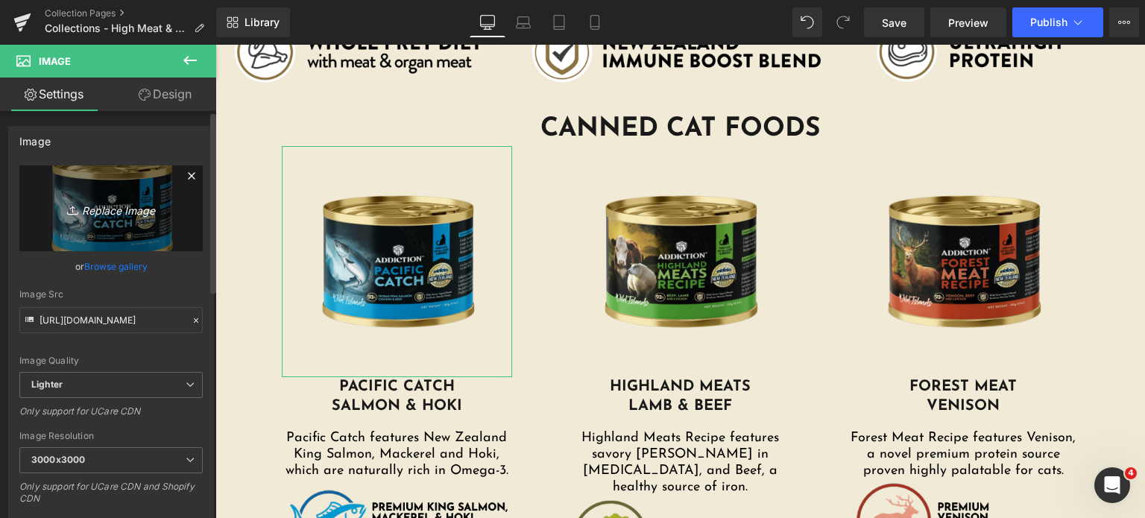
click at [113, 196] on link "Replace Image" at bounding box center [110, 208] width 183 height 86
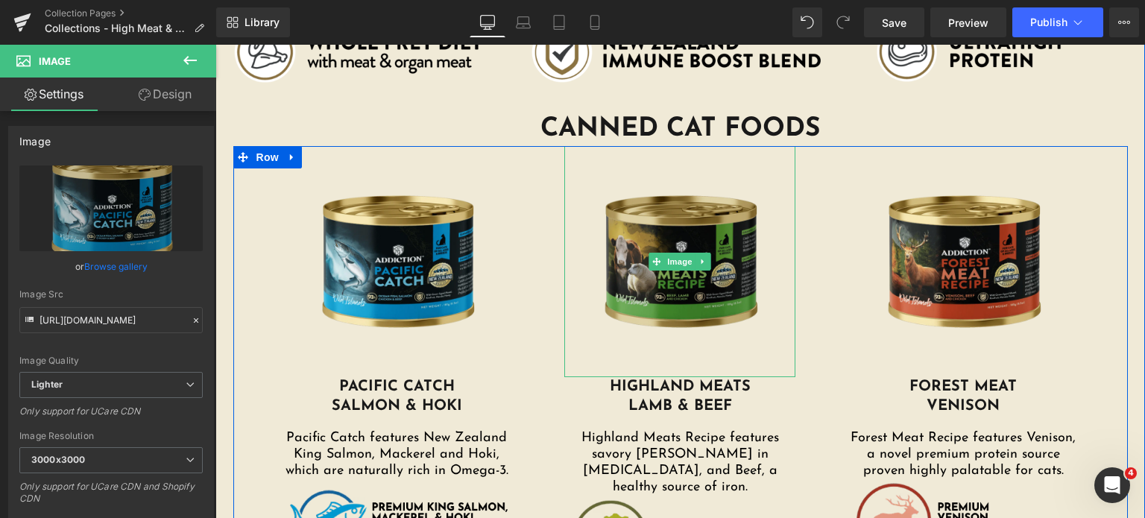
click at [644, 229] on img at bounding box center [679, 261] width 231 height 231
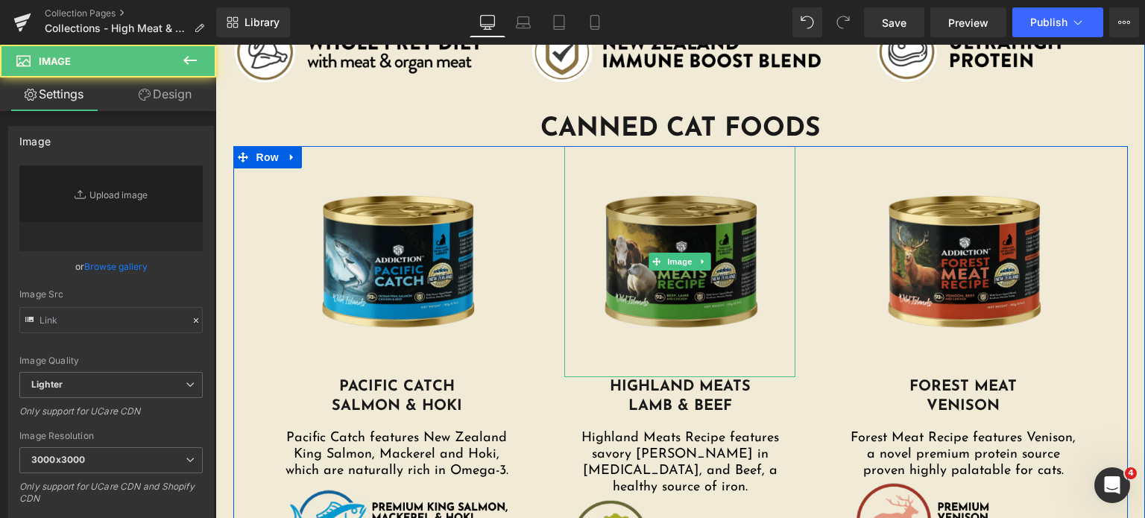
type input "https://addictionpet.com/wp-content/uploads/2024/03/wi-canned-highland-meats.pn…"
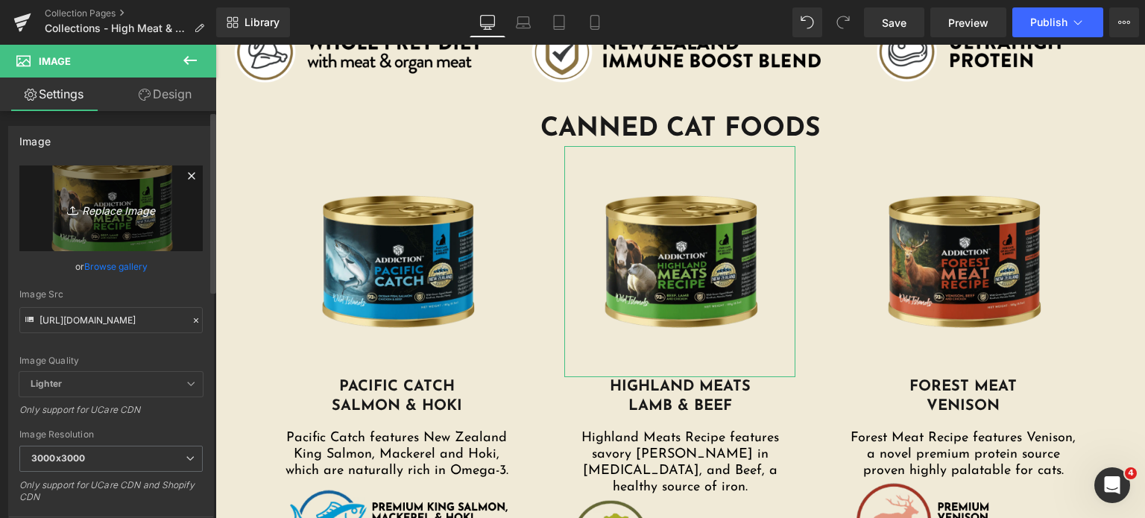
click at [95, 202] on icon "Replace Image" at bounding box center [110, 208] width 119 height 19
type input "C:\fakepath\wi-canned-highland-meats.png.webp"
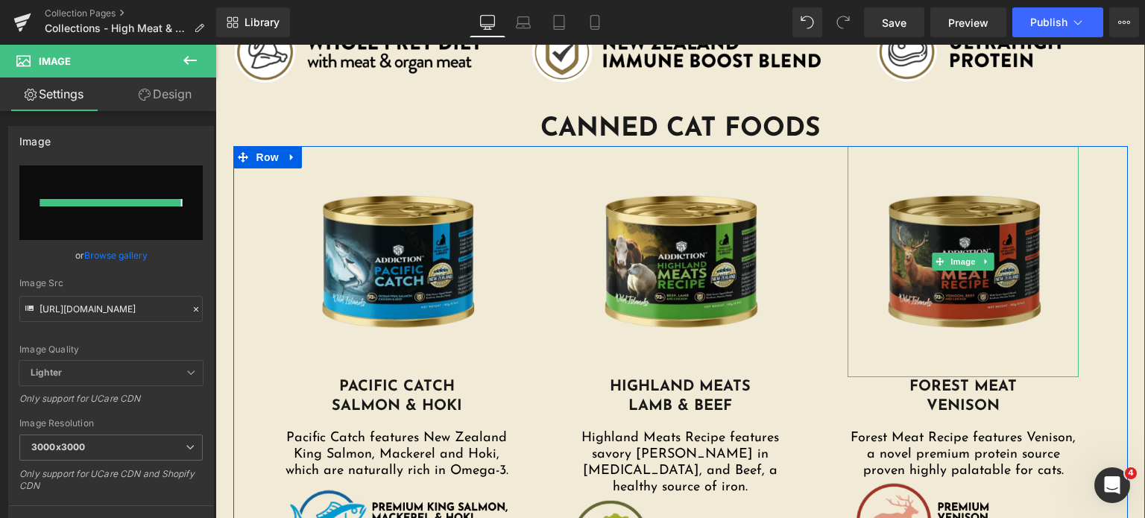
type input "https://ucarecdn.com/ac2801df-f134-4e29-ac71-5ee4e1dc707c/-/format/auto/-/previ…"
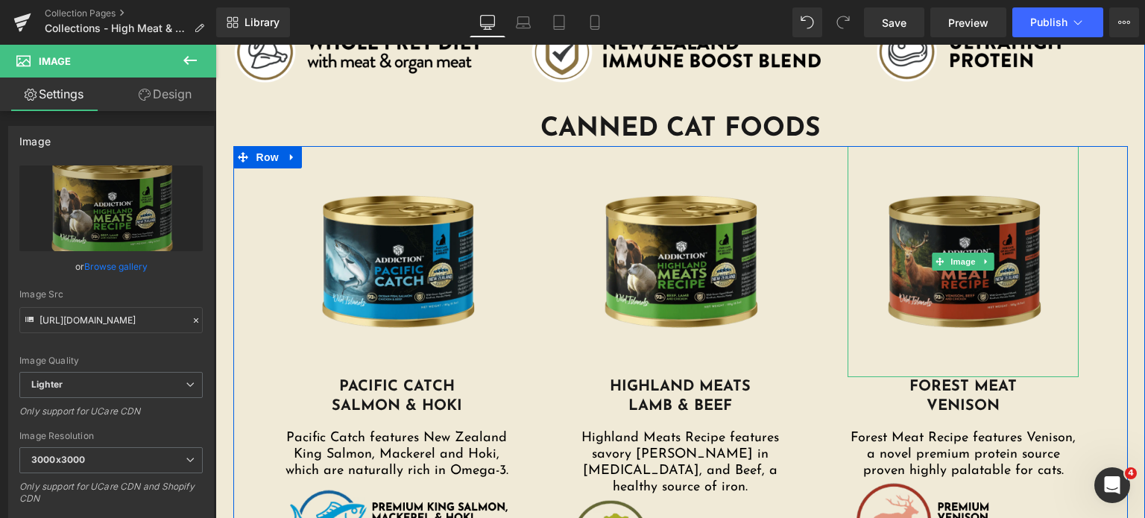
click at [936, 196] on img at bounding box center [963, 261] width 231 height 231
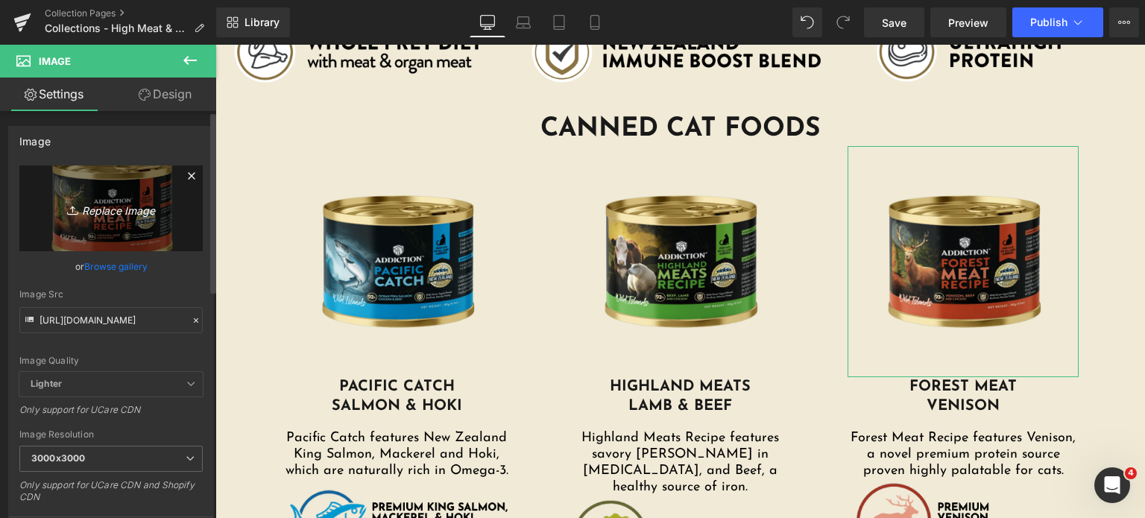
click at [113, 185] on link "Replace Image" at bounding box center [110, 208] width 183 height 86
type input "C:\fakepath\wi-canned-forest-meats.png.webp"
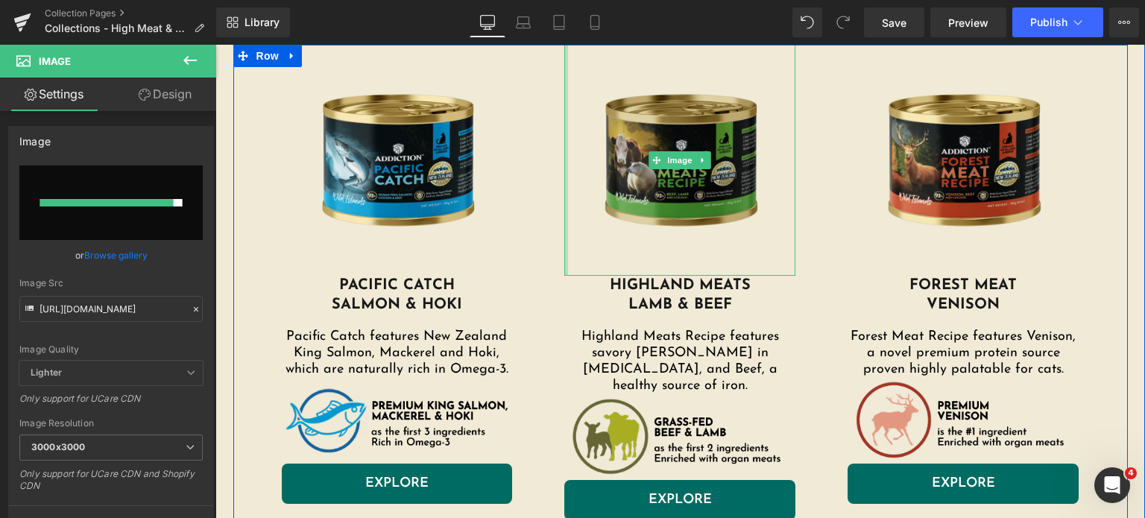
type input "https://ucarecdn.com/402c679a-0ad3-43ed-bc97-e5db481d88b2/-/format/auto/-/previ…"
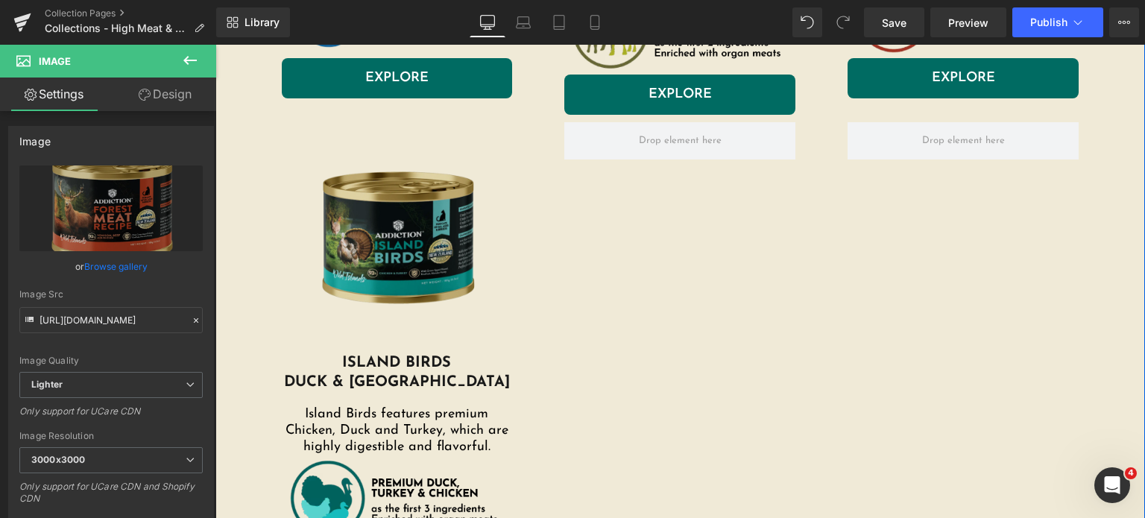
scroll to position [990, 0]
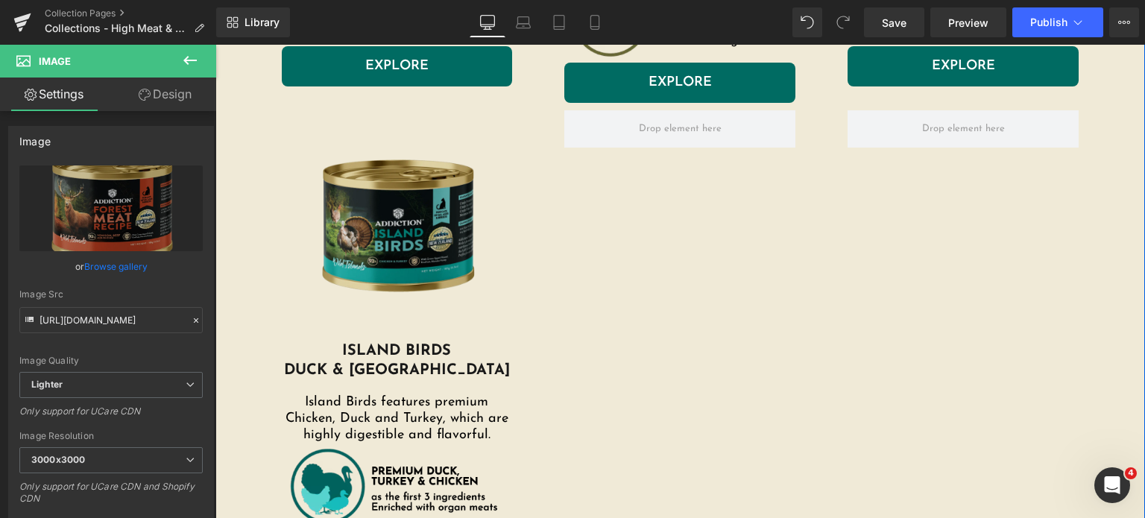
click at [420, 223] on img at bounding box center [397, 225] width 231 height 231
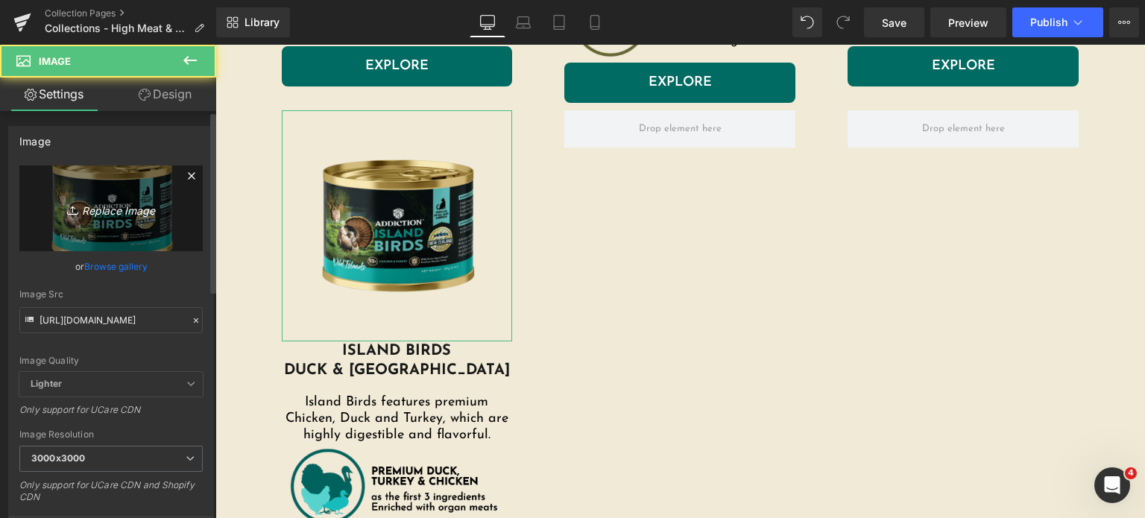
click at [142, 214] on icon "Replace Image" at bounding box center [110, 208] width 119 height 19
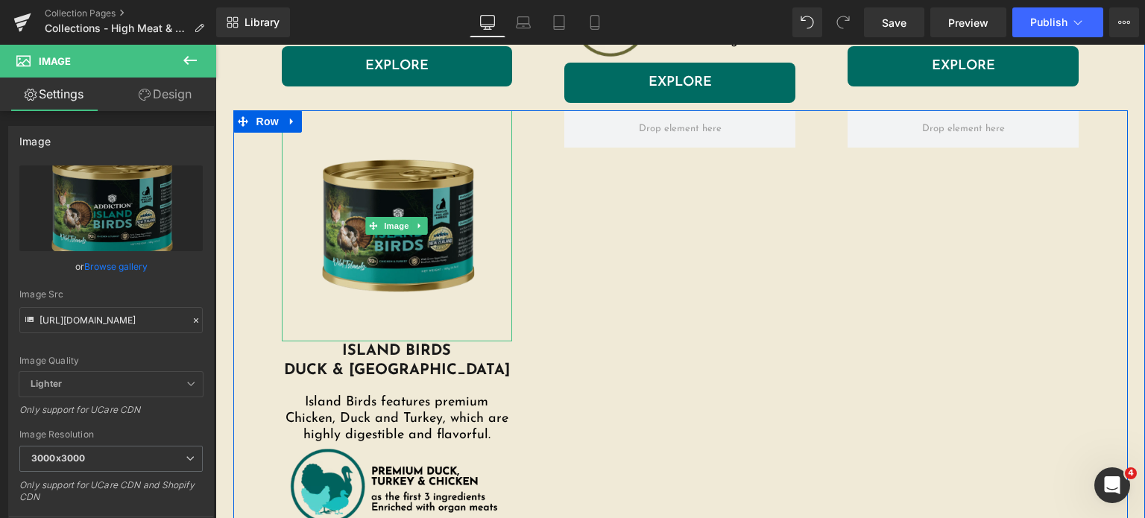
click at [397, 224] on img at bounding box center [397, 225] width 231 height 231
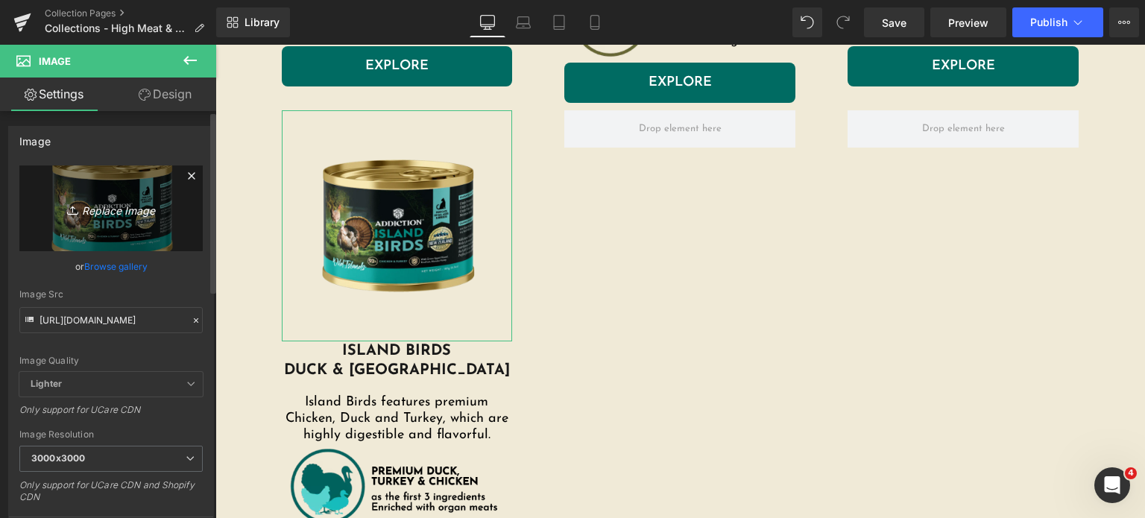
click at [131, 191] on link "Replace Image" at bounding box center [110, 208] width 183 height 86
type input "C:\fakepath\wi-canned-island-birds.png.webp"
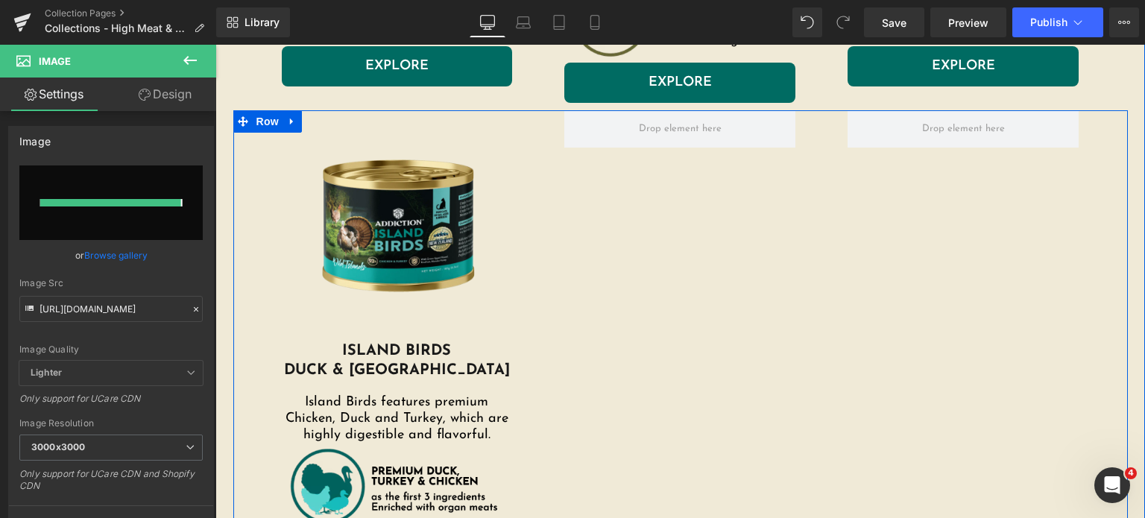
type input "https://ucarecdn.com/dcd466ff-f4f9-4319-98ab-73d24188498a/-/format/auto/-/previ…"
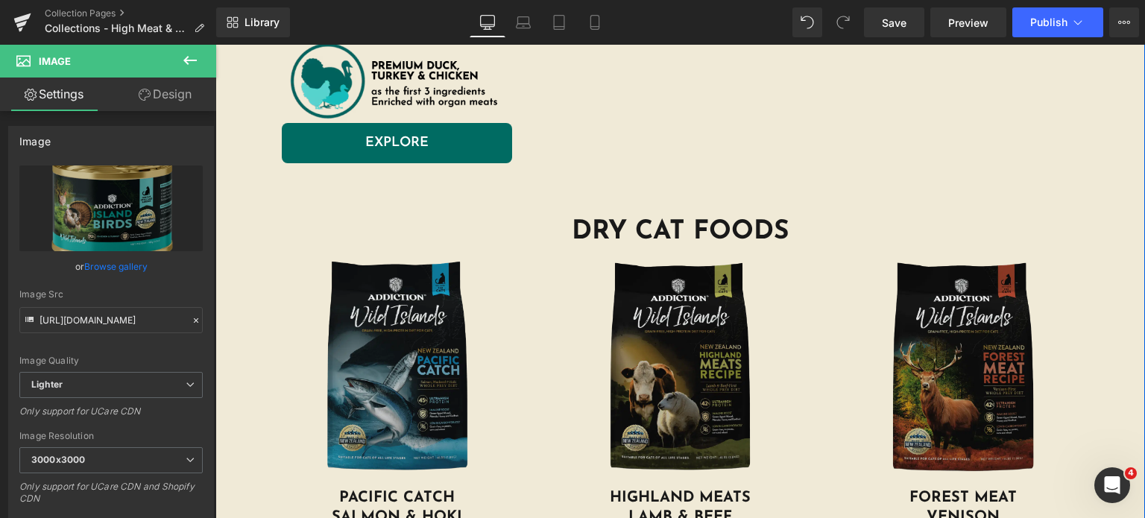
scroll to position [1395, 0]
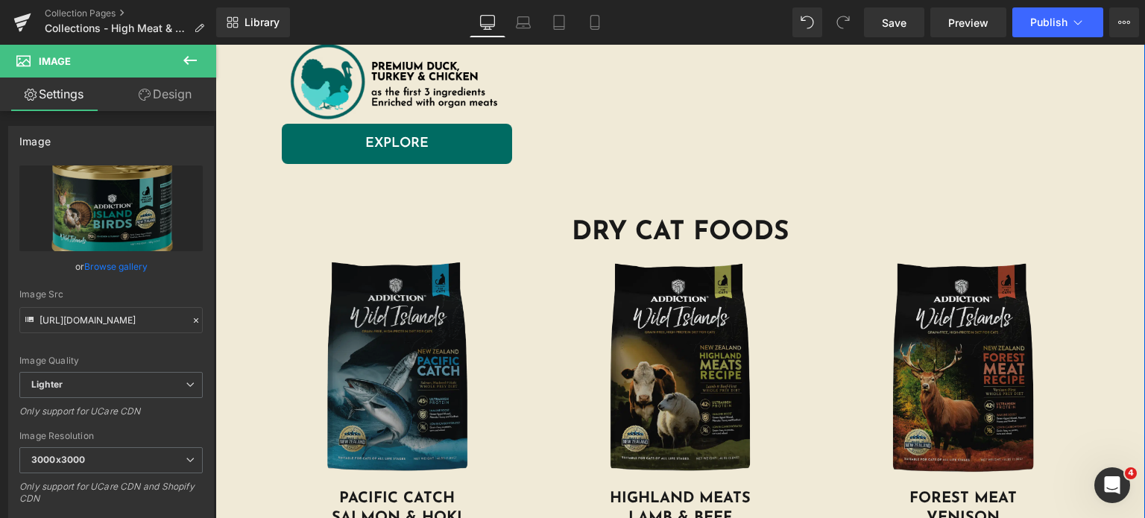
click at [380, 379] on img at bounding box center [397, 369] width 231 height 239
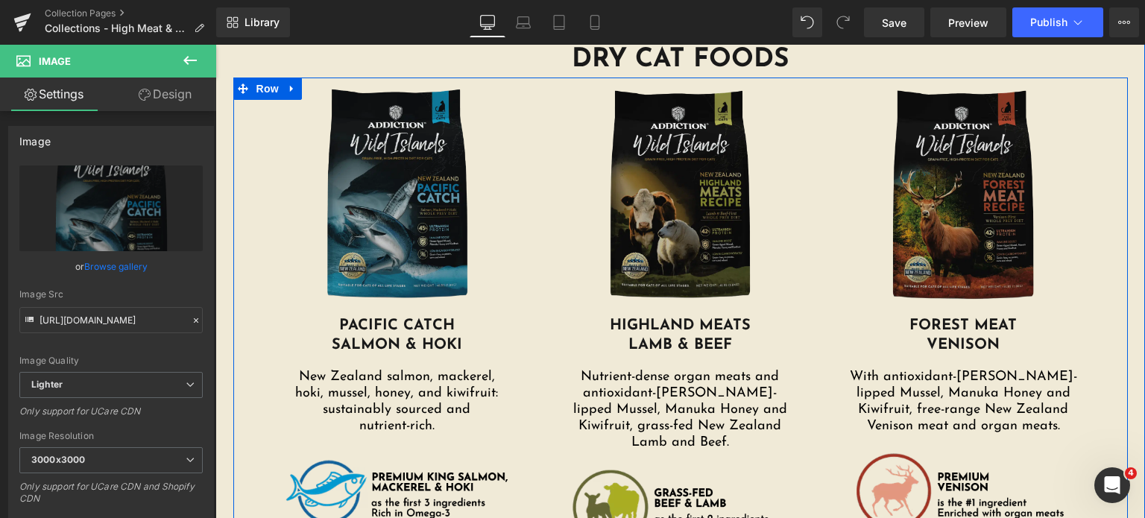
scroll to position [1568, 0]
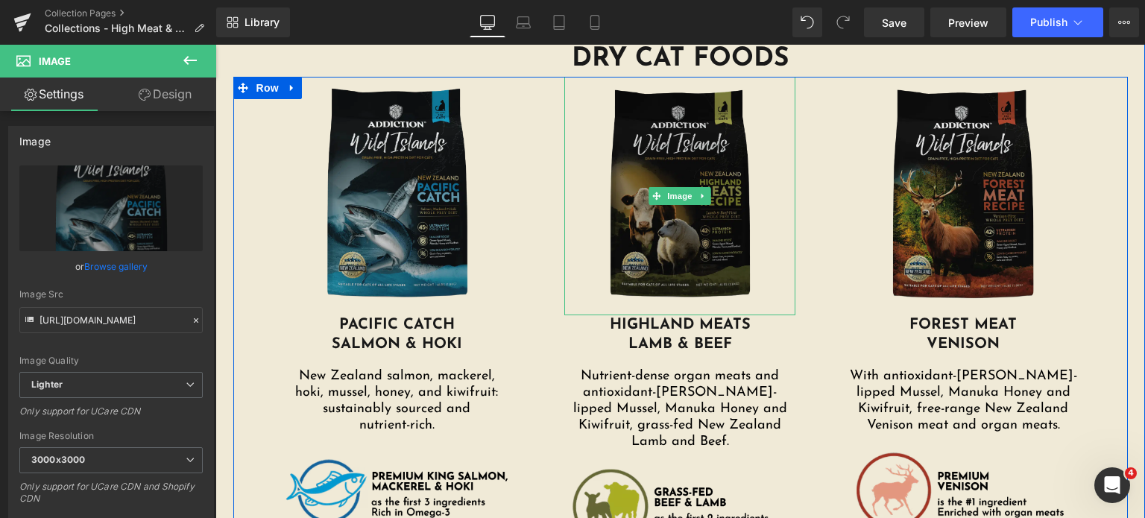
click at [736, 192] on img at bounding box center [679, 196] width 231 height 239
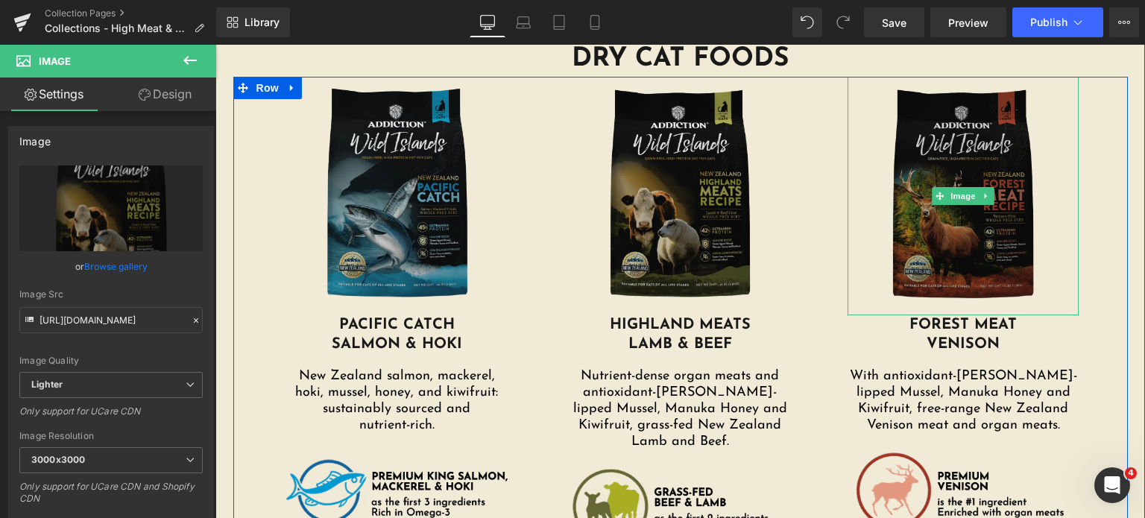
click at [880, 190] on img at bounding box center [963, 196] width 231 height 239
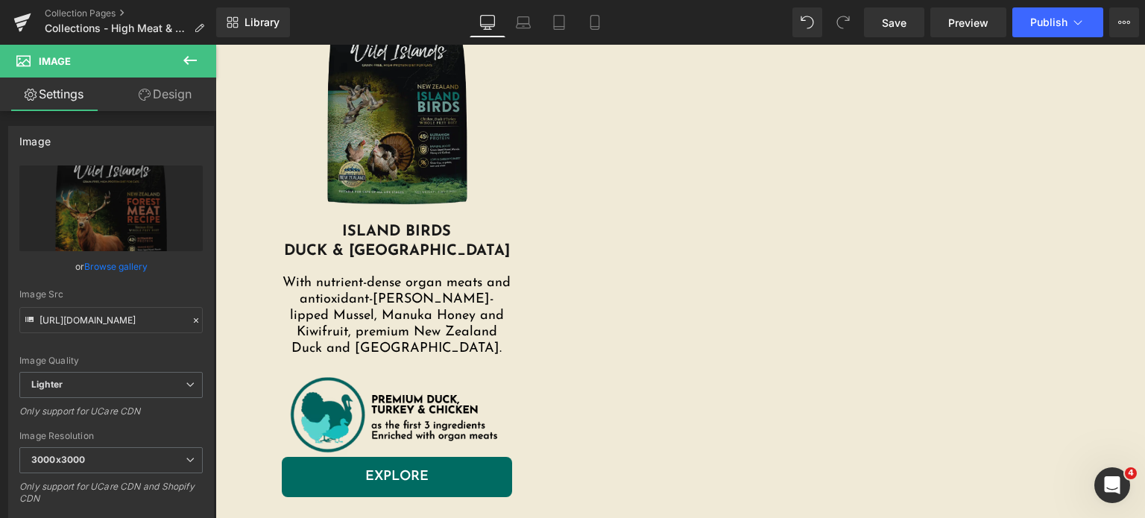
scroll to position [2202, 0]
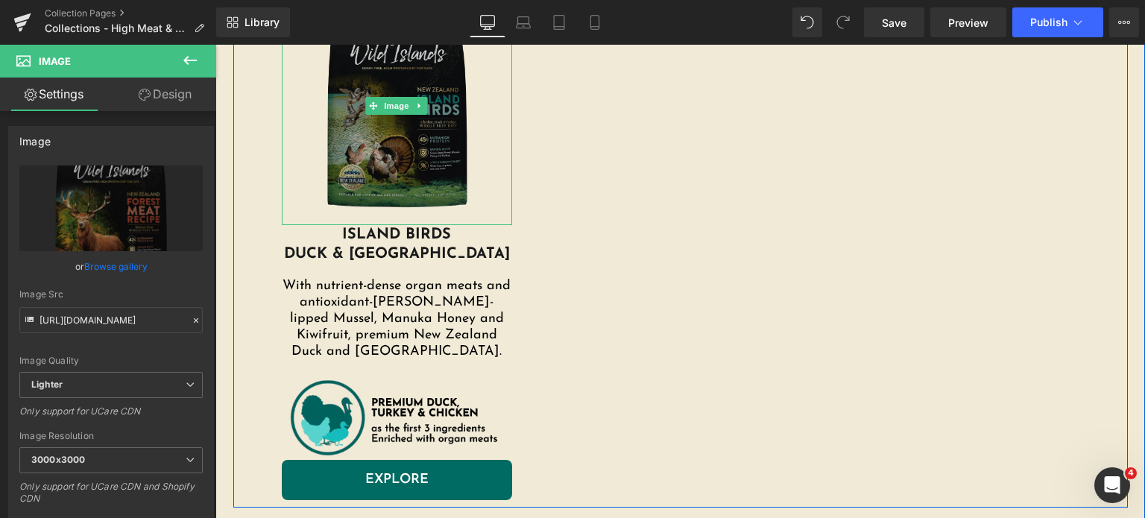
click at [411, 119] on img at bounding box center [397, 106] width 231 height 239
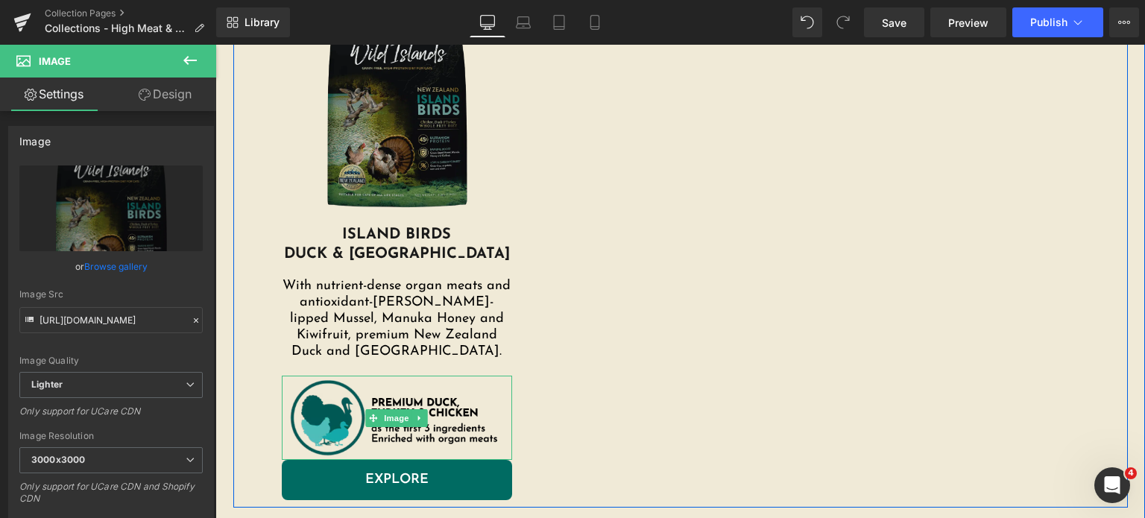
click at [305, 376] on img at bounding box center [397, 418] width 231 height 85
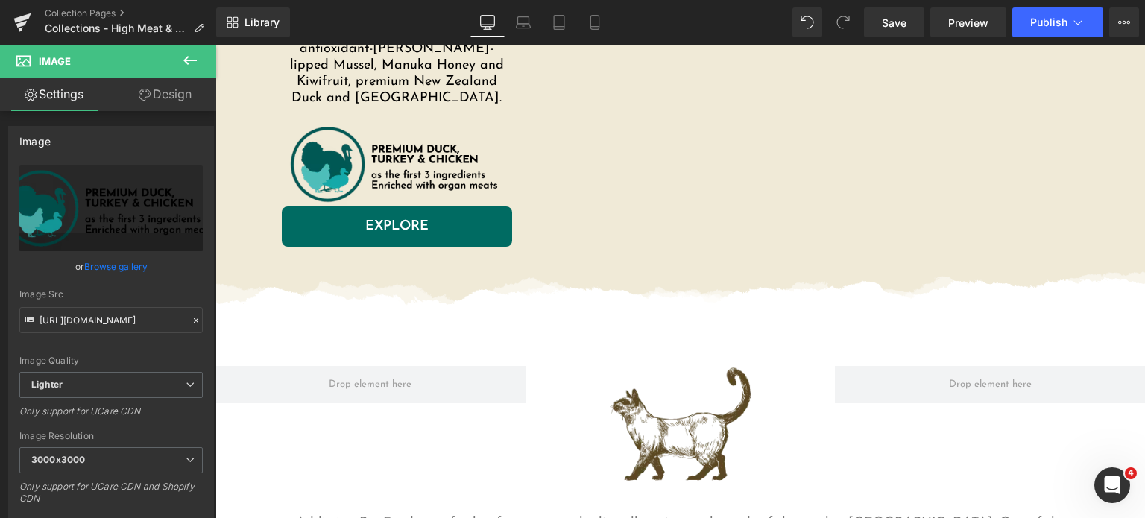
scroll to position [2458, 0]
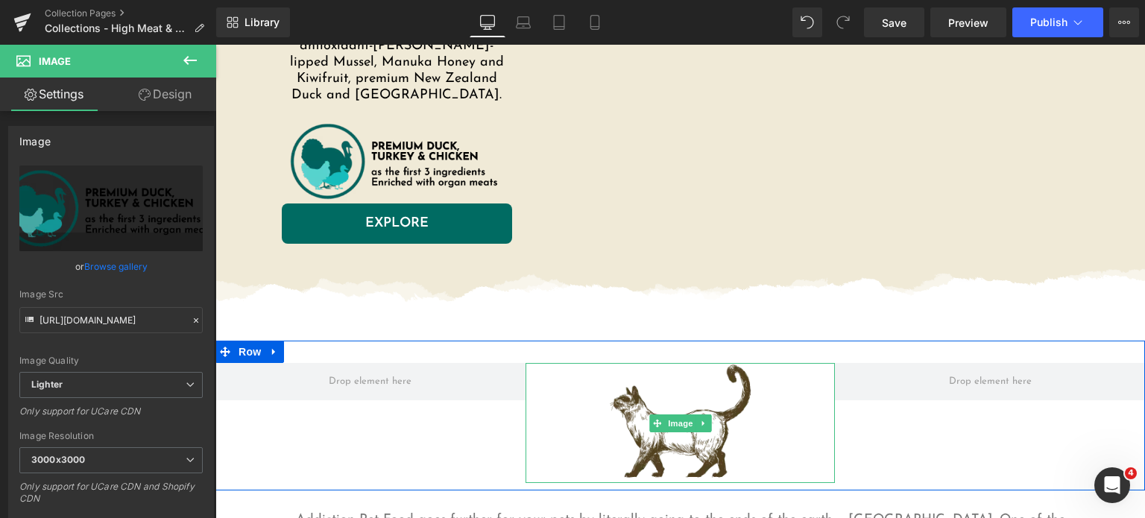
click at [652, 378] on img at bounding box center [680, 423] width 155 height 120
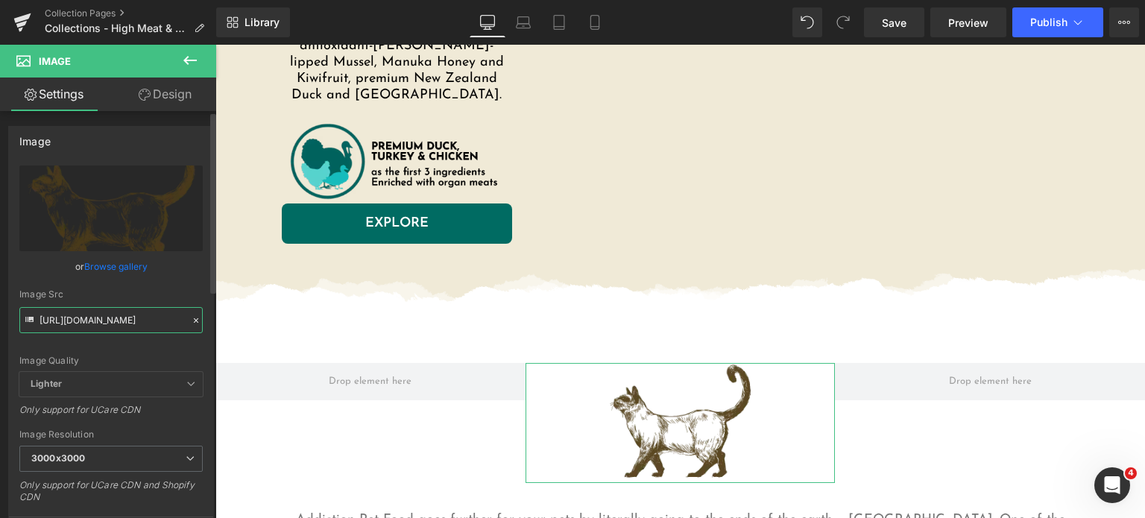
click at [85, 327] on input "https://addictionpet.com/wp-content/uploads/2021/03/cat-vector.png.webp" at bounding box center [110, 320] width 183 height 26
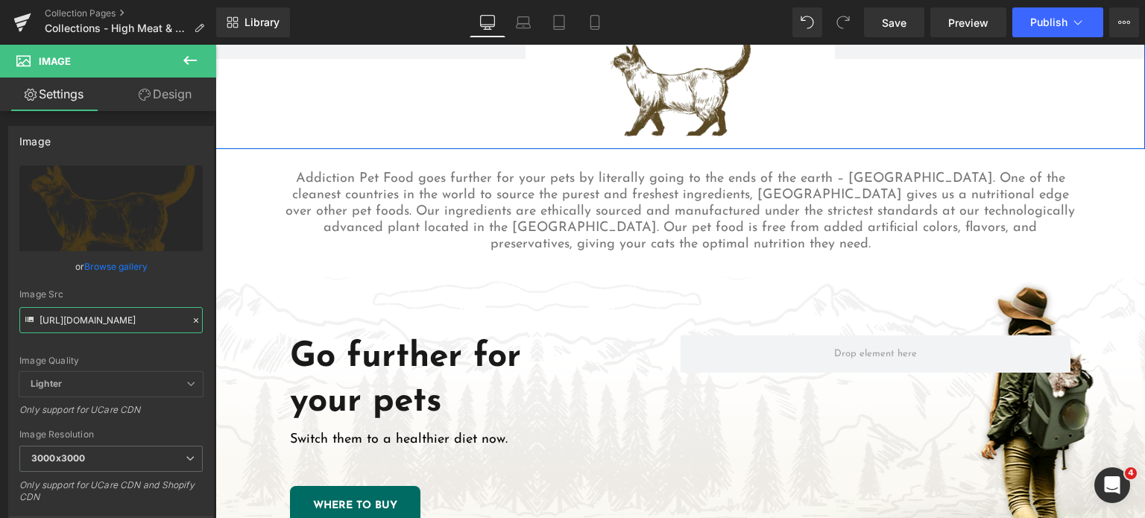
scroll to position [2837, 0]
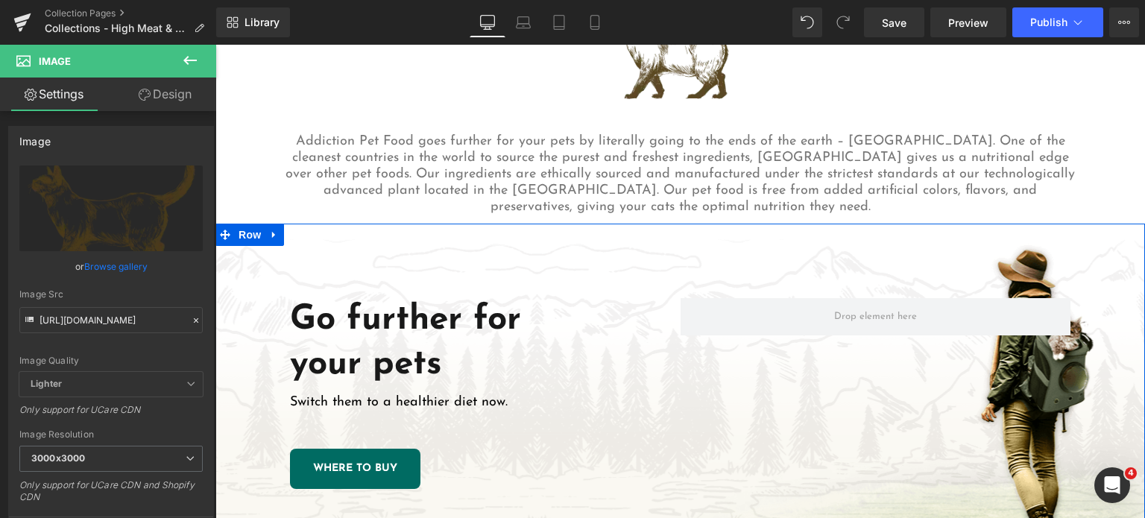
click at [538, 224] on div "Go further for your pets Heading Switch them to a healthier diet now. Text Bloc…" at bounding box center [680, 394] width 930 height 340
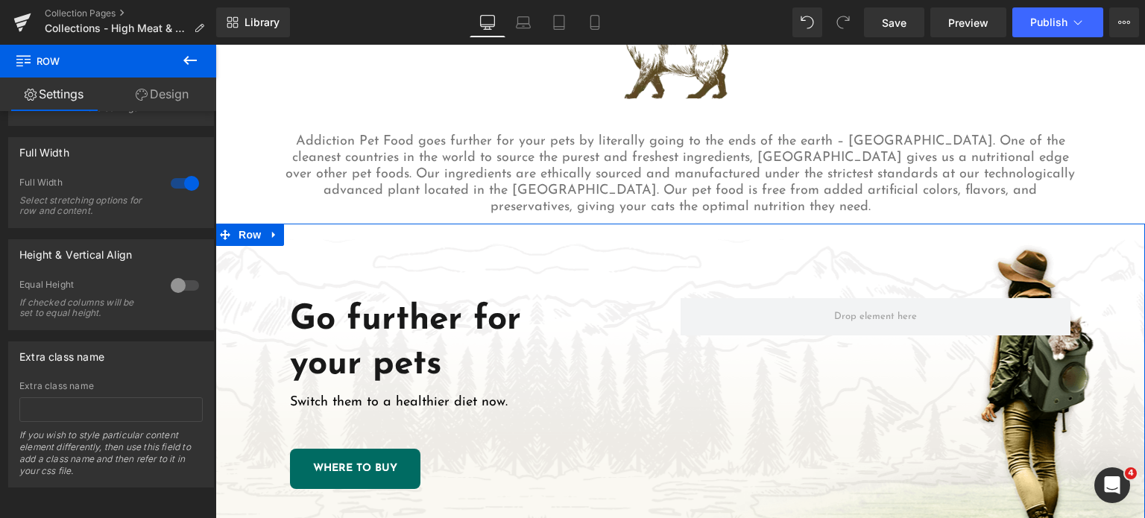
scroll to position [387, 0]
click at [175, 96] on link "Design" at bounding box center [162, 95] width 108 height 34
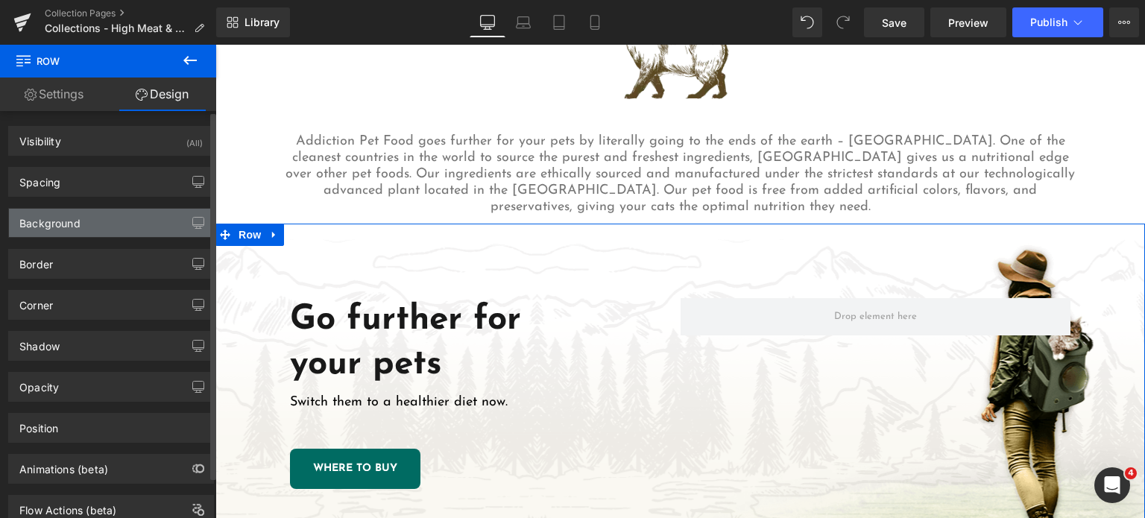
type input "transparent"
type input "0"
type input "https://ucarecdn.com/7f9349a1-fd90-41b7-b9cc-aa99775fef53/-/format/auto/-/previ…"
click at [108, 229] on div "Background" at bounding box center [111, 223] width 204 height 28
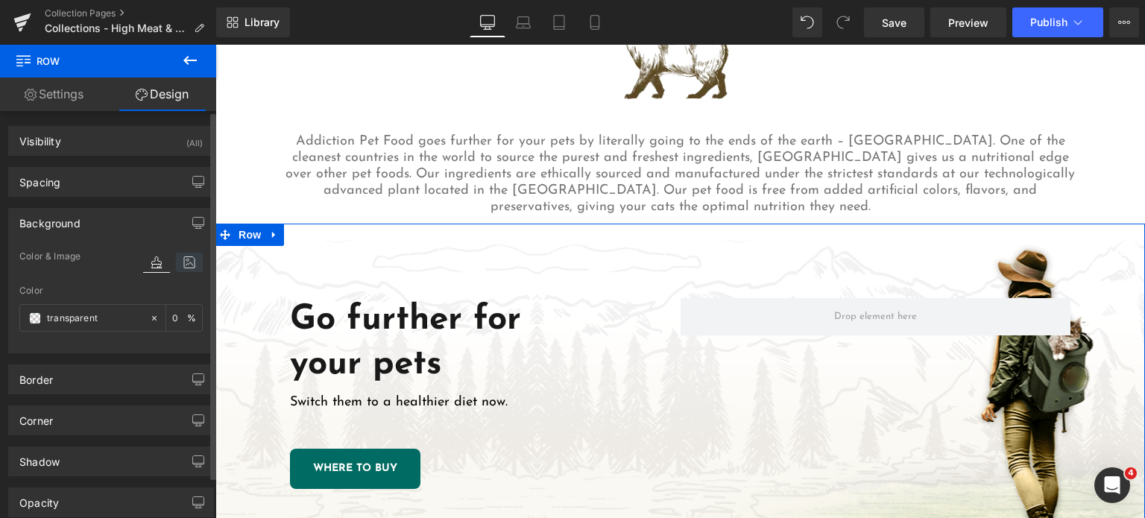
click at [181, 264] on icon at bounding box center [189, 262] width 27 height 19
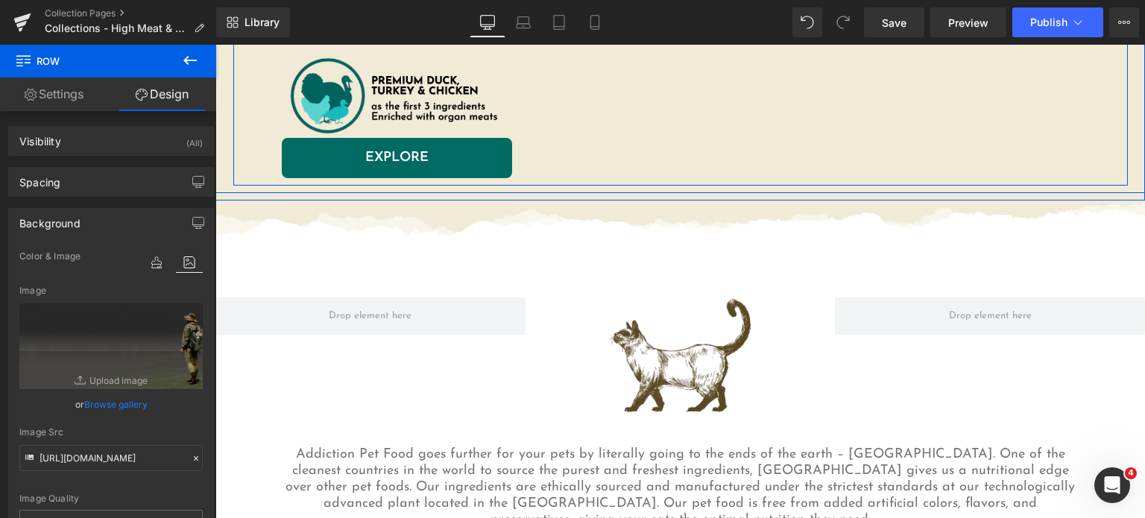
scroll to position [2525, 0]
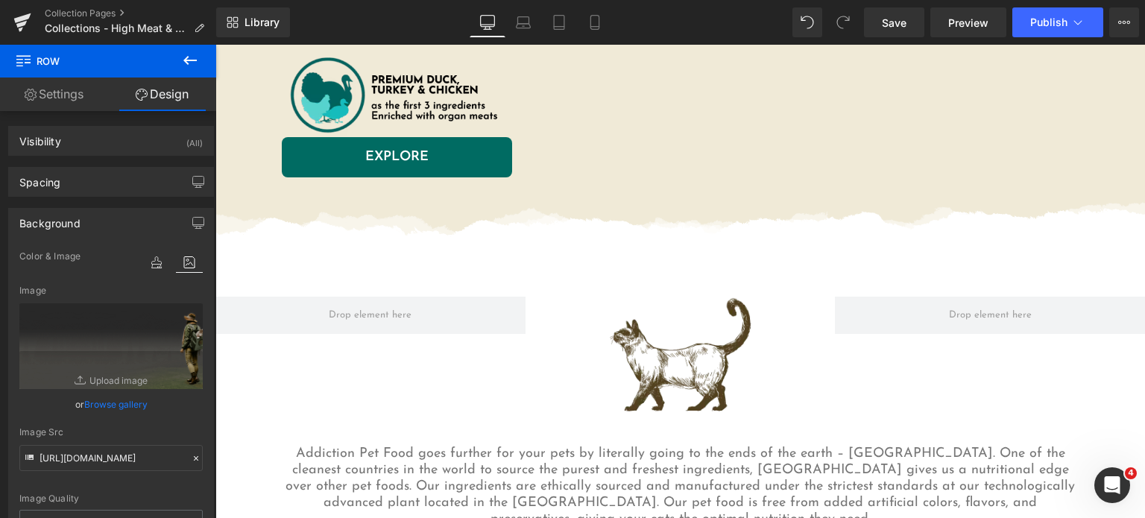
click at [629, 315] on img at bounding box center [680, 357] width 155 height 120
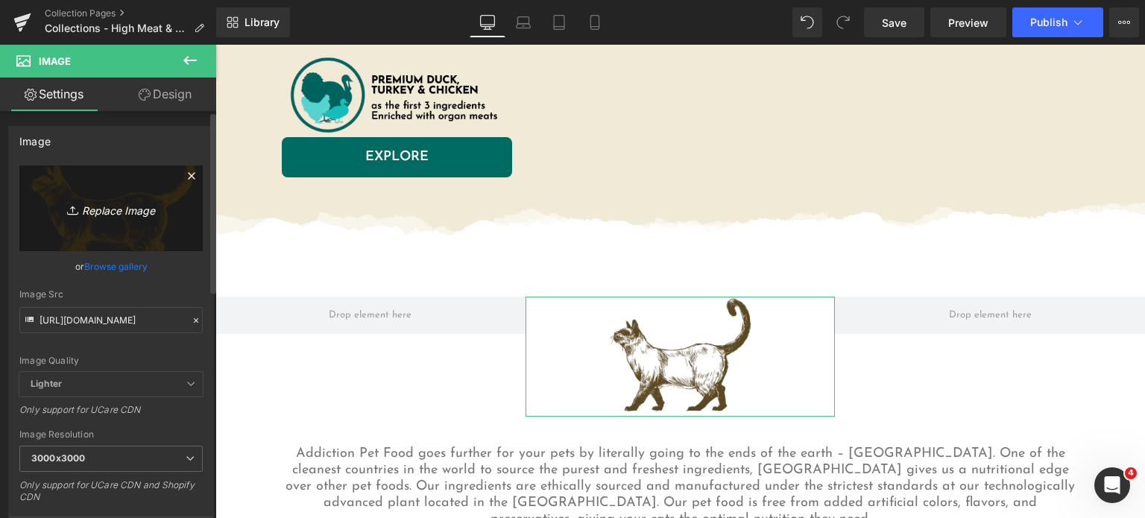
click at [96, 204] on icon "Replace Image" at bounding box center [110, 208] width 119 height 19
type input "C:\fakepath\cat-vector.png.webp"
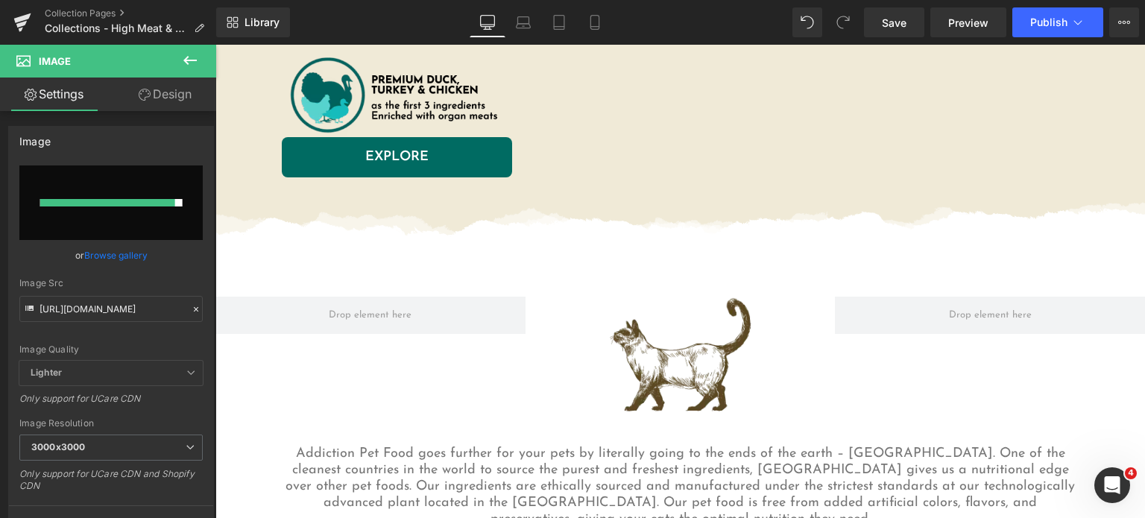
type input "https://ucarecdn.com/76bb07bf-5acd-47a1-a1da-0cfd7fb48dcc/-/format/auto/-/previ…"
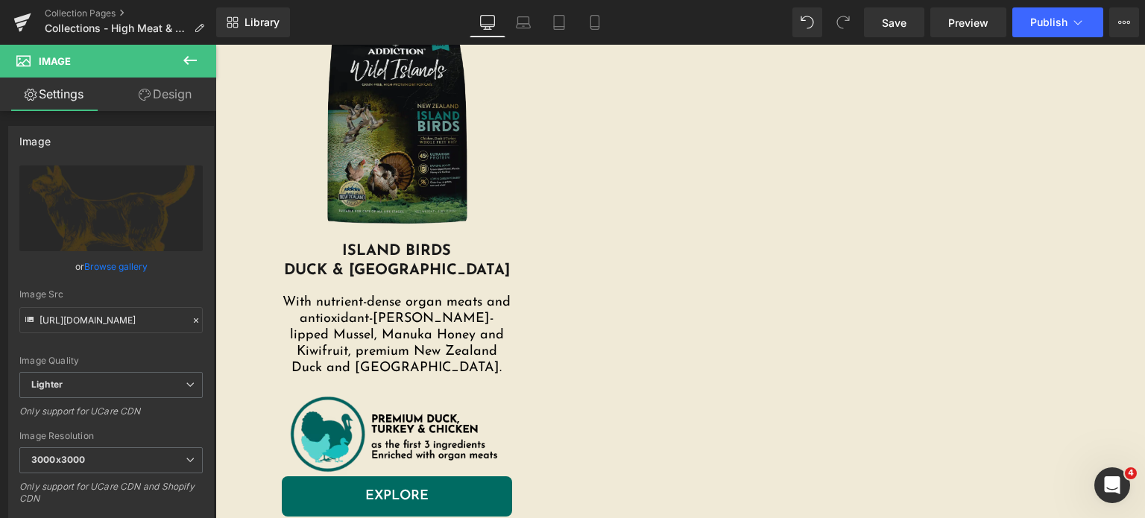
scroll to position [2183, 0]
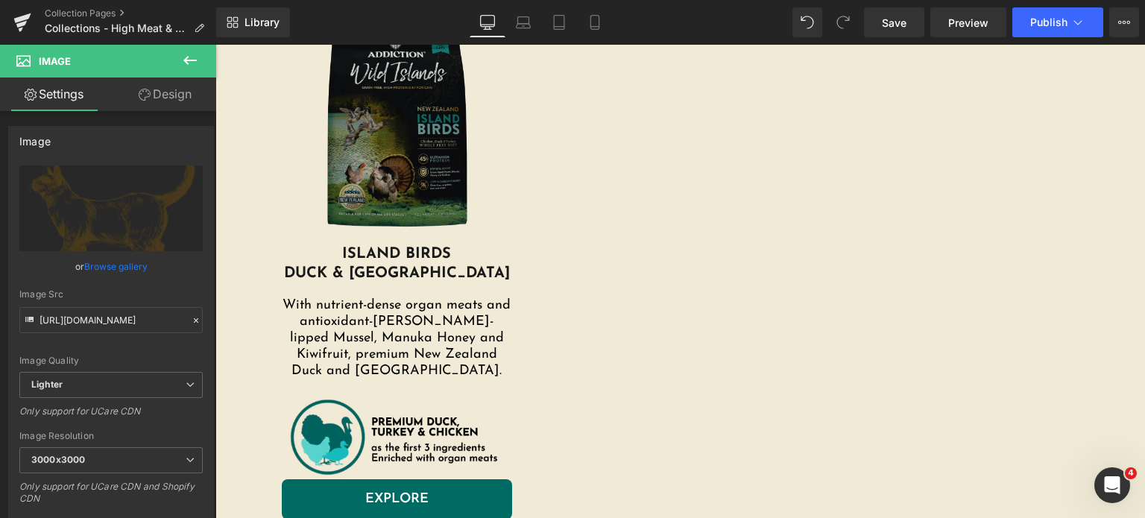
click at [368, 126] on img at bounding box center [397, 125] width 231 height 239
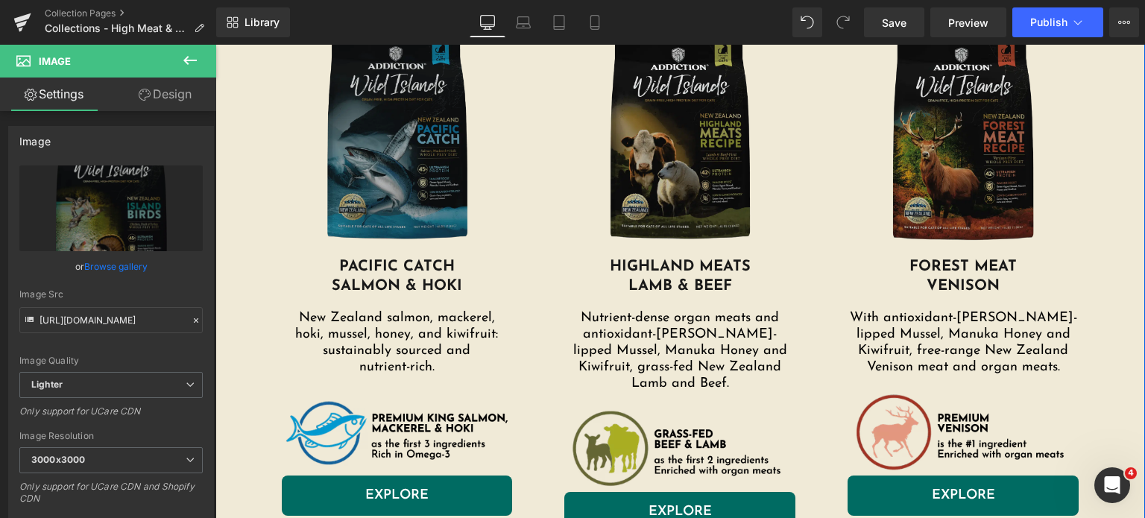
scroll to position [1624, 0]
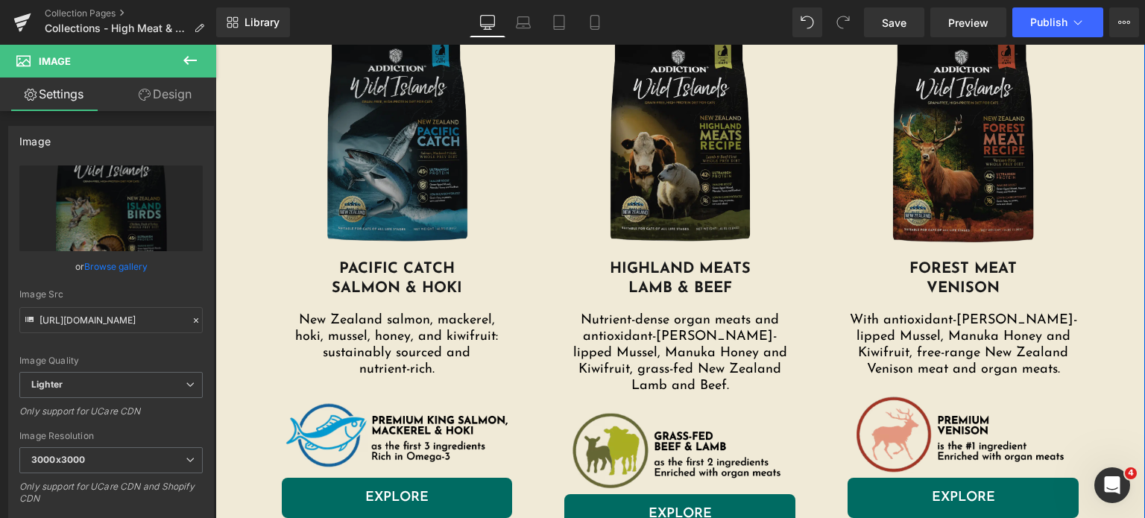
click at [385, 131] on div "Image" at bounding box center [397, 140] width 231 height 239
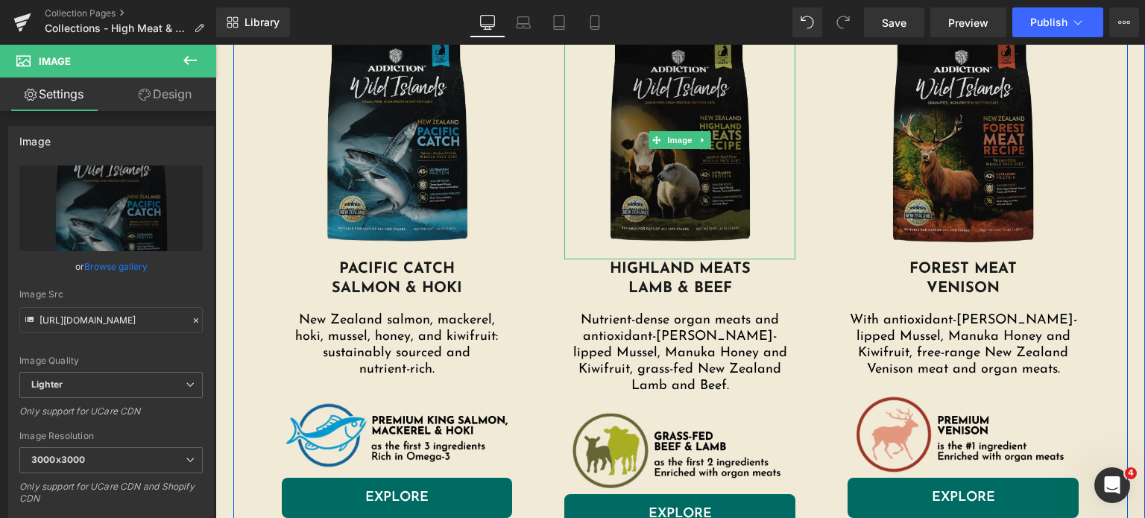
click at [644, 173] on img at bounding box center [679, 140] width 231 height 239
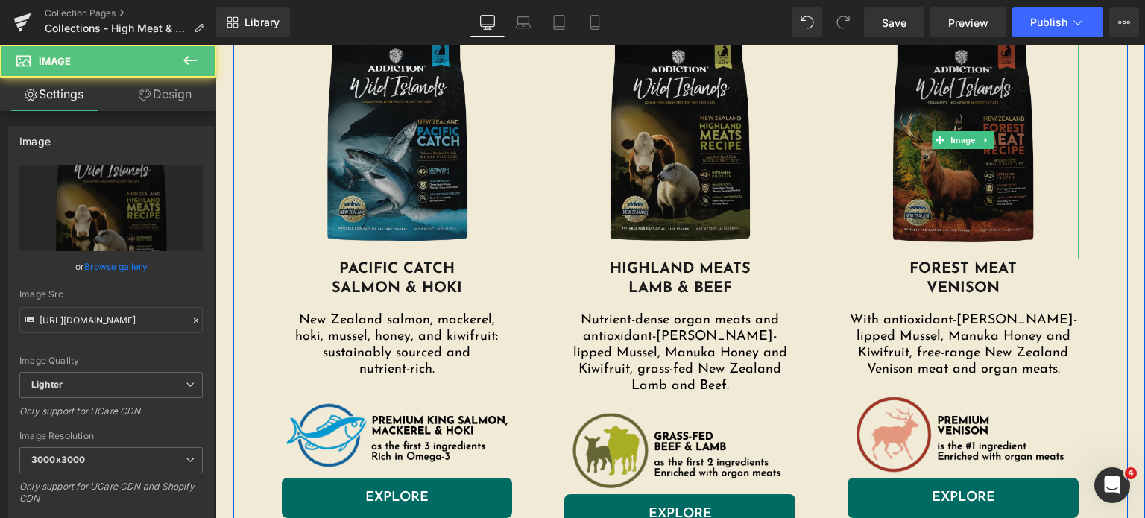
click at [930, 157] on img at bounding box center [963, 140] width 231 height 239
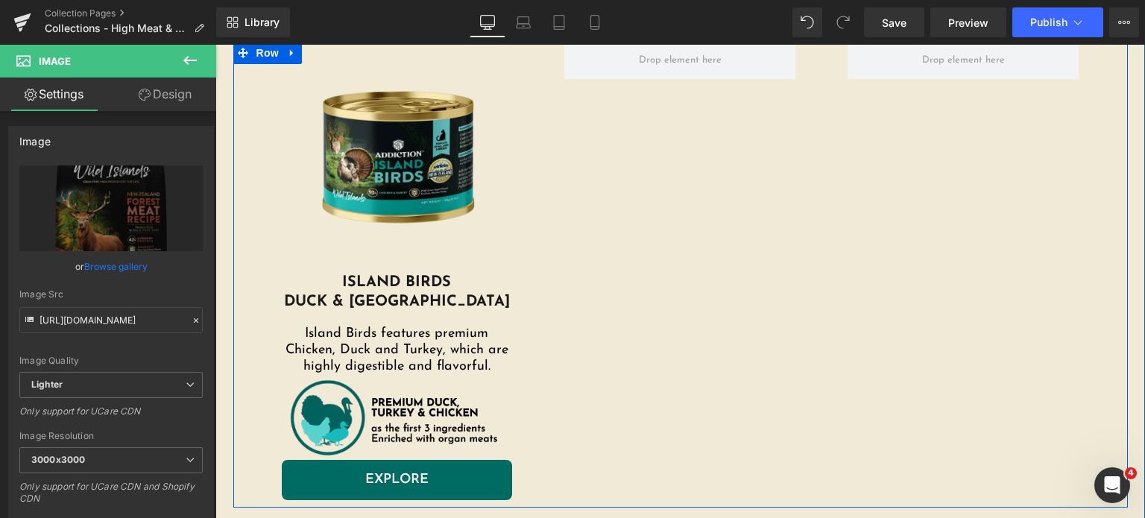
scroll to position [1058, 0]
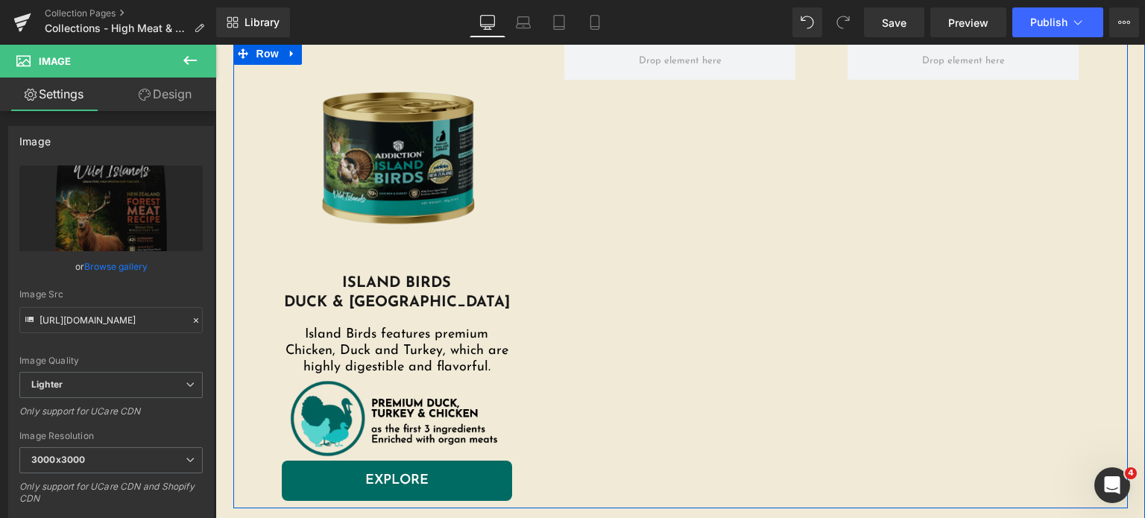
click at [380, 230] on img at bounding box center [397, 157] width 231 height 231
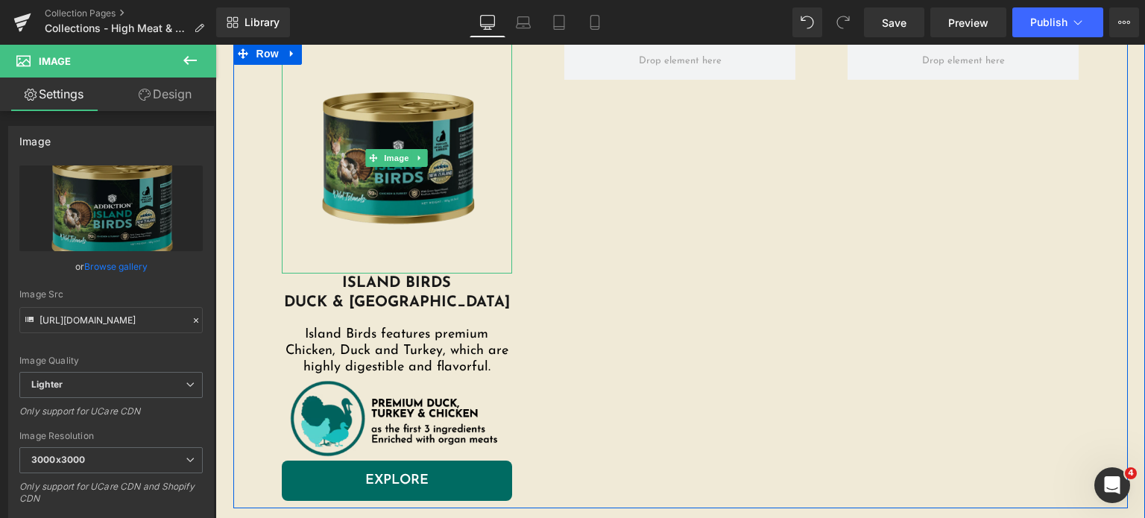
click at [383, 160] on img at bounding box center [397, 157] width 231 height 231
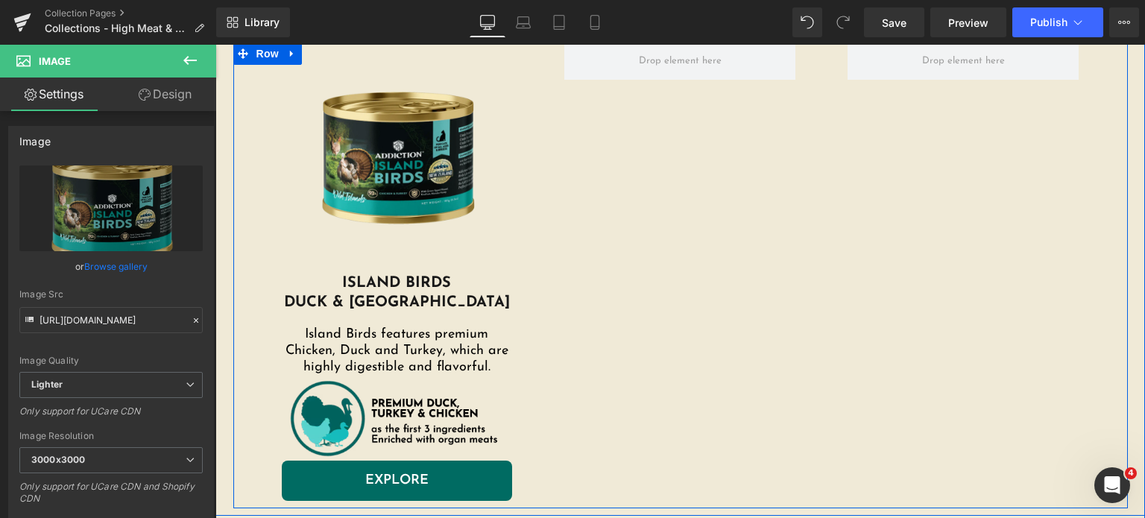
scroll to position [608, 0]
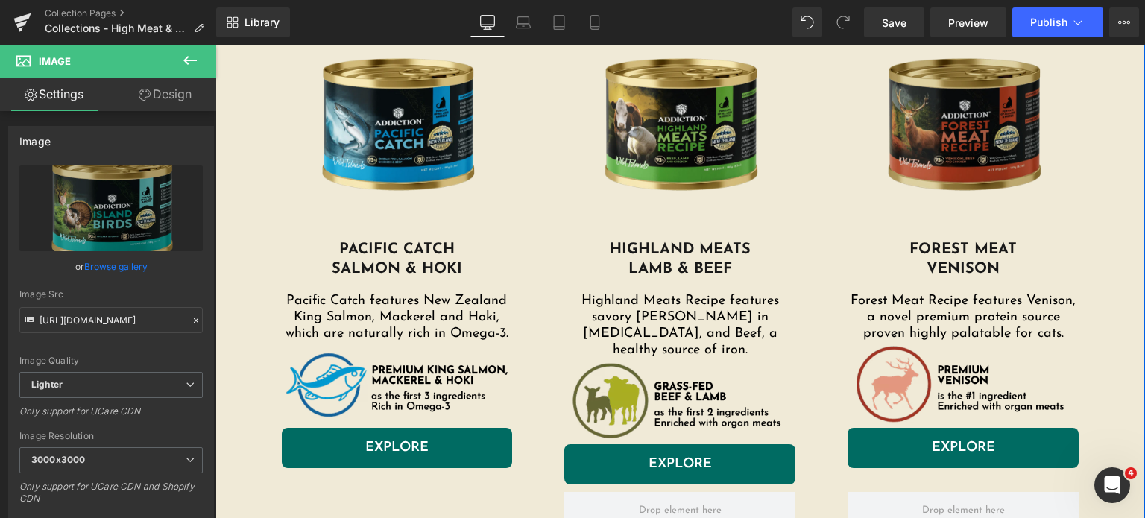
click at [937, 150] on img at bounding box center [963, 124] width 231 height 231
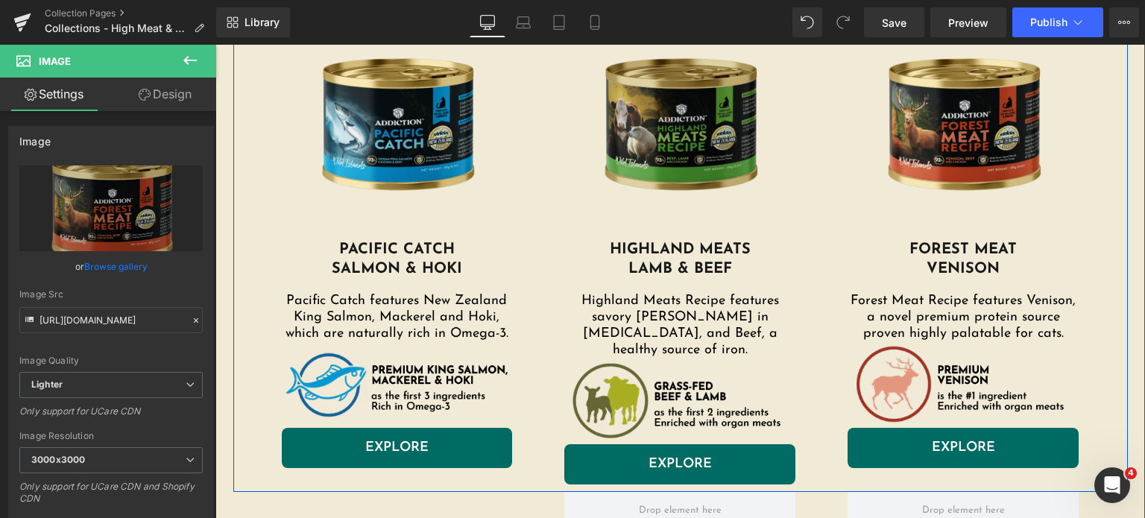
click at [590, 125] on img at bounding box center [679, 124] width 231 height 231
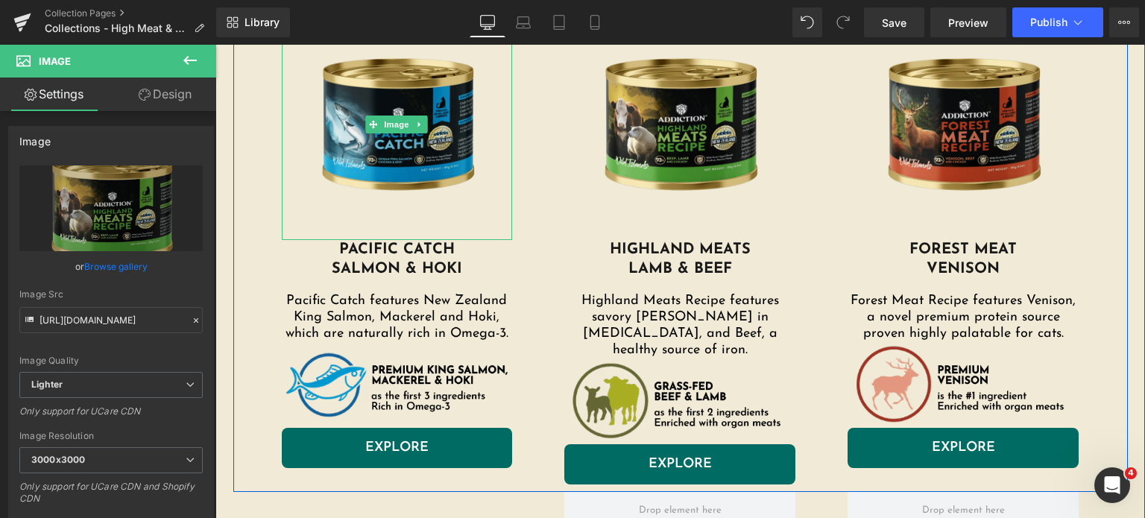
click at [282, 101] on div at bounding box center [284, 124] width 4 height 231
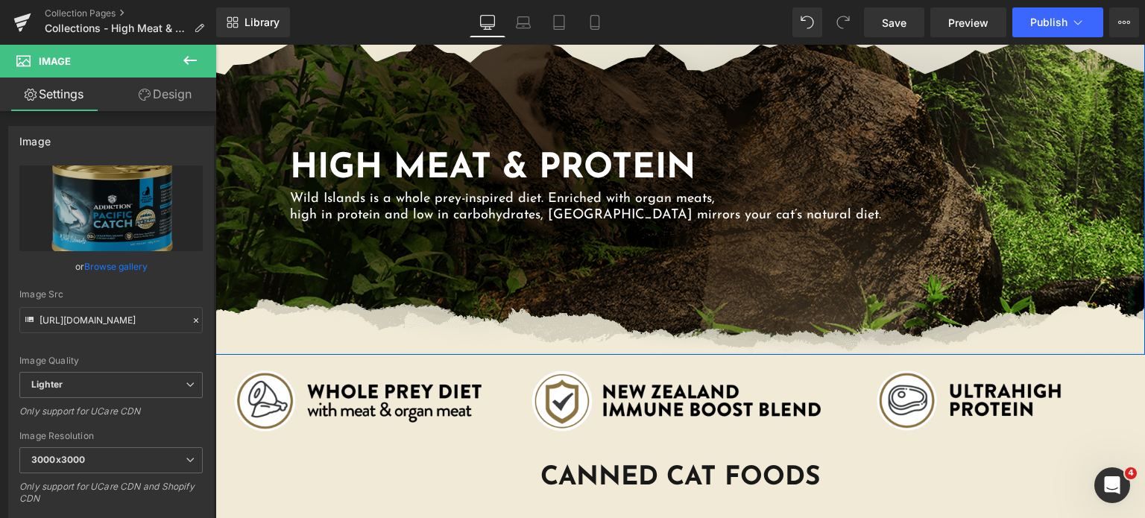
scroll to position [124, 0]
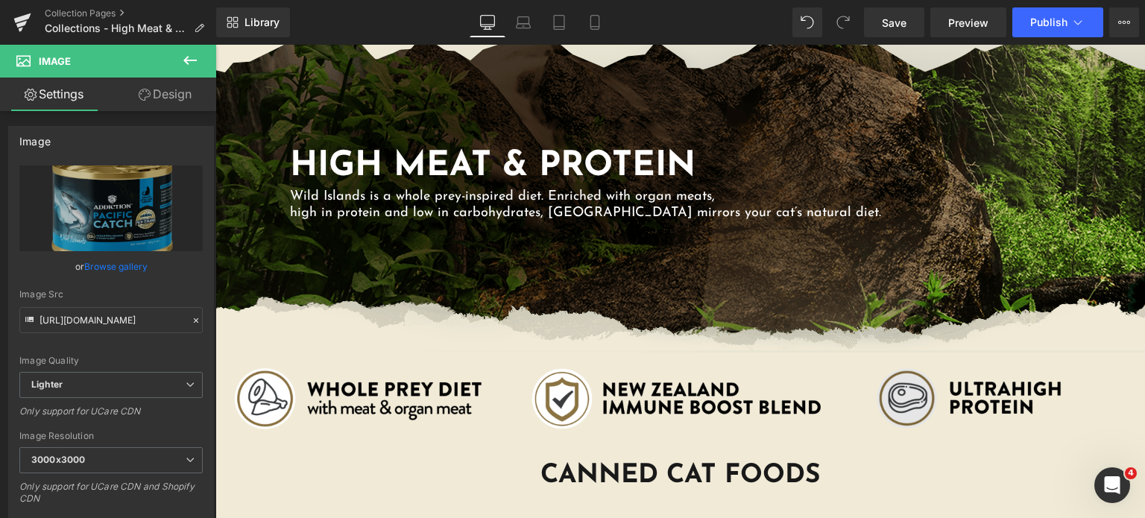
click at [918, 414] on img at bounding box center [978, 398] width 298 height 61
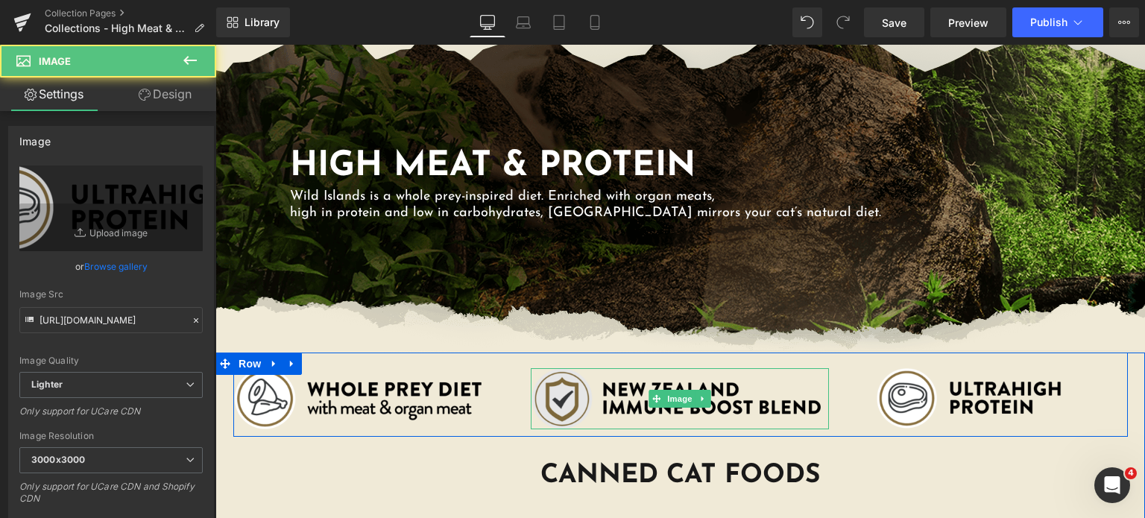
click at [551, 402] on img at bounding box center [680, 398] width 298 height 61
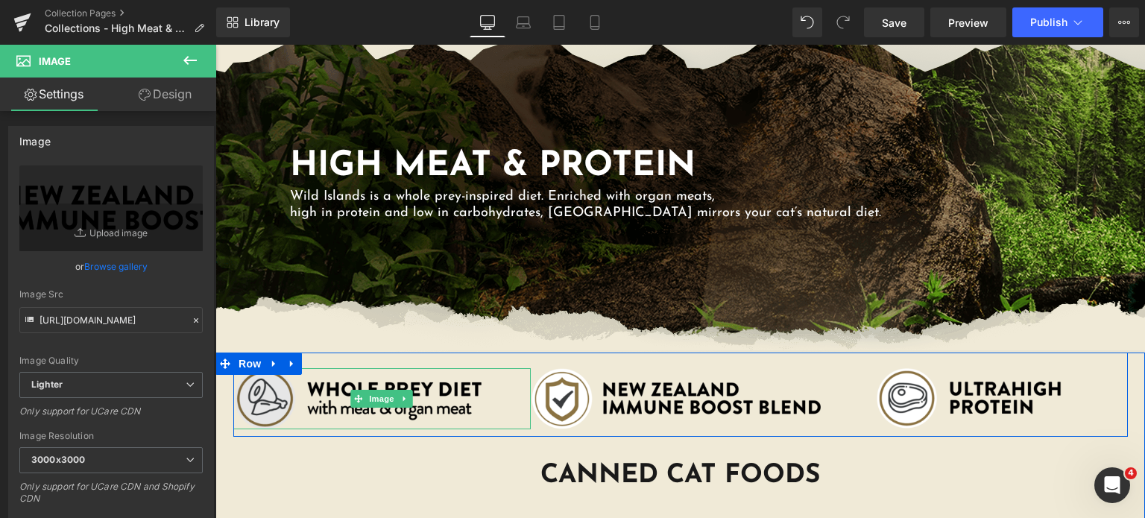
click at [245, 400] on img at bounding box center [382, 398] width 298 height 61
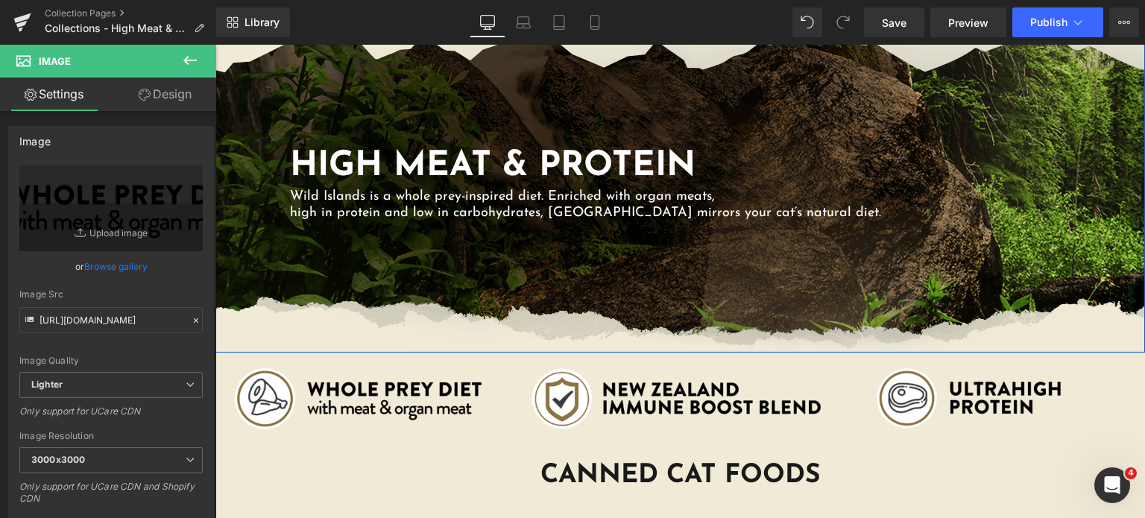
click at [327, 92] on div "High Meat & Protein Heading Wild Islands is a whole prey-inspired diet. Enriche…" at bounding box center [680, 183] width 930 height 338
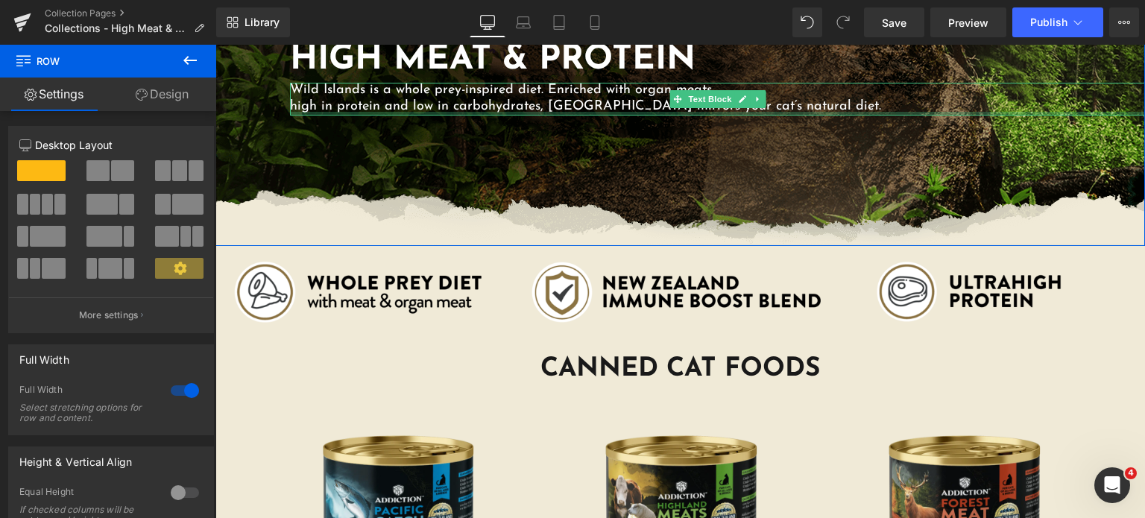
scroll to position [211, 0]
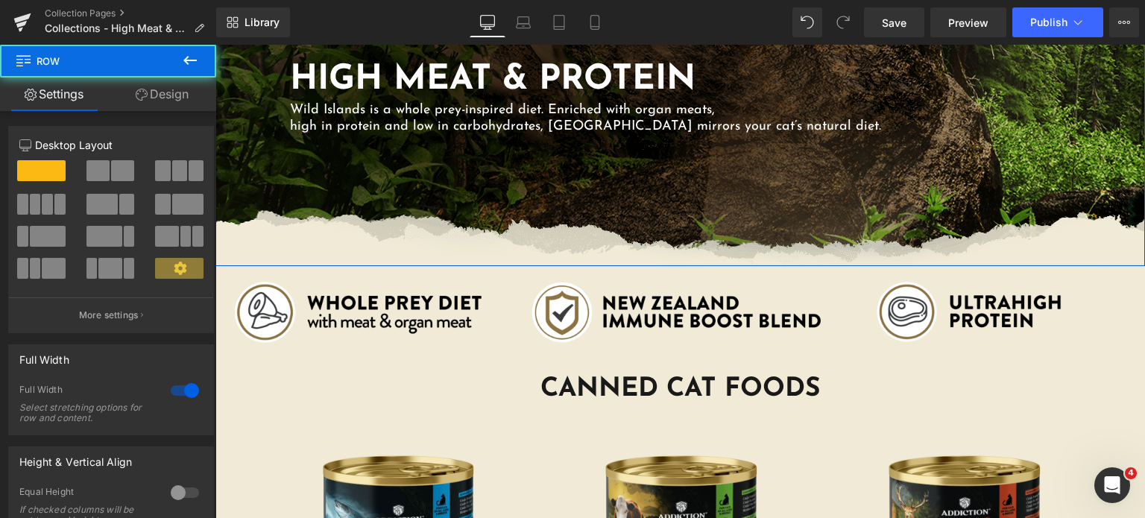
click at [631, 194] on div "High Meat & Protein Heading Wild Islands is a whole prey-inspired diet. Enriche…" at bounding box center [680, 97] width 930 height 338
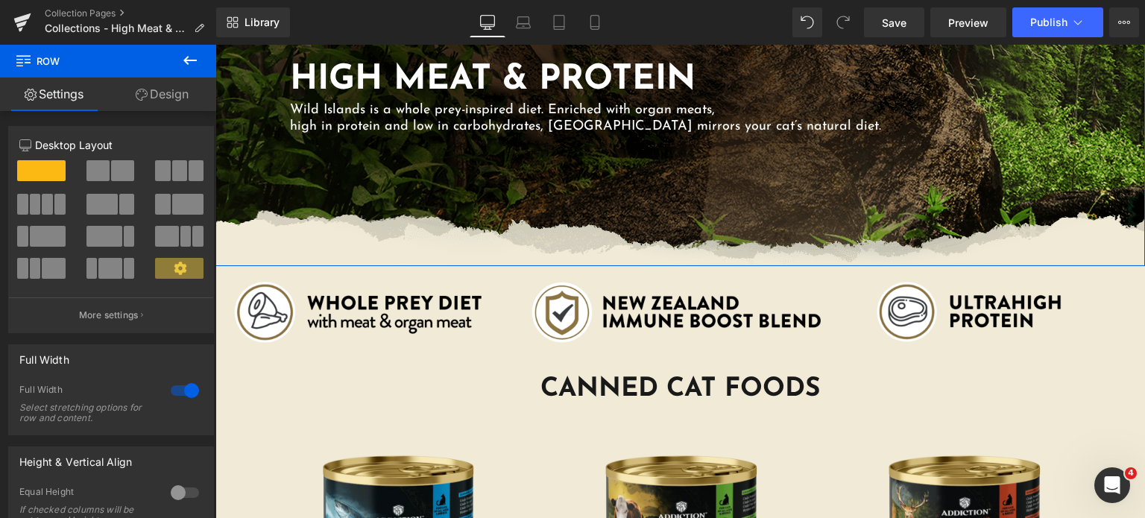
click at [158, 123] on div "Column Size Customizer 12 Desktop Layout Laptop Layout Tablet Layout Mobile Lay…" at bounding box center [111, 224] width 223 height 218
click at [164, 93] on link "Design" at bounding box center [162, 95] width 108 height 34
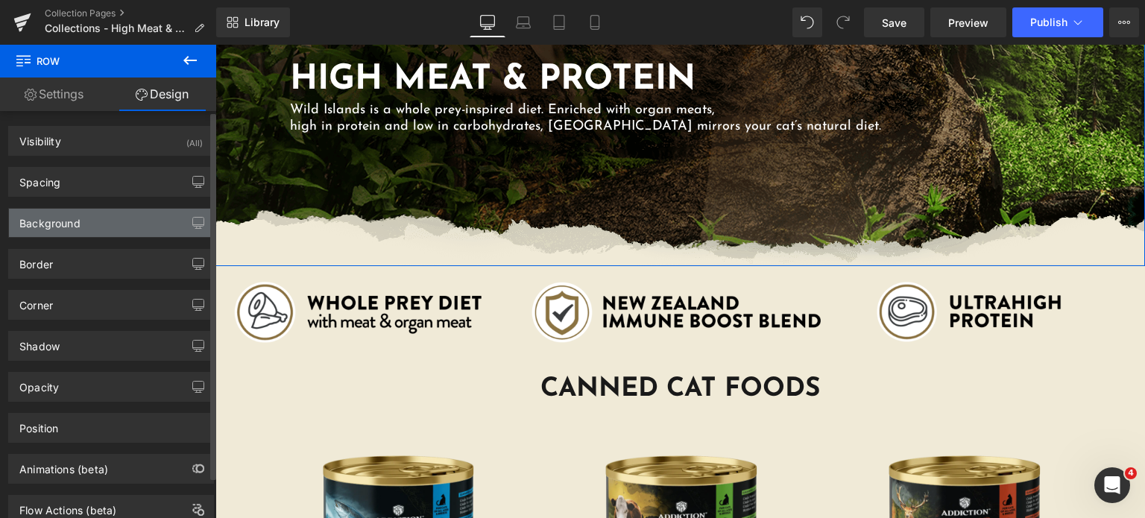
click at [54, 223] on div "Background" at bounding box center [49, 219] width 61 height 21
type input "#f0ead7"
type input "100"
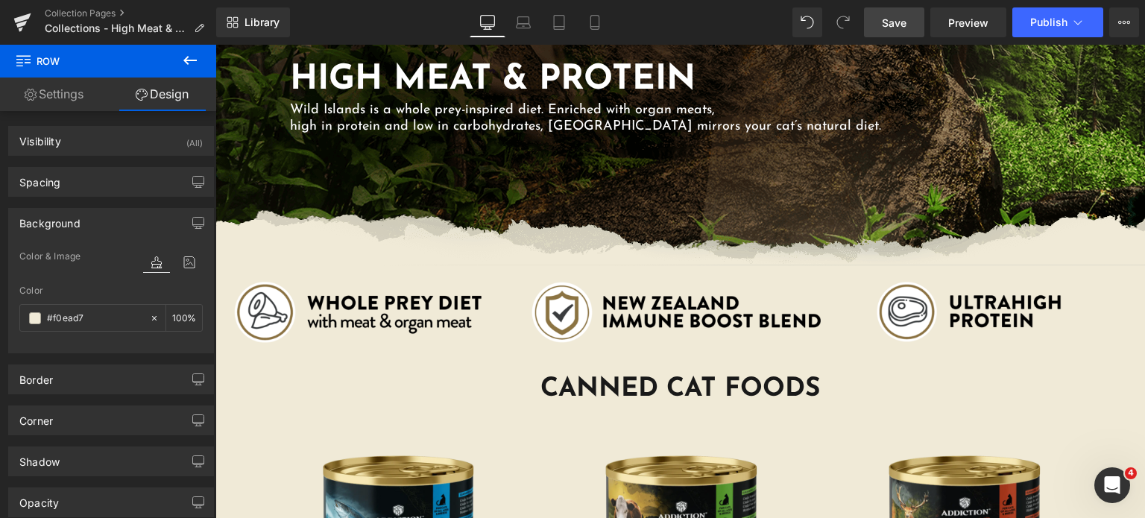
click at [886, 13] on link "Save" at bounding box center [894, 22] width 60 height 30
click at [1061, 20] on span "Publish" at bounding box center [1048, 22] width 37 height 12
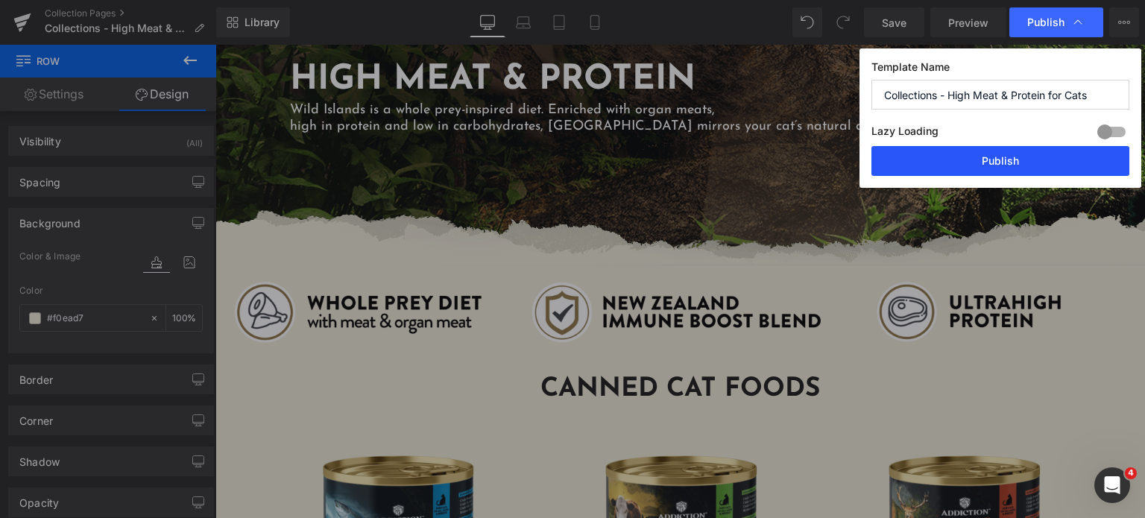
drag, startPoint x: 968, startPoint y: 156, endPoint x: 996, endPoint y: 159, distance: 28.5
click at [996, 159] on button "Publish" at bounding box center [1000, 161] width 258 height 30
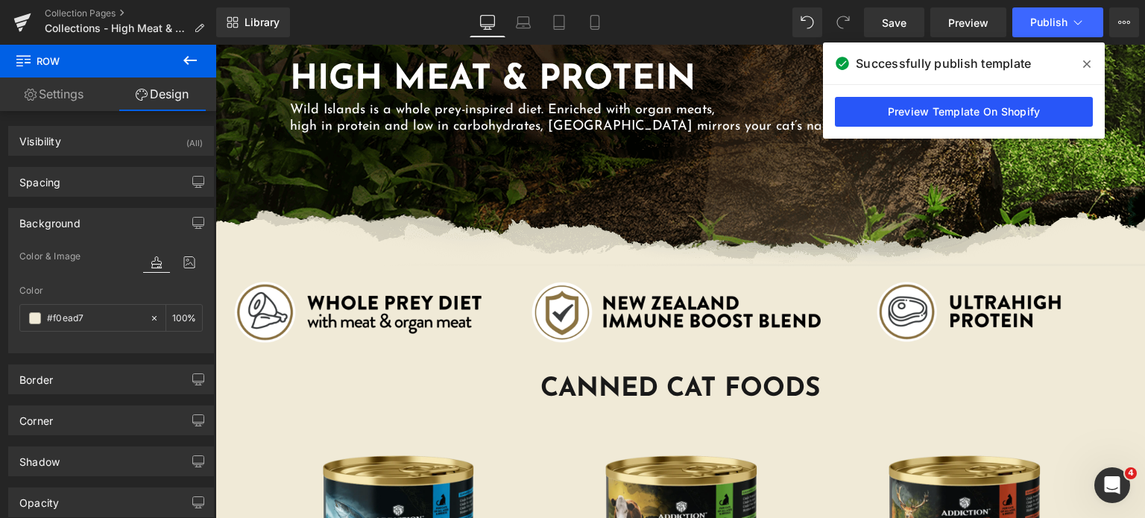
drag, startPoint x: 889, startPoint y: 122, endPoint x: 862, endPoint y: 111, distance: 28.8
click at [862, 111] on link "Preview Template On Shopify" at bounding box center [964, 112] width 258 height 30
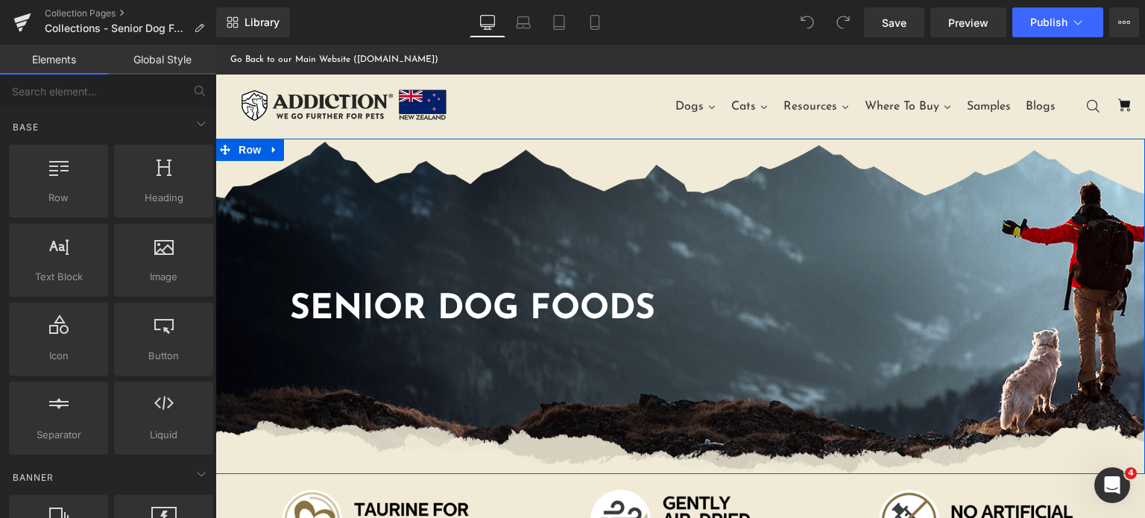
scroll to position [73, 0]
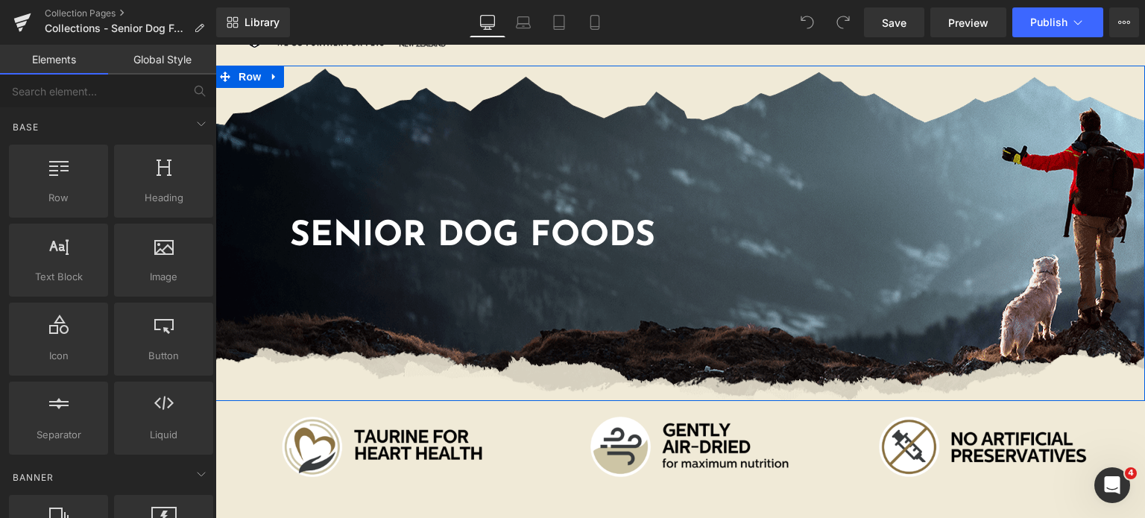
click at [528, 173] on div "Senior Dog foods Heading Row" at bounding box center [680, 233] width 930 height 335
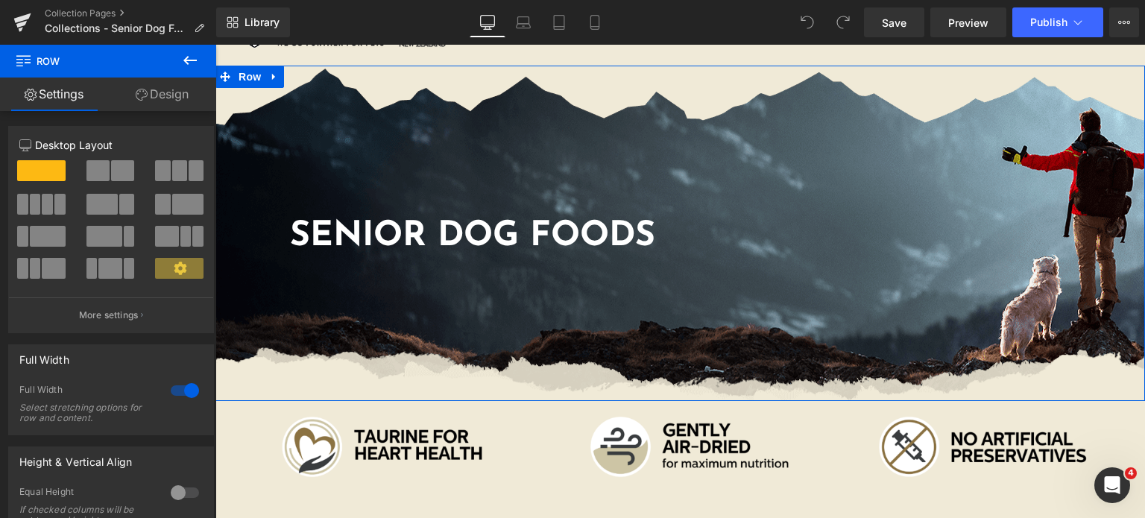
click at [138, 83] on link "Design" at bounding box center [162, 95] width 108 height 34
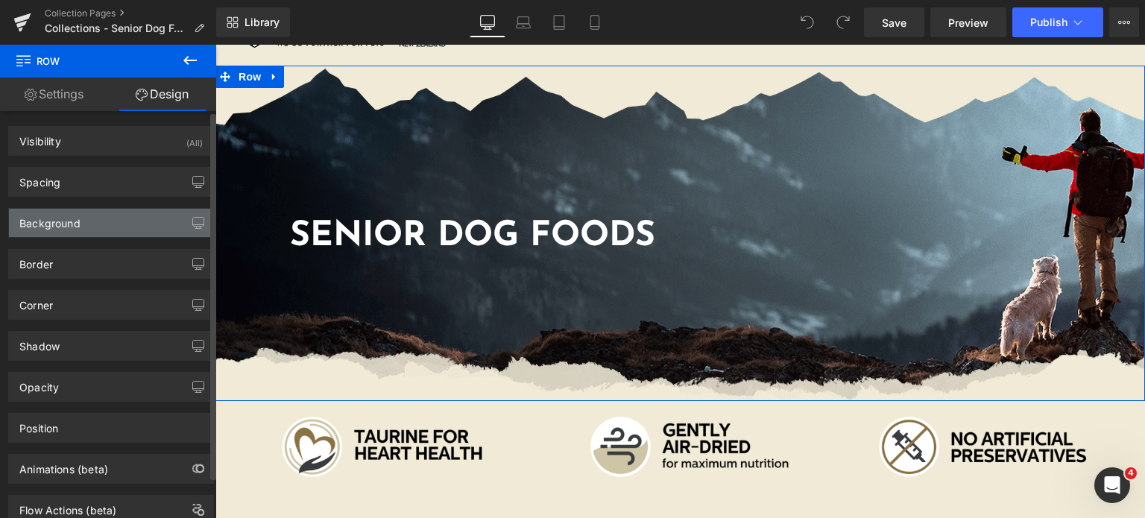
click at [124, 220] on div "Background" at bounding box center [111, 223] width 204 height 28
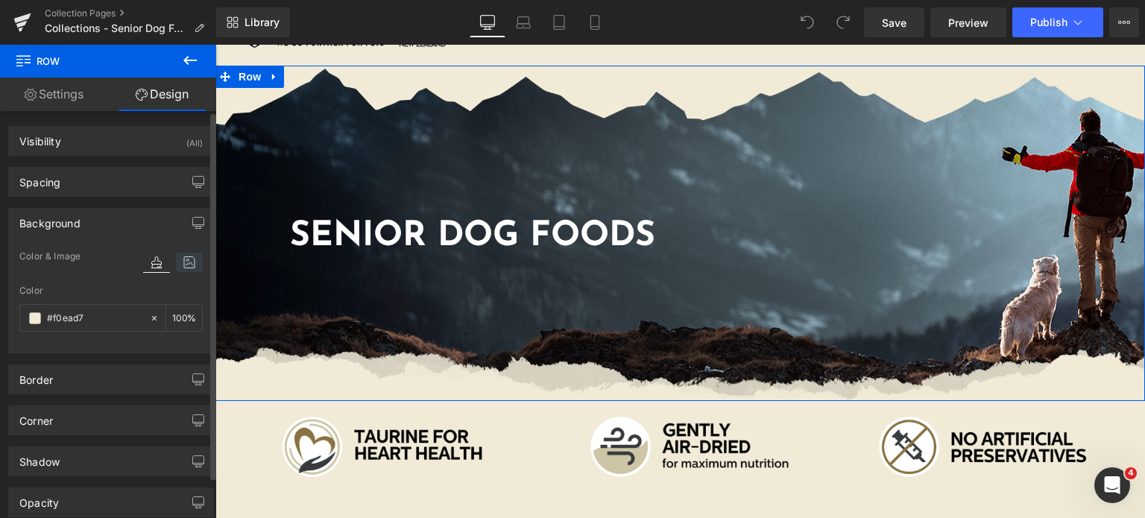
click at [179, 267] on icon at bounding box center [189, 262] width 27 height 19
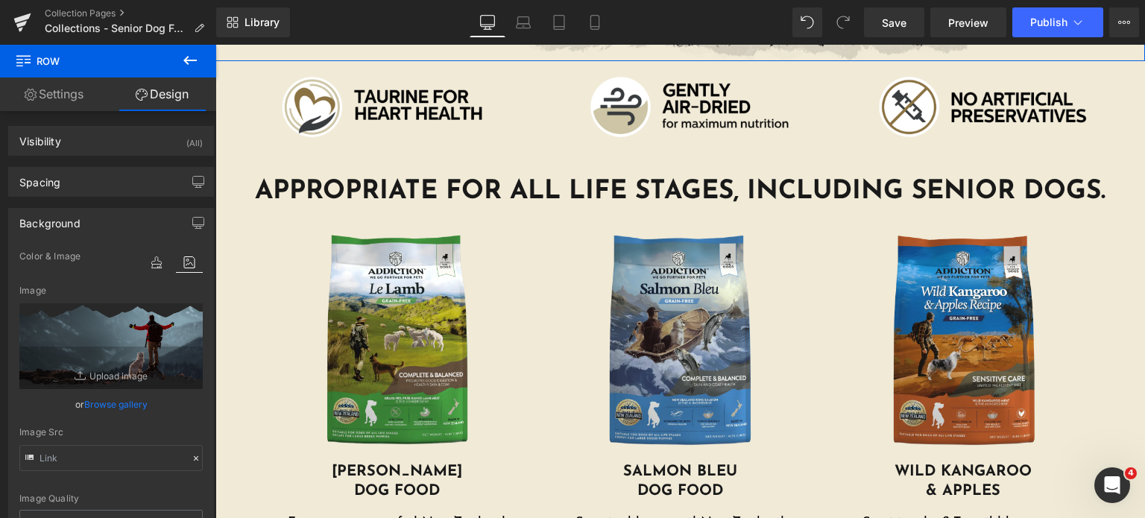
scroll to position [431, 0]
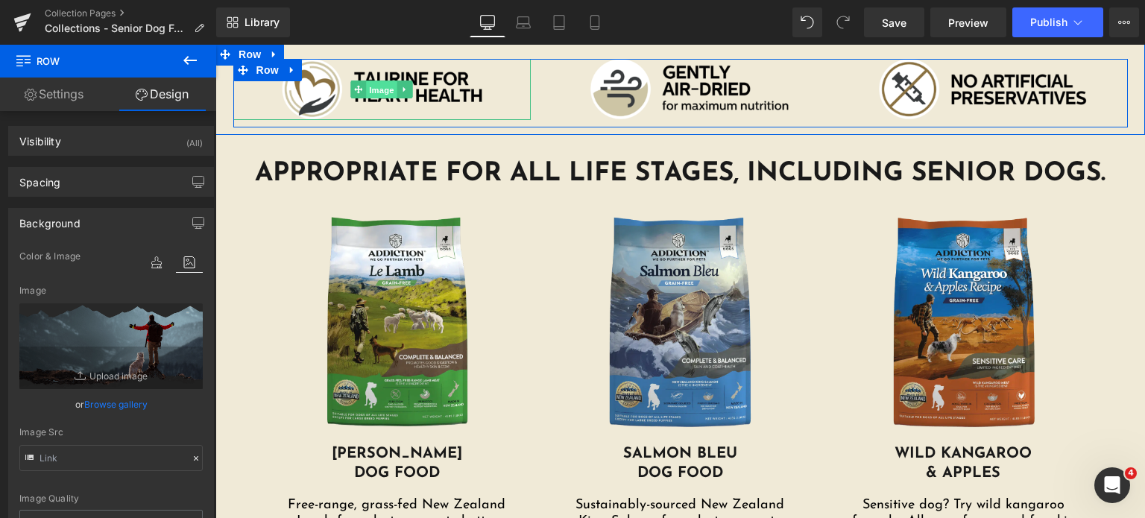
click at [370, 81] on link "Image" at bounding box center [374, 90] width 46 height 18
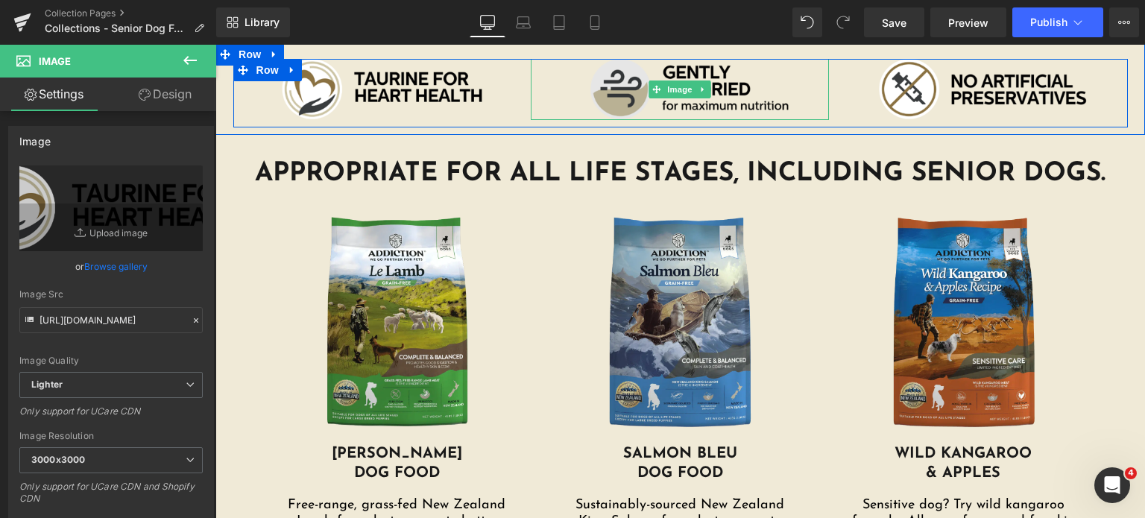
click at [602, 72] on img at bounding box center [680, 89] width 298 height 61
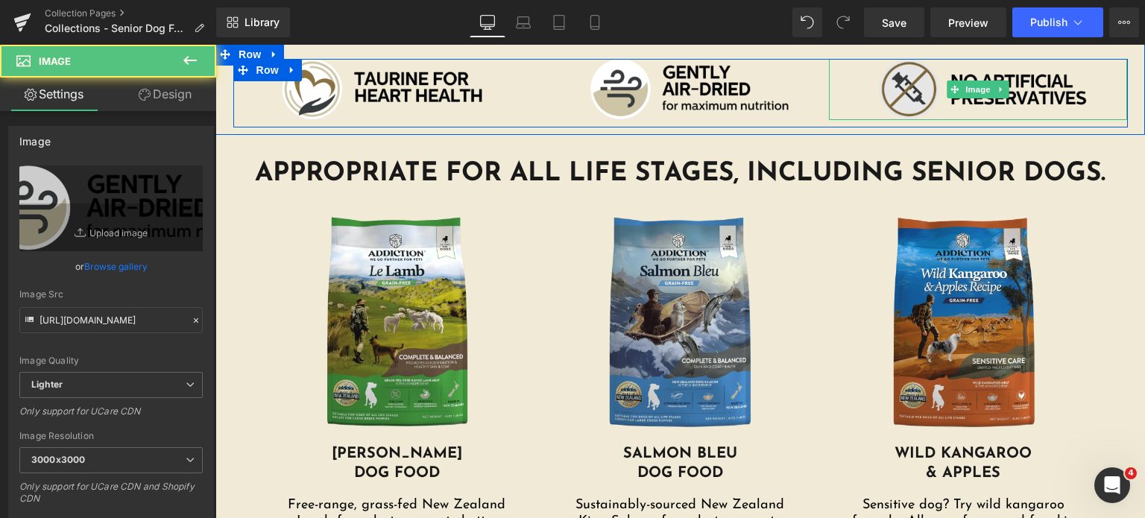
click at [930, 86] on img at bounding box center [978, 89] width 298 height 61
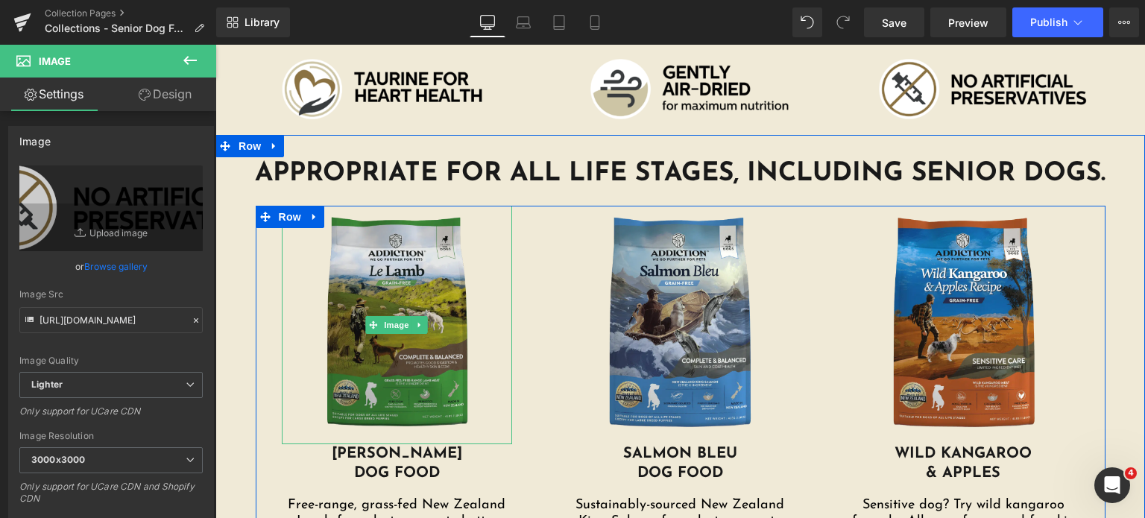
click at [339, 363] on img at bounding box center [397, 325] width 231 height 239
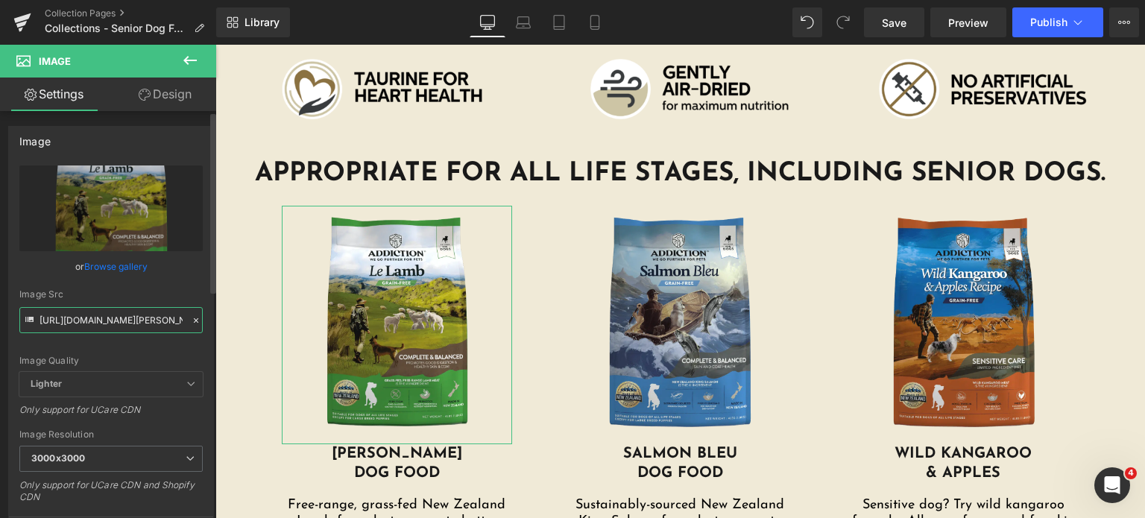
click at [104, 312] on input "[URL][DOMAIN_NAME][PERSON_NAME]" at bounding box center [110, 320] width 183 height 26
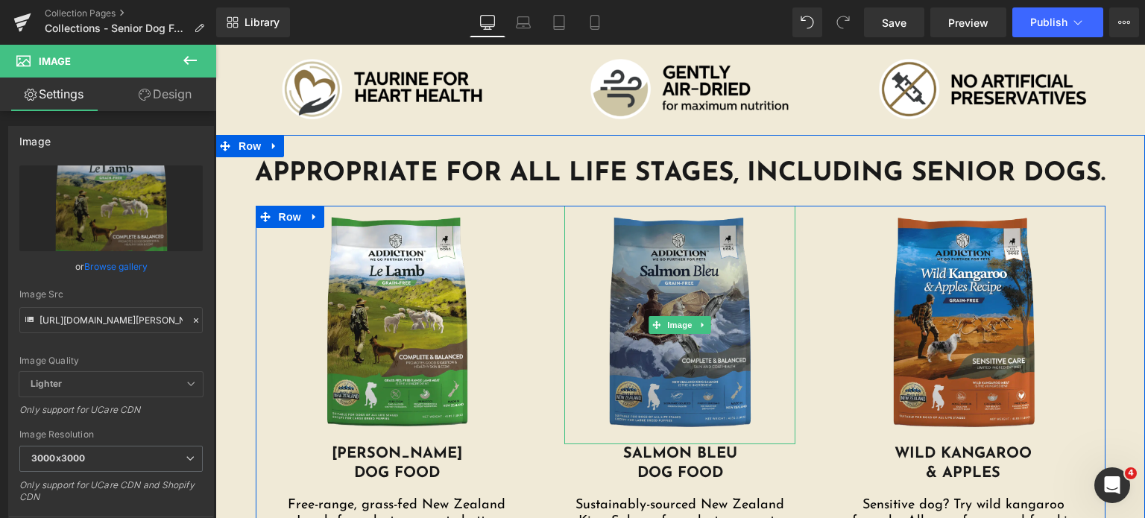
click at [678, 354] on img at bounding box center [679, 325] width 231 height 239
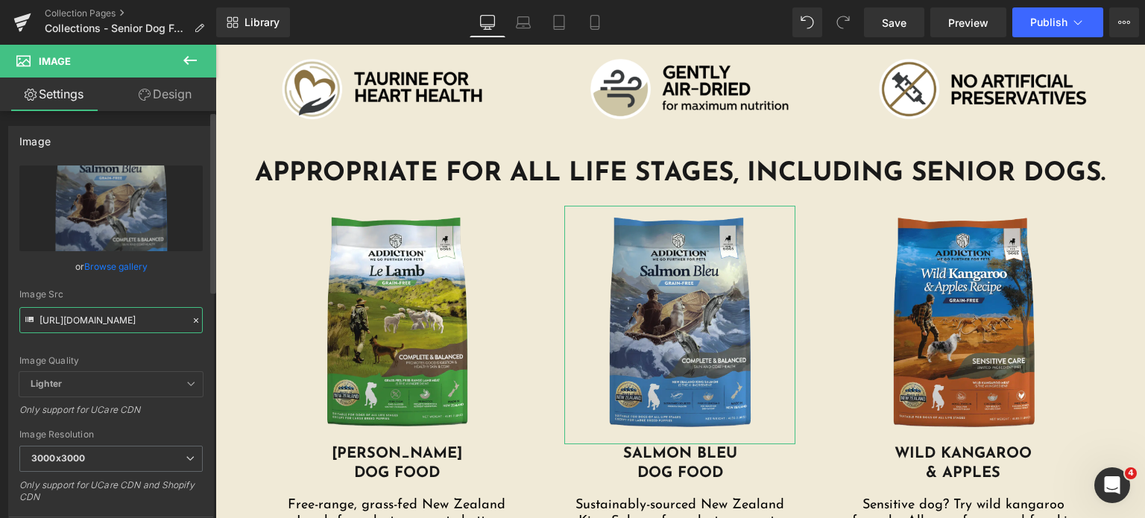
click at [147, 318] on input "[URL][DOMAIN_NAME]" at bounding box center [110, 320] width 183 height 26
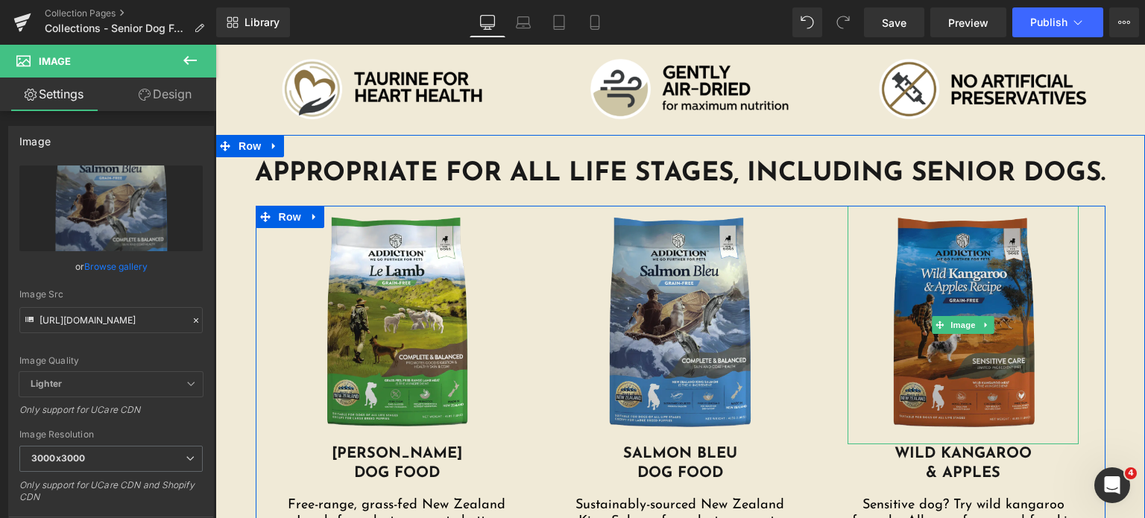
click at [903, 274] on img at bounding box center [963, 325] width 231 height 239
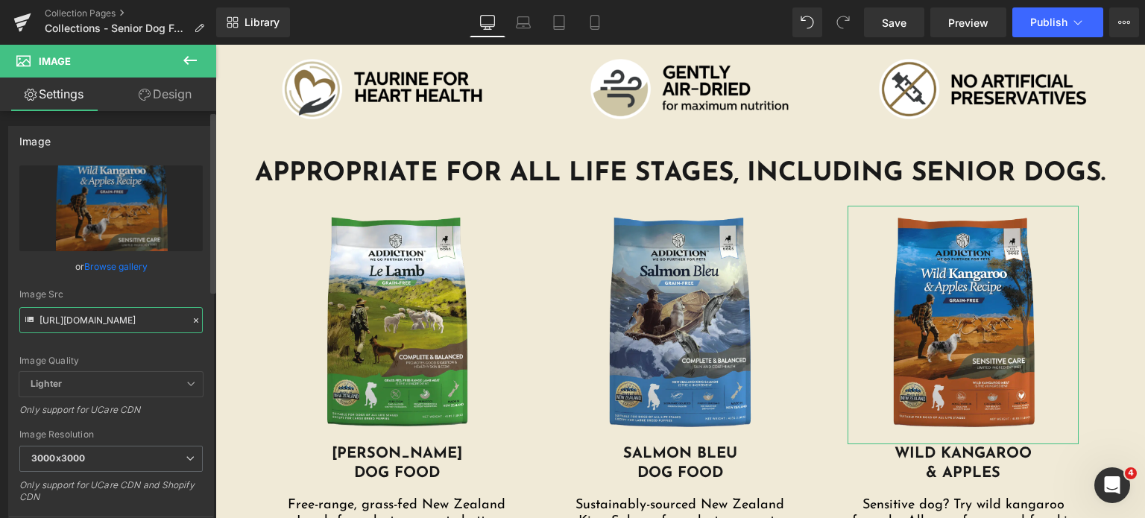
click at [121, 320] on input "[URL][DOMAIN_NAME]" at bounding box center [110, 320] width 183 height 26
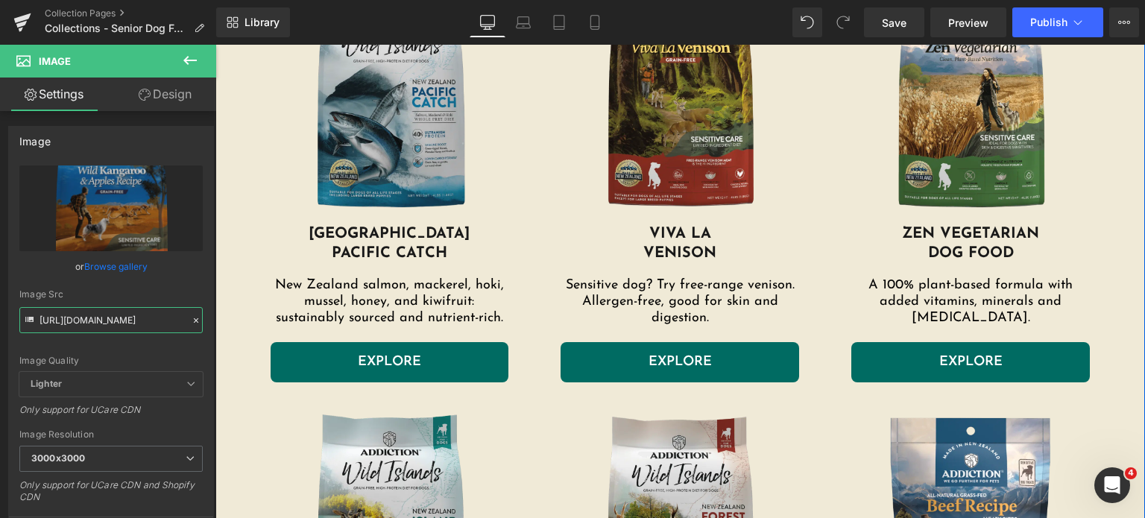
scroll to position [1127, 0]
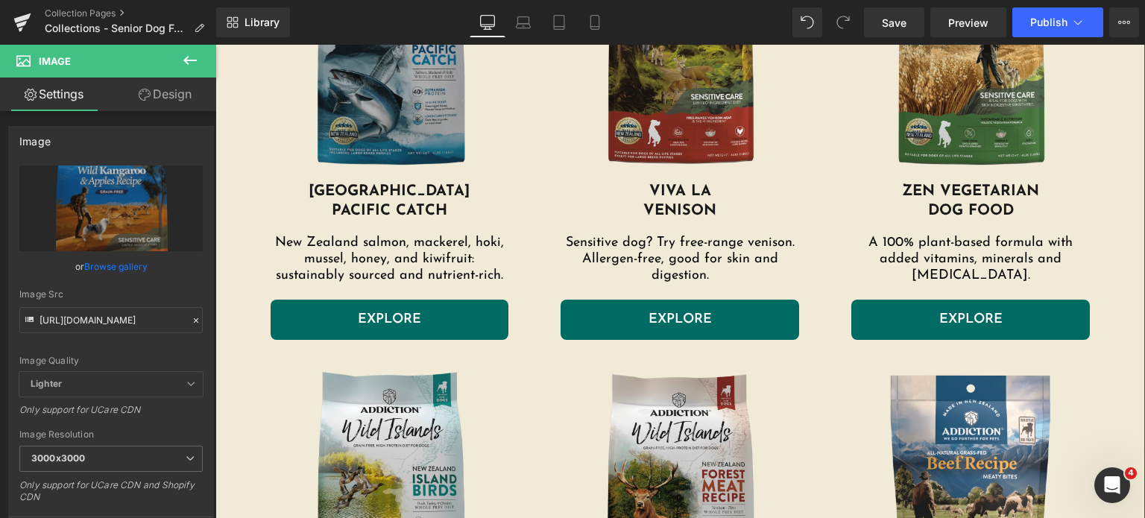
click at [406, 130] on img at bounding box center [390, 59] width 239 height 246
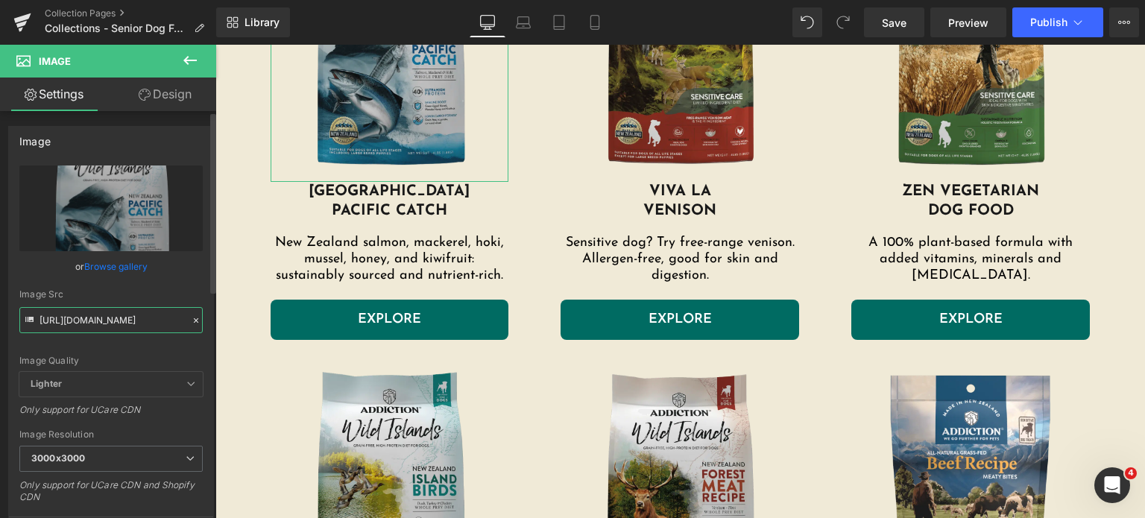
click at [64, 315] on input "[URL][DOMAIN_NAME]" at bounding box center [110, 320] width 183 height 26
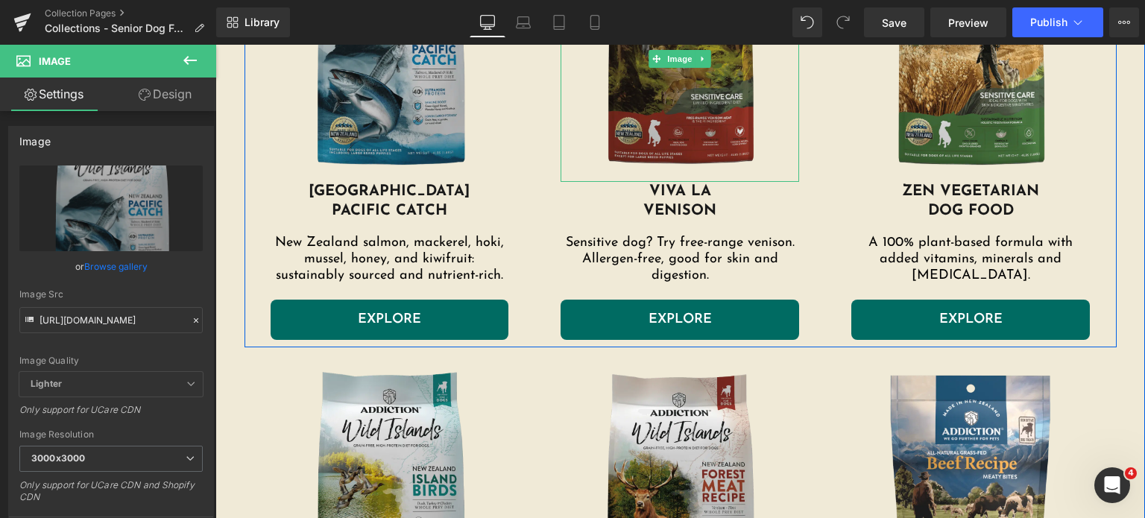
click at [638, 130] on img at bounding box center [680, 59] width 239 height 246
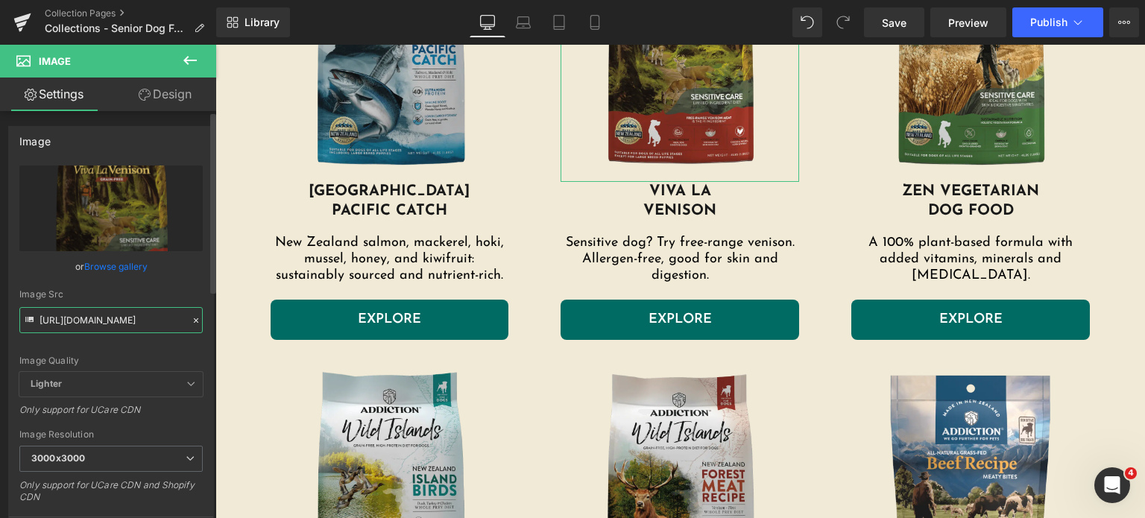
click at [81, 324] on input "[URL][DOMAIN_NAME]" at bounding box center [110, 320] width 183 height 26
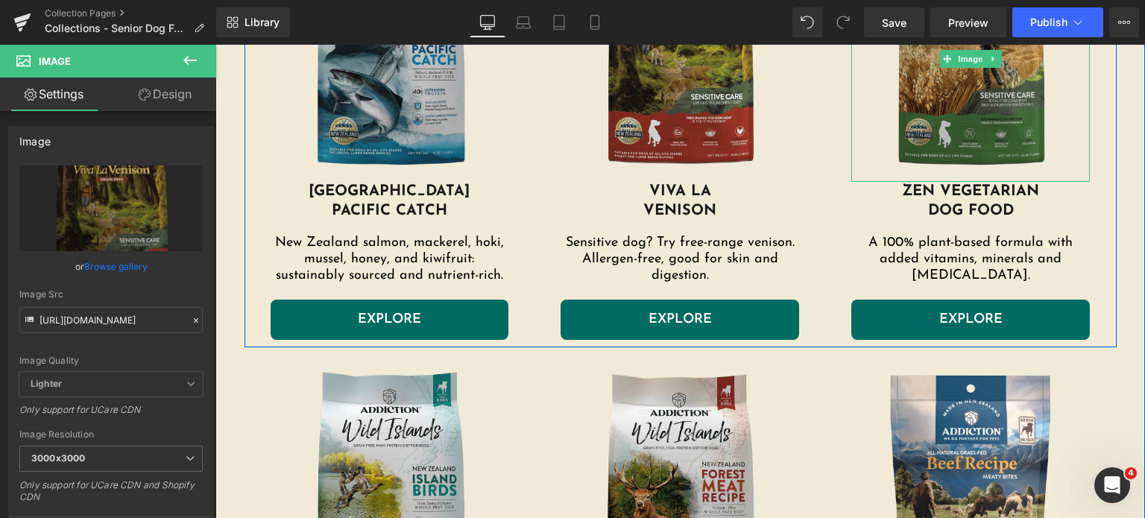
click at [948, 131] on img at bounding box center [970, 59] width 239 height 246
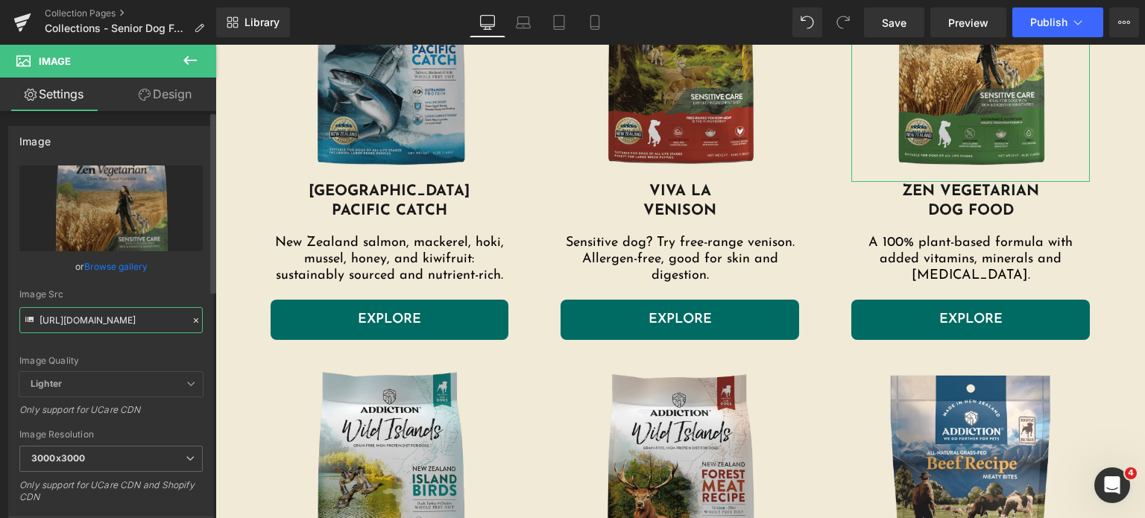
click at [83, 321] on input "[URL][DOMAIN_NAME]" at bounding box center [110, 320] width 183 height 26
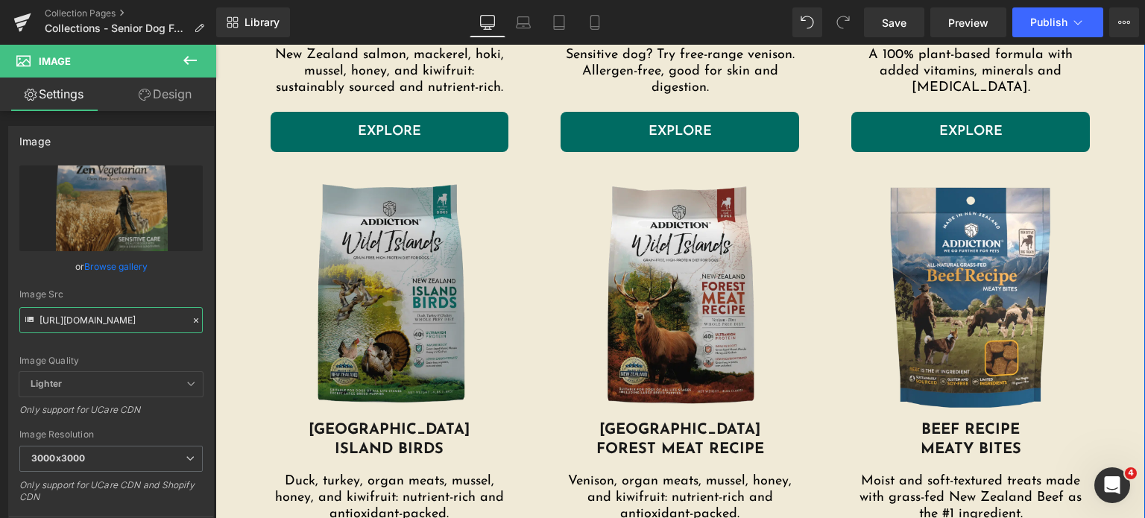
scroll to position [1315, 0]
click at [408, 318] on img at bounding box center [390, 297] width 239 height 246
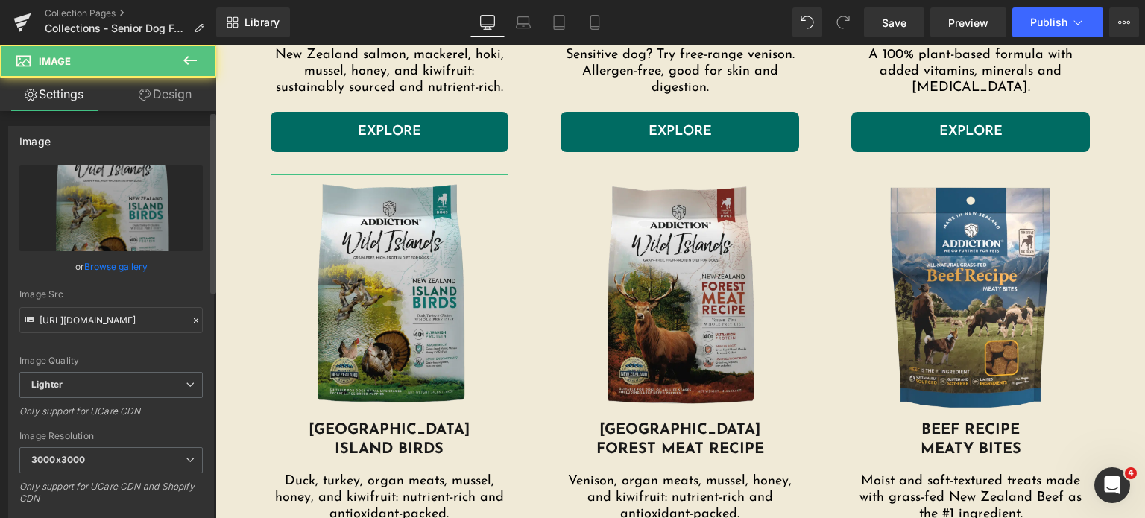
click at [25, 333] on div at bounding box center [30, 321] width 16 height 23
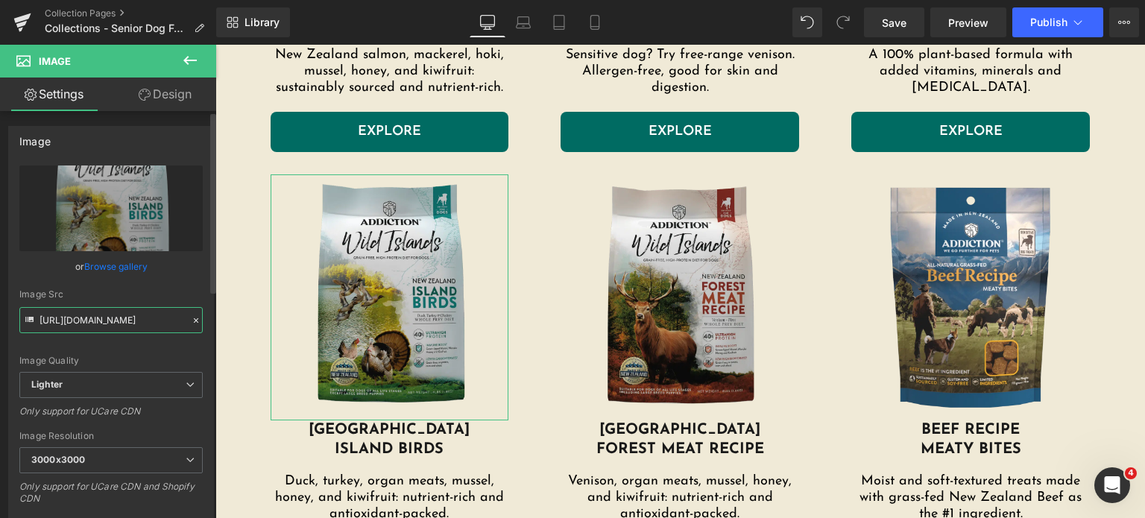
click at [43, 331] on input "[URL][DOMAIN_NAME]" at bounding box center [110, 320] width 183 height 26
click at [83, 309] on input "[URL][DOMAIN_NAME]" at bounding box center [110, 320] width 183 height 26
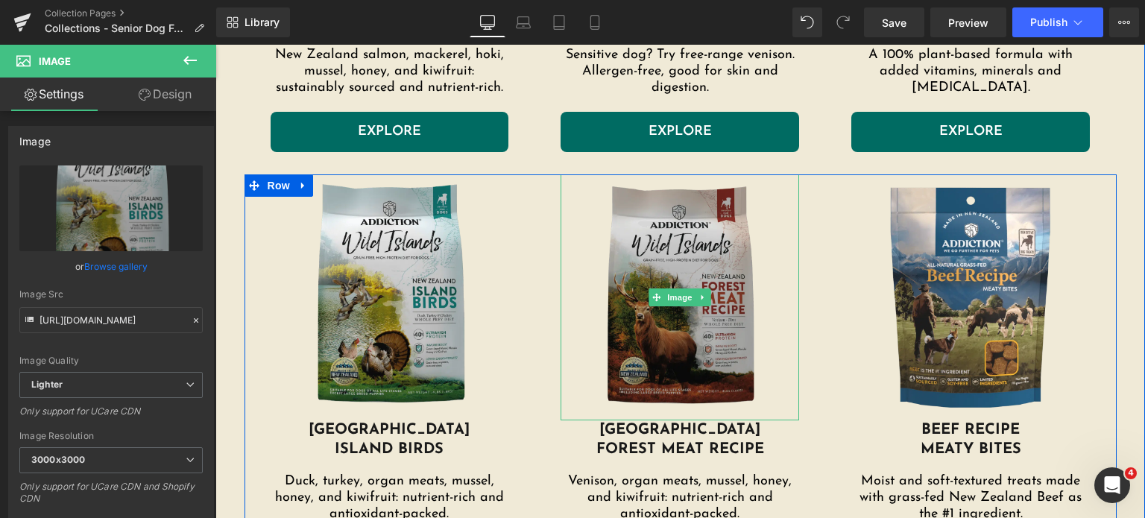
click at [626, 245] on img at bounding box center [680, 297] width 239 height 246
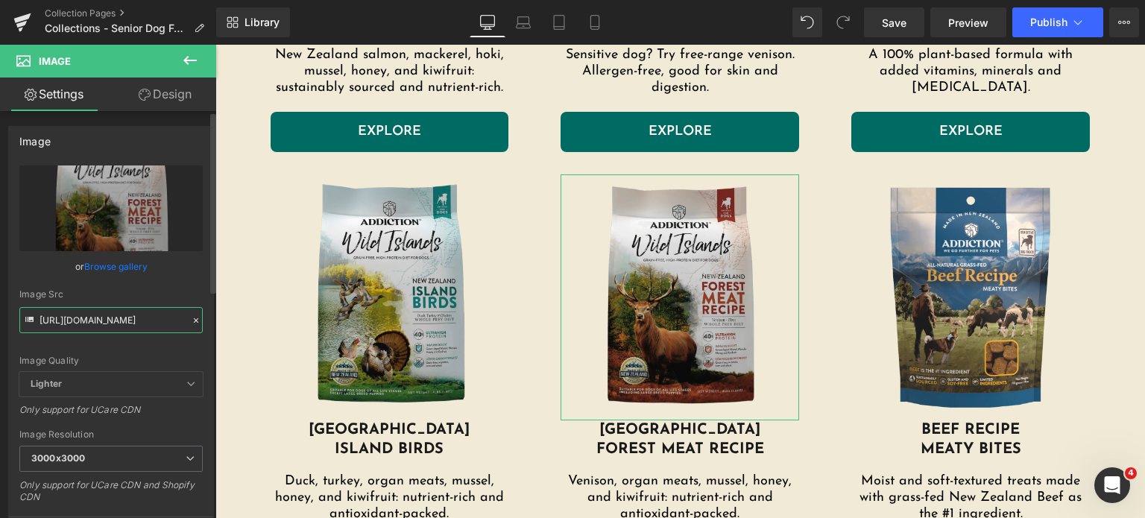
click at [69, 326] on input "[URL][DOMAIN_NAME]" at bounding box center [110, 320] width 183 height 26
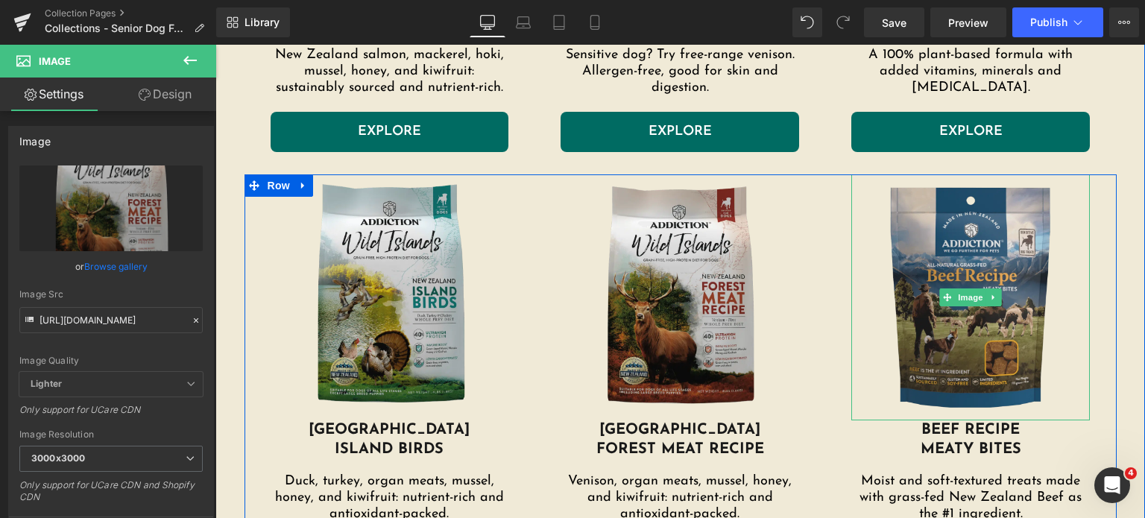
click at [914, 232] on img at bounding box center [970, 297] width 239 height 246
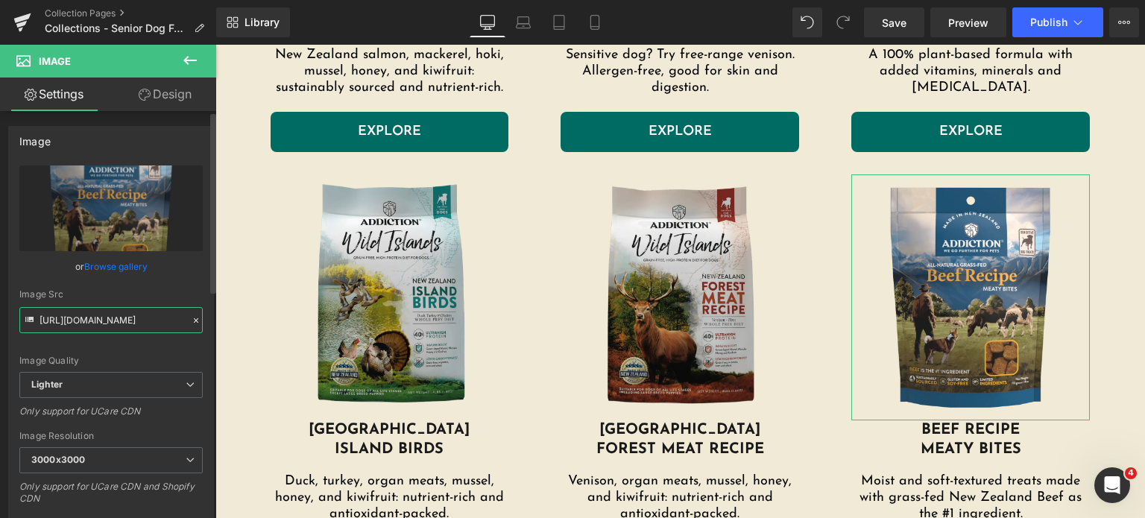
click at [86, 322] on input "[URL][DOMAIN_NAME]" at bounding box center [110, 320] width 183 height 26
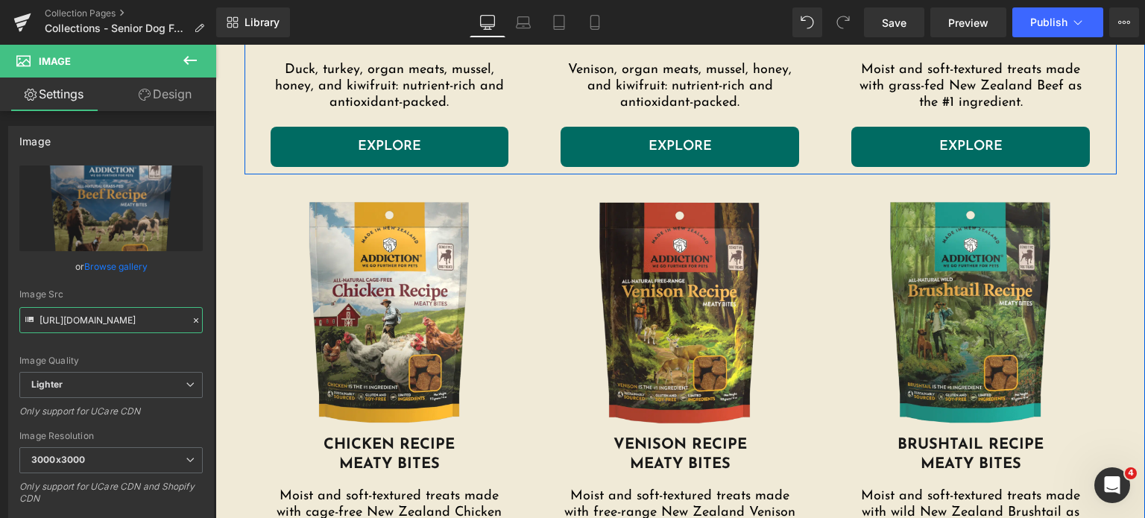
scroll to position [1753, 0]
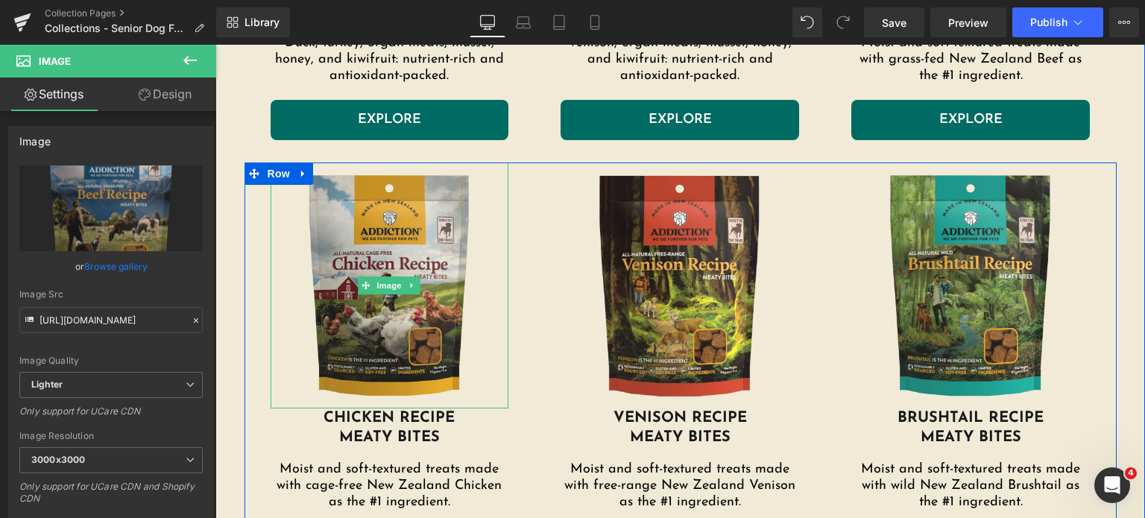
click at [311, 347] on img at bounding box center [390, 286] width 239 height 246
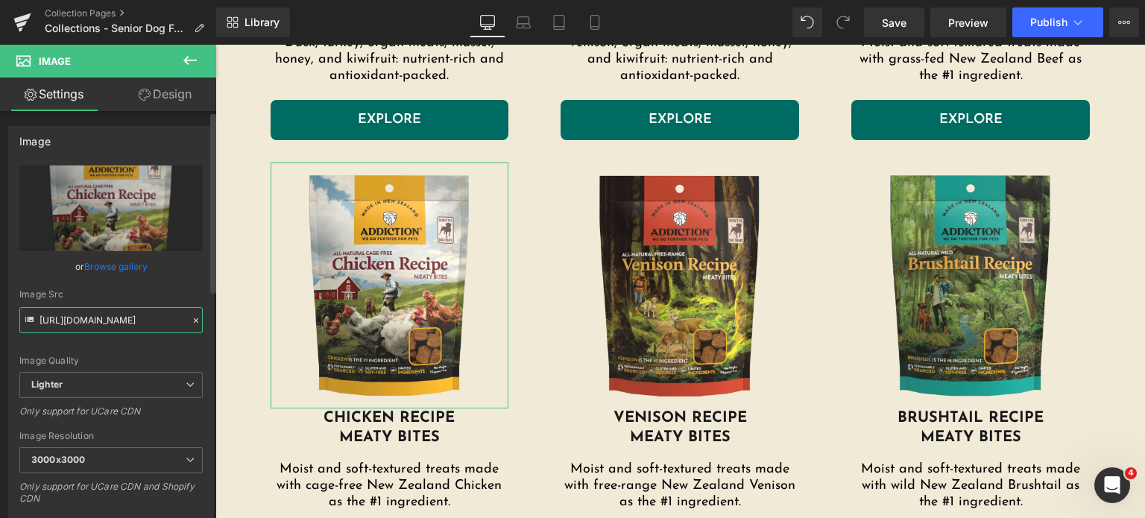
click at [147, 319] on input "[URL][DOMAIN_NAME]" at bounding box center [110, 320] width 183 height 26
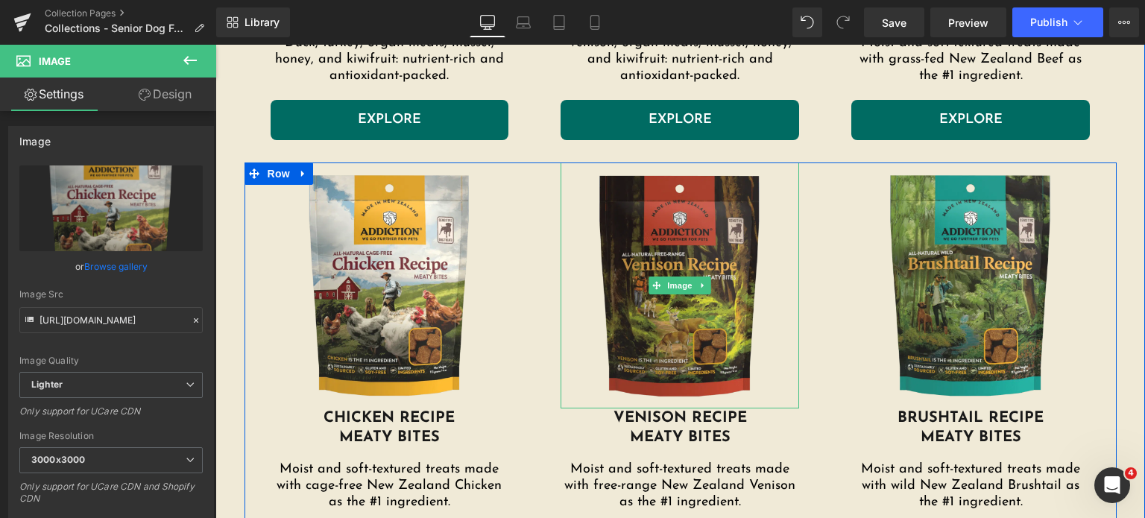
click at [612, 269] on img at bounding box center [680, 286] width 239 height 246
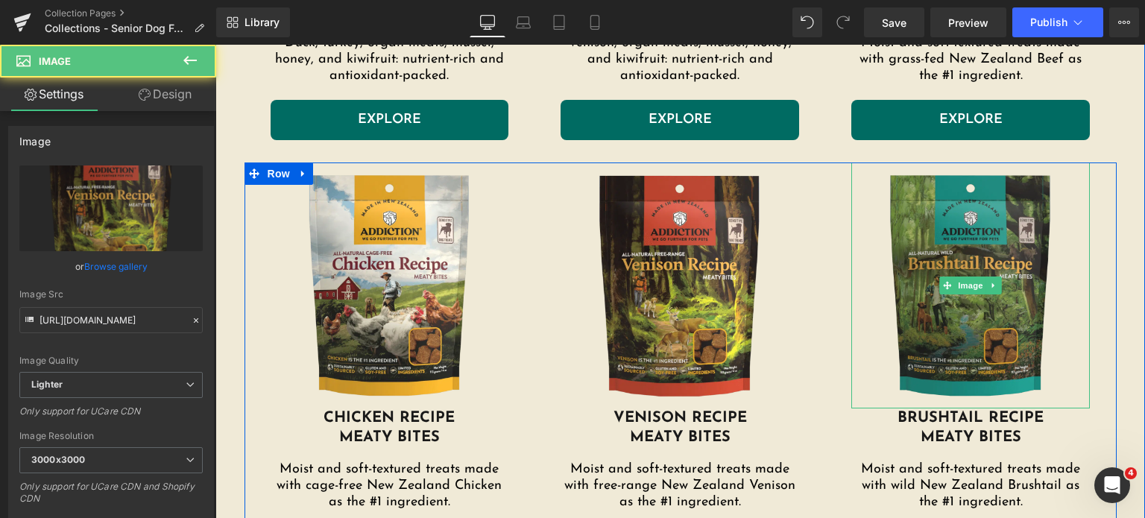
click at [948, 265] on img at bounding box center [970, 286] width 239 height 246
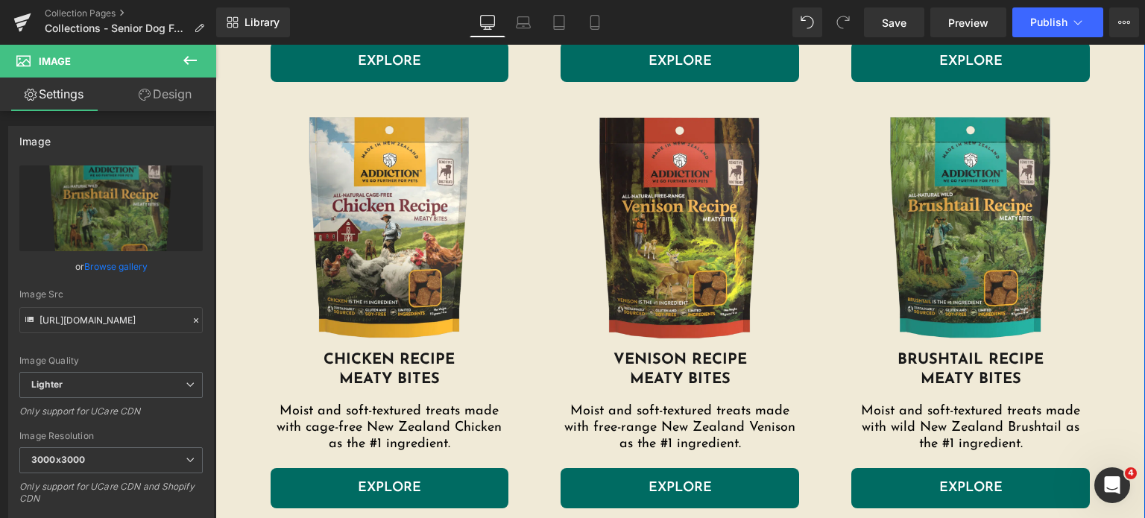
scroll to position [1494, 0]
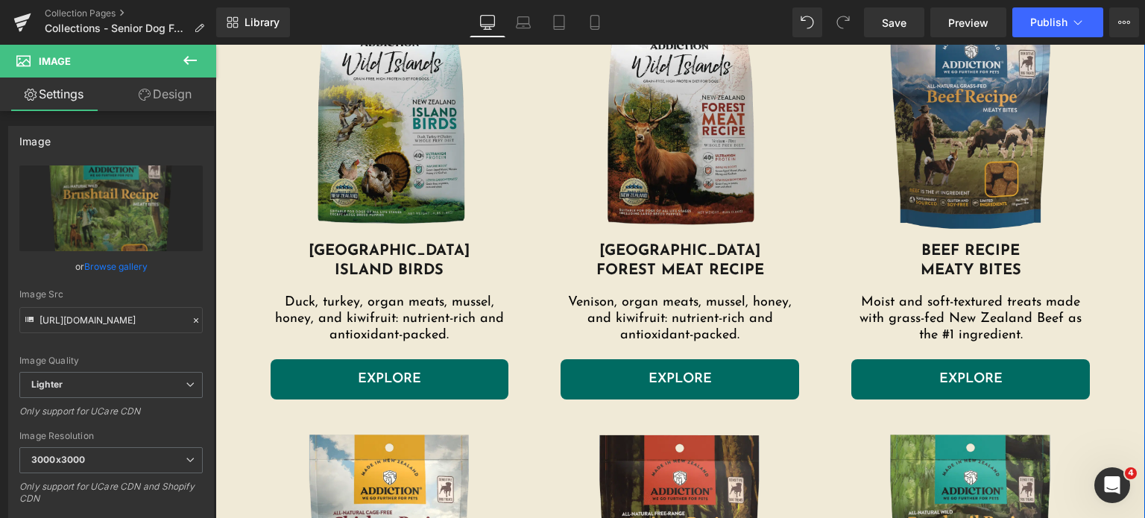
click at [931, 163] on img at bounding box center [970, 119] width 239 height 246
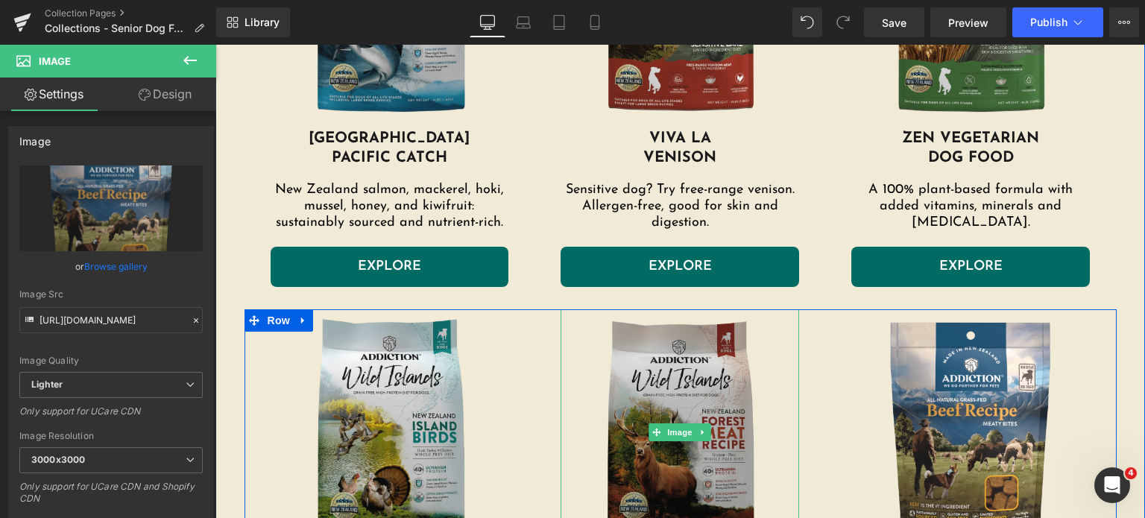
scroll to position [1171, 0]
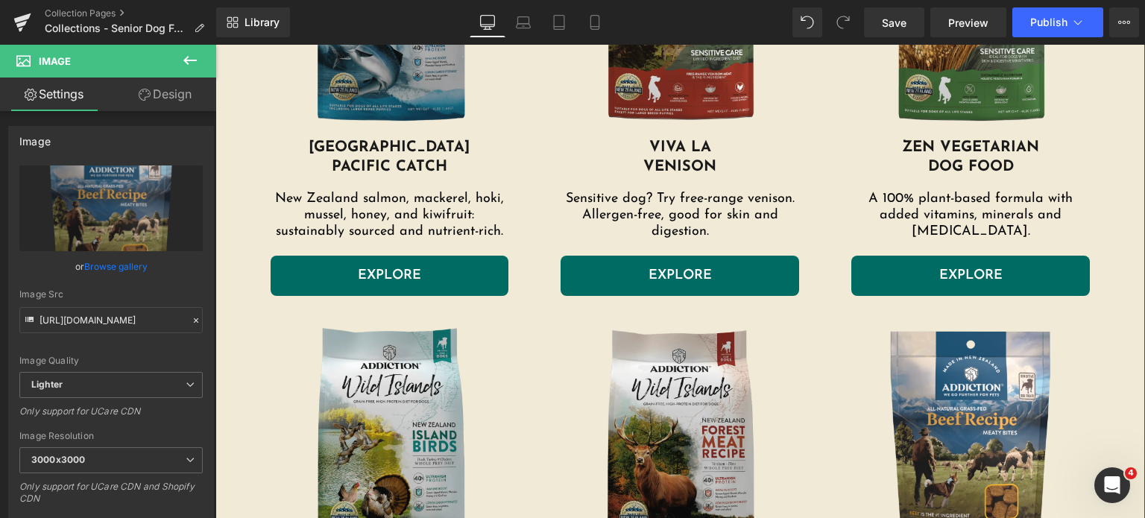
click at [449, 73] on img at bounding box center [390, 15] width 239 height 246
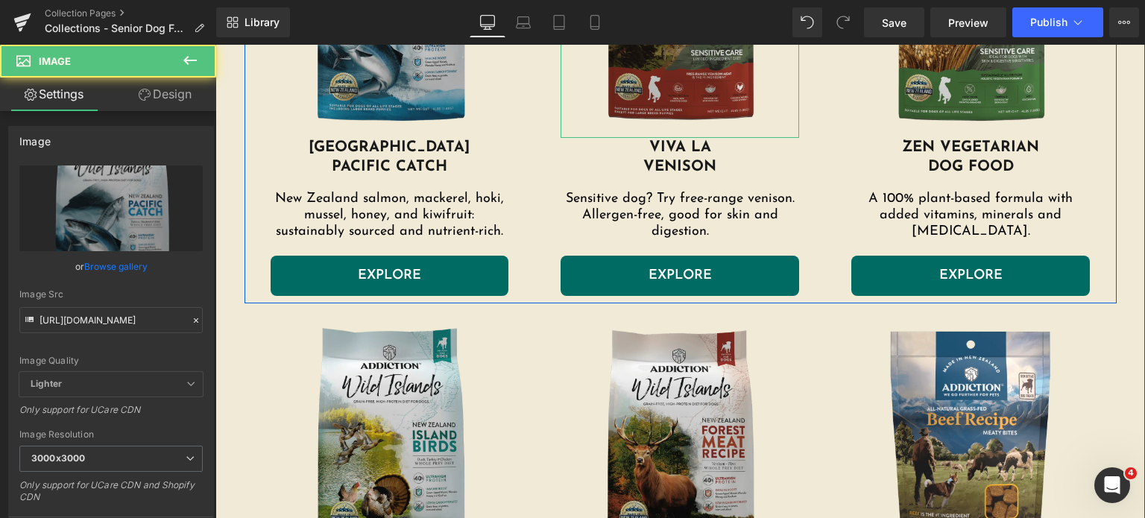
click at [632, 115] on img at bounding box center [680, 15] width 239 height 246
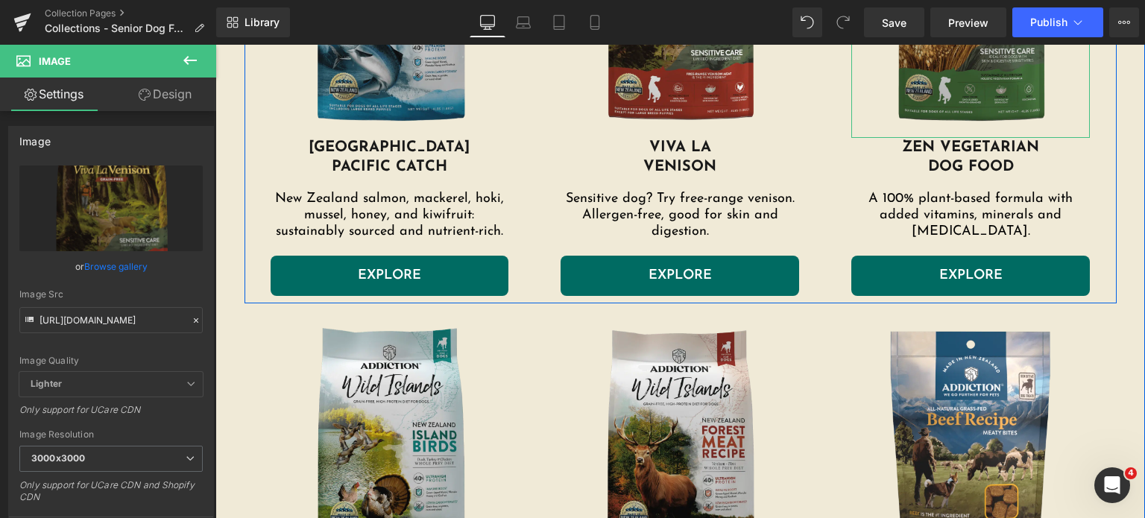
click at [1047, 77] on img at bounding box center [970, 15] width 239 height 246
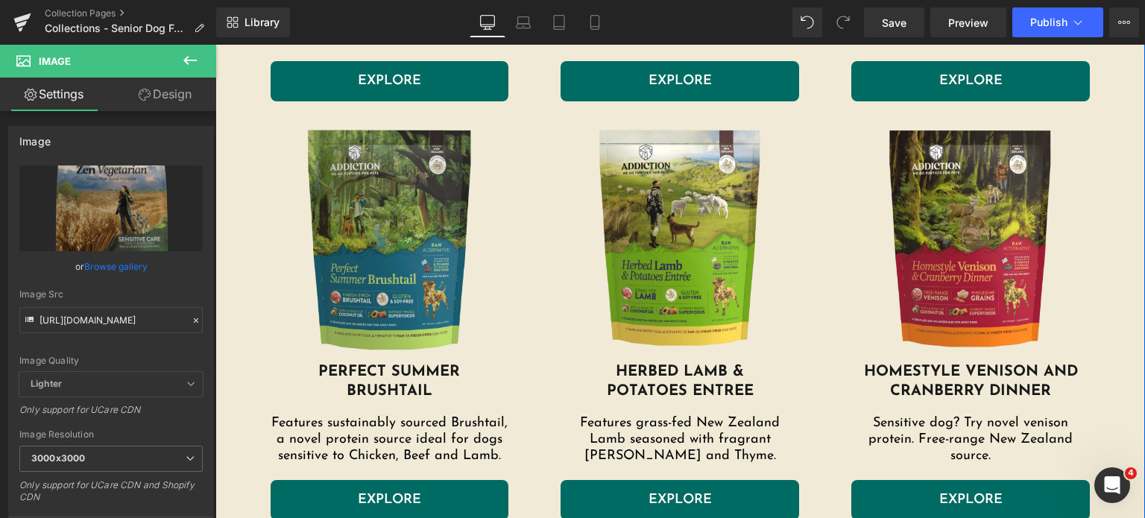
scroll to position [2218, 0]
click at [405, 285] on img at bounding box center [390, 239] width 239 height 246
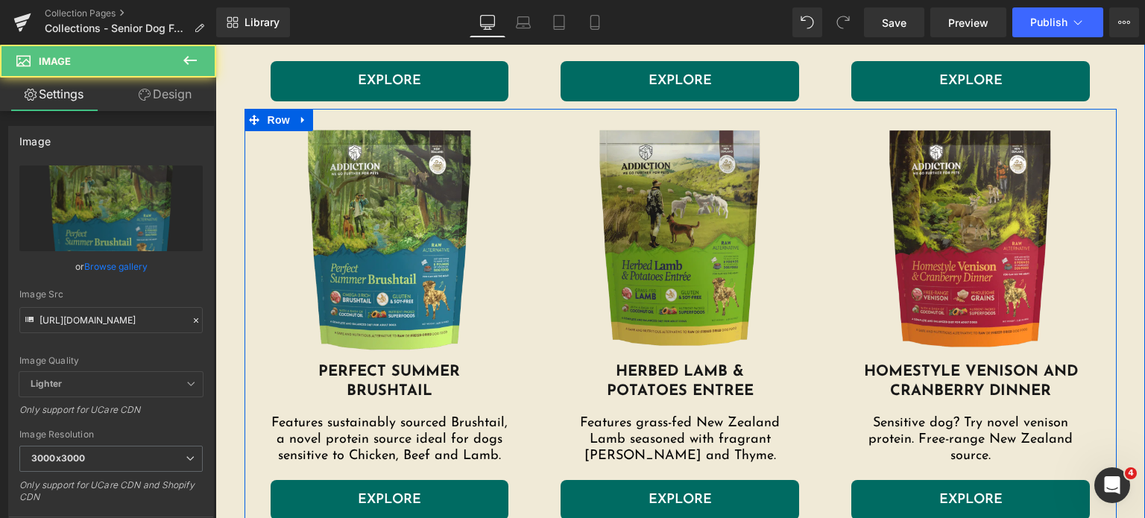
click at [579, 276] on img at bounding box center [680, 239] width 239 height 246
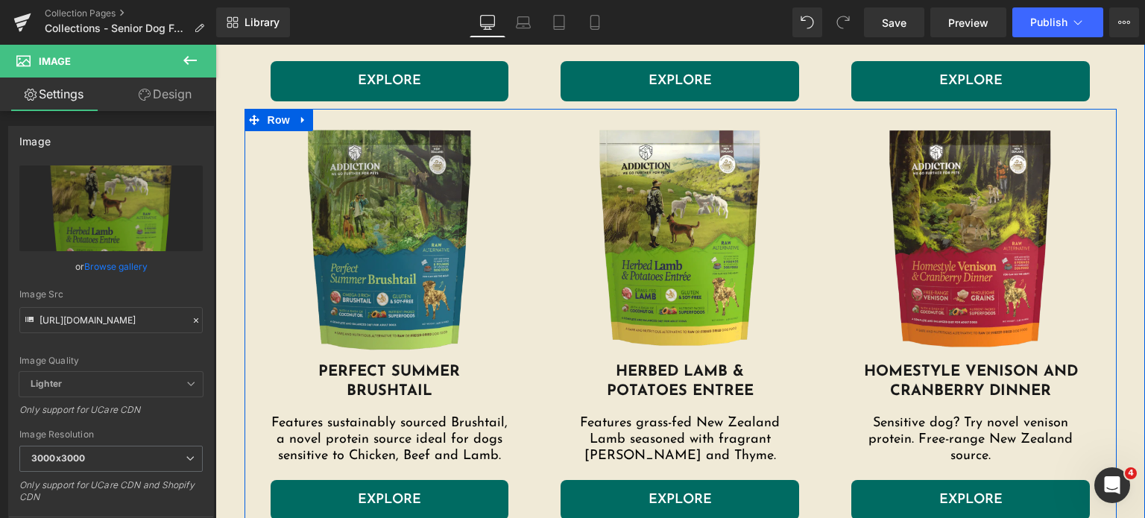
click at [357, 280] on img at bounding box center [390, 239] width 239 height 246
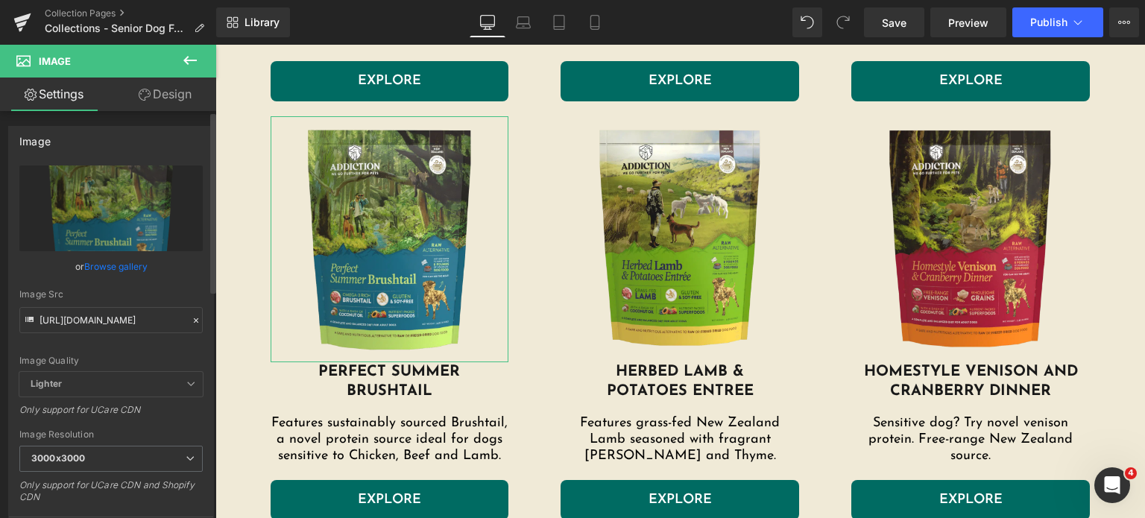
click at [98, 337] on div "Image Quality Lighter Lightest Lighter Lighter Lightest Only support for UCare …" at bounding box center [110, 268] width 183 height 206
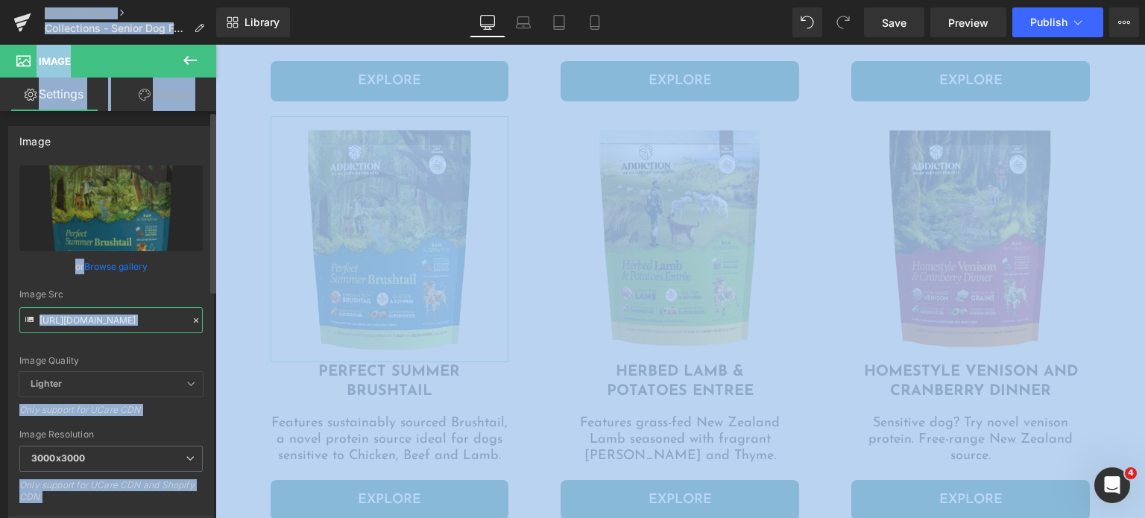
click at [125, 329] on input "https://addictionpet.com/wp-content/uploads/2024/08/perfect-summer-brushtail.pn…" at bounding box center [110, 320] width 183 height 26
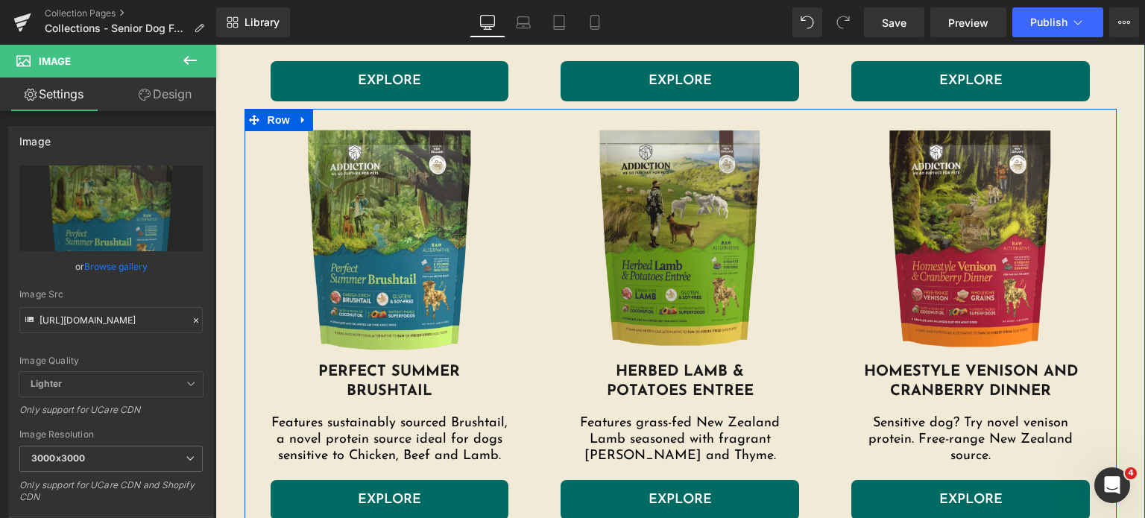
click at [603, 339] on img at bounding box center [680, 239] width 239 height 246
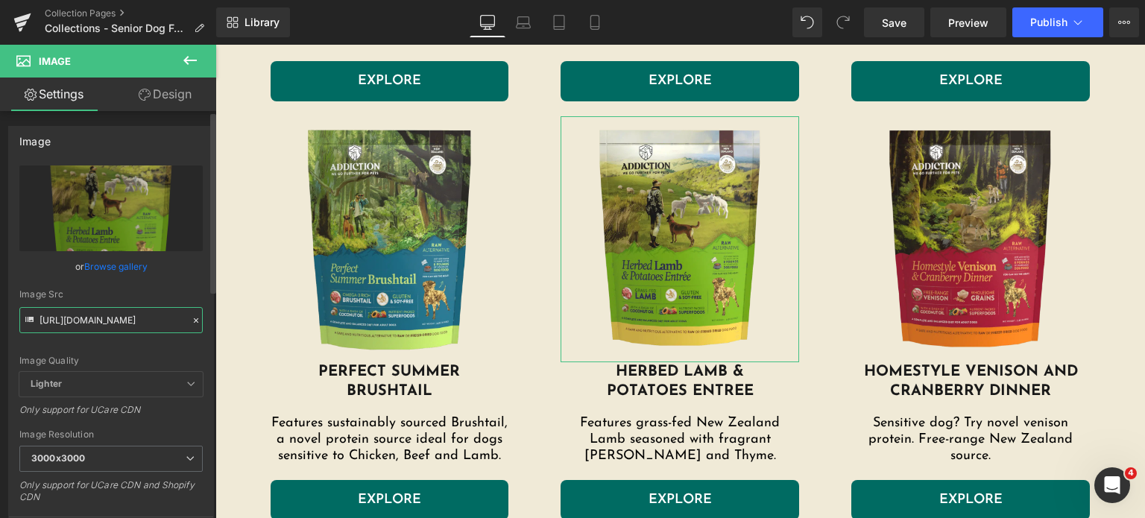
click at [135, 321] on input "https://addictionpet.com/wp-content/uploads/2024/08/herbed-lamb-and-potatoes-en…" at bounding box center [110, 320] width 183 height 26
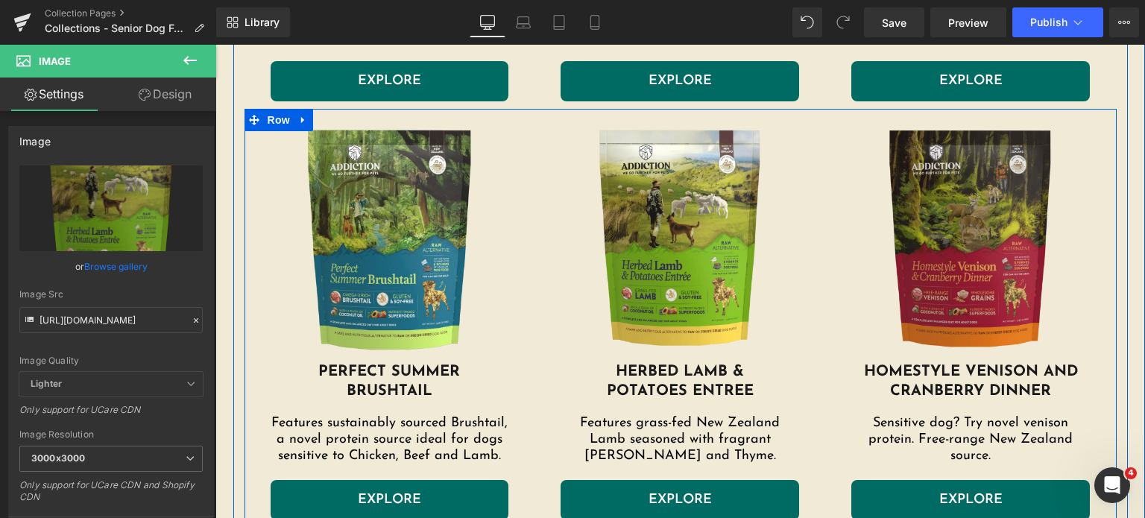
click at [904, 262] on img at bounding box center [970, 239] width 239 height 246
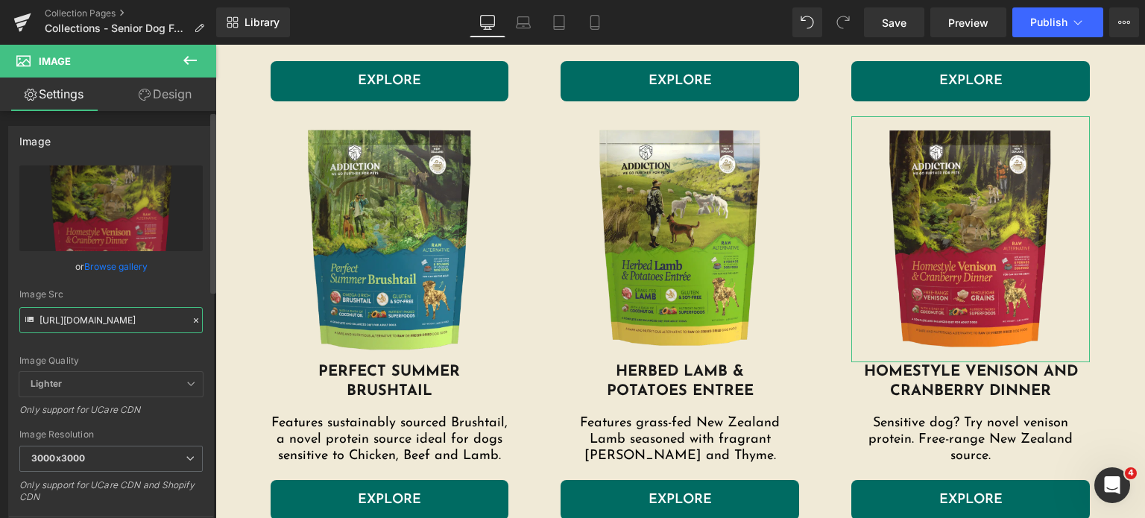
click at [127, 327] on input "https://addictionpet.com/wp-content/uploads/2024/08/homestyle-venison-and-cranb…" at bounding box center [110, 320] width 183 height 26
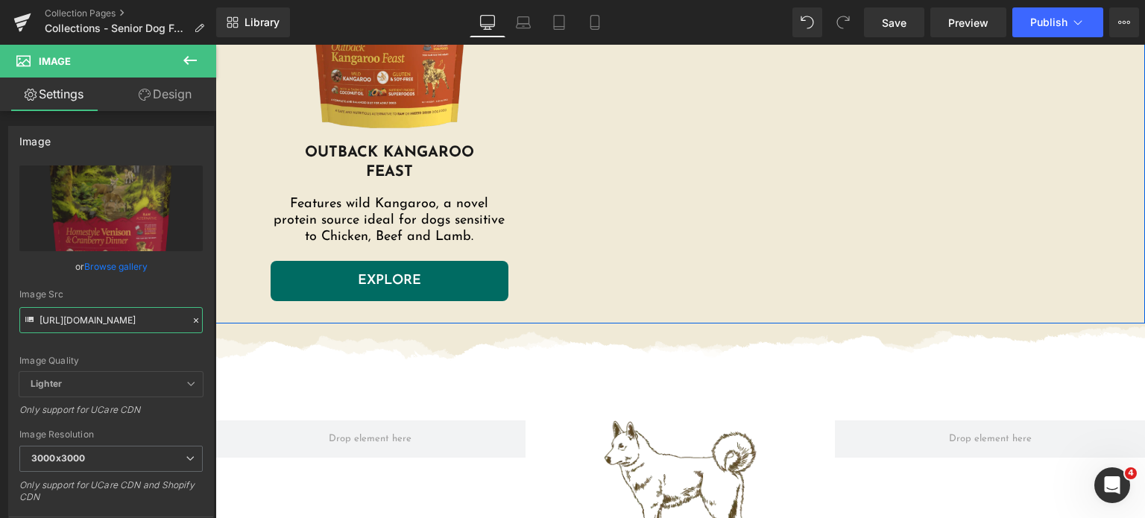
scroll to position [2736, 0]
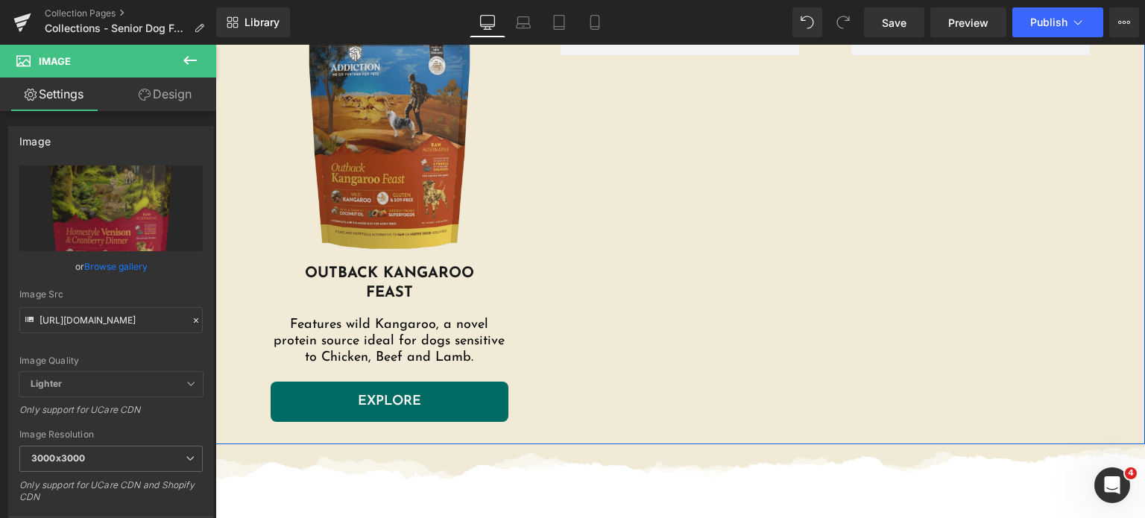
click at [432, 198] on img at bounding box center [390, 141] width 239 height 246
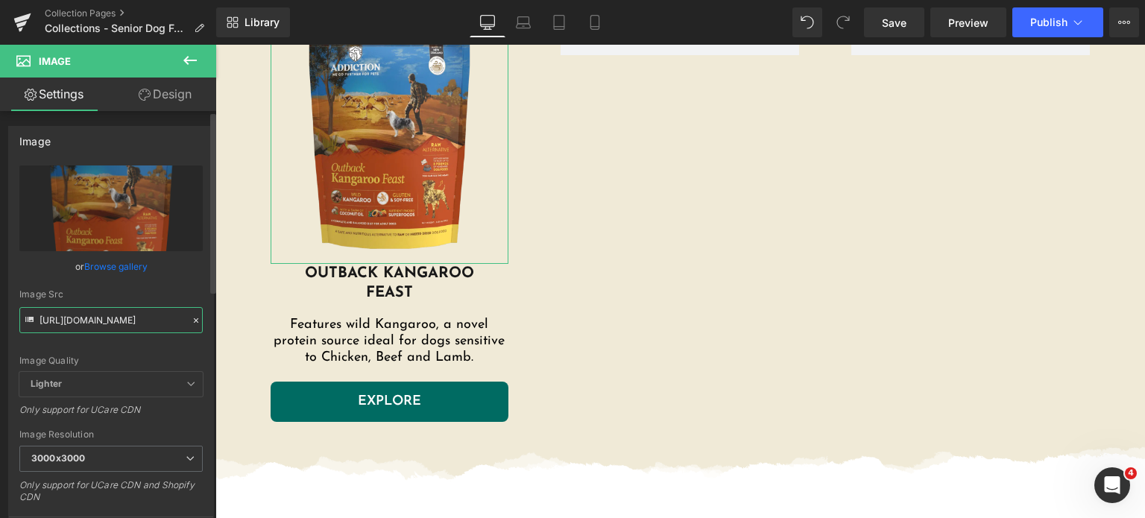
click at [80, 321] on input "https://addictionpet.com/wp-content/uploads/2024/08/outback-kangaroo-feast.png.…" at bounding box center [110, 320] width 183 height 26
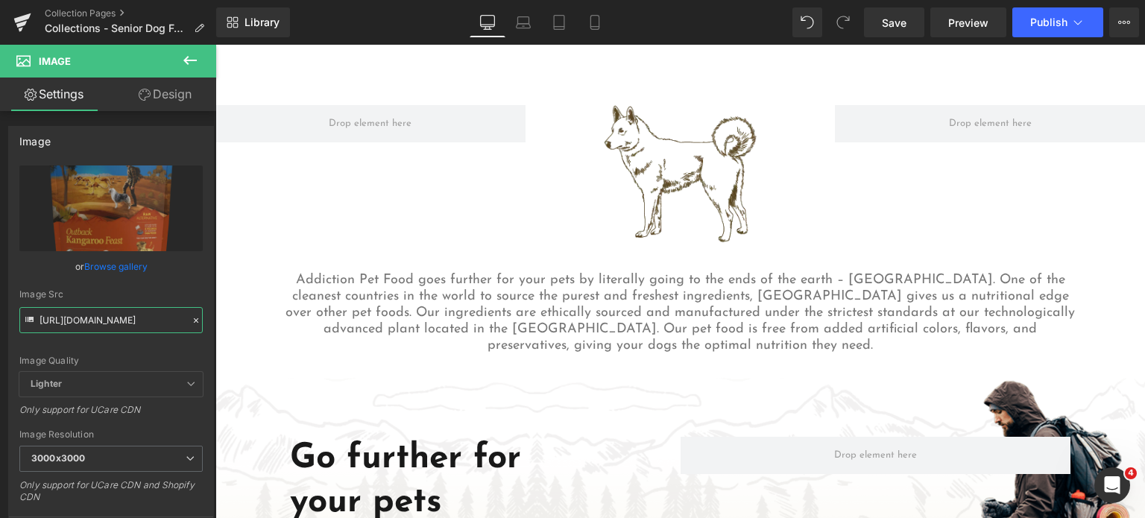
scroll to position [3043, 0]
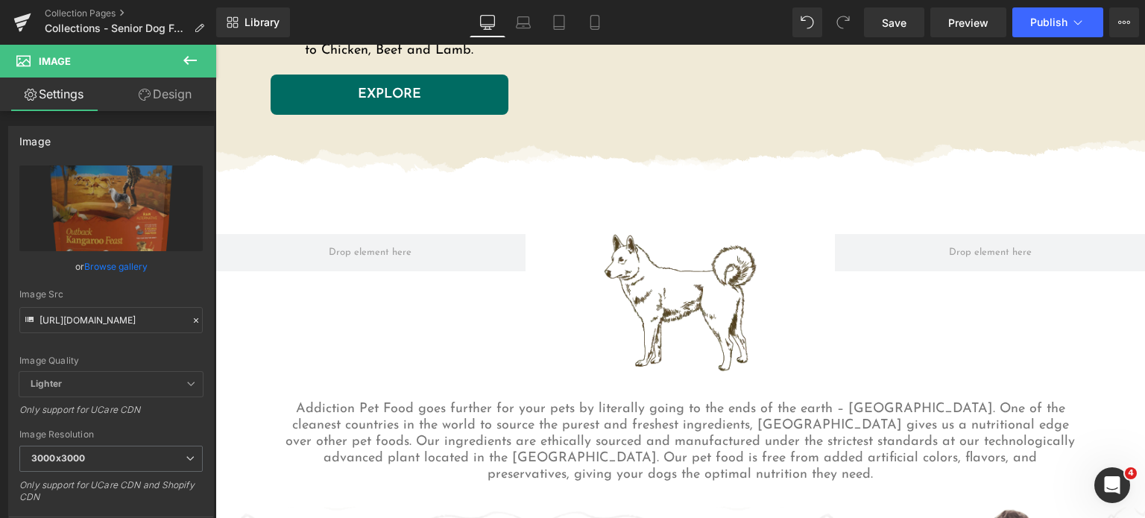
click at [605, 299] on img at bounding box center [680, 303] width 155 height 138
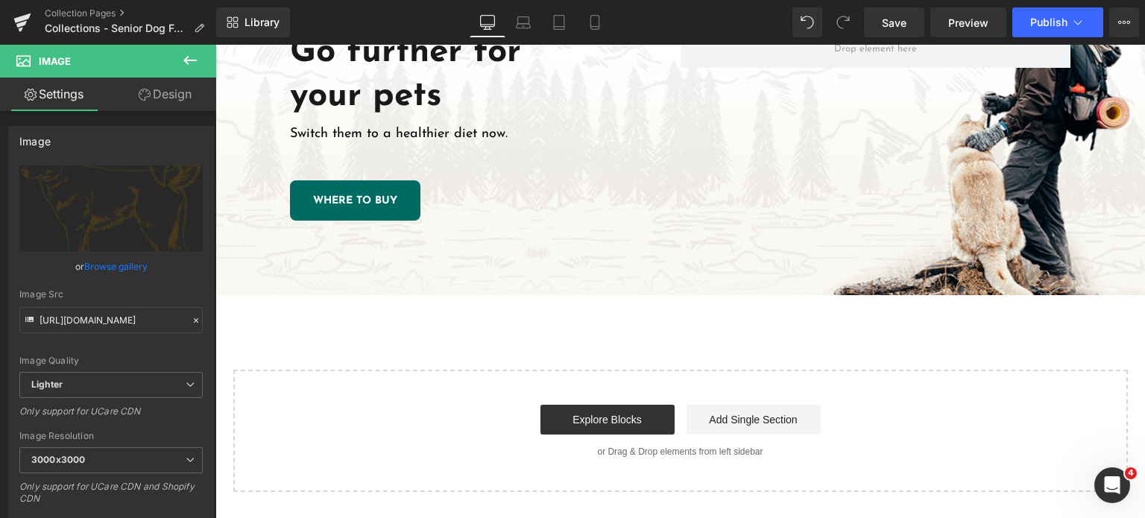
scroll to position [3515, 0]
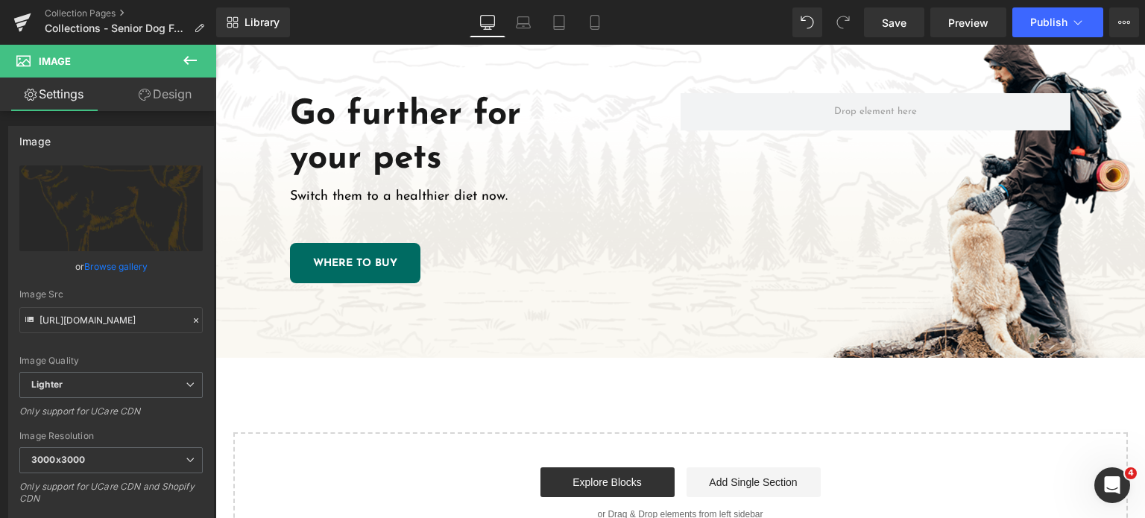
click at [561, 313] on div "Go further for your pets Heading Switch them to a healthier diet now. Text Bloc…" at bounding box center [680, 189] width 930 height 340
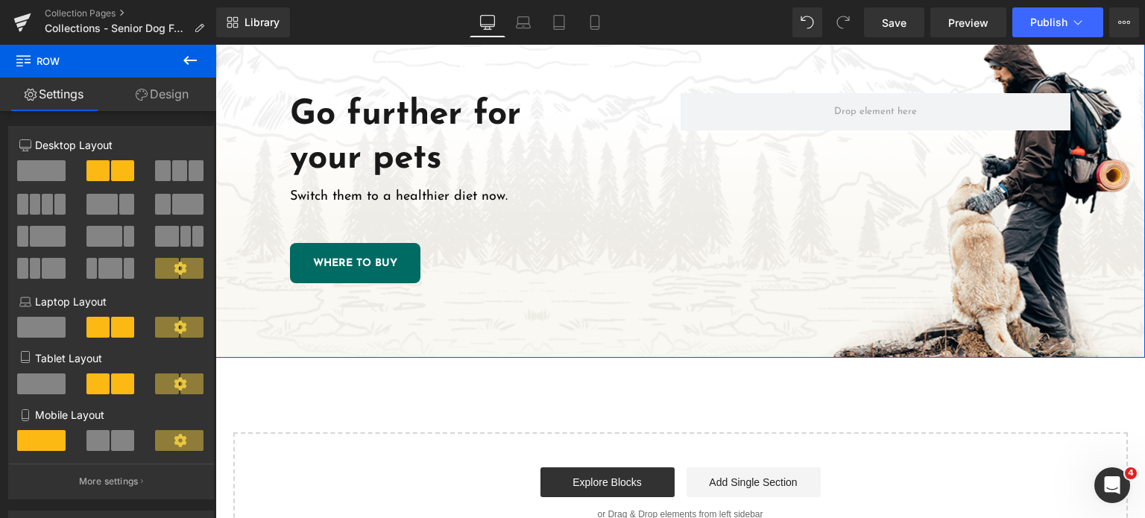
click at [170, 95] on link "Design" at bounding box center [162, 95] width 108 height 34
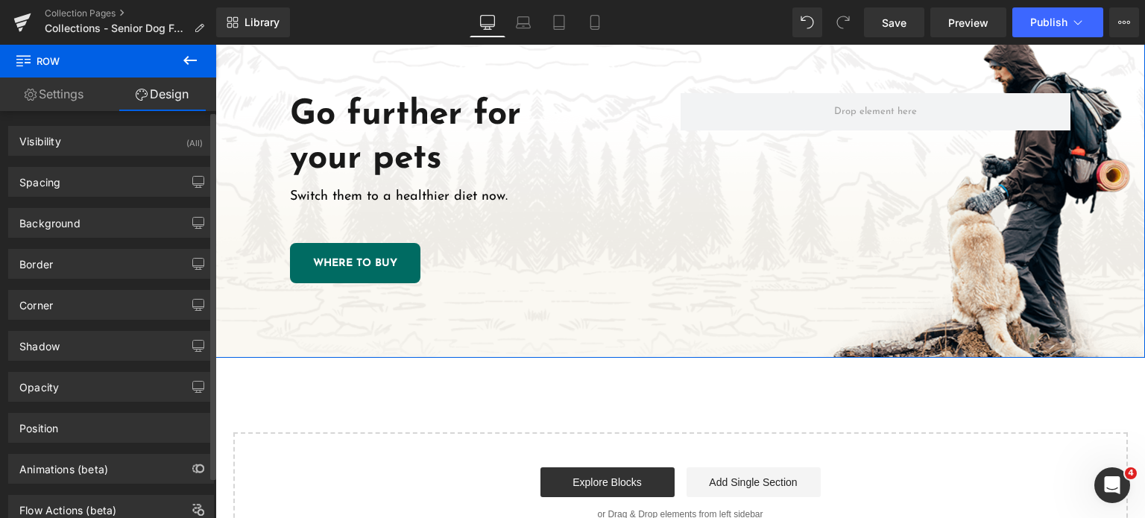
click at [68, 241] on div "Border Border Style Custom Custom Setup Global Style Custom Setup Global Style …" at bounding box center [111, 258] width 223 height 41
click at [80, 233] on div "Background" at bounding box center [111, 223] width 204 height 28
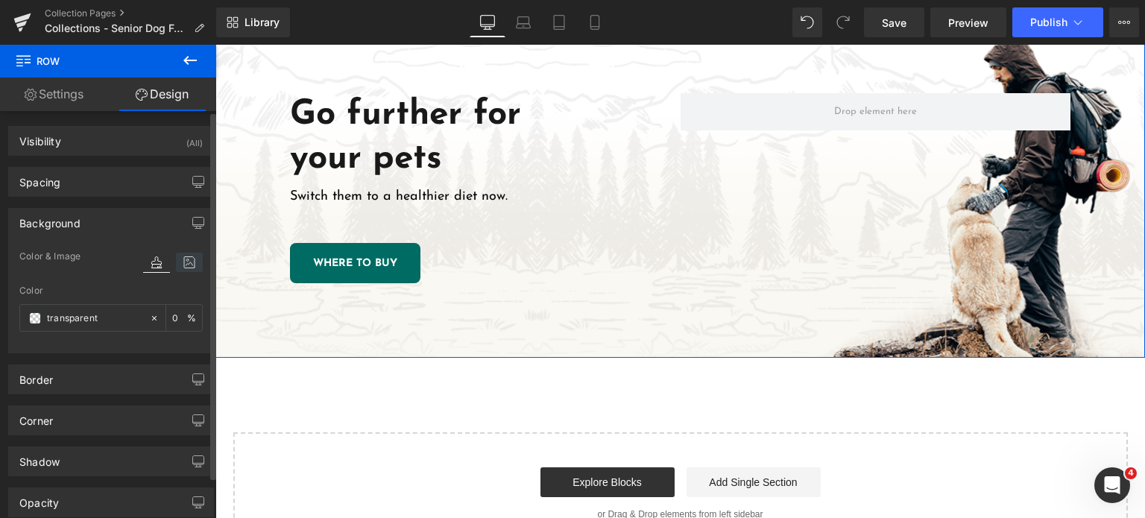
click at [176, 262] on icon at bounding box center [189, 262] width 27 height 19
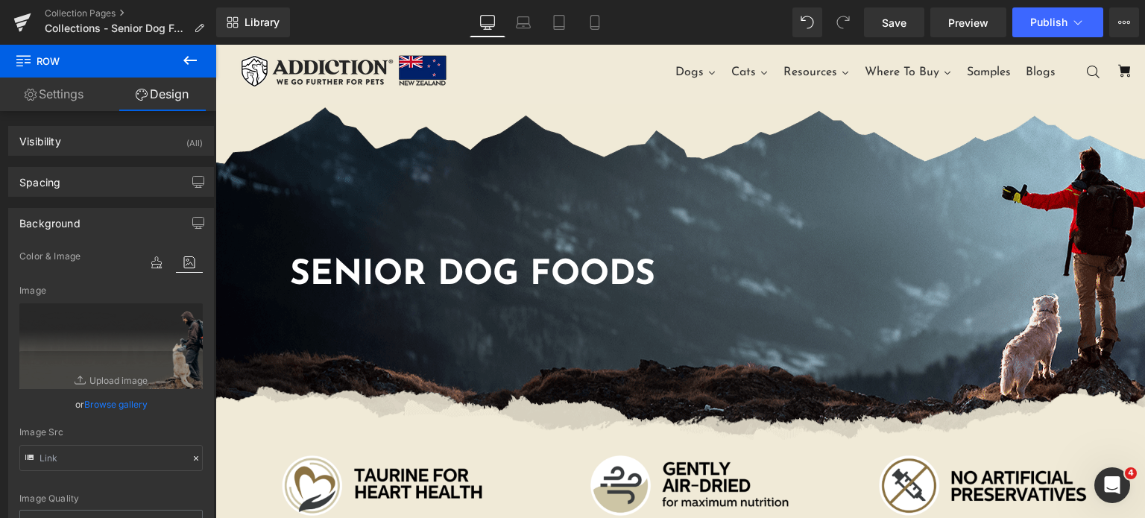
scroll to position [2, 0]
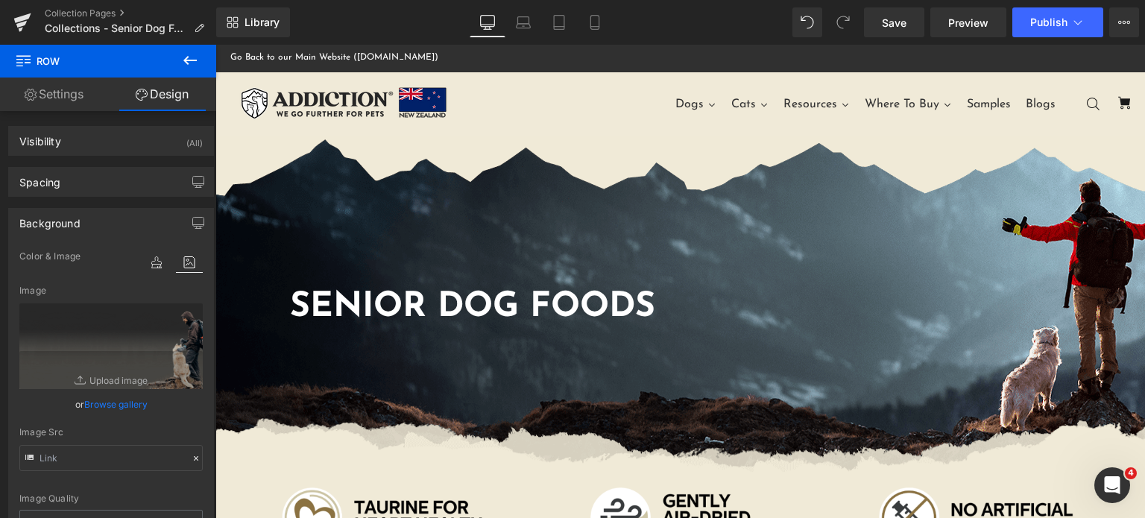
click at [644, 198] on div "Senior Dog foods Heading Row" at bounding box center [680, 303] width 930 height 335
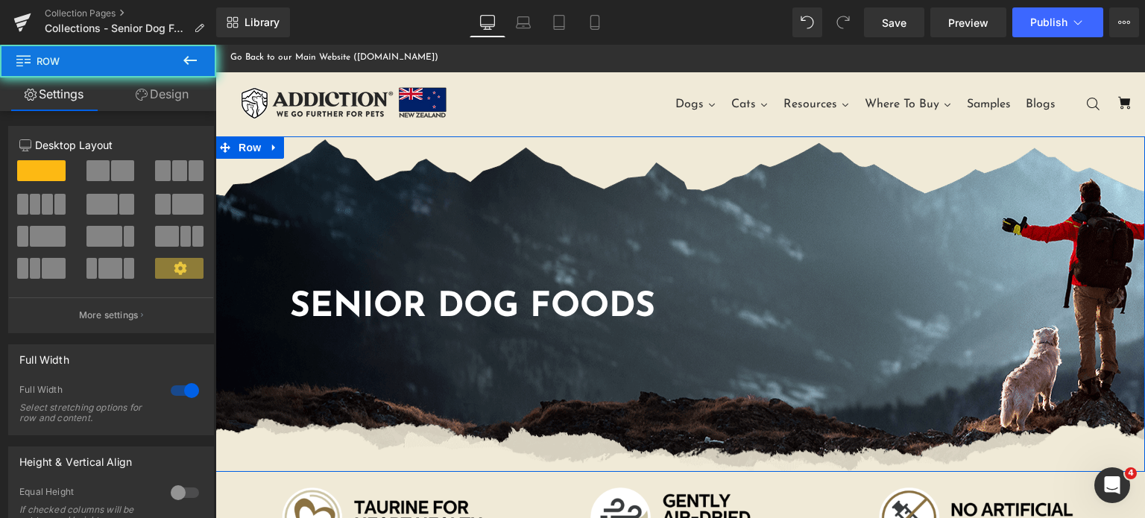
click at [646, 223] on div "Senior Dog foods Heading Row" at bounding box center [680, 303] width 930 height 335
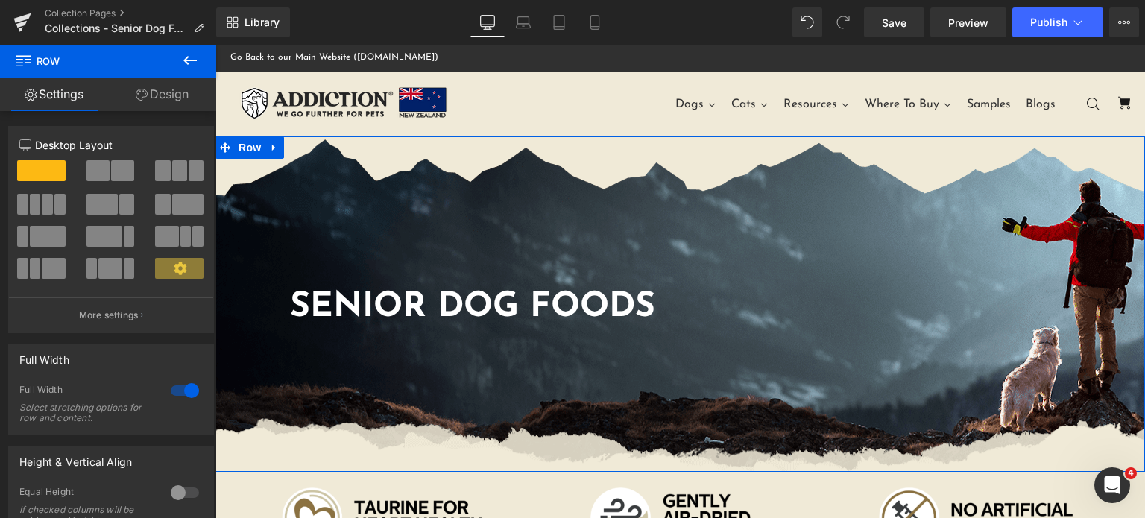
click at [145, 99] on icon at bounding box center [142, 95] width 12 height 12
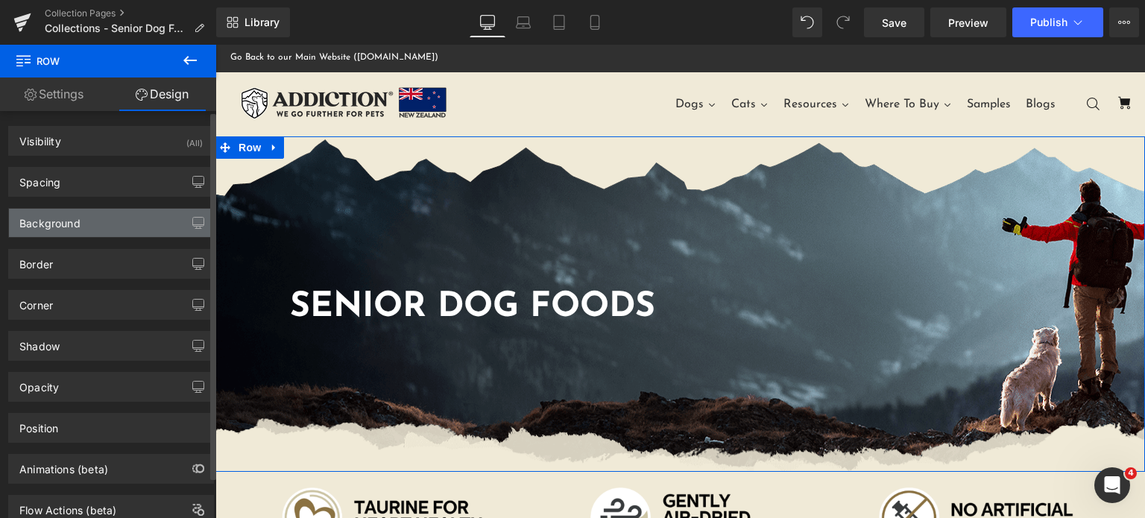
click at [48, 232] on div "Background" at bounding box center [111, 223] width 204 height 28
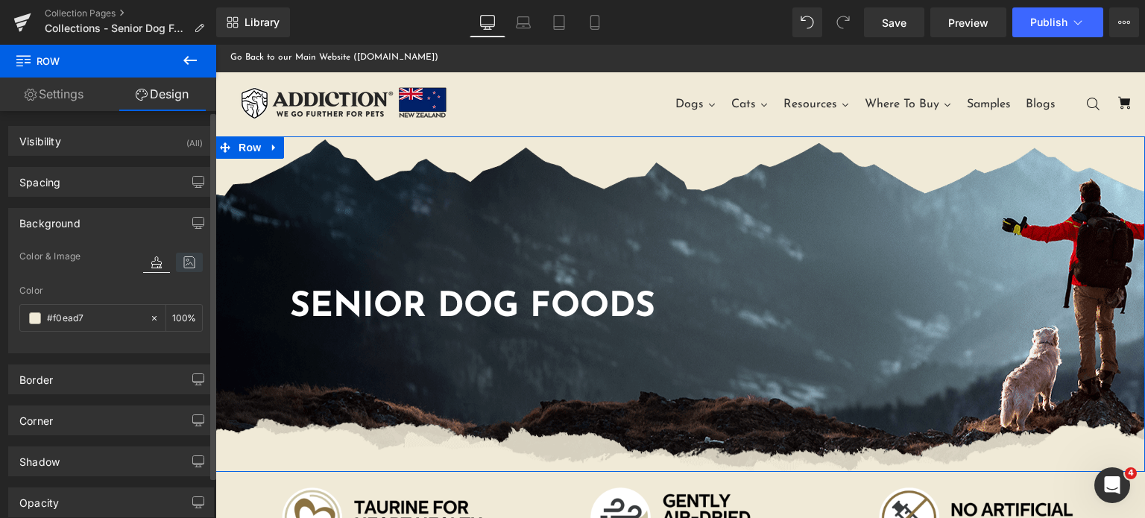
click at [180, 259] on icon at bounding box center [189, 262] width 27 height 19
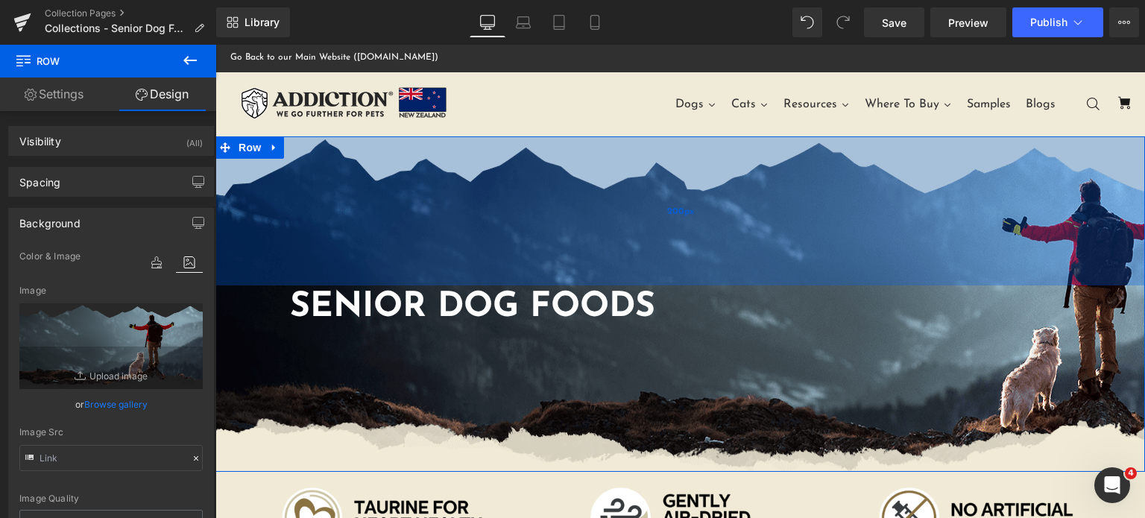
click at [605, 219] on div "200px" at bounding box center [680, 210] width 930 height 149
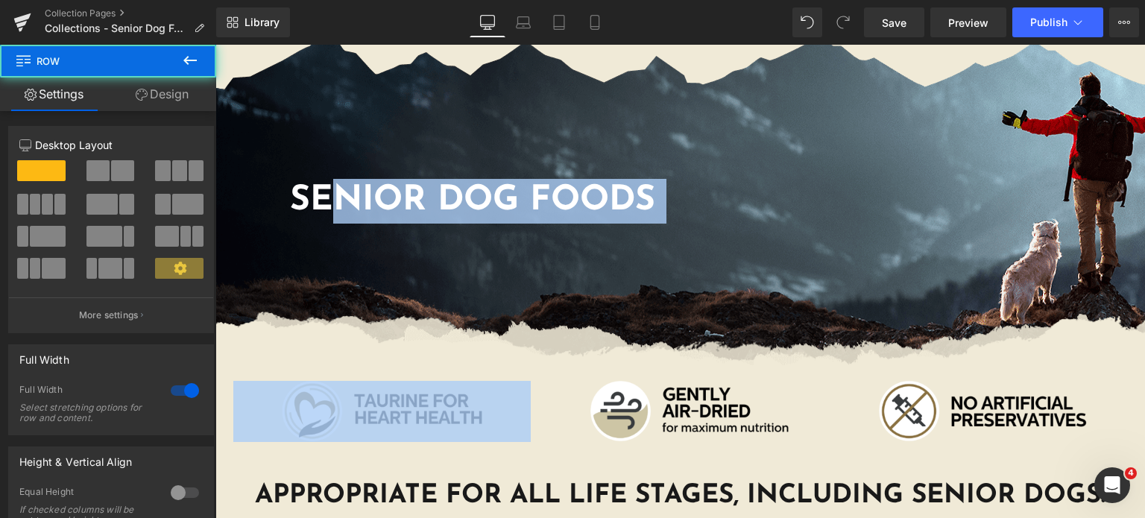
scroll to position [0, 0]
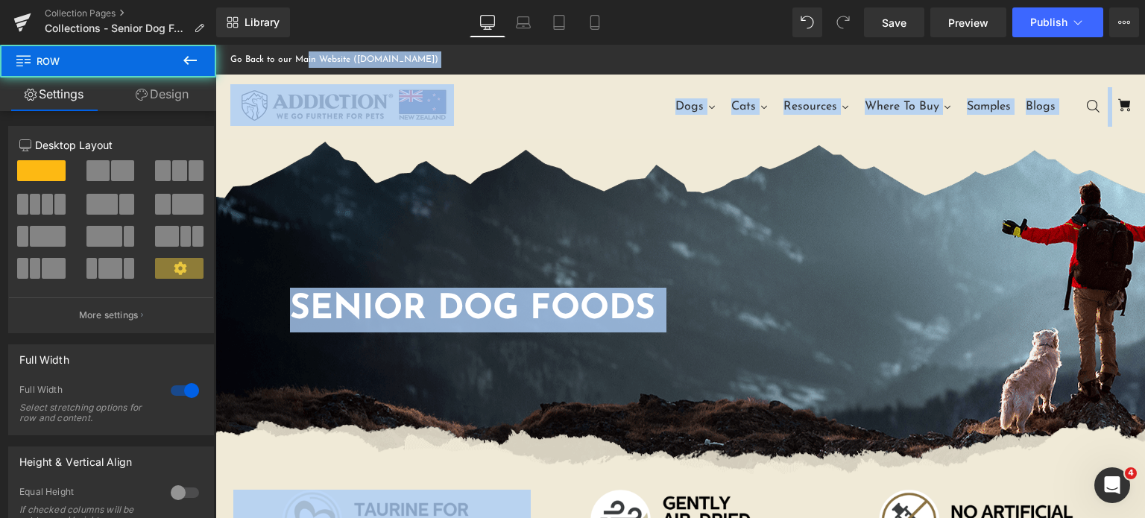
drag, startPoint x: 330, startPoint y: 203, endPoint x: 304, endPoint y: -90, distance: 294.1
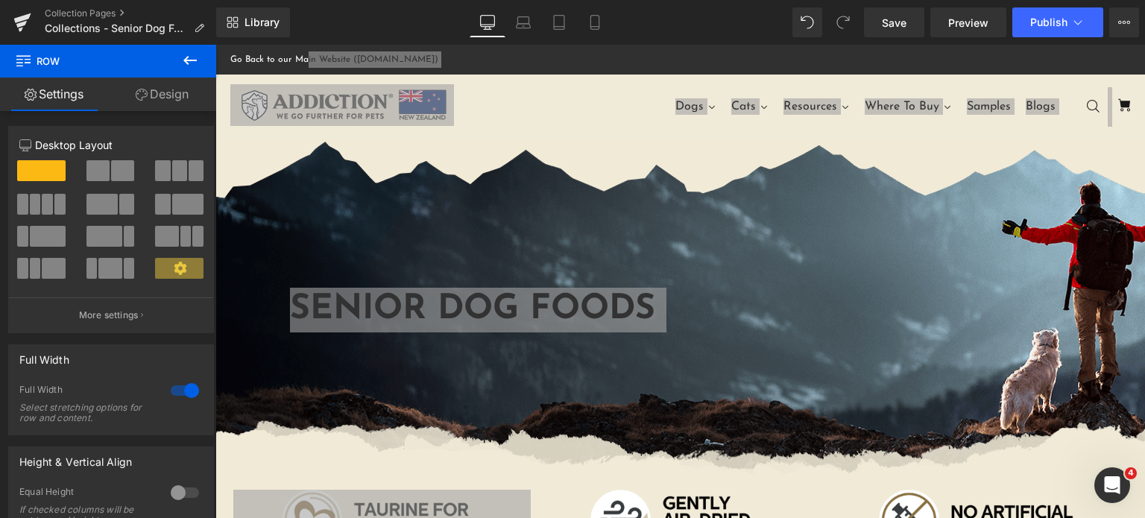
click at [643, 19] on div "Library Desktop Desktop Laptop Tablet Mobile Save Preview Publish Scheduled Vie…" at bounding box center [680, 22] width 929 height 30
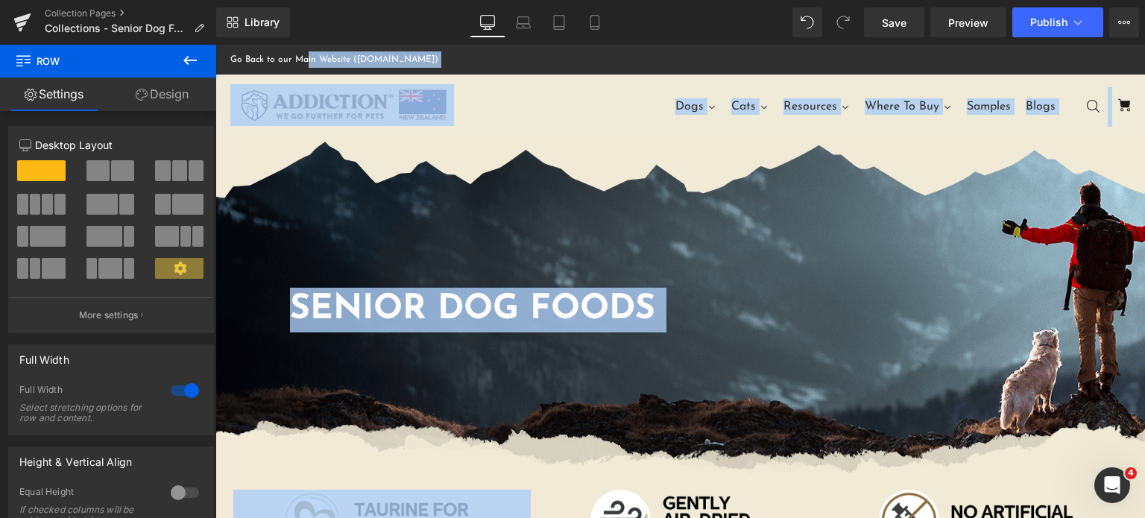
click at [648, 62] on div "Go Back to our Main Website ([DOMAIN_NAME])" at bounding box center [680, 60] width 900 height 30
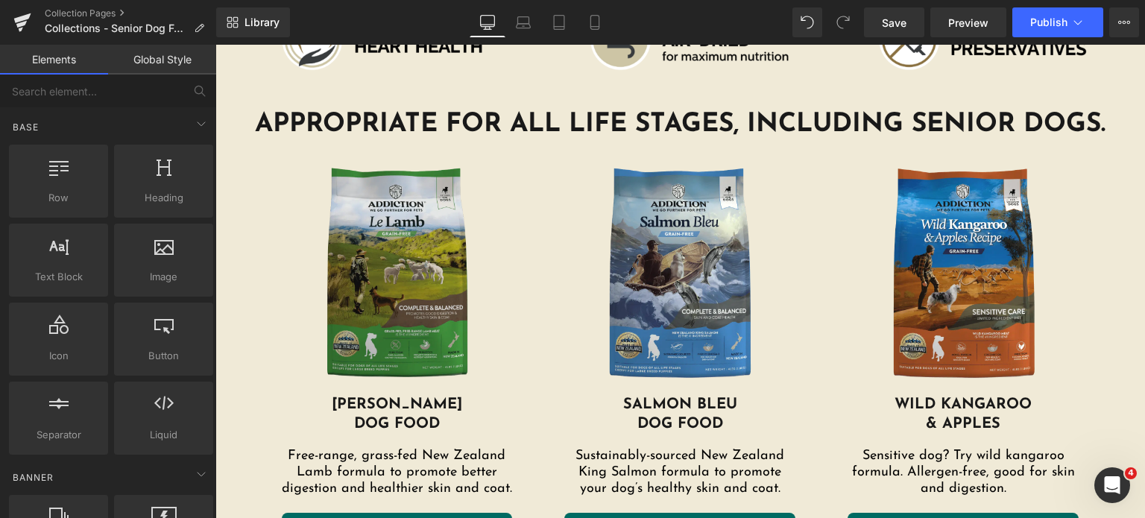
scroll to position [488, 0]
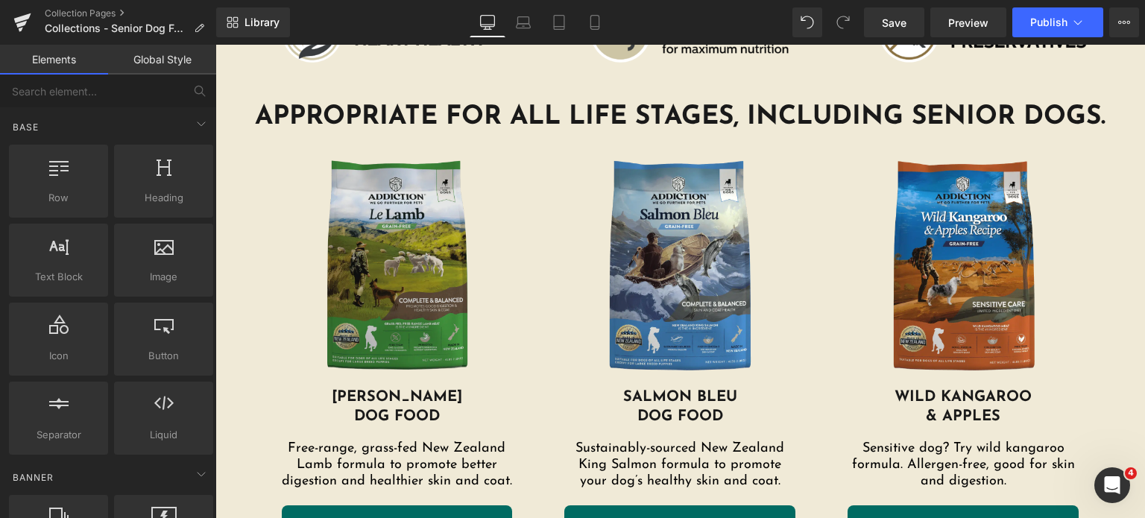
click at [371, 244] on img at bounding box center [397, 268] width 231 height 239
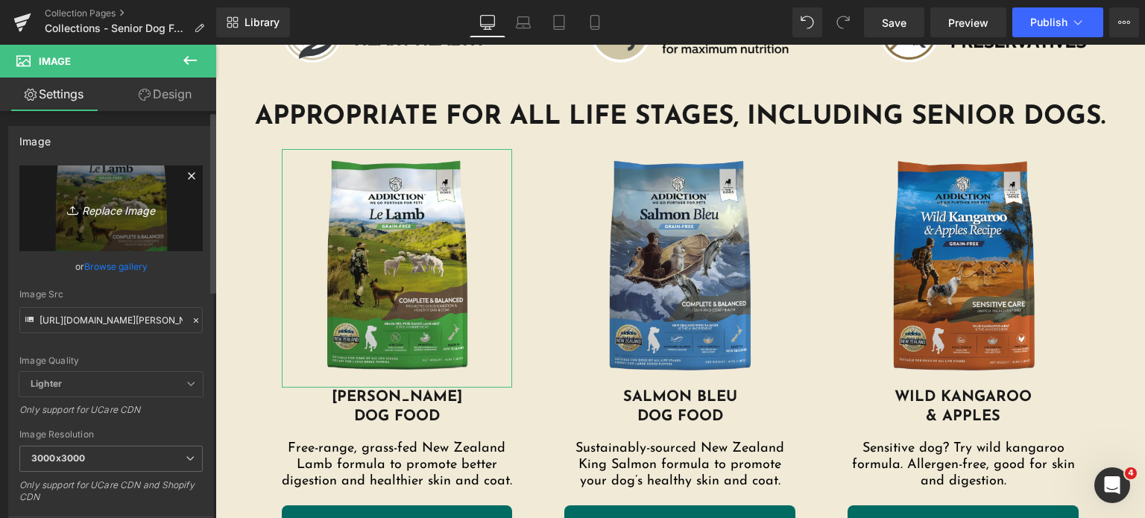
click at [116, 206] on icon "Replace Image" at bounding box center [110, 208] width 119 height 19
type input "C:\fakepath\le-lamb-dog.png (1).webp"
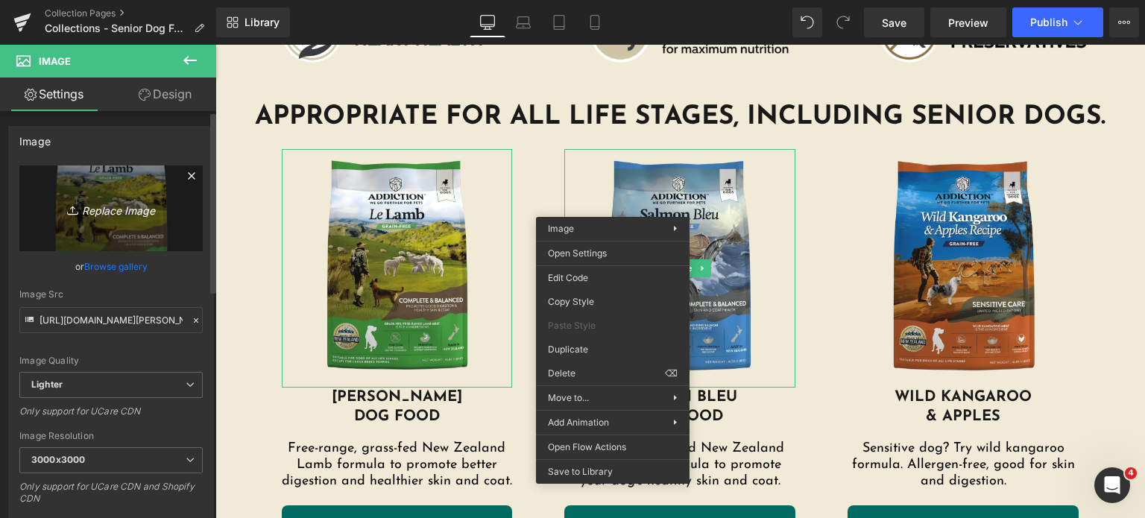
click at [130, 206] on icon "Replace Image" at bounding box center [110, 208] width 119 height 19
type input "C:\fakepath\salmon-bleu-dog.png.webp"
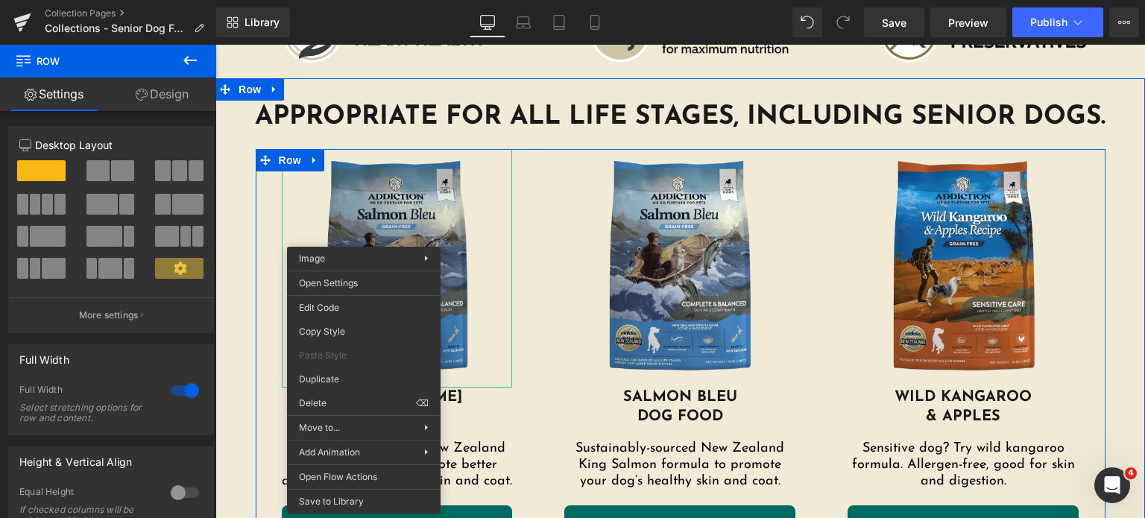
click at [350, 186] on img at bounding box center [397, 268] width 231 height 239
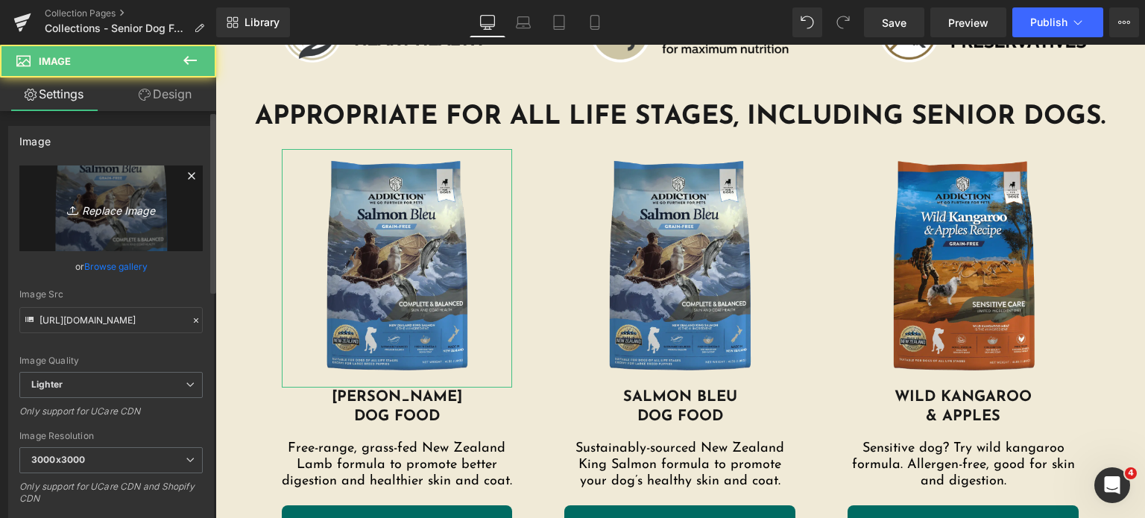
click at [161, 217] on icon "Replace Image" at bounding box center [110, 208] width 119 height 19
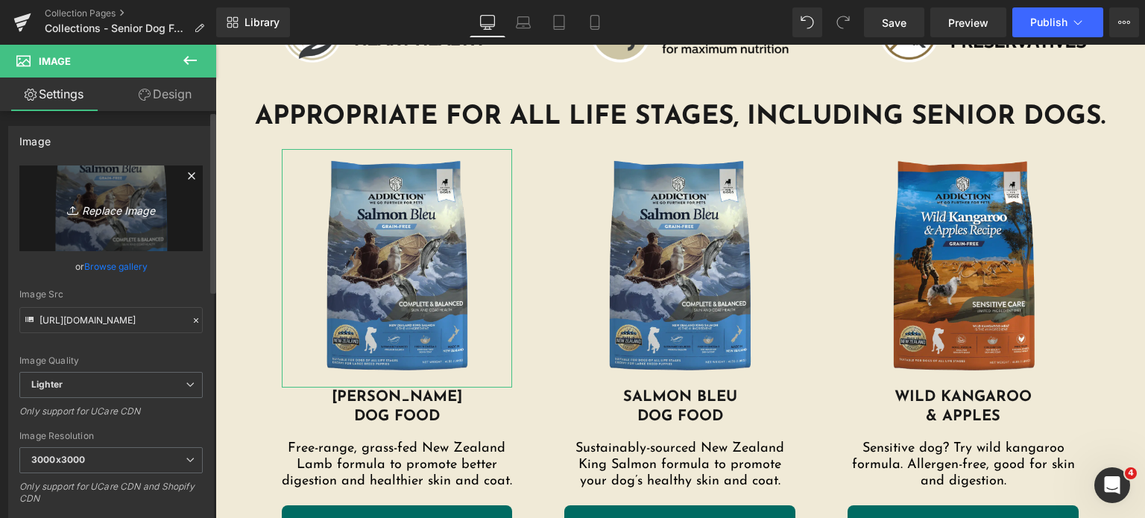
type input "C:\fakepath\le-lamb-dog.png (1).webp"
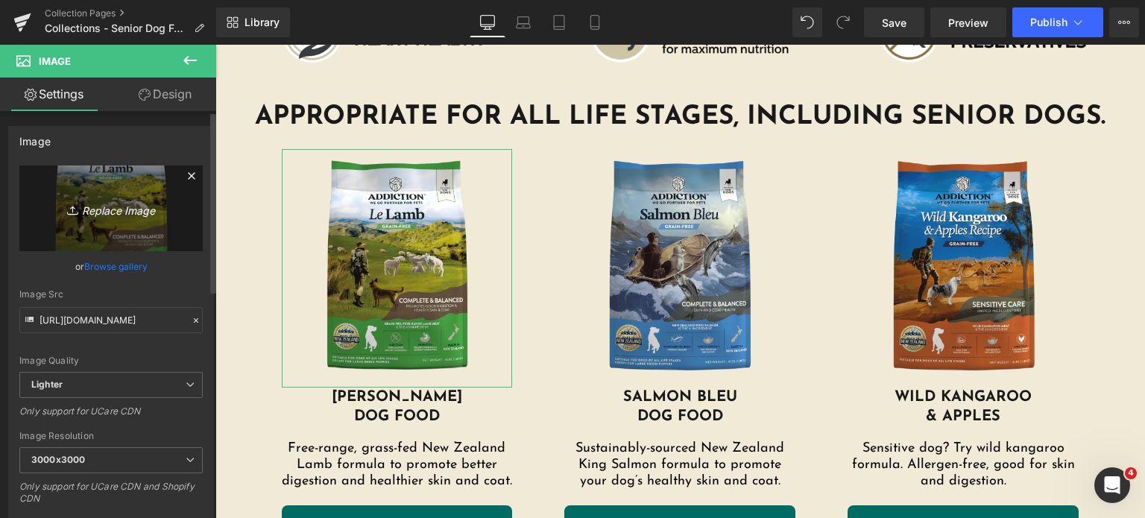
click at [121, 208] on icon "Replace Image" at bounding box center [110, 208] width 119 height 19
type input "C:\fakepath\salmon-bleu-dog.png.webp"
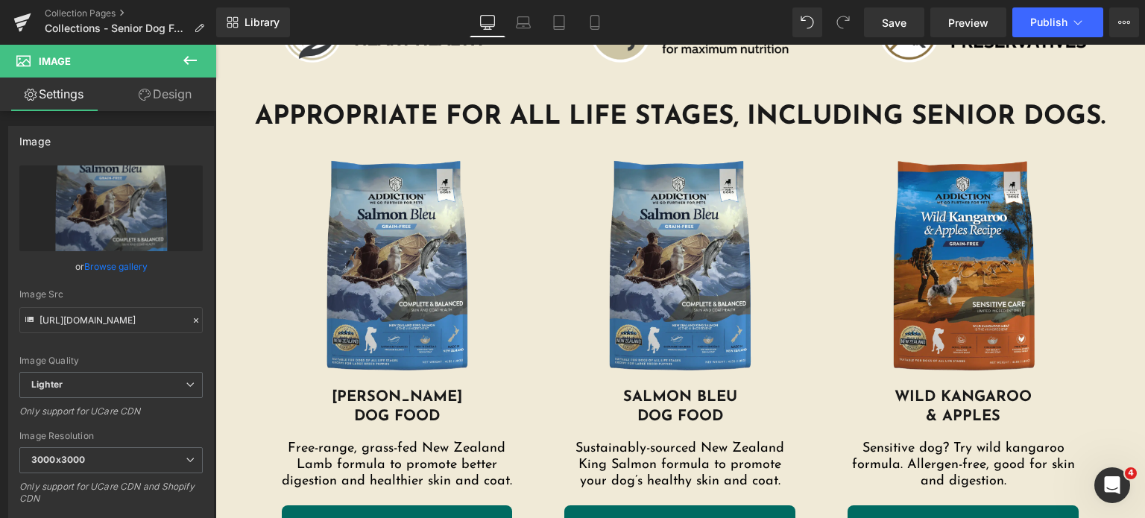
click at [793, 14] on div "Library Desktop Desktop Laptop Tablet Mobile Save Preview Publish Scheduled Vie…" at bounding box center [680, 22] width 929 height 30
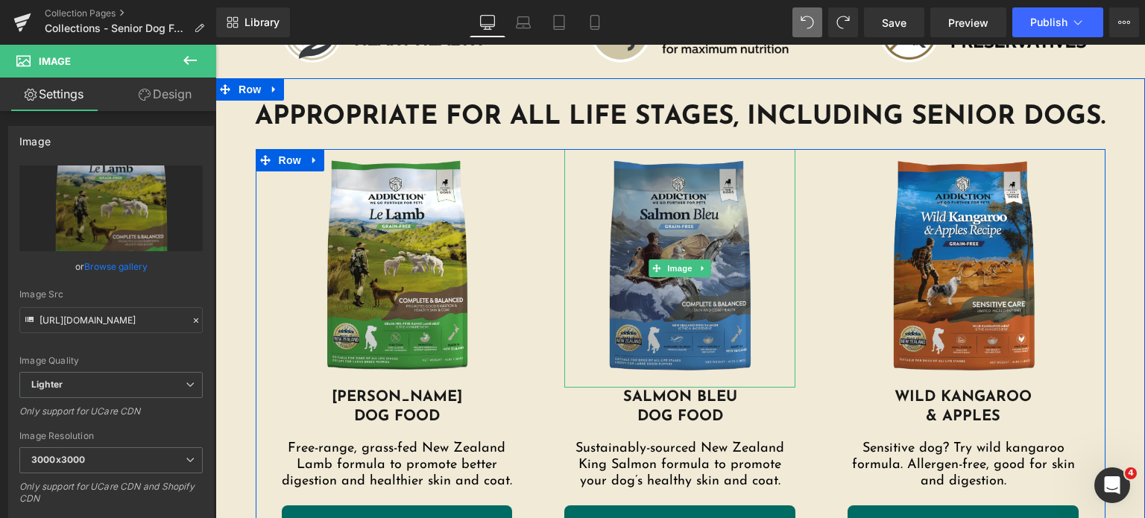
click at [642, 359] on img at bounding box center [679, 268] width 231 height 239
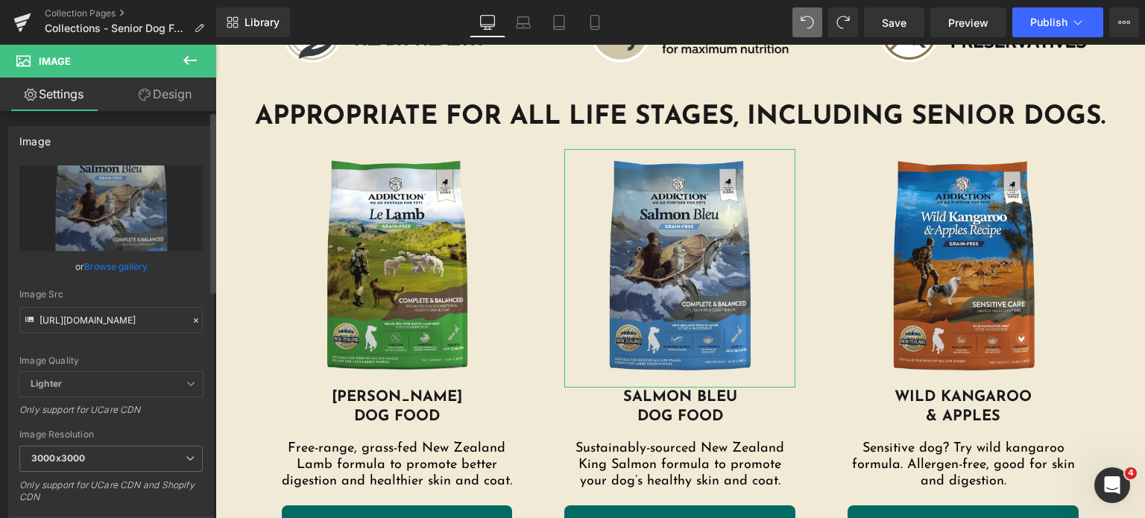
click at [101, 271] on link "Browse gallery" at bounding box center [115, 266] width 63 height 26
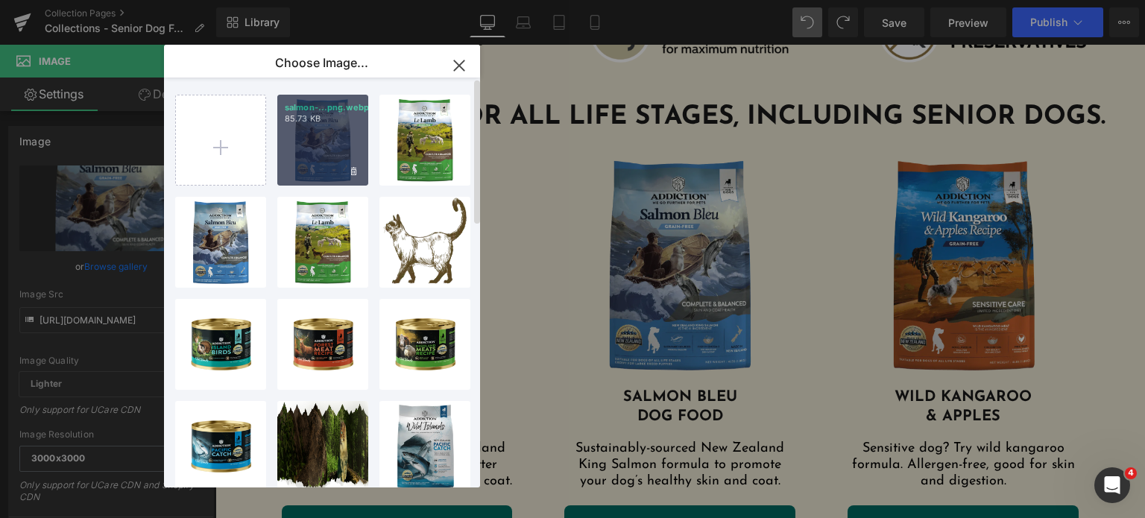
click at [322, 151] on div "salmon-...png.webp 85.73 KB" at bounding box center [322, 140] width 91 height 91
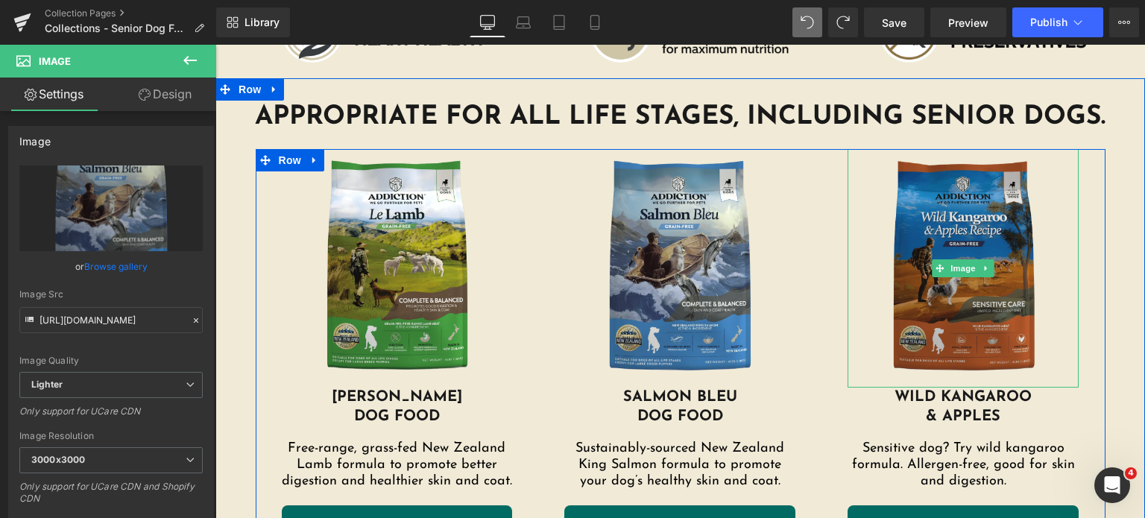
click at [949, 318] on img at bounding box center [963, 268] width 231 height 239
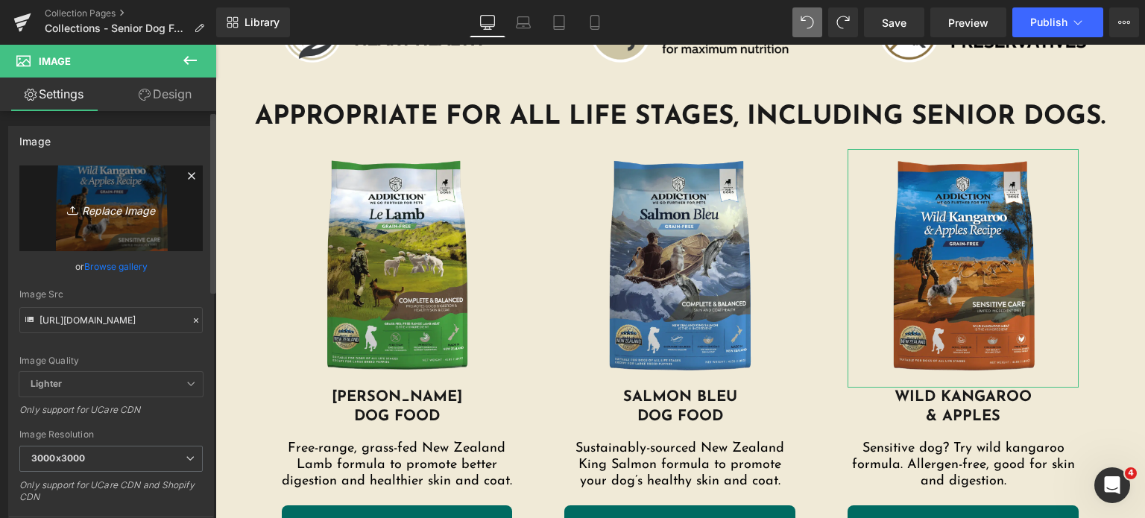
click at [109, 204] on icon "Replace Image" at bounding box center [110, 208] width 119 height 19
type input "C:\fakepath\wild-kangaroo-and-apples.png.webp"
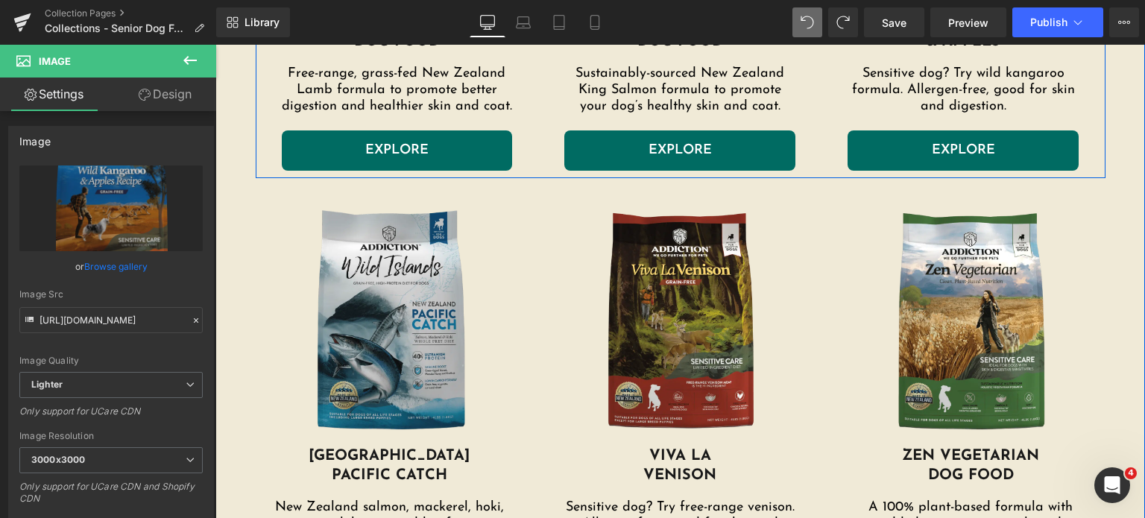
scroll to position [889, 0]
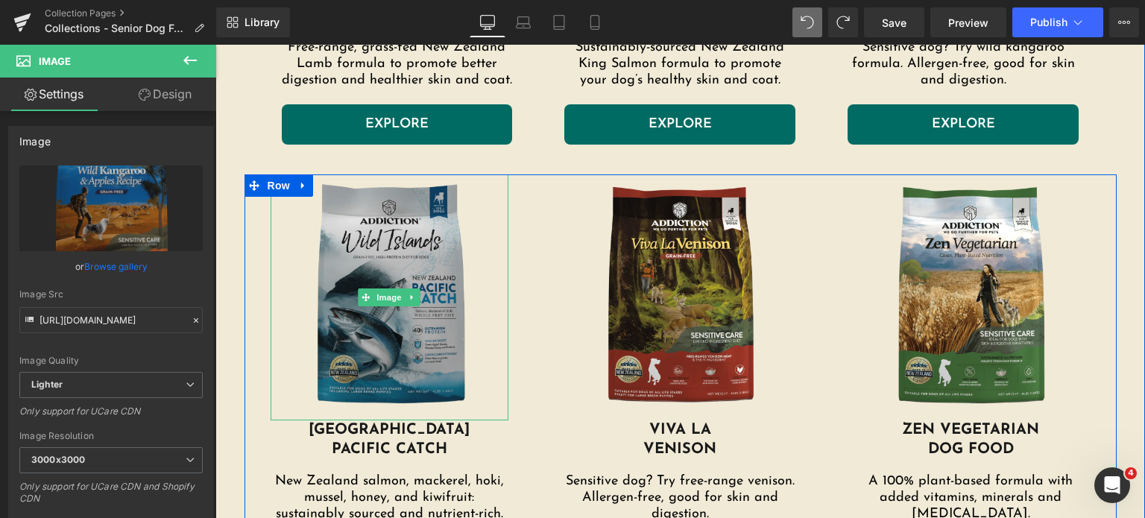
click at [369, 349] on img at bounding box center [390, 297] width 239 height 246
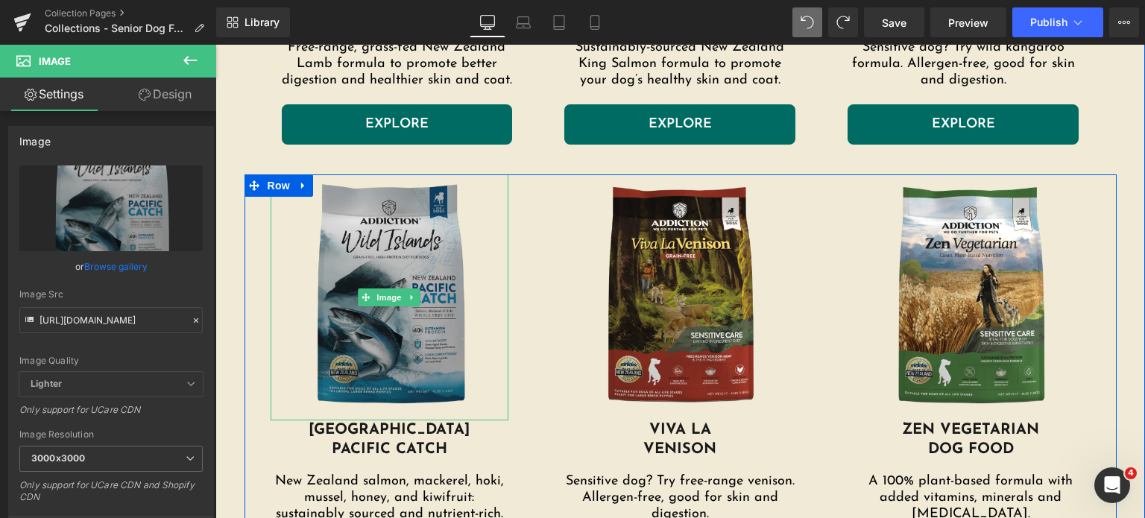
click at [304, 341] on img at bounding box center [390, 297] width 239 height 246
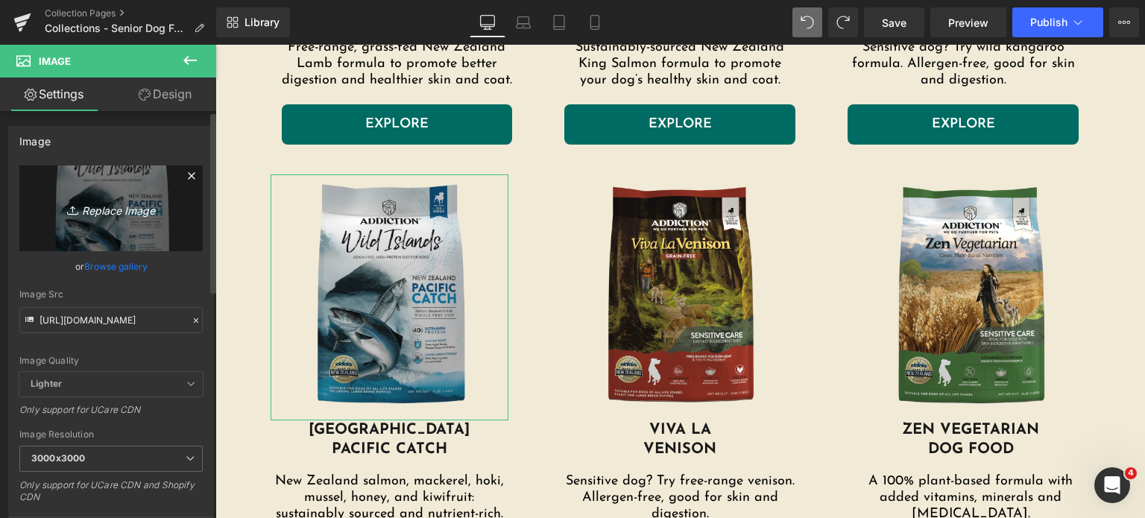
click at [119, 213] on icon "Replace Image" at bounding box center [110, 208] width 119 height 19
type input "C:\fakepath\pacific-catch-dog.png.webp"
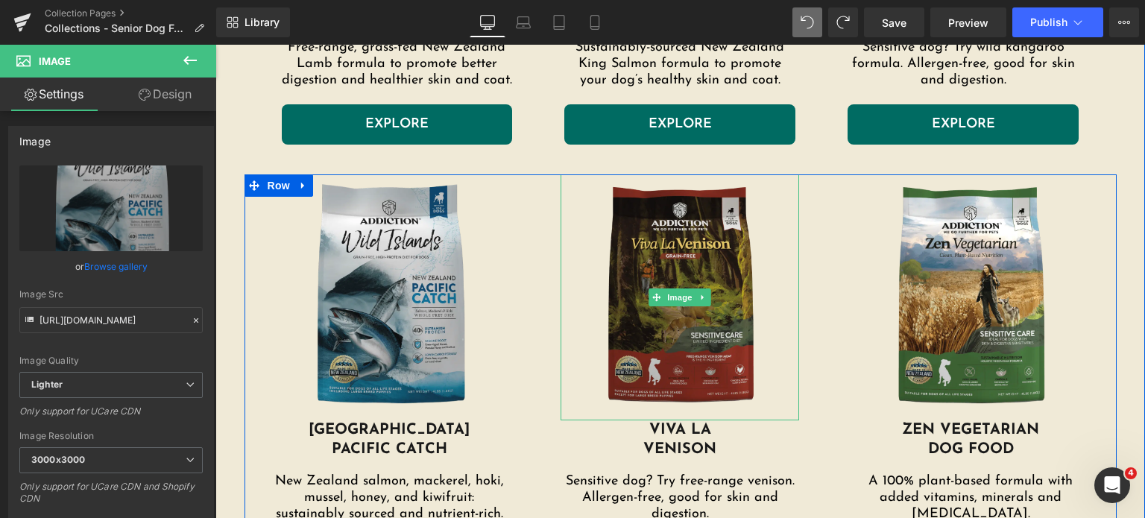
click at [616, 370] on img at bounding box center [680, 297] width 239 height 246
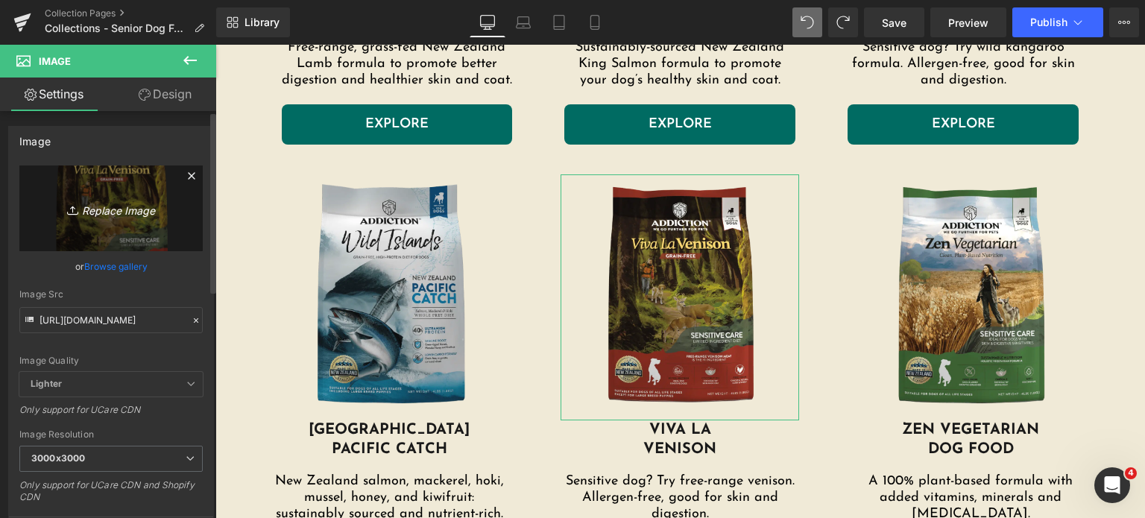
click at [136, 215] on icon "Replace Image" at bounding box center [110, 208] width 119 height 19
type input "C:\fakepath\viva-la-venison-dog.png.webp"
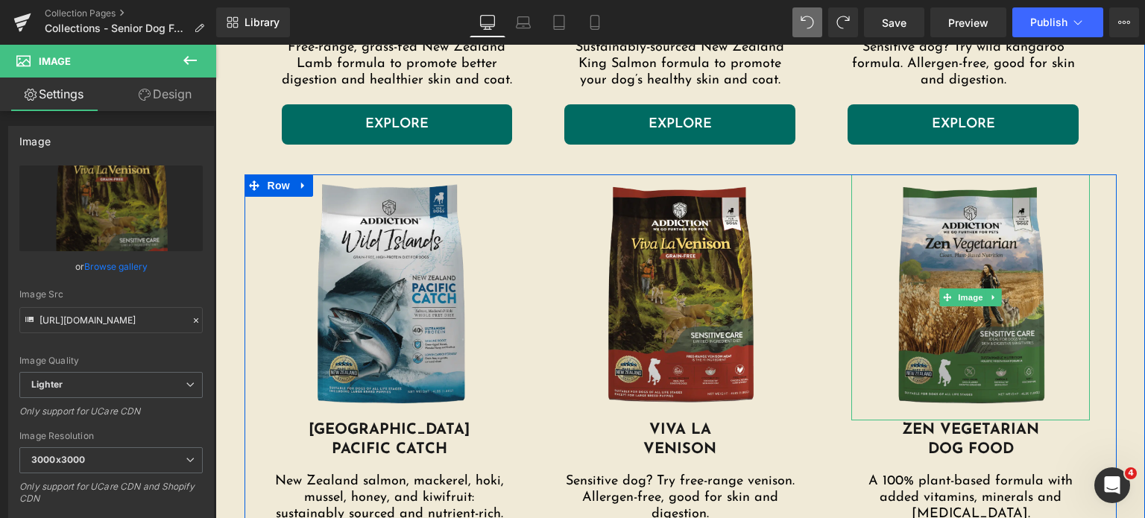
click at [909, 367] on img at bounding box center [970, 297] width 239 height 246
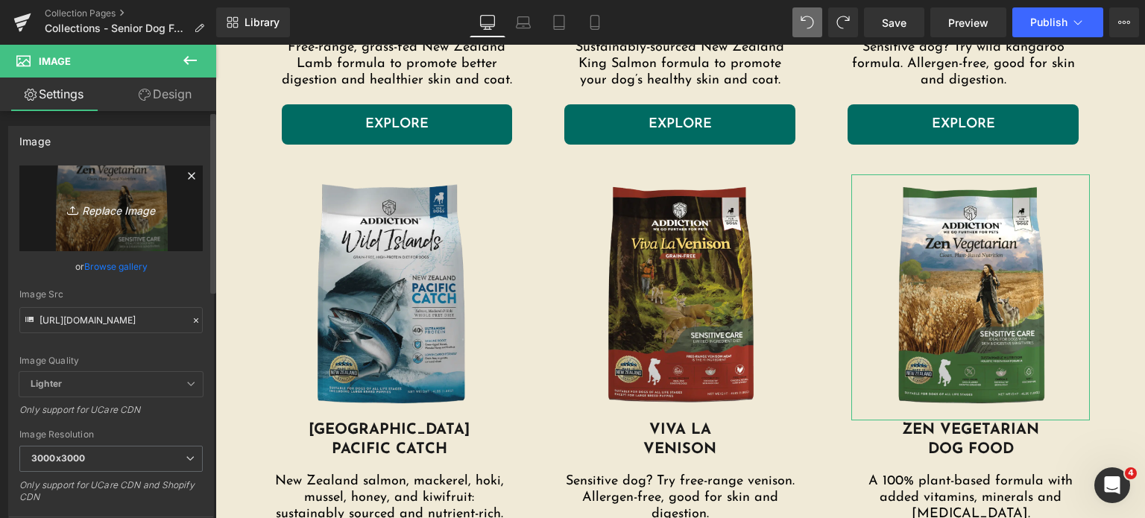
click at [101, 218] on link "Replace Image" at bounding box center [110, 208] width 183 height 86
type input "C:\fakepath\island-birds-dogs.png.webp"
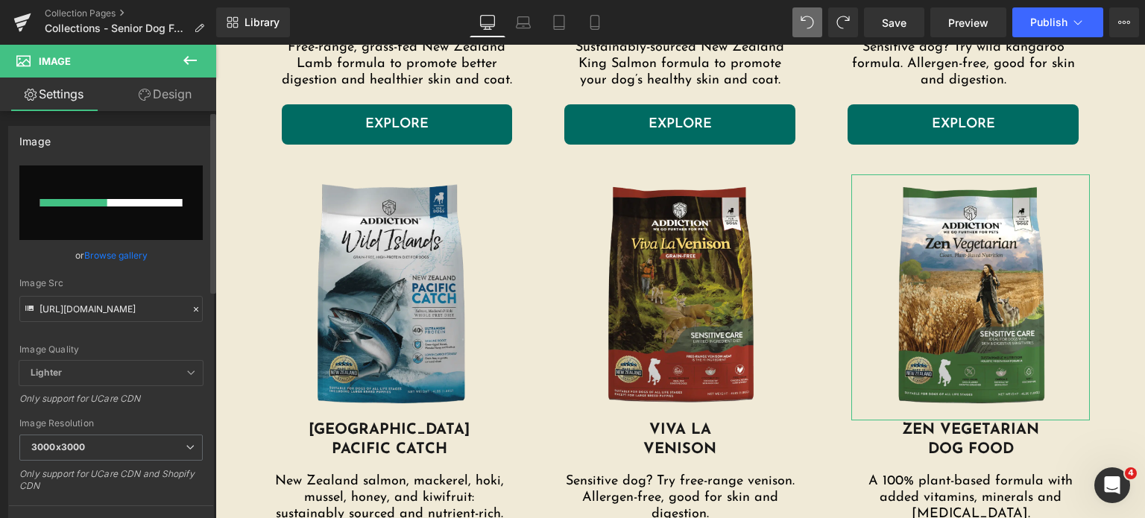
click at [119, 262] on link "Browse gallery" at bounding box center [115, 255] width 63 height 26
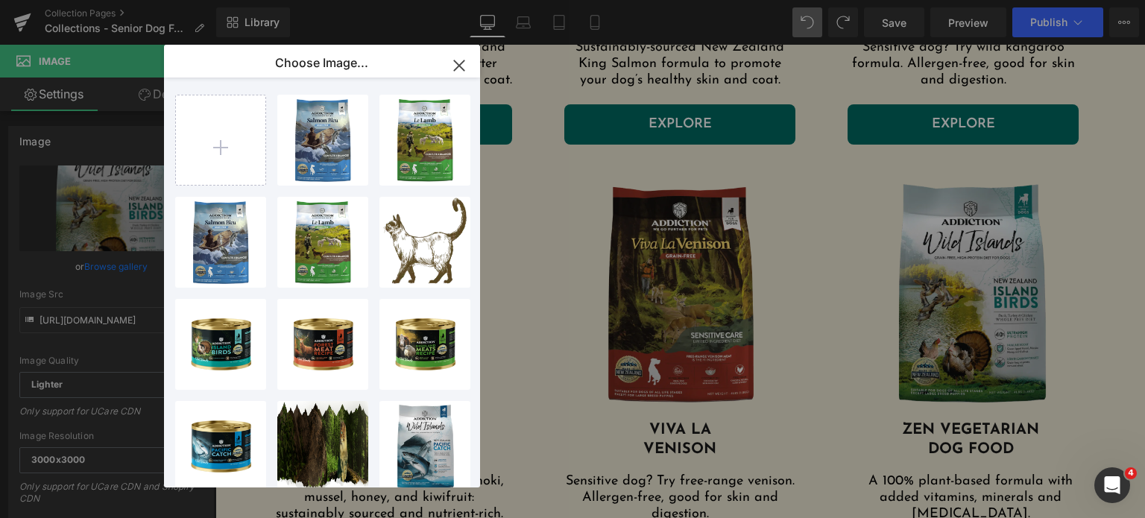
click at [452, 60] on icon "button" at bounding box center [459, 66] width 24 height 24
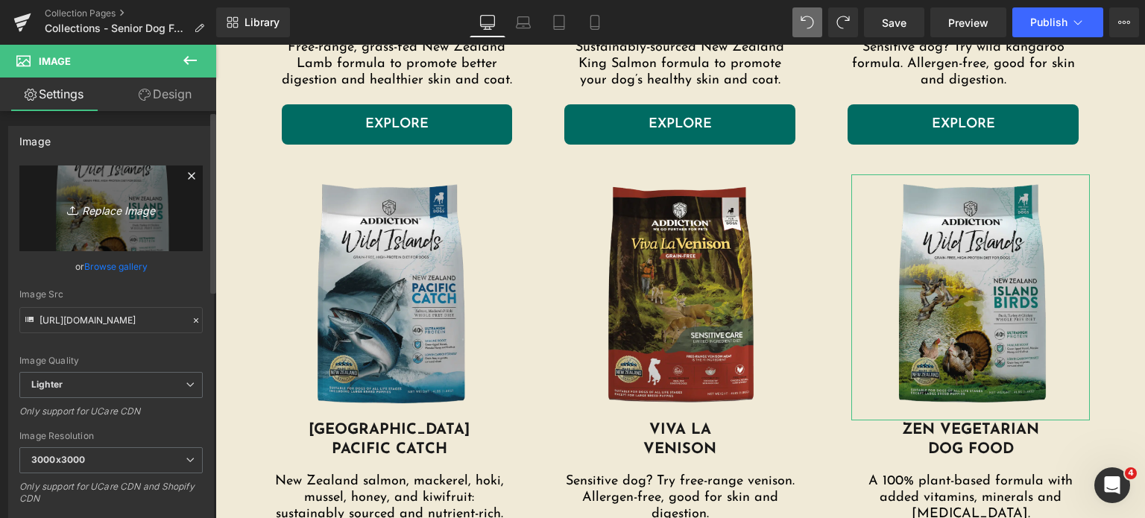
click at [112, 204] on icon "Replace Image" at bounding box center [110, 208] width 119 height 19
type input "C:\fakepath\zen-vegetarian.png.webp"
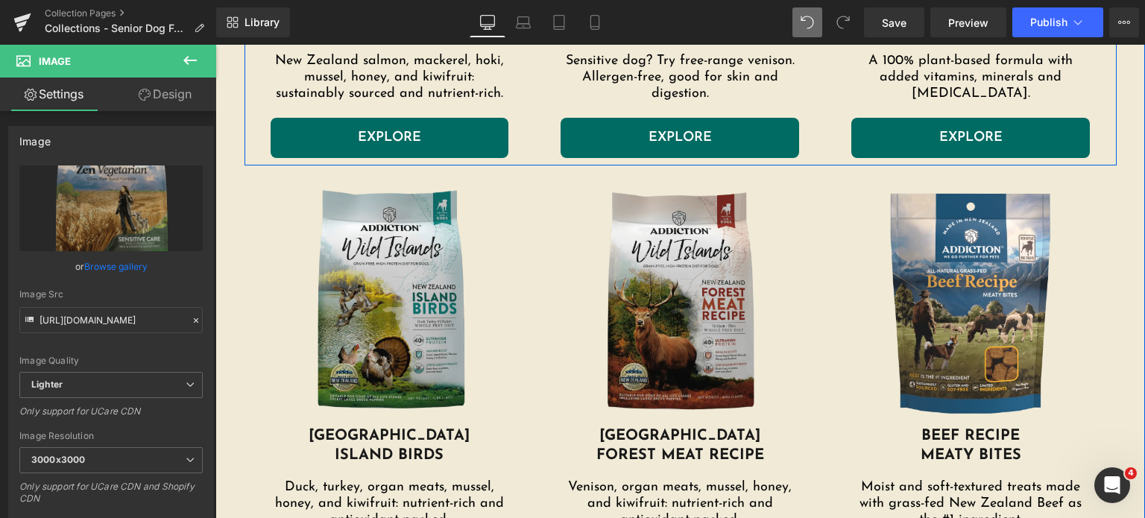
scroll to position [1340, 0]
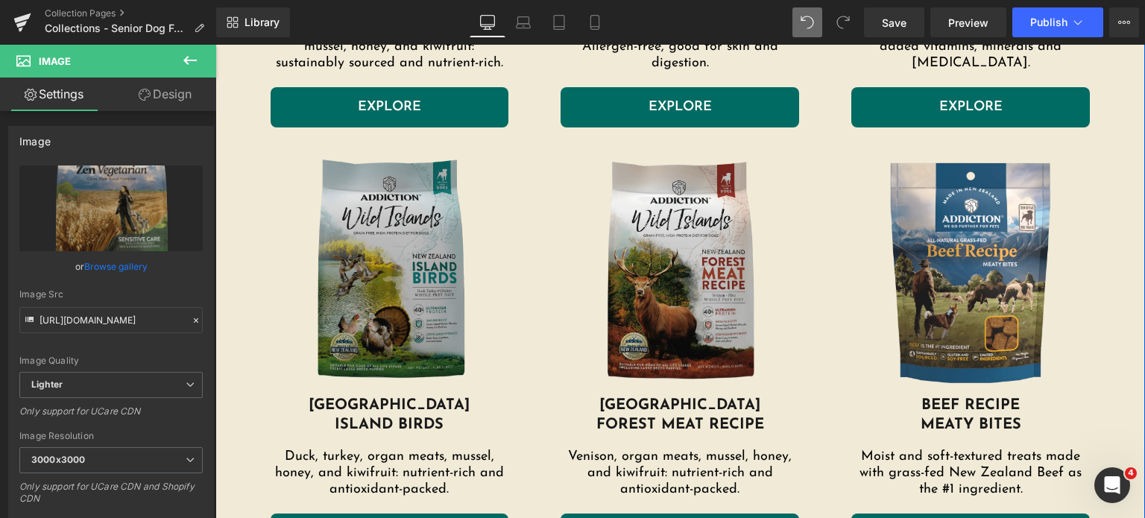
click at [415, 306] on img at bounding box center [390, 273] width 239 height 246
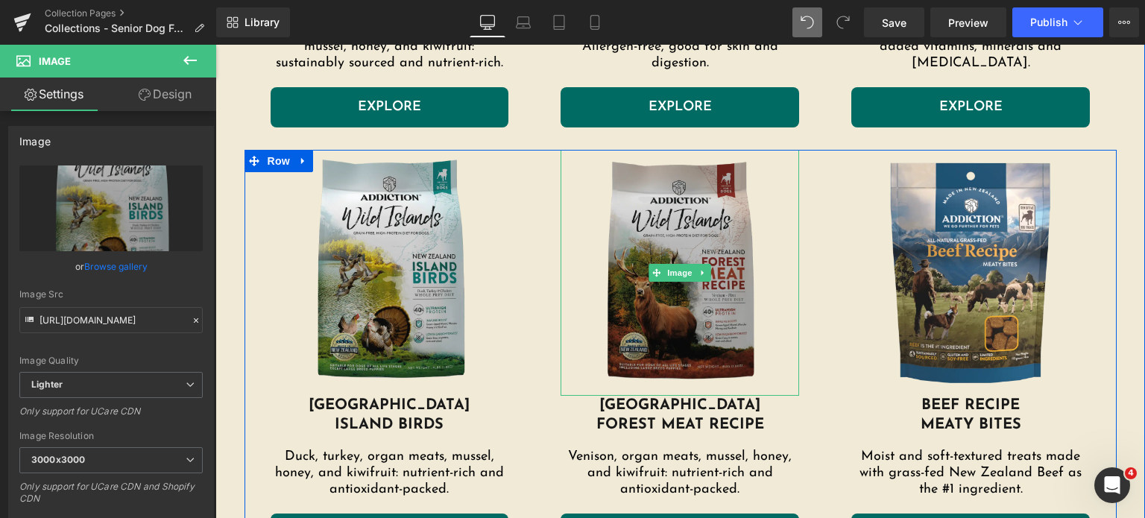
click at [667, 300] on img at bounding box center [680, 273] width 239 height 246
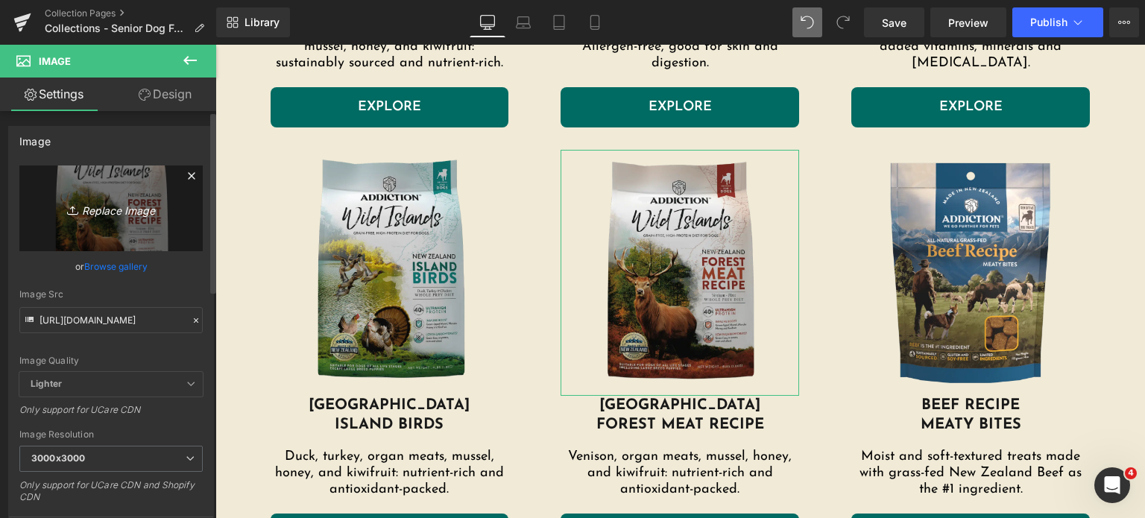
click at [561, 150] on link at bounding box center [680, 273] width 239 height 246
click at [102, 211] on icon "Replace Image" at bounding box center [110, 208] width 119 height 19
type input "C:\fakepath\forest-meat-recipe-dog.png.webp"
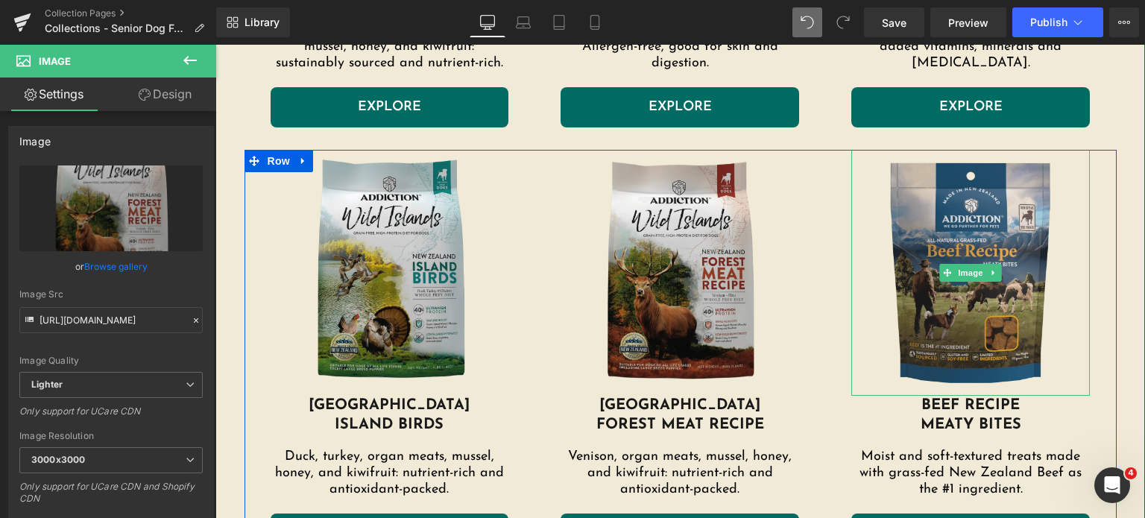
click at [903, 254] on img at bounding box center [970, 273] width 239 height 246
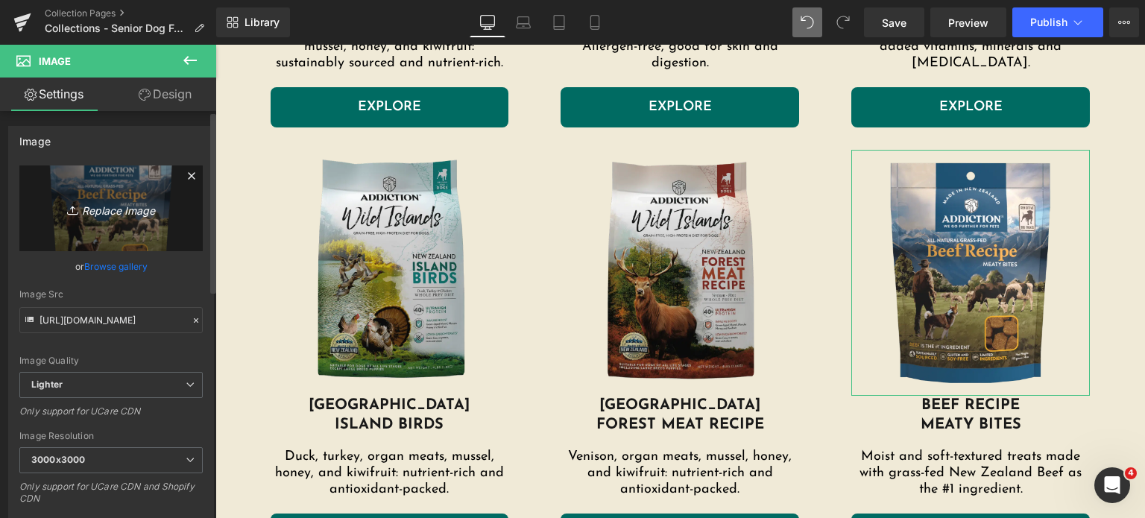
click at [121, 221] on link "Replace Image" at bounding box center [110, 208] width 183 height 86
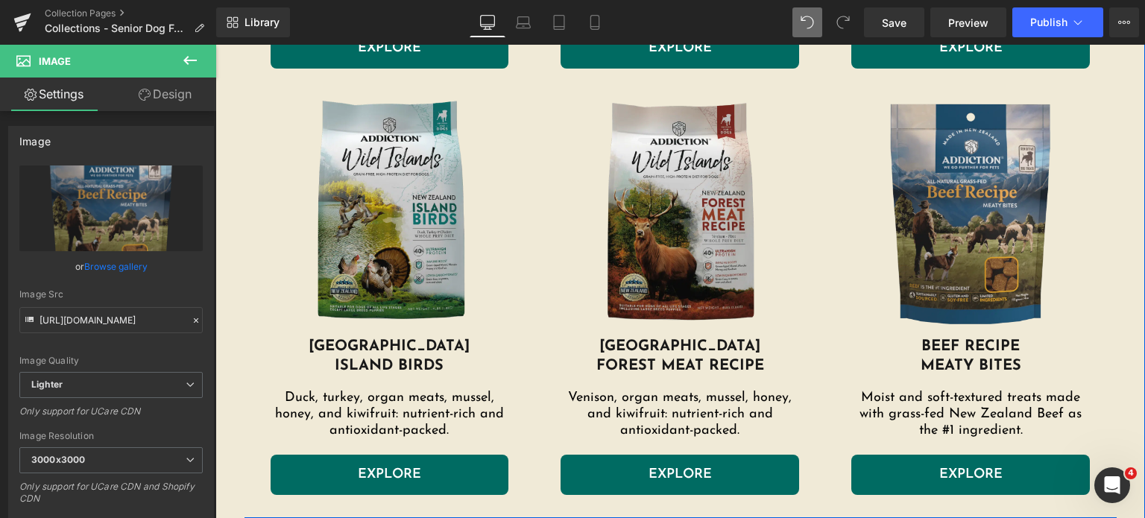
scroll to position [1399, 0]
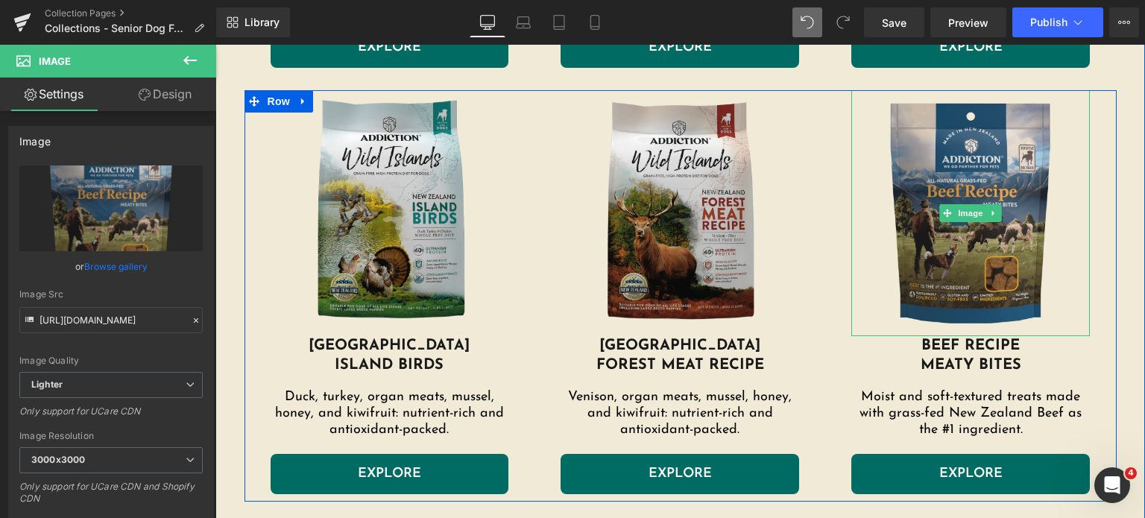
click at [977, 264] on img at bounding box center [970, 213] width 239 height 246
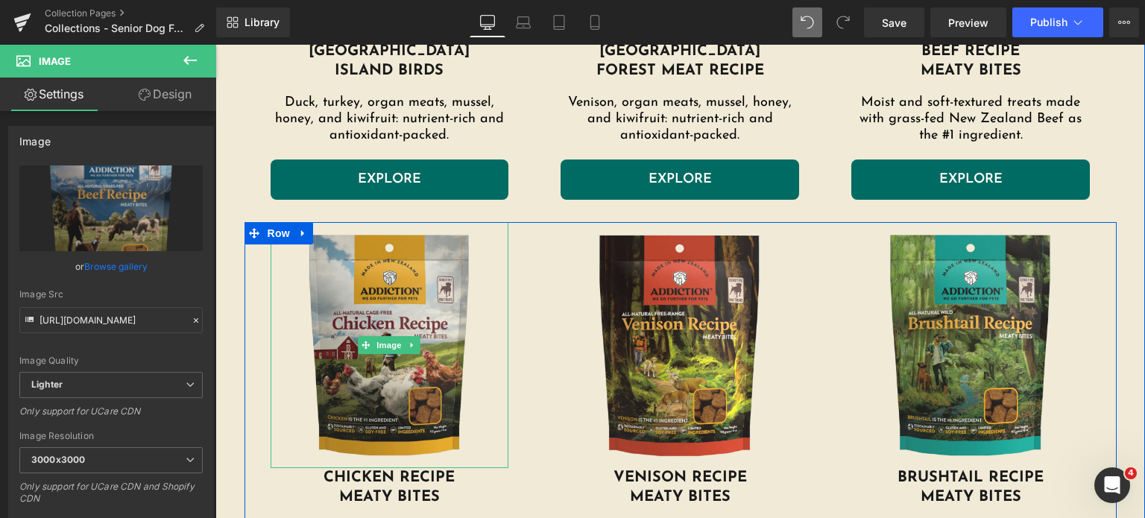
scroll to position [1698, 0]
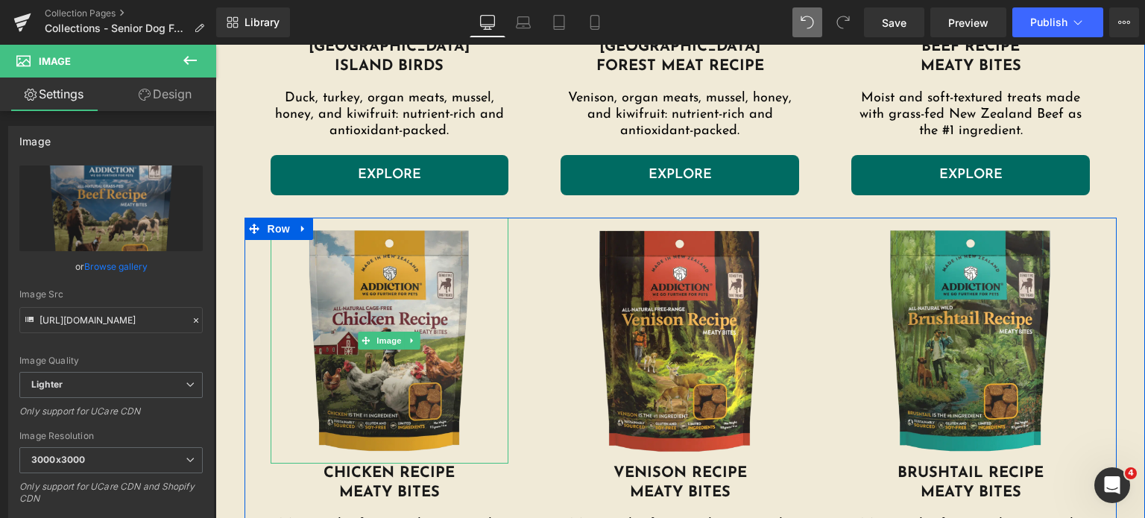
click at [326, 379] on img at bounding box center [390, 341] width 239 height 246
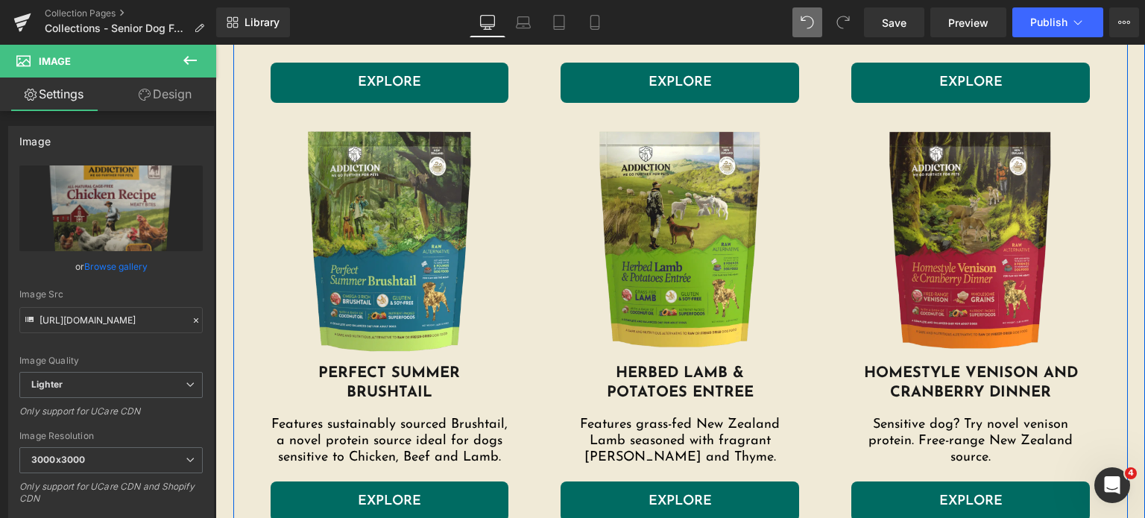
scroll to position [2232, 0]
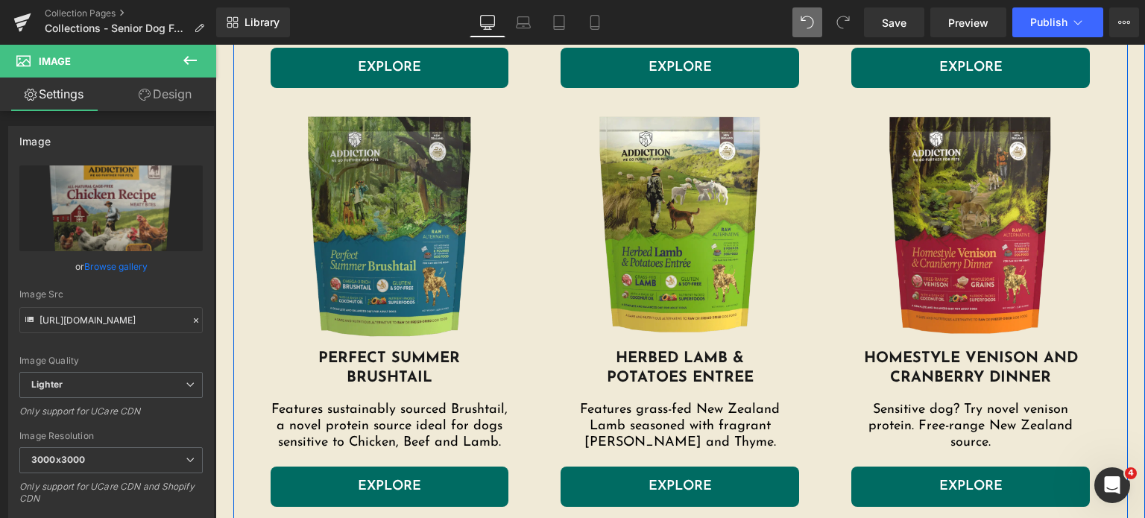
click at [435, 297] on img at bounding box center [390, 226] width 239 height 246
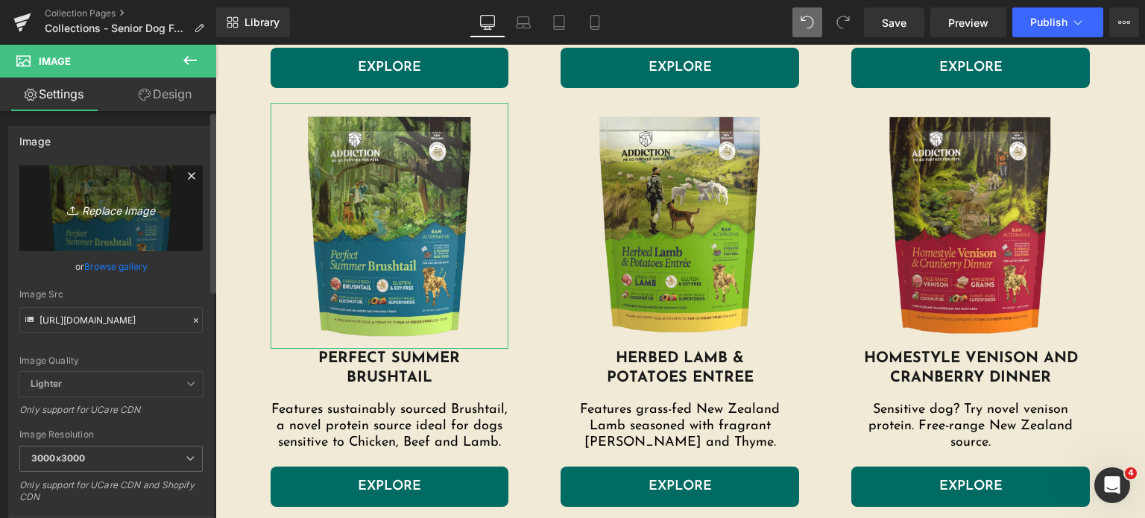
click at [109, 214] on icon "Replace Image" at bounding box center [110, 208] width 119 height 19
type input "C:\fakepath\perfect-summer-brushtail.png.webp"
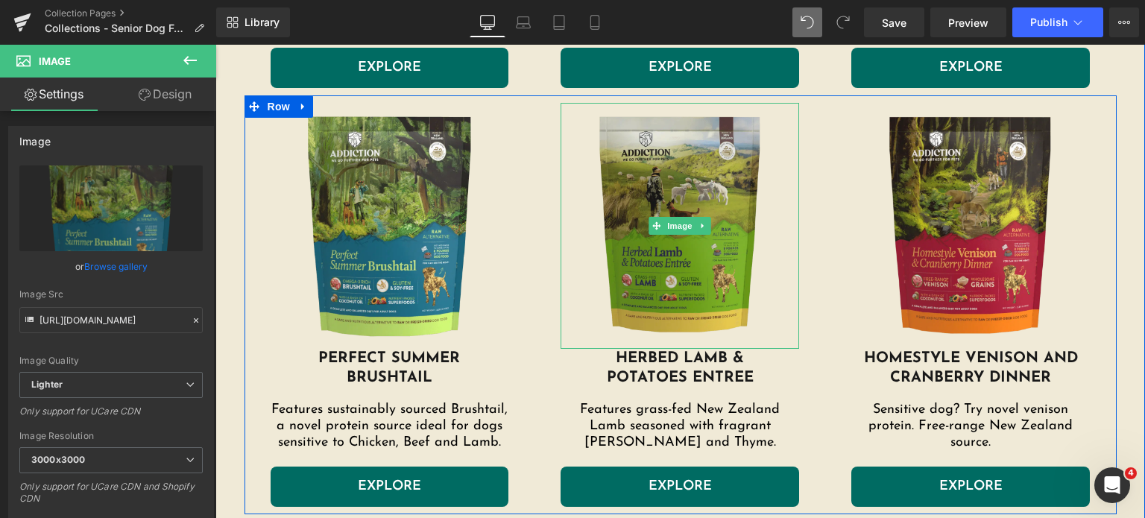
click at [682, 294] on img at bounding box center [680, 226] width 239 height 246
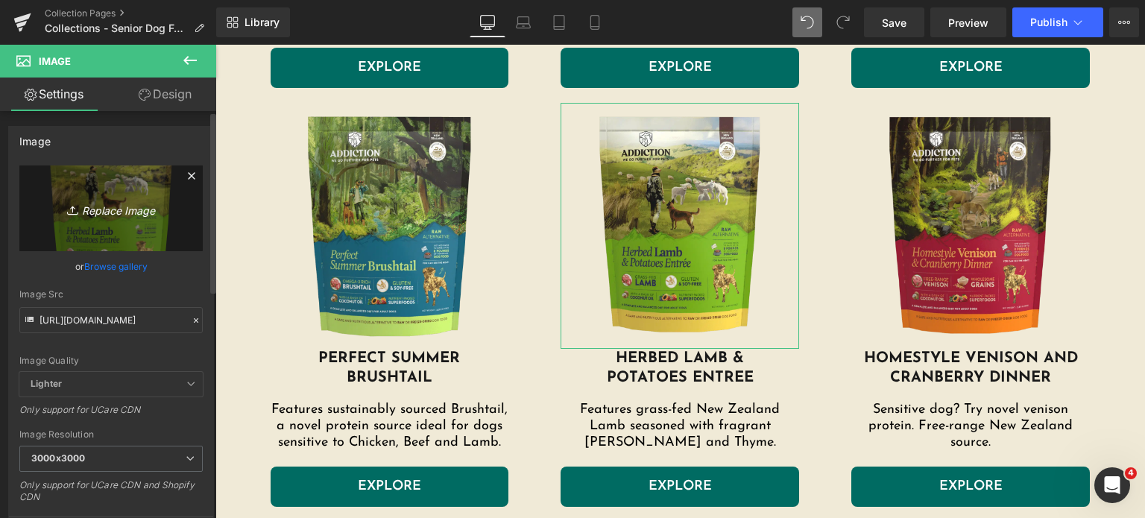
click at [125, 217] on icon "Replace Image" at bounding box center [110, 208] width 119 height 19
type input "C:\fakepath\herbed-lamb-and-potatoes-entree.png.webp"
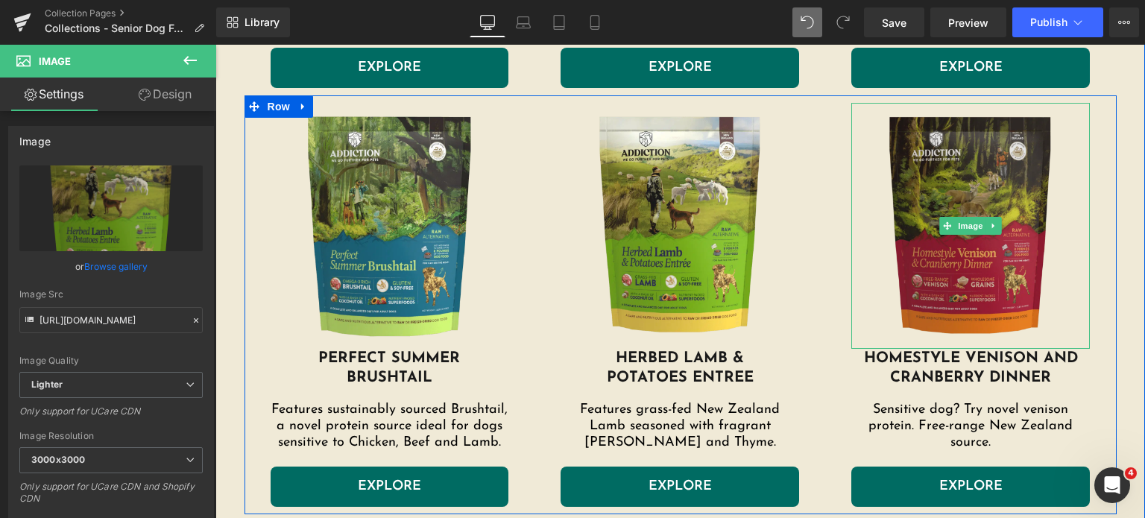
click at [902, 332] on img at bounding box center [970, 226] width 239 height 246
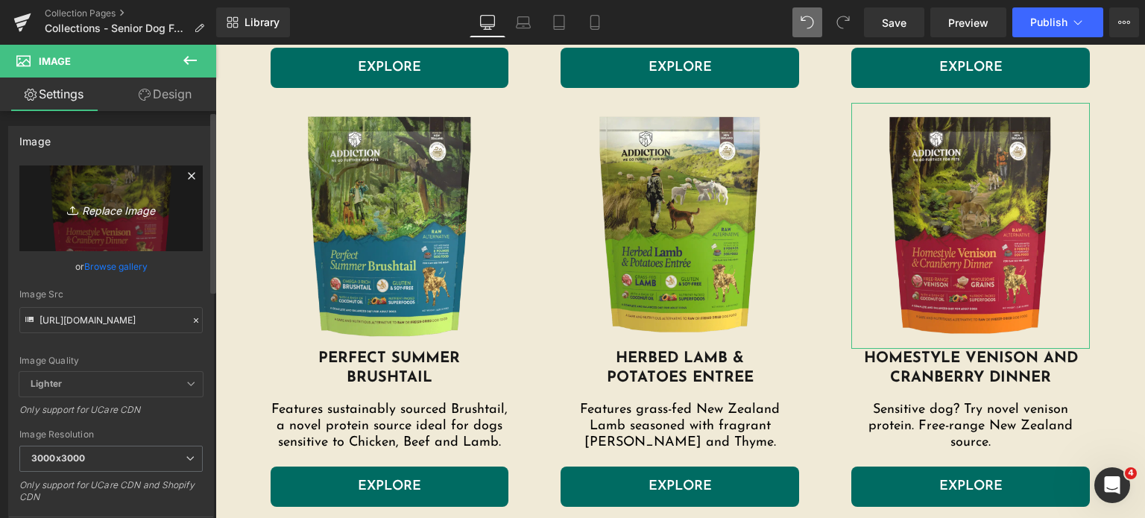
click at [134, 207] on icon "Replace Image" at bounding box center [110, 208] width 119 height 19
type input "C:\fakepath\homestyle-venison-and-cranberry-dinner.png.webp"
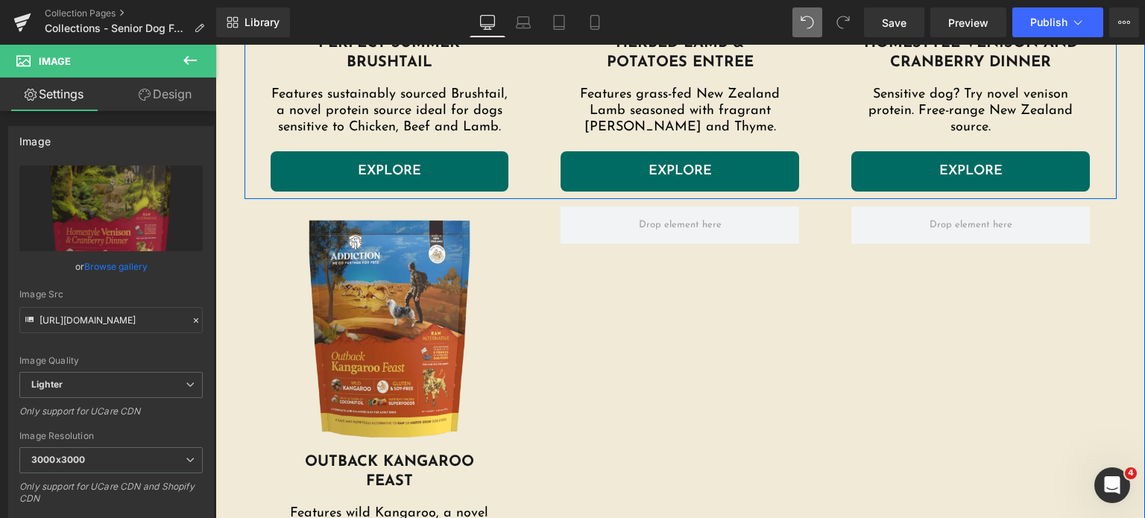
scroll to position [2558, 0]
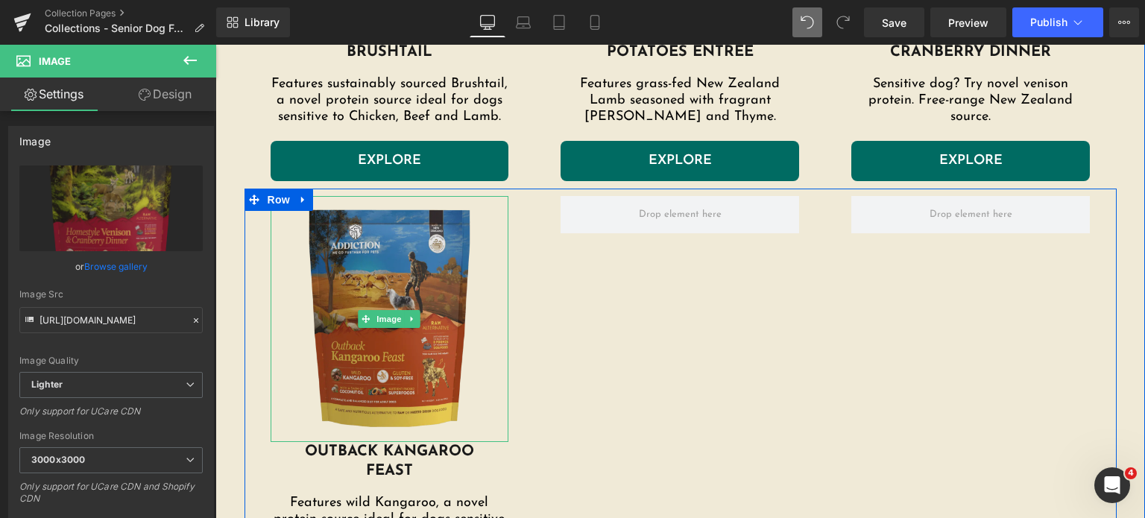
click at [436, 388] on img at bounding box center [390, 319] width 239 height 246
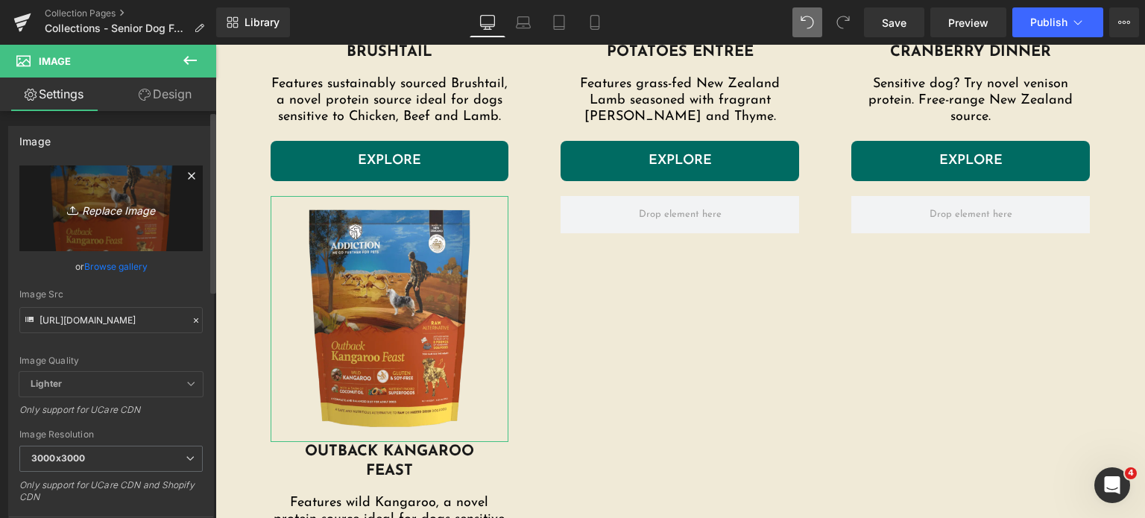
click at [103, 214] on icon "Replace Image" at bounding box center [110, 208] width 119 height 19
type input "C:\fakepath\outback-kangaroo-feast.png.webp"
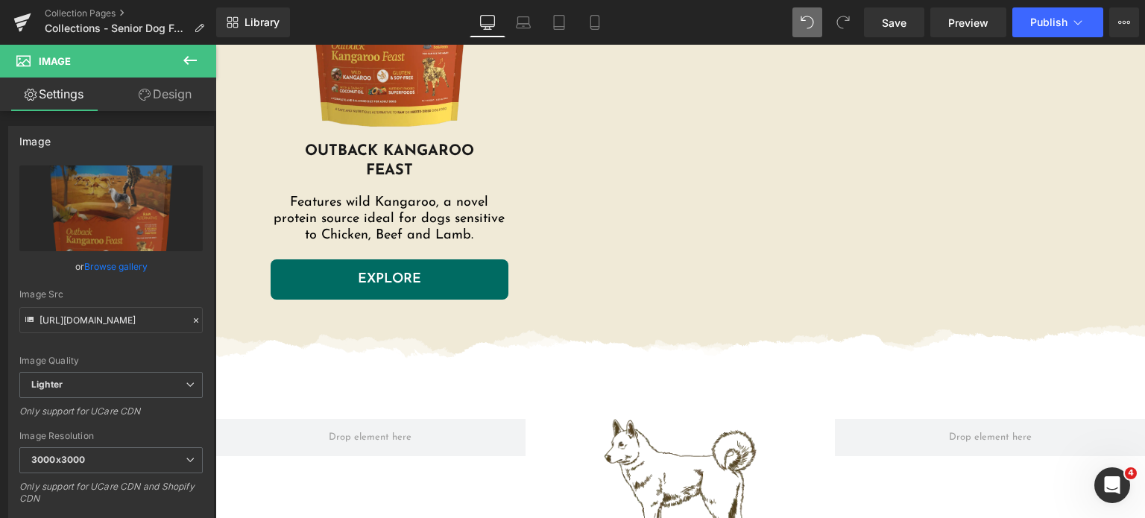
scroll to position [2859, 0]
click at [639, 449] on img at bounding box center [680, 487] width 155 height 138
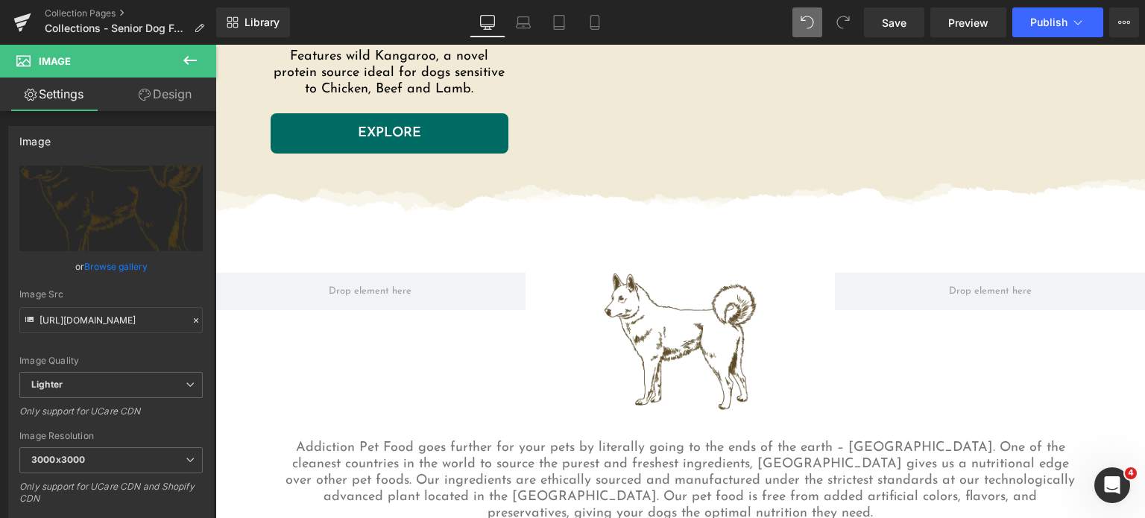
scroll to position [2885, 0]
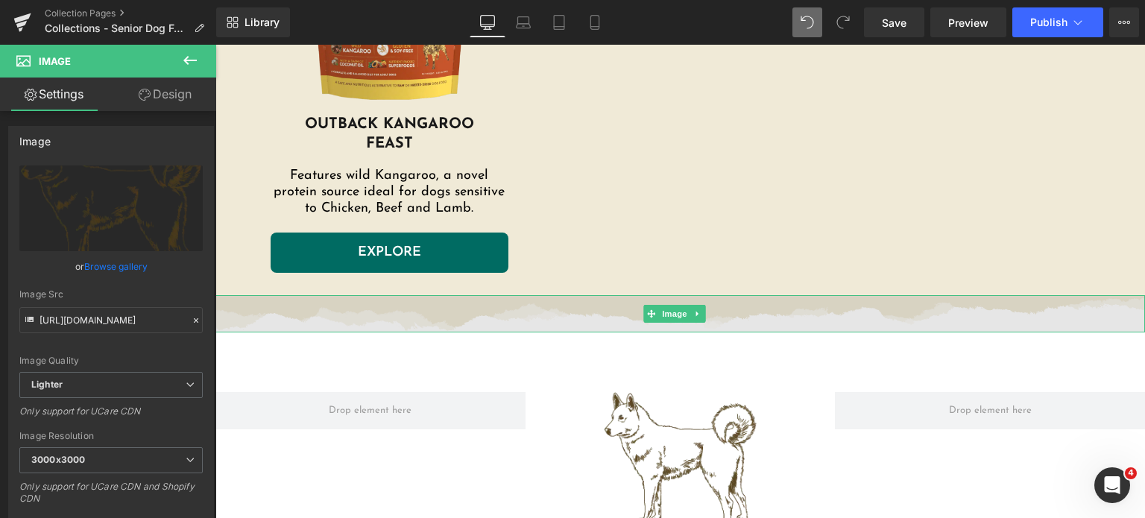
click at [501, 316] on img at bounding box center [680, 313] width 930 height 37
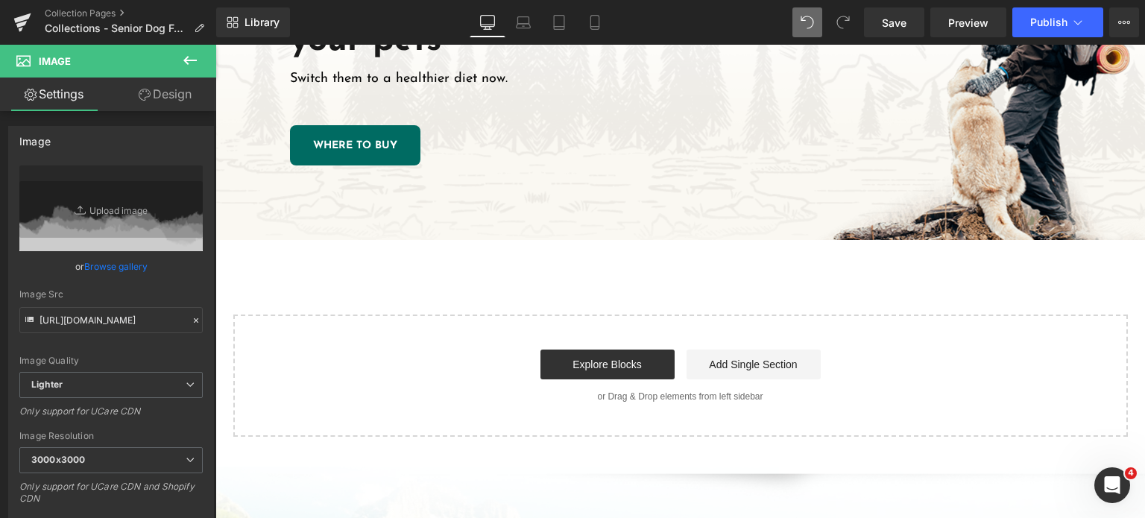
scroll to position [3643, 0]
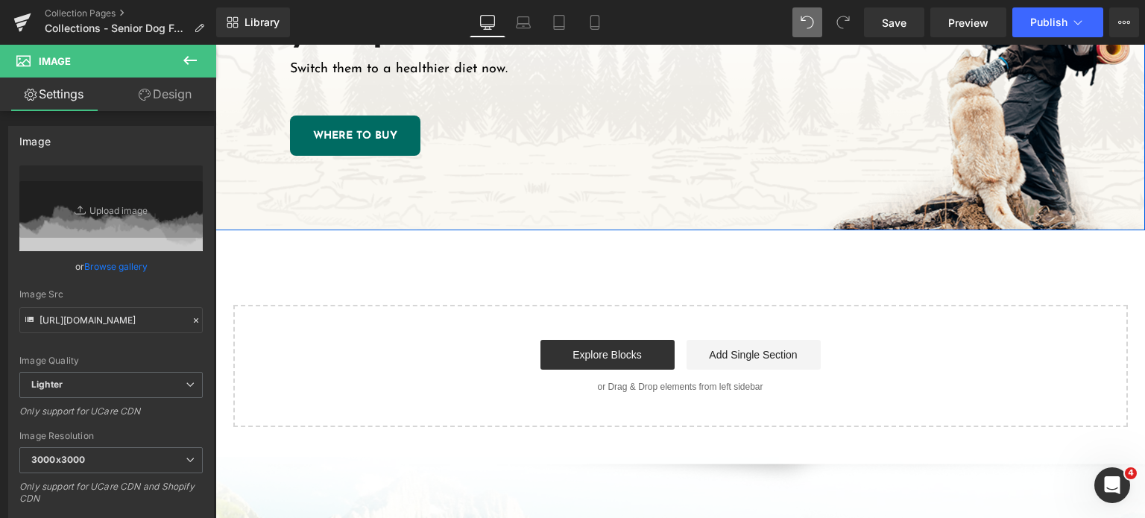
click at [558, 189] on div "Go further for your pets Heading Switch them to a healthier diet now. Text Bloc…" at bounding box center [680, 61] width 930 height 340
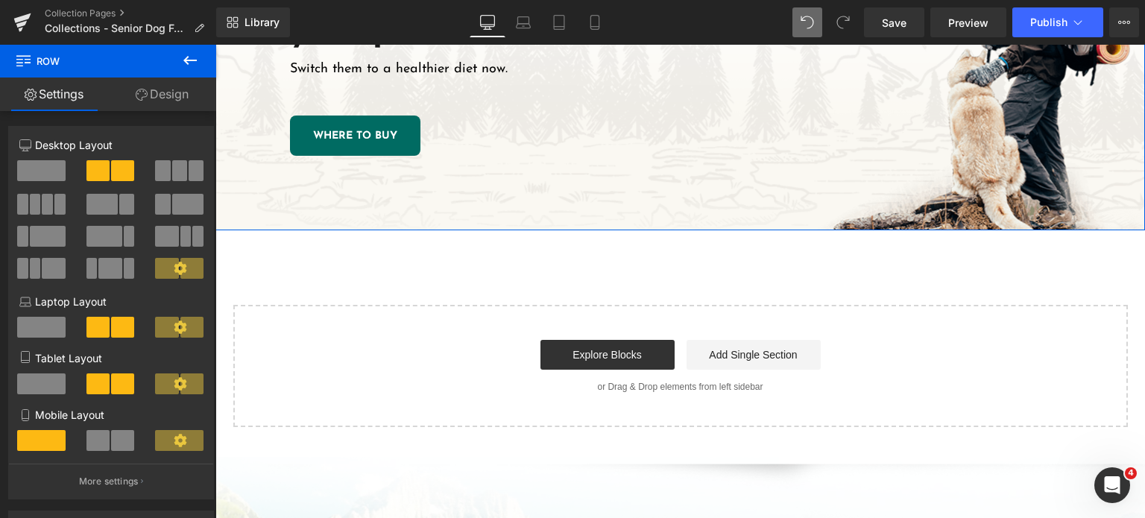
click at [191, 102] on link "Design" at bounding box center [162, 95] width 108 height 34
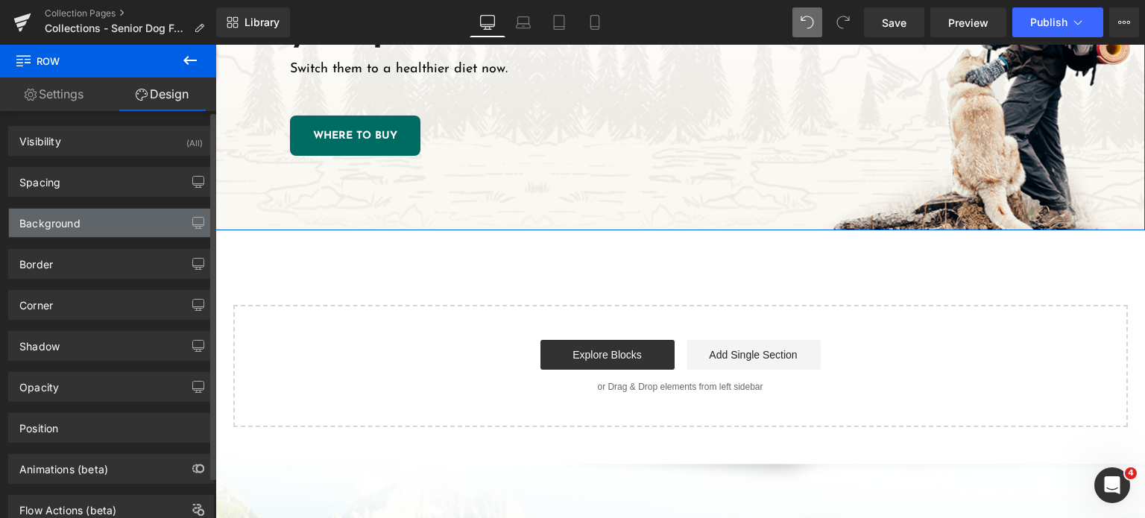
click at [69, 217] on div "Background" at bounding box center [49, 219] width 61 height 21
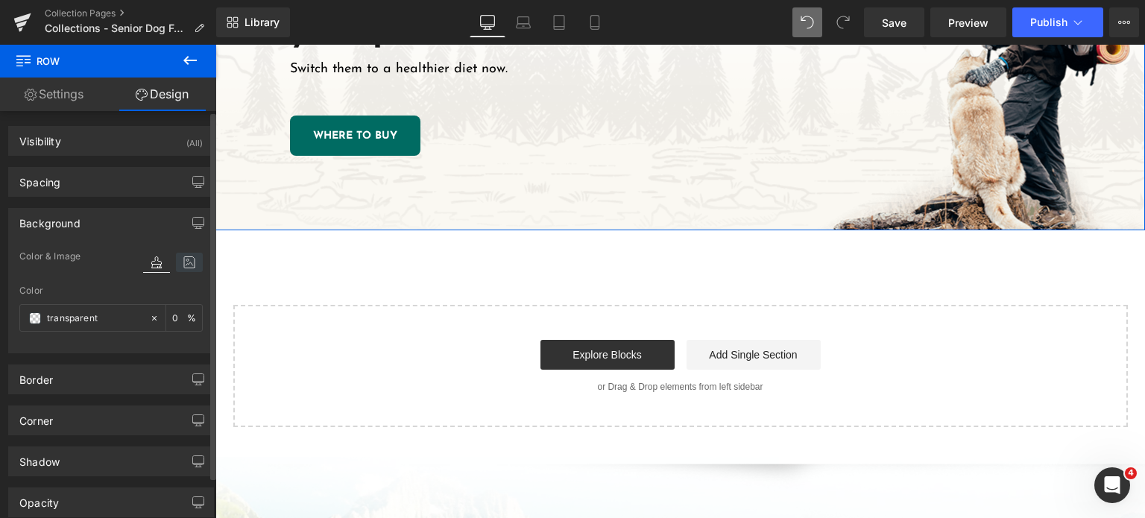
click at [189, 270] on icon at bounding box center [189, 262] width 27 height 19
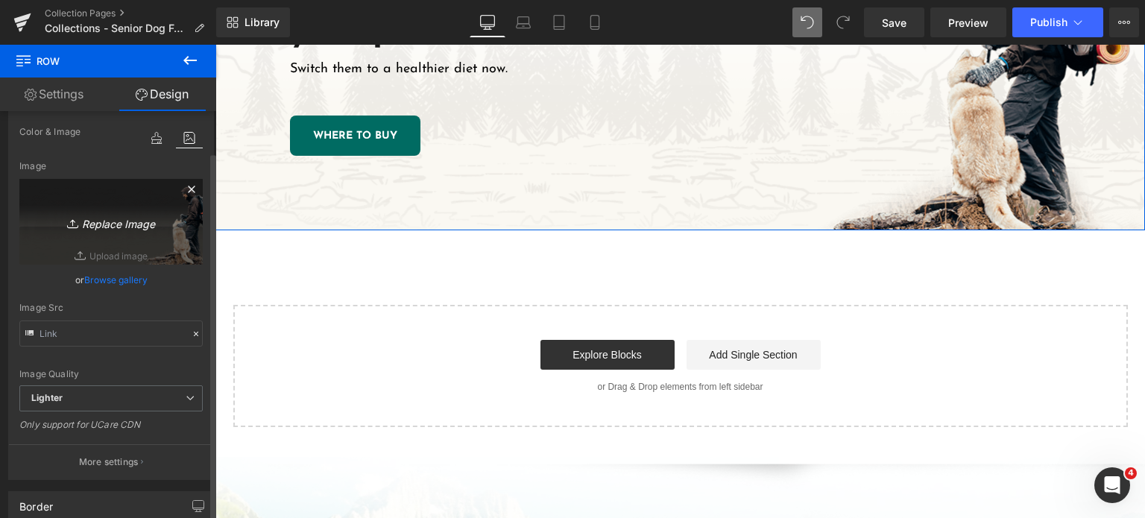
scroll to position [127, 0]
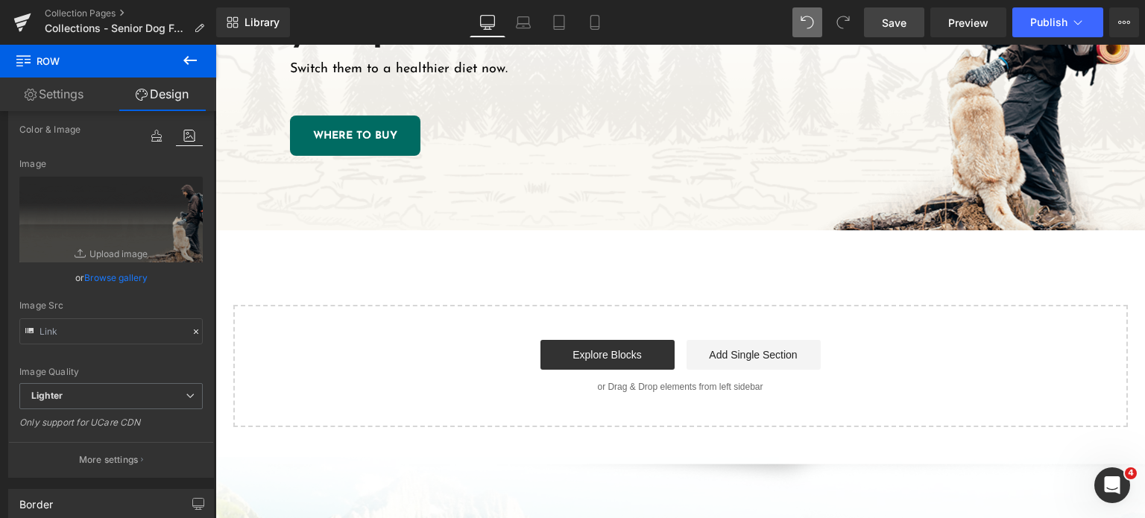
click at [892, 26] on span "Save" at bounding box center [894, 23] width 25 height 16
click at [881, 40] on div "Library Desktop Desktop Laptop Tablet Mobile Save Preview Publish Scheduled Vie…" at bounding box center [680, 22] width 929 height 45
click at [887, 29] on span "Save" at bounding box center [894, 23] width 25 height 16
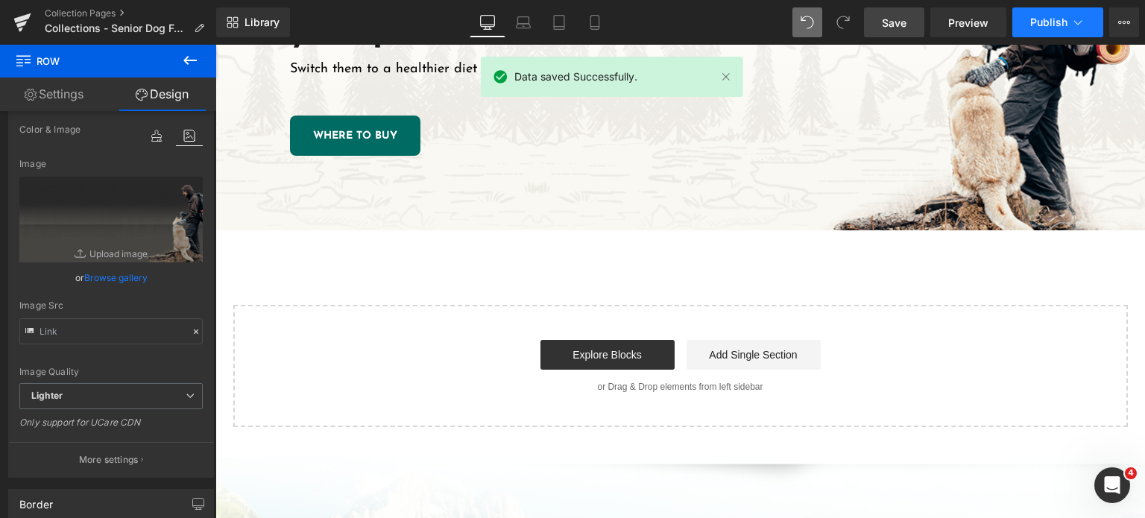
click at [1037, 16] on span "Publish" at bounding box center [1048, 22] width 37 height 12
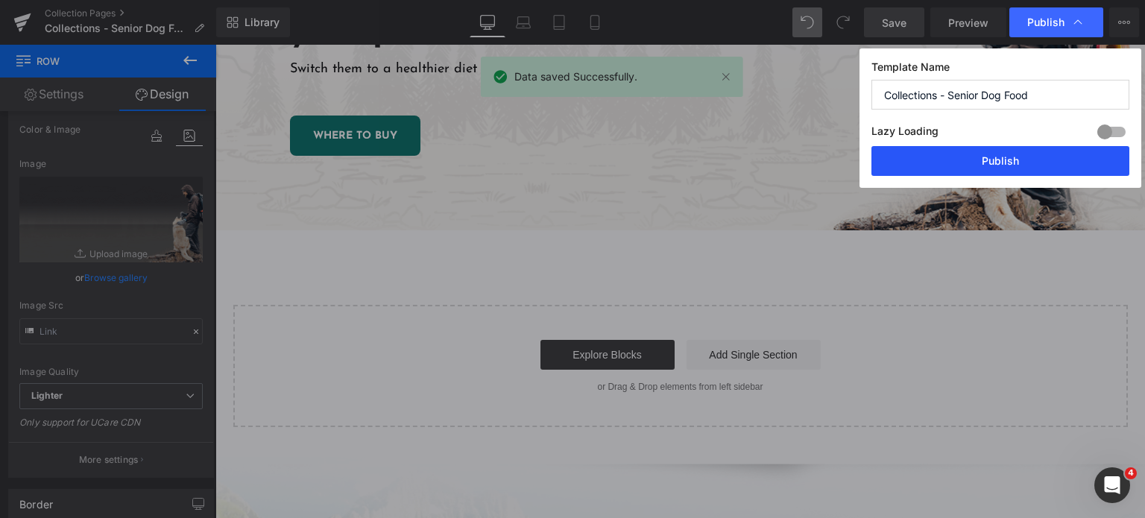
click at [958, 150] on button "Publish" at bounding box center [1000, 161] width 258 height 30
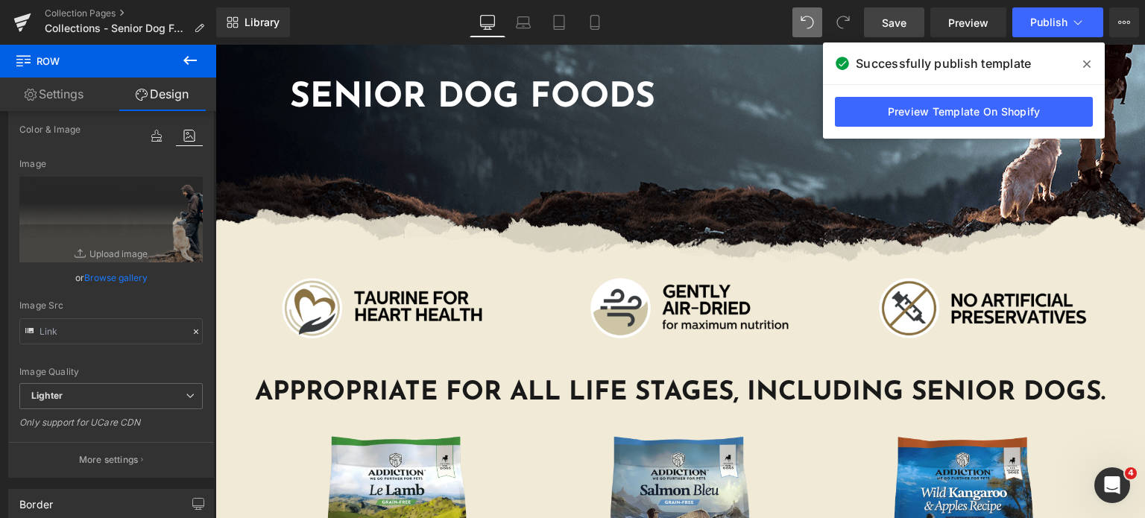
scroll to position [180, 0]
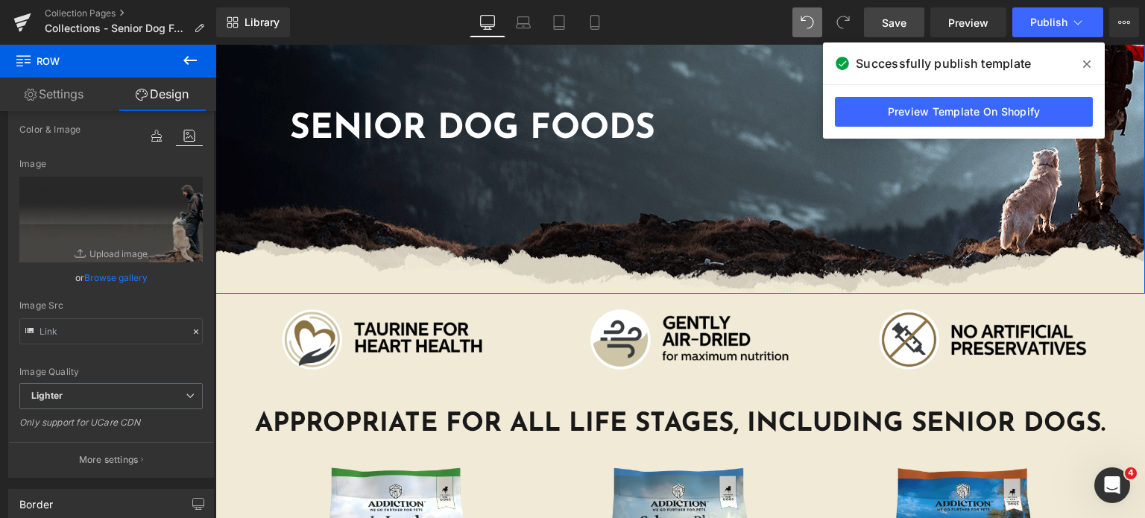
click at [495, 248] on div "Senior Dog foods Heading Row 200px" at bounding box center [680, 125] width 930 height 335
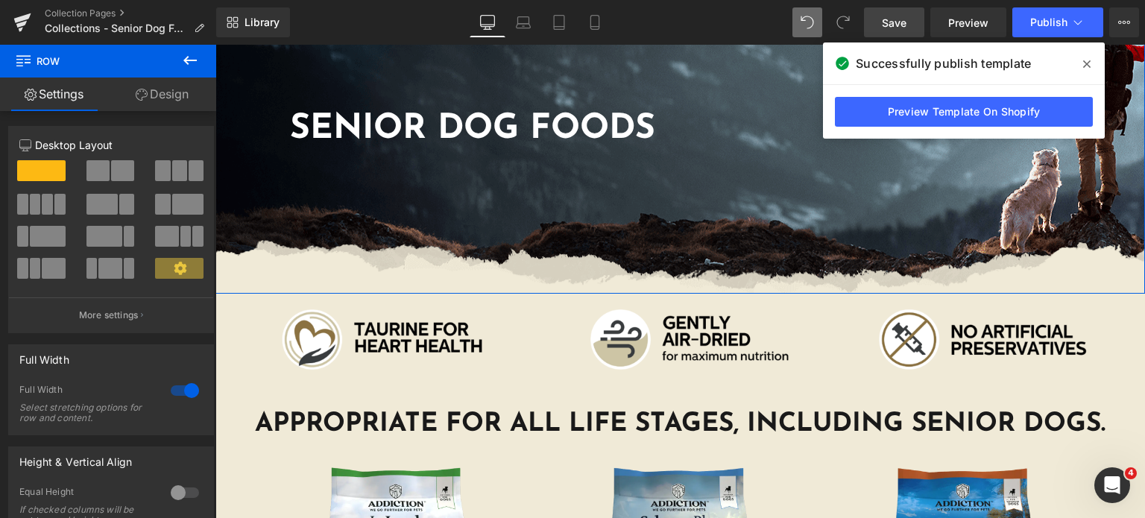
click at [175, 90] on link "Design" at bounding box center [162, 95] width 108 height 34
click at [171, 95] on link "Design" at bounding box center [162, 95] width 108 height 34
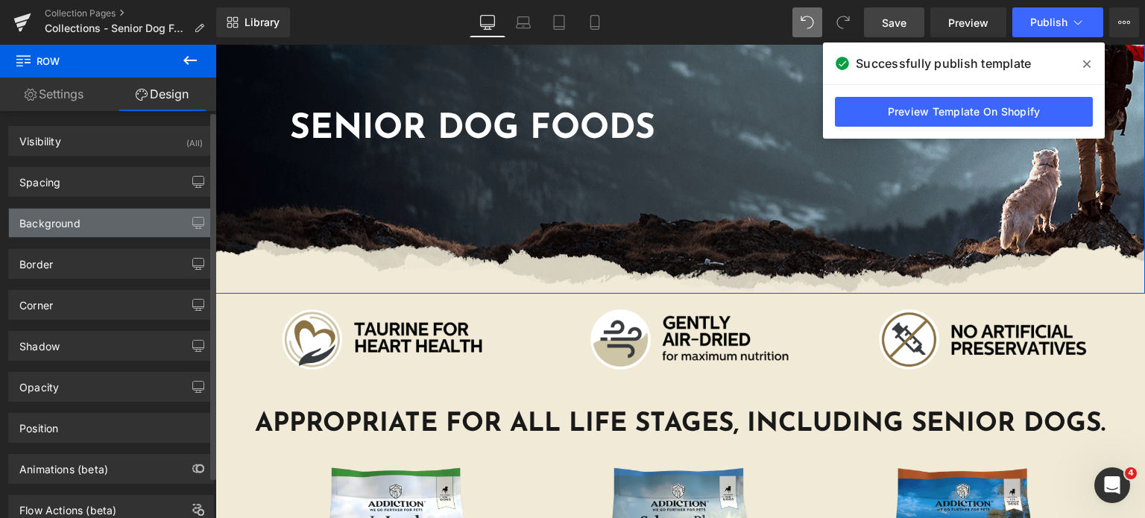
click at [106, 224] on div "Background" at bounding box center [111, 223] width 204 height 28
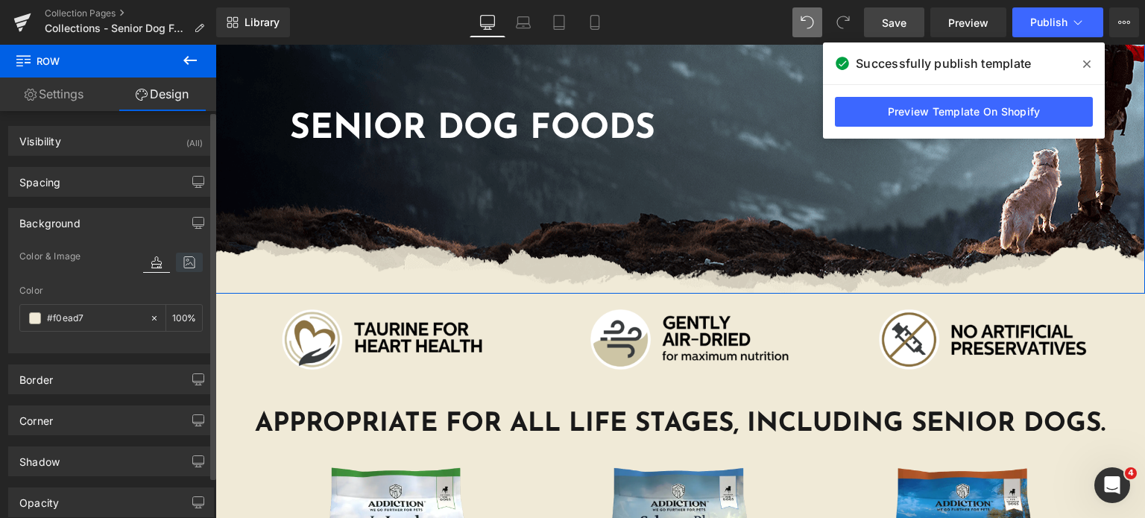
click at [176, 254] on icon at bounding box center [189, 262] width 27 height 19
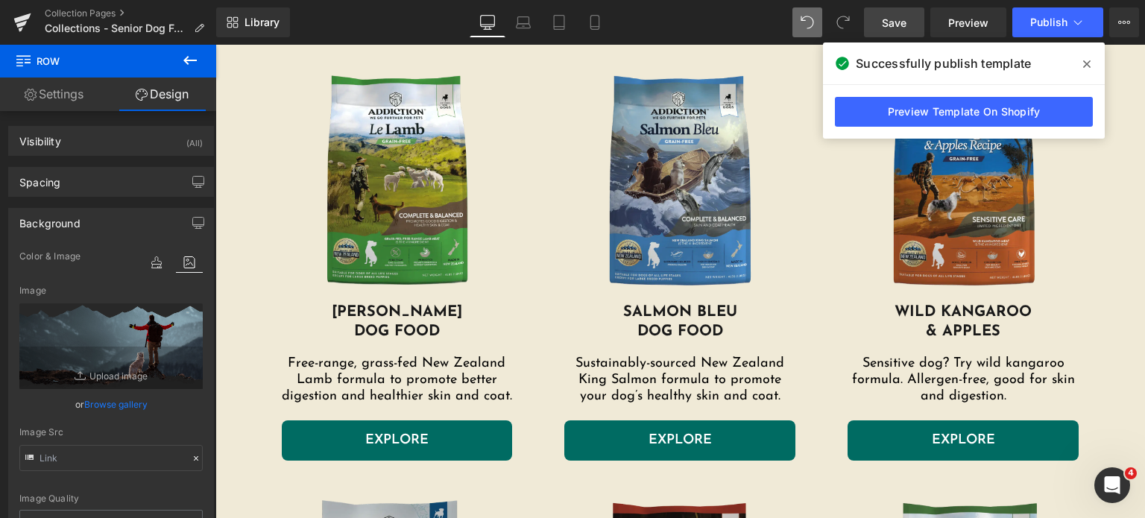
scroll to position [614, 0]
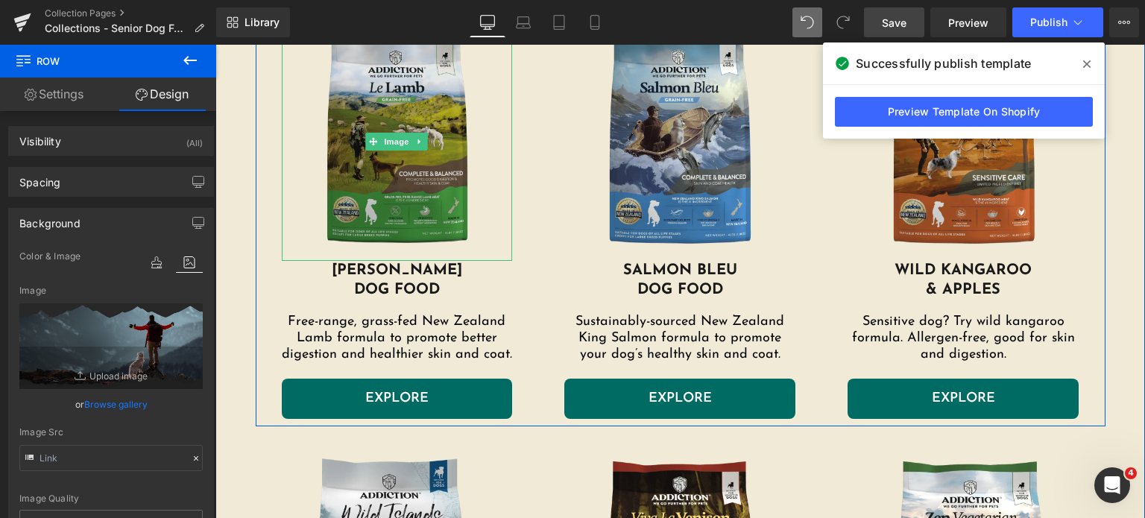
click at [354, 174] on img at bounding box center [397, 141] width 231 height 239
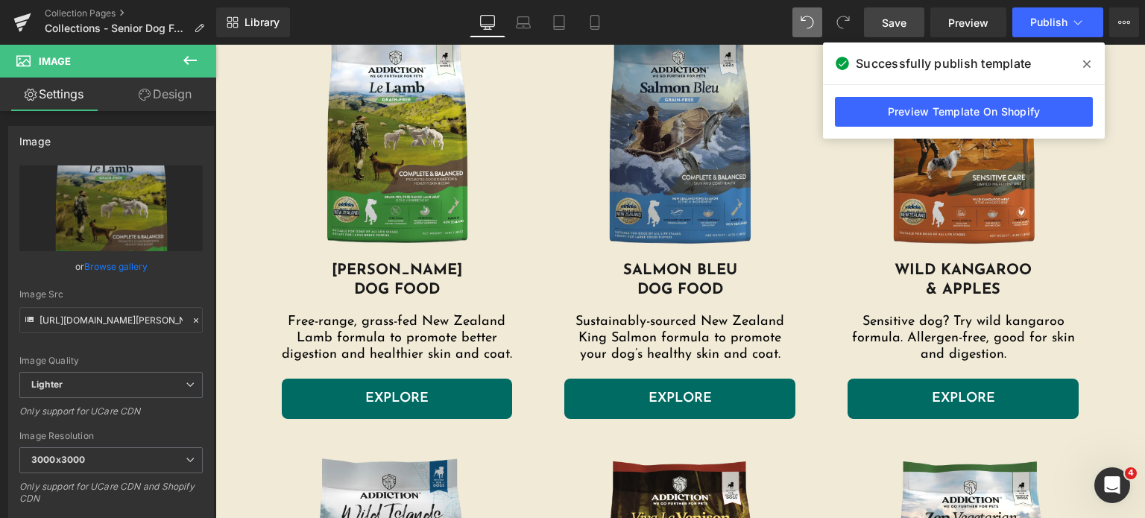
click at [611, 126] on img at bounding box center [679, 141] width 231 height 239
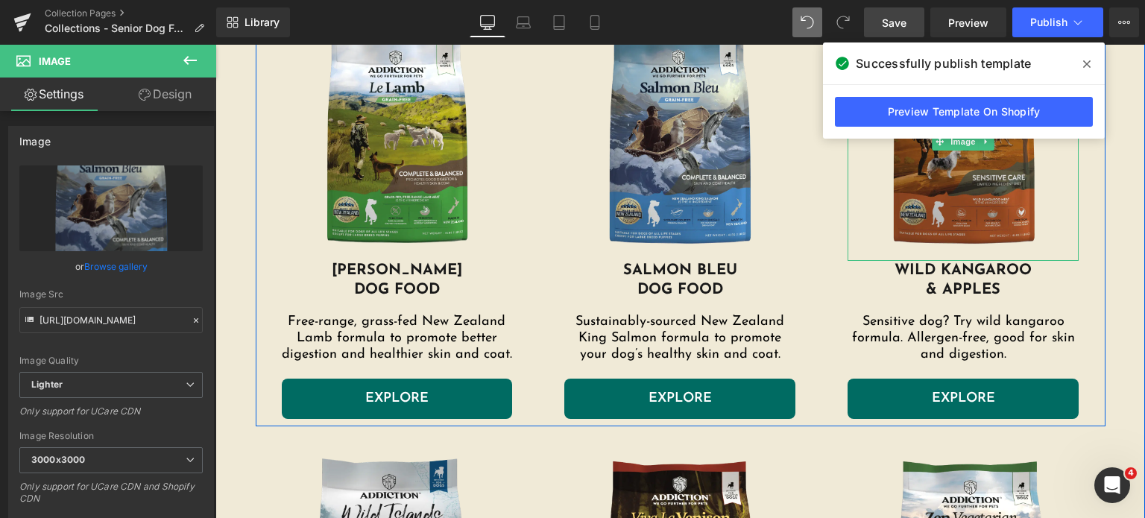
click at [897, 205] on img at bounding box center [963, 141] width 231 height 239
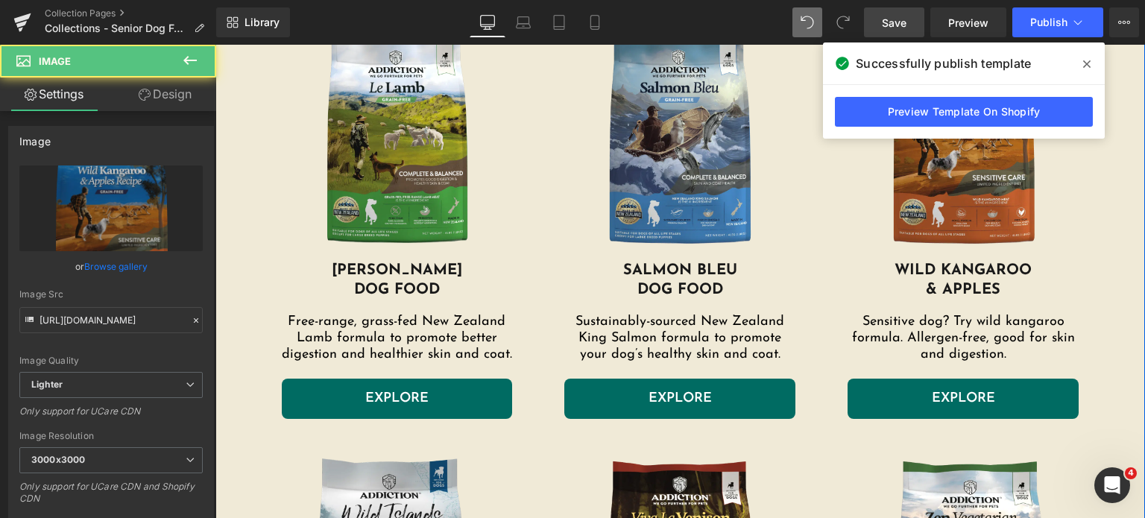
scroll to position [1056, 0]
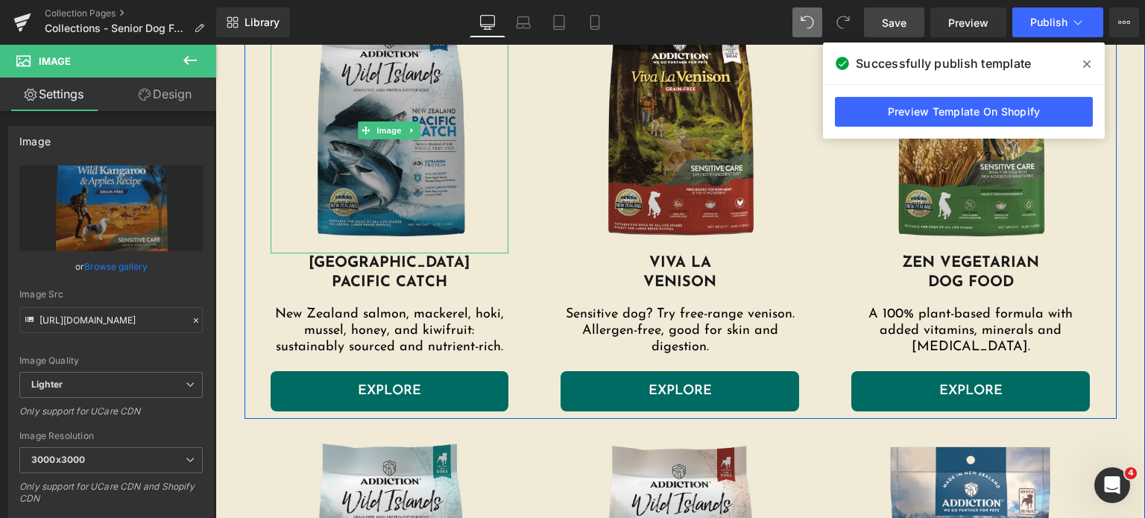
click at [362, 192] on img at bounding box center [390, 130] width 239 height 246
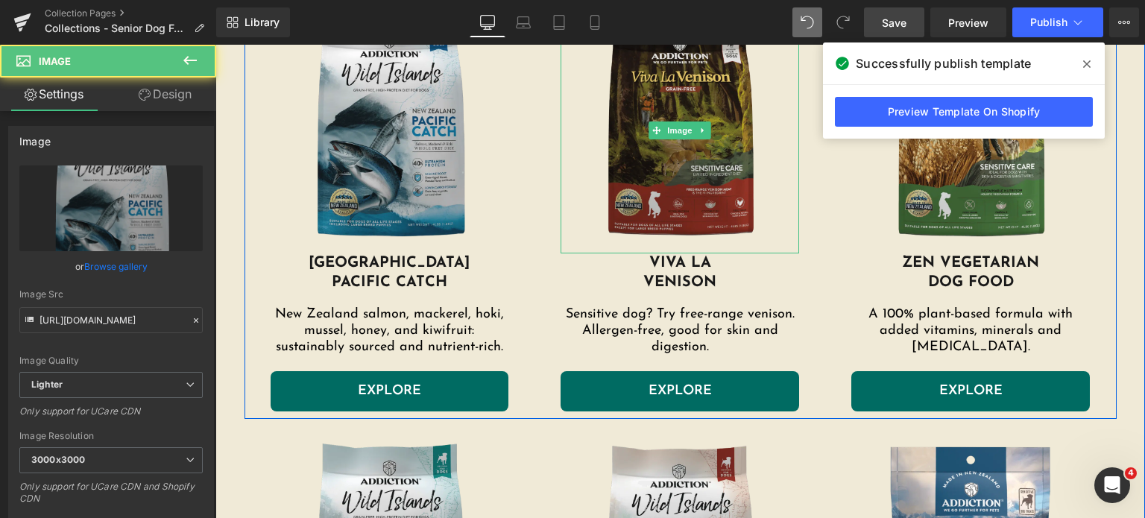
click at [636, 152] on img at bounding box center [680, 130] width 239 height 246
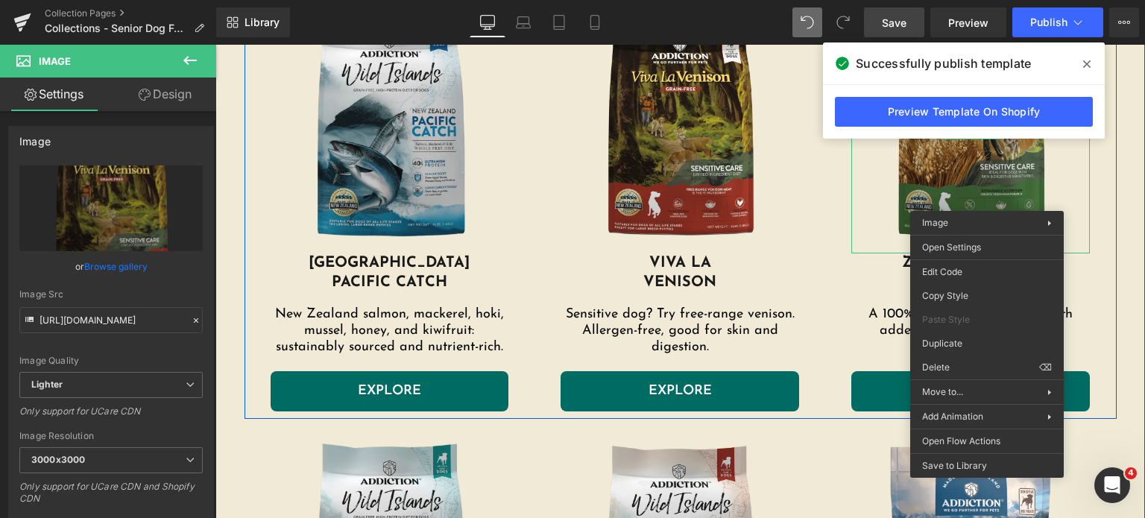
click at [897, 200] on img at bounding box center [970, 130] width 239 height 246
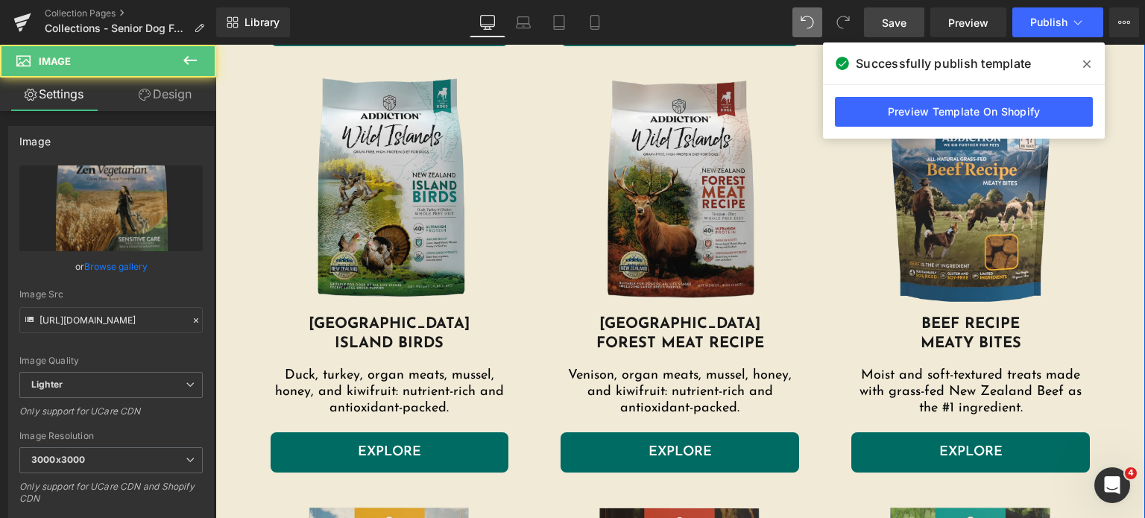
scroll to position [1453, 0]
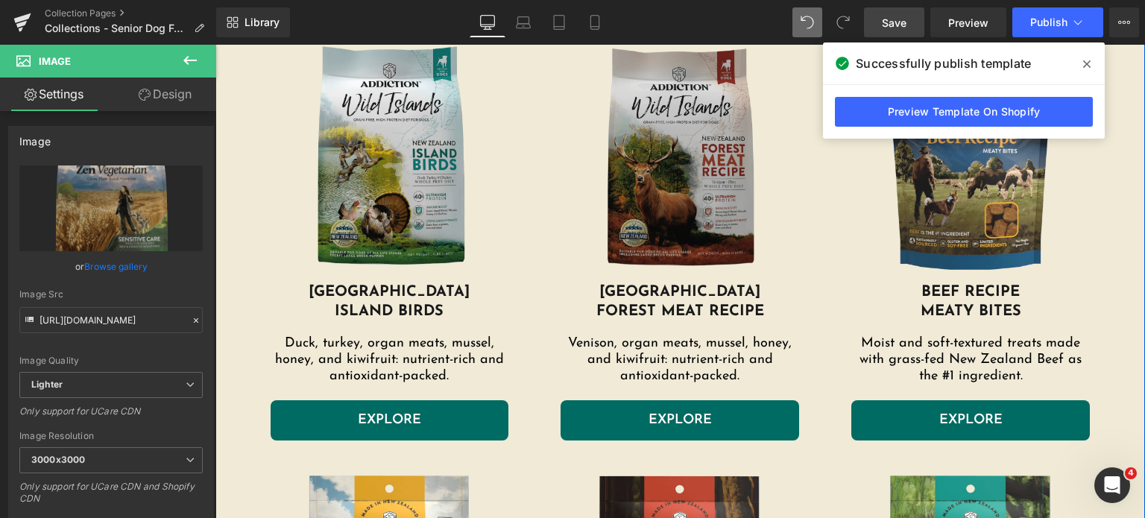
click at [590, 188] on img at bounding box center [680, 160] width 239 height 246
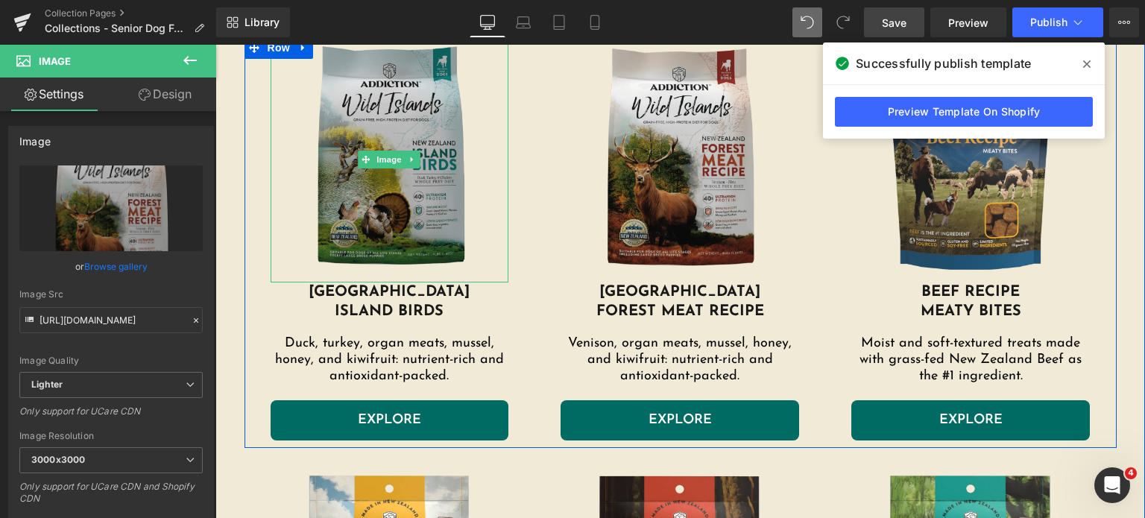
click at [426, 184] on img at bounding box center [390, 160] width 239 height 246
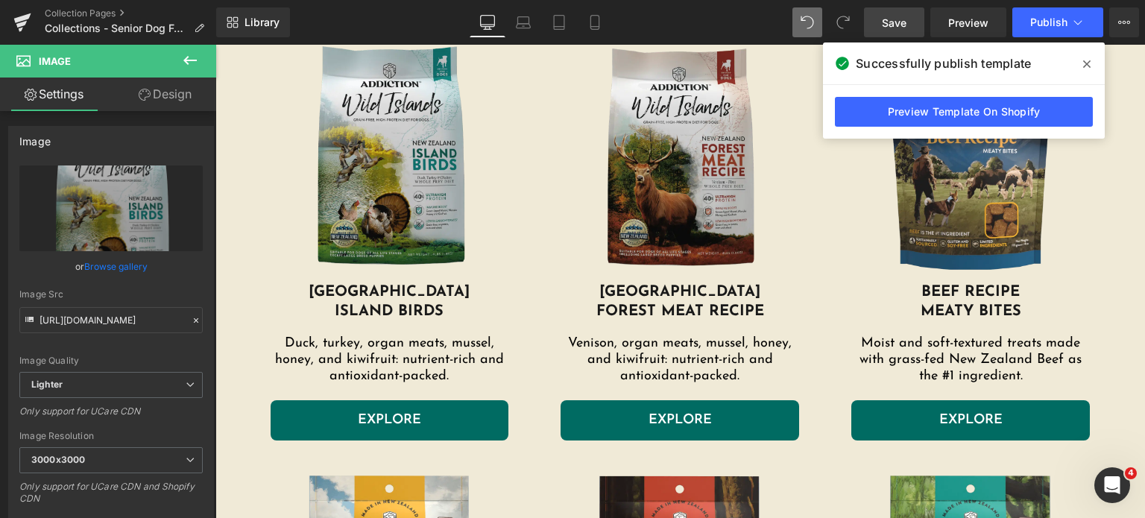
click at [909, 23] on link "Save" at bounding box center [894, 22] width 60 height 30
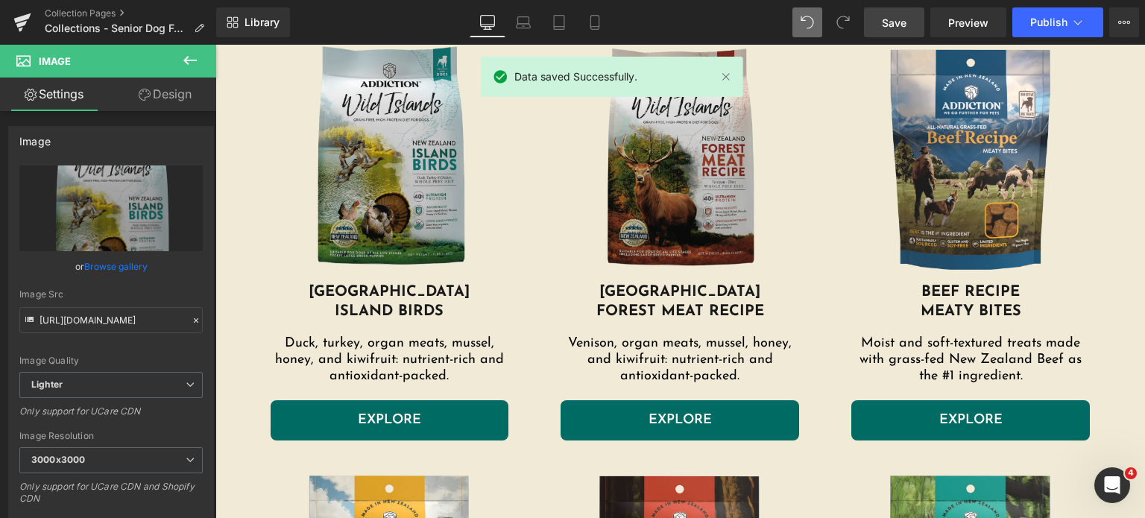
click at [911, 30] on link "Save" at bounding box center [894, 22] width 60 height 30
click at [1020, 32] on button "Publish" at bounding box center [1057, 22] width 91 height 30
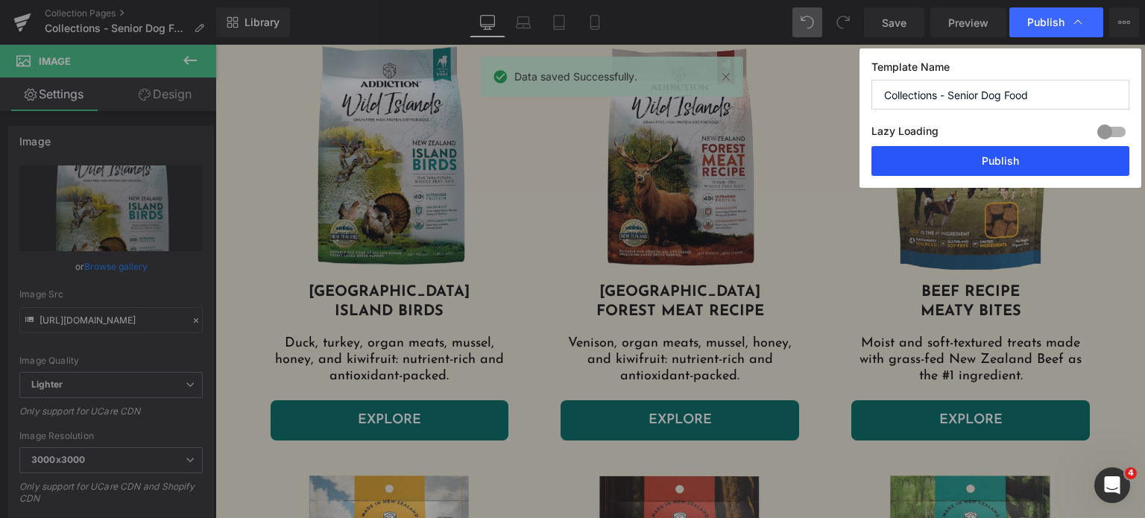
click at [1041, 157] on button "Publish" at bounding box center [1000, 161] width 258 height 30
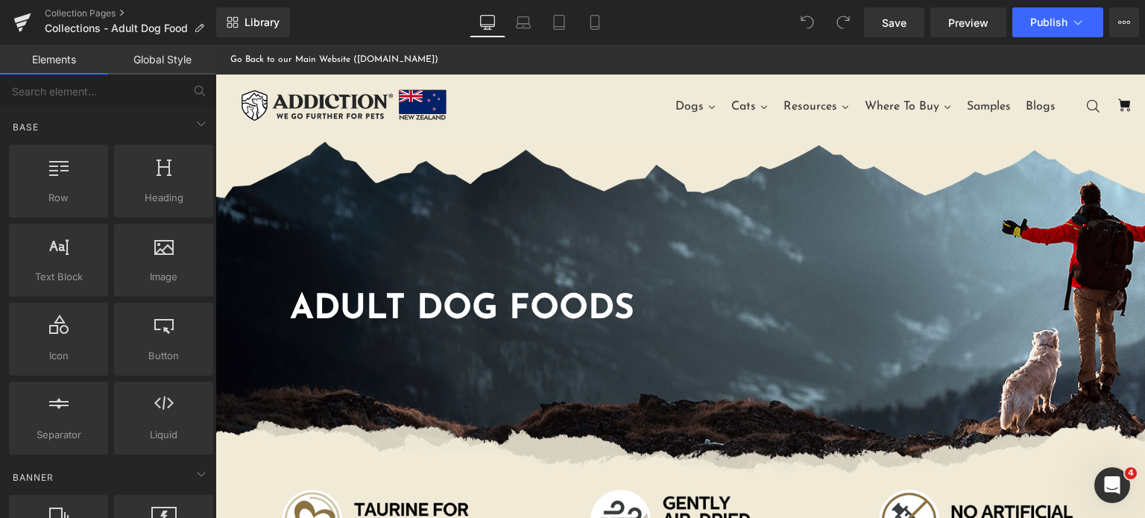
click at [807, 175] on div "Adult Dog foods Heading Row" at bounding box center [680, 306] width 930 height 335
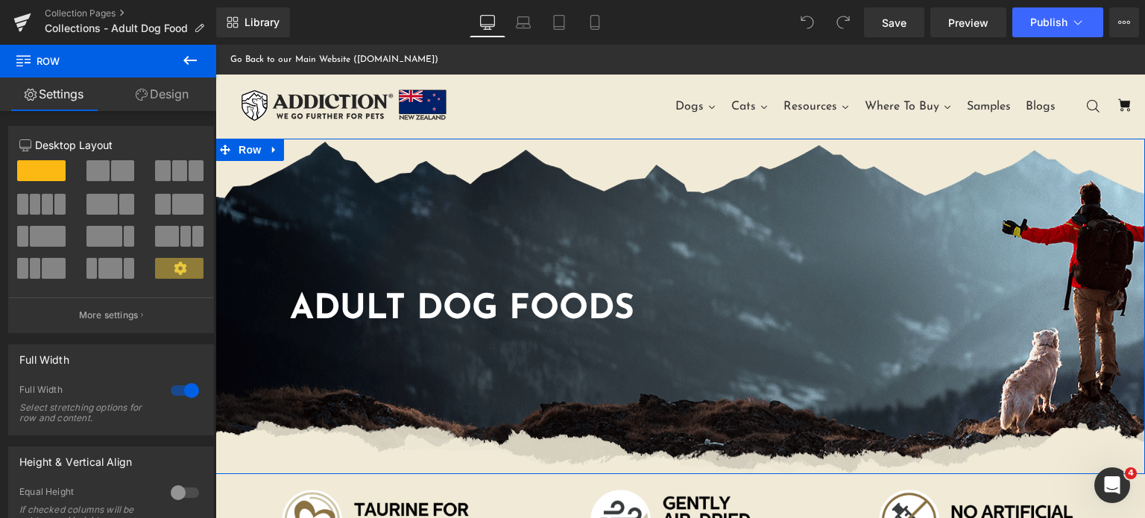
click at [154, 104] on link "Design" at bounding box center [162, 95] width 108 height 34
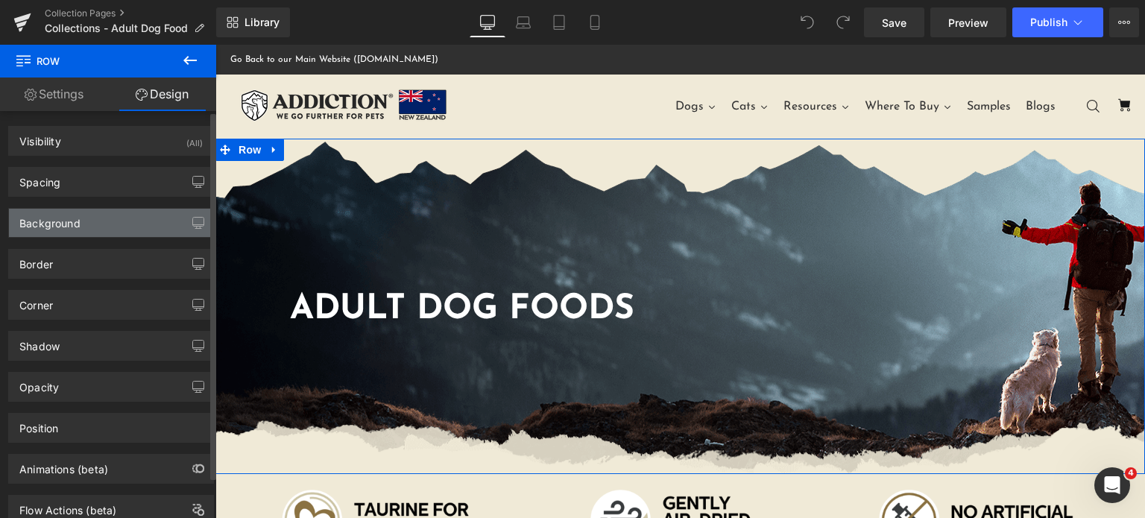
click at [86, 214] on div "Background" at bounding box center [111, 223] width 204 height 28
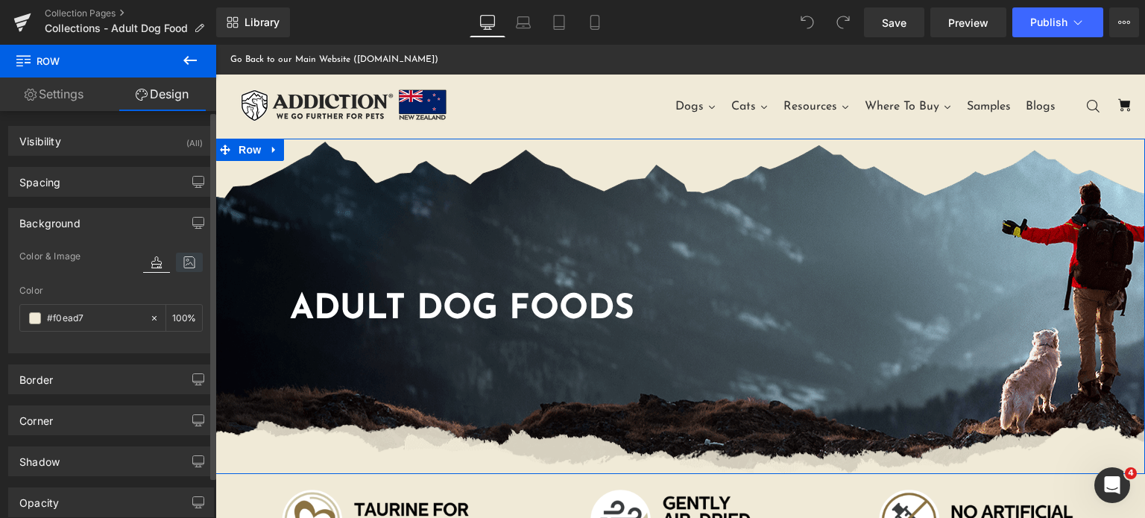
drag, startPoint x: 83, startPoint y: 209, endPoint x: 185, endPoint y: 264, distance: 116.1
click at [185, 264] on div "Background Color & Image color Color #f0ead7 100 % Image Replace Image Upload i…" at bounding box center [111, 280] width 206 height 145
click at [185, 264] on icon at bounding box center [189, 262] width 27 height 19
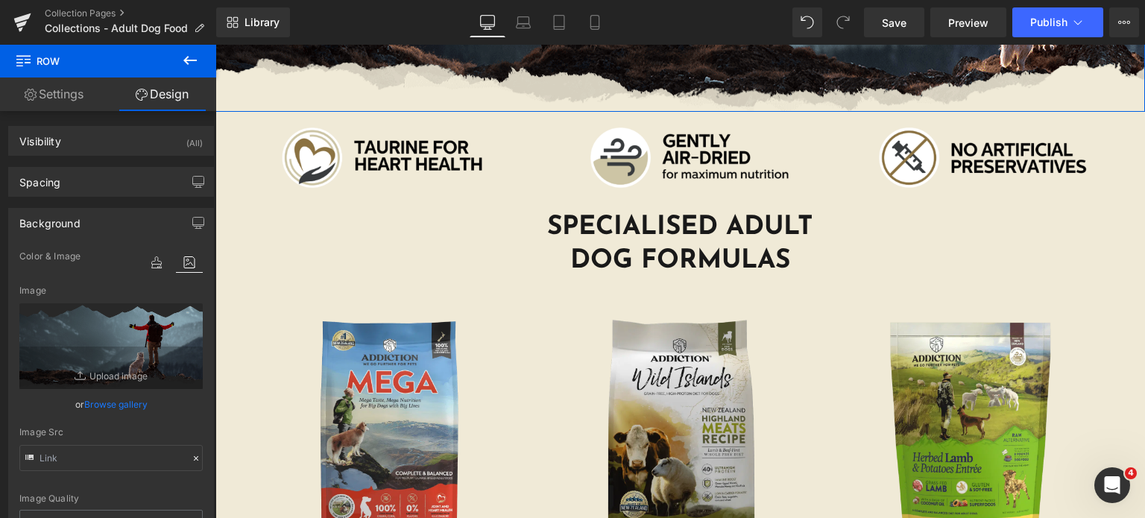
scroll to position [406, 0]
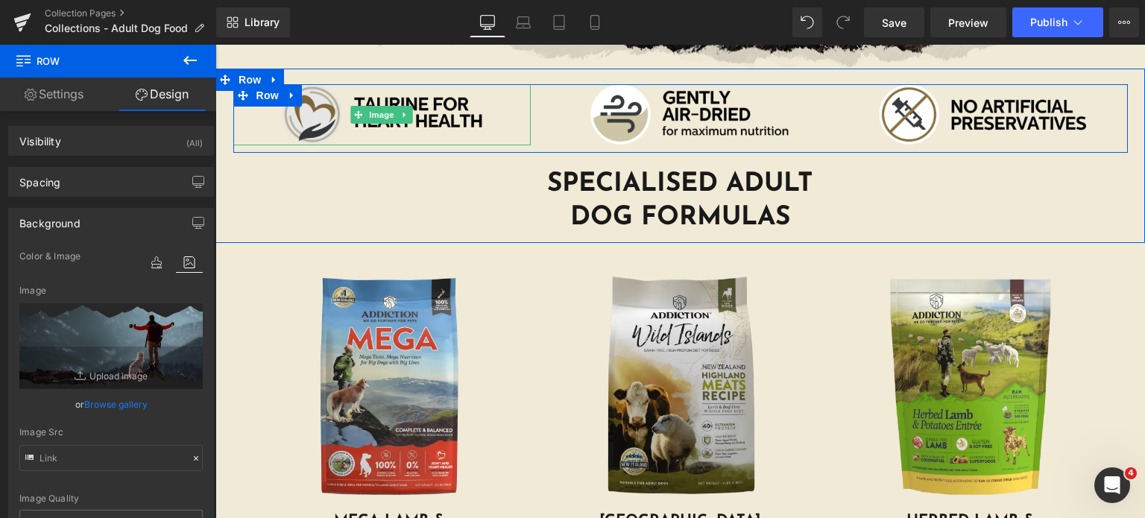
click at [310, 116] on img at bounding box center [382, 114] width 298 height 61
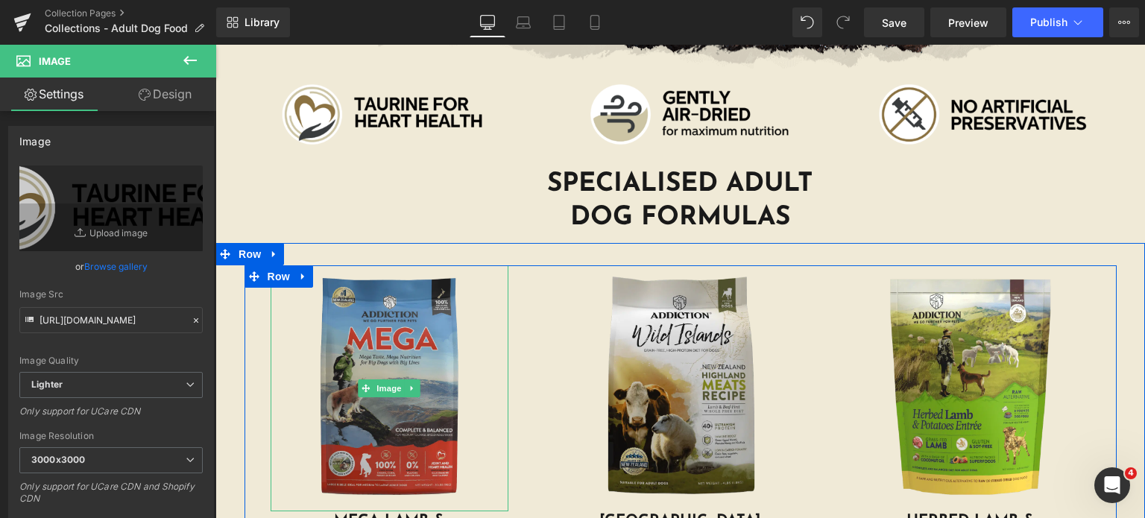
click at [288, 398] on img at bounding box center [390, 388] width 239 height 246
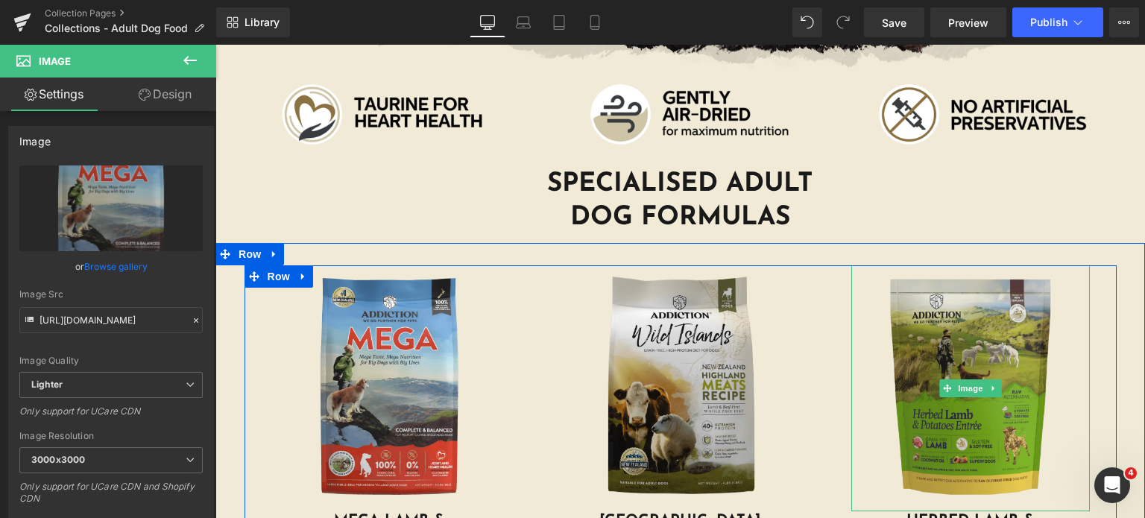
click at [948, 376] on img at bounding box center [970, 388] width 239 height 246
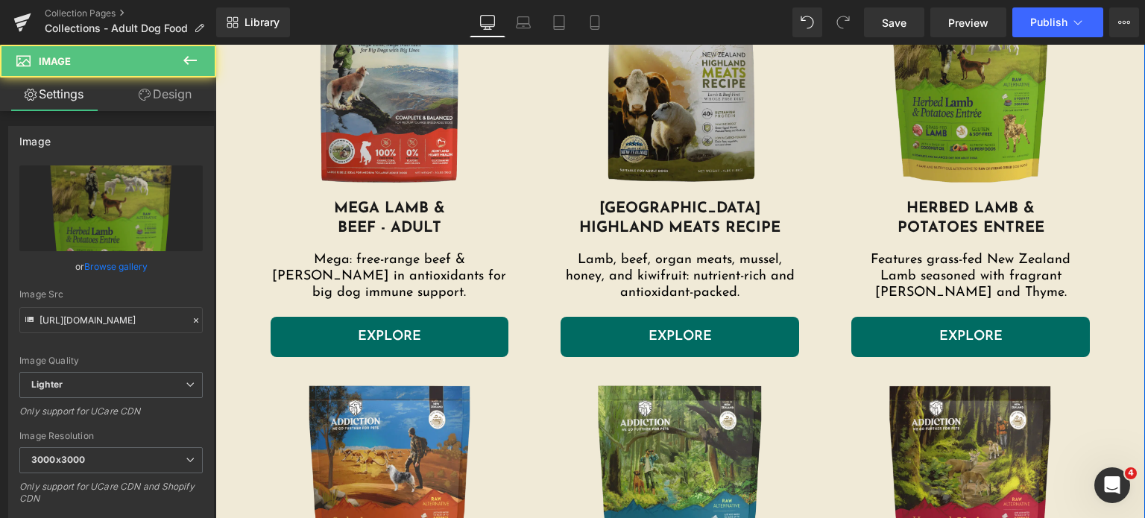
scroll to position [832, 0]
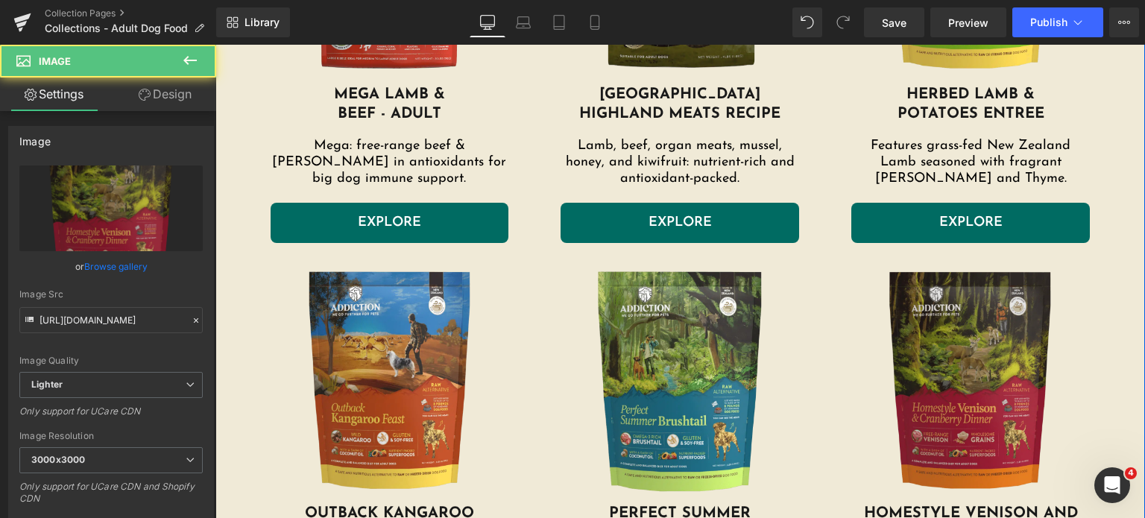
click at [912, 327] on img at bounding box center [970, 381] width 239 height 246
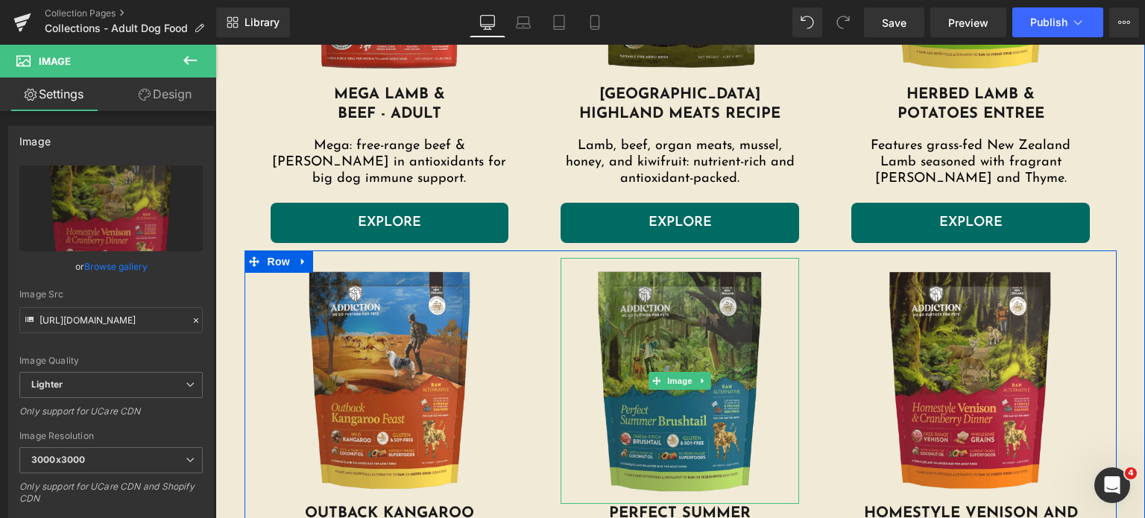
click at [606, 322] on img at bounding box center [680, 381] width 239 height 246
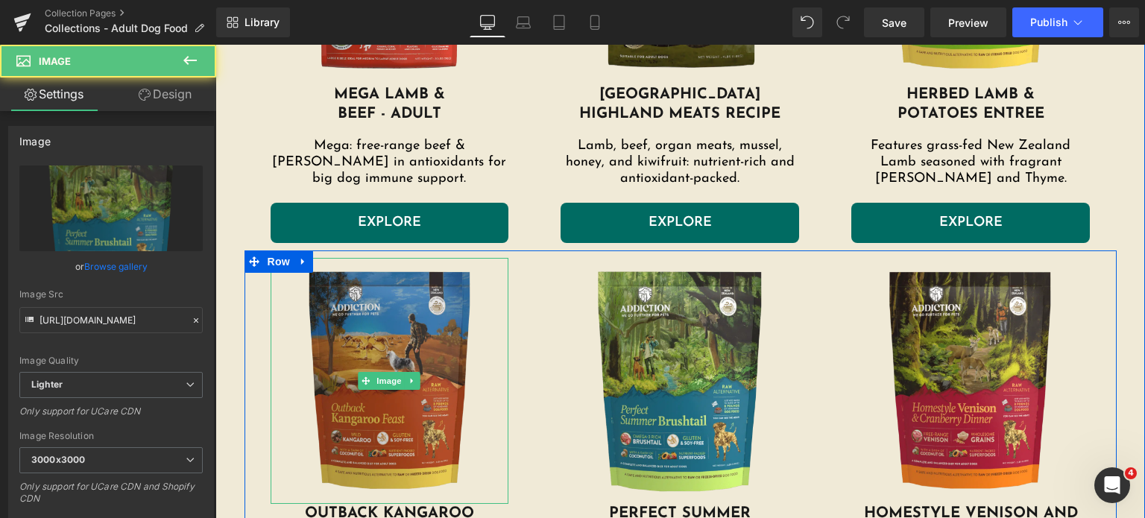
click at [364, 337] on img at bounding box center [390, 381] width 239 height 246
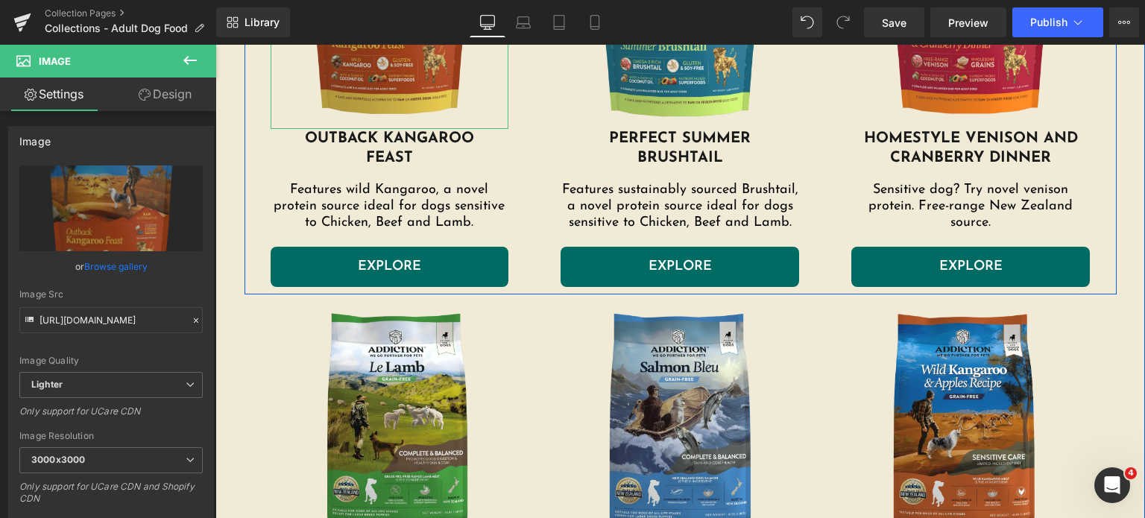
scroll to position [1234, 0]
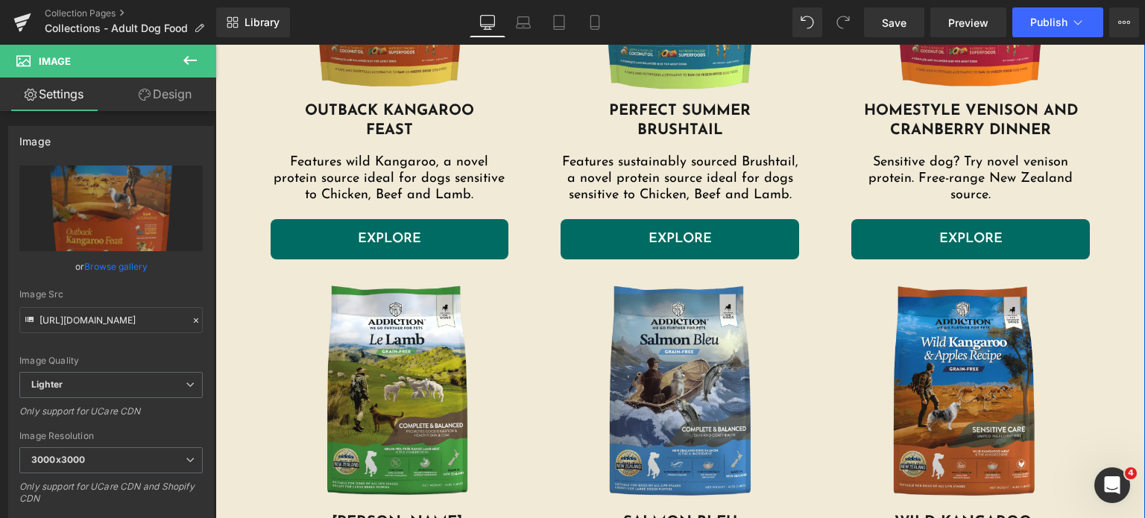
click at [364, 337] on img at bounding box center [397, 393] width 231 height 239
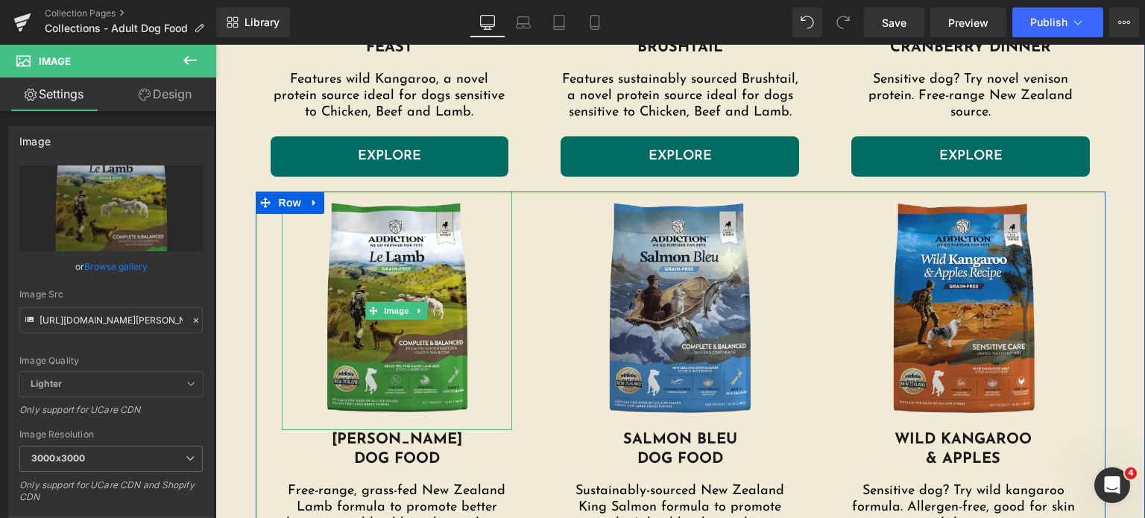
scroll to position [1318, 0]
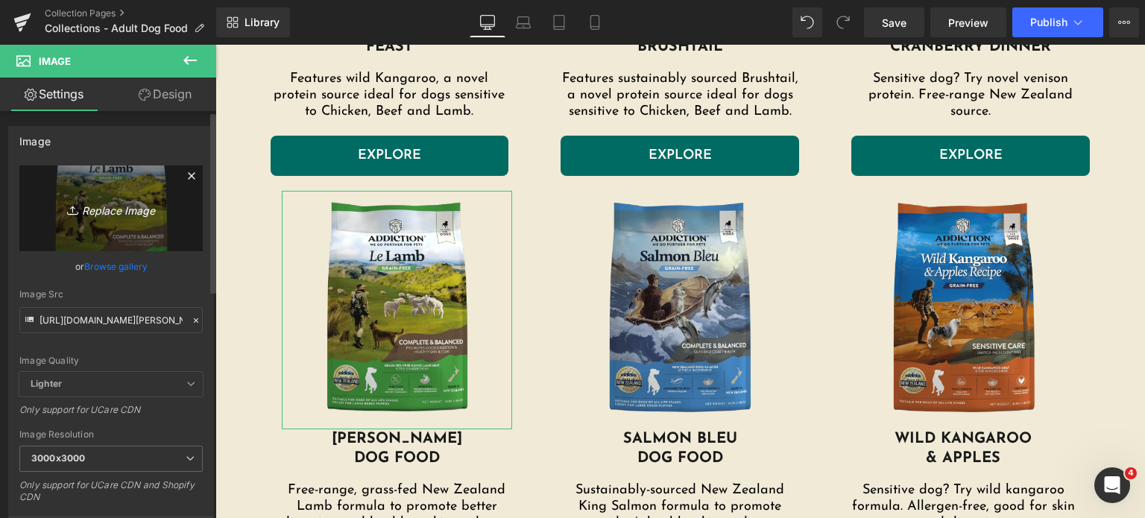
click at [103, 214] on icon "Replace Image" at bounding box center [110, 208] width 119 height 19
type input "C:\fakepath\[PERSON_NAME]-dog.png.webp"
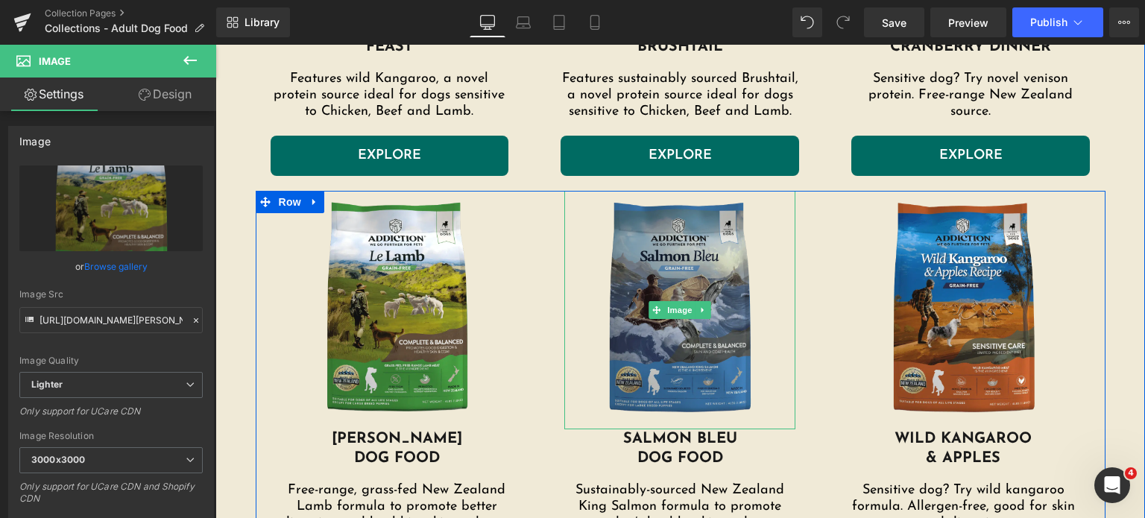
click at [685, 262] on img at bounding box center [679, 310] width 231 height 239
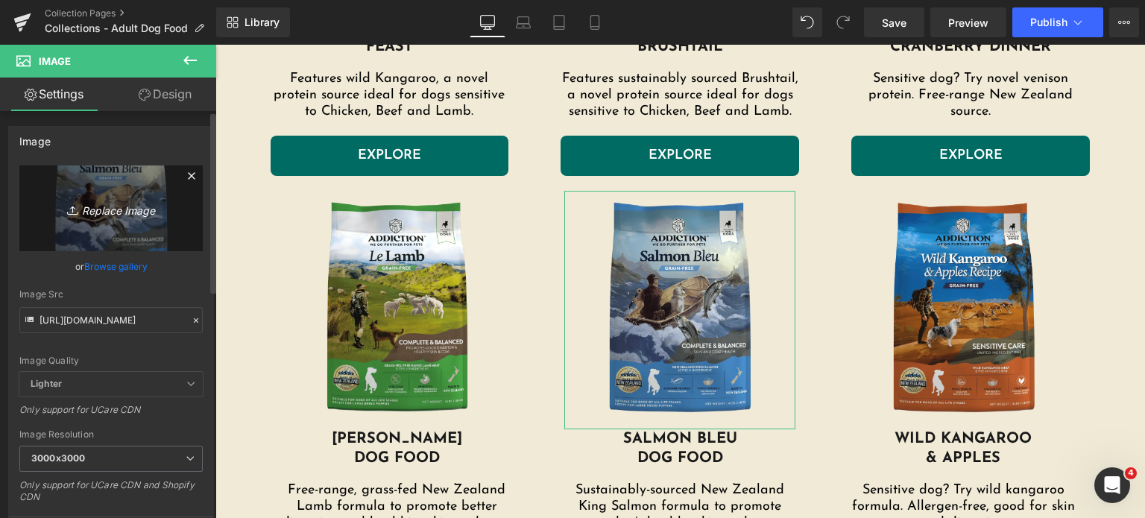
click at [110, 192] on link "Replace Image" at bounding box center [110, 208] width 183 height 86
type input "C:\fakepath\salmon-bleu-dog.png.webp"
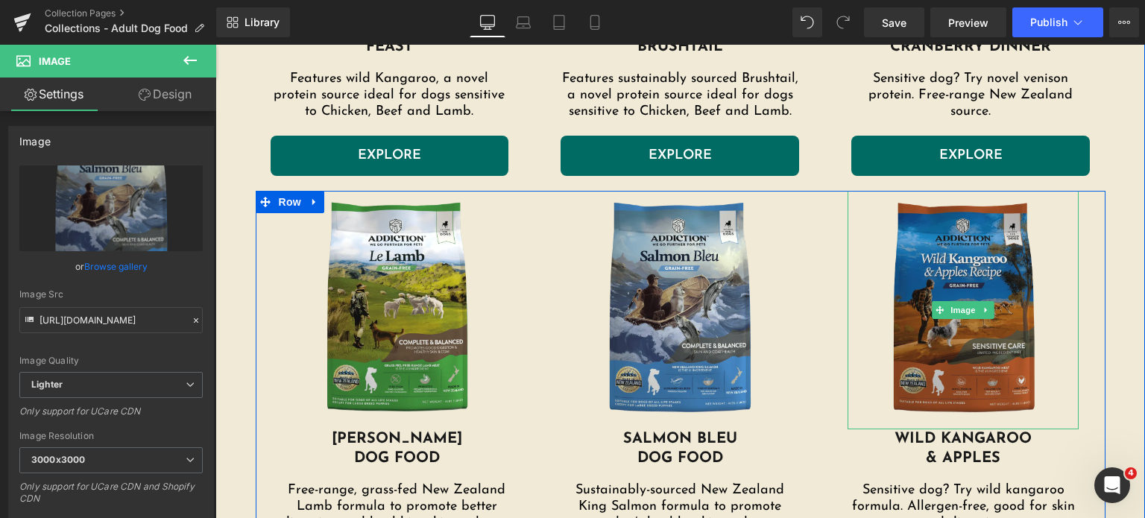
click at [959, 259] on img at bounding box center [963, 310] width 231 height 239
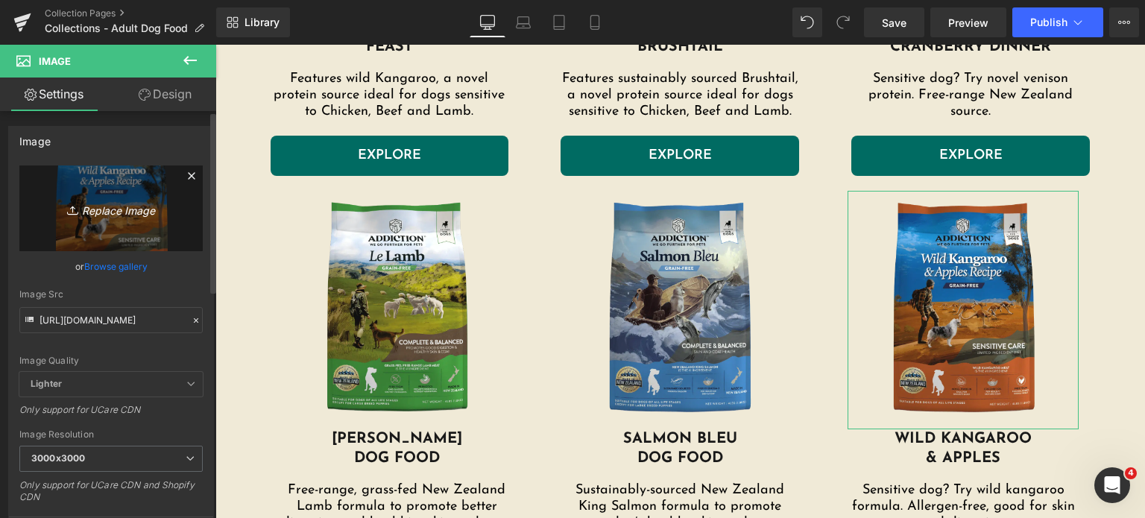
click at [109, 199] on icon "Replace Image" at bounding box center [110, 208] width 119 height 19
type input "C:\fakepath\wild-kangaroo-and-apples.png.webp"
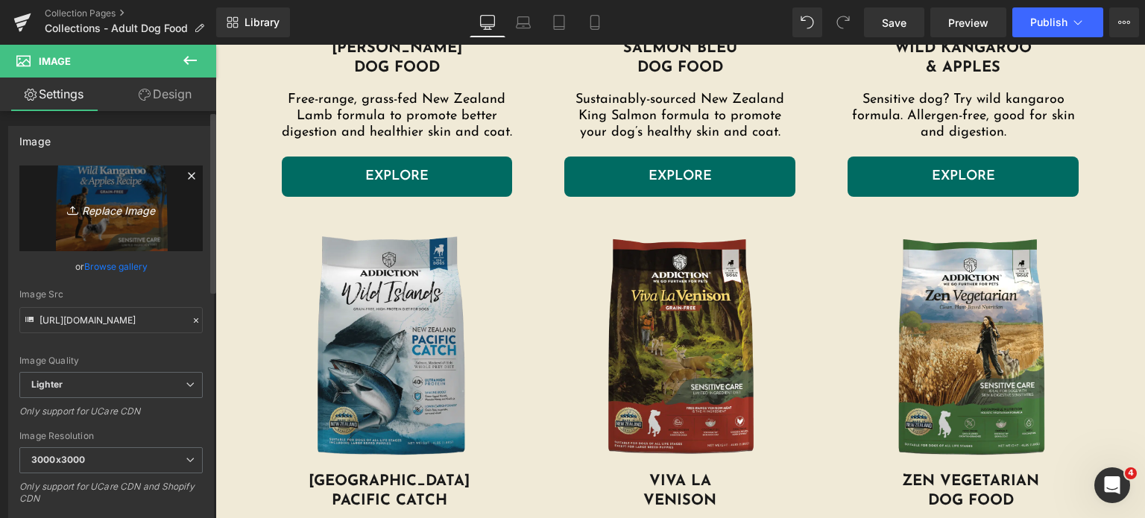
scroll to position [1710, 0]
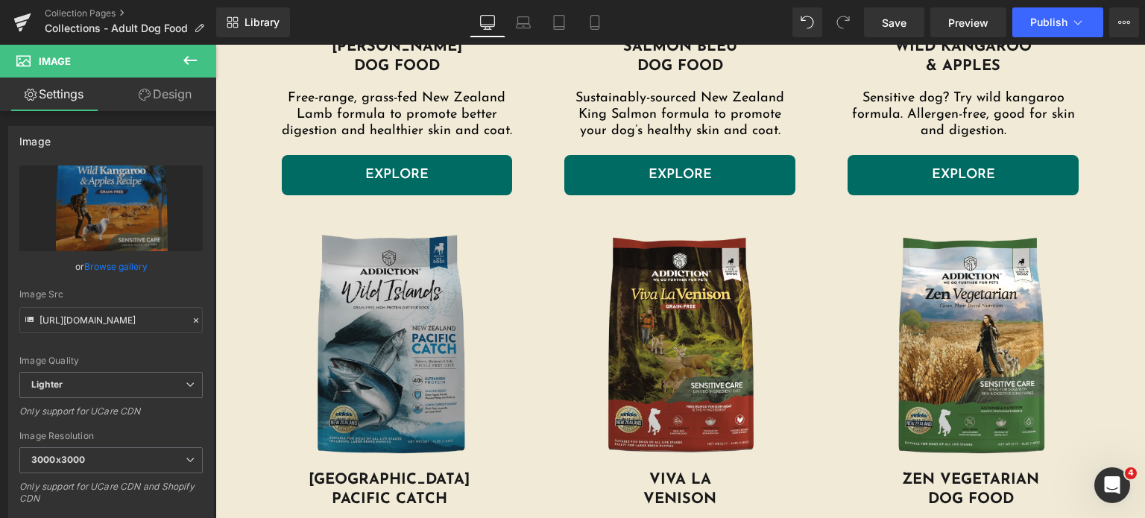
click at [326, 333] on img at bounding box center [390, 348] width 239 height 246
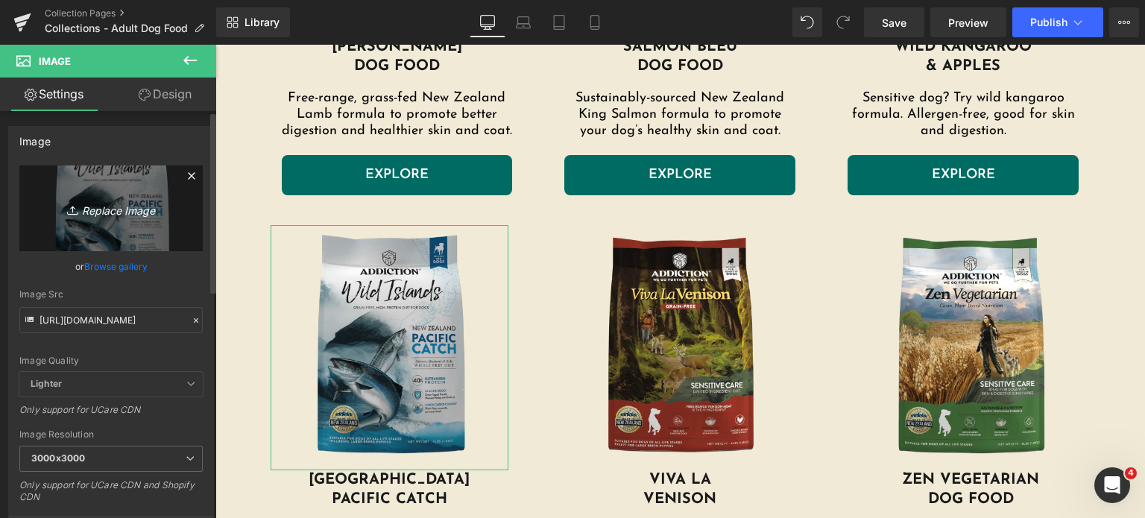
click at [120, 187] on link "Replace Image" at bounding box center [110, 208] width 183 height 86
type input "C:\fakepath\pacific-catch-dog.png (1).webp"
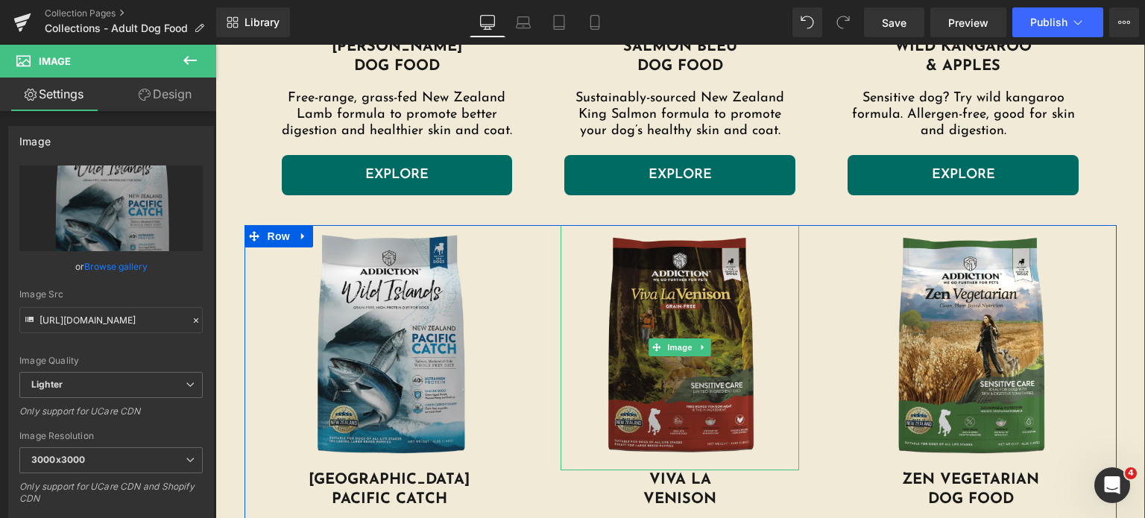
click at [686, 318] on img at bounding box center [680, 348] width 239 height 246
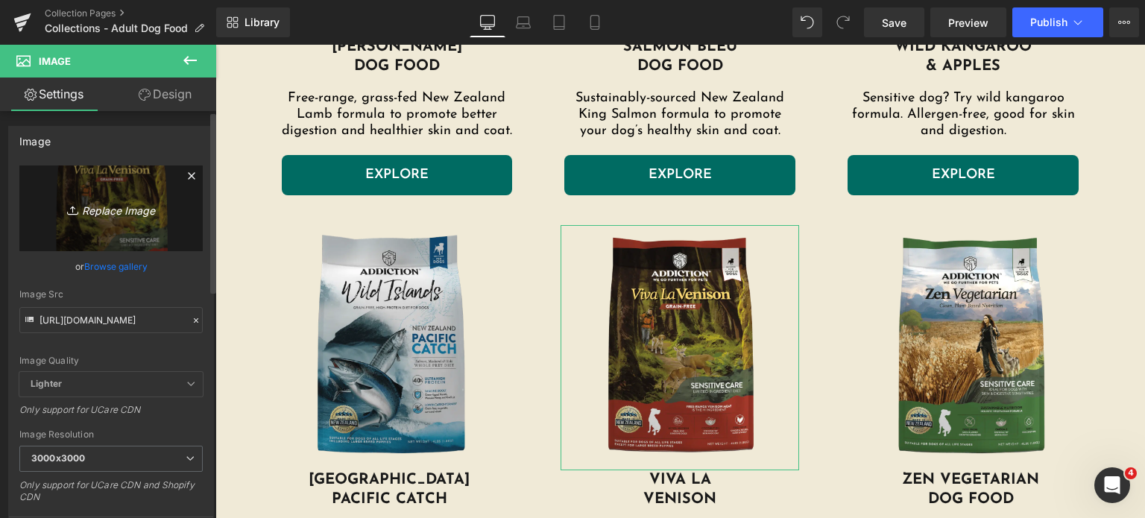
click at [122, 205] on icon "Replace Image" at bounding box center [110, 208] width 119 height 19
type input "C:\fakepath\viva-la-venison-dog.png.webp"
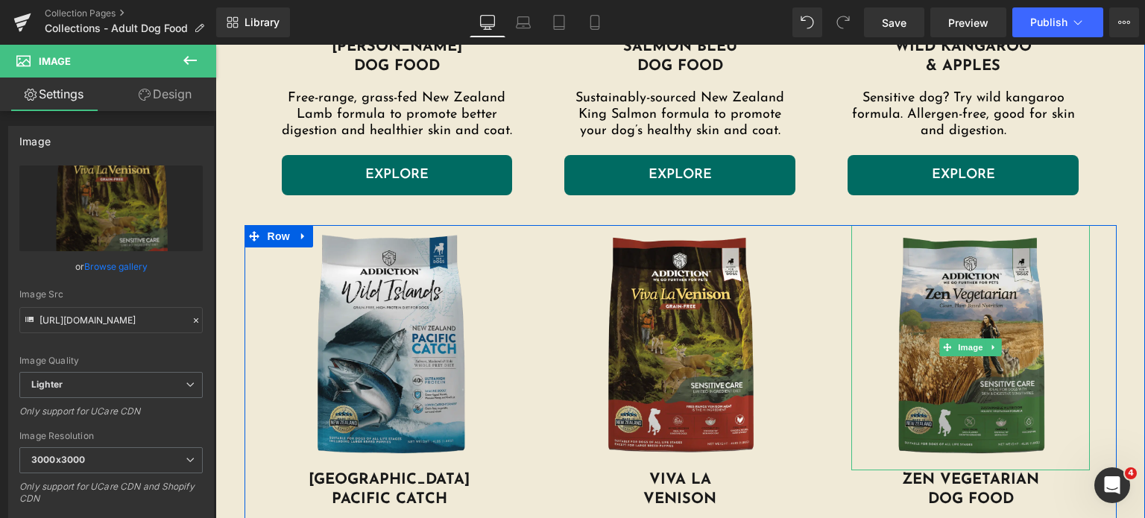
click at [908, 318] on img at bounding box center [970, 348] width 239 height 246
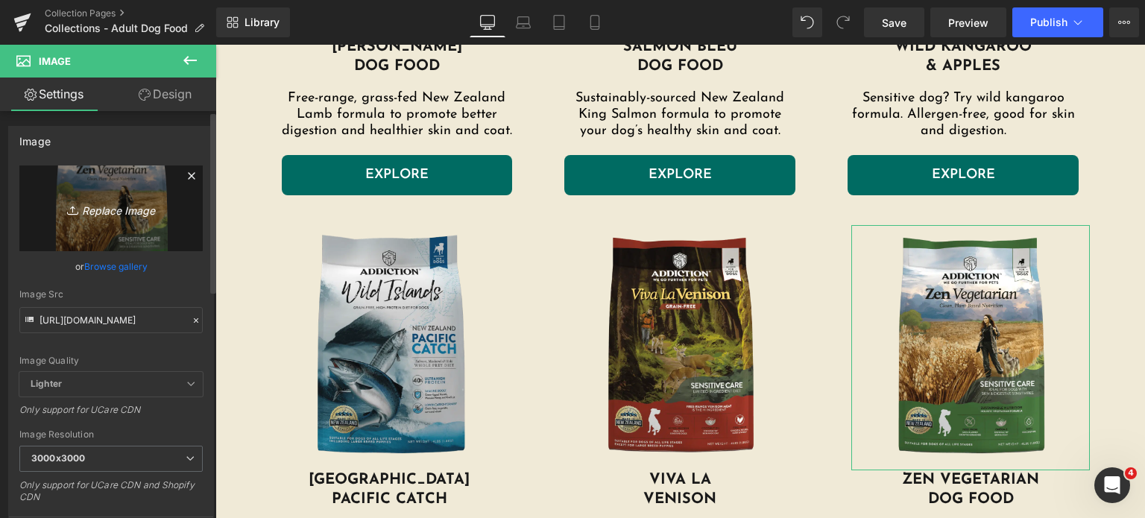
click at [145, 199] on icon "Replace Image" at bounding box center [110, 208] width 119 height 19
type input "C:\fakepath\zen-vegetarian.png.webp"
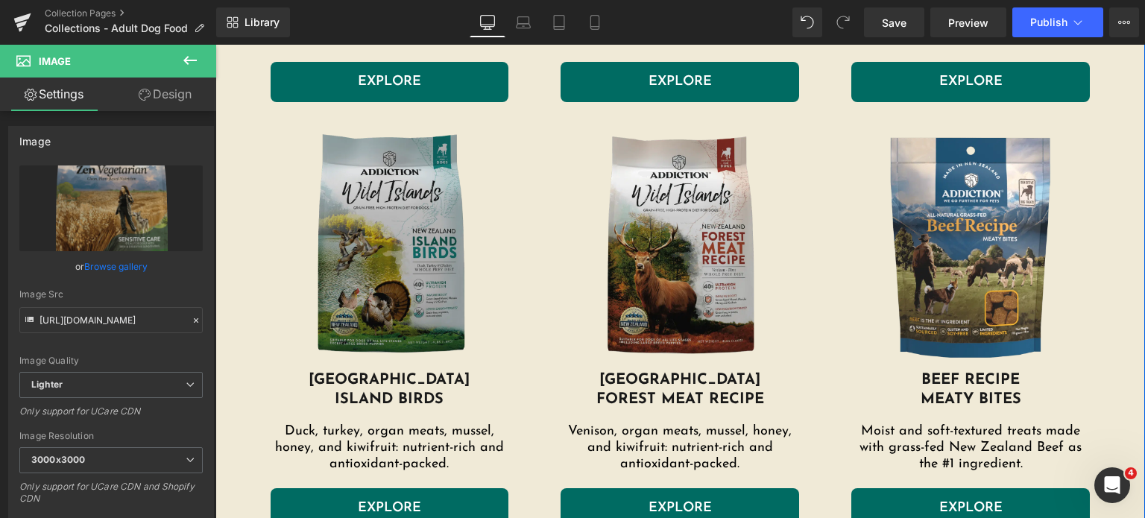
scroll to position [2244, 0]
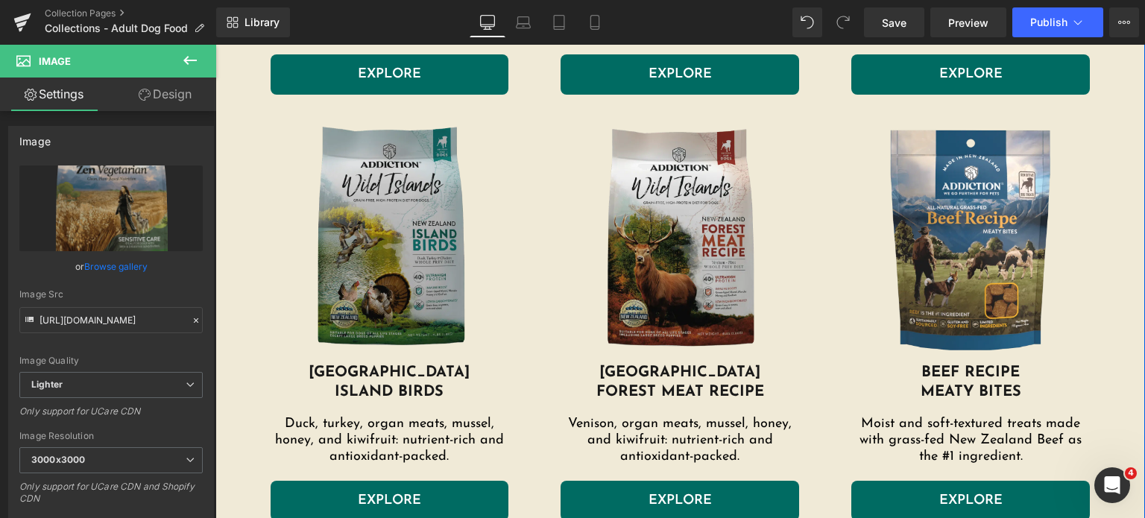
click at [378, 228] on img at bounding box center [390, 240] width 239 height 246
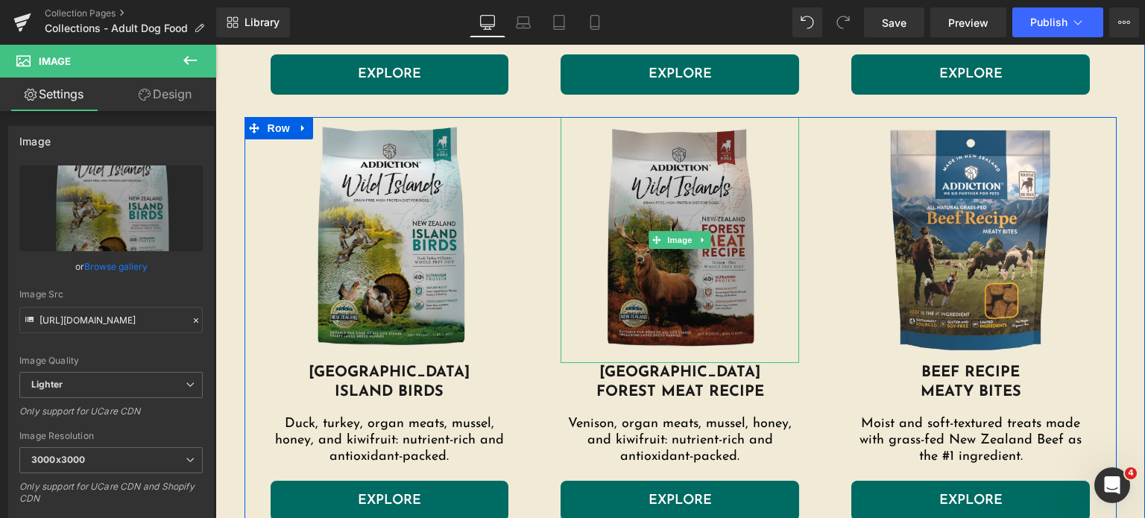
click at [665, 268] on img at bounding box center [680, 240] width 239 height 246
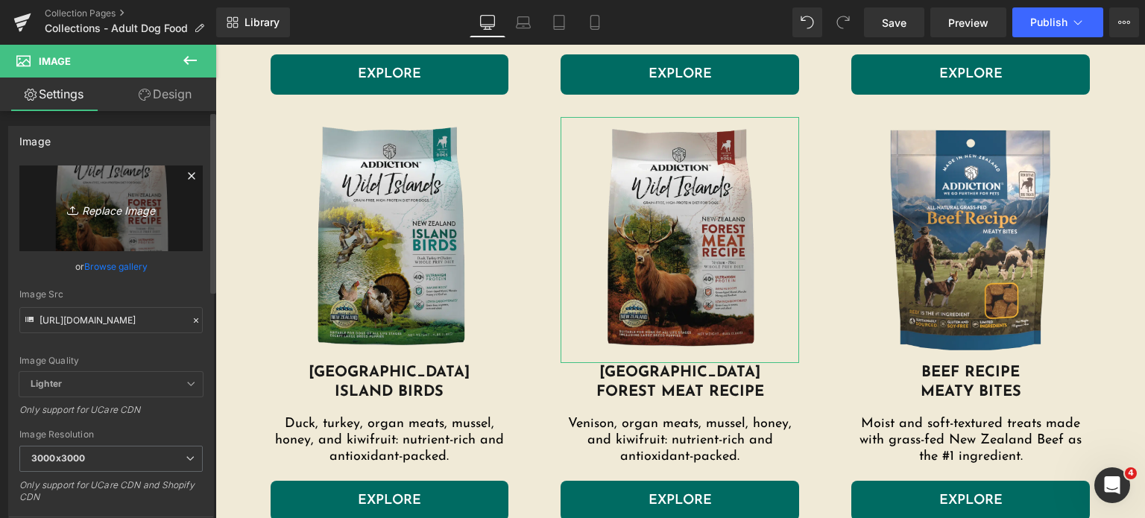
click at [86, 192] on link "Replace Image" at bounding box center [110, 208] width 183 height 86
type input "C:\fakepath\forest-meat-recipe-dog.png.webp"
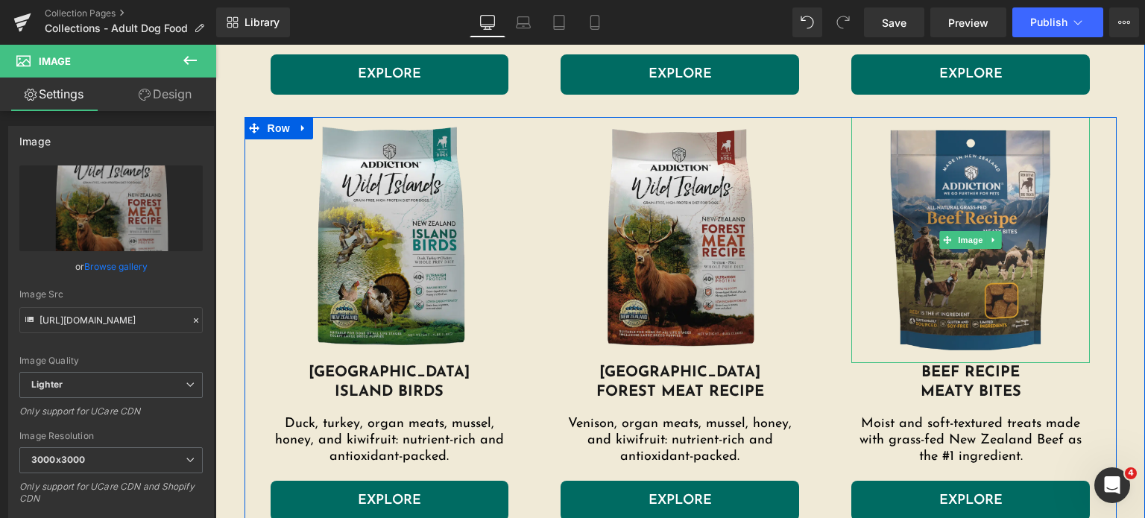
click at [980, 158] on img at bounding box center [970, 240] width 239 height 246
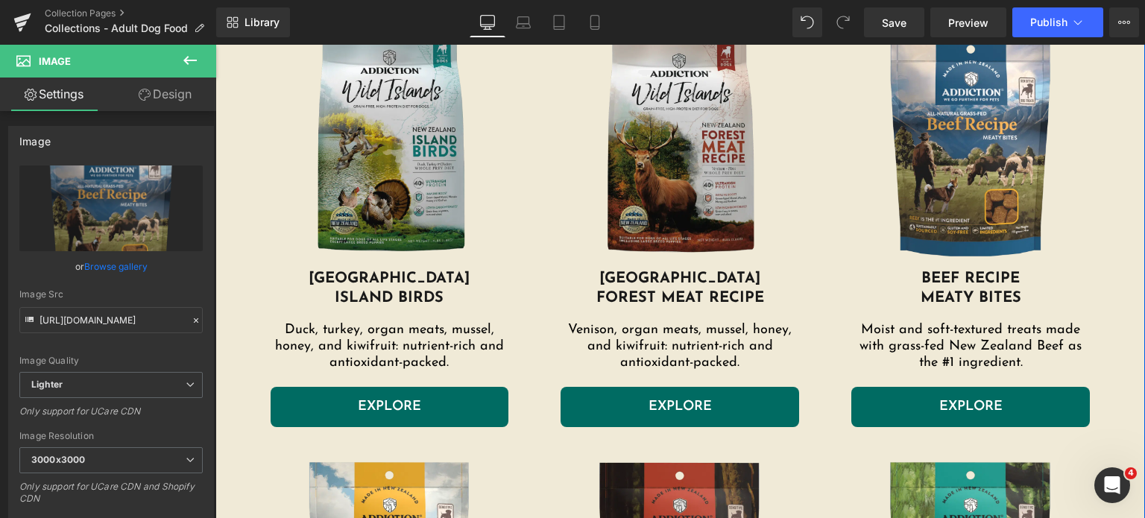
scroll to position [2672, 0]
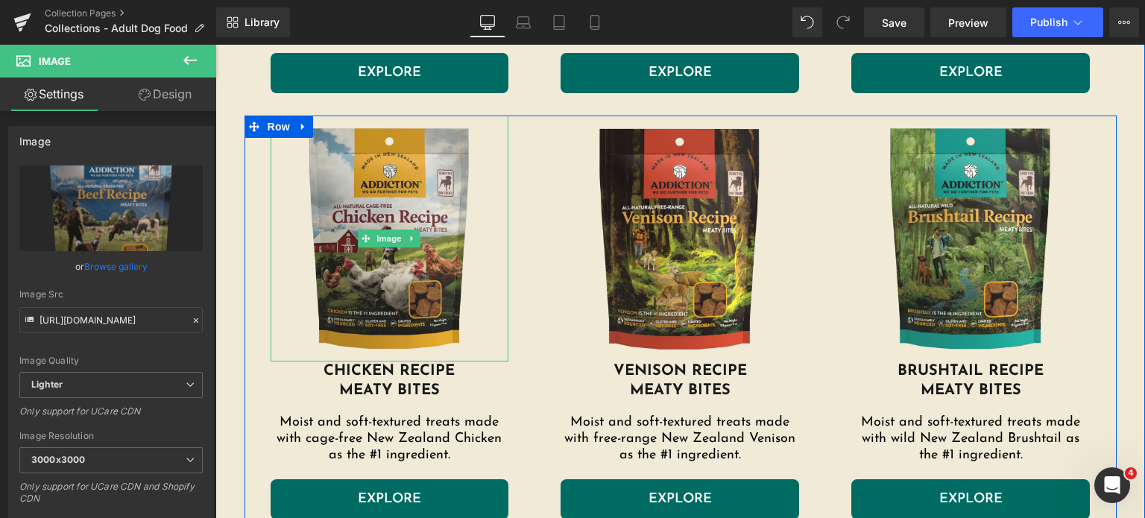
click at [354, 151] on img at bounding box center [390, 239] width 239 height 246
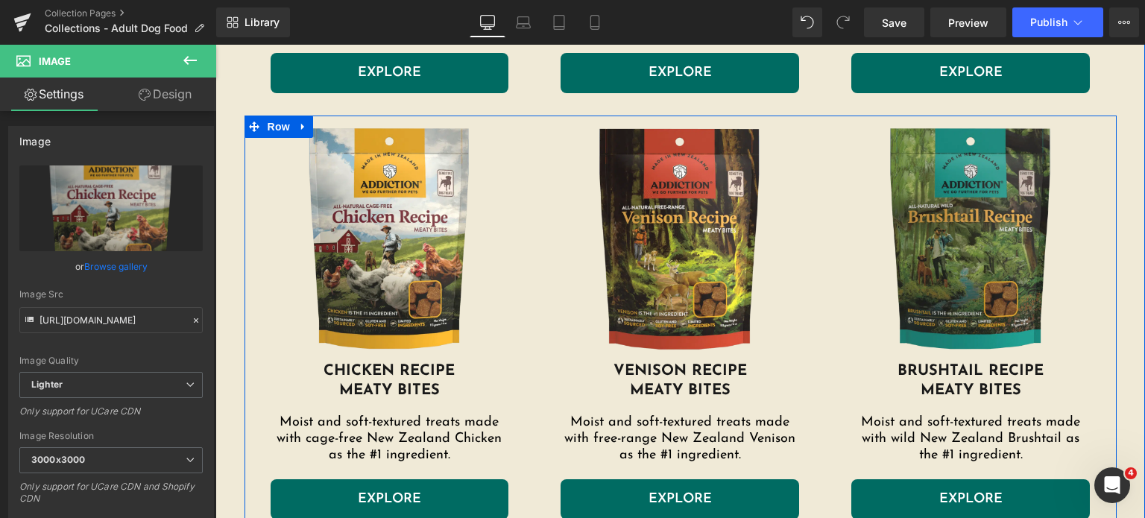
click at [862, 160] on img at bounding box center [970, 239] width 239 height 246
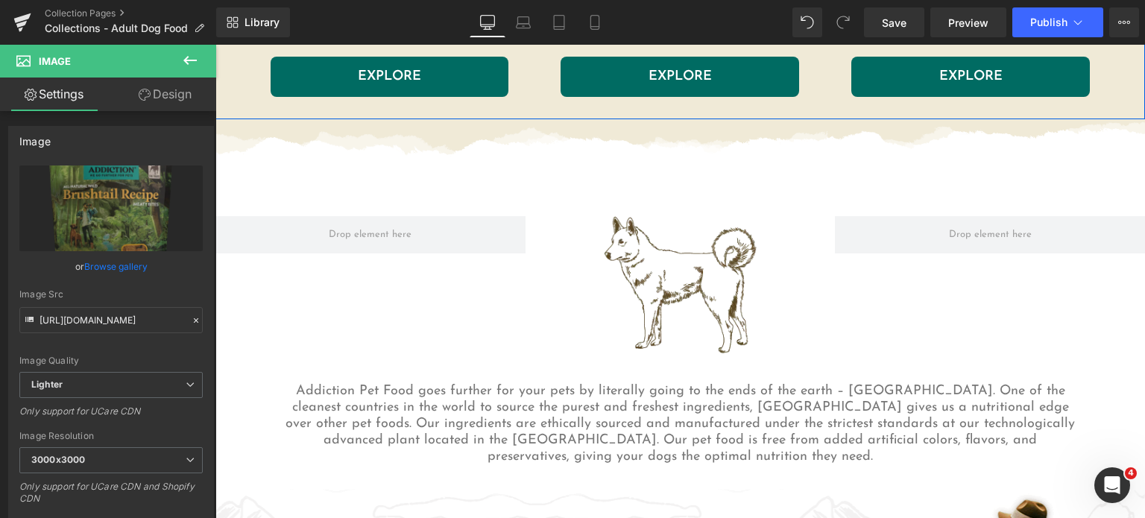
scroll to position [3095, 0]
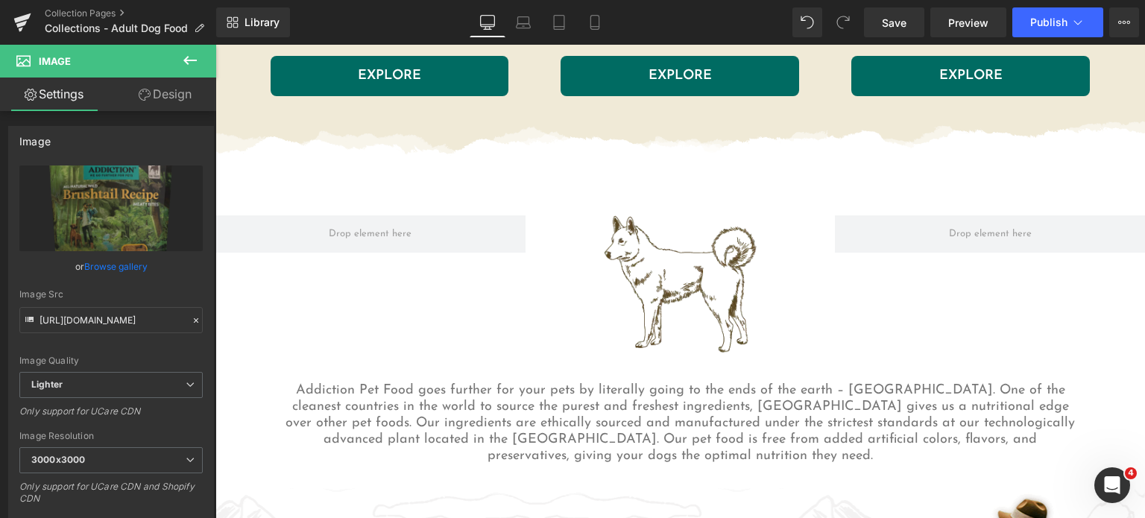
click at [594, 245] on div at bounding box center [681, 284] width 310 height 138
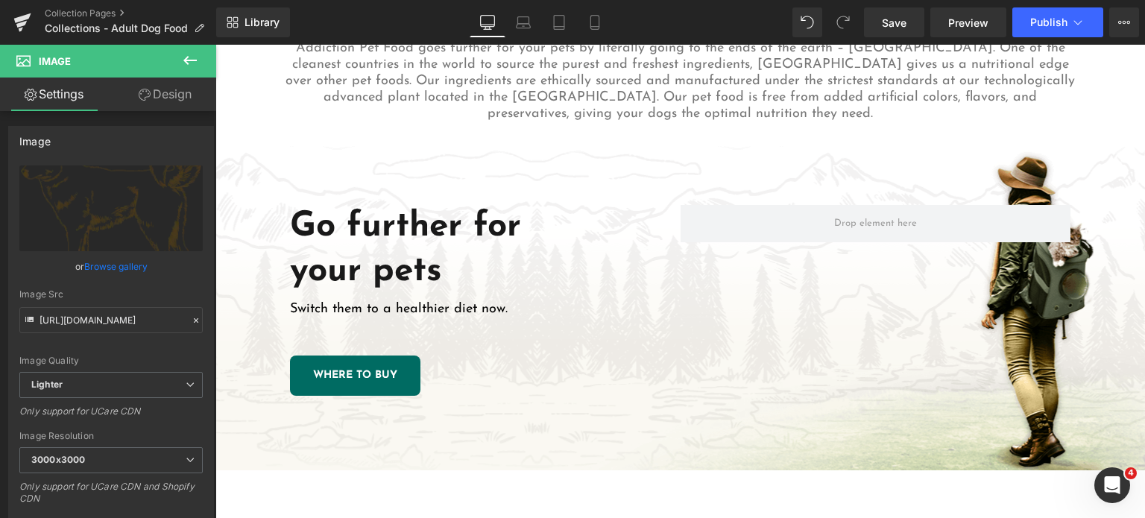
scroll to position [3438, 0]
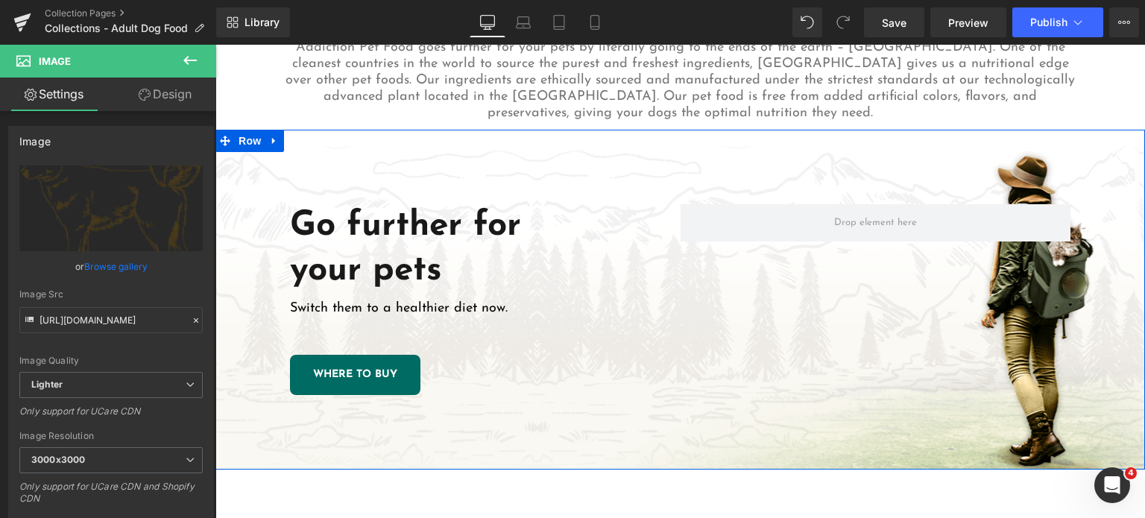
click at [535, 420] on div "Go further for your pets Heading Switch them to a healthier diet now. Text Bloc…" at bounding box center [680, 300] width 930 height 340
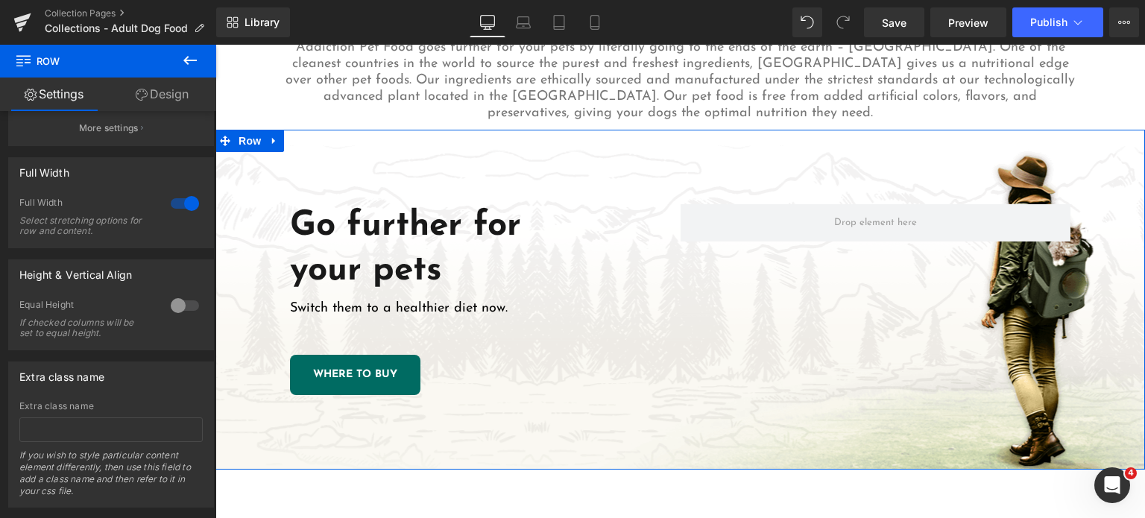
scroll to position [362, 0]
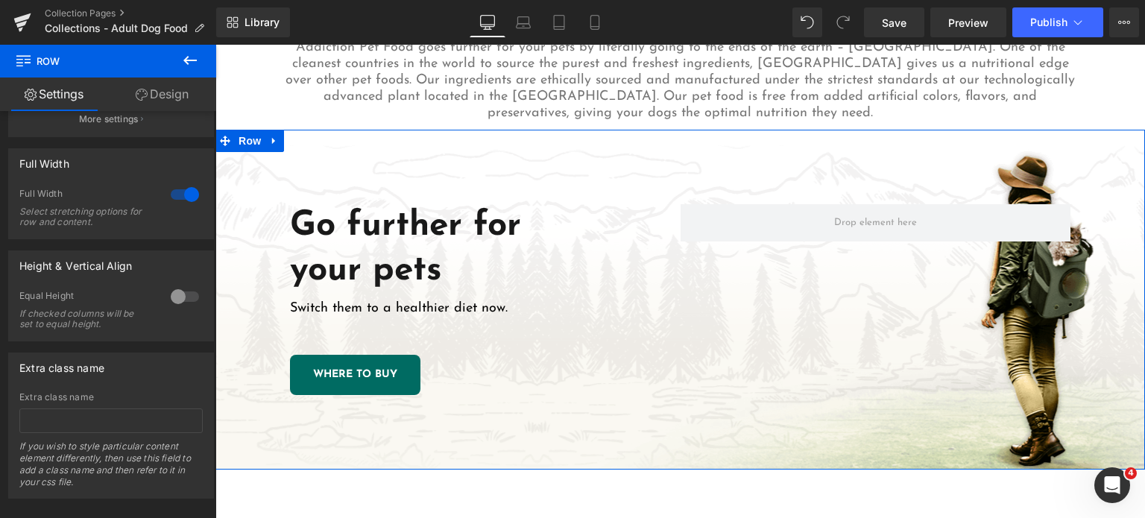
click at [170, 75] on button at bounding box center [190, 61] width 52 height 33
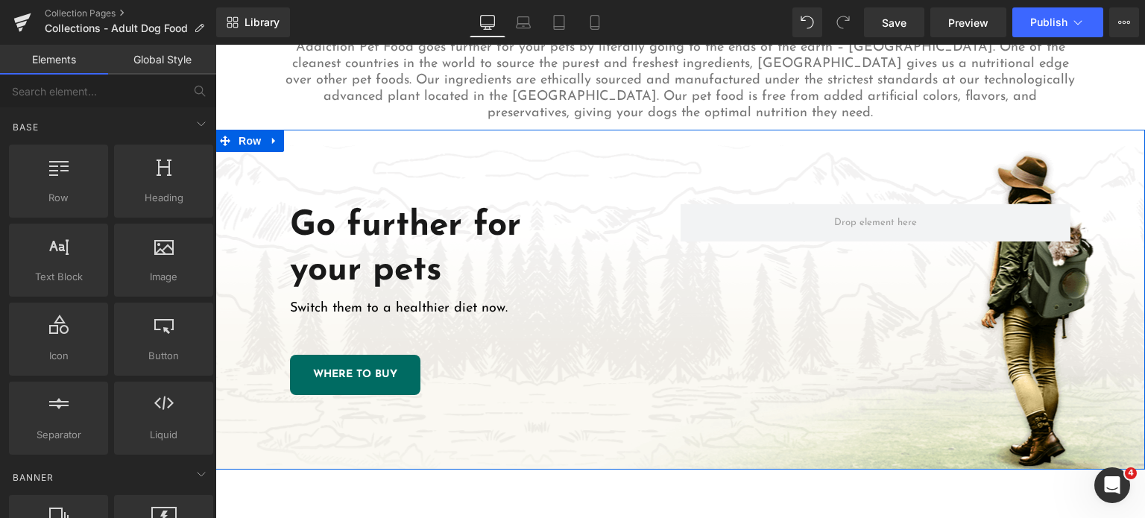
click at [321, 170] on div "Go further for your pets Heading Switch them to a healthier diet now. Text Bloc…" at bounding box center [680, 300] width 930 height 340
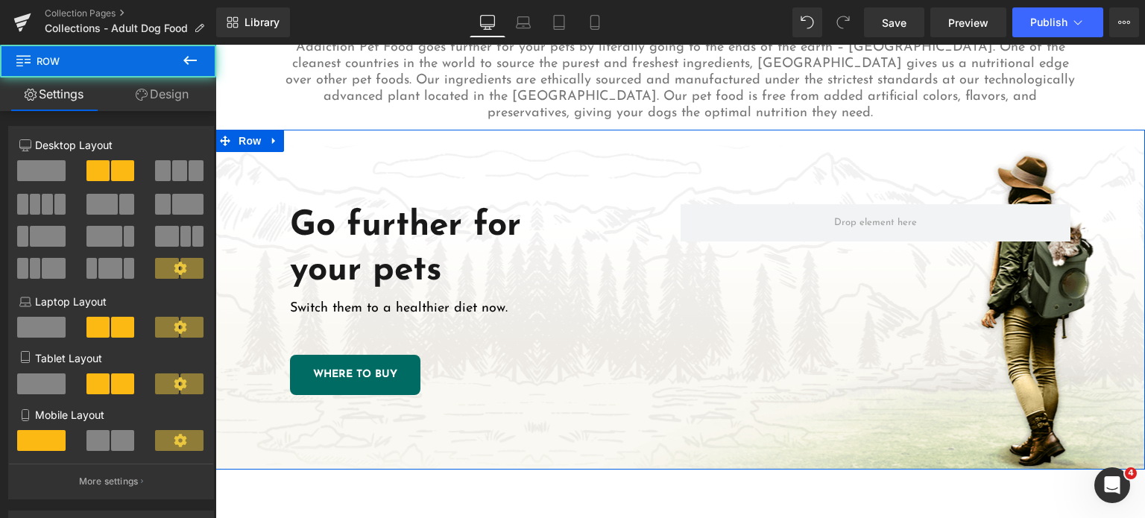
click at [158, 98] on link "Design" at bounding box center [162, 95] width 108 height 34
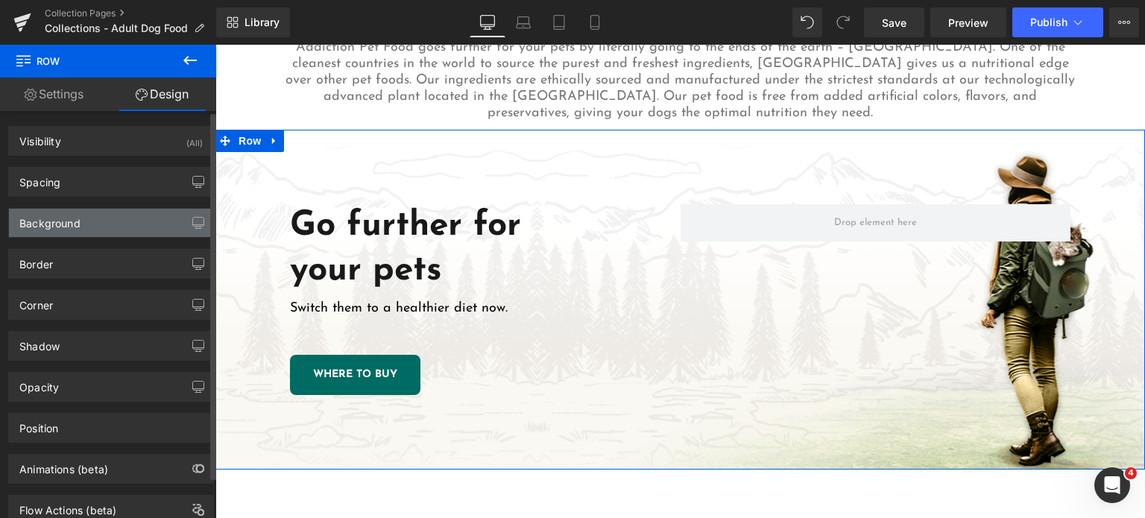
click at [81, 231] on div "Background" at bounding box center [111, 223] width 204 height 28
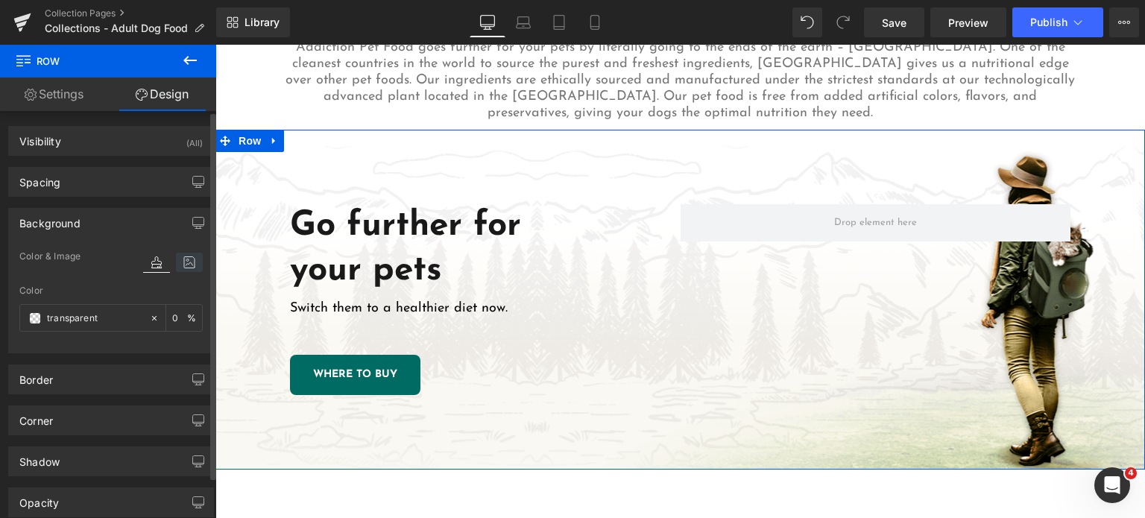
click at [190, 259] on icon at bounding box center [189, 262] width 27 height 19
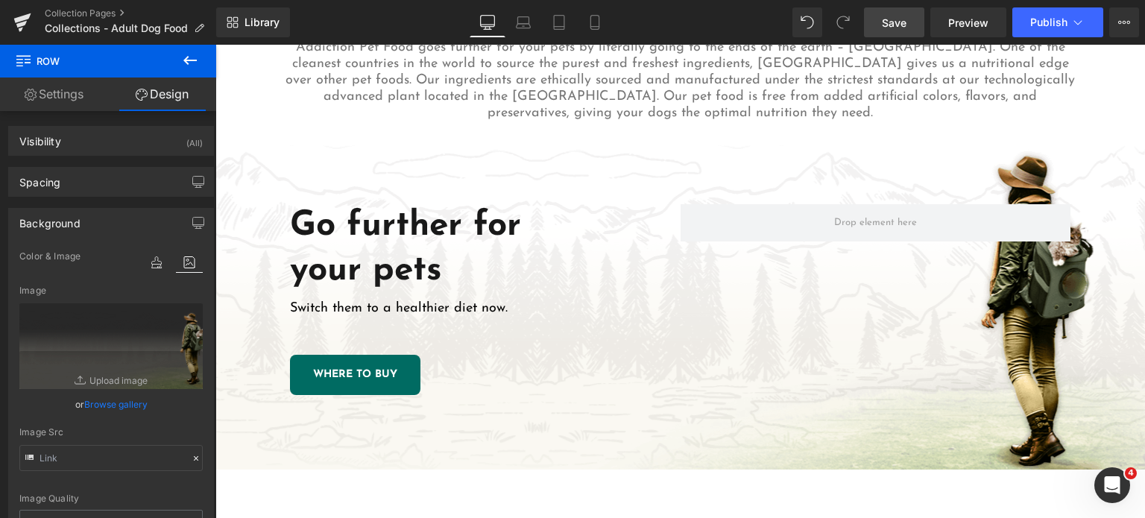
click at [895, 11] on link "Save" at bounding box center [894, 22] width 60 height 30
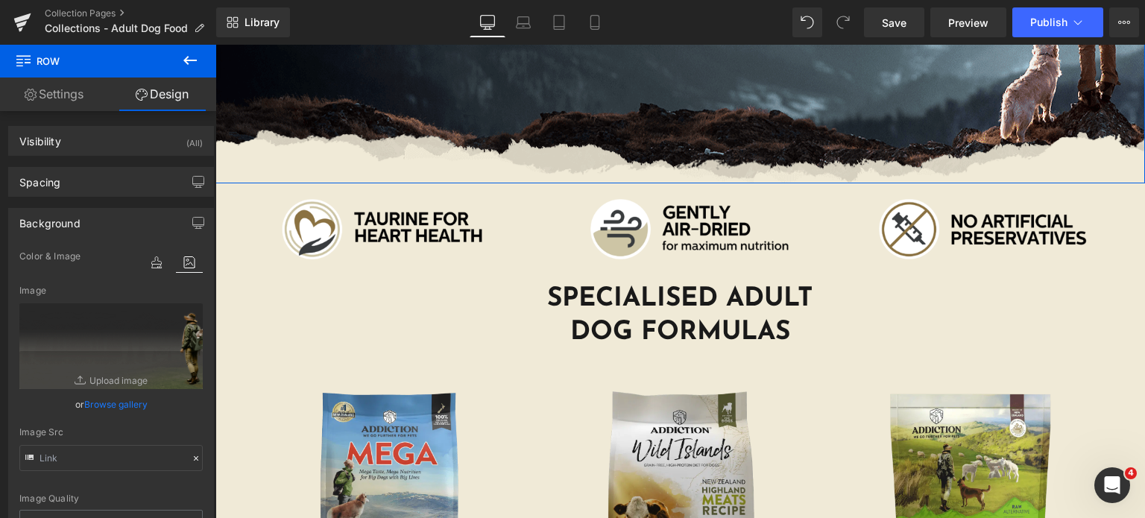
scroll to position [295, 0]
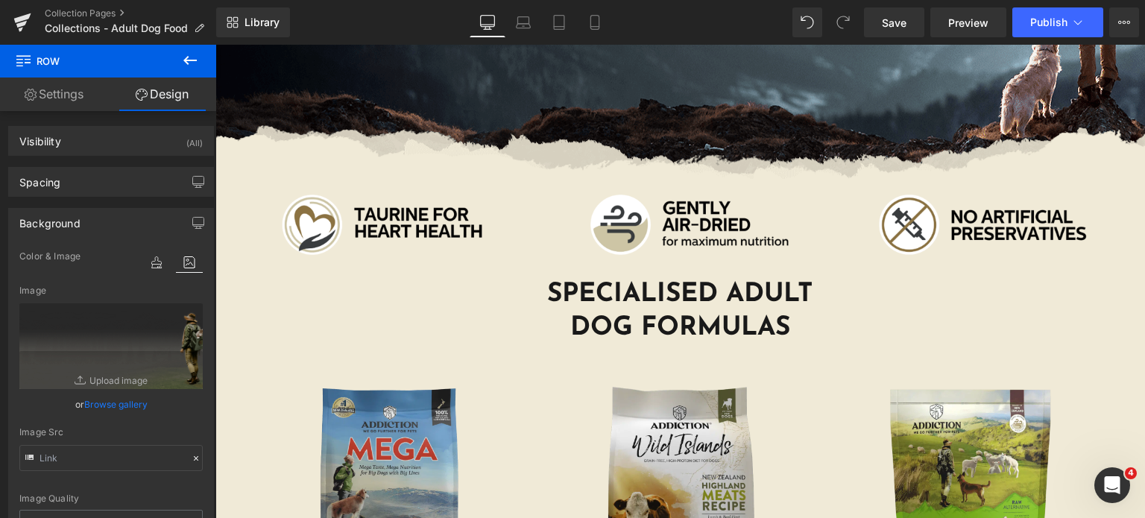
click at [382, 435] on img at bounding box center [390, 499] width 239 height 246
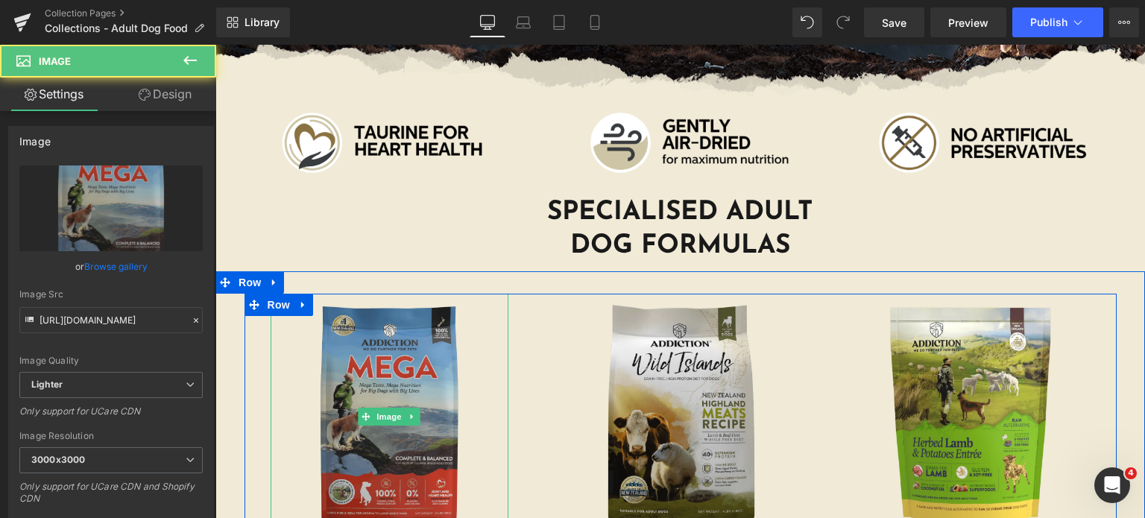
scroll to position [382, 0]
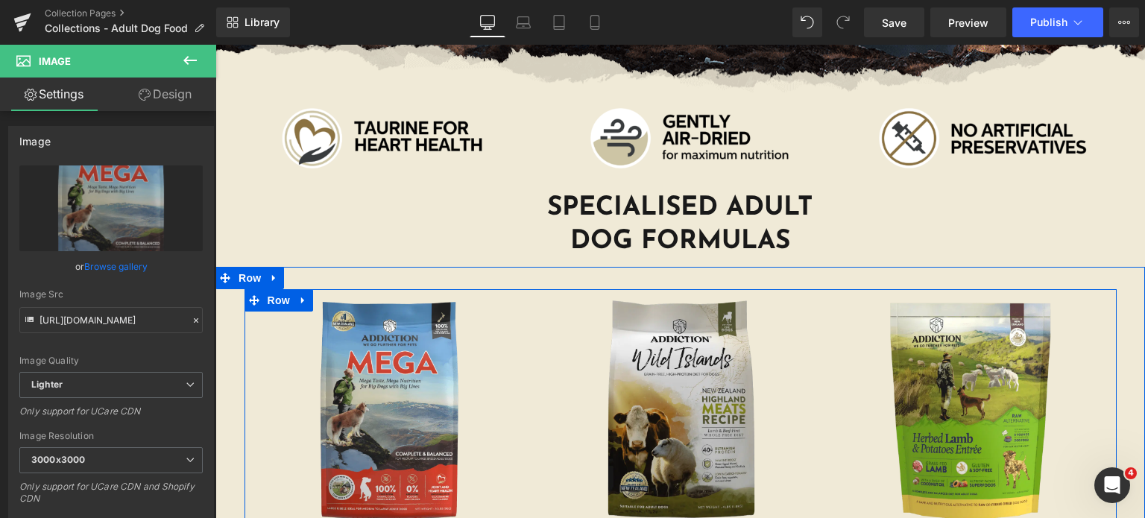
click at [799, 417] on div "Image WILD ISLANDS Highland Meats recipe Heading Lamb, beef, organ meats, musse…" at bounding box center [679, 491] width 291 height 404
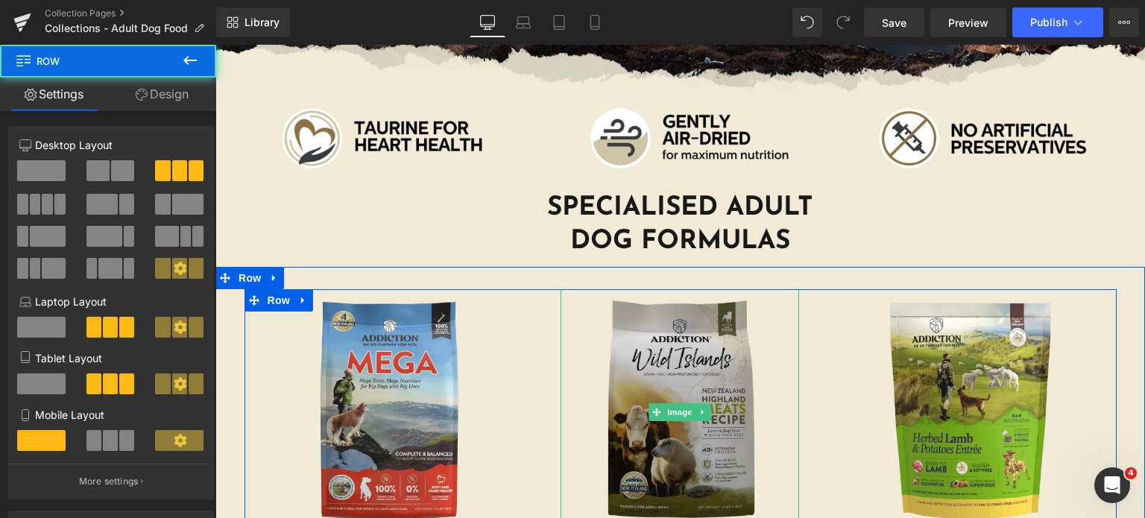
click at [750, 417] on img at bounding box center [680, 412] width 239 height 246
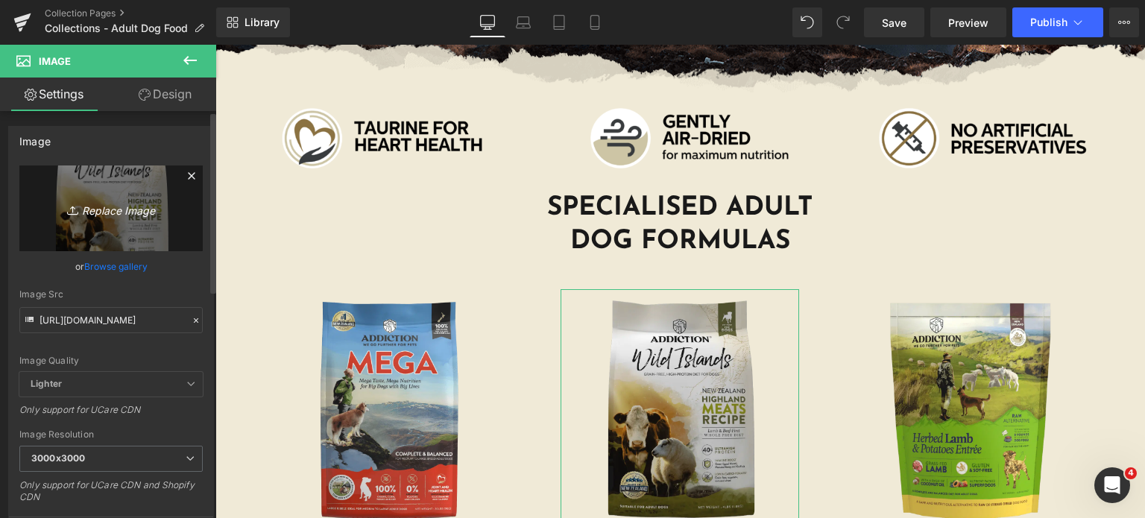
click at [95, 218] on link "Replace Image" at bounding box center [110, 208] width 183 height 86
type input "C:\fakepath\highlands-meat-recipe-dog.png.webp"
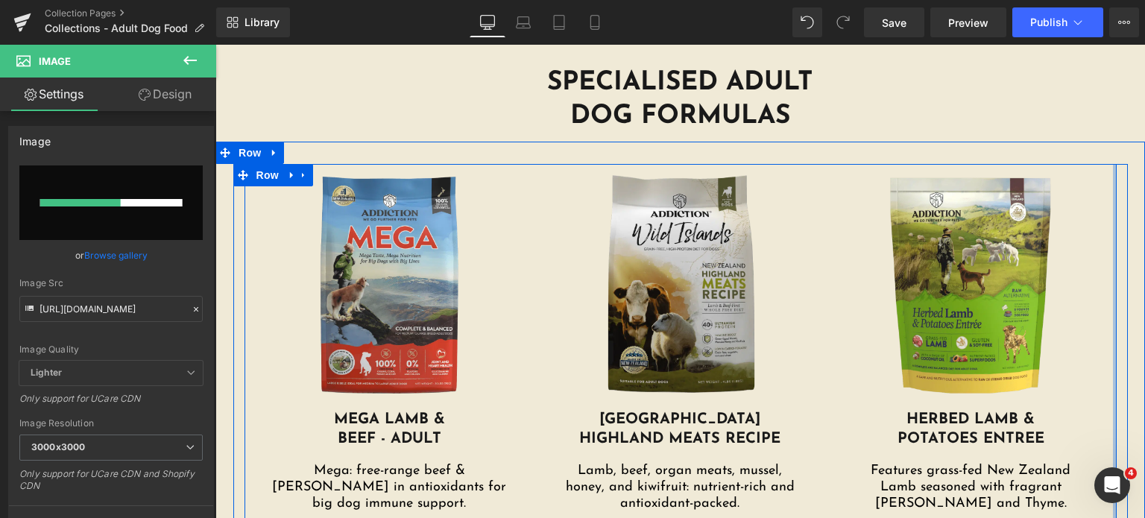
scroll to position [519, 0]
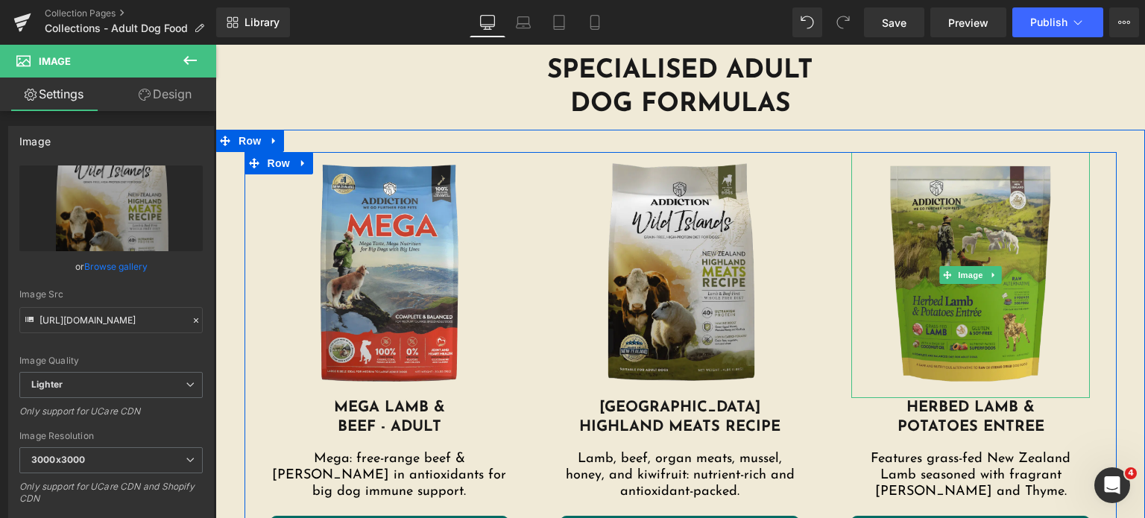
click at [1008, 336] on img at bounding box center [970, 275] width 239 height 246
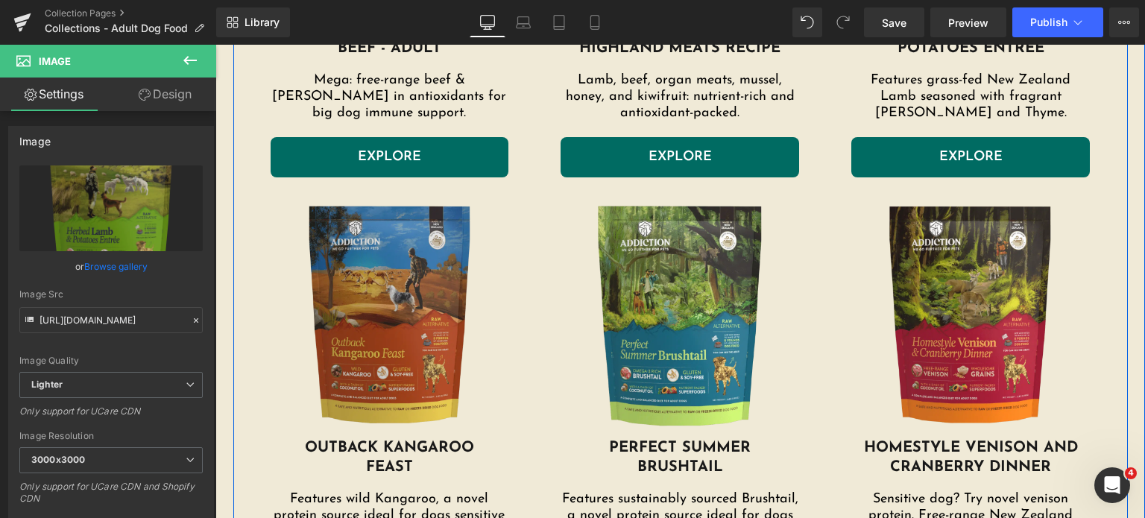
scroll to position [900, 0]
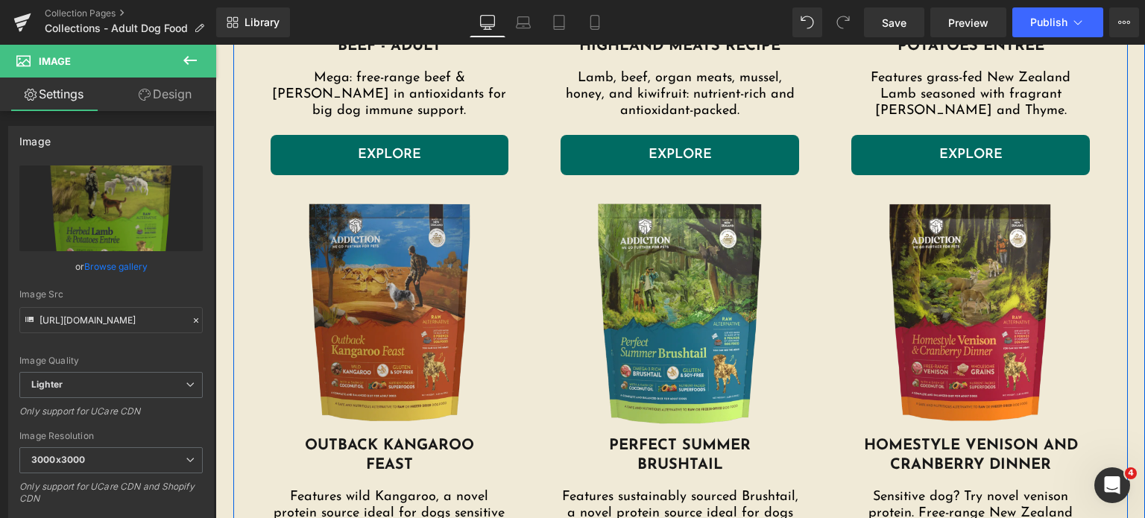
click at [417, 322] on img at bounding box center [390, 313] width 239 height 246
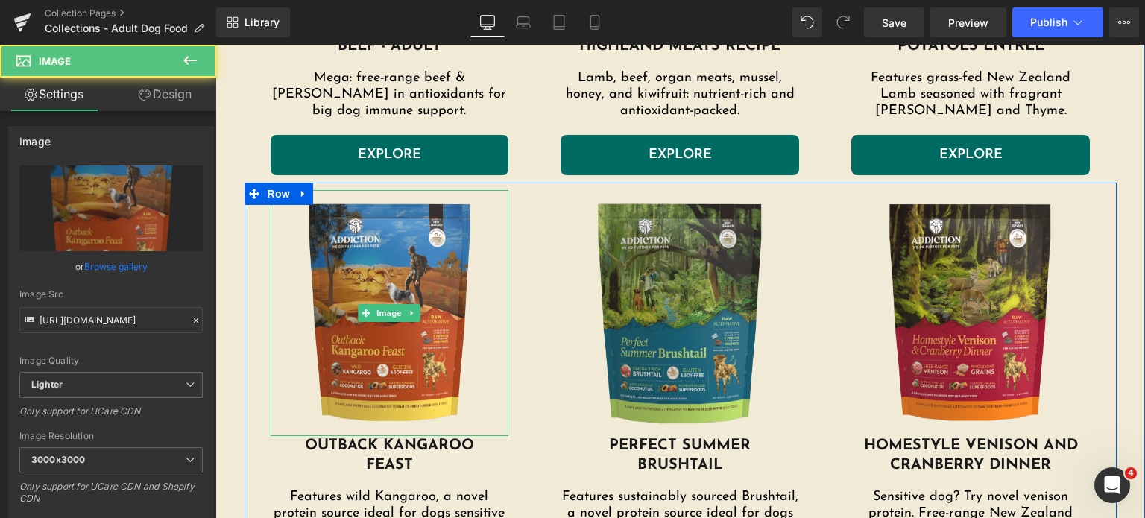
click at [612, 336] on img at bounding box center [680, 313] width 239 height 246
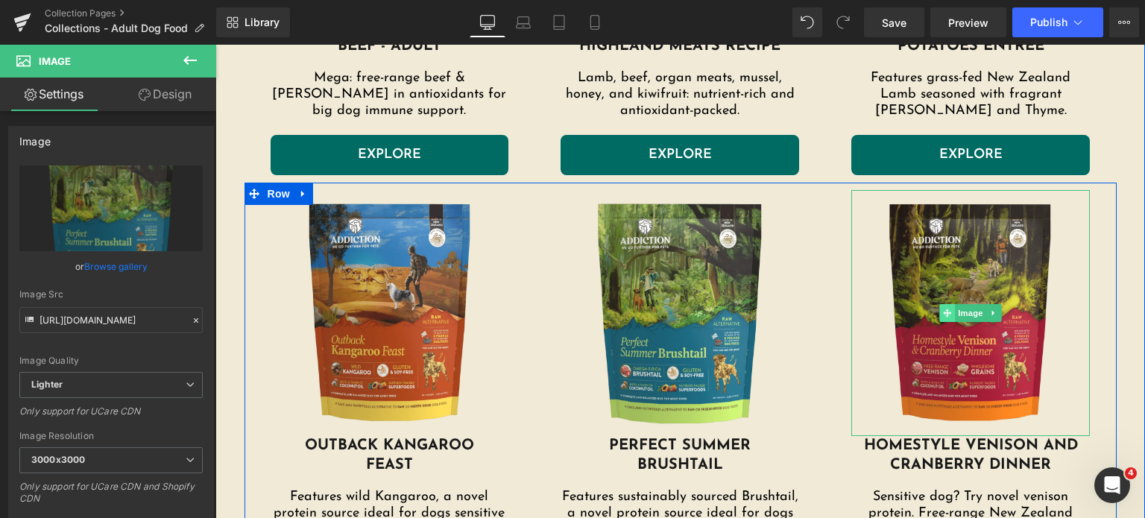
click at [944, 319] on span at bounding box center [948, 313] width 16 height 18
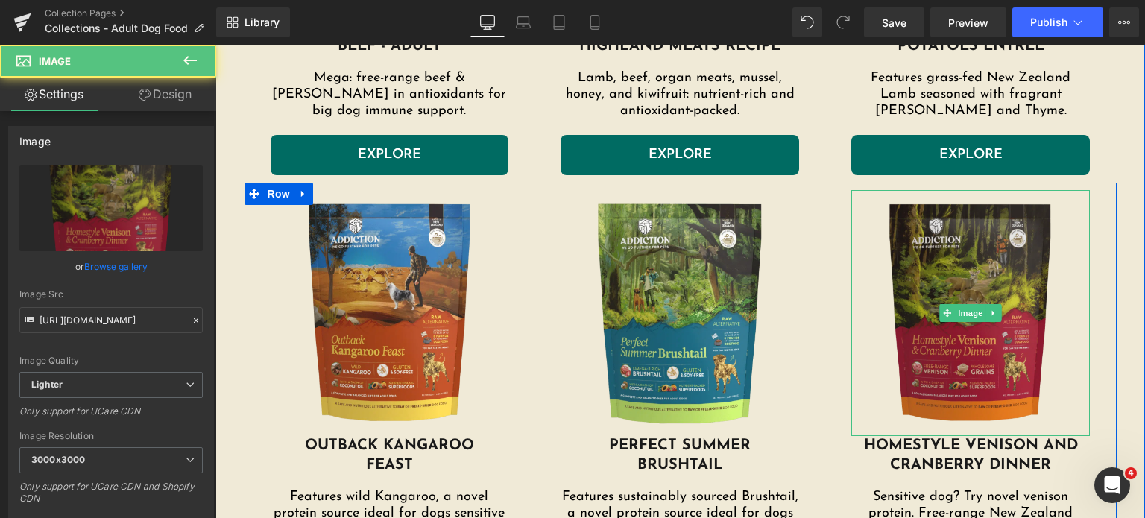
click at [856, 256] on img at bounding box center [970, 313] width 239 height 246
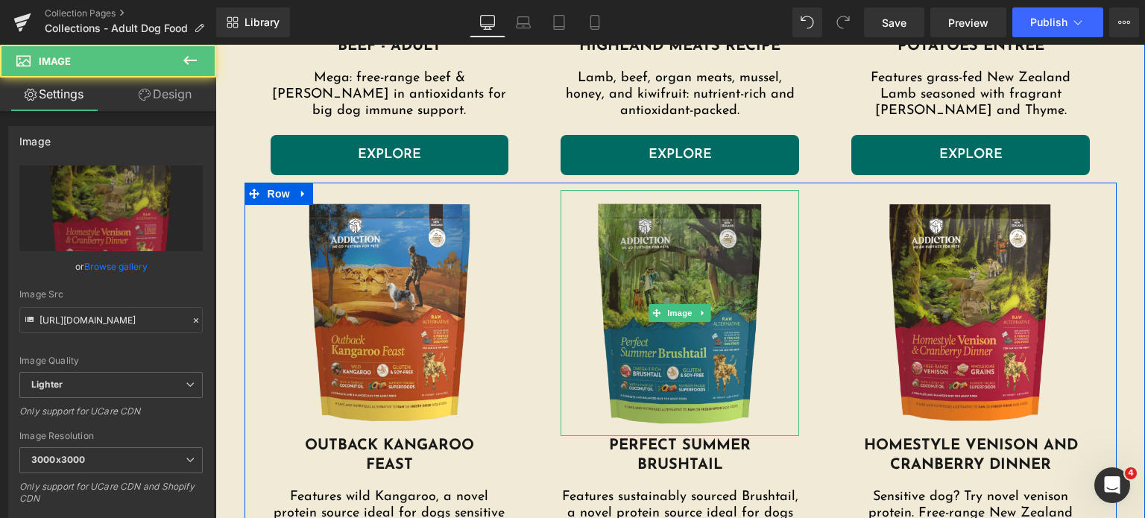
click at [658, 250] on img at bounding box center [680, 313] width 239 height 246
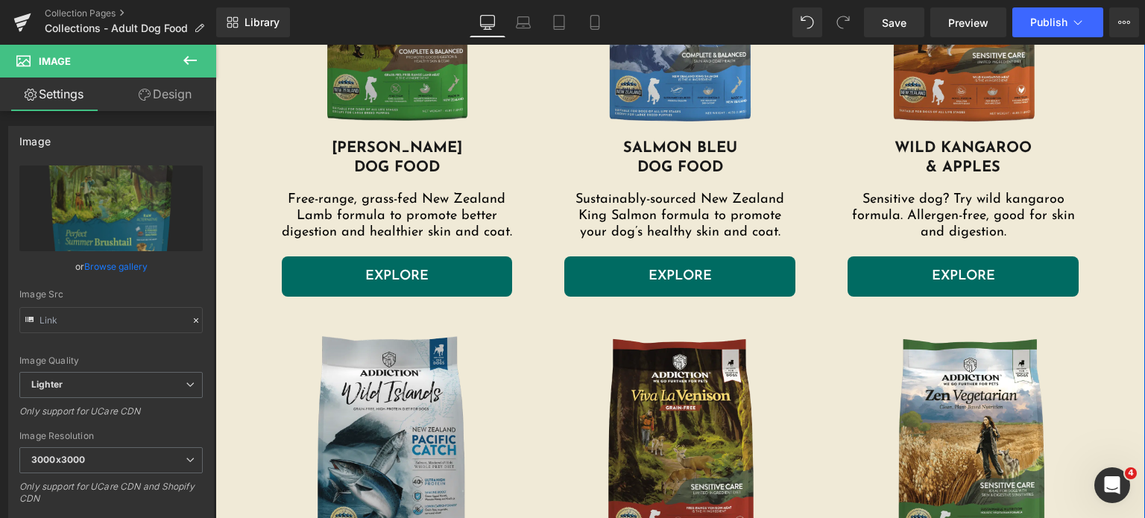
scroll to position [1634, 0]
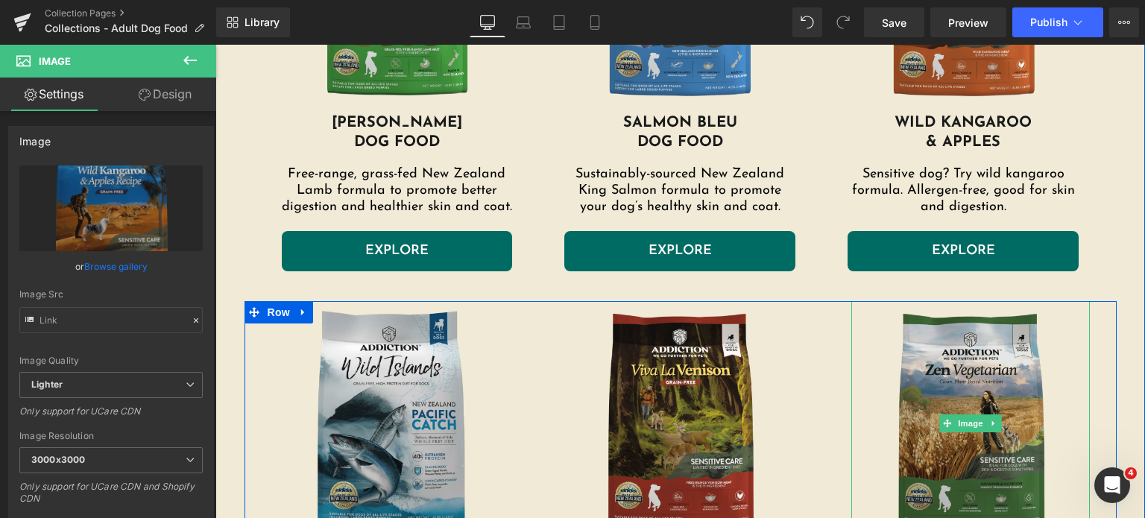
click at [890, 381] on img at bounding box center [970, 424] width 239 height 246
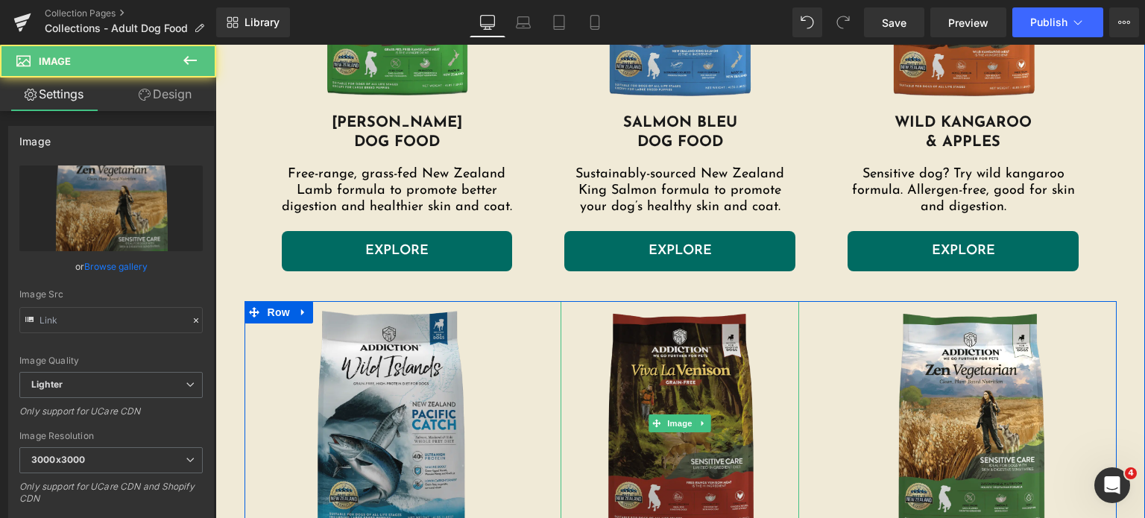
click at [695, 387] on img at bounding box center [680, 424] width 239 height 246
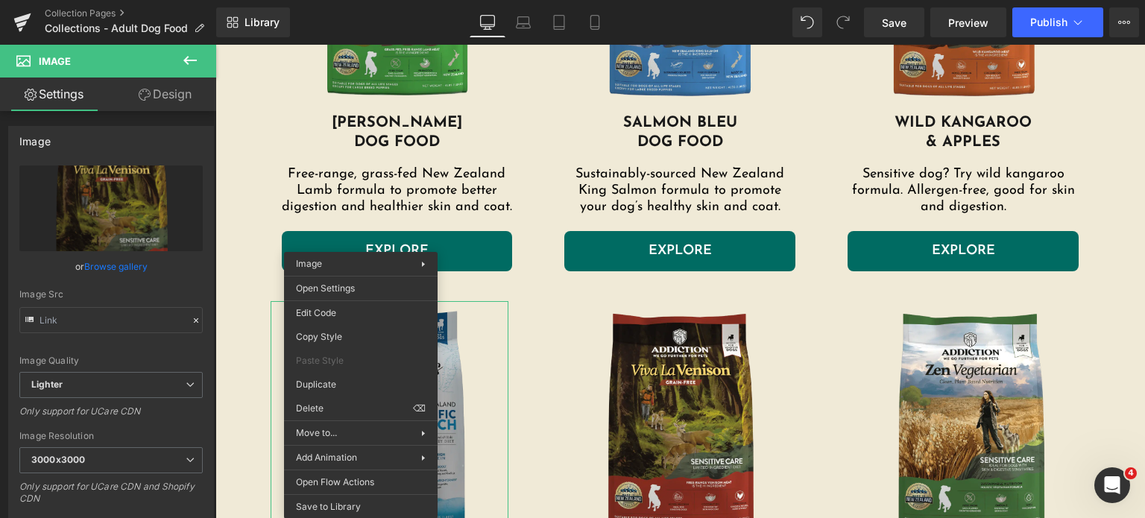
click at [456, 360] on img at bounding box center [390, 424] width 239 height 246
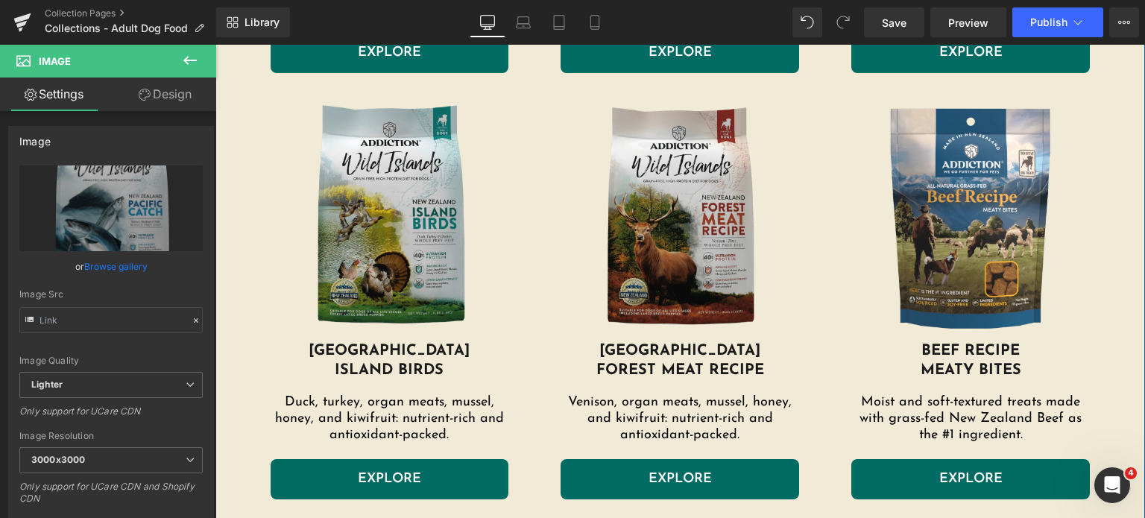
scroll to position [2283, 0]
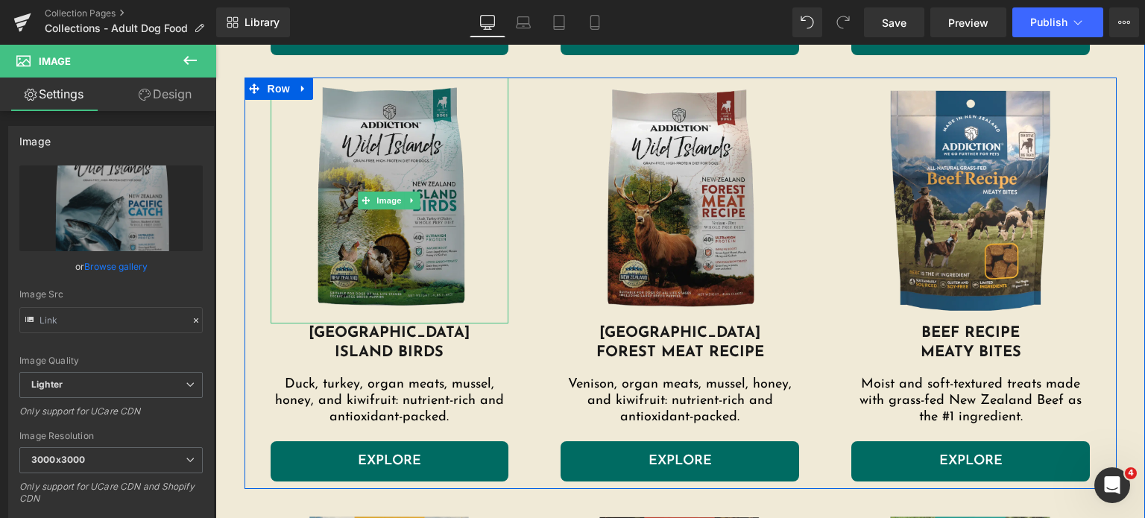
click at [407, 209] on img at bounding box center [390, 201] width 239 height 246
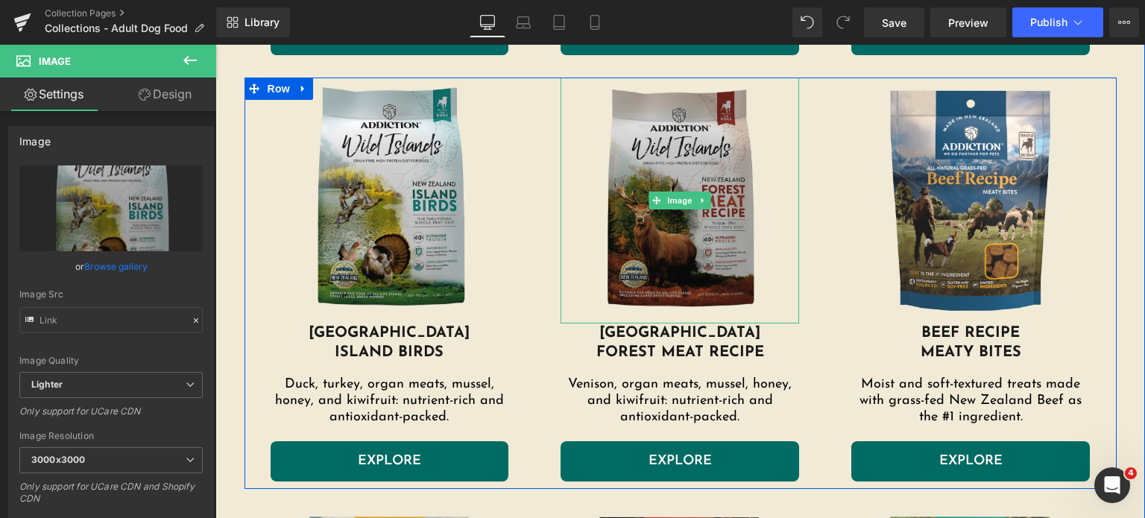
click at [611, 211] on img at bounding box center [680, 201] width 239 height 246
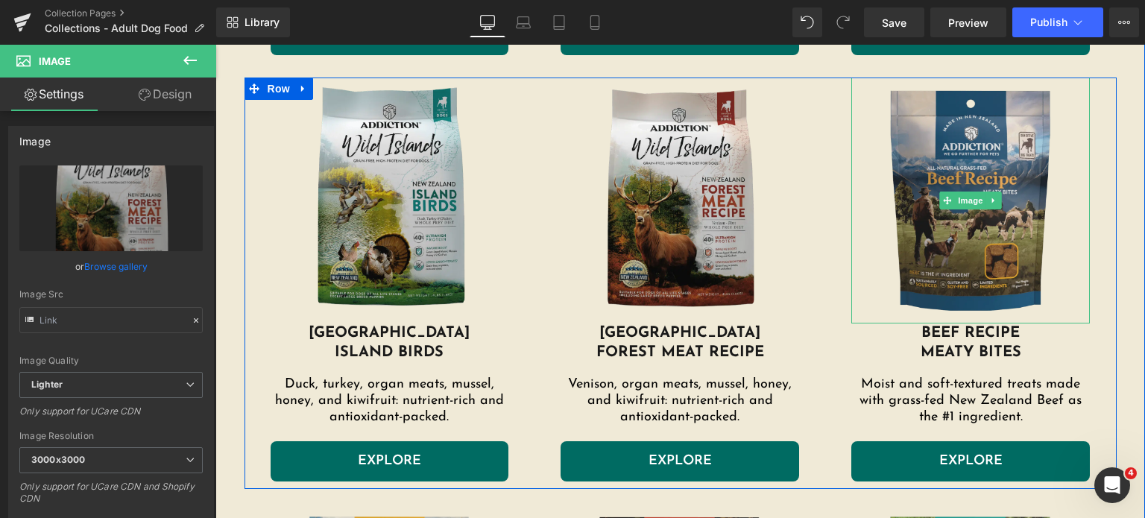
click at [901, 211] on img at bounding box center [970, 201] width 239 height 246
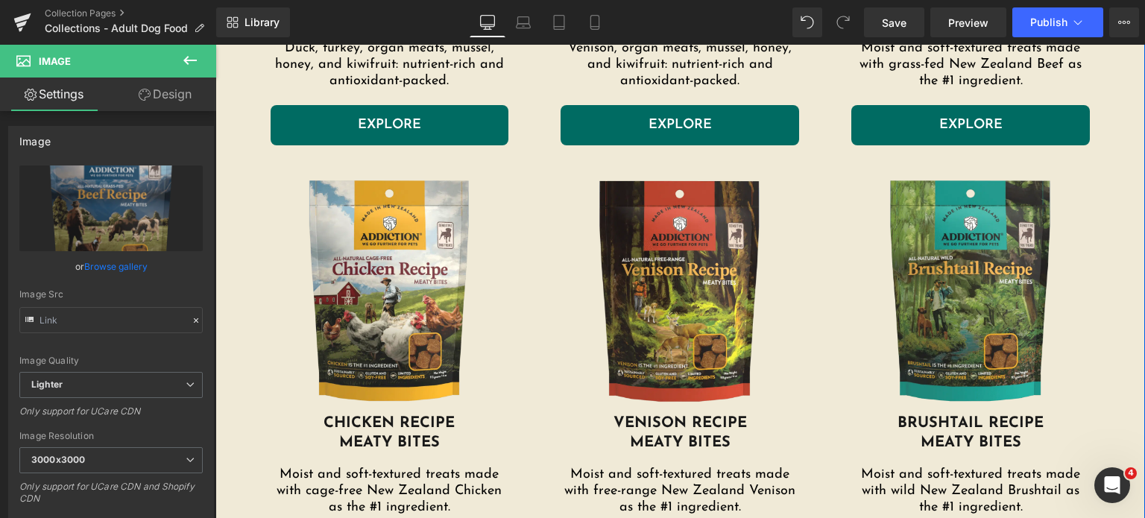
scroll to position [2626, 0]
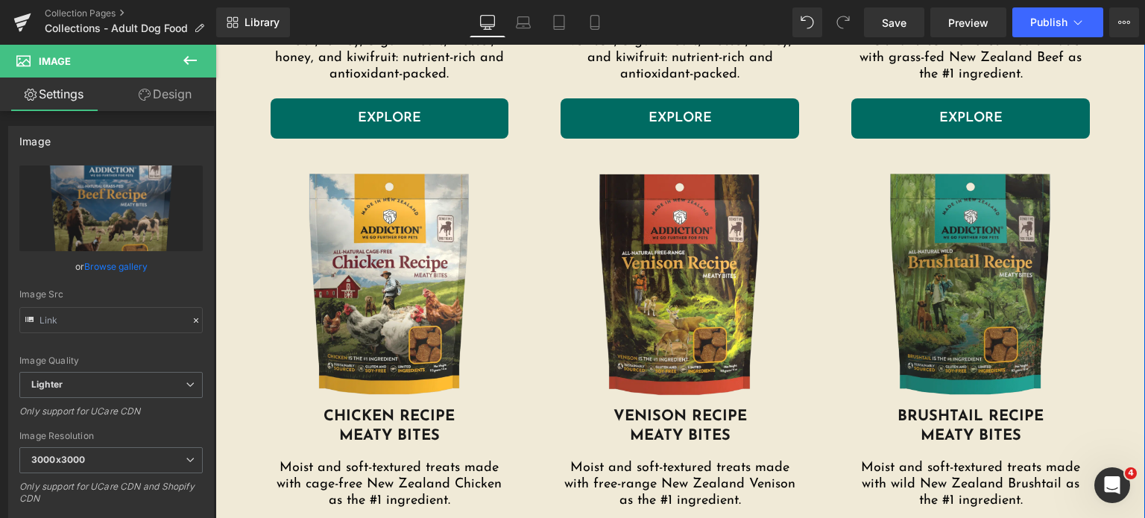
click at [897, 230] on img at bounding box center [970, 284] width 239 height 246
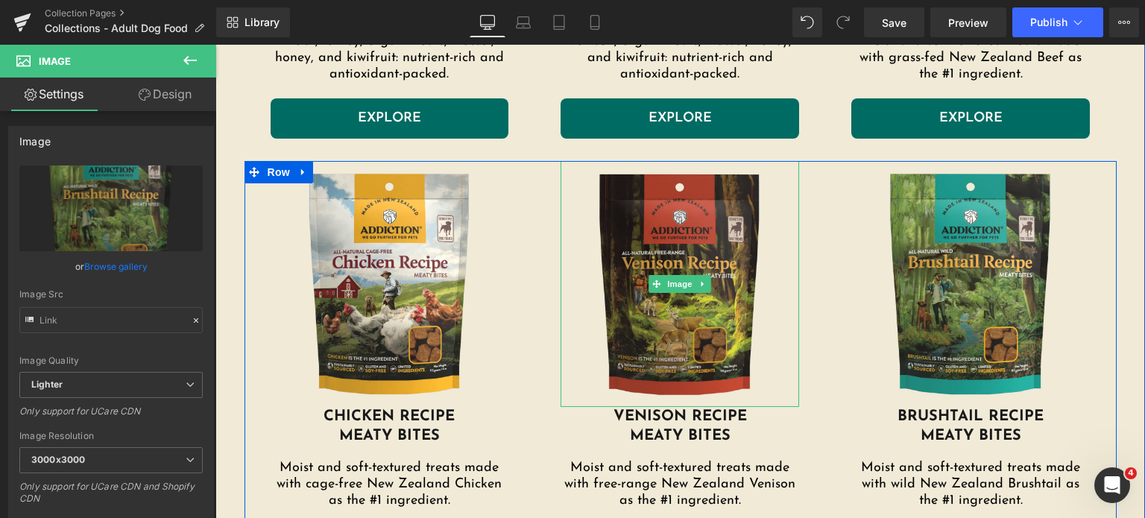
click at [630, 244] on img at bounding box center [680, 284] width 239 height 246
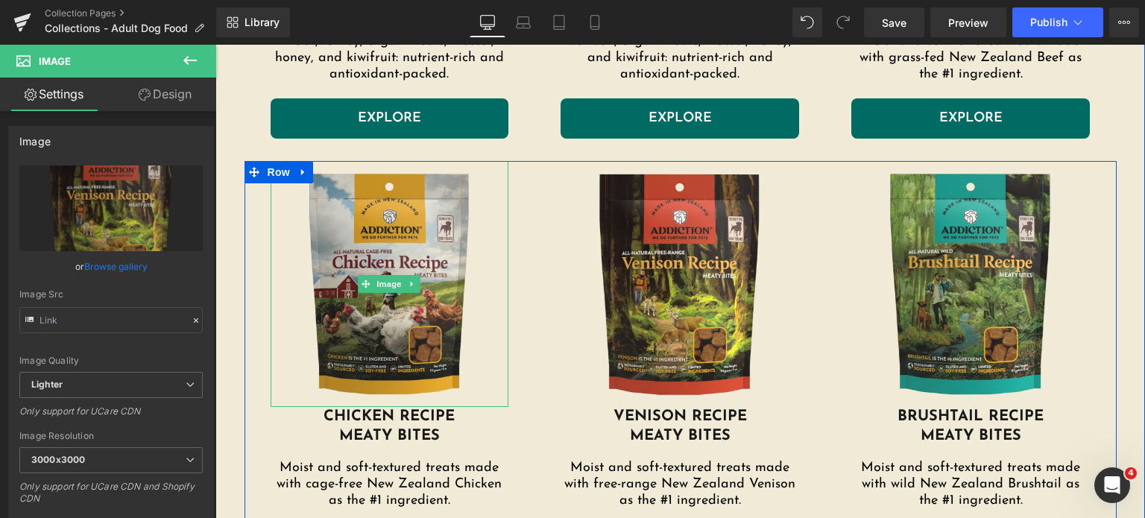
click at [395, 264] on img at bounding box center [390, 284] width 239 height 246
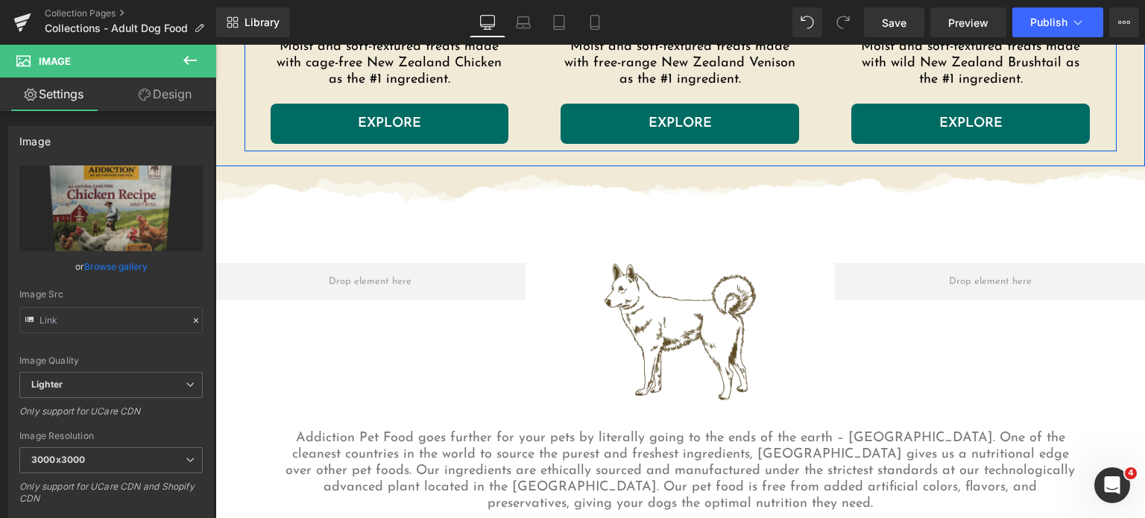
scroll to position [3050, 0]
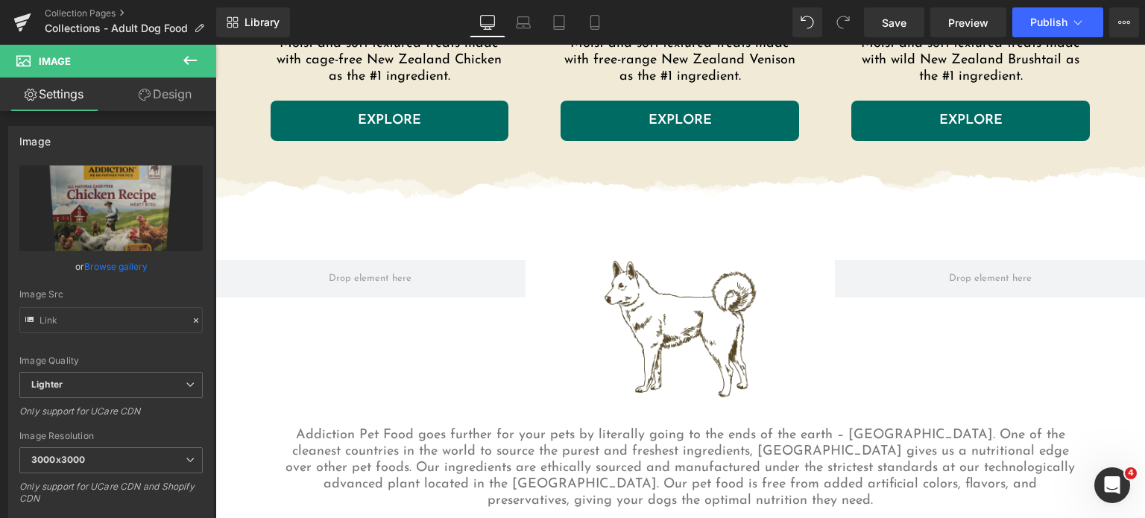
click at [679, 309] on img at bounding box center [680, 329] width 155 height 138
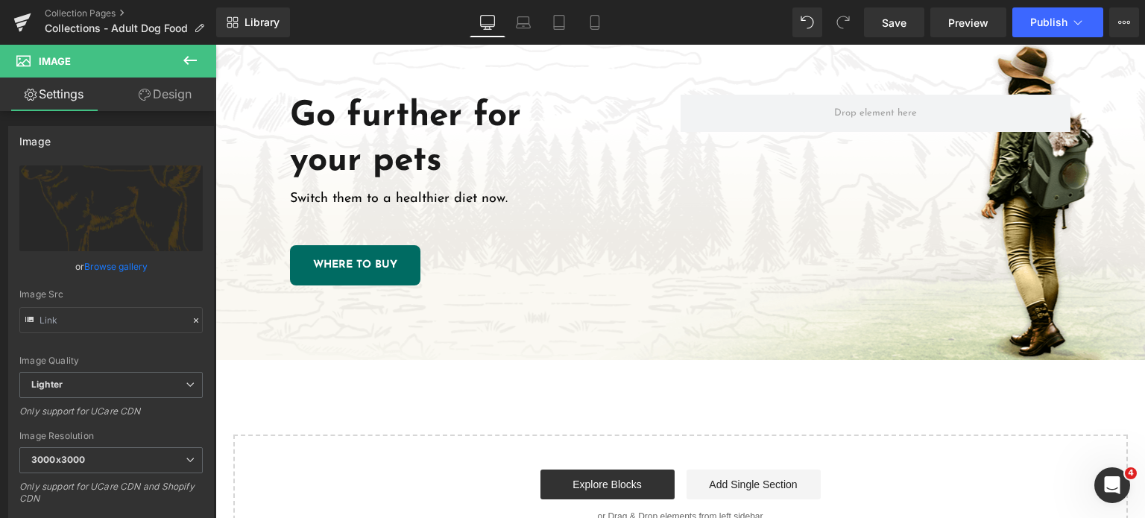
scroll to position [3548, 0]
click at [679, 309] on div "Go further for your pets Heading Switch them to a healthier diet now. Text Bloc…" at bounding box center [680, 189] width 930 height 340
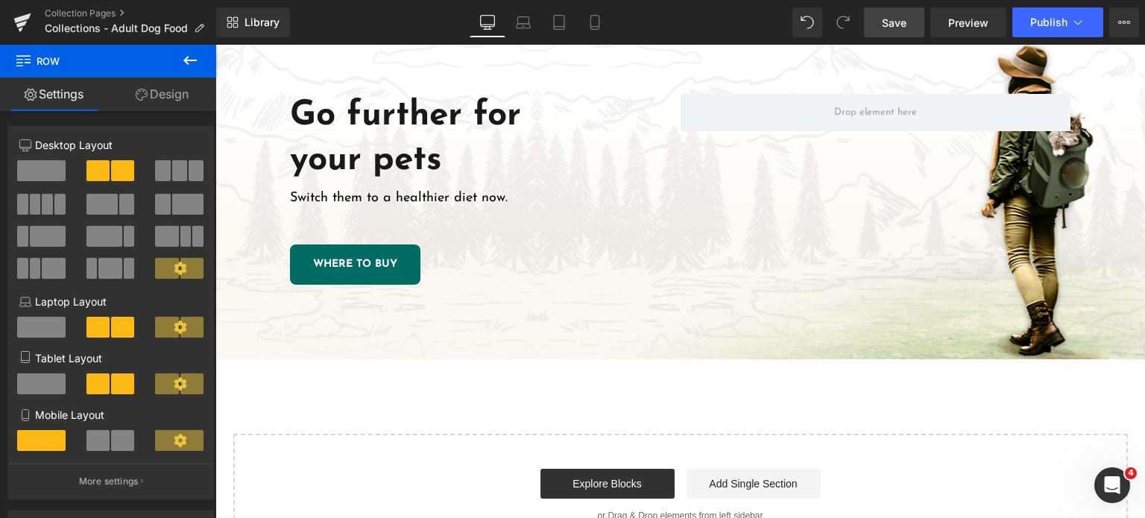
click at [900, 26] on span "Save" at bounding box center [894, 23] width 25 height 16
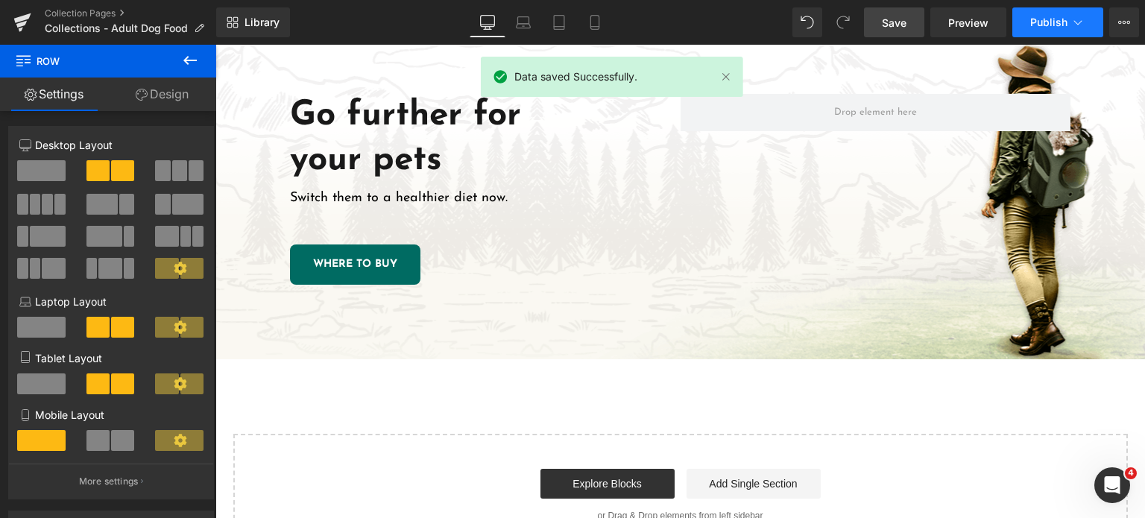
click at [1039, 23] on span "Publish" at bounding box center [1048, 22] width 37 height 12
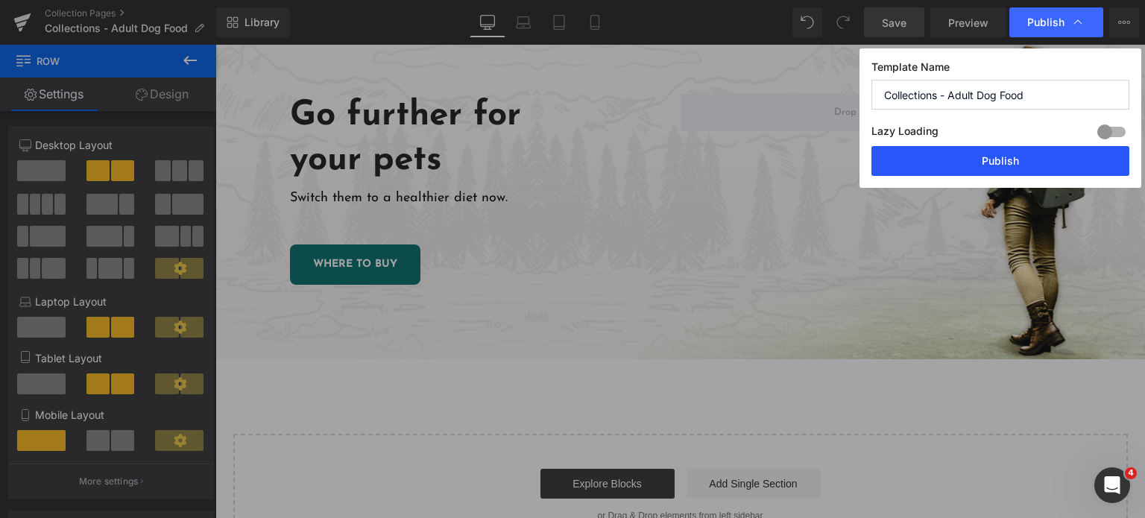
click at [971, 164] on button "Publish" at bounding box center [1000, 161] width 258 height 30
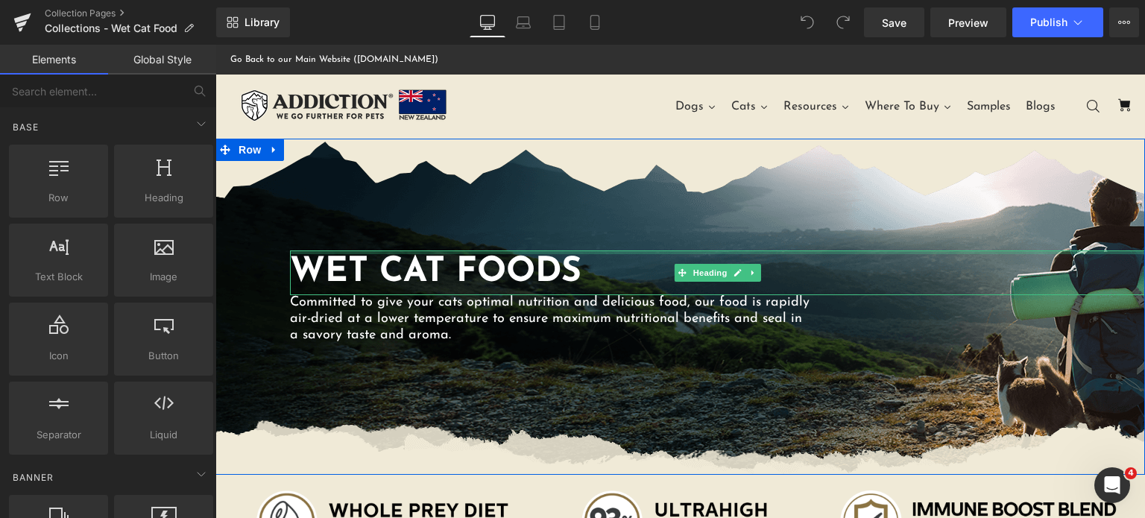
click at [605, 192] on div "Wet Cat Foods Heading Committed to give your cats optimal nutrition and delicio…" at bounding box center [680, 307] width 930 height 336
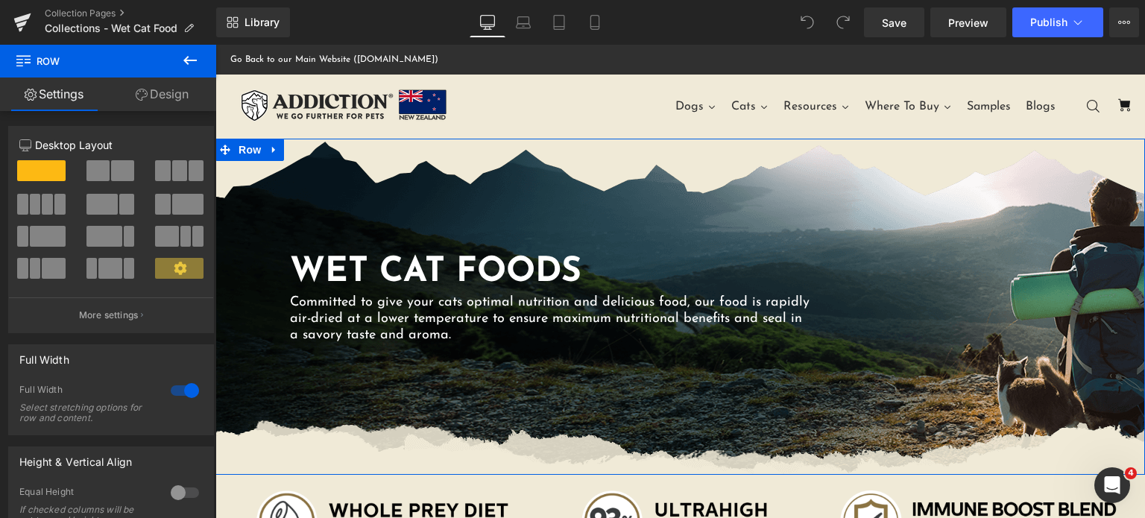
click at [182, 90] on link "Design" at bounding box center [162, 95] width 108 height 34
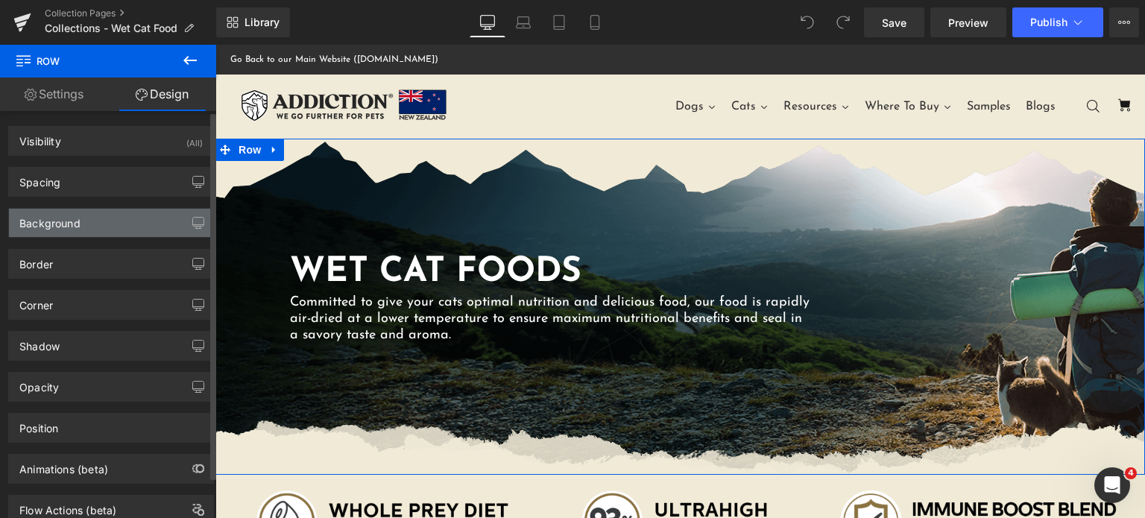
click at [60, 216] on div "Background" at bounding box center [49, 219] width 61 height 21
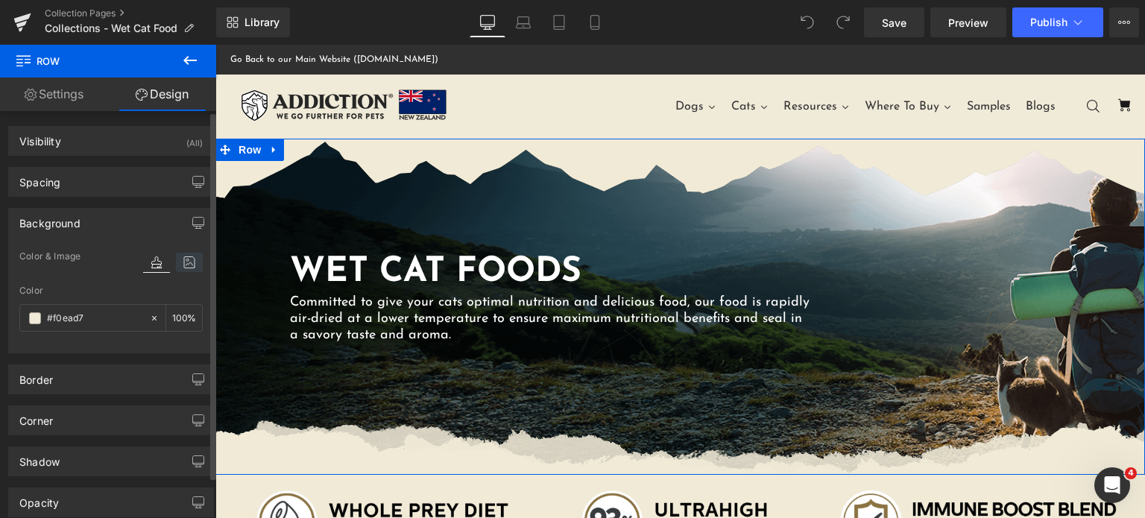
click at [182, 259] on icon at bounding box center [189, 262] width 27 height 19
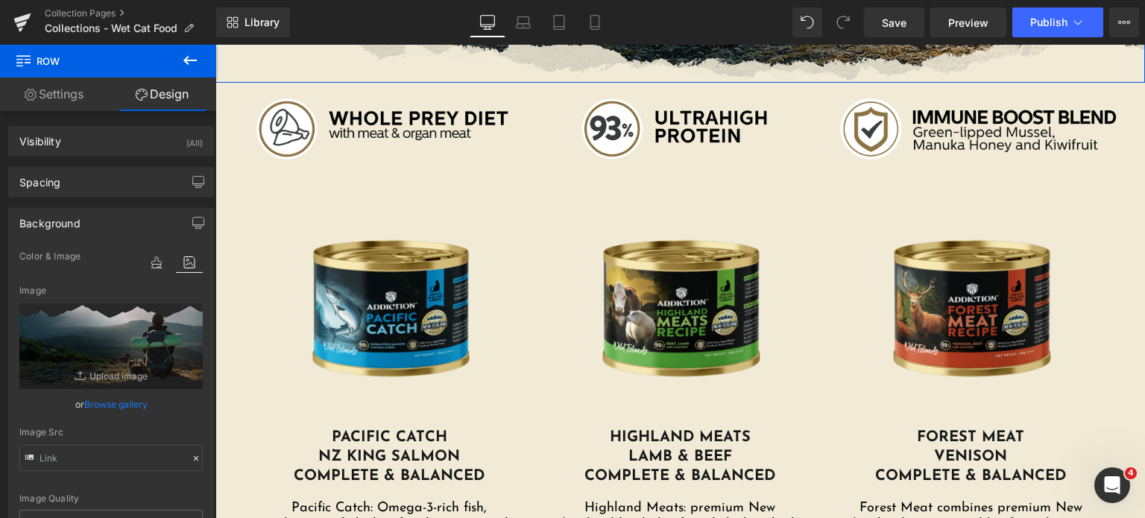
scroll to position [533, 0]
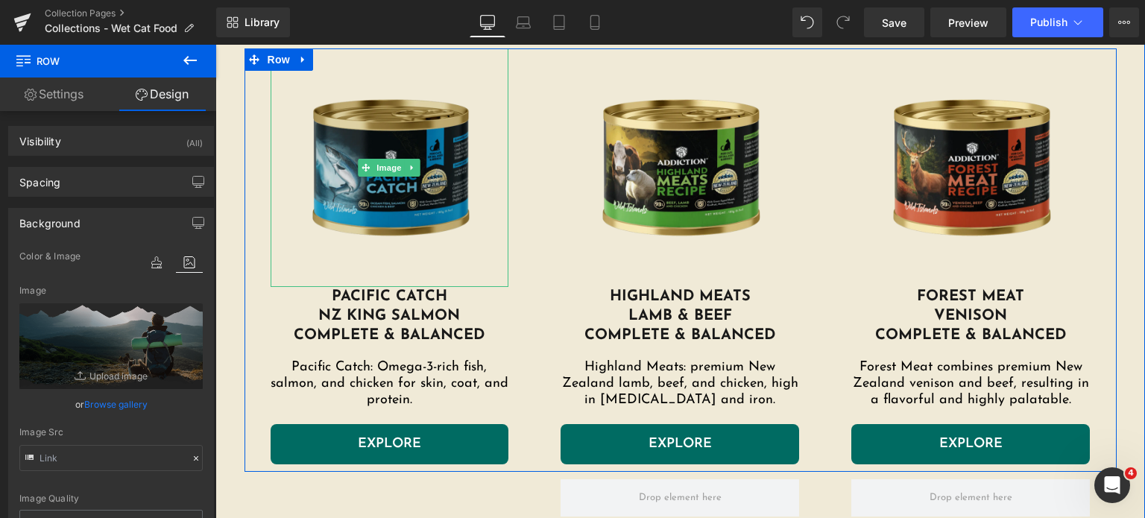
click at [412, 157] on img at bounding box center [390, 167] width 239 height 239
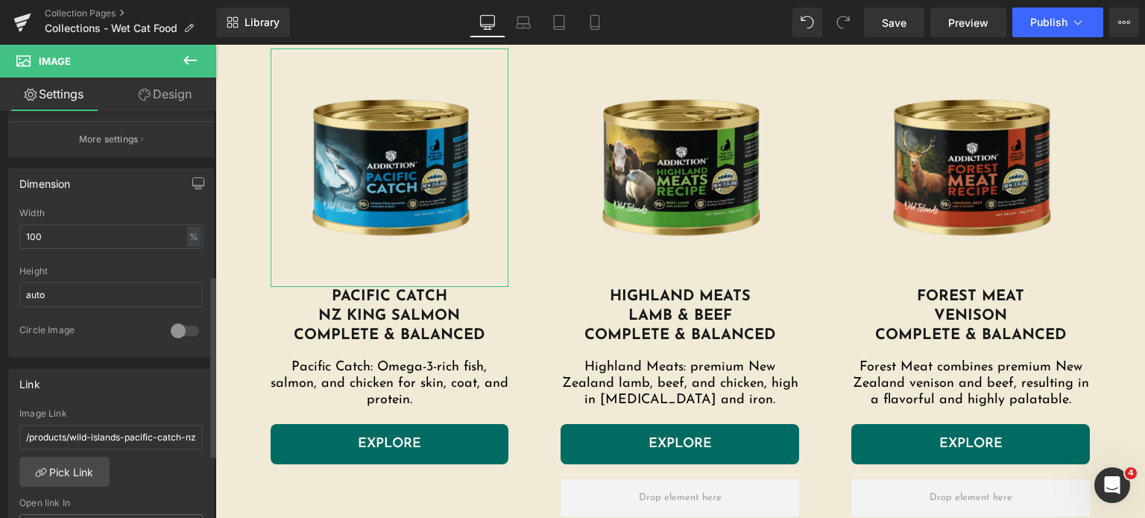
scroll to position [429, 0]
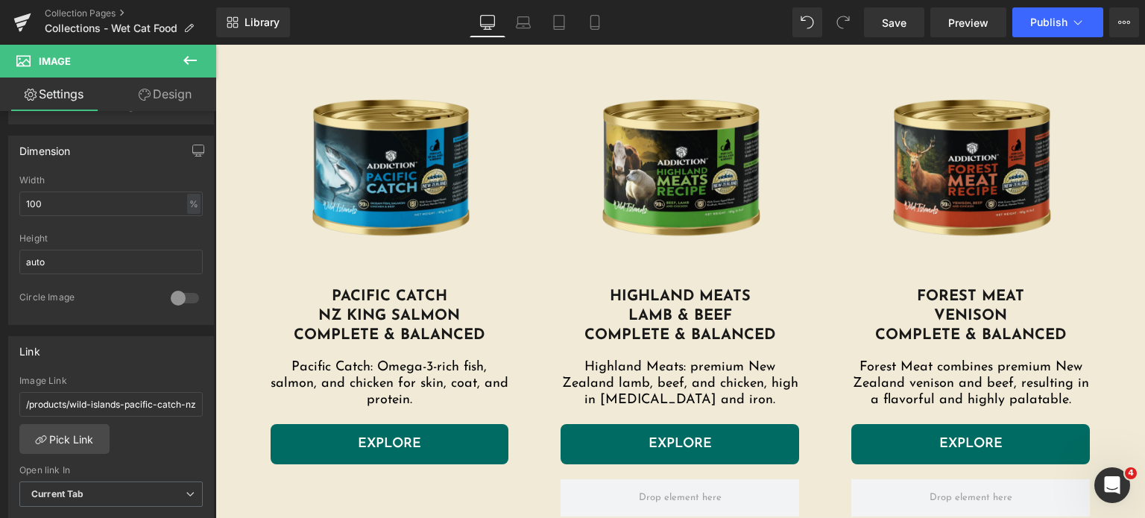
click at [653, 163] on icon at bounding box center [657, 167] width 8 height 9
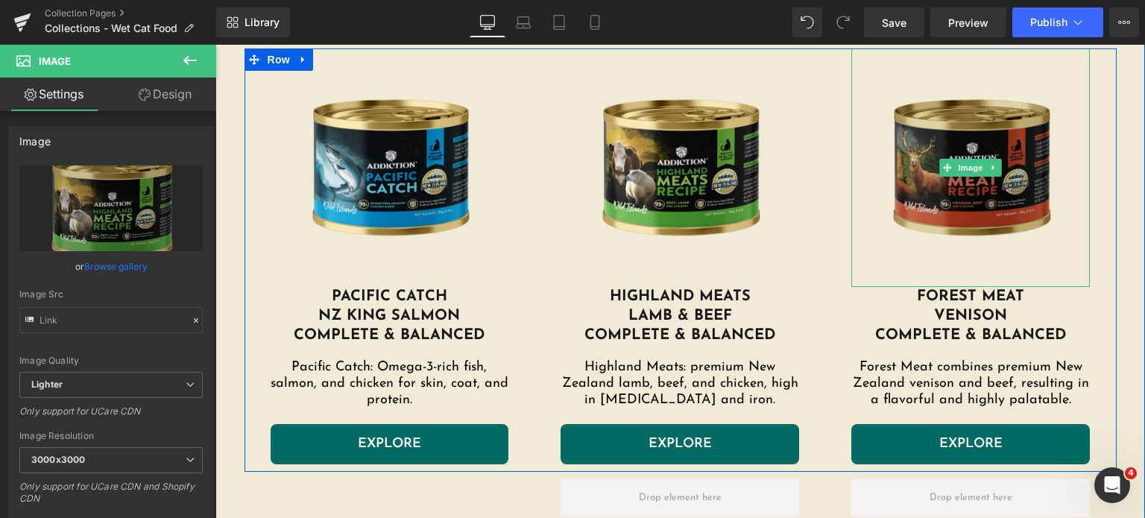
click at [899, 174] on img at bounding box center [970, 167] width 239 height 239
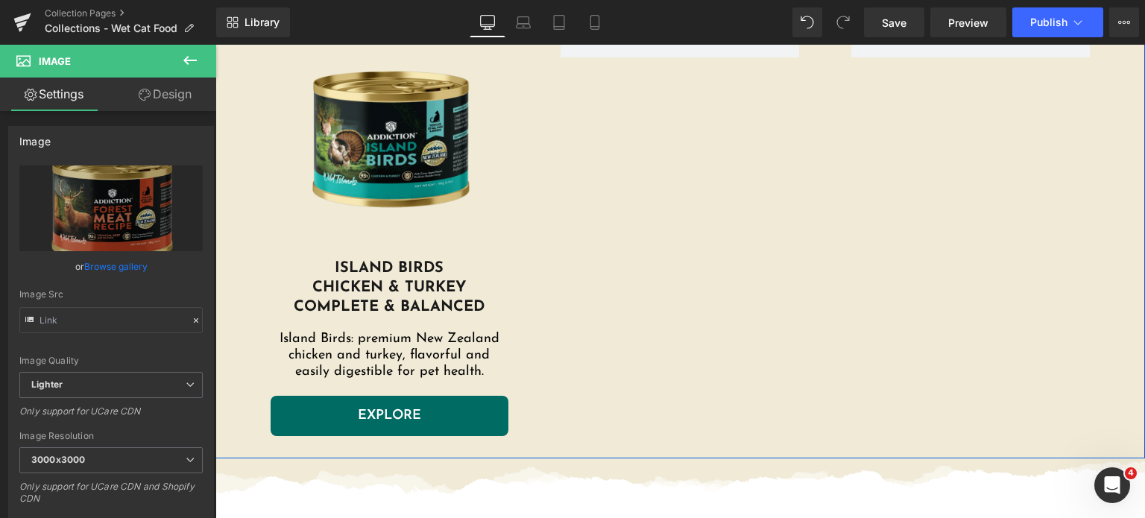
scroll to position [987, 0]
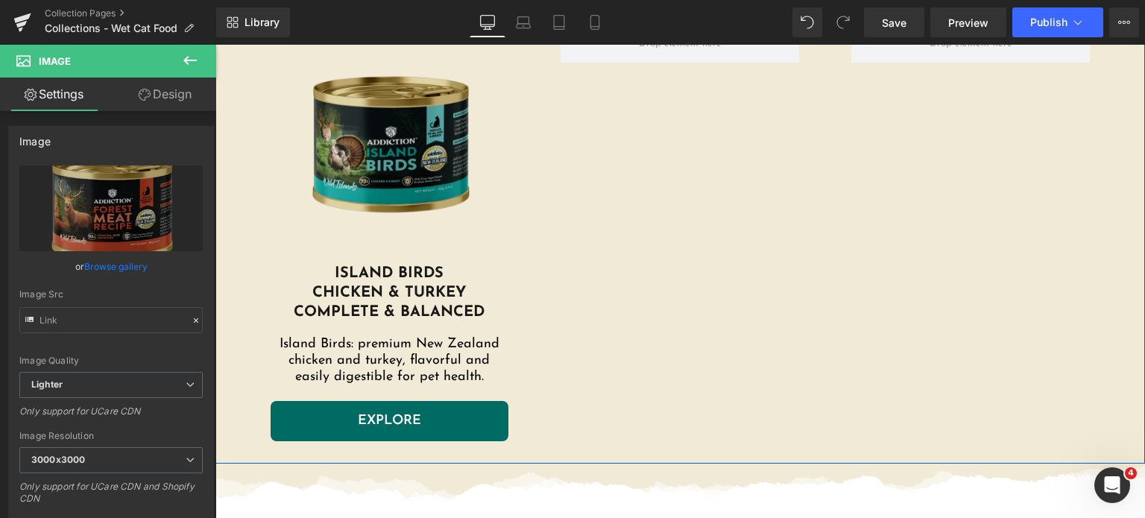
click at [353, 162] on img at bounding box center [390, 144] width 239 height 239
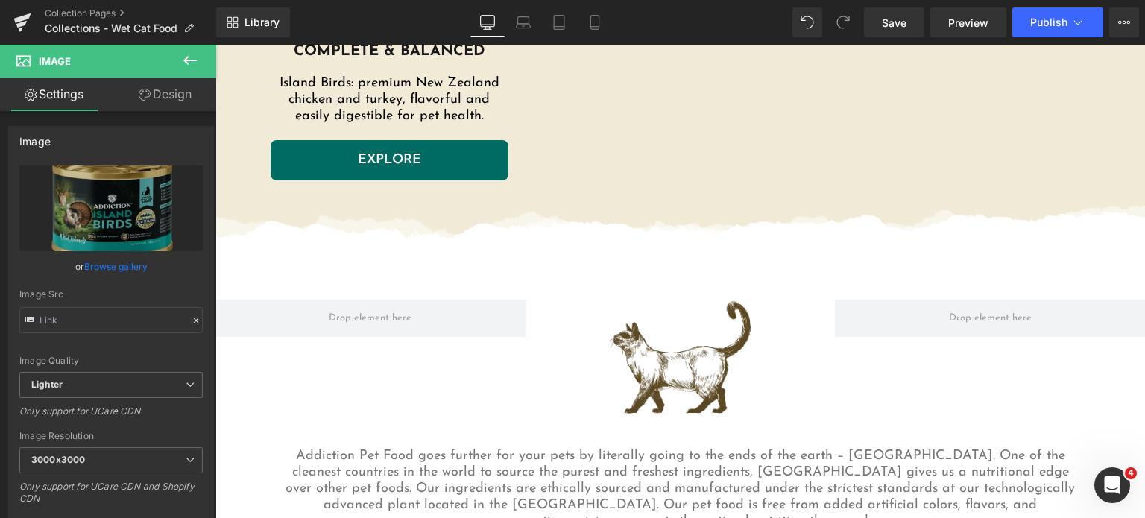
scroll to position [1197, 0]
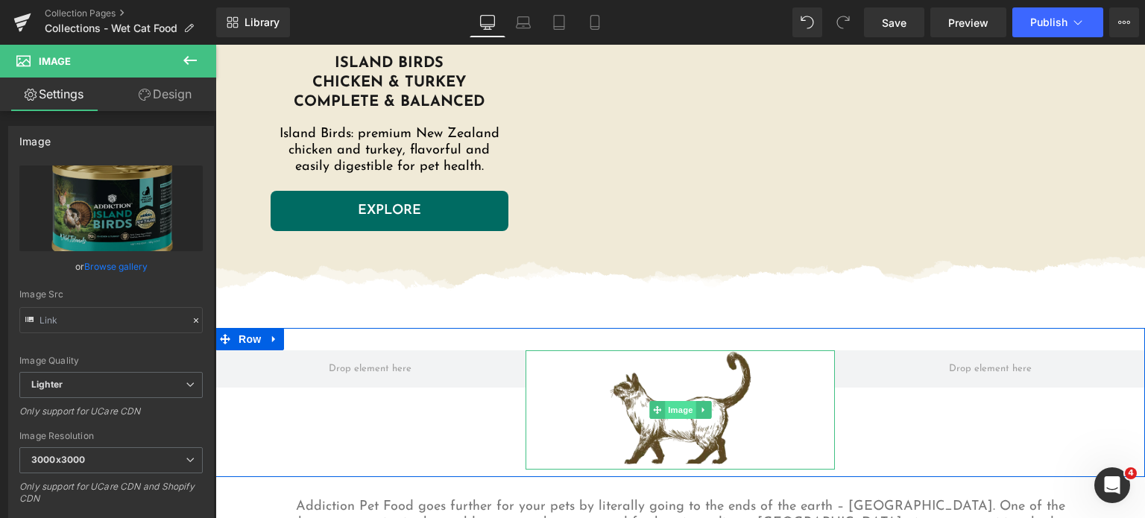
click at [665, 414] on span "Image" at bounding box center [680, 410] width 31 height 18
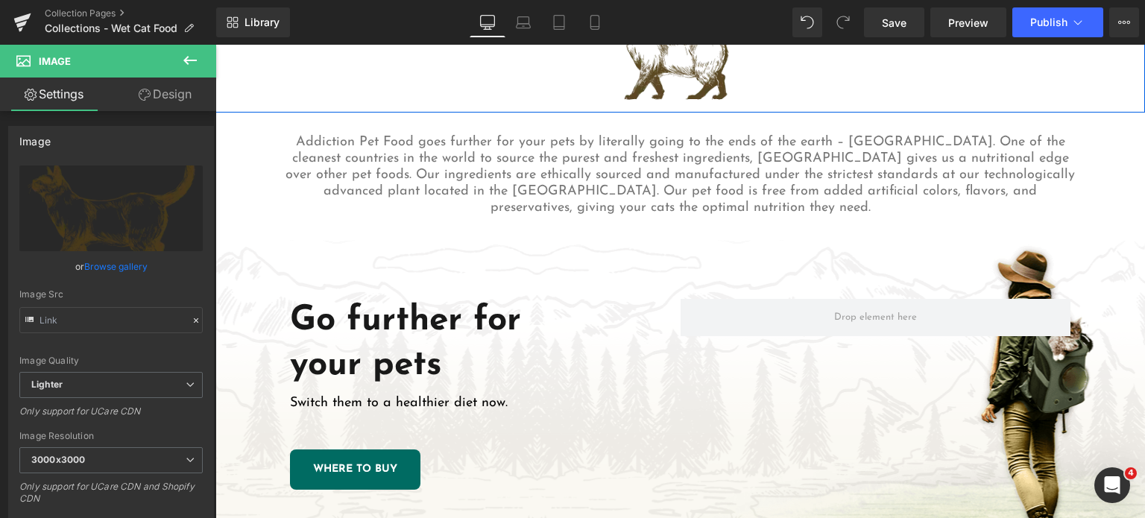
scroll to position [1571, 0]
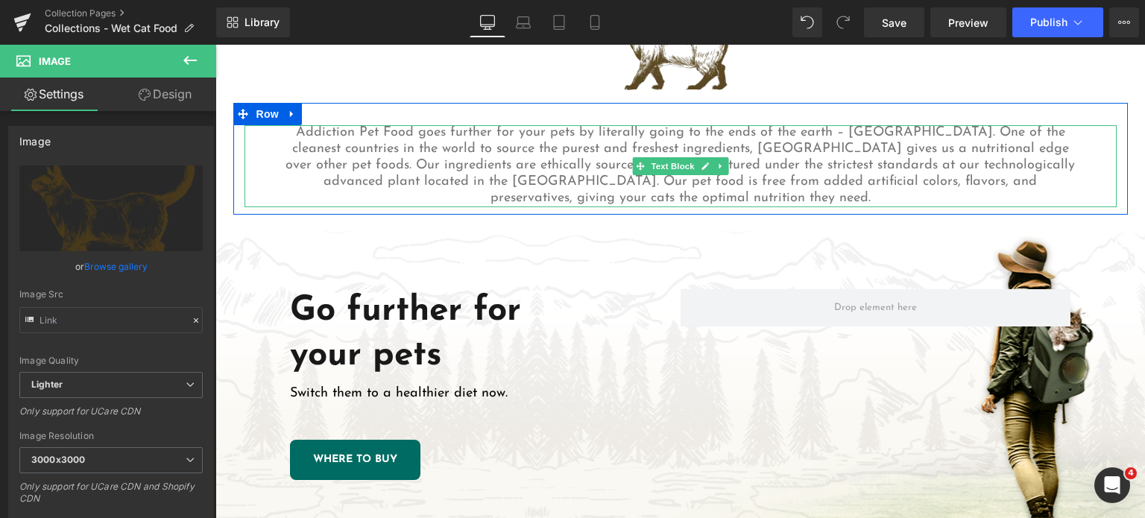
click at [352, 235] on div "Go further for your pets Heading Switch them to a healthier diet now. Text Bloc…" at bounding box center [680, 385] width 930 height 340
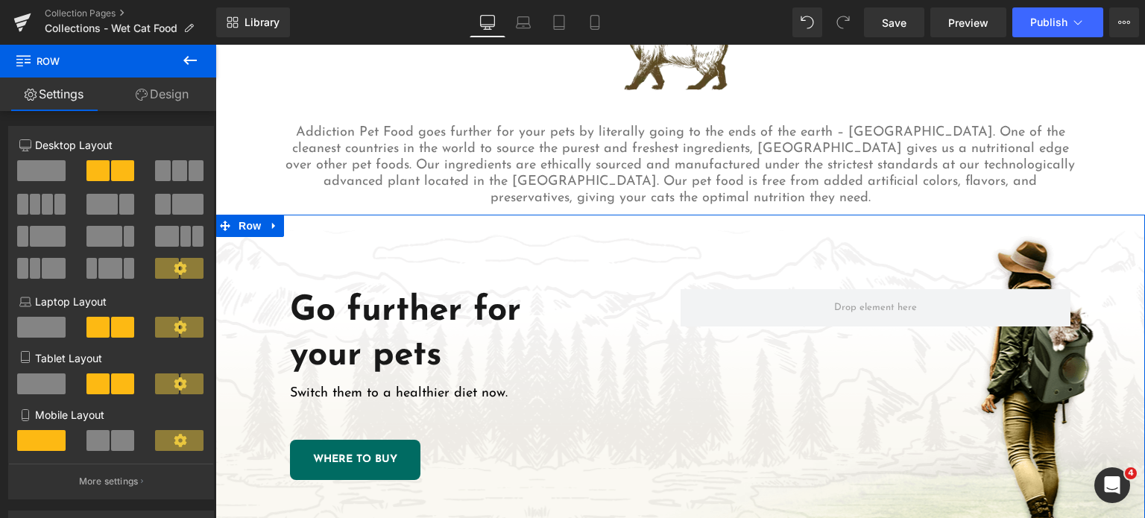
click at [157, 92] on link "Design" at bounding box center [162, 95] width 108 height 34
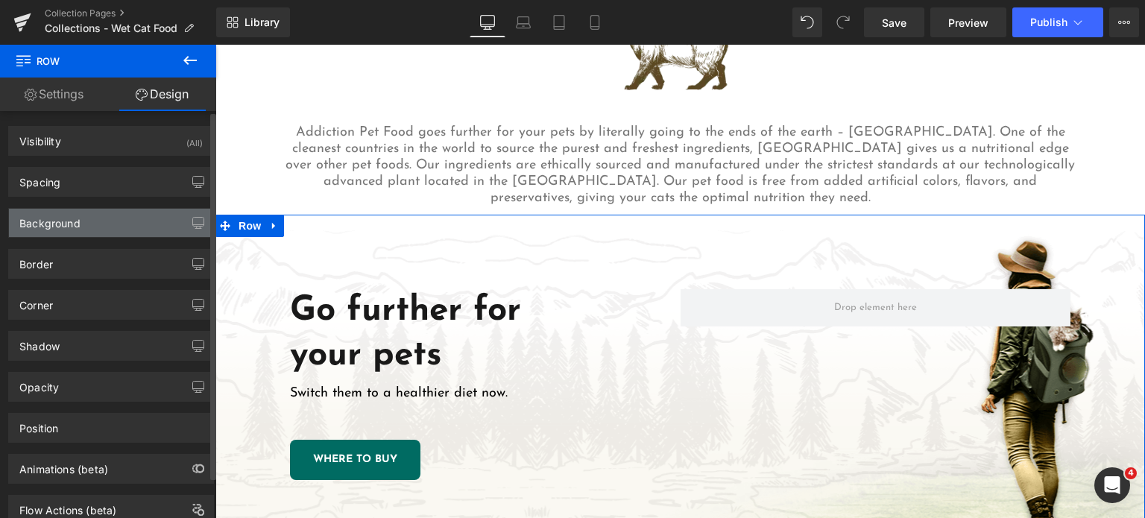
click at [102, 229] on div "Background" at bounding box center [111, 223] width 204 height 28
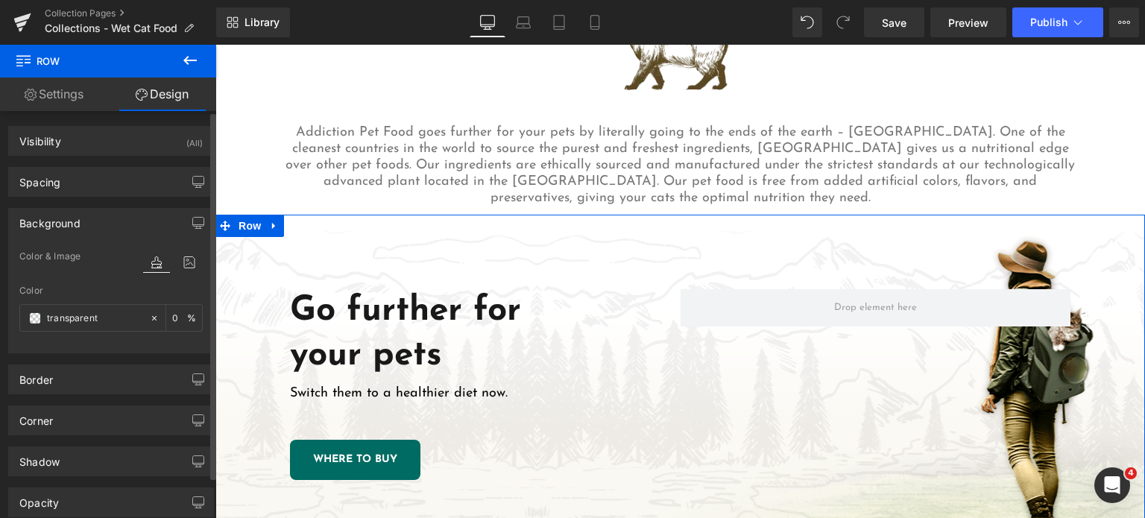
click at [199, 274] on div "Color & Image color Color % Image Replace Image Upload image or Browse gallery …" at bounding box center [111, 299] width 204 height 105
click at [187, 250] on div at bounding box center [173, 262] width 60 height 40
click at [182, 260] on icon at bounding box center [189, 262] width 27 height 19
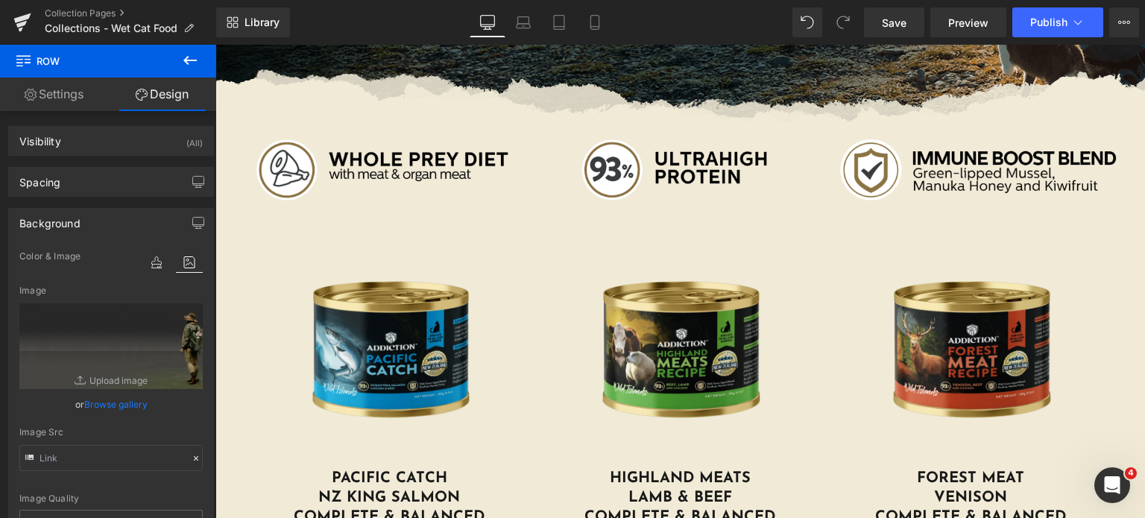
scroll to position [0, 0]
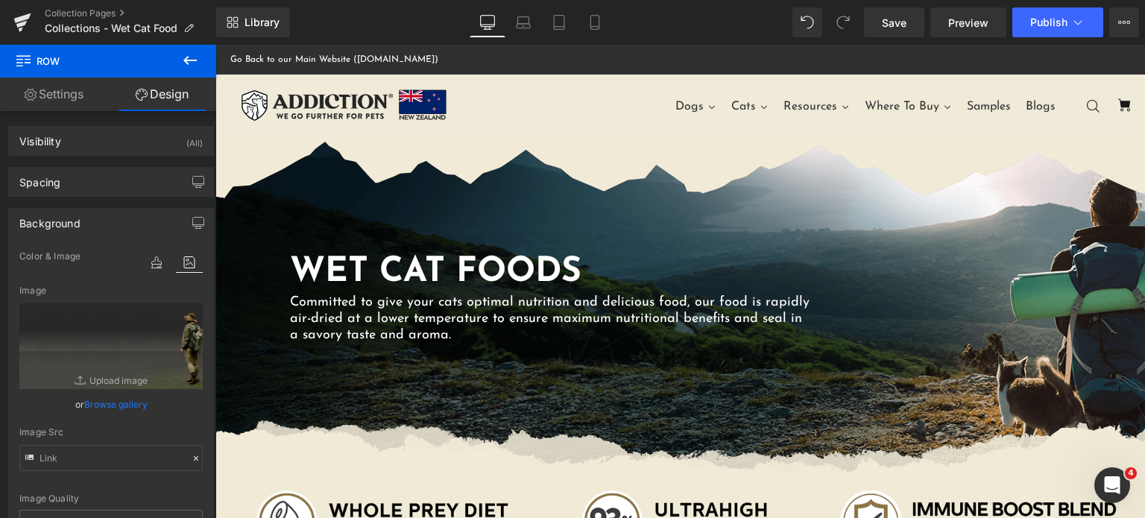
click at [894, 5] on div "Library Desktop Desktop Laptop Tablet Mobile Save Preview Publish Scheduled Vie…" at bounding box center [680, 22] width 929 height 45
click at [892, 11] on link "Save" at bounding box center [894, 22] width 60 height 30
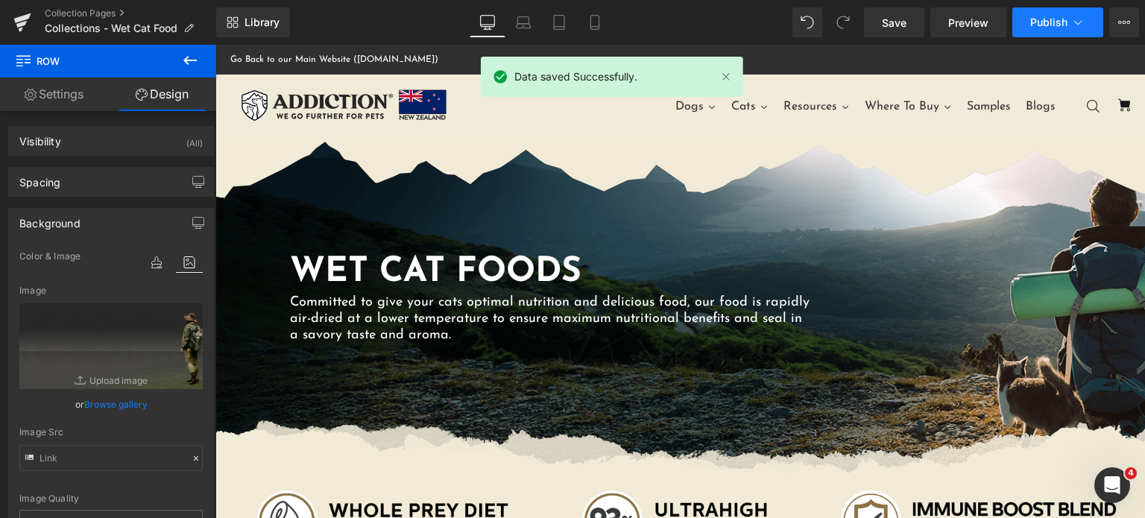
click at [1044, 34] on button "Publish" at bounding box center [1057, 22] width 91 height 30
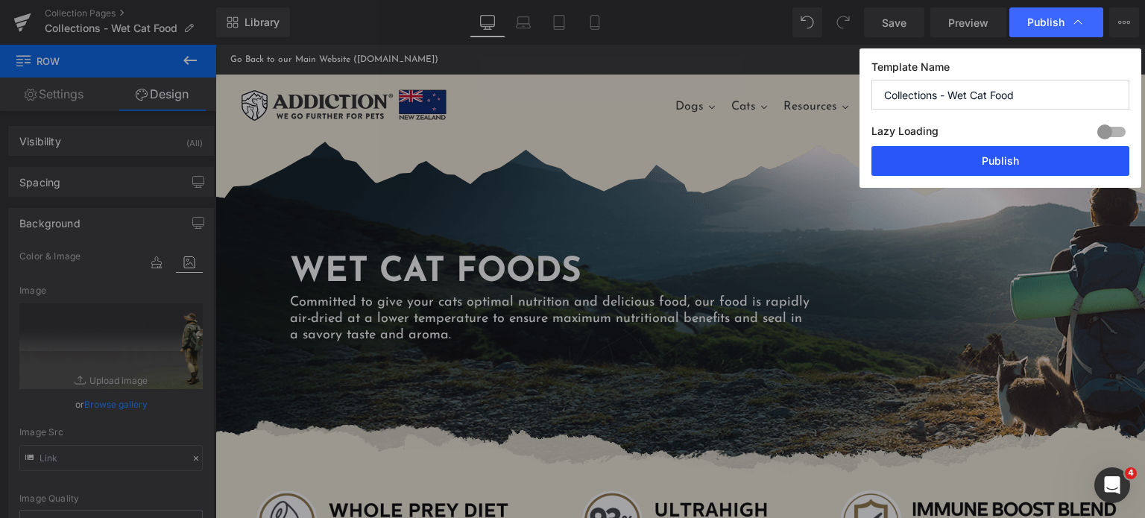
click at [994, 151] on button "Publish" at bounding box center [1000, 161] width 258 height 30
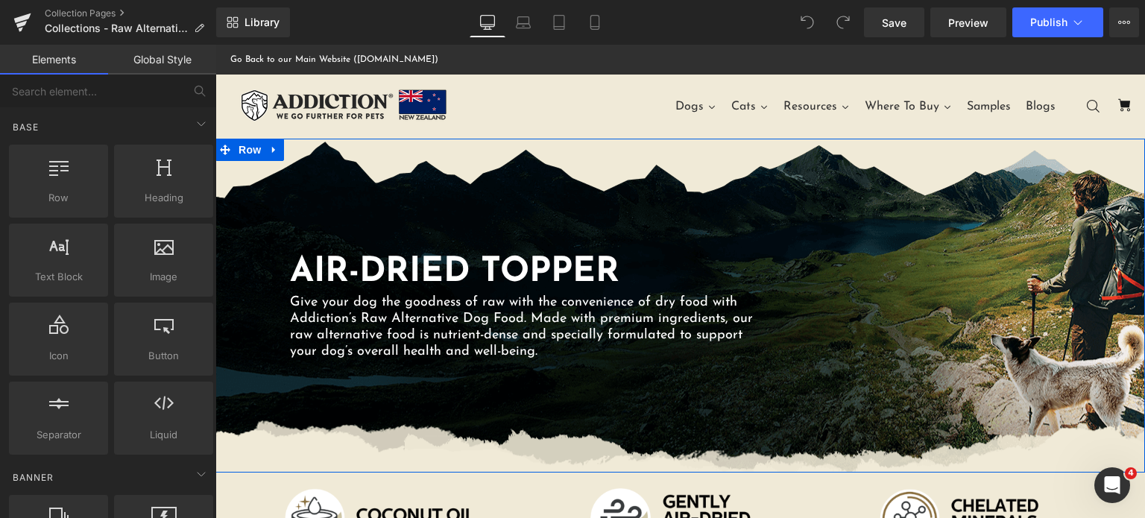
click at [324, 186] on div "AIR-DRIED TOPPER Heading Give your dog the goodness of raw with the convenience…" at bounding box center [680, 306] width 930 height 334
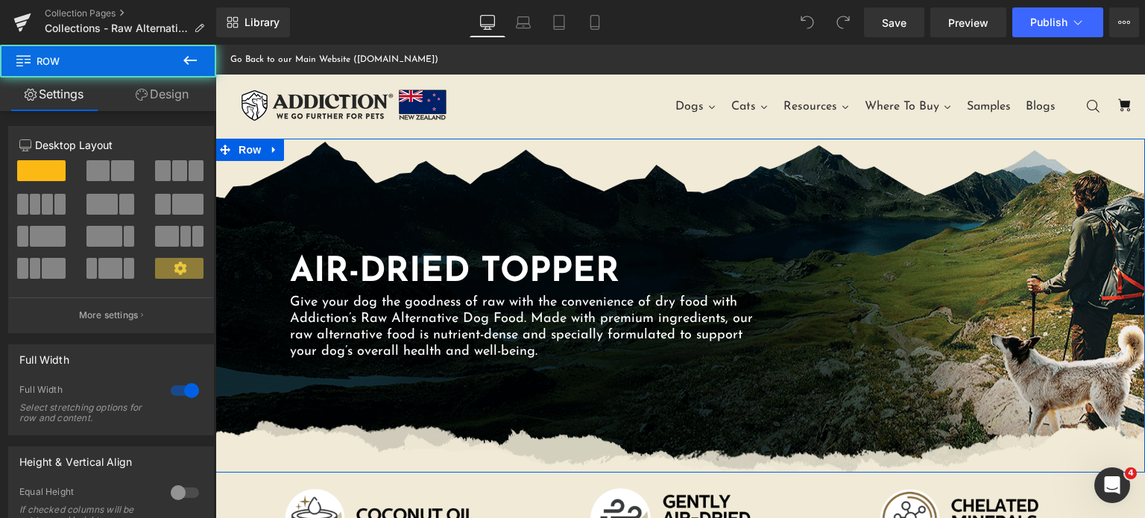
click at [320, 180] on div "AIR-DRIED TOPPER Heading Give your dog the goodness of raw with the convenience…" at bounding box center [680, 306] width 930 height 334
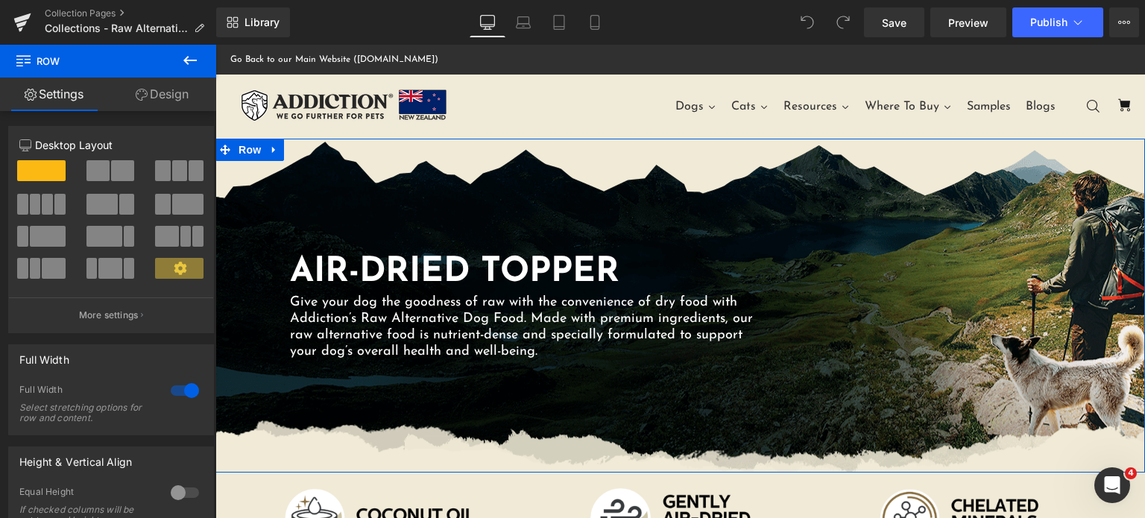
click at [338, 217] on div "AIR-DRIED TOPPER Heading Give your dog the goodness of raw with the convenience…" at bounding box center [680, 306] width 930 height 334
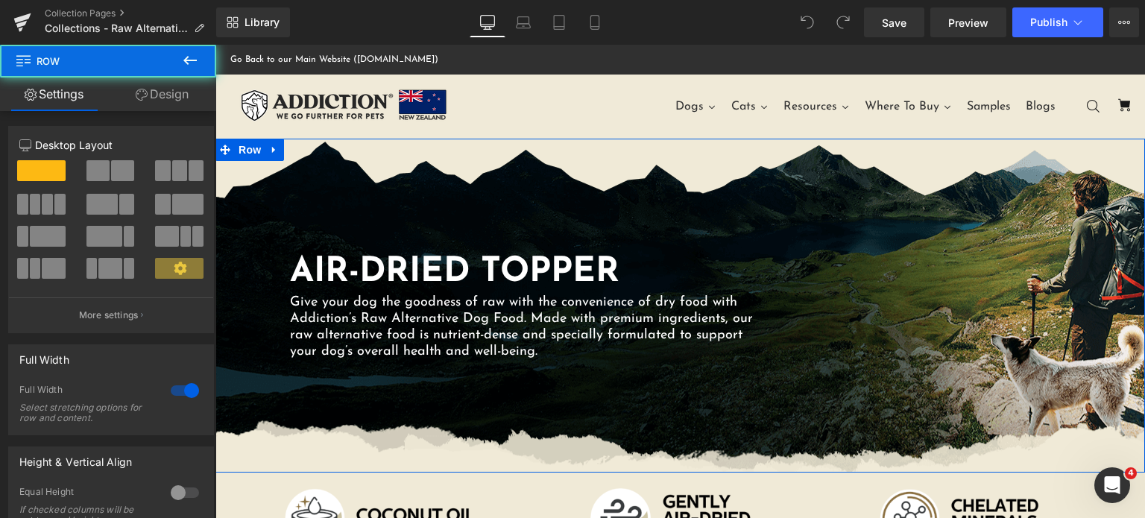
click at [338, 217] on div "AIR-DRIED TOPPER Heading Give your dog the goodness of raw with the convenience…" at bounding box center [680, 306] width 930 height 334
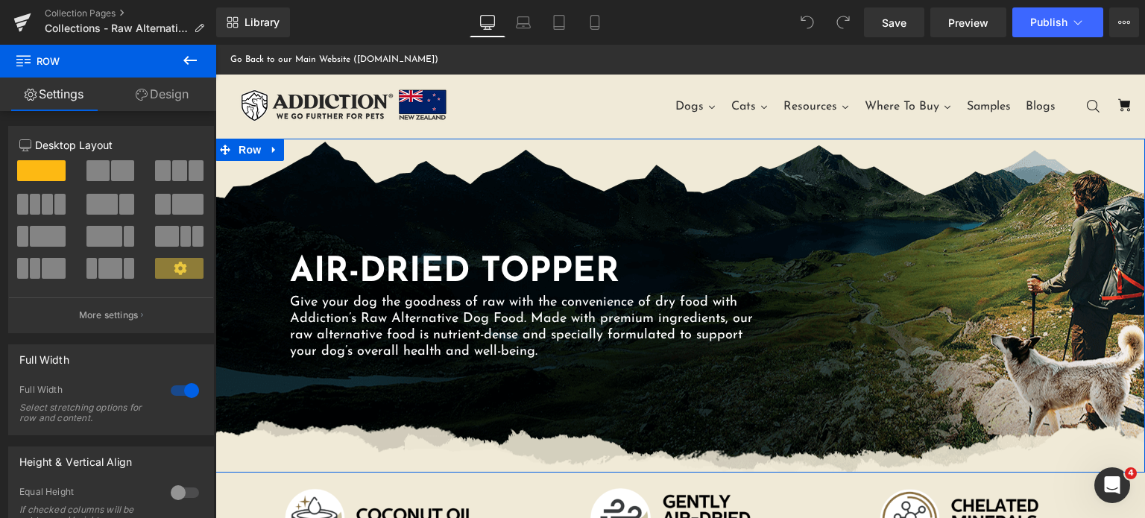
click at [174, 99] on link "Design" at bounding box center [162, 95] width 108 height 34
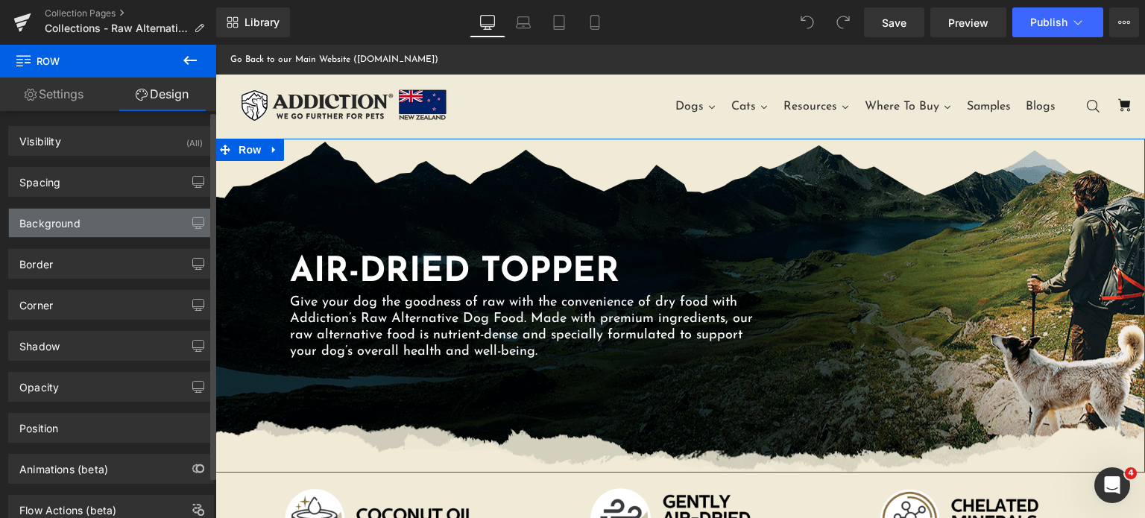
click at [110, 217] on div "Background" at bounding box center [111, 223] width 204 height 28
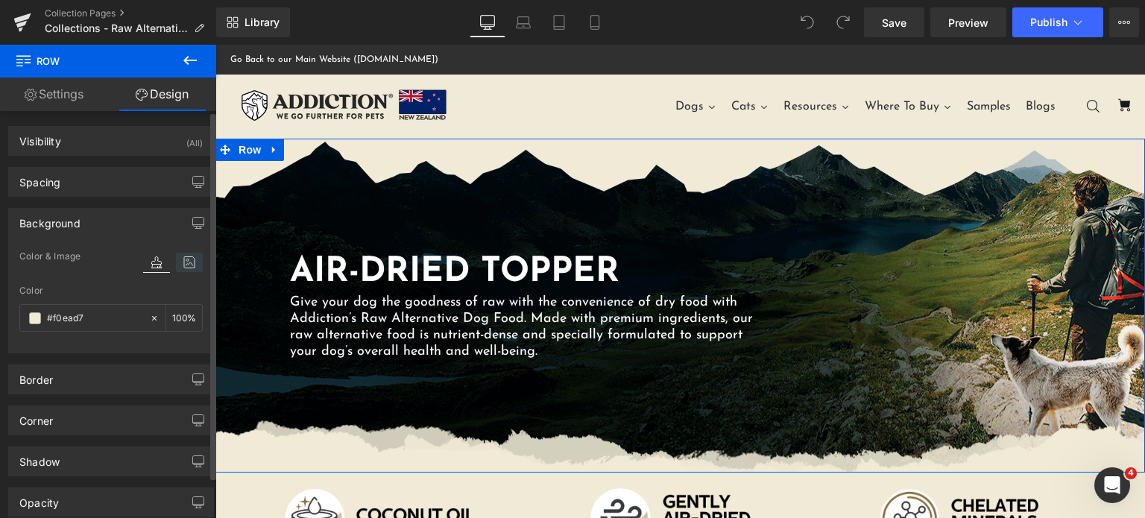
click at [184, 263] on icon at bounding box center [189, 262] width 27 height 19
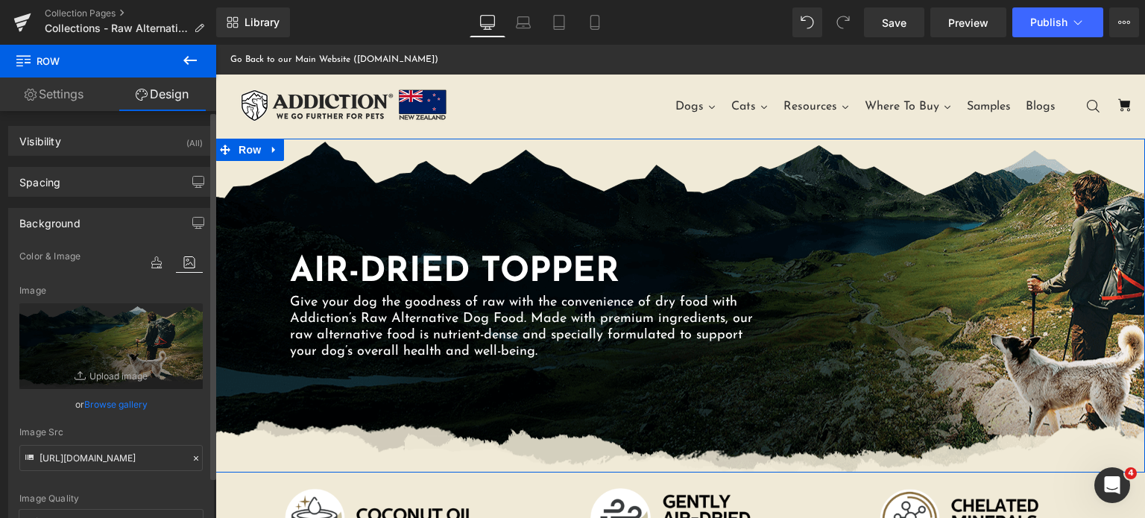
click at [88, 438] on div "Image Src https://addictionpet.com/wp-content/uploads/2021/03/radf-seamless.png" at bounding box center [110, 449] width 183 height 44
click at [73, 467] on input "https://addictionpet.com/wp-content/uploads/2021/03/radf-seamless.png" at bounding box center [110, 458] width 183 height 26
paste input "4/08/outback-kangaroo-feast.png.webp"
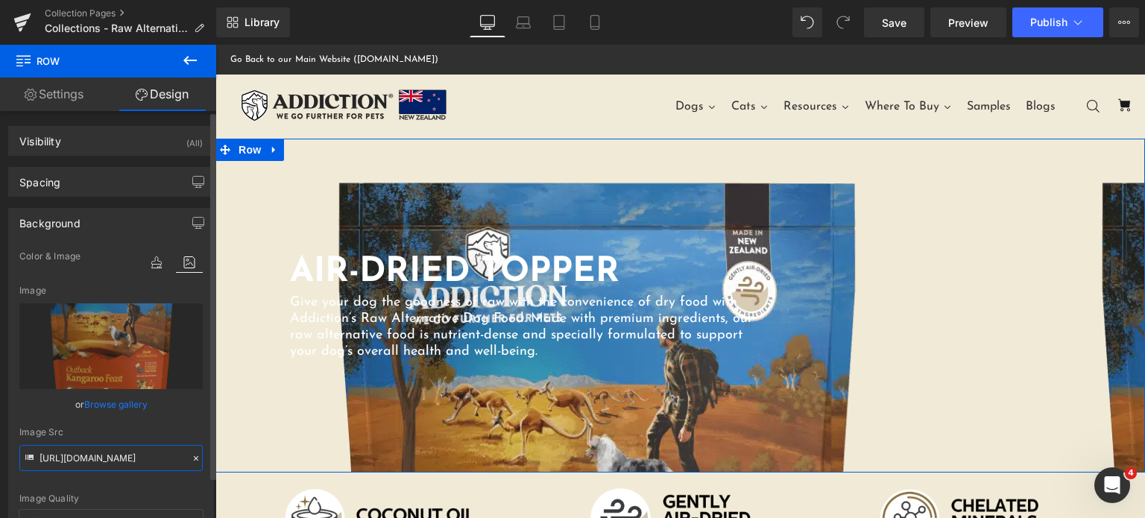
type input "https://addictionpet.com/wp-content/uploads/2021/03/radf-seamless.png"
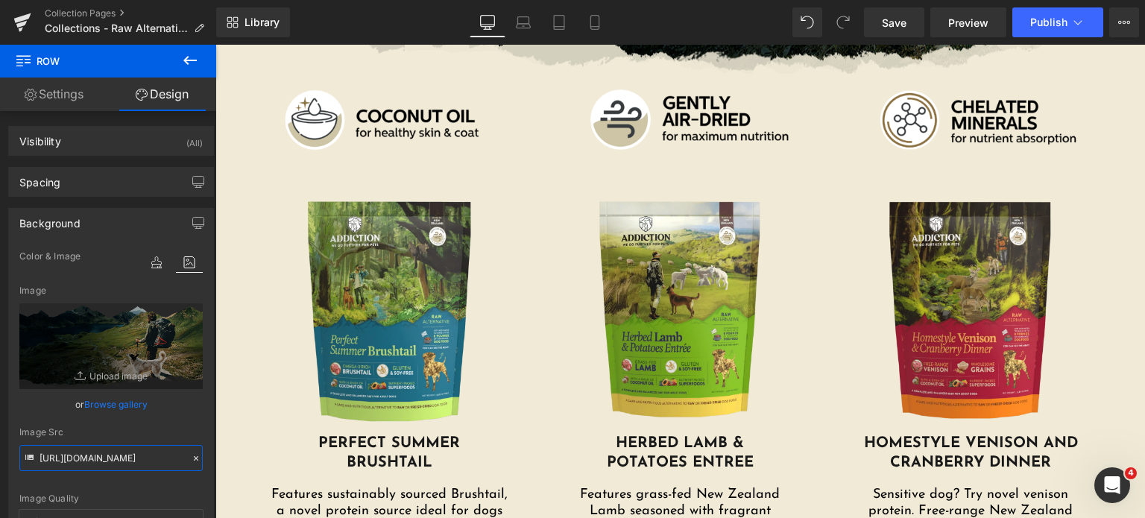
scroll to position [431, 0]
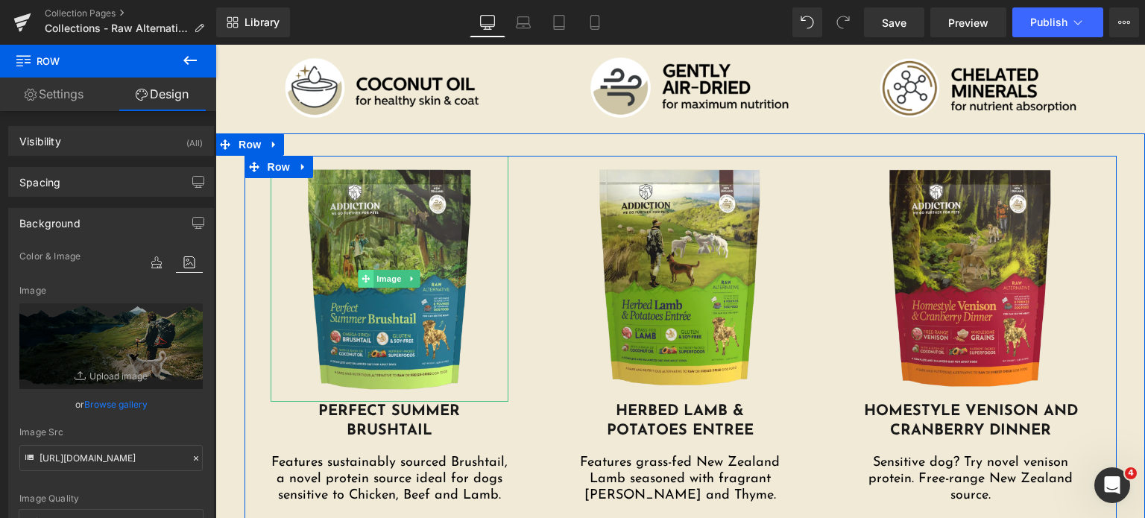
click at [359, 283] on span at bounding box center [367, 279] width 16 height 18
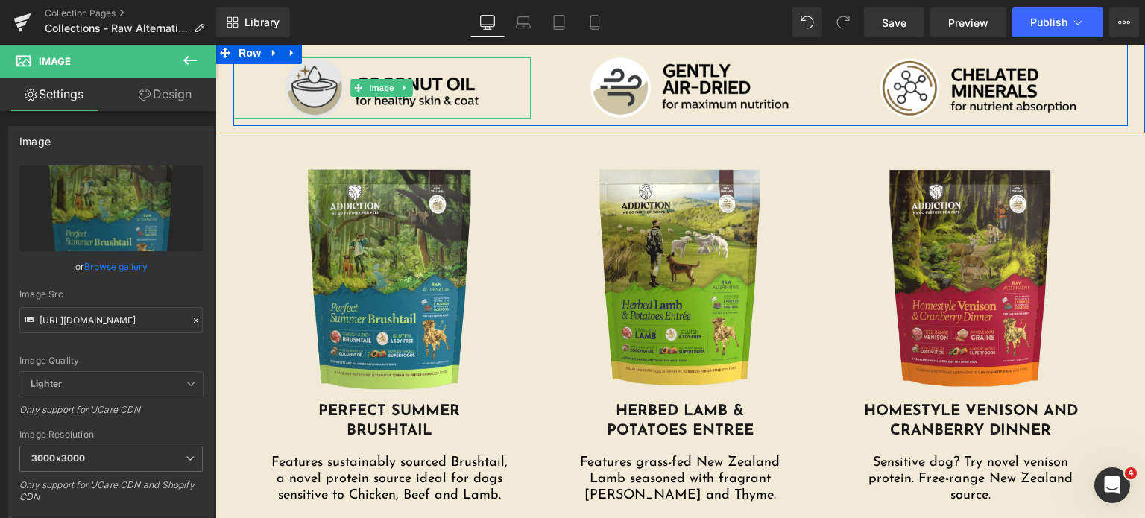
click at [334, 98] on img at bounding box center [382, 87] width 298 height 61
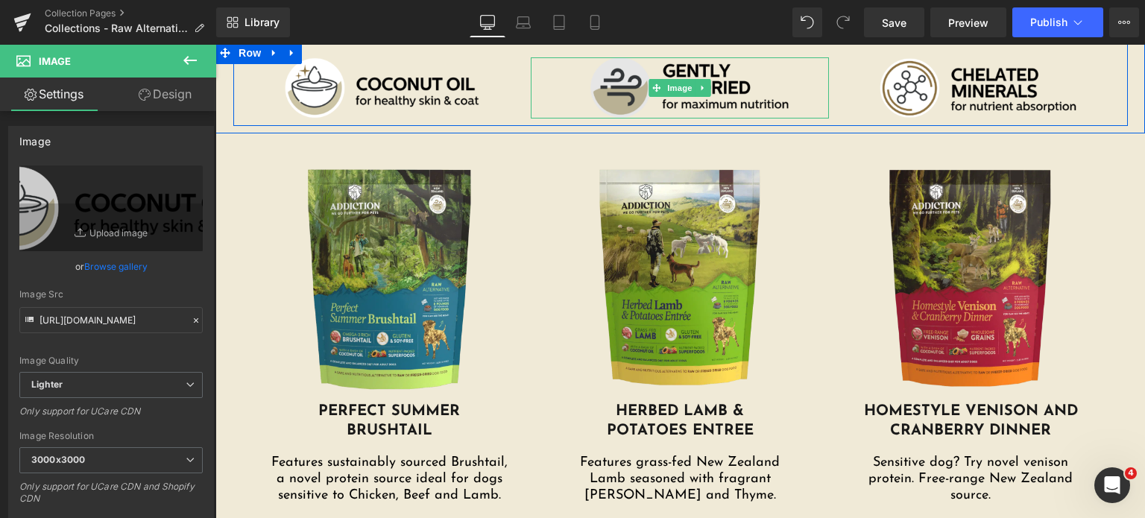
click at [610, 89] on img at bounding box center [680, 87] width 298 height 61
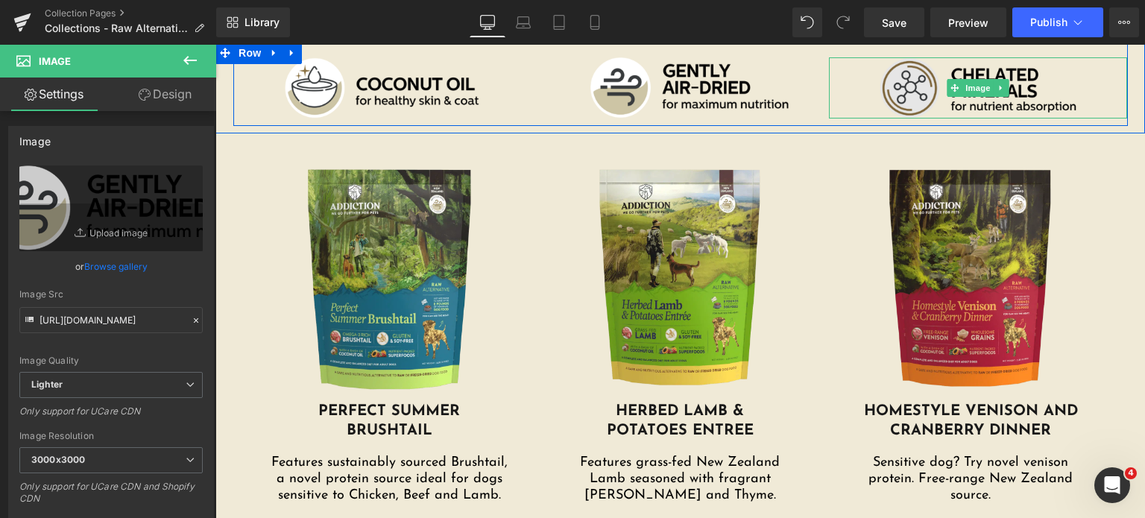
click at [915, 83] on img at bounding box center [978, 87] width 298 height 61
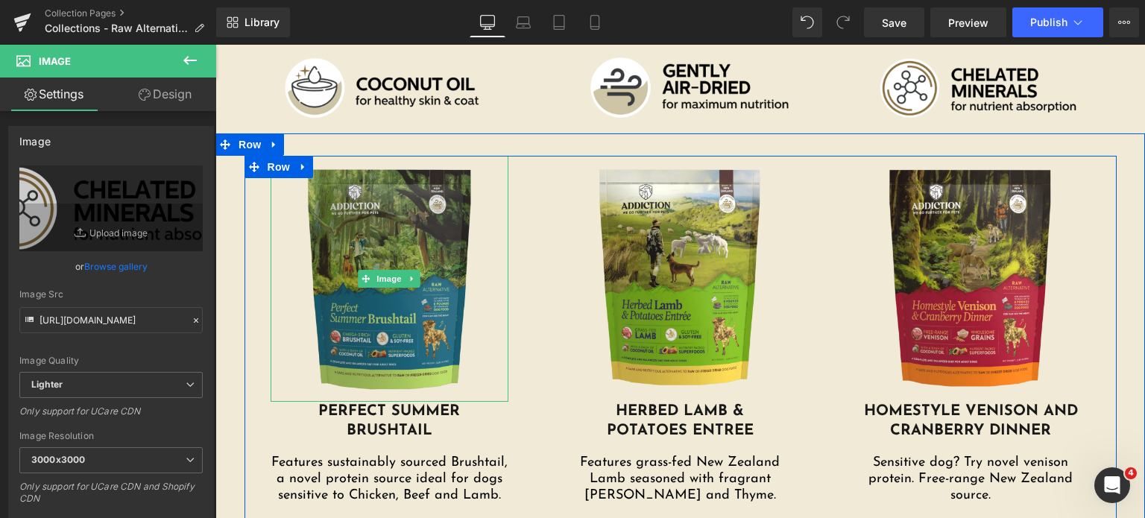
click at [416, 256] on img at bounding box center [390, 279] width 239 height 246
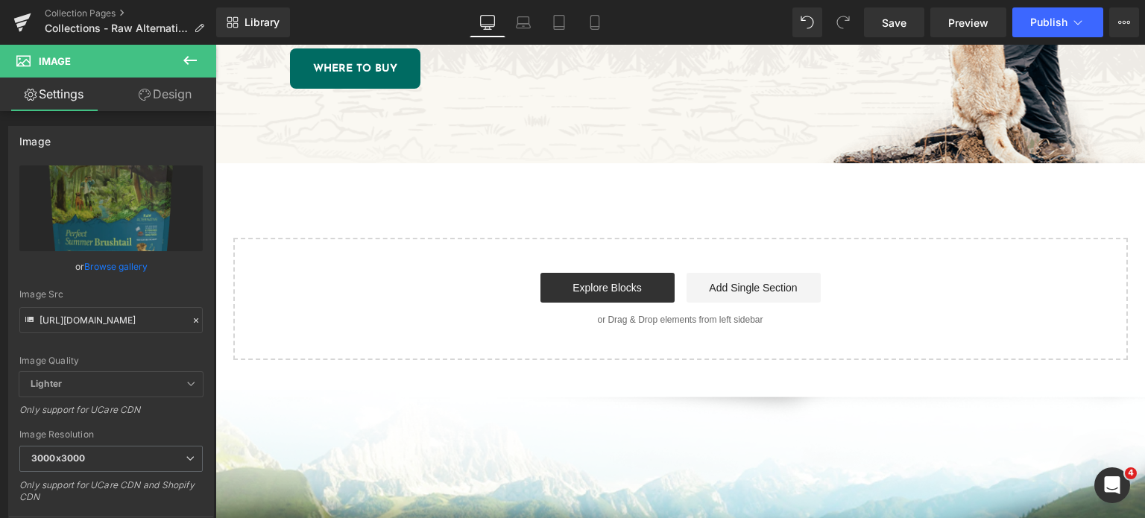
scroll to position [1829, 0]
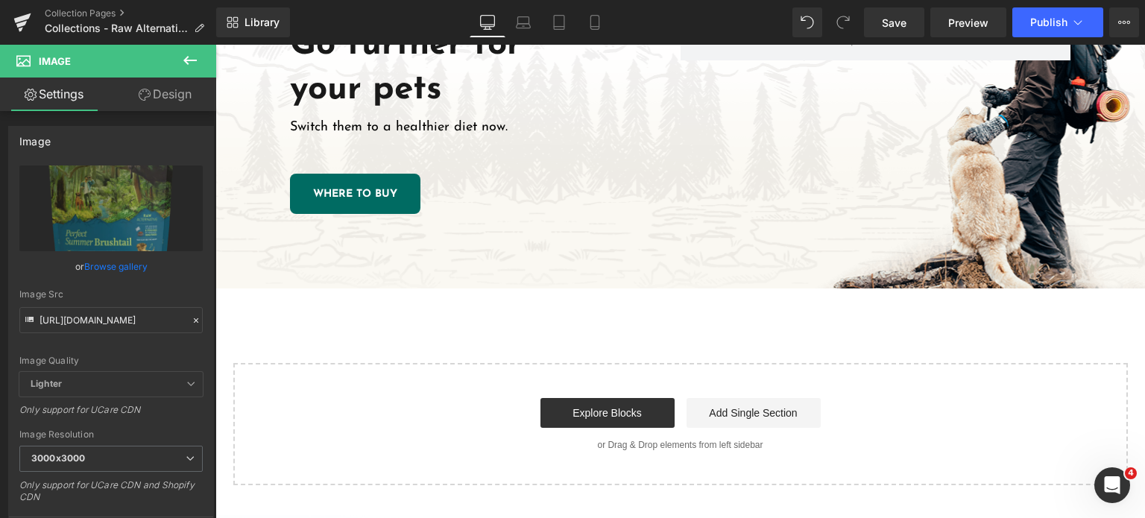
click at [742, 283] on div "Go further for your pets Heading Switch them to a healthier diet now. Text Bloc…" at bounding box center [680, 119] width 930 height 340
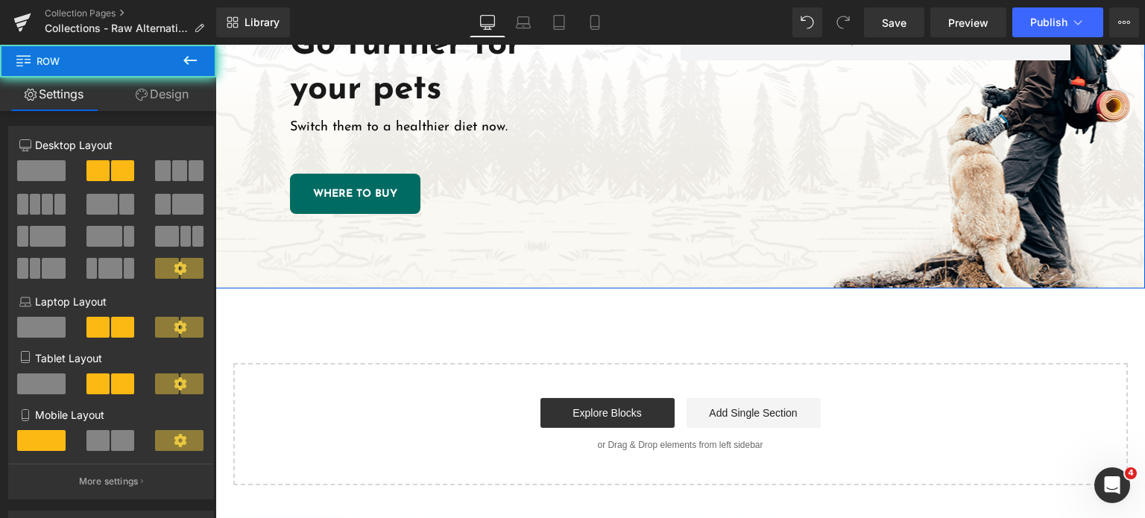
click at [714, 263] on div "Go further for your pets Heading Switch them to a healthier diet now. Text Bloc…" at bounding box center [680, 119] width 930 height 340
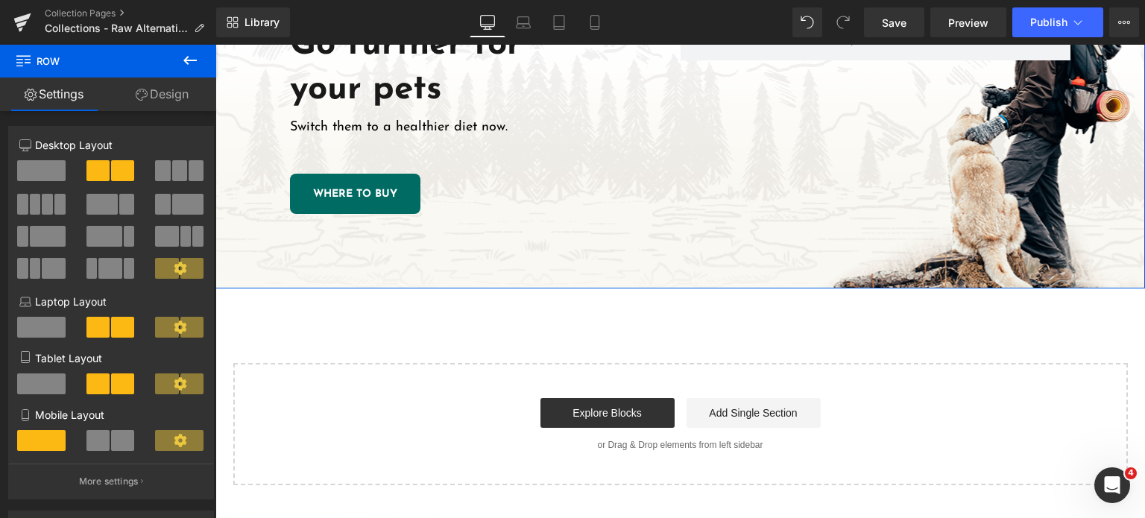
click at [164, 104] on link "Design" at bounding box center [162, 95] width 108 height 34
click at [0, 0] on div "Spacing" at bounding box center [0, 0] width 0 height 0
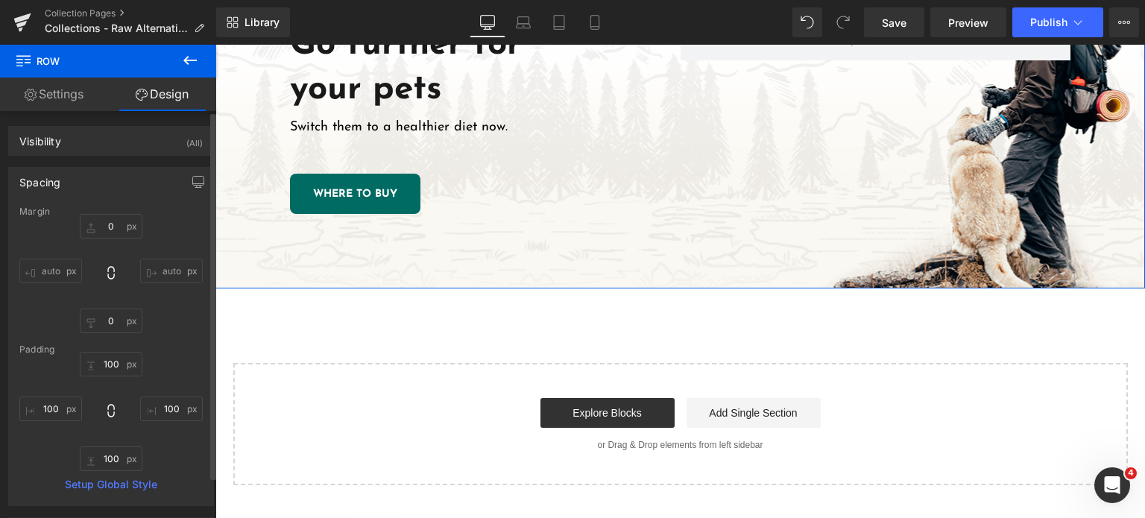
type input "0"
type input "100"
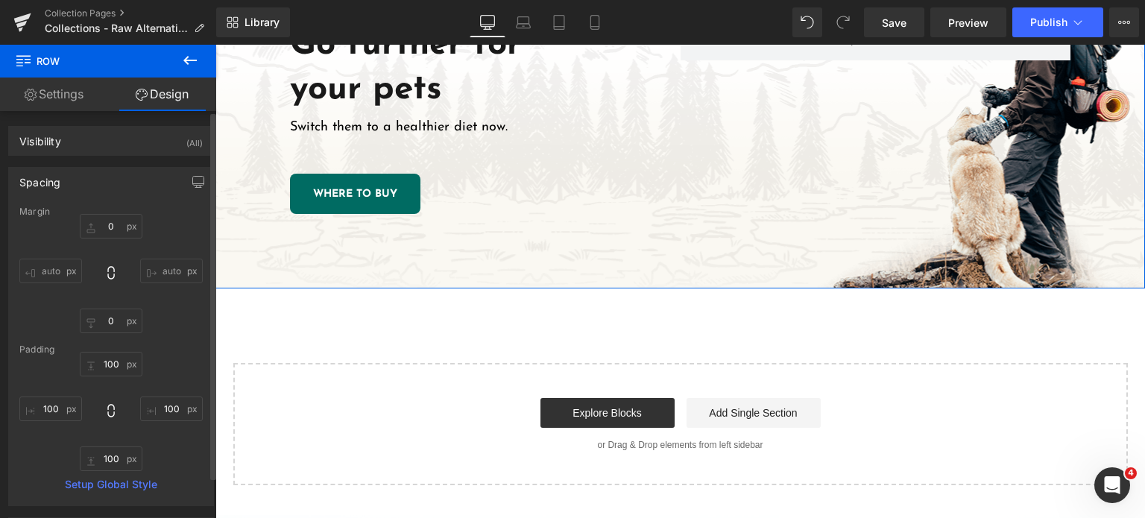
type input "100"
click at [89, 177] on div "Spacing" at bounding box center [111, 182] width 204 height 28
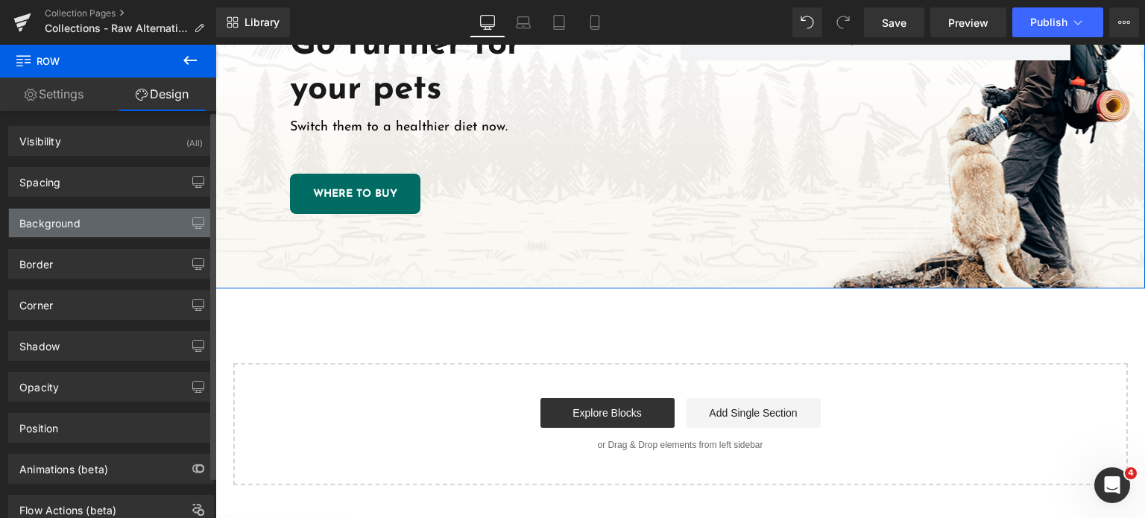
click at [77, 227] on div "Background" at bounding box center [49, 219] width 61 height 21
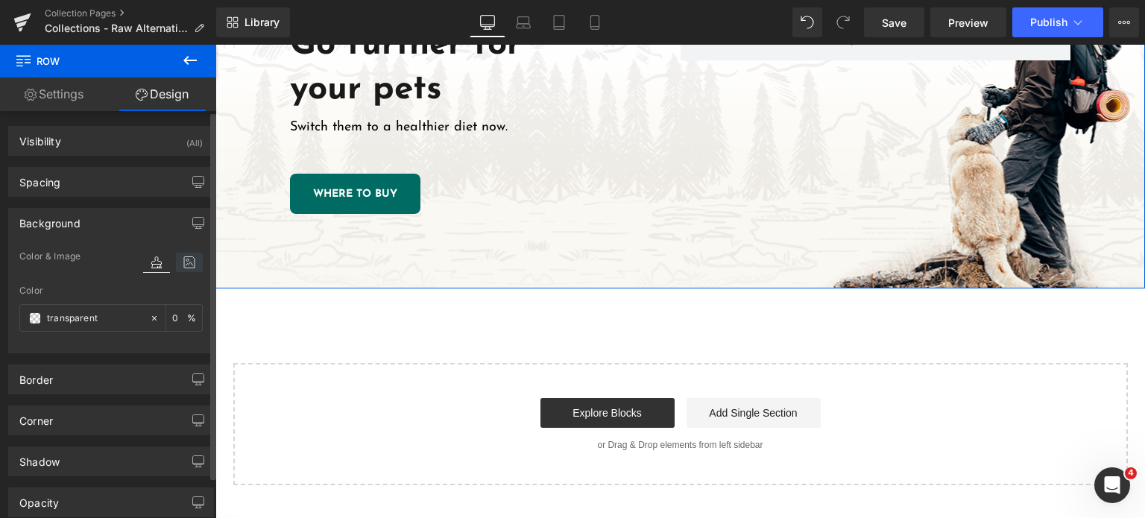
click at [176, 257] on icon at bounding box center [189, 262] width 27 height 19
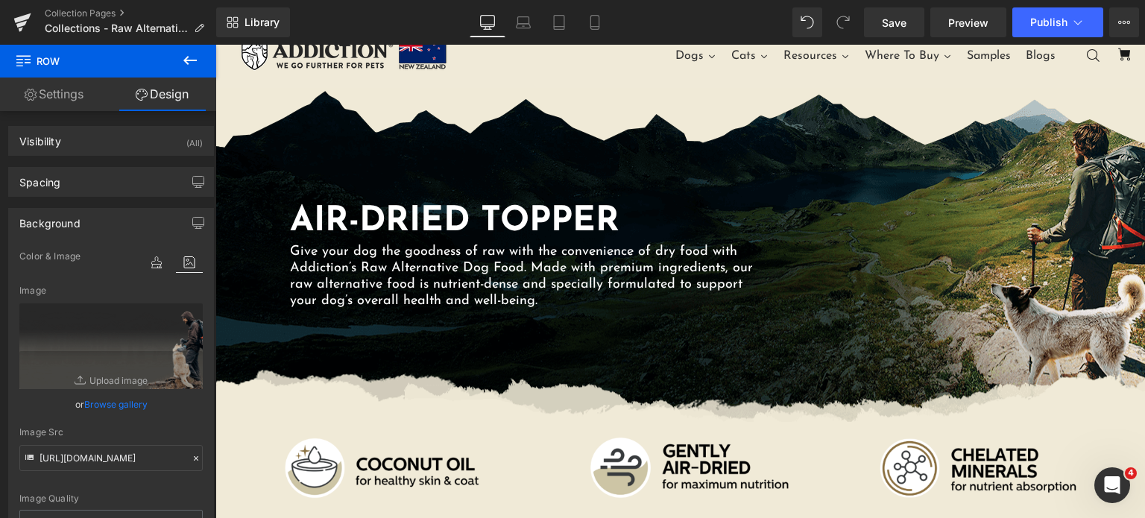
scroll to position [36, 0]
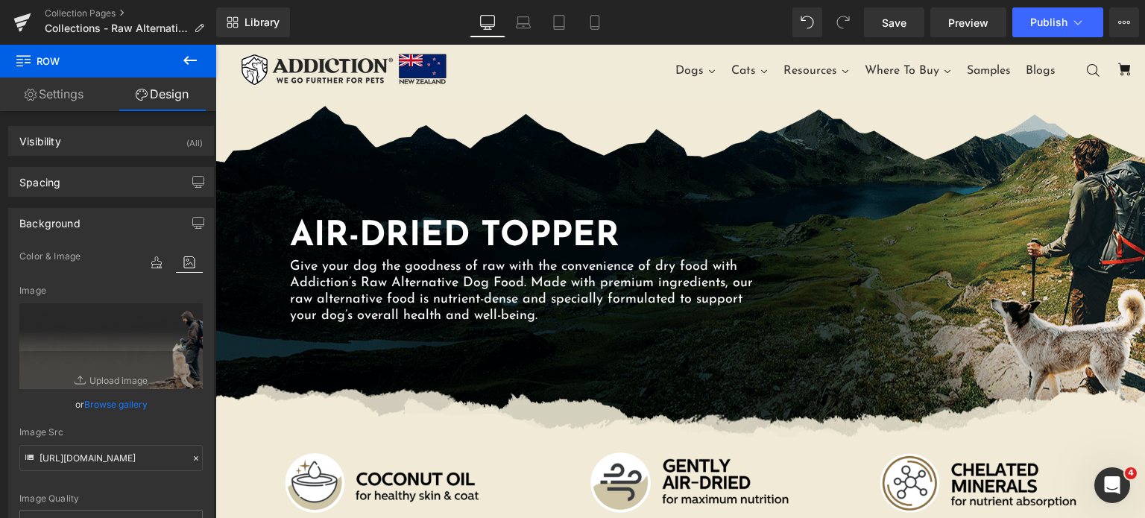
click at [288, 150] on div "AIR-DRIED TOPPER Heading Give your dog the goodness of raw with the convenience…" at bounding box center [680, 270] width 930 height 334
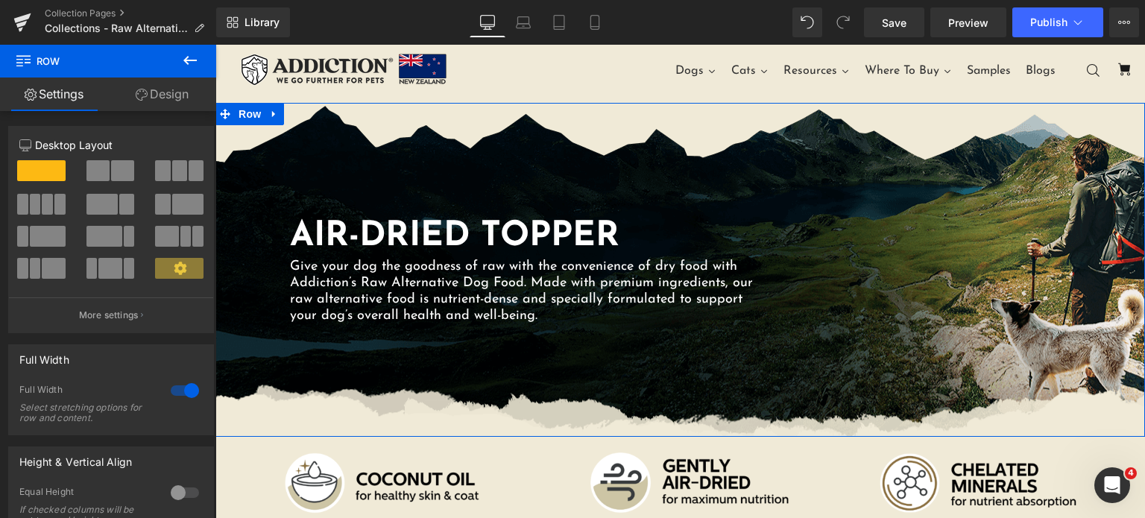
click at [144, 103] on link "Design" at bounding box center [162, 95] width 108 height 34
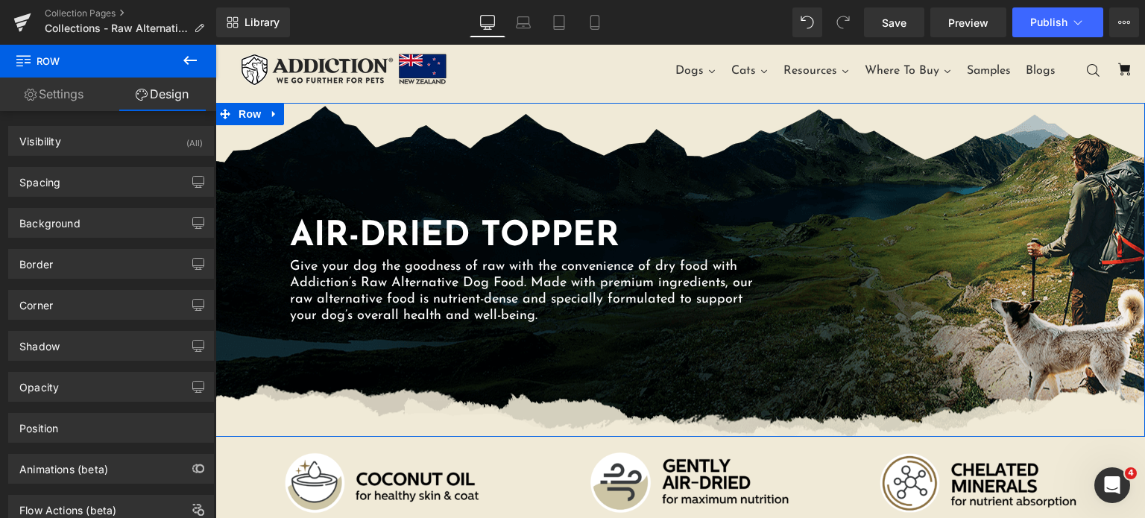
click at [57, 95] on link "Settings" at bounding box center [54, 95] width 108 height 34
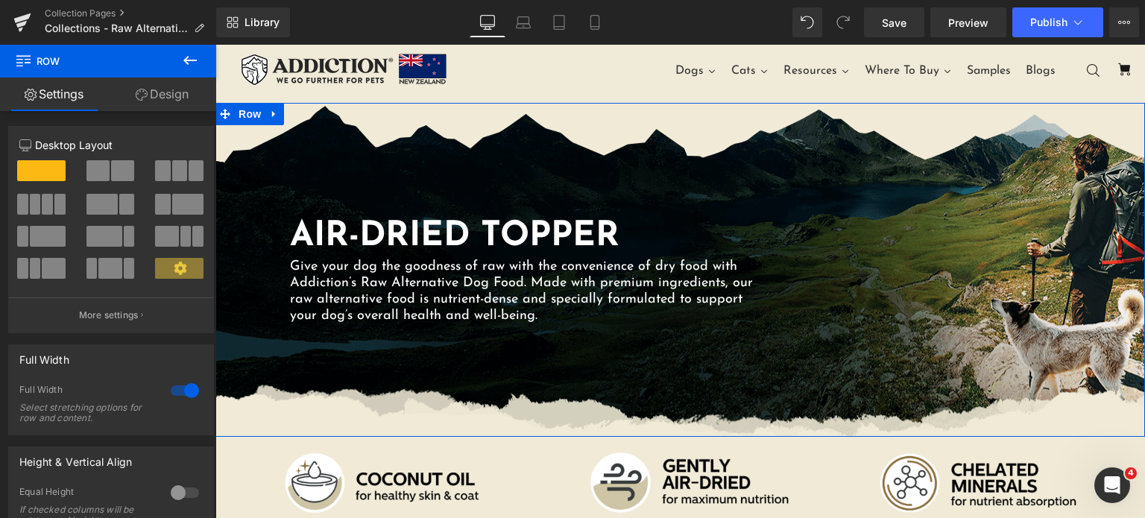
click at [172, 95] on link "Design" at bounding box center [162, 95] width 108 height 34
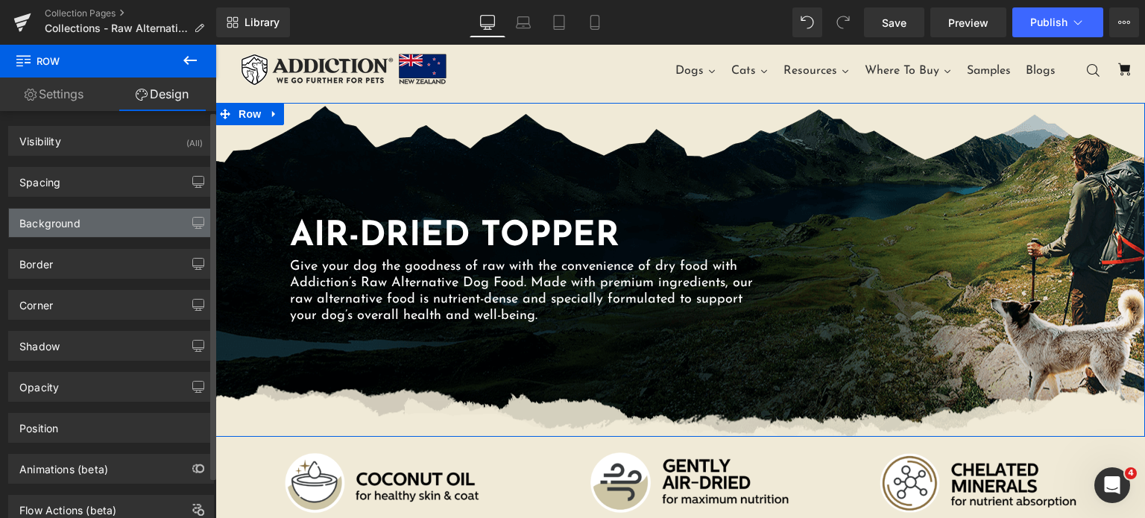
click at [92, 218] on div "Background" at bounding box center [111, 223] width 204 height 28
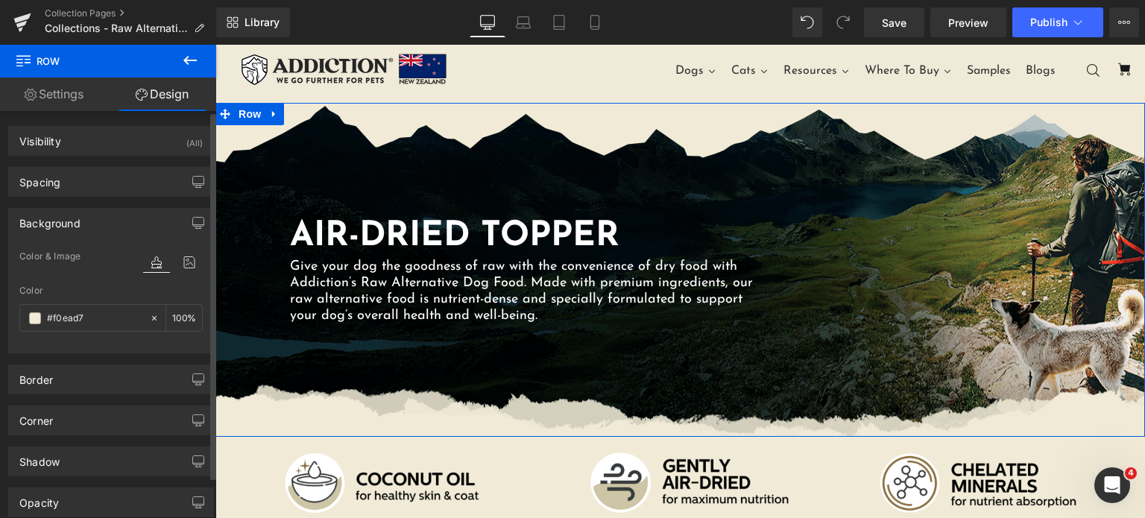
click at [186, 272] on div at bounding box center [173, 277] width 60 height 10
click at [186, 257] on icon at bounding box center [189, 262] width 27 height 19
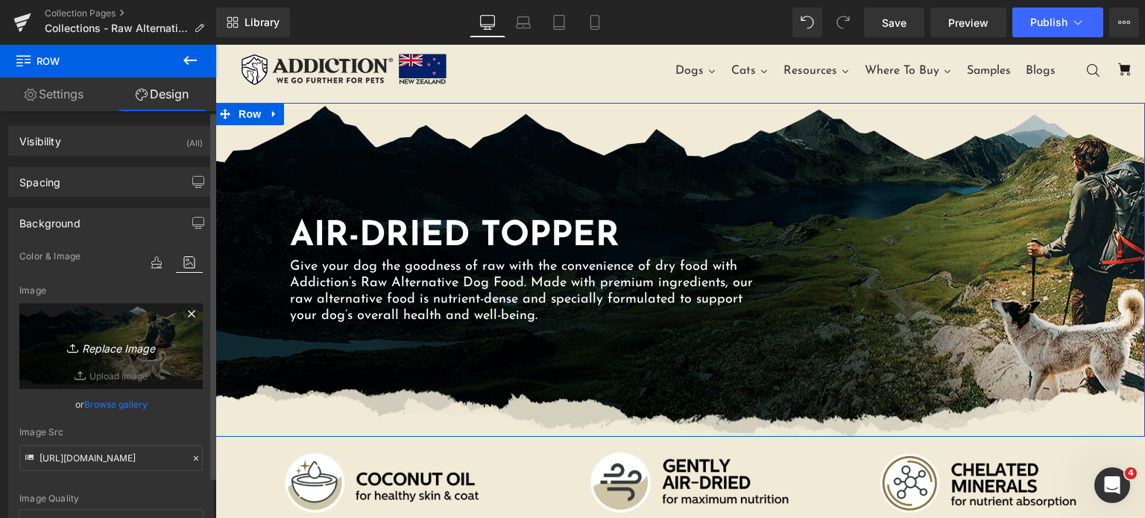
click at [120, 344] on icon "Replace Image" at bounding box center [110, 346] width 119 height 19
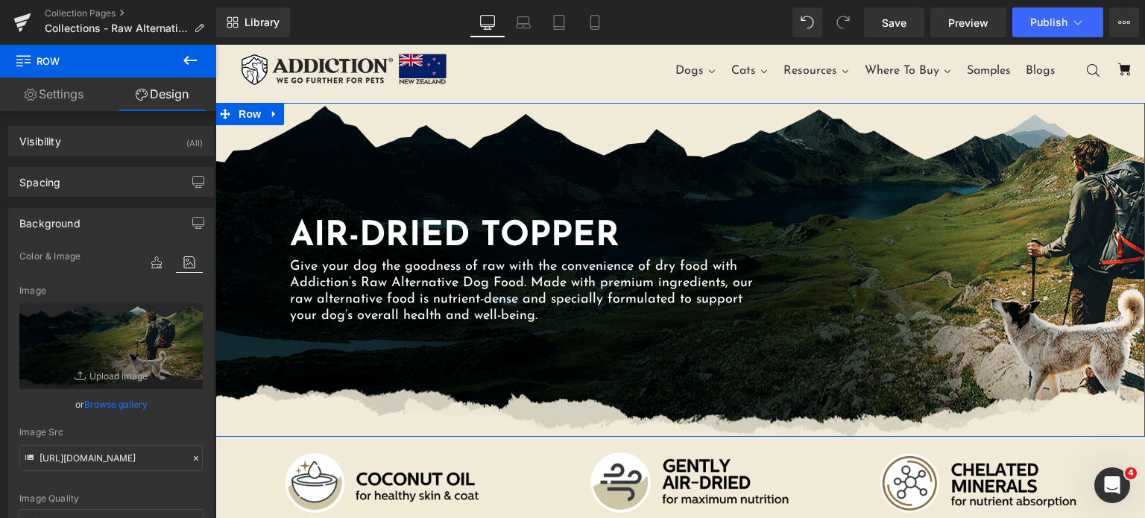
click at [435, 137] on div "AIR-DRIED TOPPER Heading Give your dog the goodness of raw with the convenience…" at bounding box center [680, 270] width 930 height 334
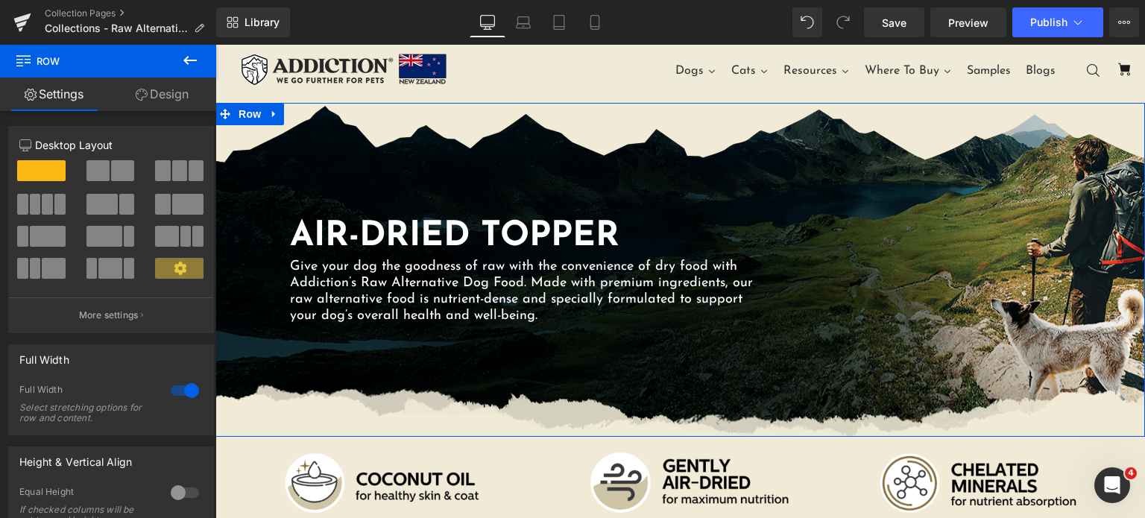
click at [152, 73] on span "Row" at bounding box center [89, 61] width 149 height 33
click at [144, 100] on icon at bounding box center [142, 95] width 12 height 12
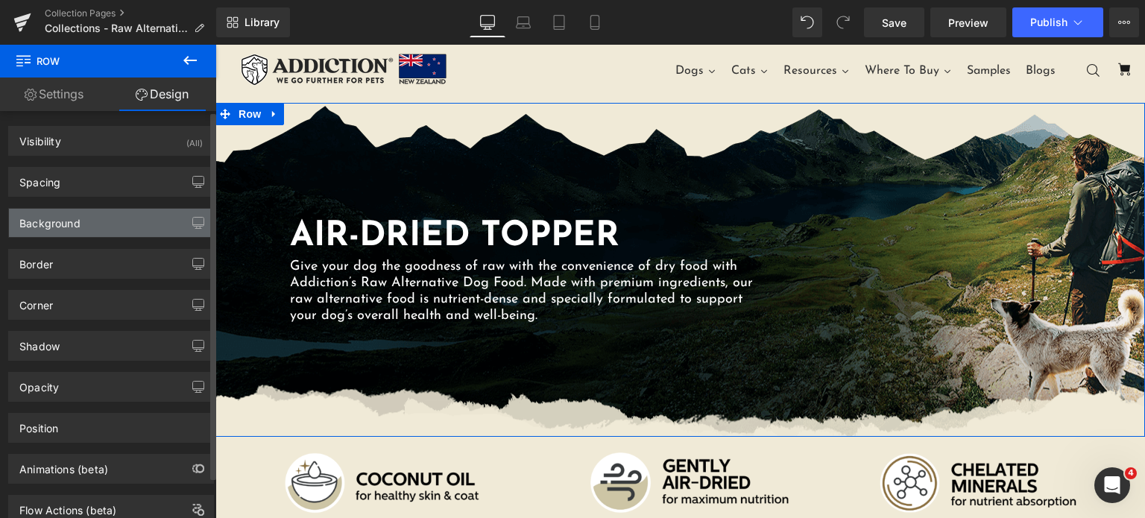
click at [66, 225] on div "Background" at bounding box center [49, 219] width 61 height 21
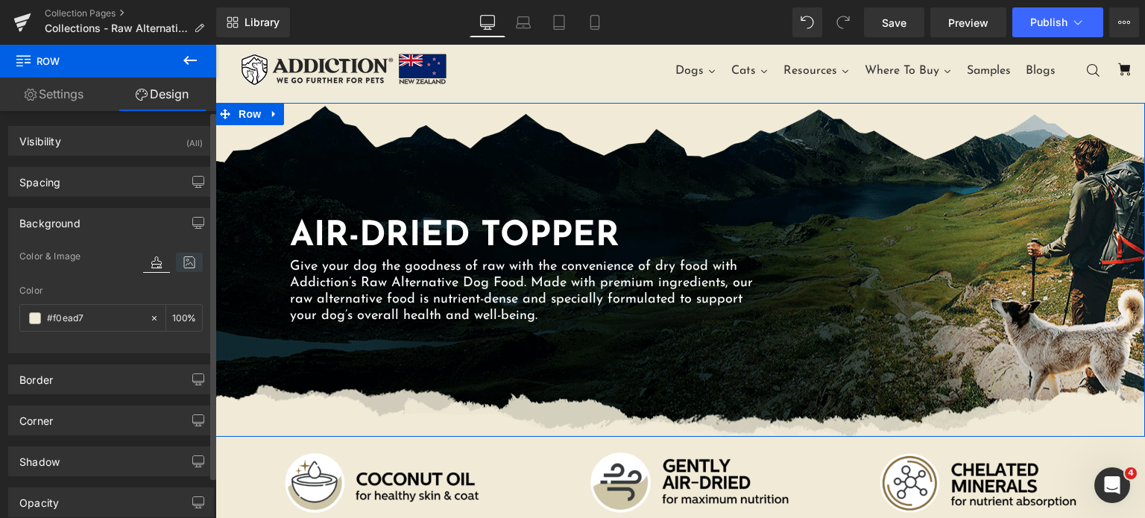
click at [177, 262] on icon at bounding box center [189, 262] width 27 height 19
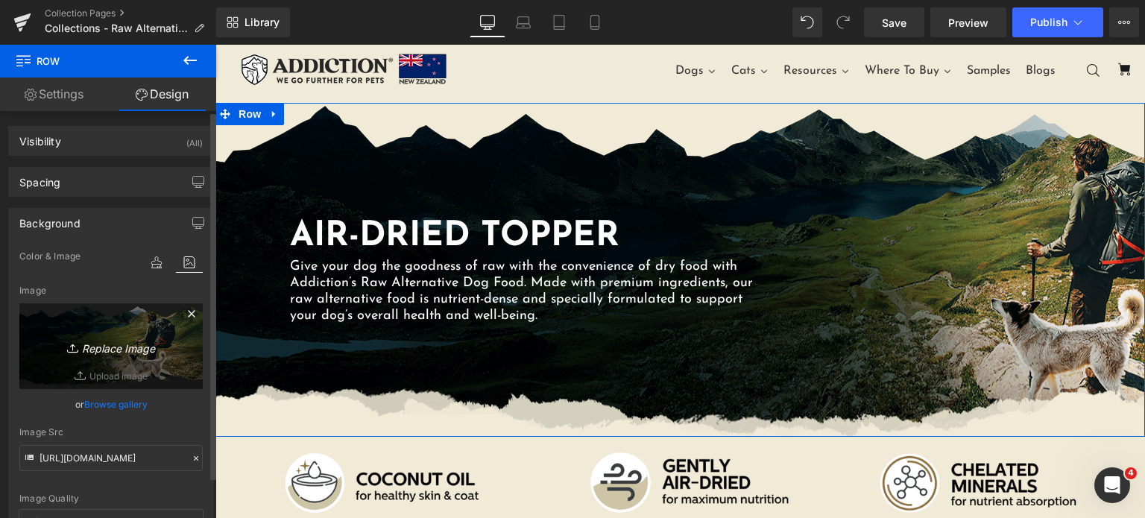
click at [108, 348] on icon "Replace Image" at bounding box center [110, 346] width 119 height 19
type input "C:\fakepath\radf-seamless.png"
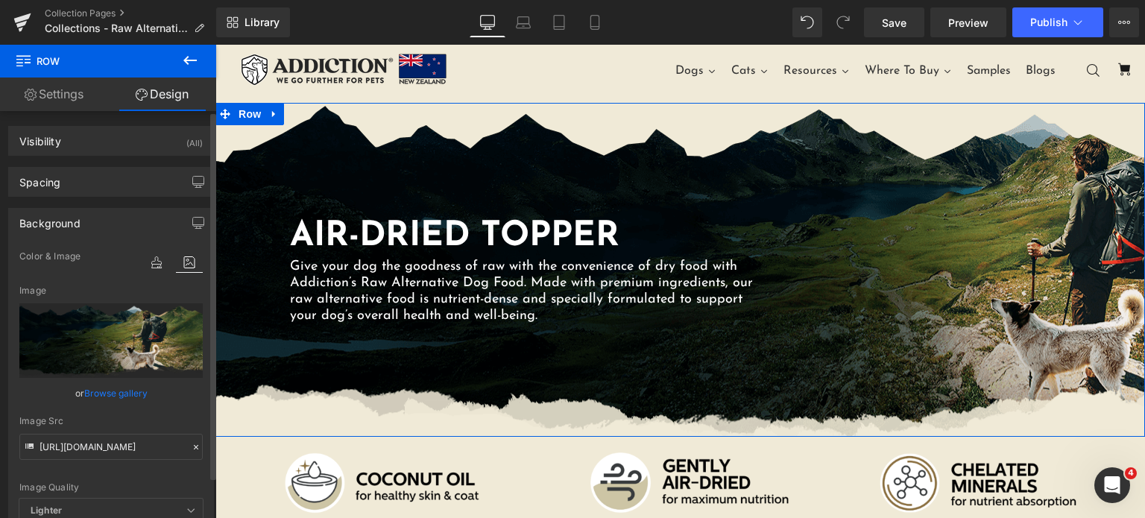
click at [110, 336] on input "file" at bounding box center [110, 340] width 183 height 75
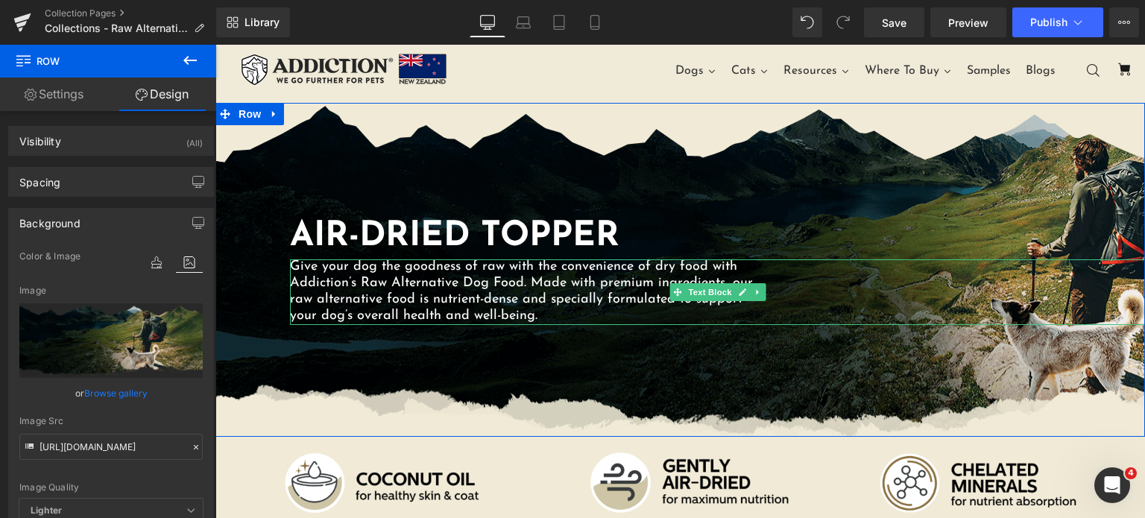
drag, startPoint x: 352, startPoint y: 266, endPoint x: 627, endPoint y: 77, distance: 333.9
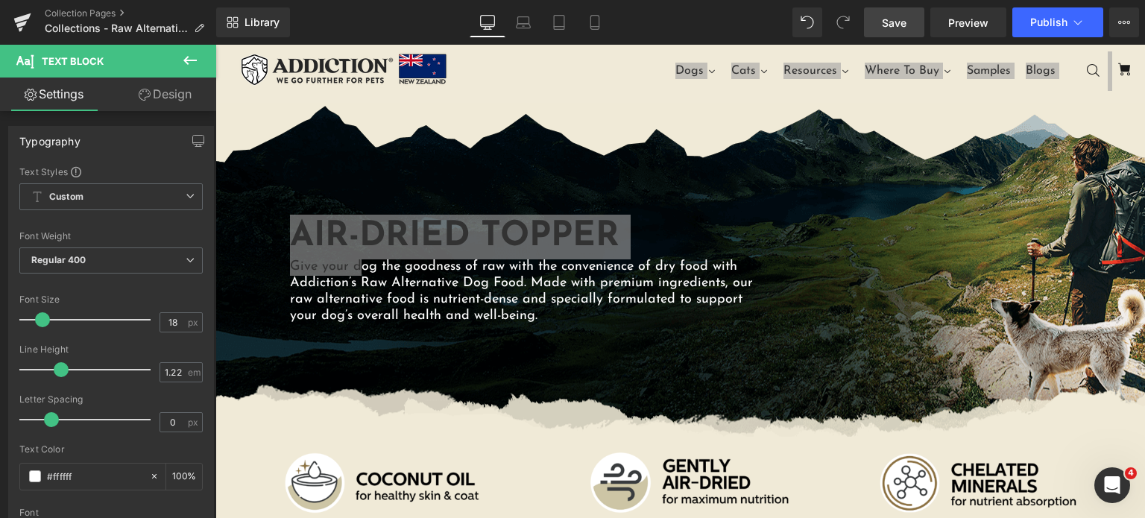
click at [889, 26] on span "Save" at bounding box center [894, 23] width 25 height 16
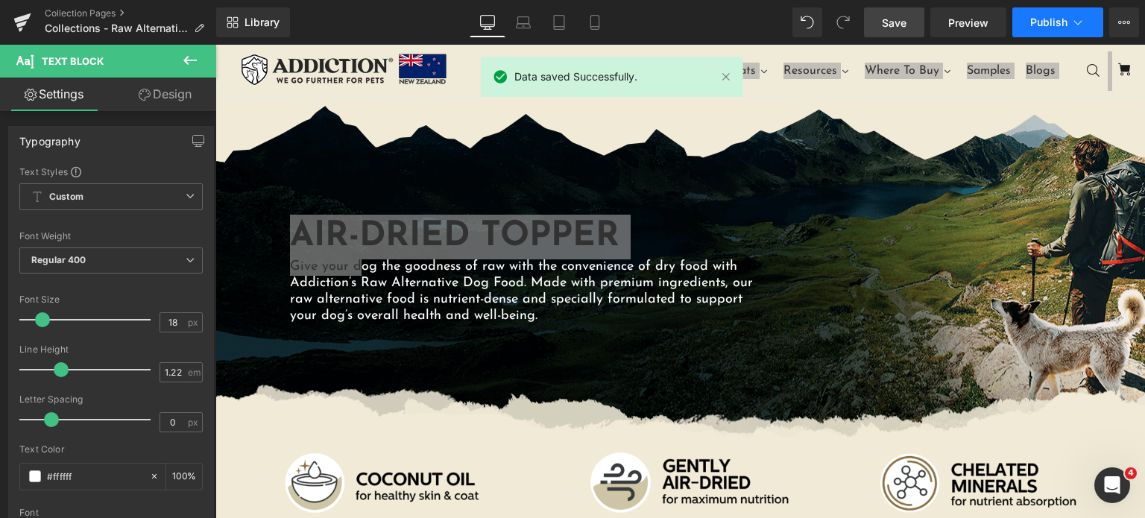
click at [1046, 26] on span "Publish" at bounding box center [1048, 22] width 37 height 12
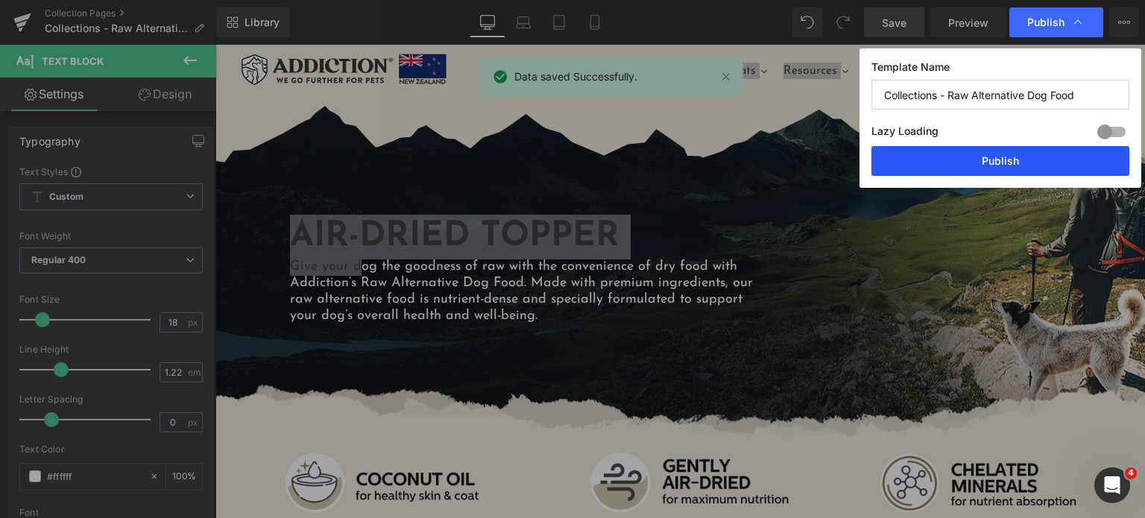
click at [1022, 161] on button "Publish" at bounding box center [1000, 161] width 258 height 30
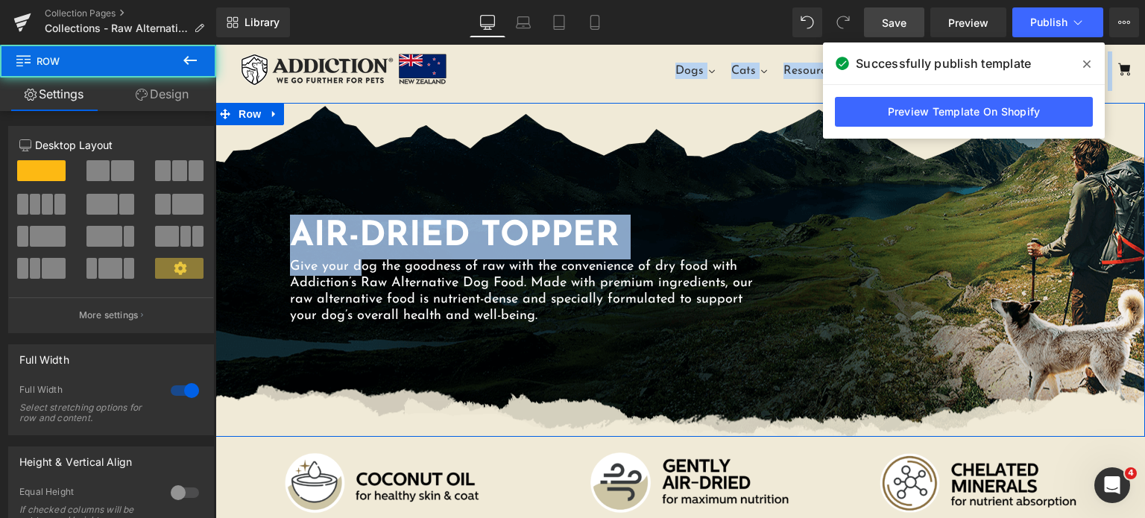
click at [1022, 161] on div "AIR-DRIED TOPPER Heading Give your dog the goodness of raw with the convenience…" at bounding box center [680, 270] width 930 height 334
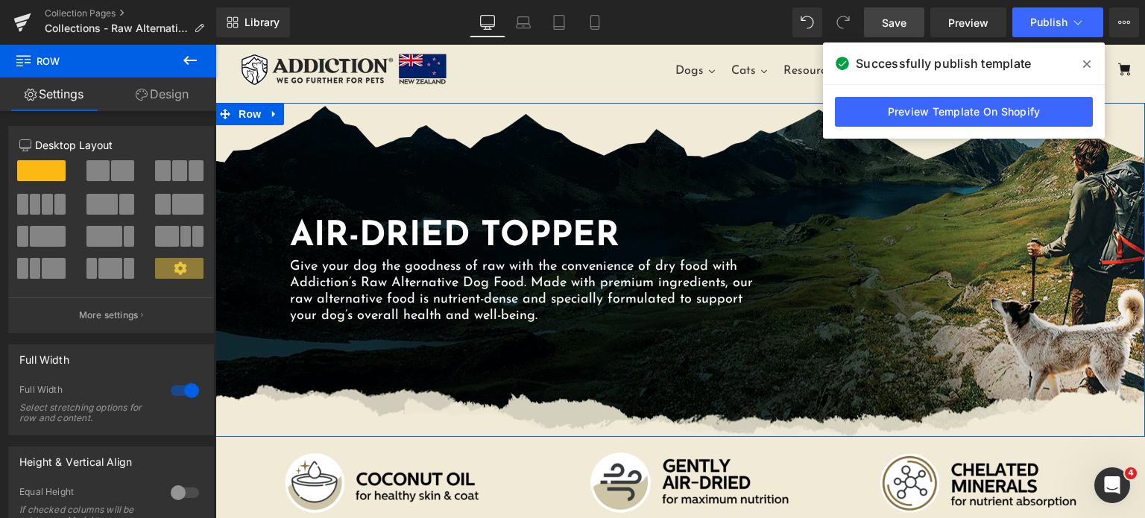
click at [1022, 161] on div "AIR-DRIED TOPPER Heading Give your dog the goodness of raw with the convenience…" at bounding box center [680, 270] width 930 height 334
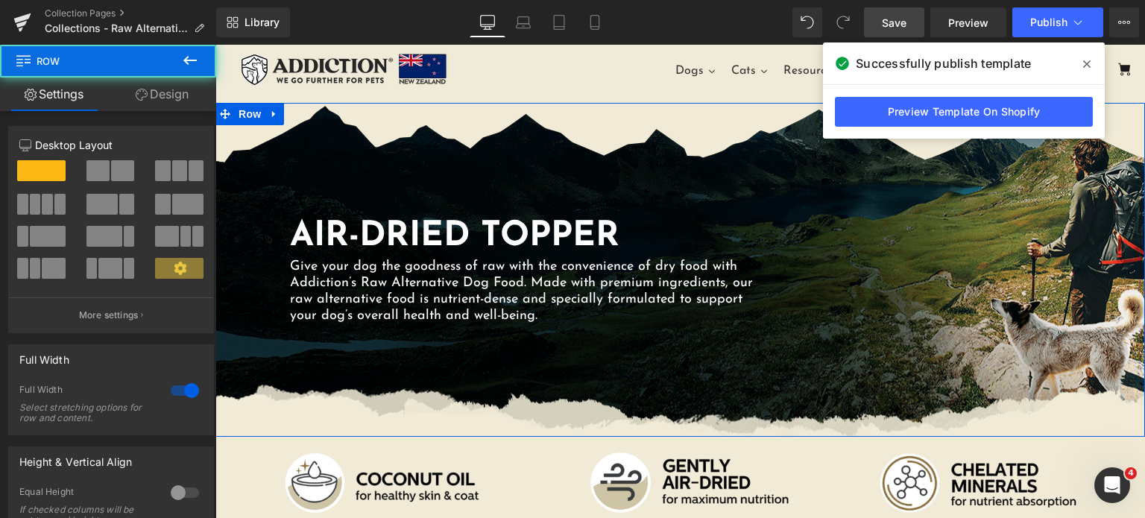
click at [889, 190] on div "AIR-DRIED TOPPER Heading Give your dog the goodness of raw with the convenience…" at bounding box center [680, 270] width 930 height 334
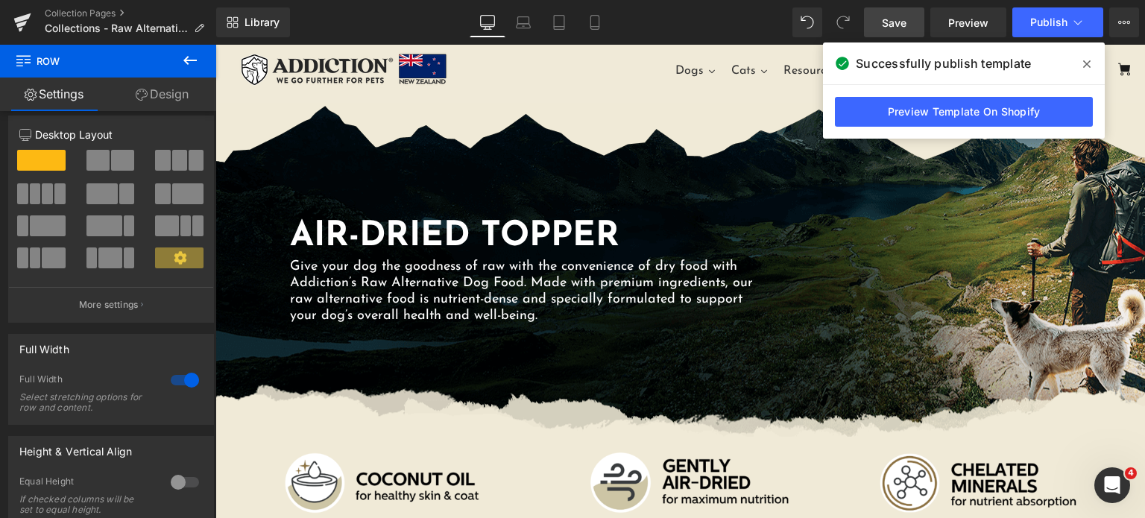
scroll to position [0, 0]
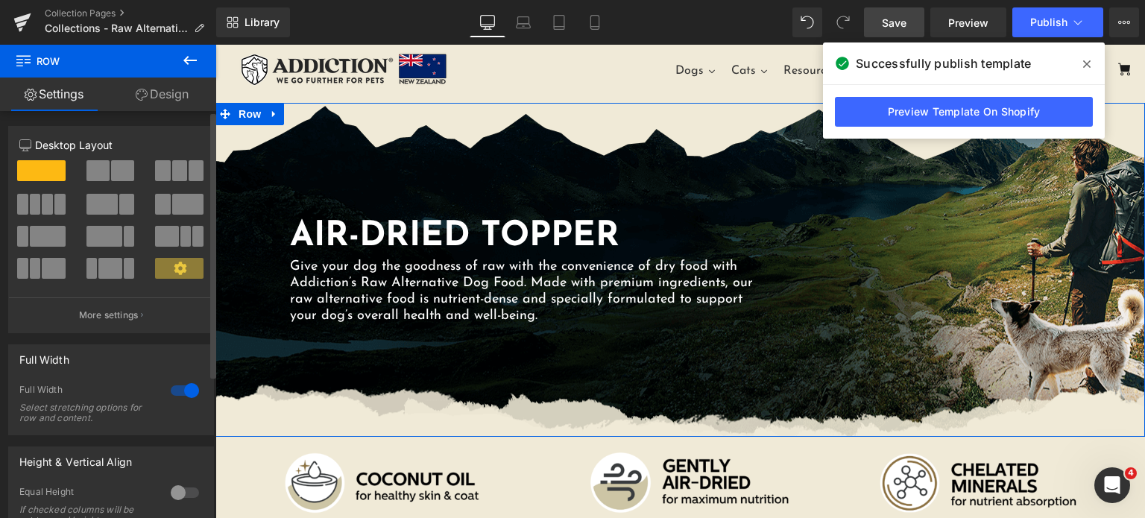
click at [149, 113] on div "12 12 12 Column Size Customizer 12 Desktop Layout Laptop Layout Tablet Layout M…" at bounding box center [111, 403] width 223 height 584
click at [165, 101] on link "Design" at bounding box center [162, 95] width 108 height 34
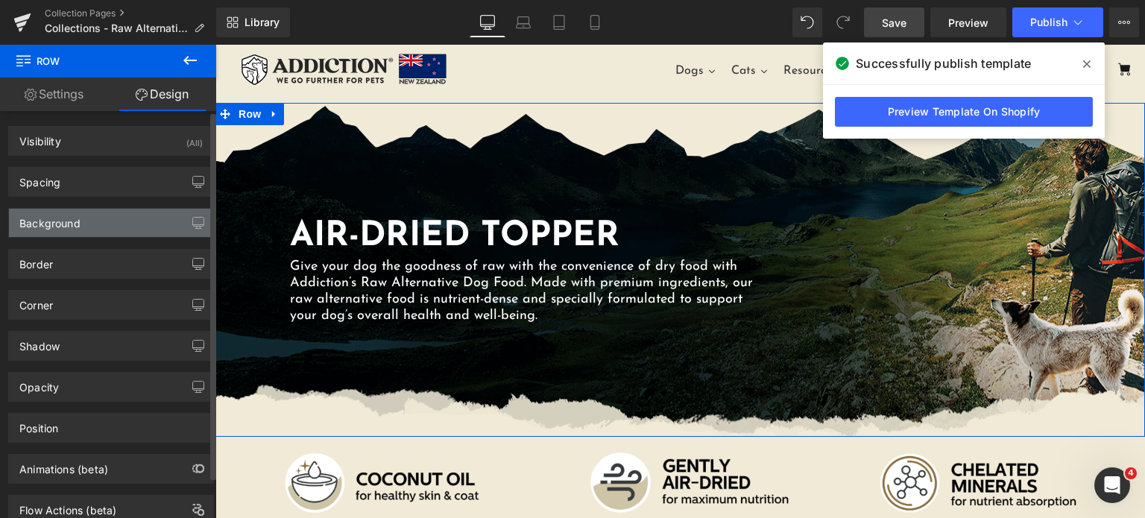
click at [77, 223] on div "Background" at bounding box center [49, 219] width 61 height 21
type input "#f0ead7"
type input "100"
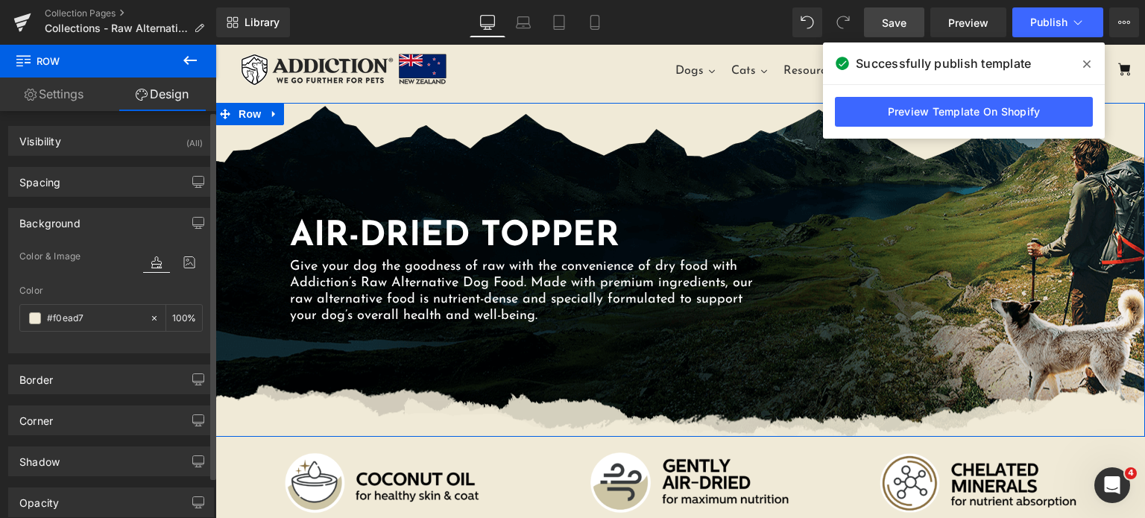
type input "[URL][DOMAIN_NAME]"
click at [179, 270] on icon at bounding box center [189, 262] width 27 height 19
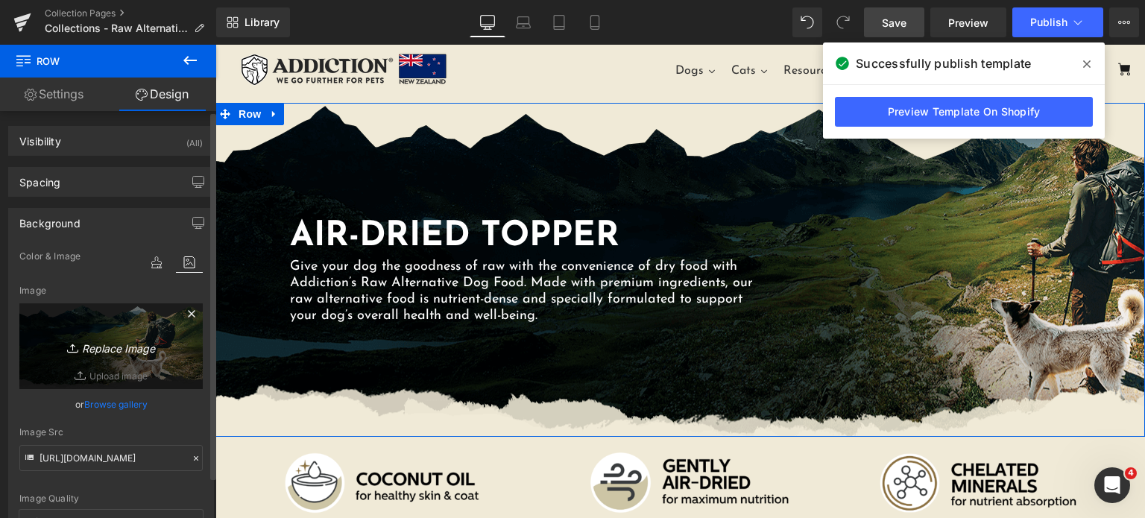
click at [124, 327] on link "Replace Image" at bounding box center [110, 346] width 183 height 86
type input "C:\fakepath\radf-seamless.png"
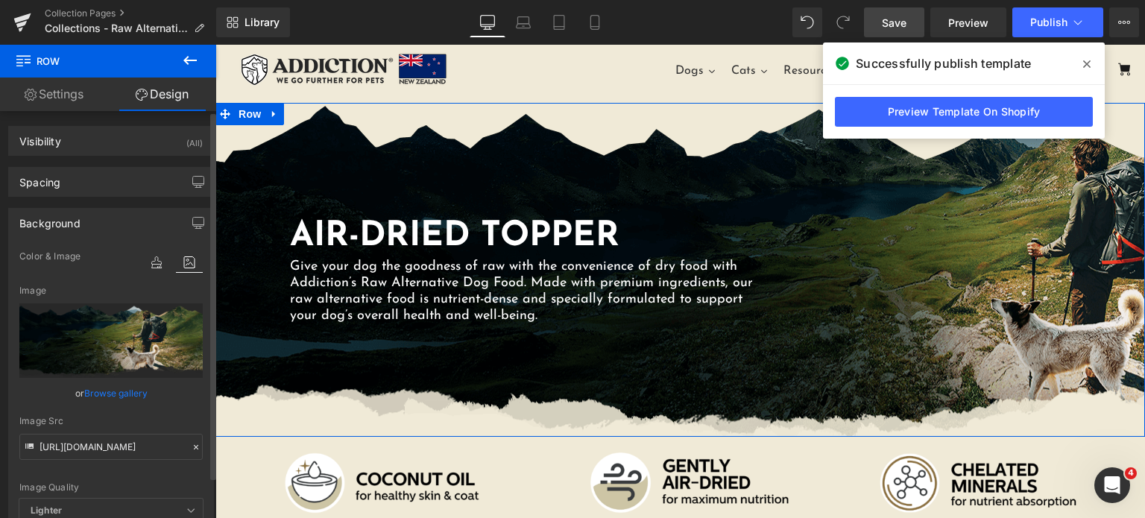
click at [126, 362] on input "file" at bounding box center [110, 340] width 183 height 75
click at [191, 446] on icon at bounding box center [196, 447] width 10 height 10
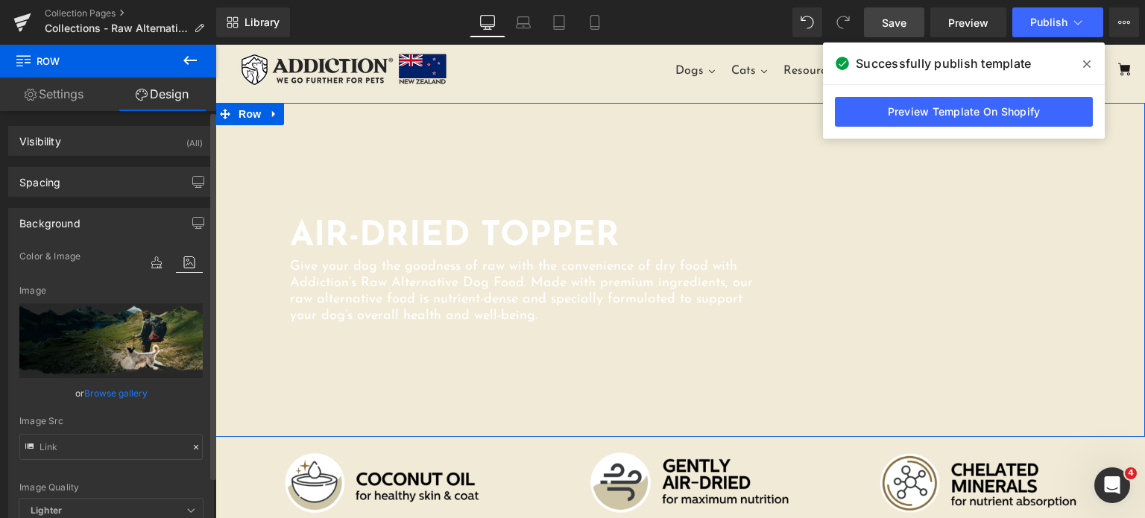
click at [110, 402] on link "Browse gallery" at bounding box center [115, 393] width 63 height 26
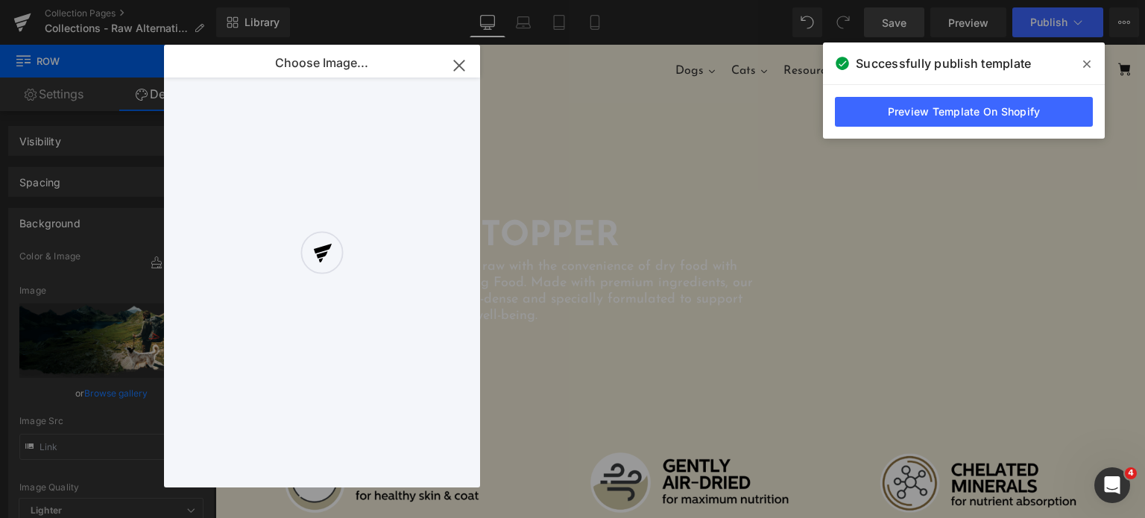
click at [452, 62] on div at bounding box center [322, 266] width 316 height 443
click at [458, 69] on div at bounding box center [322, 266] width 316 height 443
click at [459, 66] on div at bounding box center [322, 266] width 316 height 443
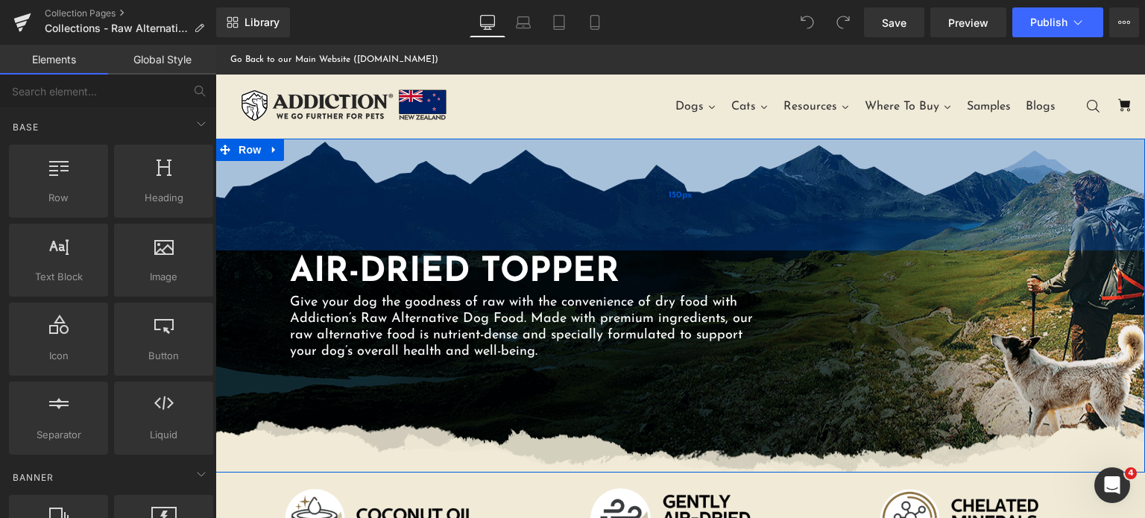
click at [449, 189] on div "150px" at bounding box center [680, 195] width 930 height 112
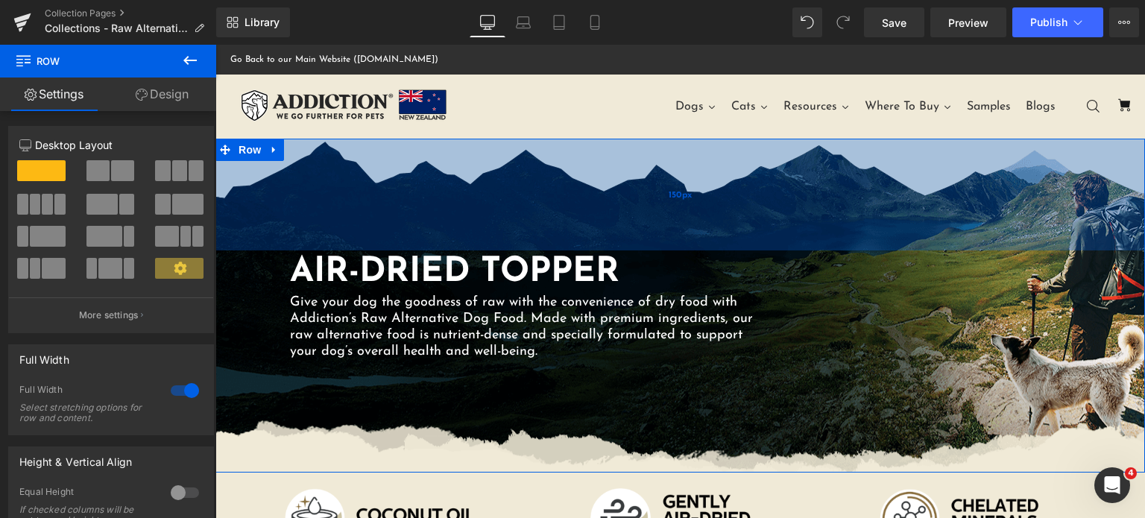
click at [236, 205] on div "150px" at bounding box center [680, 195] width 930 height 112
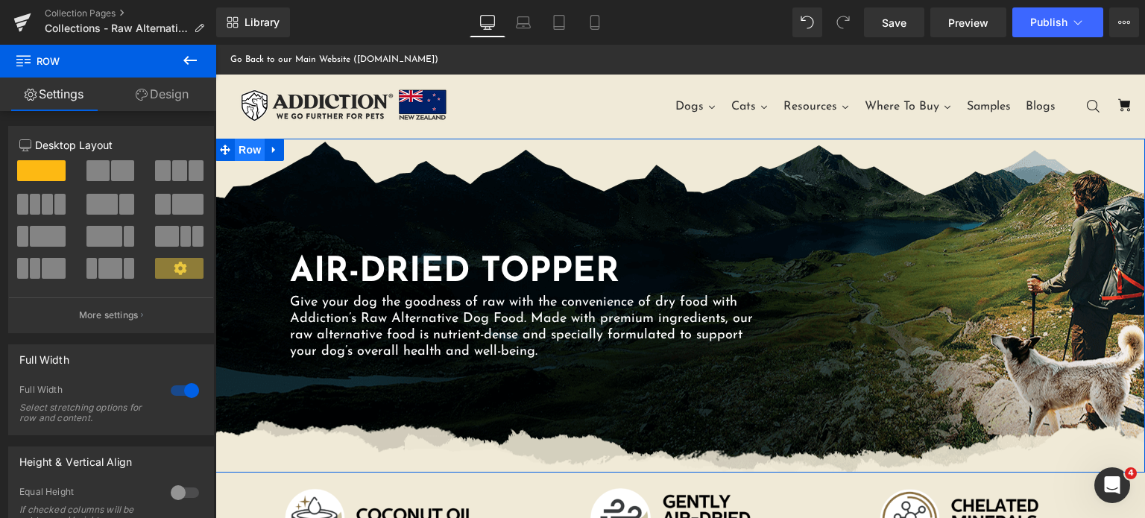
click at [244, 158] on span "Row" at bounding box center [250, 150] width 30 height 22
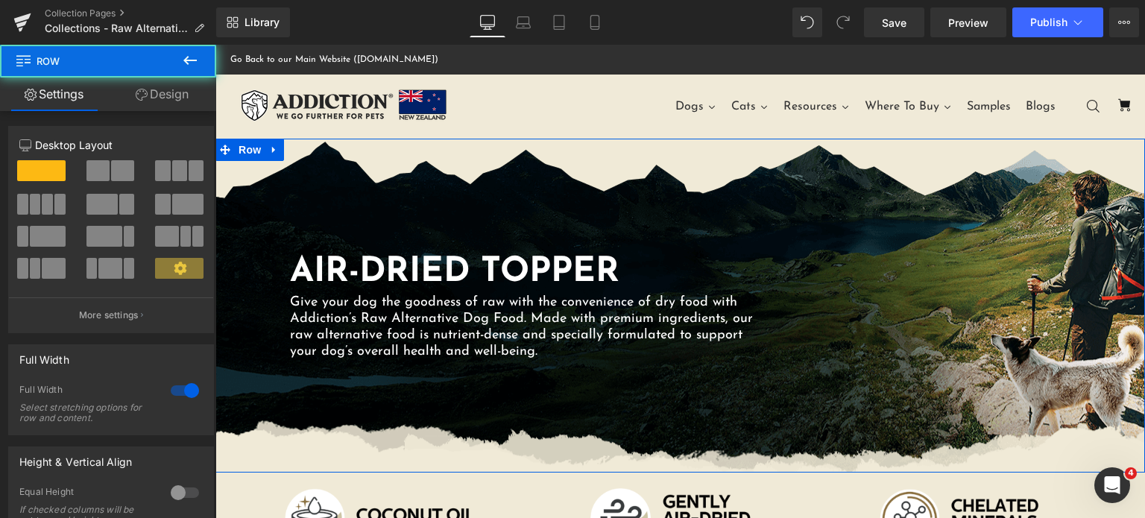
click at [164, 104] on link "Design" at bounding box center [162, 95] width 108 height 34
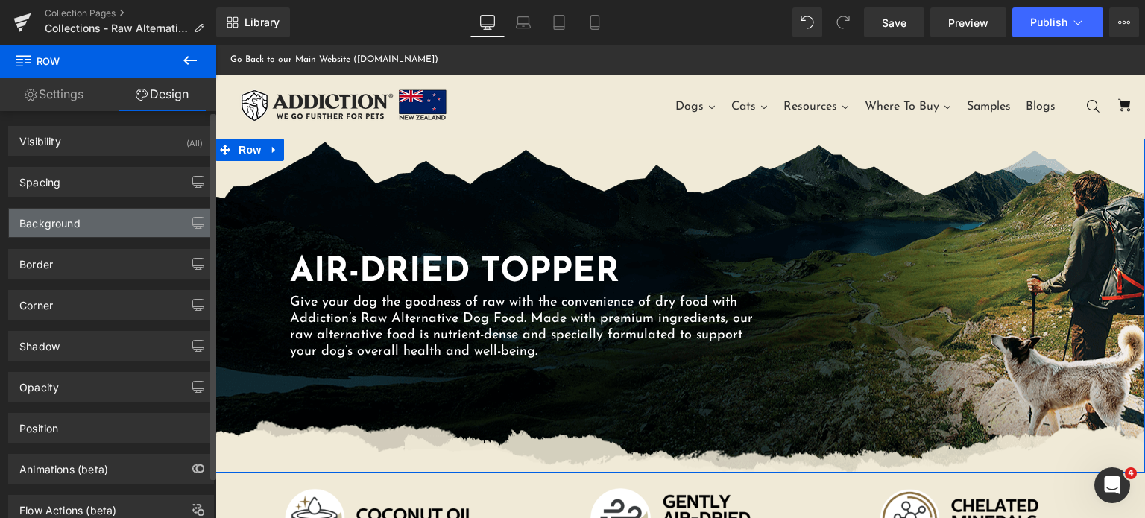
type input "[URL][DOMAIN_NAME]"
click at [83, 220] on div "Background" at bounding box center [111, 223] width 204 height 28
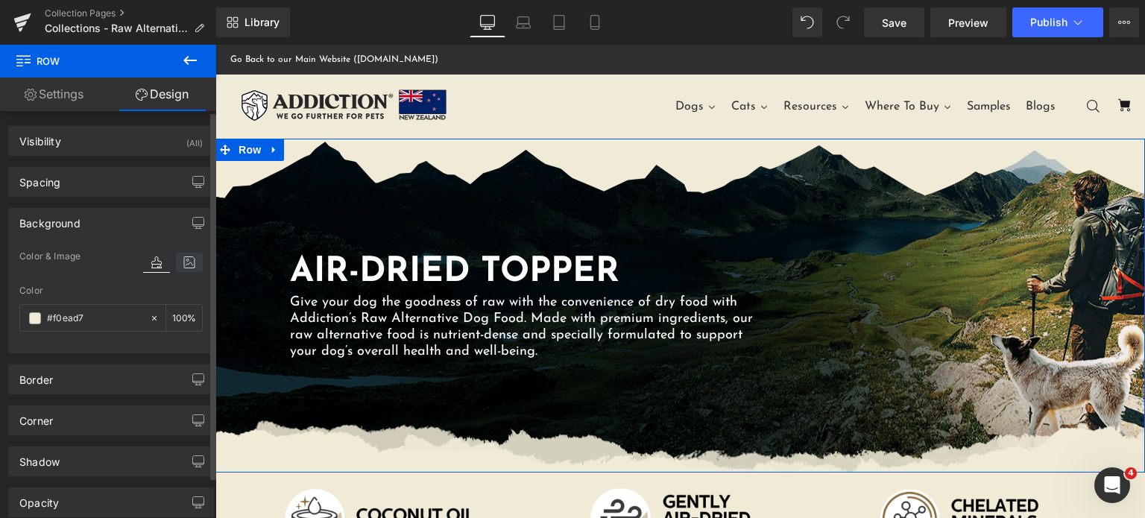
click at [189, 262] on icon at bounding box center [189, 262] width 27 height 19
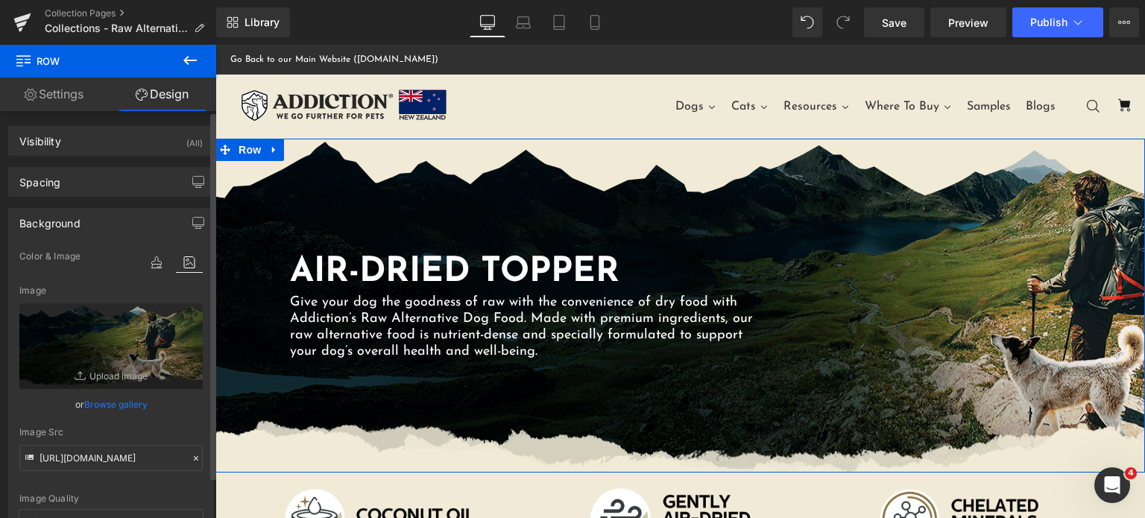
click at [100, 409] on link "Browse gallery" at bounding box center [115, 404] width 63 height 26
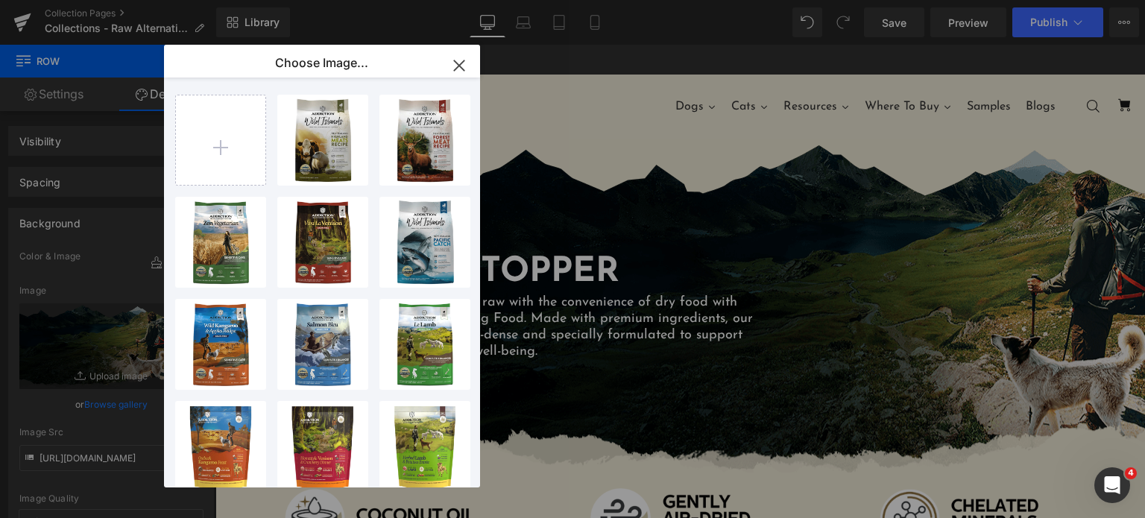
click at [458, 57] on icon "button" at bounding box center [459, 66] width 24 height 24
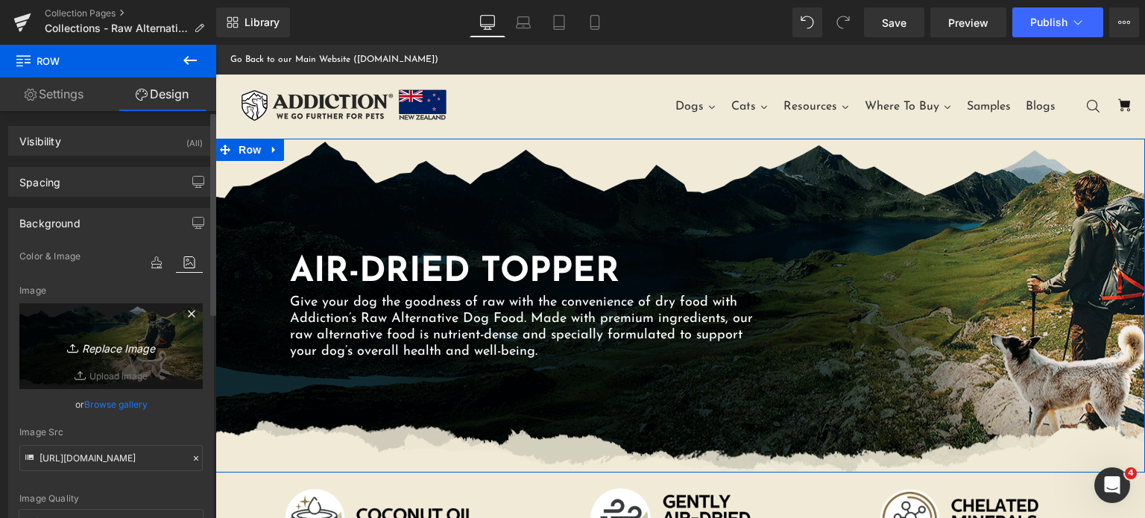
click at [110, 333] on link "Replace Image" at bounding box center [110, 346] width 183 height 86
type input "C:\fakepath\radf-seamless.png"
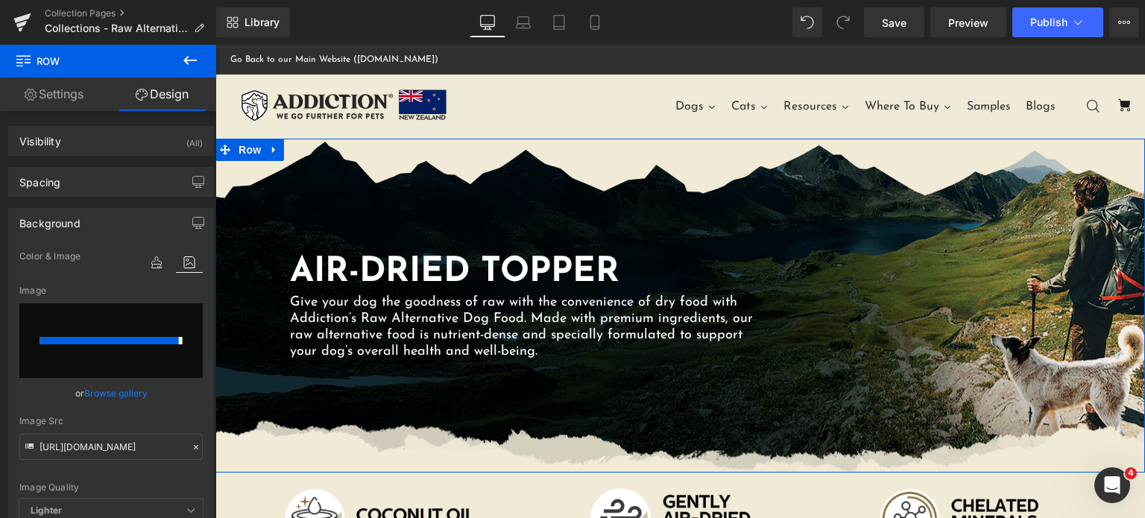
type input "[URL][DOMAIN_NAME]"
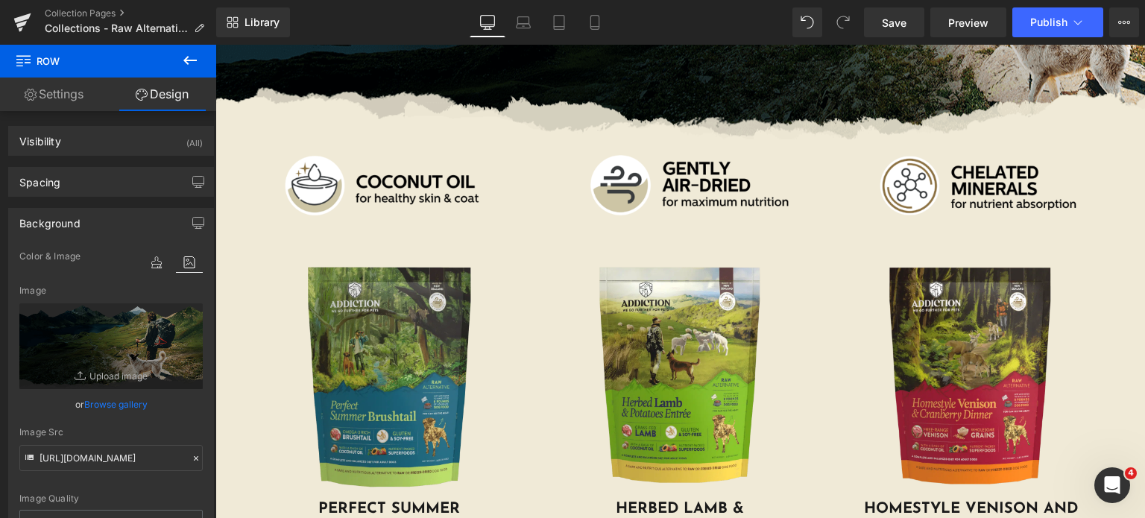
scroll to position [334, 0]
click at [382, 397] on img at bounding box center [390, 376] width 239 height 246
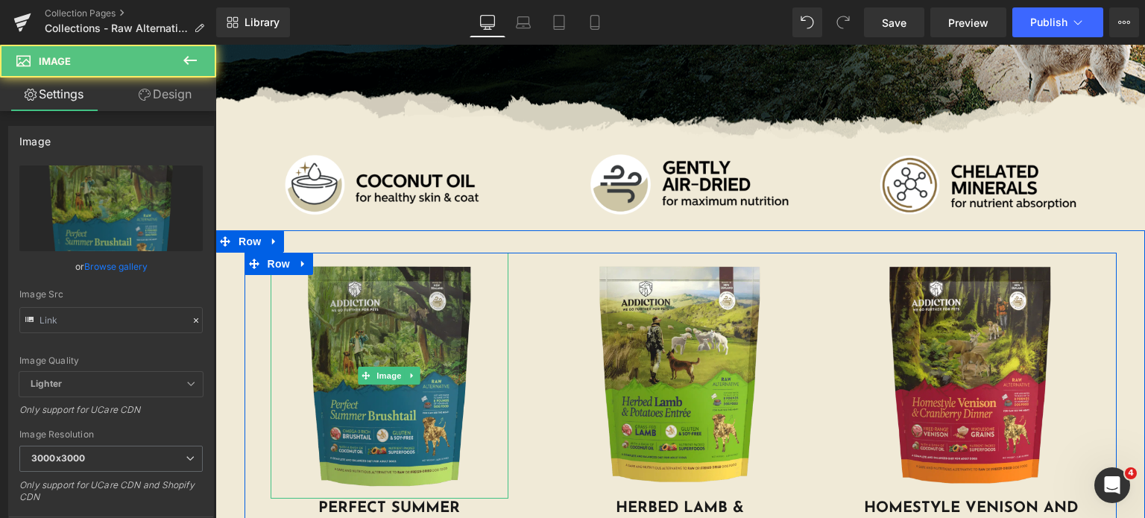
type input "[URL][DOMAIN_NAME]"
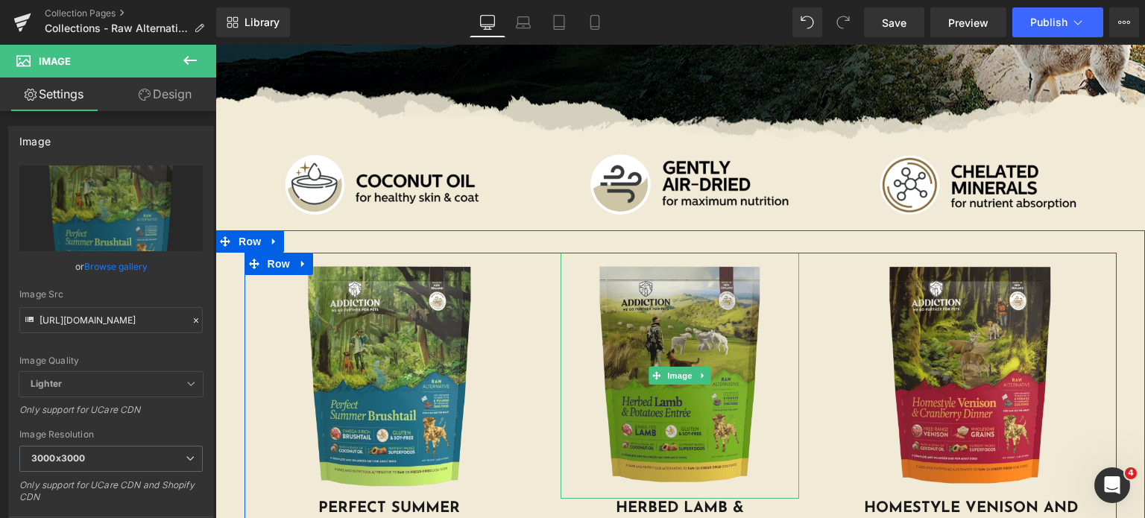
click at [590, 376] on img at bounding box center [680, 376] width 239 height 246
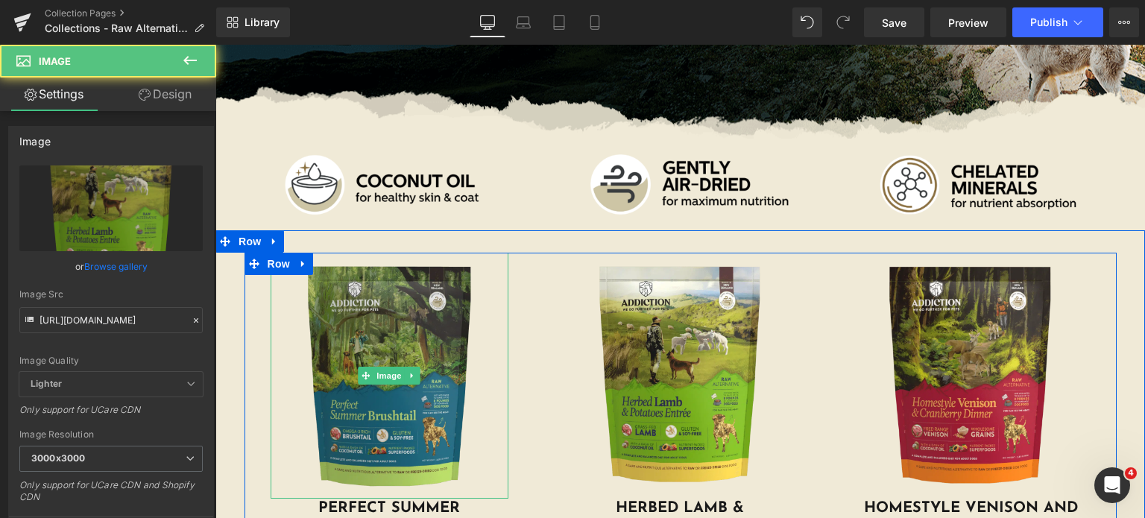
click at [367, 343] on img at bounding box center [390, 376] width 239 height 246
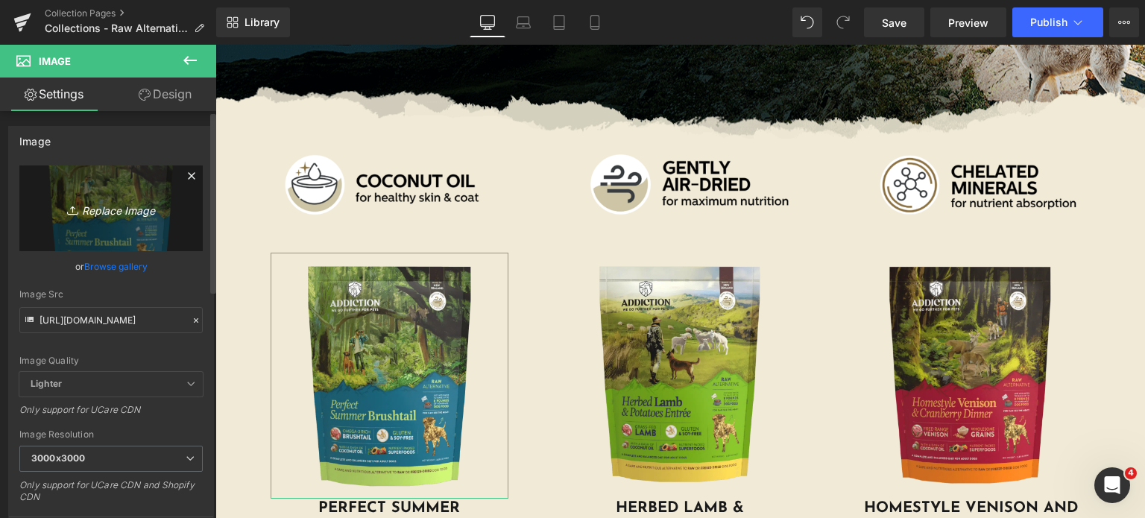
click at [115, 199] on icon "Replace Image" at bounding box center [110, 208] width 119 height 19
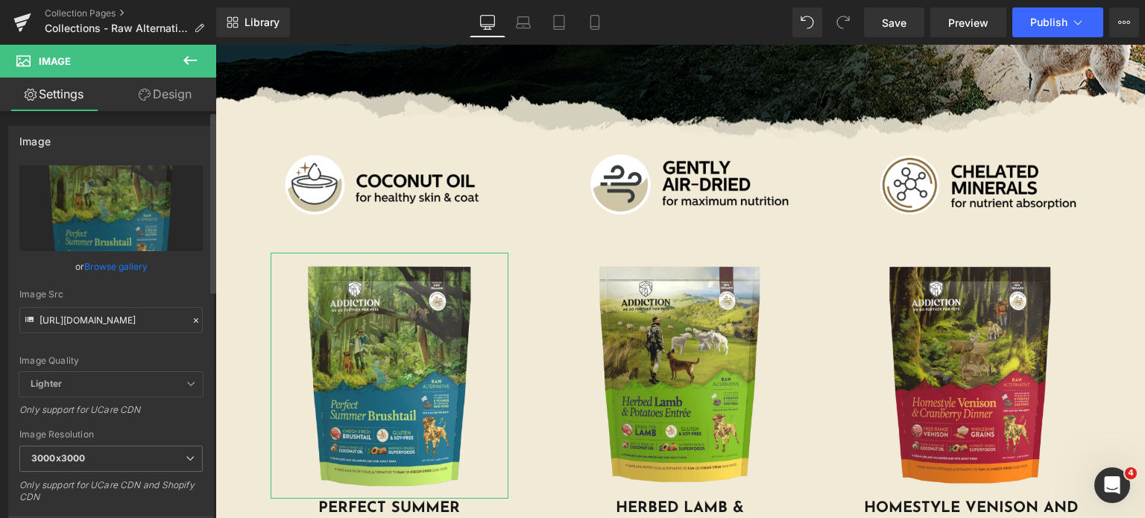
click at [116, 266] on link "Browse gallery" at bounding box center [115, 266] width 63 height 26
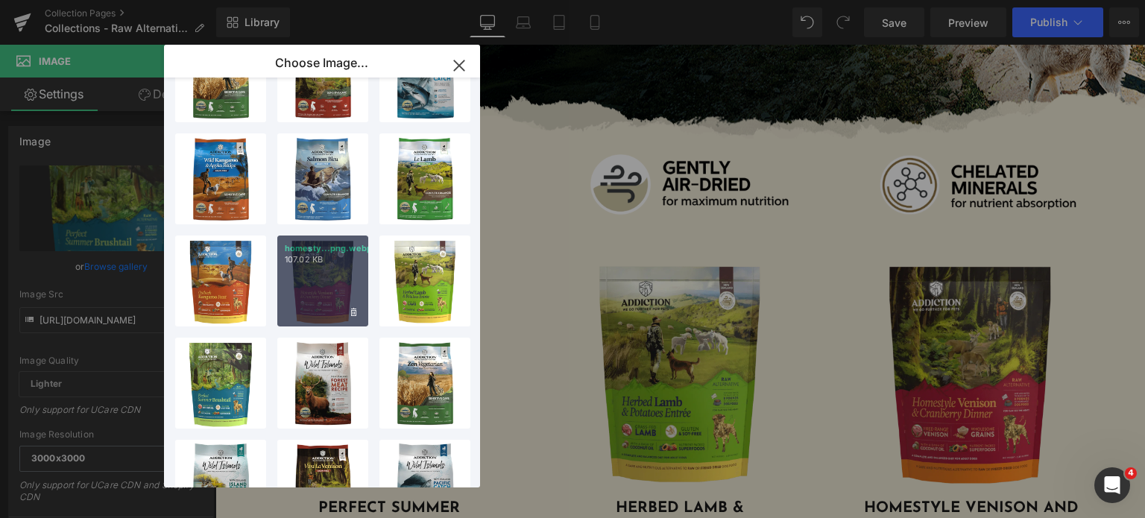
scroll to position [216, 0]
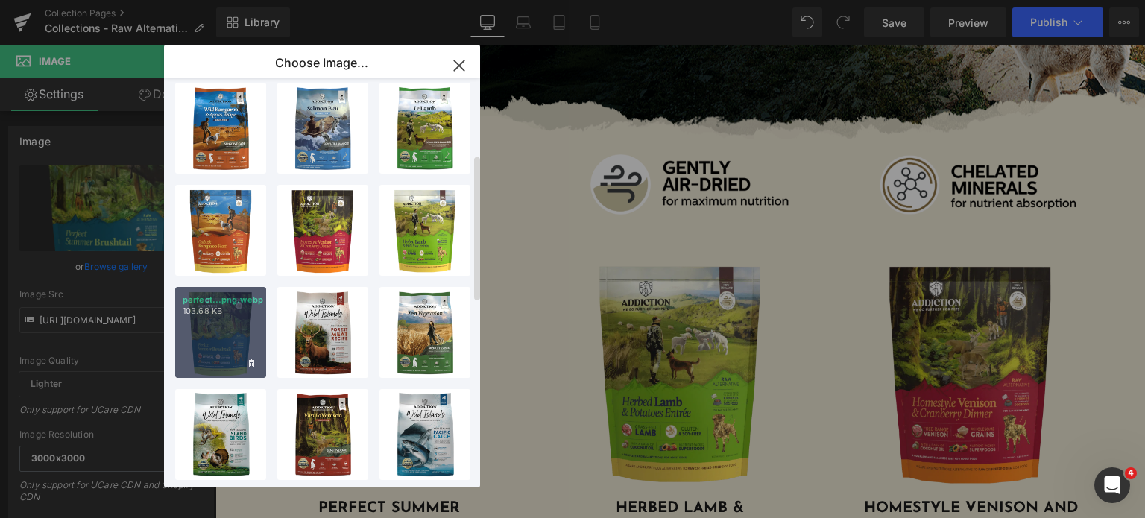
click at [241, 338] on div "perfect...png.webp 103.68 KB" at bounding box center [220, 332] width 91 height 91
type input "[URL][DOMAIN_NAME]"
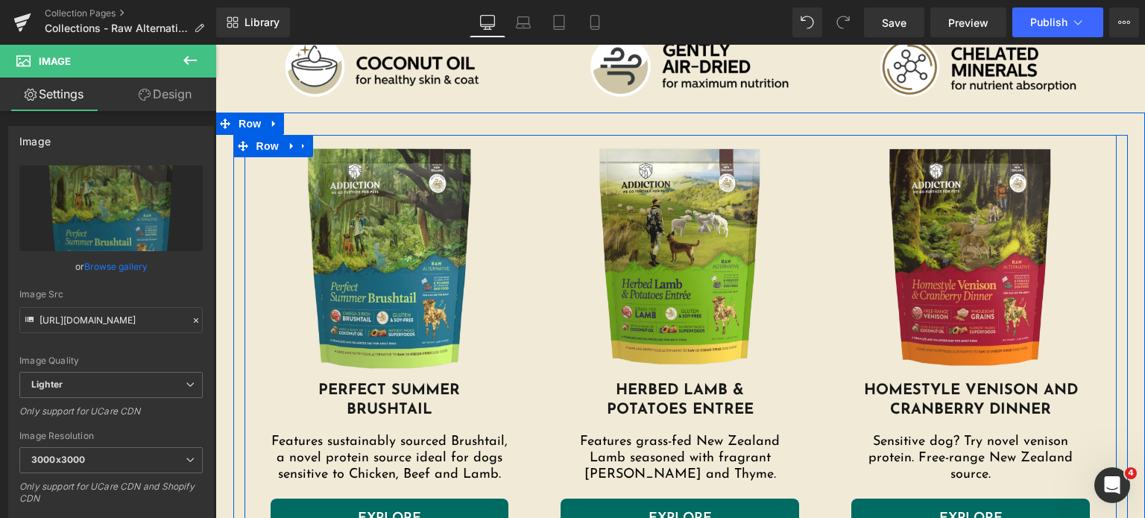
scroll to position [453, 0]
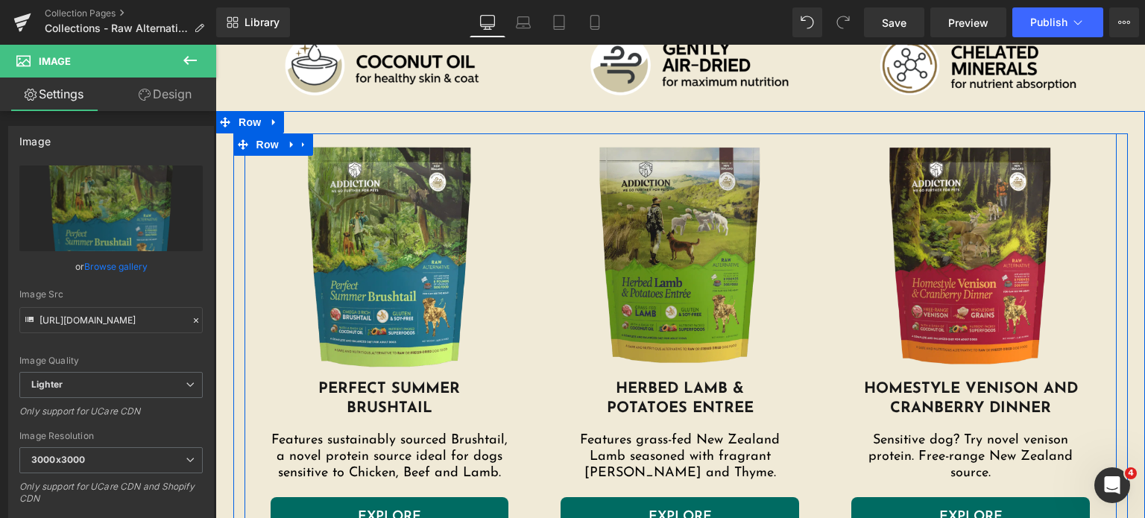
click at [602, 283] on img at bounding box center [680, 256] width 239 height 246
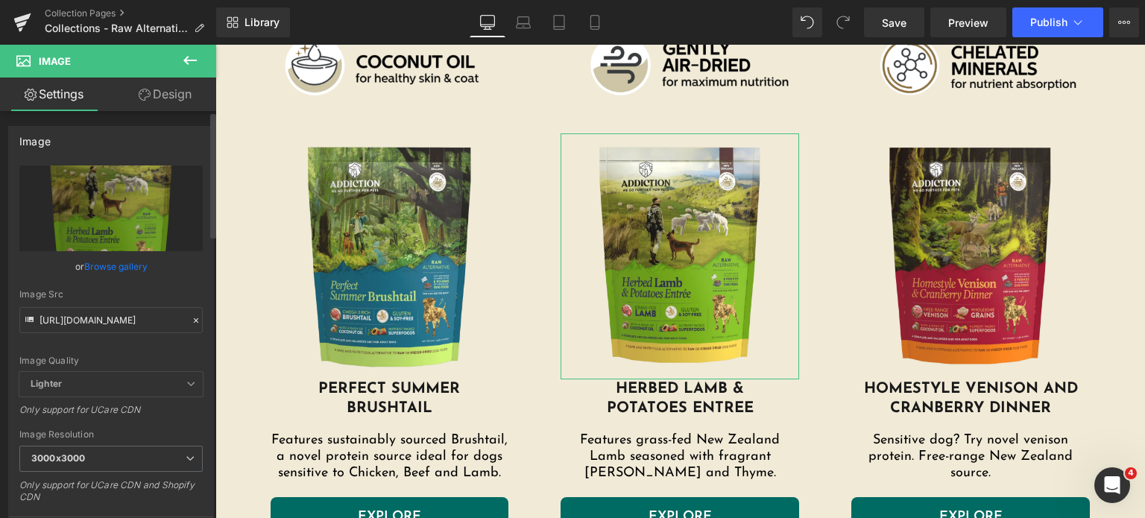
click at [117, 262] on link "Browse gallery" at bounding box center [115, 266] width 63 height 26
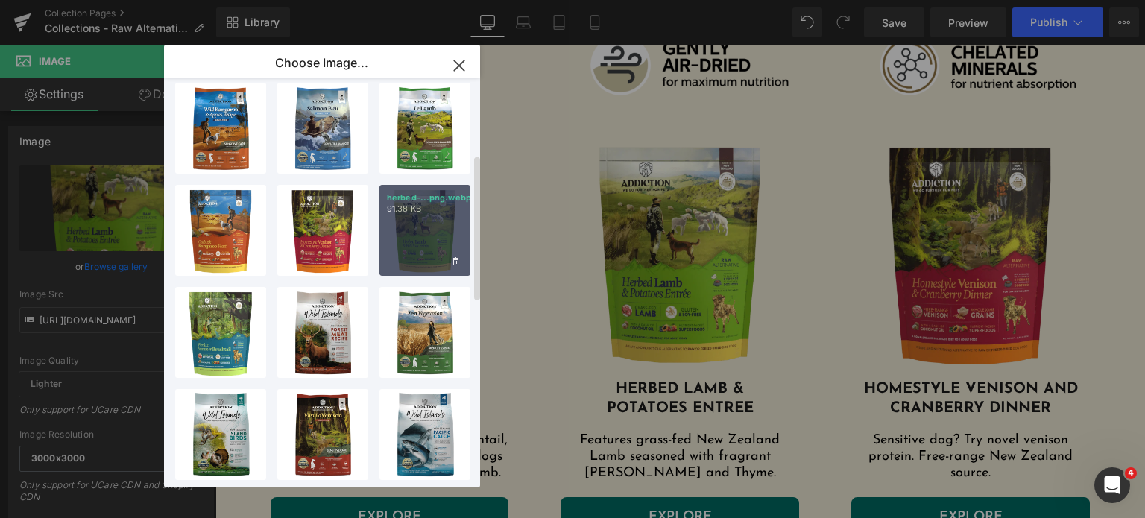
click at [396, 209] on p "91.38 KB" at bounding box center [425, 209] width 76 height 11
type input "[URL][DOMAIN_NAME]"
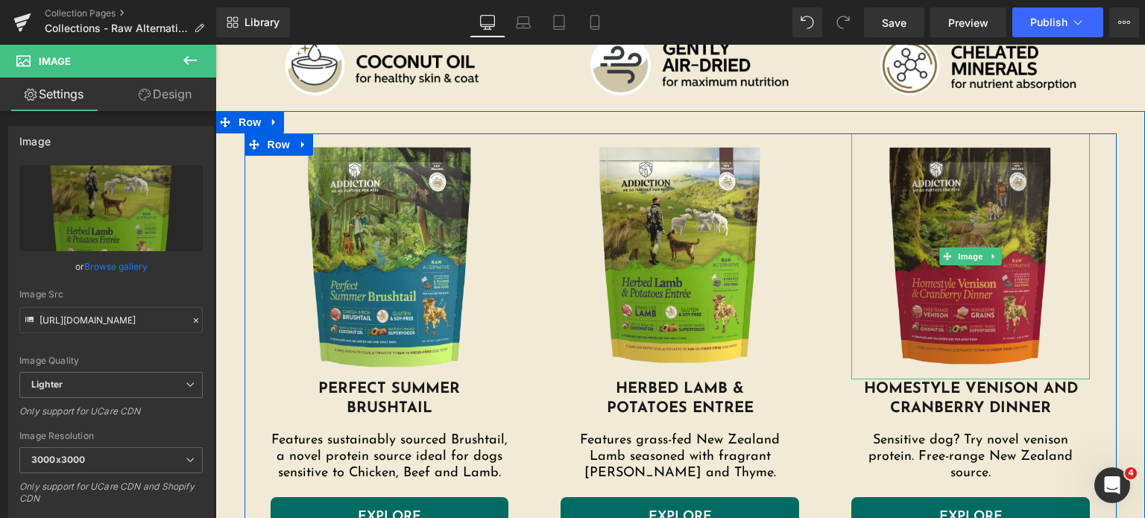
click at [880, 268] on img at bounding box center [970, 256] width 239 height 246
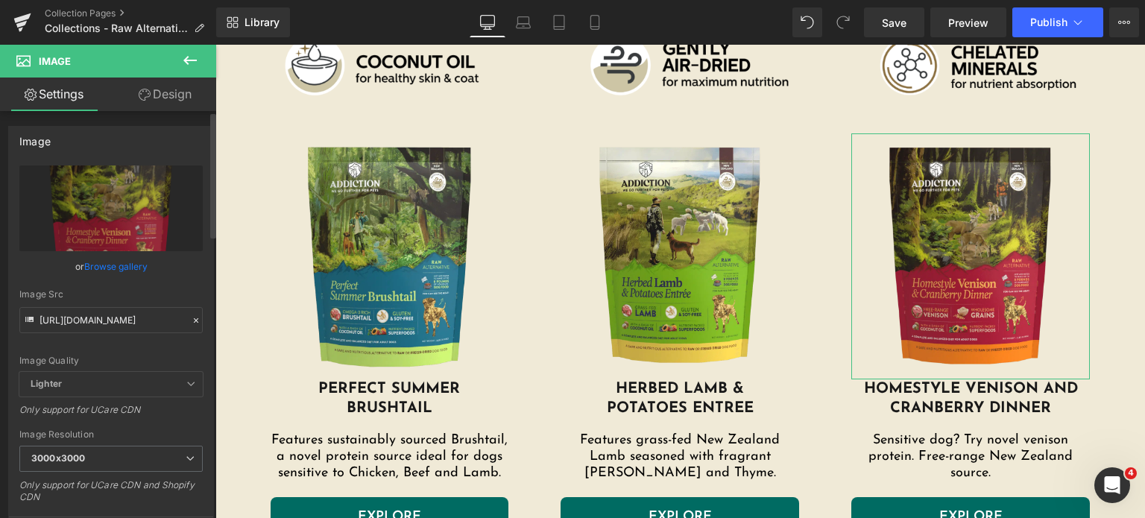
click at [93, 265] on link "Browse gallery" at bounding box center [115, 266] width 63 height 26
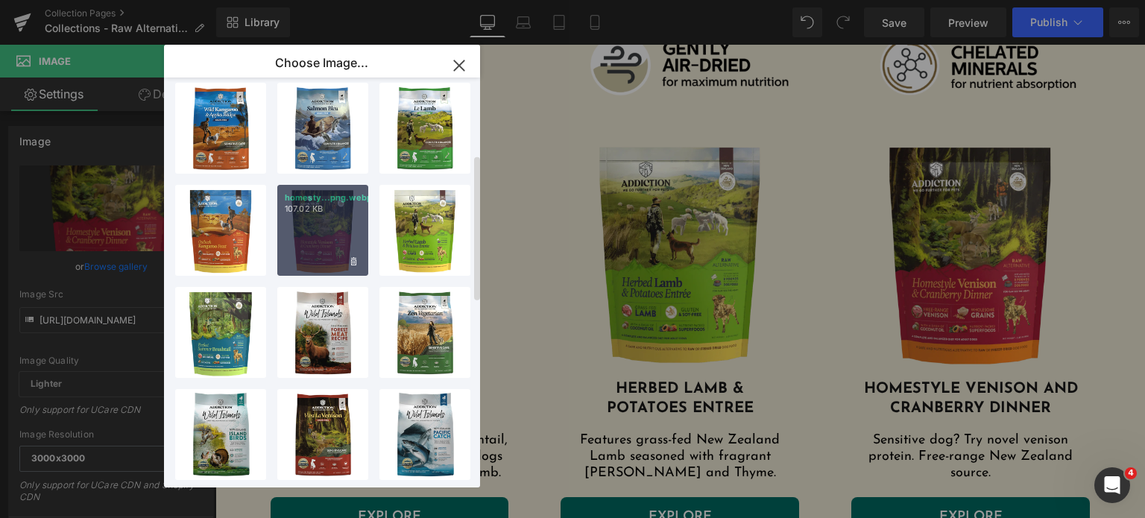
click at [337, 246] on div "homesty...png.webp 107.02 KB" at bounding box center [322, 230] width 91 height 91
type input "[URL][DOMAIN_NAME]"
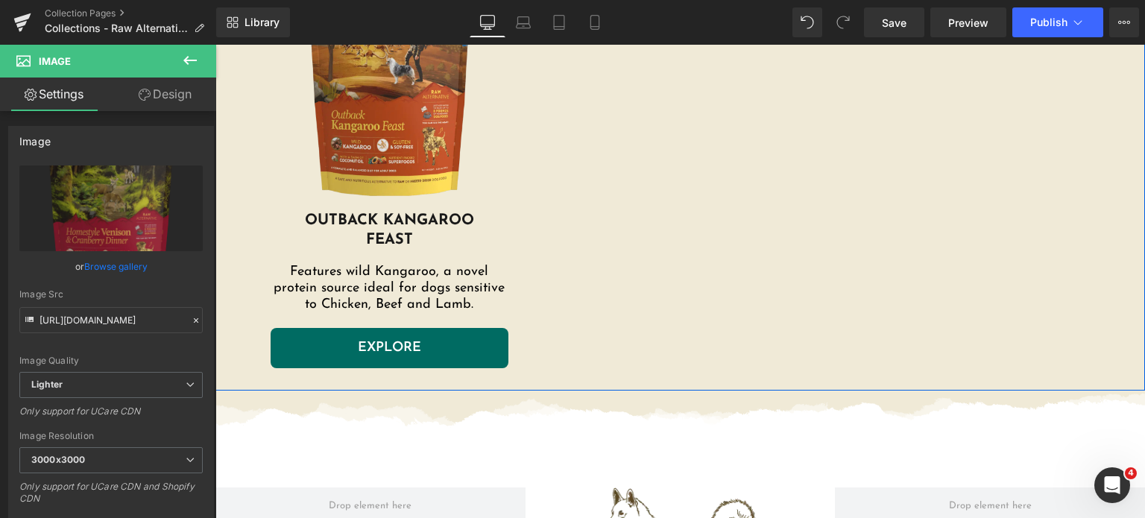
scroll to position [1042, 0]
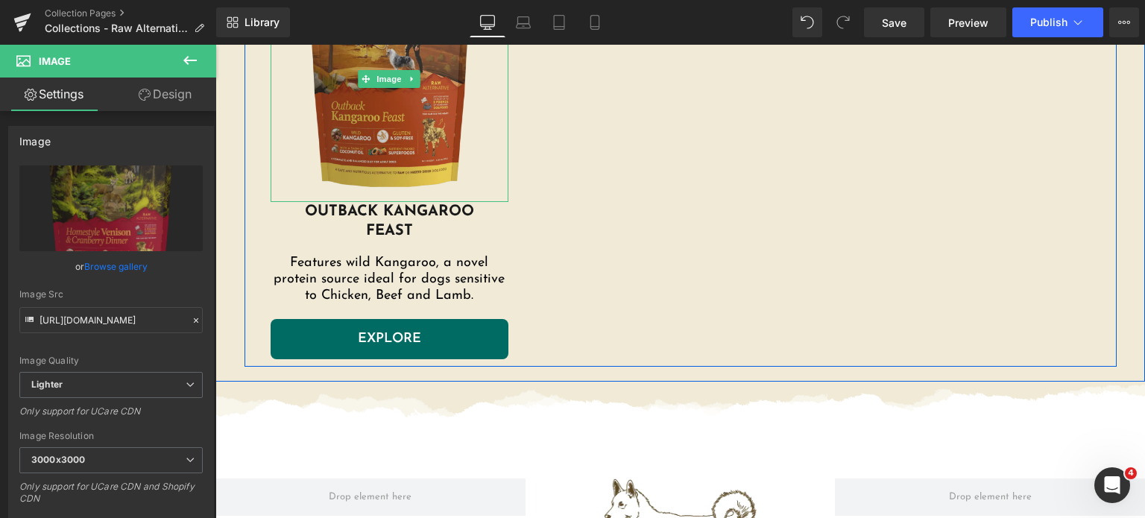
click at [346, 110] on img at bounding box center [390, 79] width 239 height 246
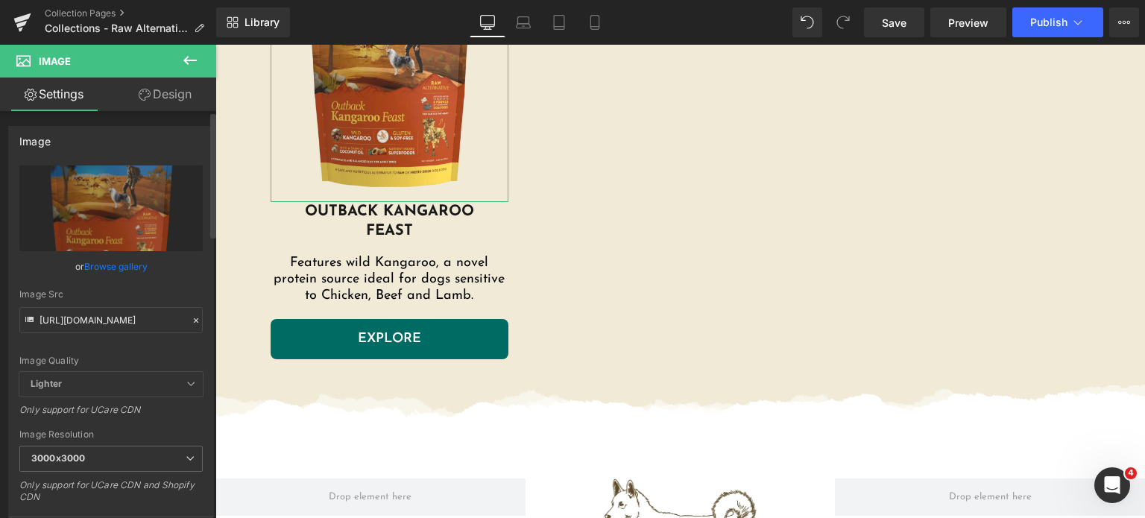
click at [104, 271] on link "Browse gallery" at bounding box center [115, 266] width 63 height 26
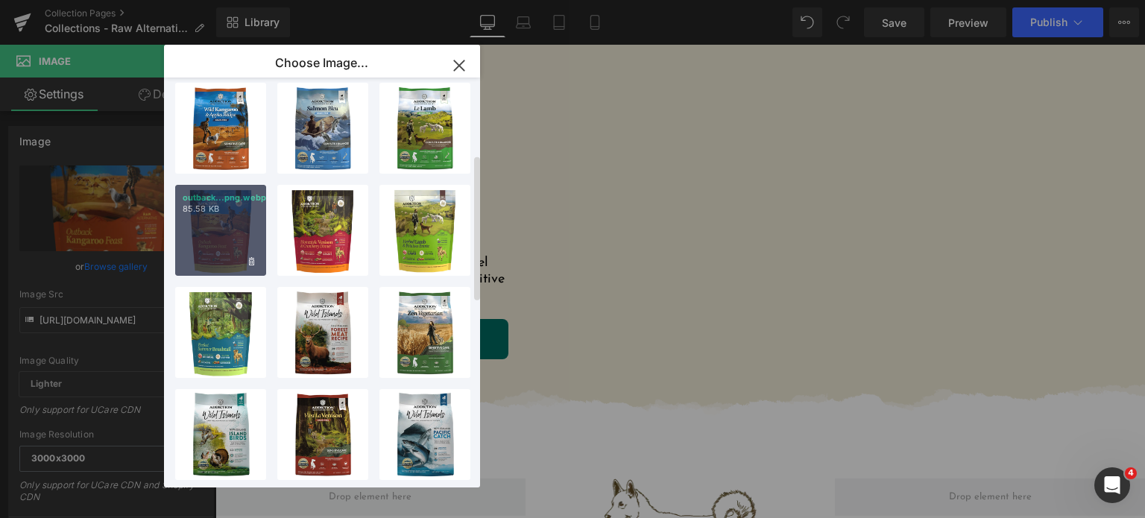
click at [209, 264] on div "outback...png.webp 85.58 KB" at bounding box center [220, 230] width 91 height 91
type input "[URL][DOMAIN_NAME]"
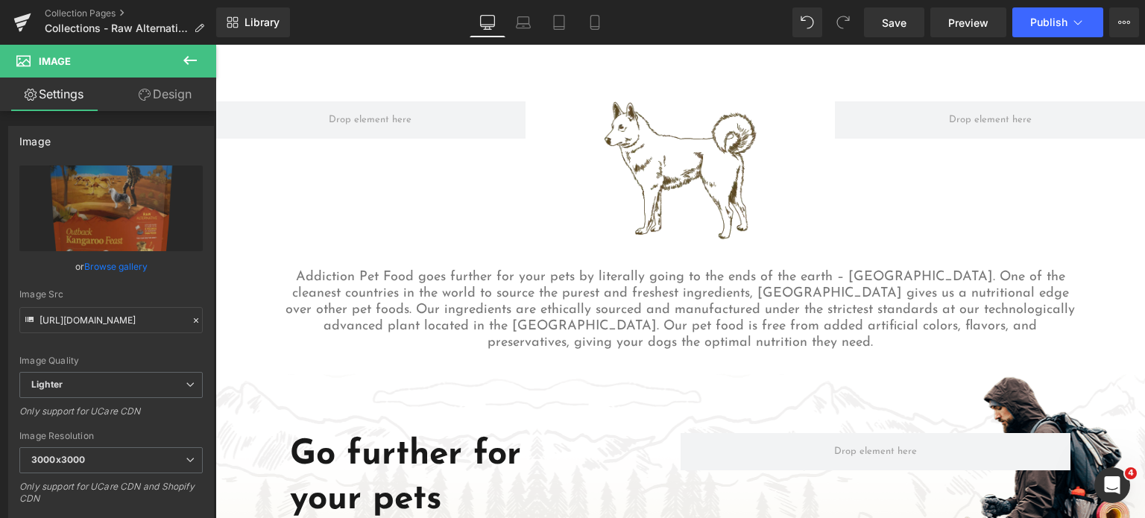
scroll to position [1341, 0]
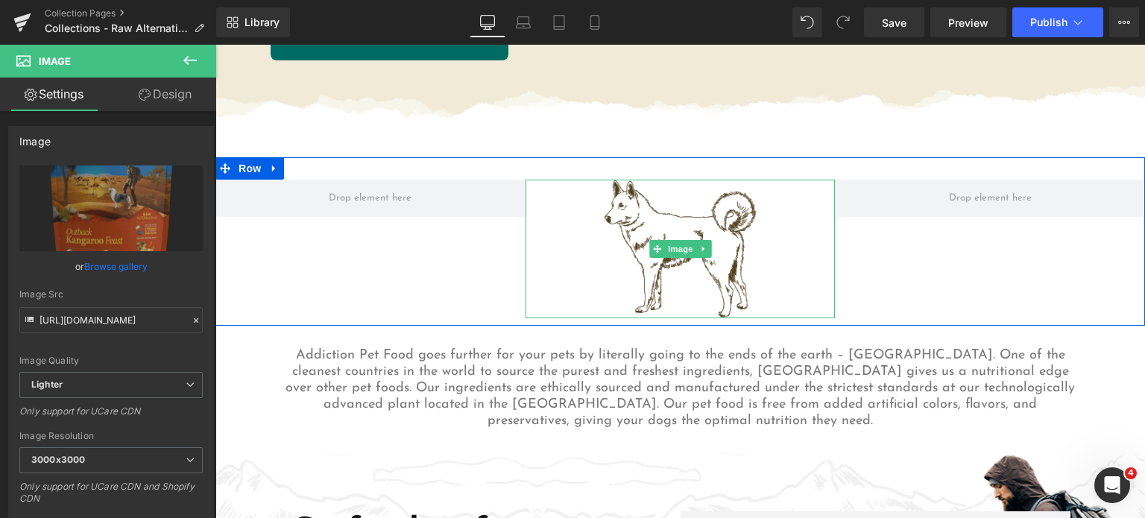
click at [663, 220] on img at bounding box center [680, 249] width 155 height 138
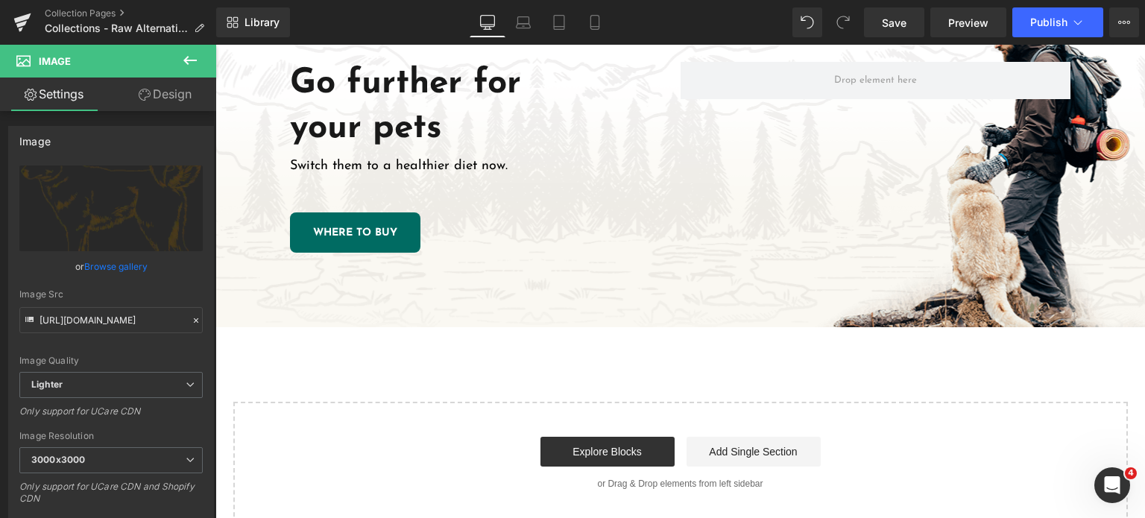
scroll to position [1791, 0]
click at [614, 269] on div "Go further for your pets Heading Switch them to a healthier diet now. Text Bloc…" at bounding box center [680, 157] width 930 height 340
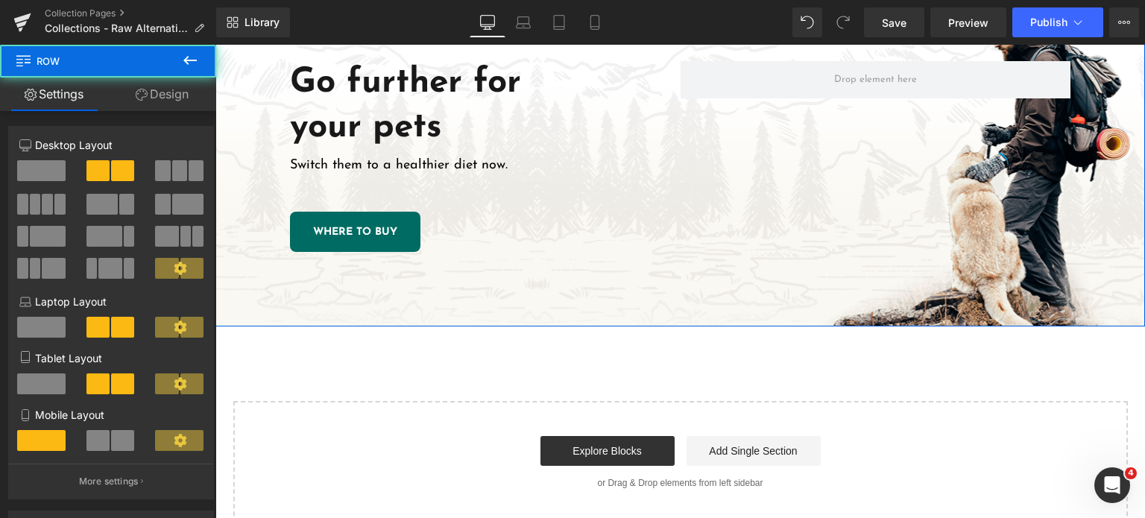
click at [537, 300] on div "Go further for your pets Heading Switch them to a healthier diet now. Text Bloc…" at bounding box center [680, 157] width 930 height 340
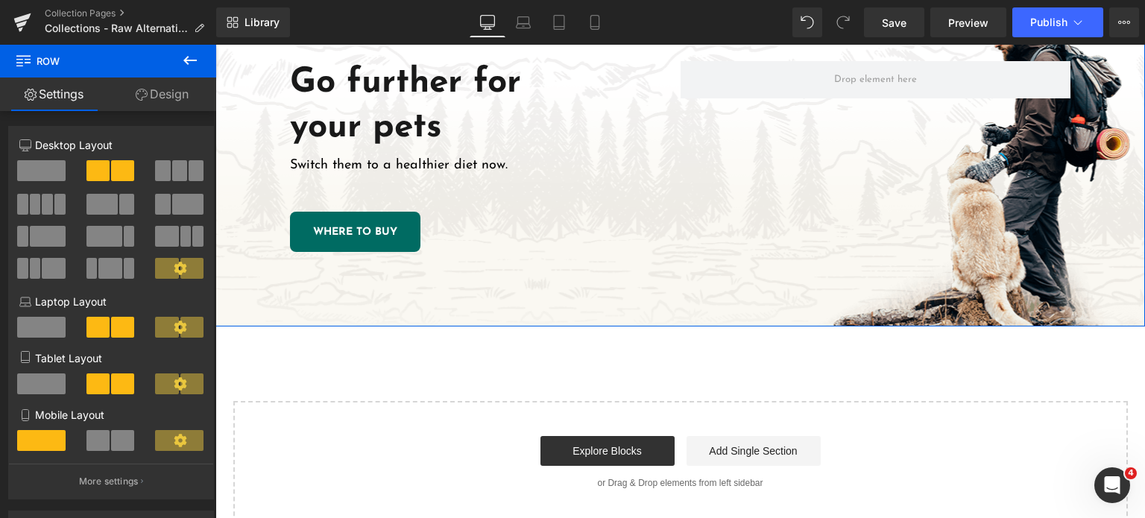
click at [167, 94] on link "Design" at bounding box center [162, 95] width 108 height 34
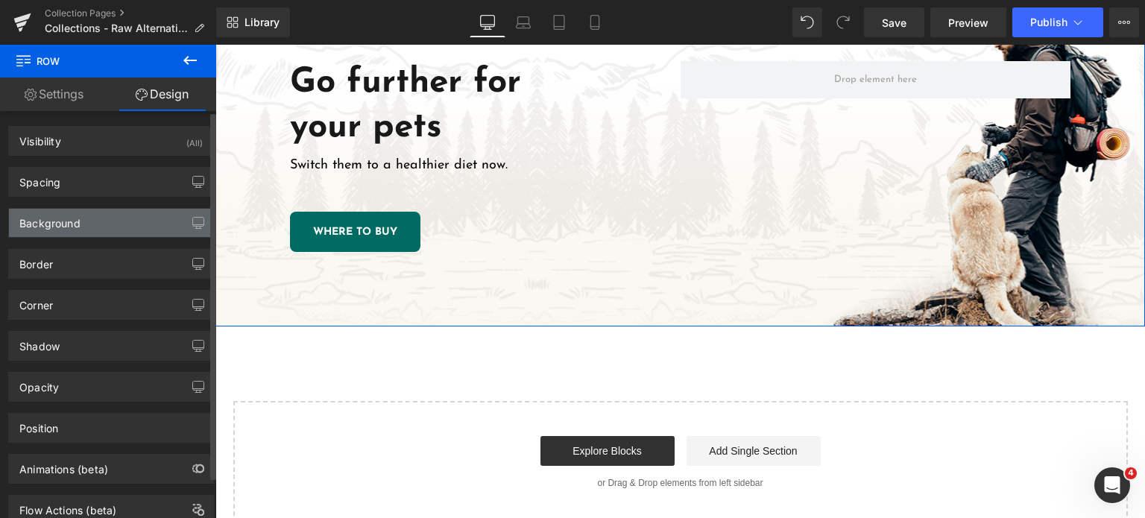
type input "transparent"
type input "0"
click at [27, 214] on div "Background" at bounding box center [49, 219] width 61 height 21
type input "[URL][DOMAIN_NAME]"
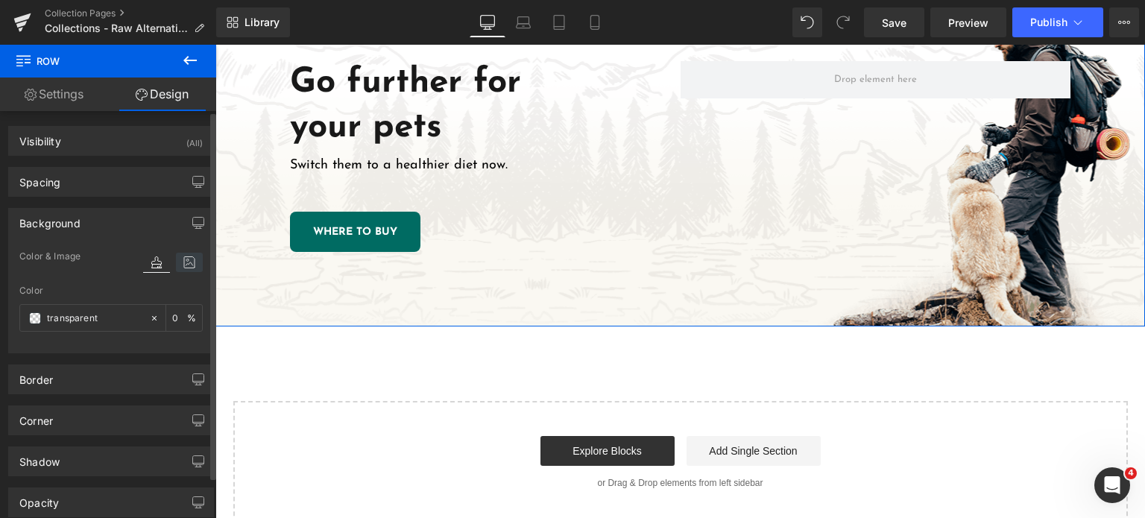
click at [180, 262] on icon at bounding box center [189, 262] width 27 height 19
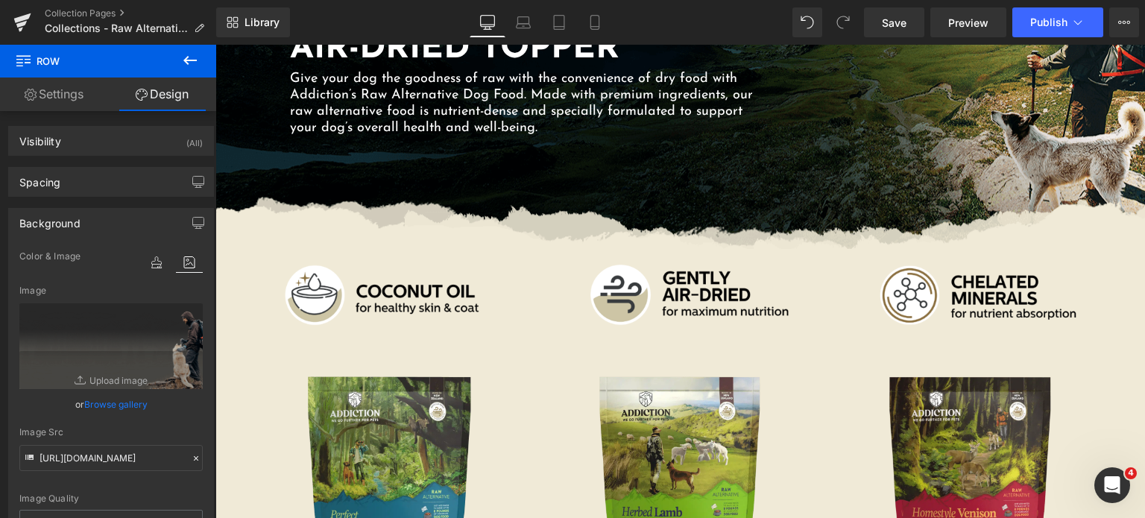
scroll to position [0, 0]
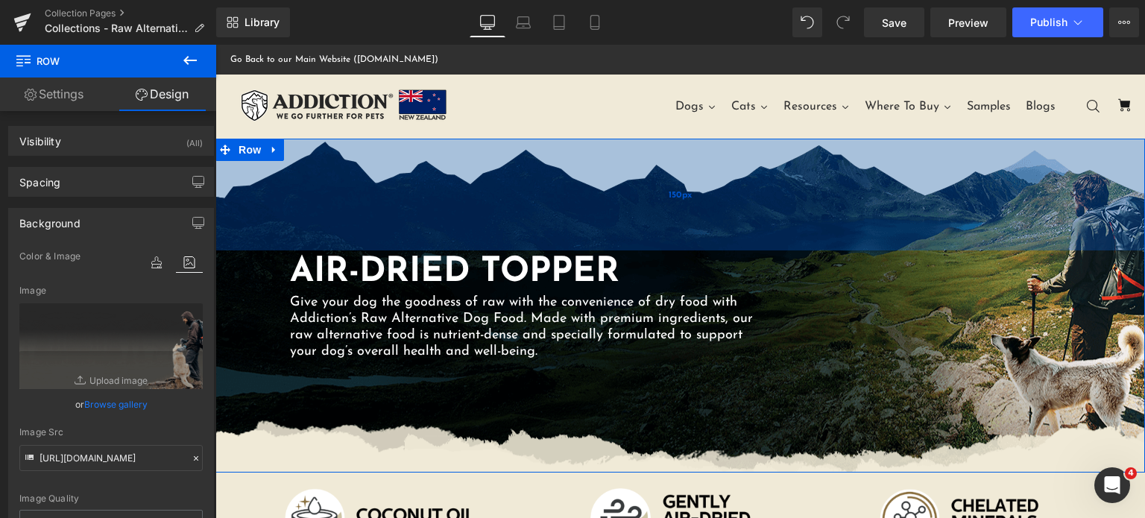
click at [388, 180] on div "150px" at bounding box center [680, 195] width 930 height 112
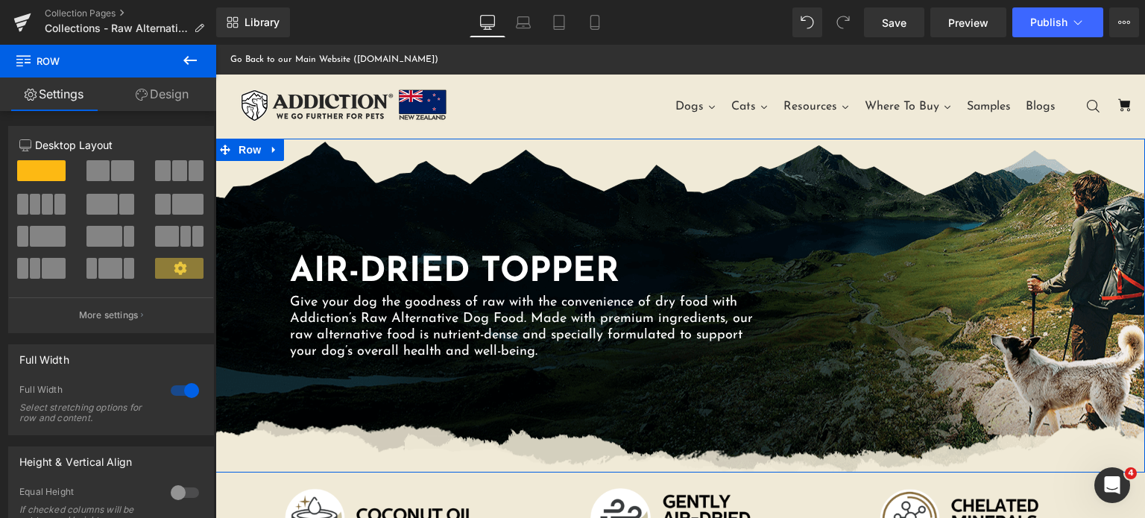
click at [158, 97] on link "Design" at bounding box center [162, 95] width 108 height 34
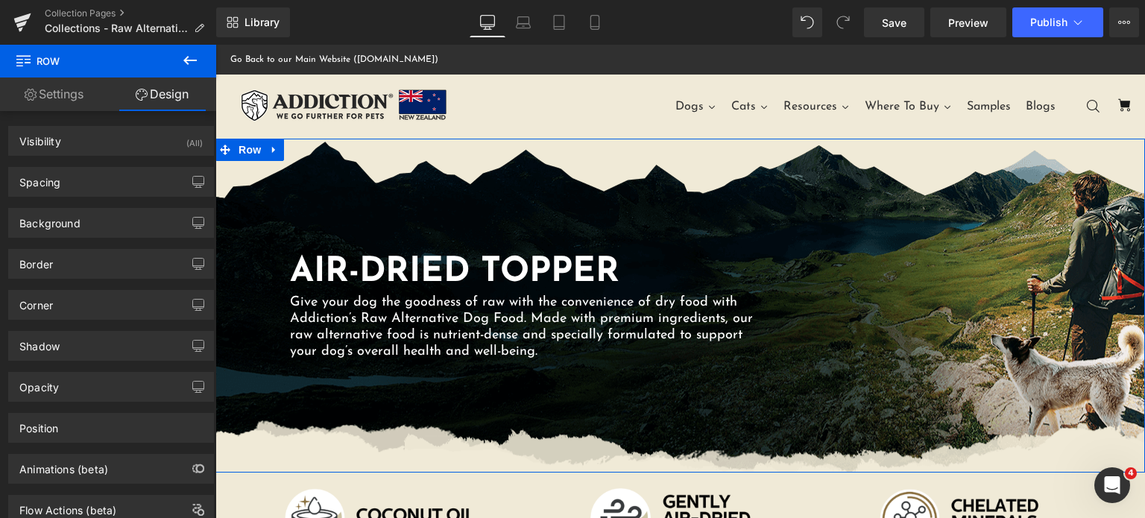
type input "[URL][DOMAIN_NAME]"
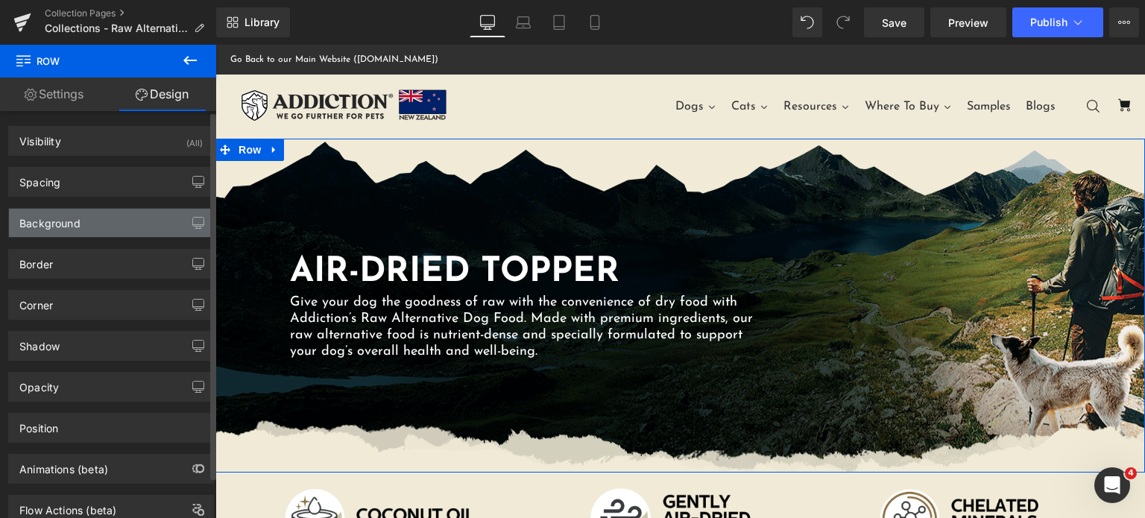
click at [94, 222] on div "Background" at bounding box center [111, 223] width 204 height 28
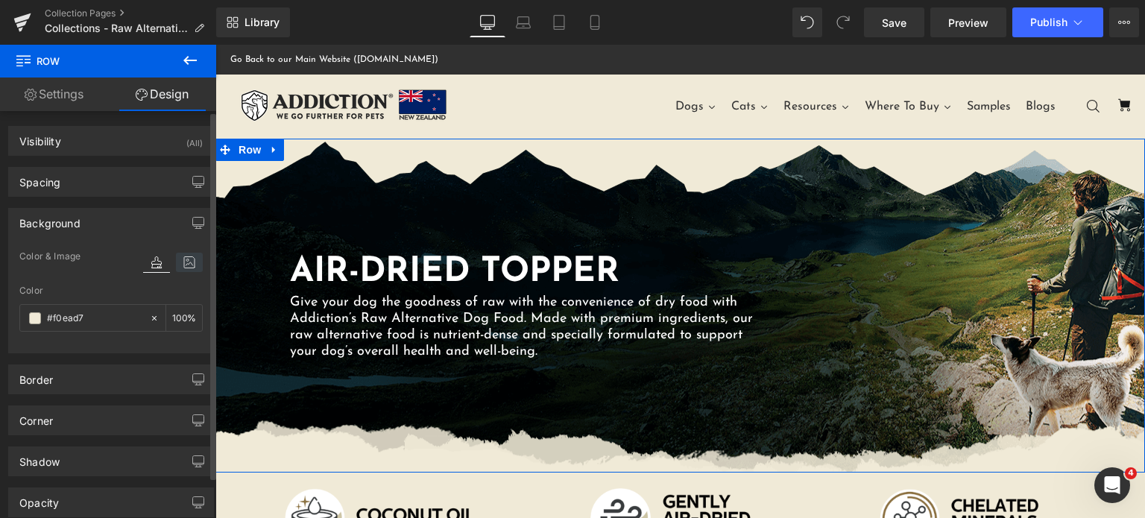
click at [185, 258] on icon at bounding box center [189, 262] width 27 height 19
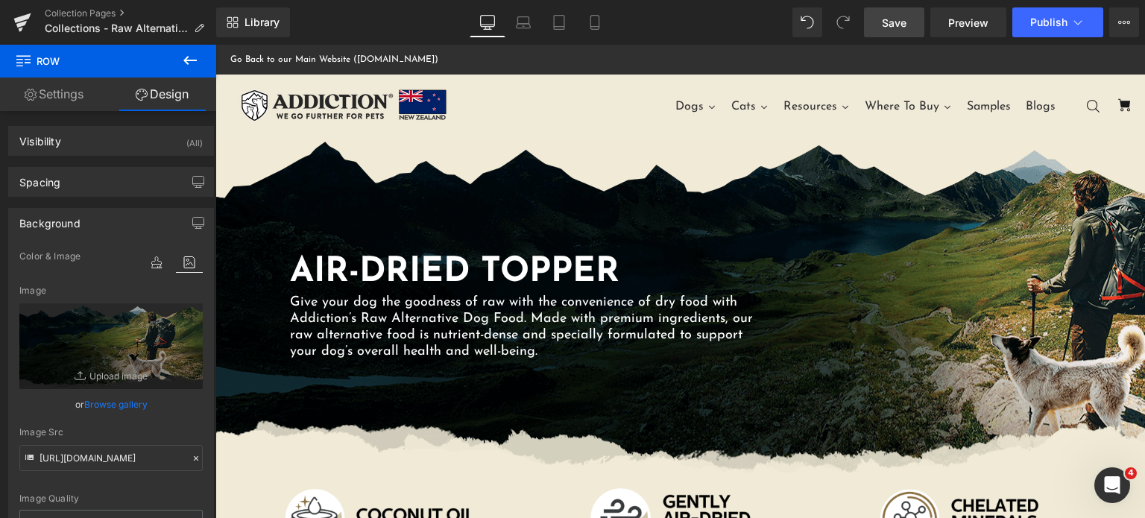
click at [909, 20] on link "Save" at bounding box center [894, 22] width 60 height 30
click at [1048, 26] on span "Publish" at bounding box center [1048, 22] width 37 height 12
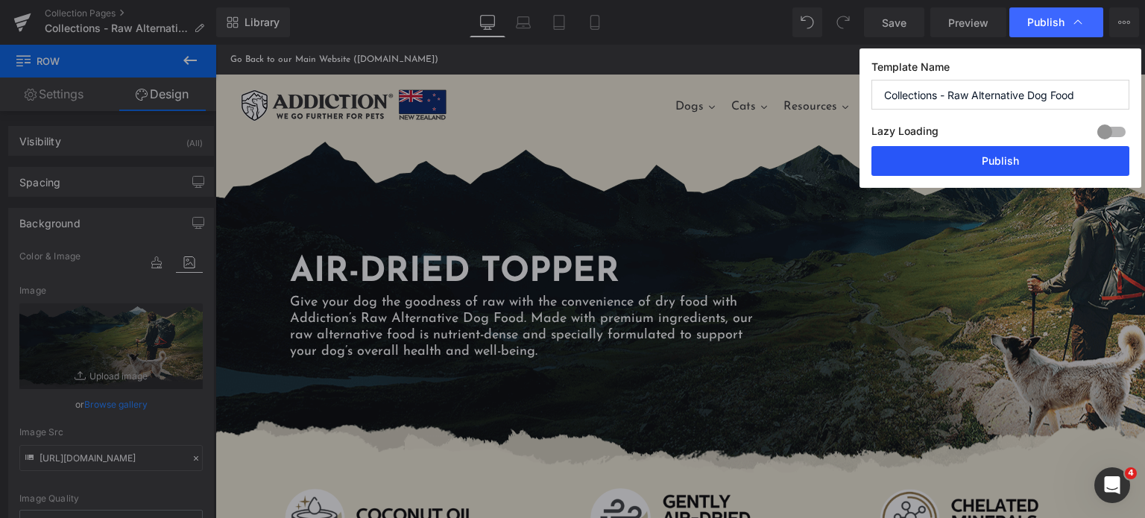
click at [916, 147] on button "Publish" at bounding box center [1000, 161] width 258 height 30
